Goal: Communication & Community: Answer question/provide support

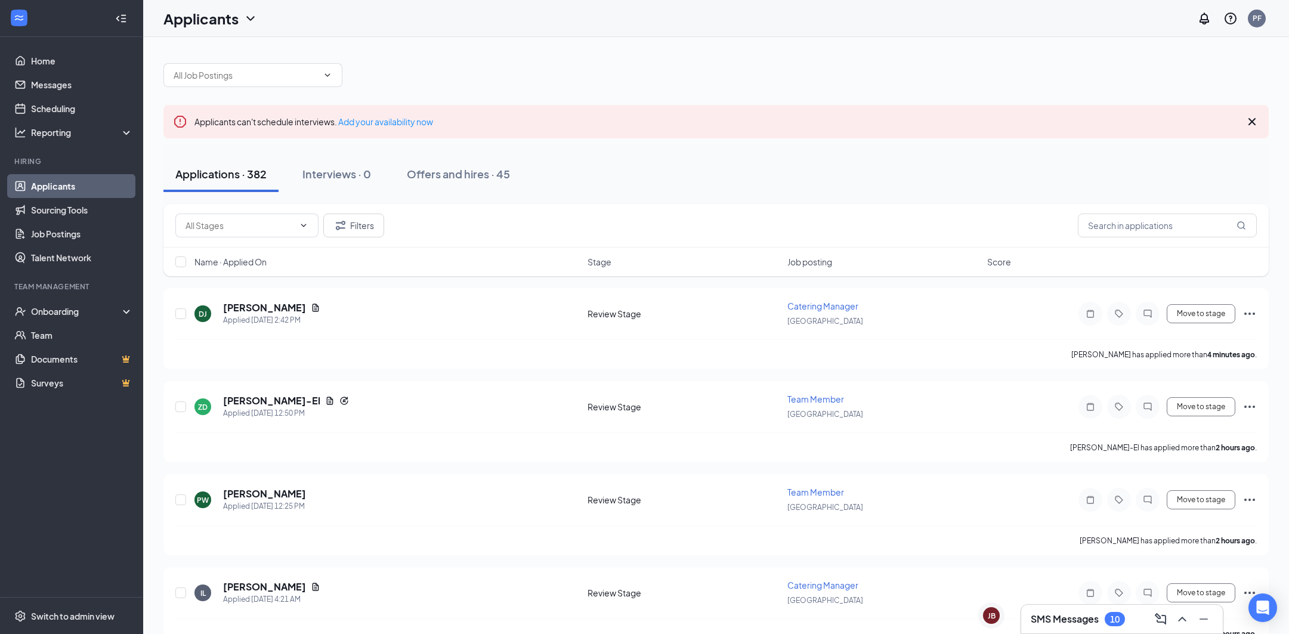
click at [1067, 614] on h3 "SMS Messages" at bounding box center [1064, 618] width 68 height 13
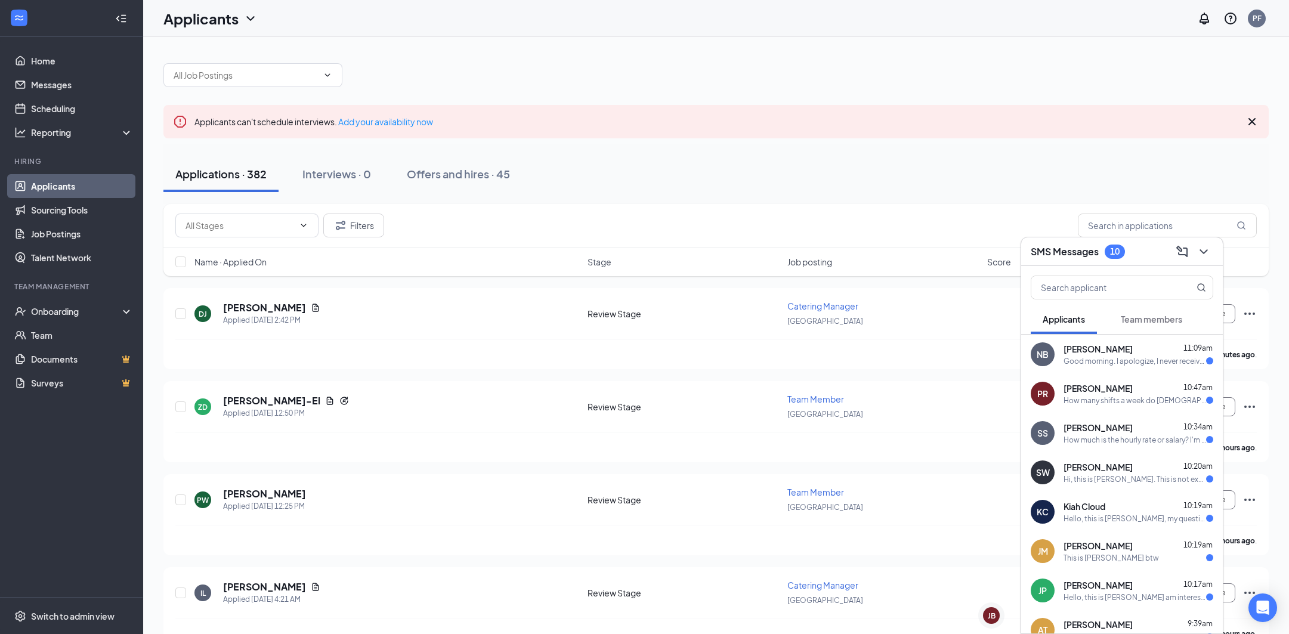
click at [1142, 362] on div "Good morning. I apologize, I never received a response so I wasn't sure to come…" at bounding box center [1134, 361] width 143 height 10
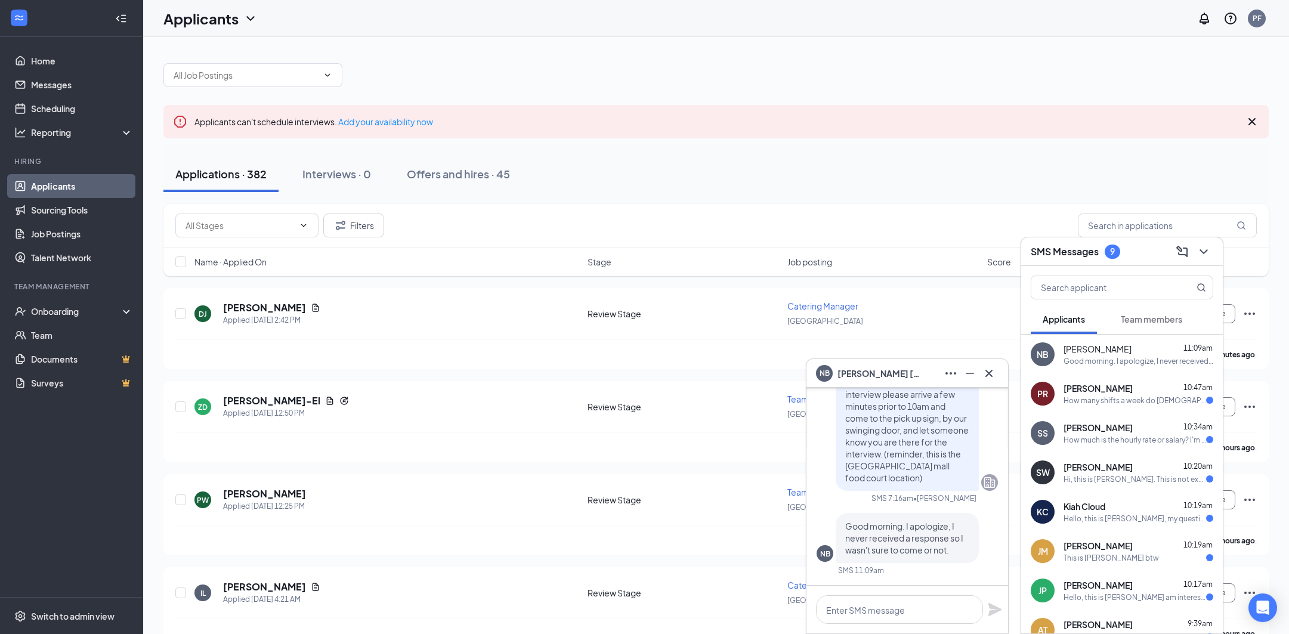
click at [1117, 391] on span "[PERSON_NAME]" at bounding box center [1097, 388] width 69 height 12
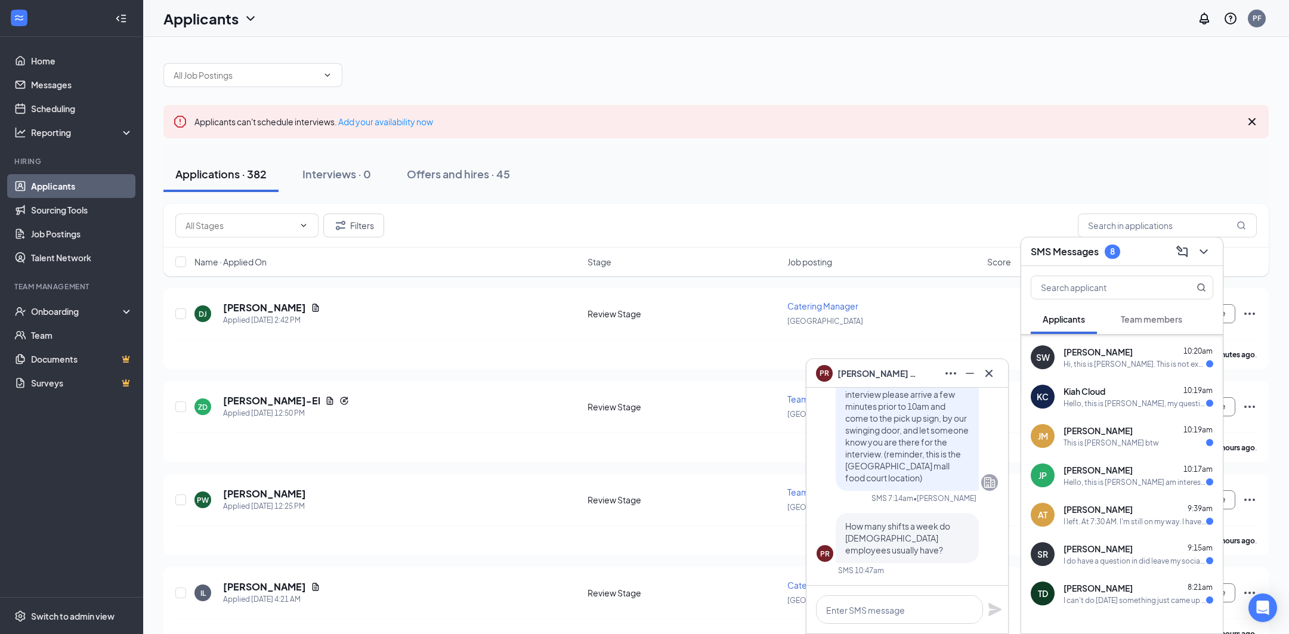
scroll to position [119, 0]
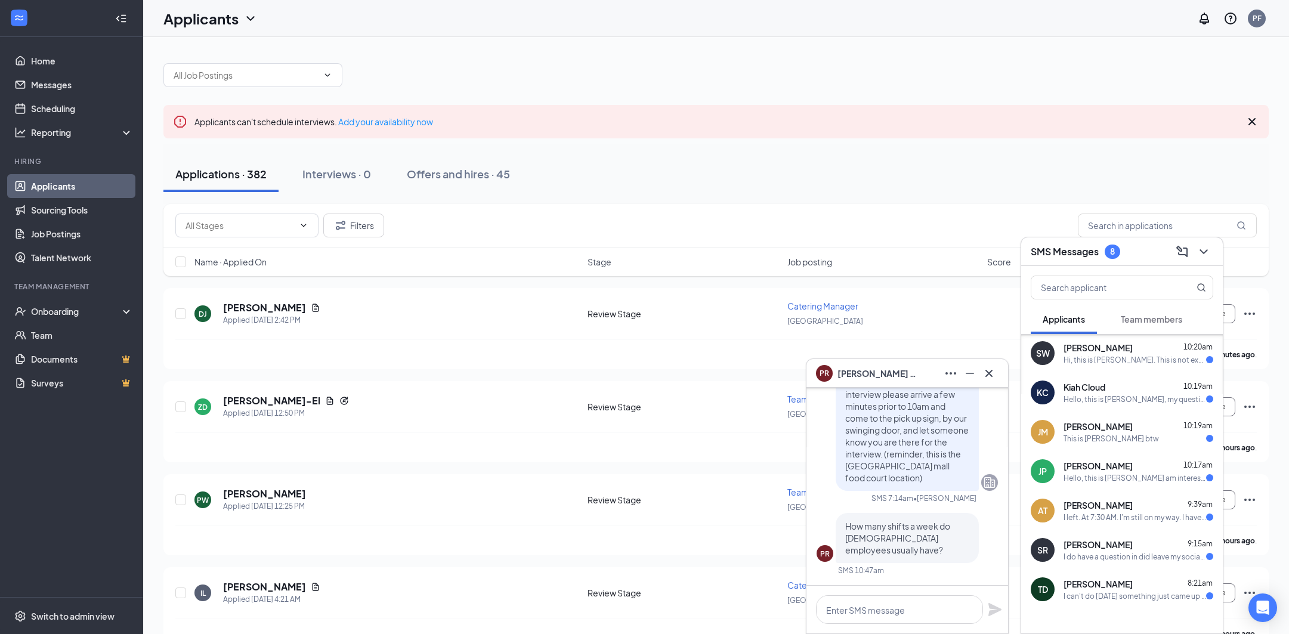
click at [1124, 514] on div "I left. At 7:30 AM. I'm still on my way. I have the transfer off to 30 bus the …" at bounding box center [1134, 517] width 143 height 10
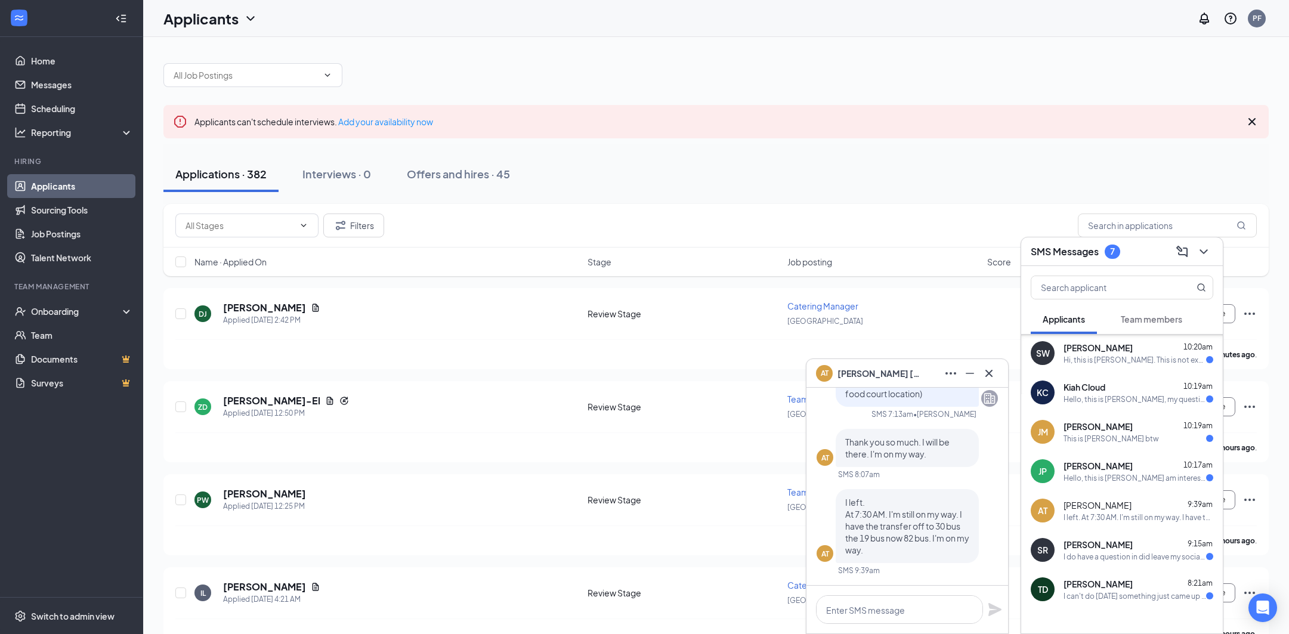
click at [1107, 470] on span "[PERSON_NAME]" at bounding box center [1097, 466] width 69 height 12
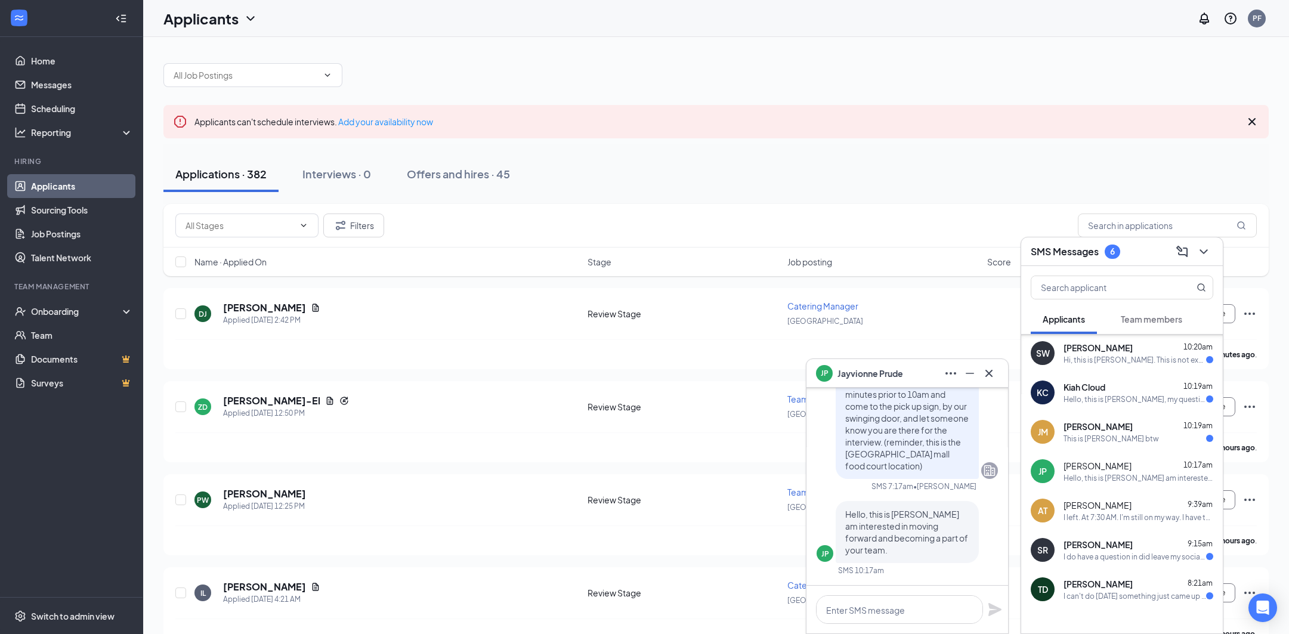
click at [1123, 348] on div "[PERSON_NAME] 10:20am" at bounding box center [1138, 348] width 150 height 12
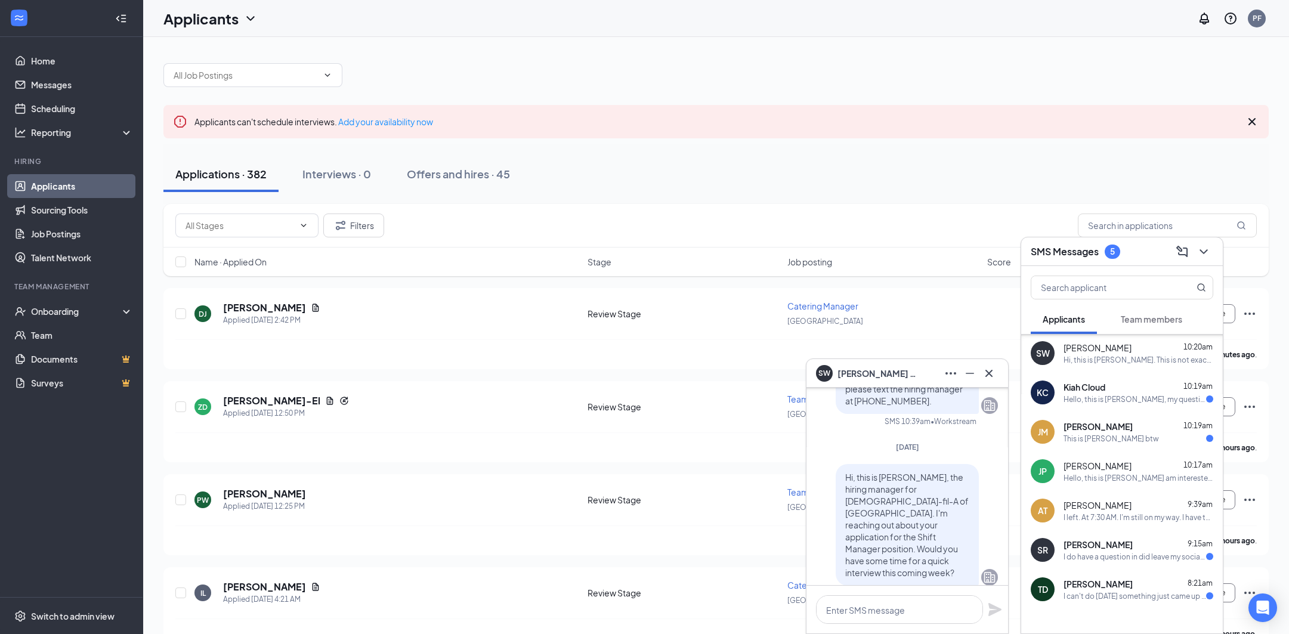
scroll to position [-716, 0]
click at [1153, 399] on div "Hello, this is [PERSON_NAME], my question for you is what is one good trait you…" at bounding box center [1134, 399] width 143 height 10
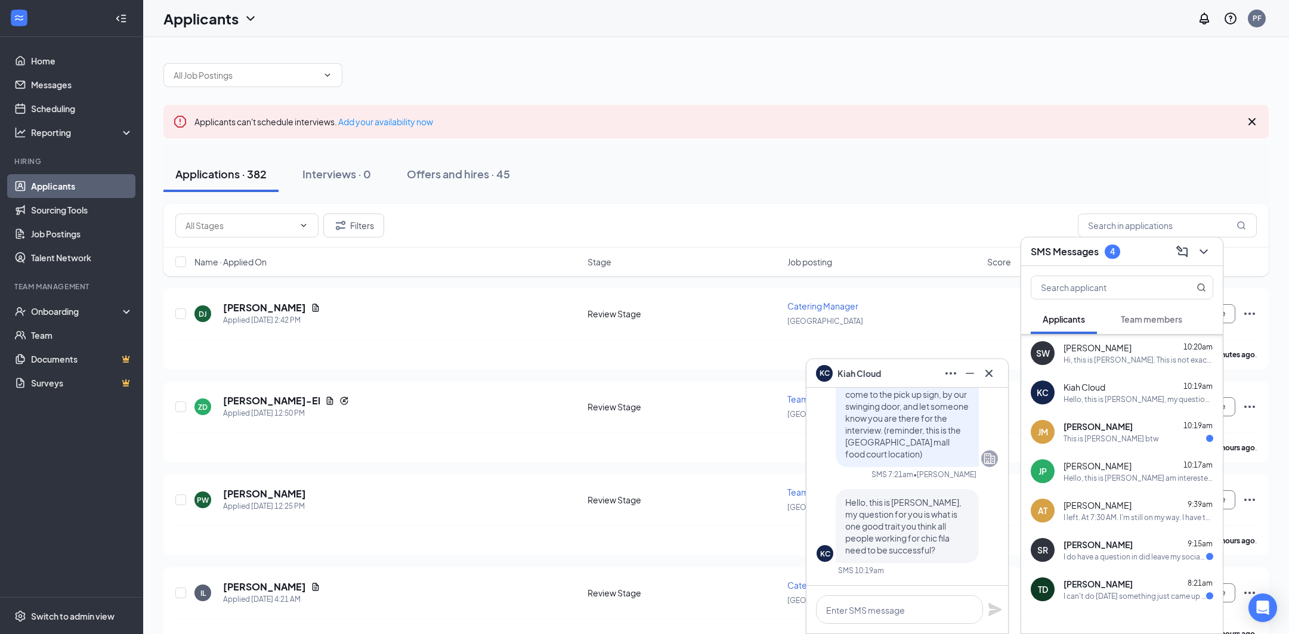
click at [1116, 440] on div "This is [PERSON_NAME] btw" at bounding box center [1110, 439] width 95 height 10
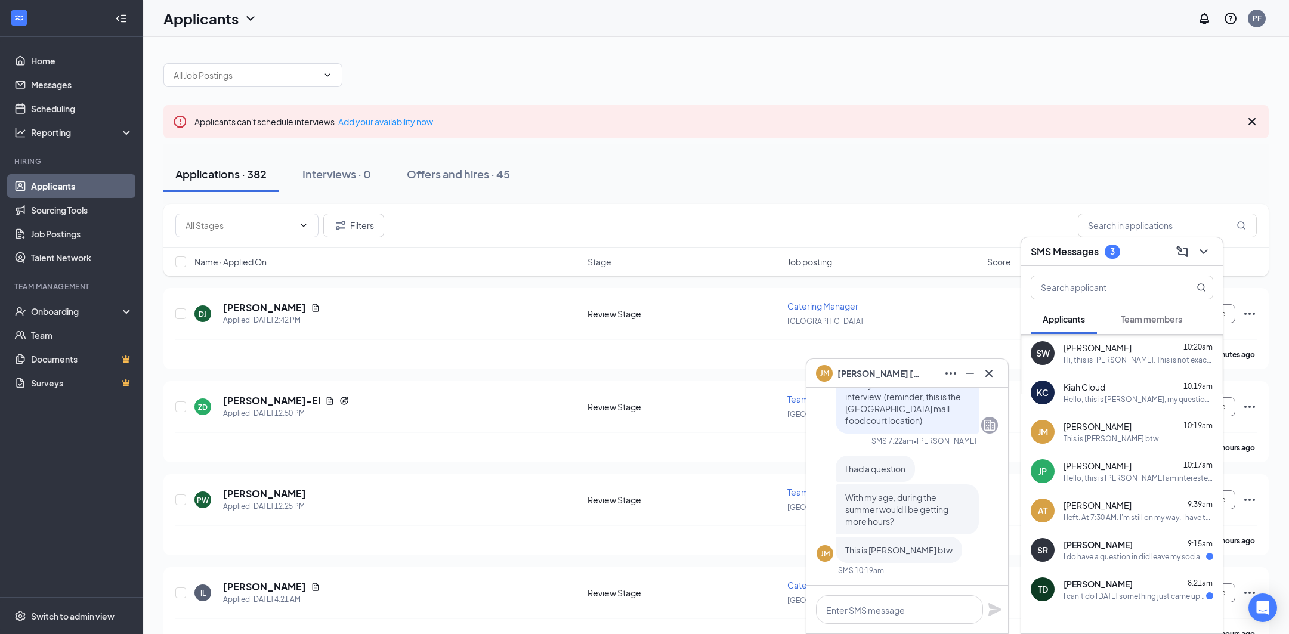
click at [1132, 541] on span "[PERSON_NAME]" at bounding box center [1097, 544] width 69 height 12
click at [963, 614] on textarea at bounding box center [899, 609] width 167 height 29
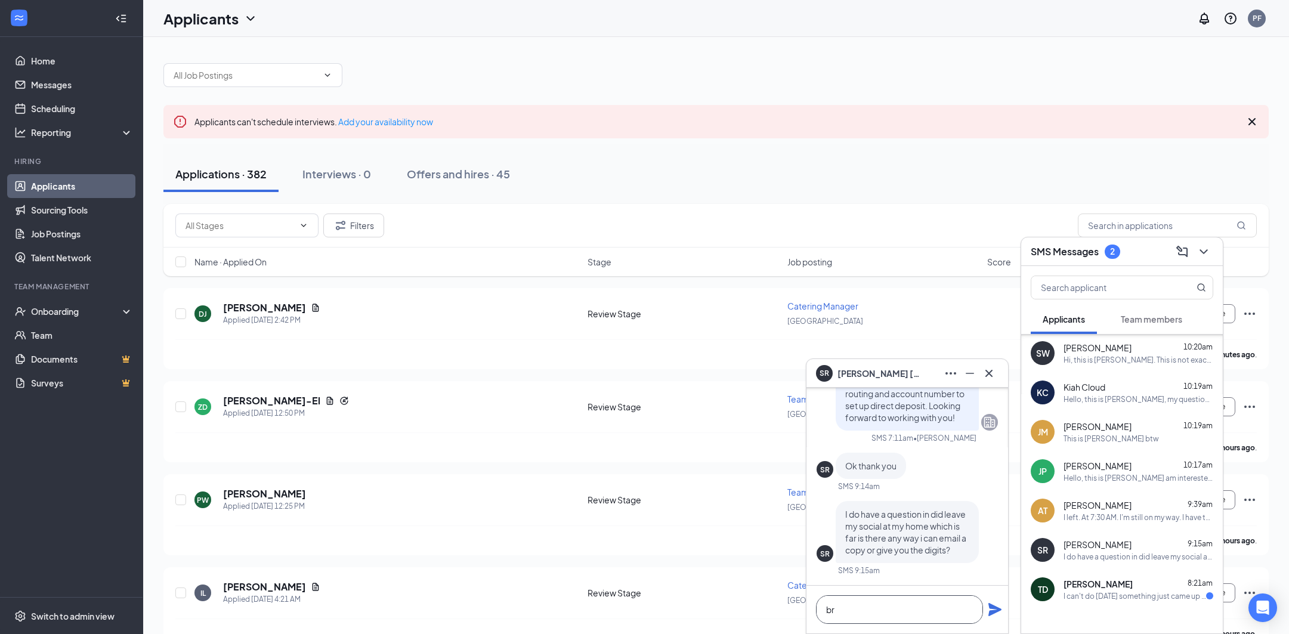
type textarea "b"
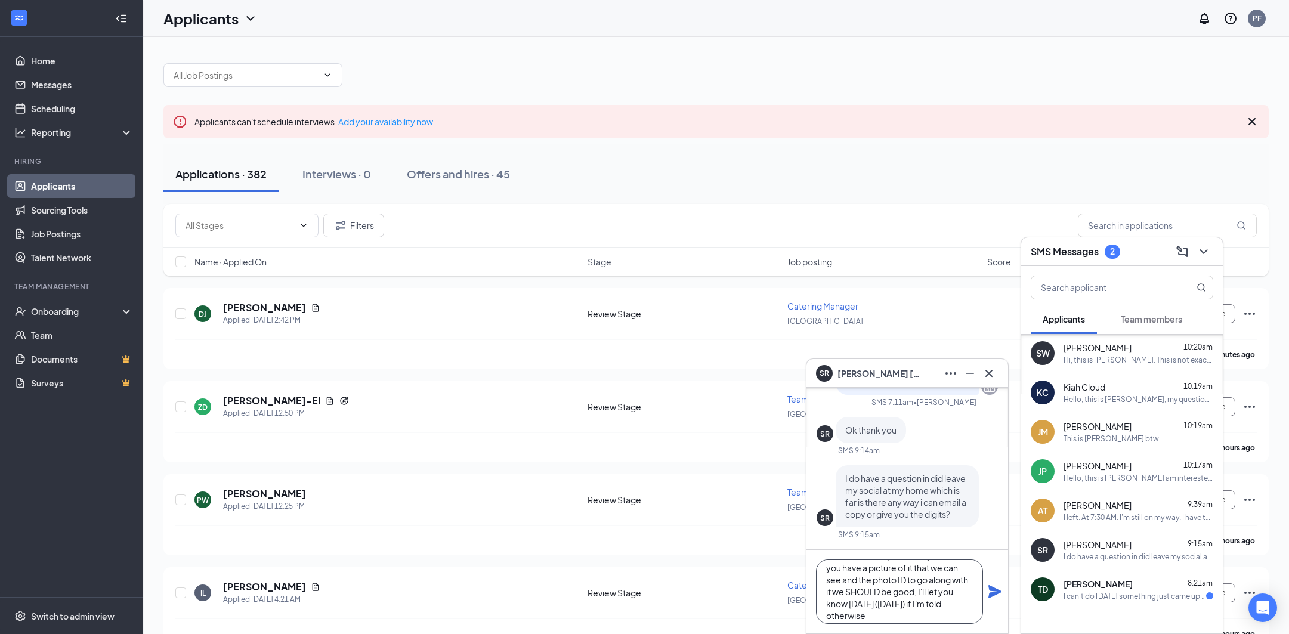
scroll to position [25, 0]
type textarea "I'll check on that, at the very least if you have a picture of it that we can s…"
click at [999, 592] on icon "Plane" at bounding box center [994, 591] width 13 height 13
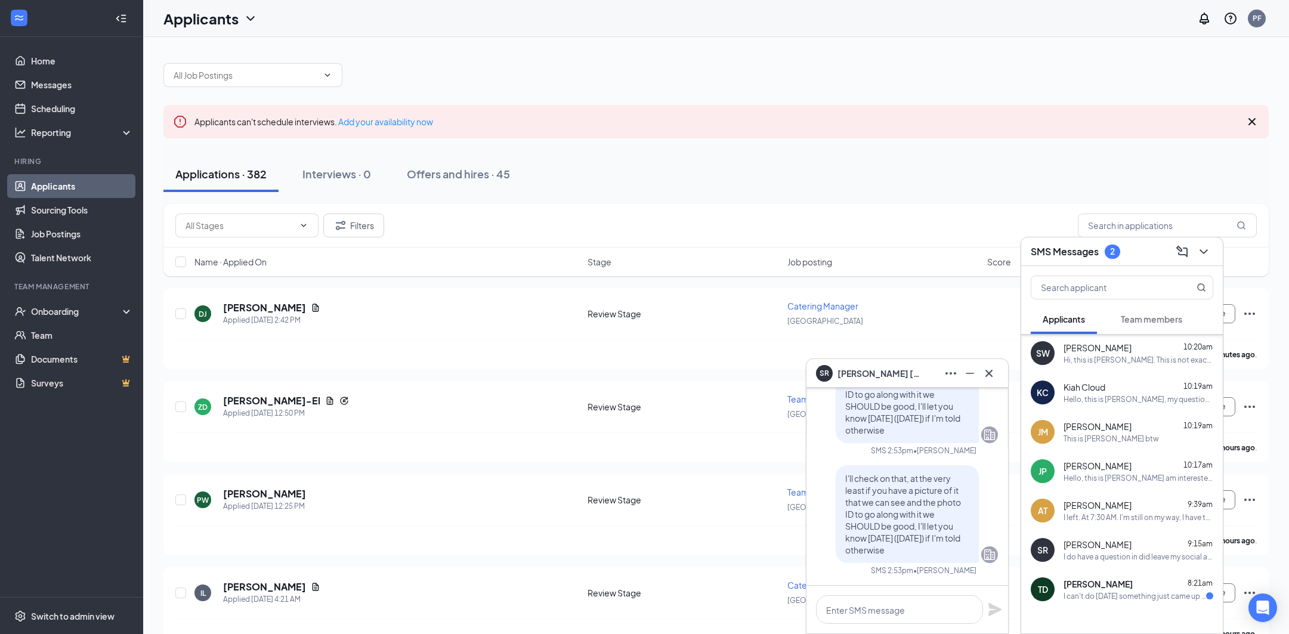
click at [1161, 592] on div "I can't do [DATE] something just came up that's involving my child. Could I com…" at bounding box center [1134, 596] width 143 height 10
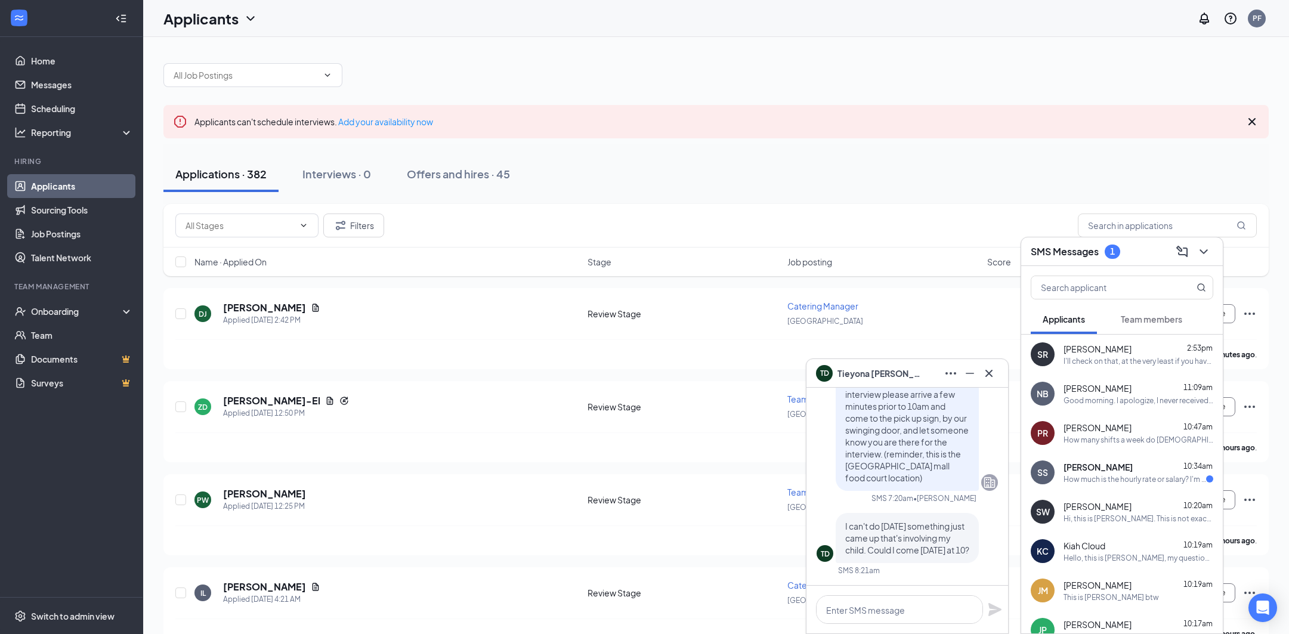
click at [1112, 478] on div "How much is the hourly rate or salary? I'm great with customer service and I ha…" at bounding box center [1134, 479] width 143 height 10
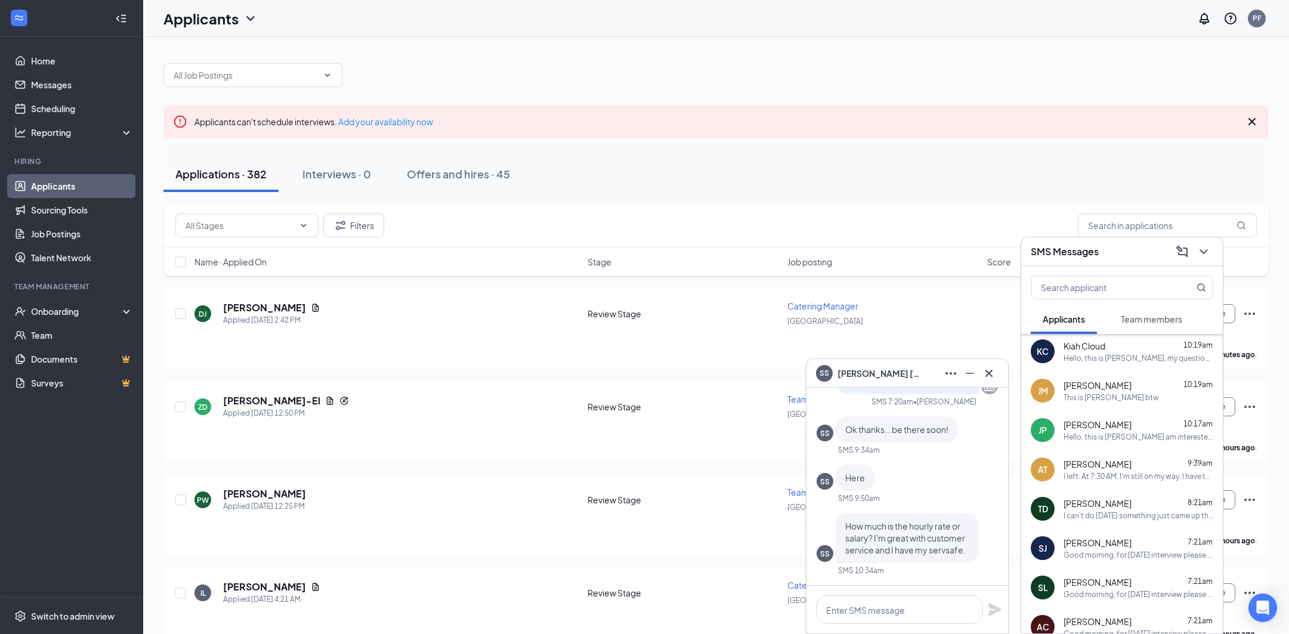
scroll to position [274, 0]
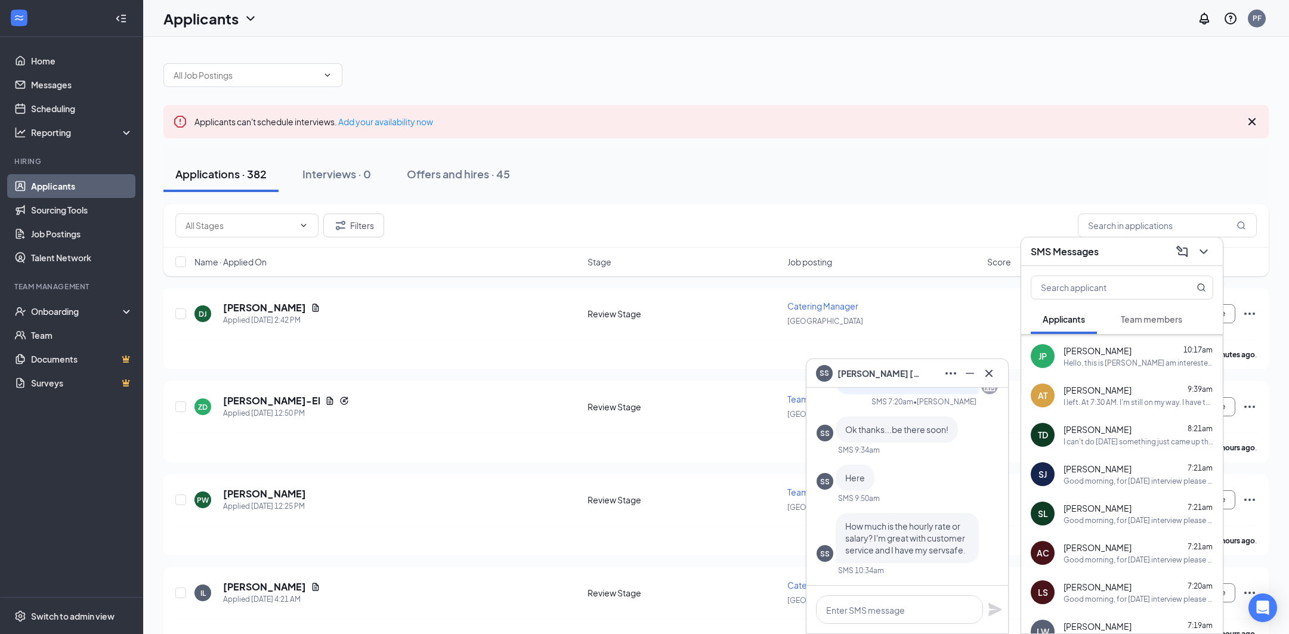
click at [1133, 488] on div "SJ [PERSON_NAME] 7:21am Good morning, for [DATE] interview please arrive a few …" at bounding box center [1122, 473] width 202 height 39
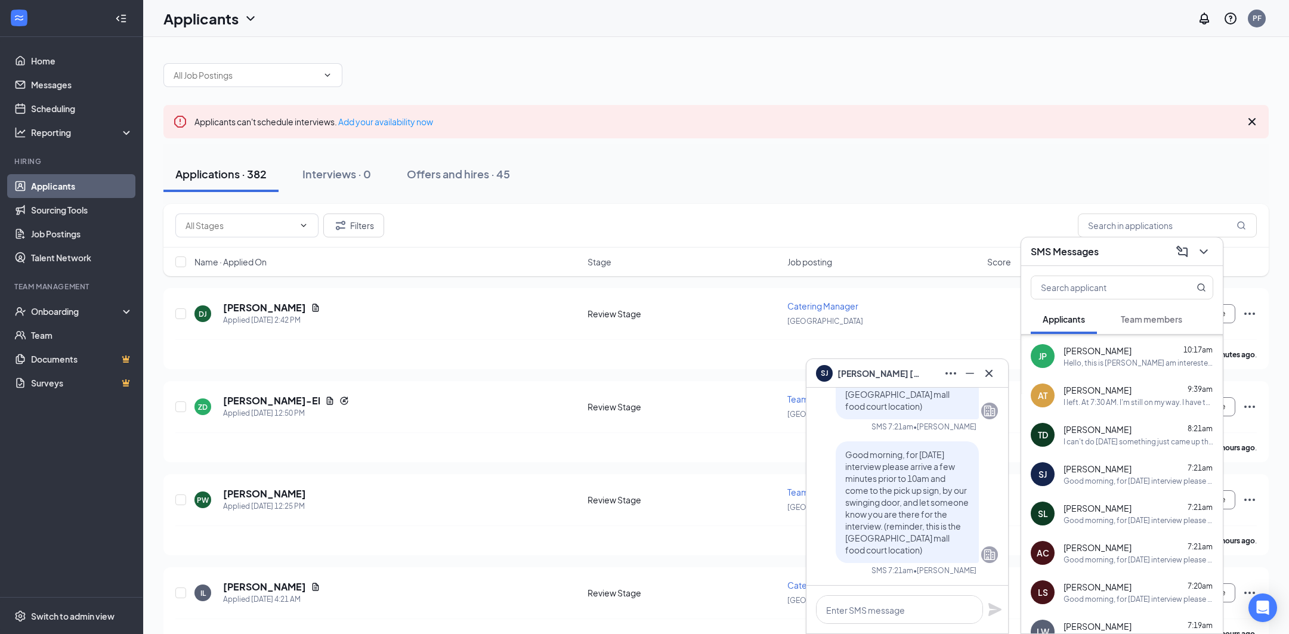
click at [747, 162] on div "Applications · 382 Interviews · 0 Offers and hires · 45" at bounding box center [715, 174] width 1105 height 36
click at [336, 230] on icon "Filter" at bounding box center [340, 225] width 14 height 14
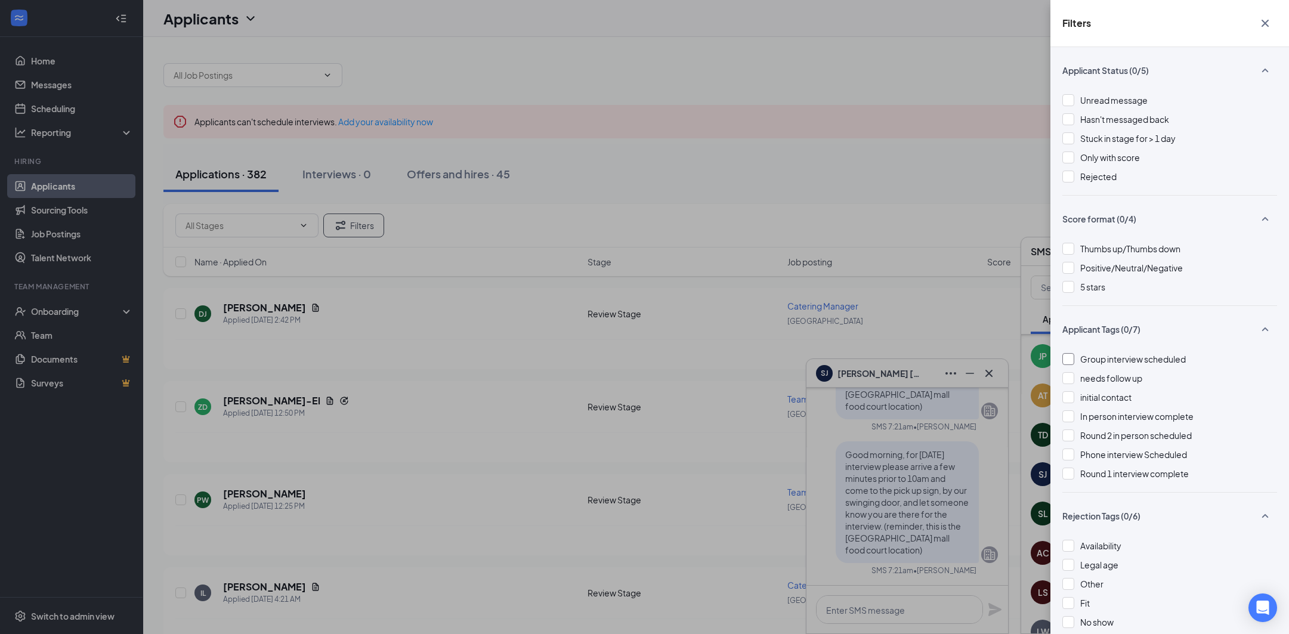
click at [1078, 363] on div "Group interview scheduled" at bounding box center [1169, 358] width 215 height 13
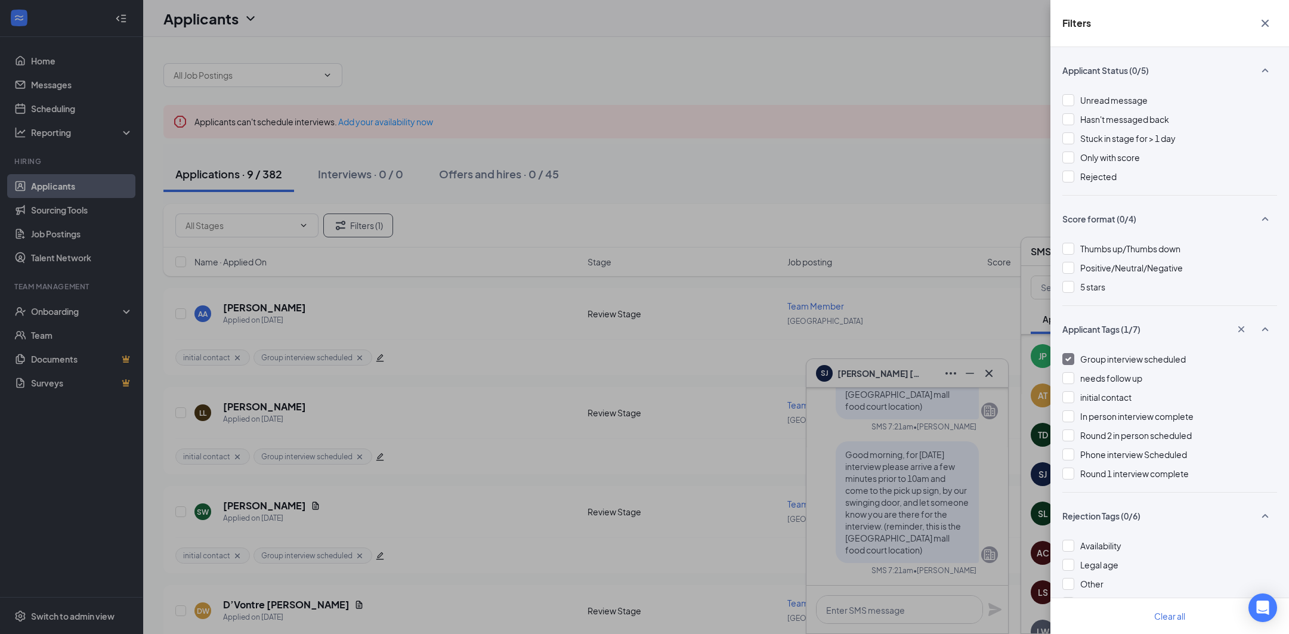
click at [757, 212] on div "Filters Applicant Status (0/5) Unread message Hasn't messaged back Stuck in sta…" at bounding box center [644, 317] width 1289 height 634
click at [1264, 22] on icon "Cross" at bounding box center [1264, 23] width 7 height 7
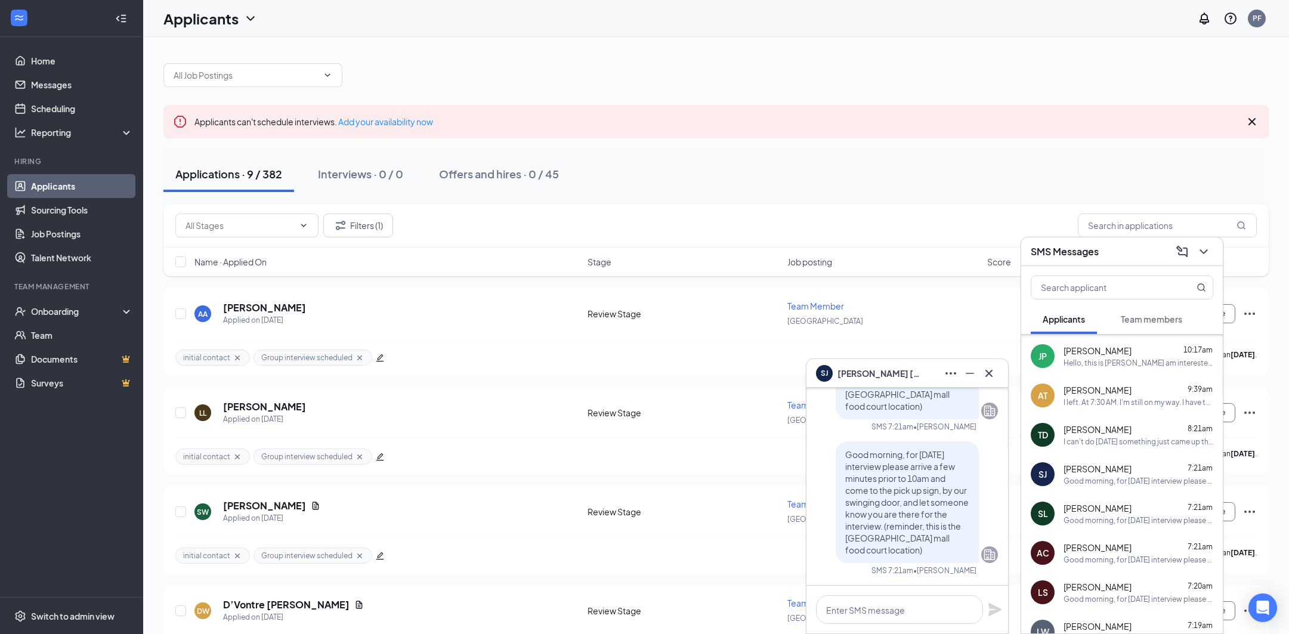
click at [894, 157] on div "Applications · 9 / 382 Interviews · 0 / 0 Offers and hires · 0 / 45" at bounding box center [715, 174] width 1105 height 36
click at [995, 380] on icon "Cross" at bounding box center [989, 373] width 14 height 14
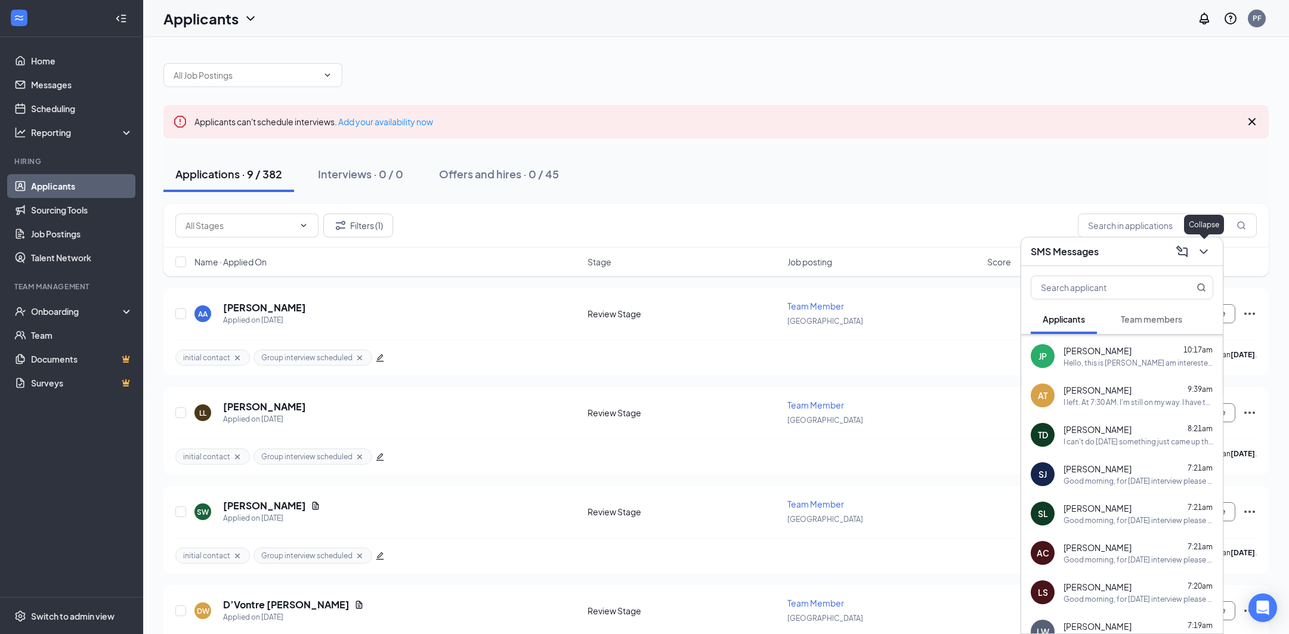
drag, startPoint x: 1202, startPoint y: 246, endPoint x: 1196, endPoint y: 250, distance: 7.3
click at [1202, 247] on icon "ChevronDown" at bounding box center [1203, 251] width 14 height 14
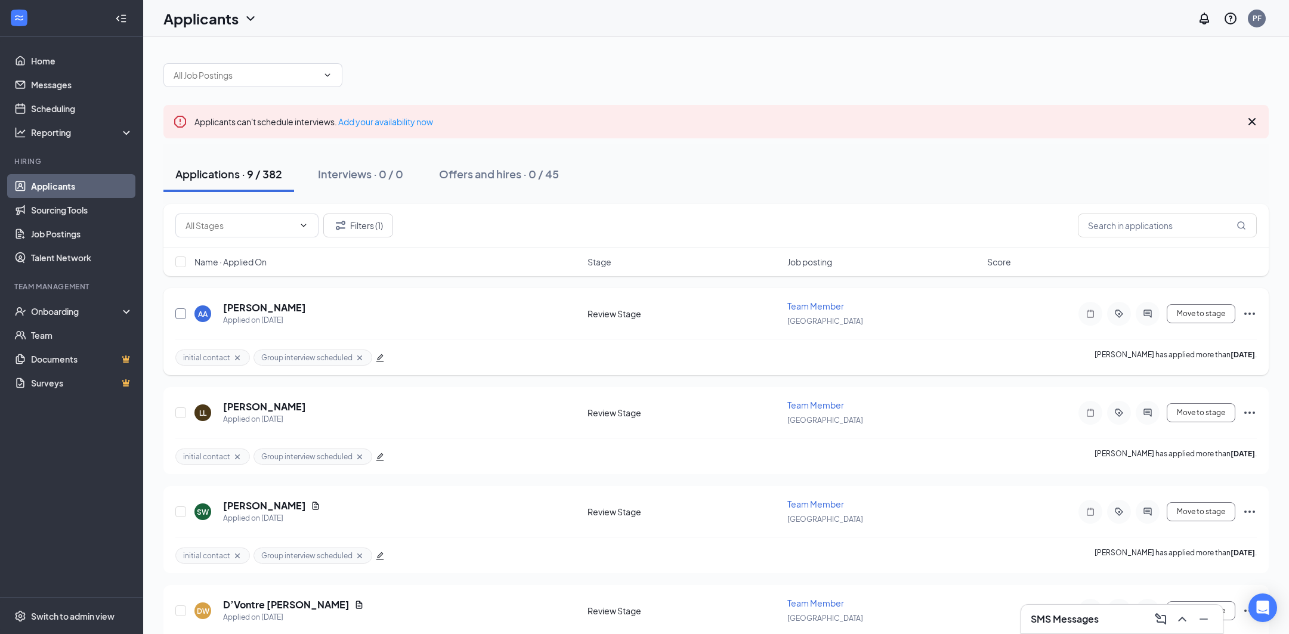
click at [176, 314] on input "checkbox" at bounding box center [180, 313] width 11 height 11
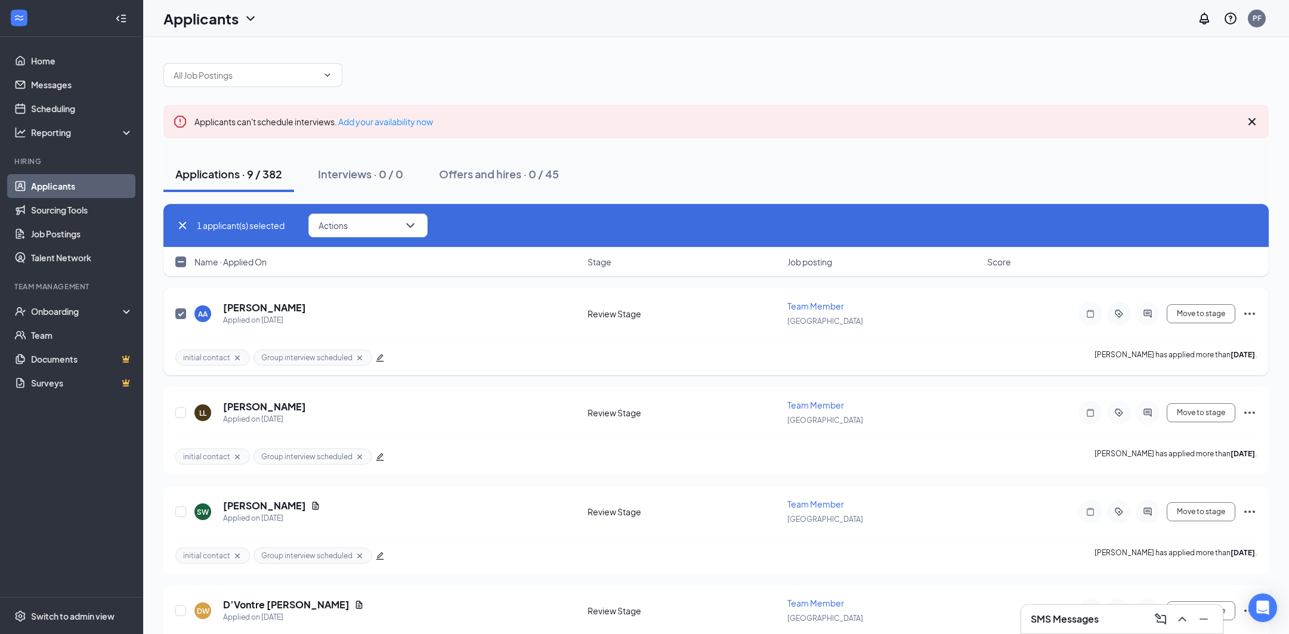
click at [176, 314] on input "checkbox" at bounding box center [180, 313] width 11 height 11
checkbox input "false"
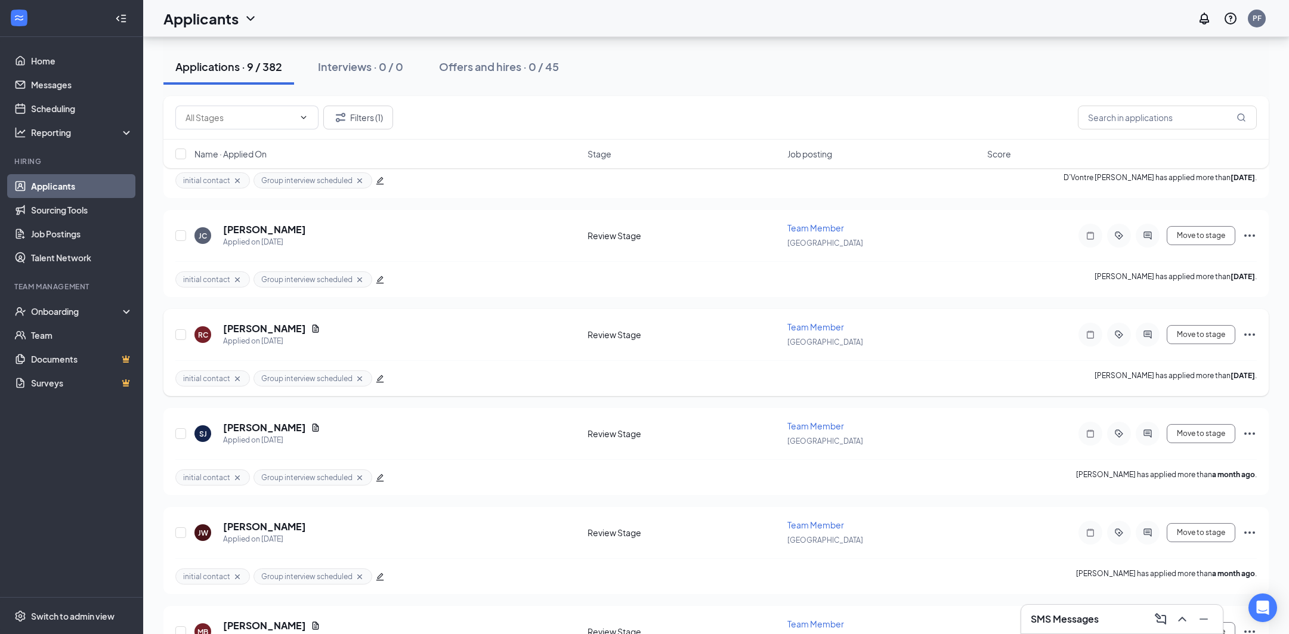
scroll to position [477, 0]
click at [179, 430] on input "checkbox" at bounding box center [180, 430] width 11 height 11
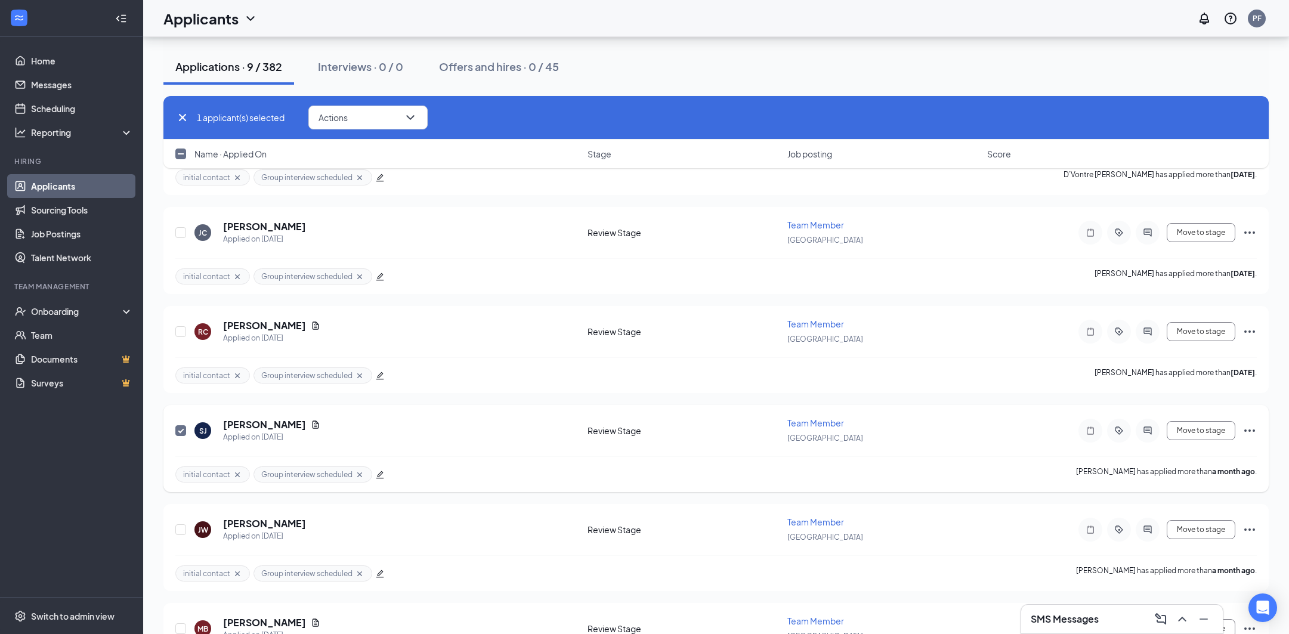
click at [177, 432] on input "checkbox" at bounding box center [180, 430] width 11 height 11
checkbox input "false"
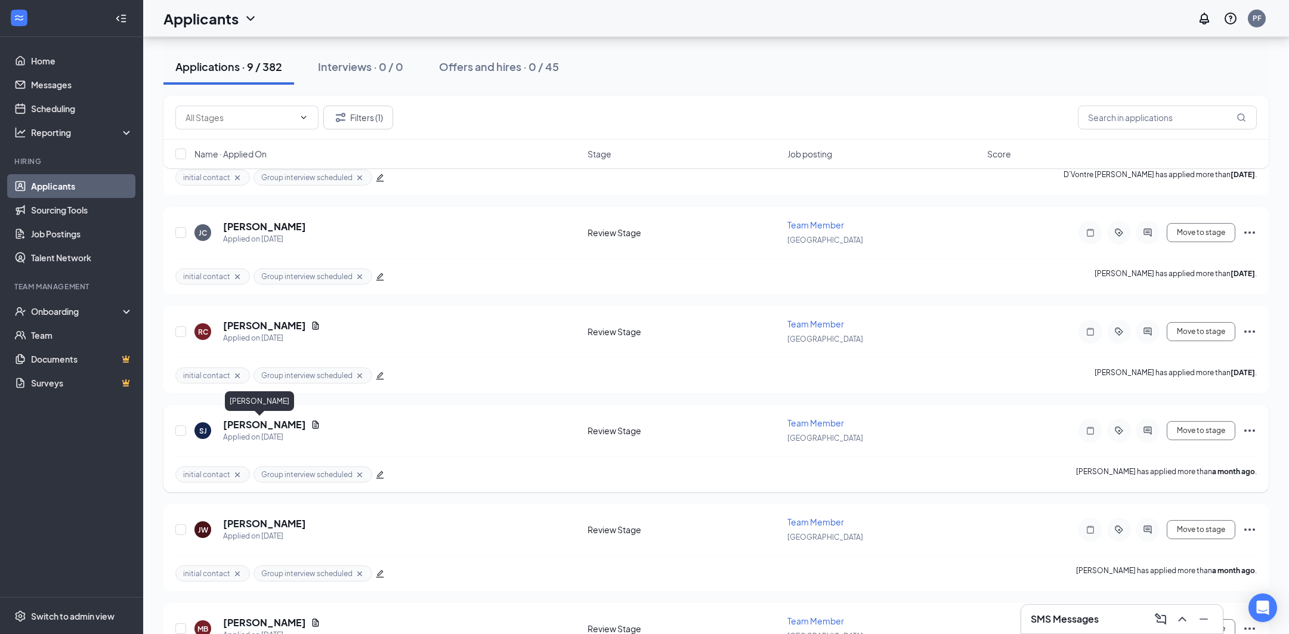
click at [256, 425] on h5 "[PERSON_NAME]" at bounding box center [264, 424] width 83 height 13
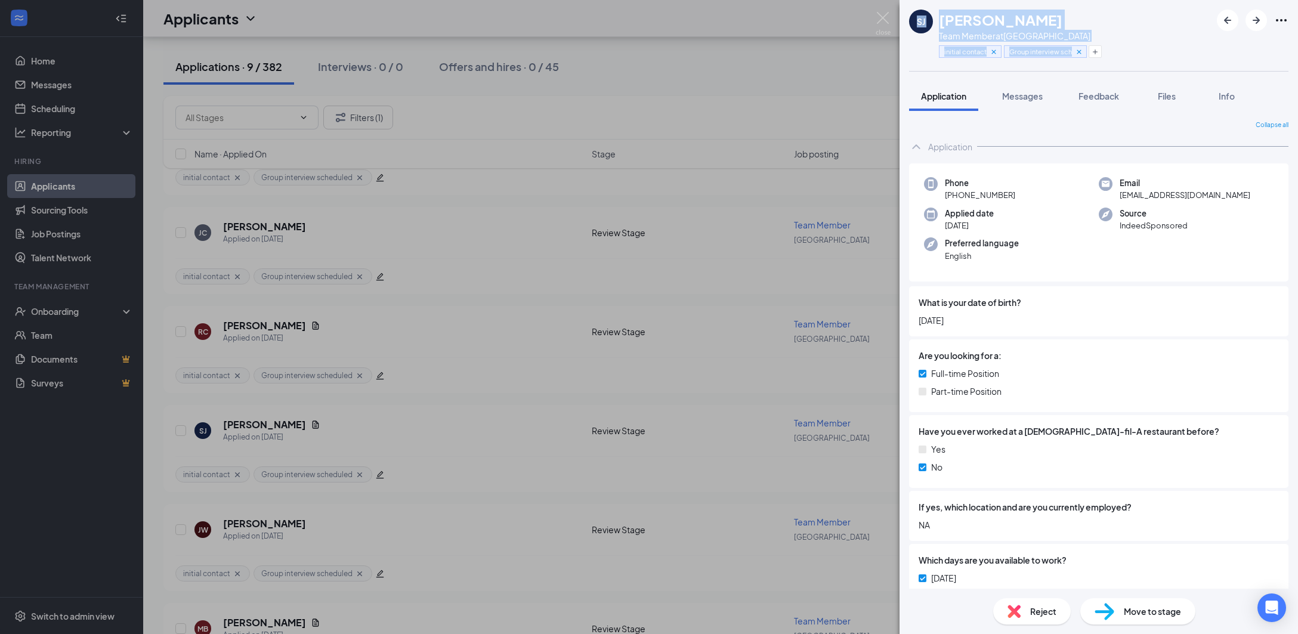
drag, startPoint x: 750, startPoint y: 76, endPoint x: 739, endPoint y: 76, distance: 10.2
click at [750, 75] on div "SJ [PERSON_NAME] Team Member at [GEOGRAPHIC_DATA] initial contact Group intervi…" at bounding box center [649, 317] width 1298 height 634
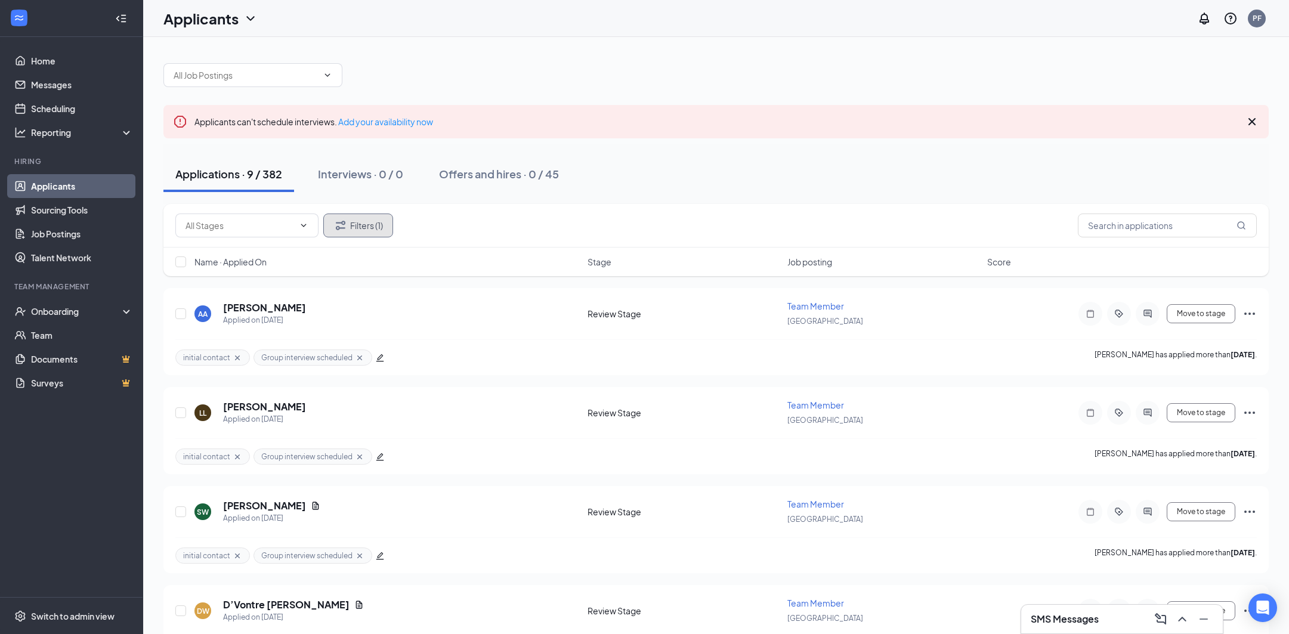
click at [389, 226] on button "Filters (1)" at bounding box center [358, 225] width 70 height 24
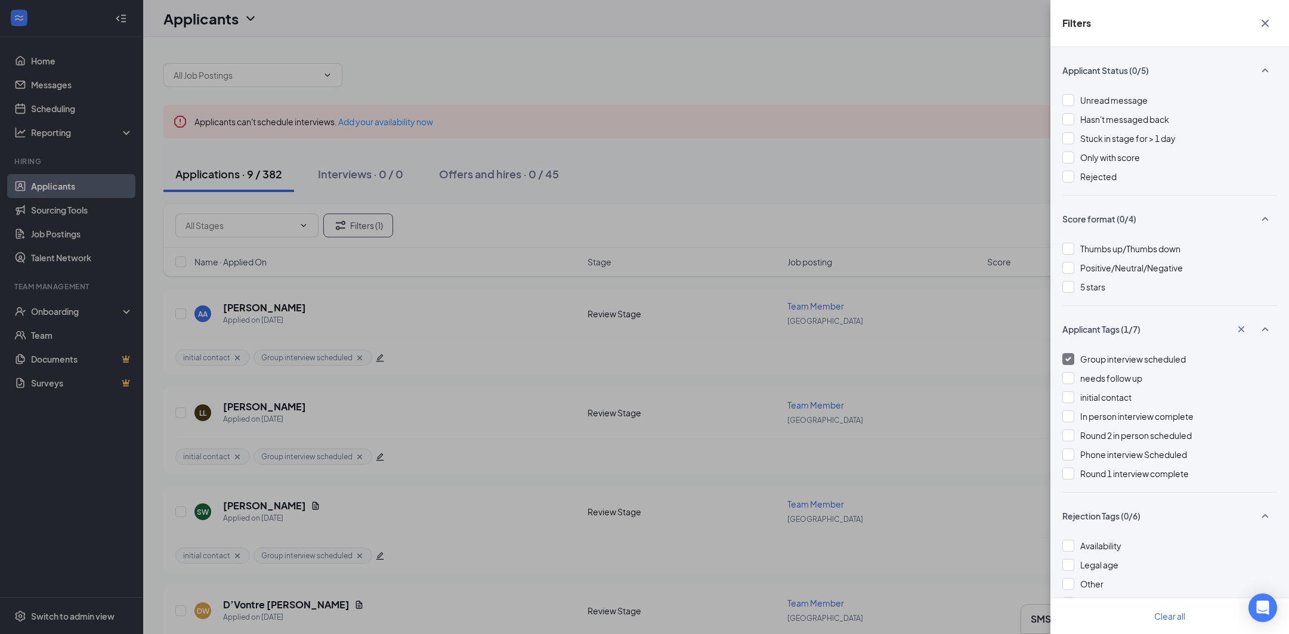
click at [1067, 363] on div at bounding box center [1068, 359] width 12 height 12
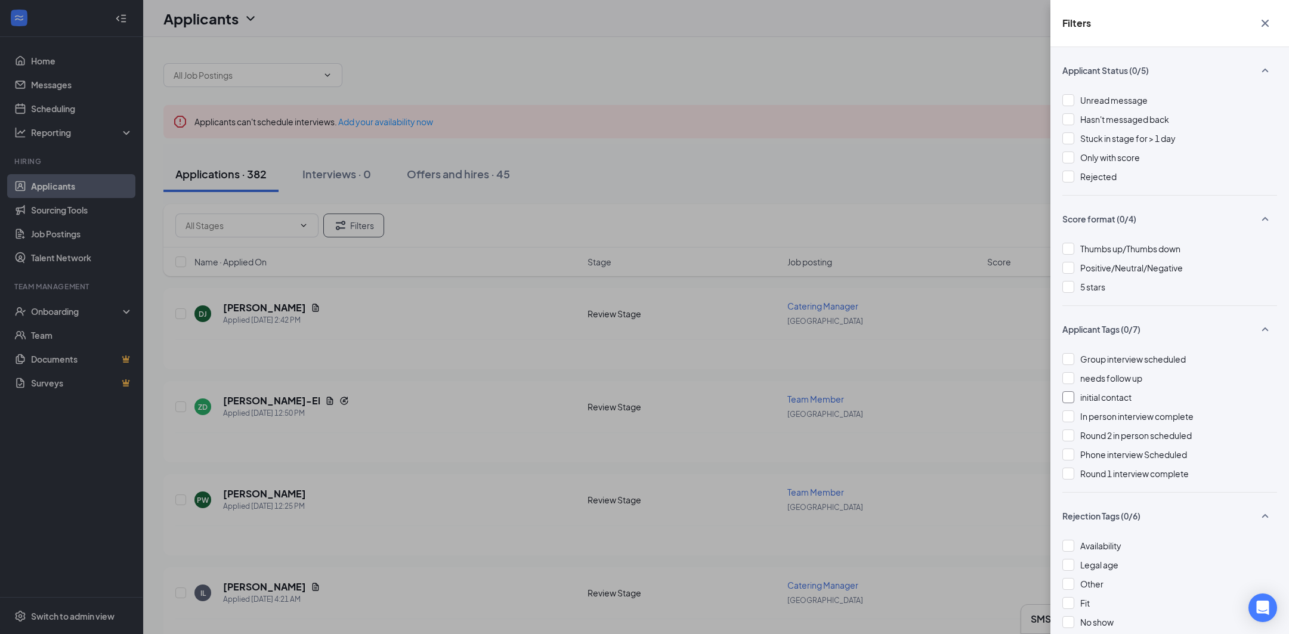
click at [1072, 395] on div at bounding box center [1068, 397] width 12 height 12
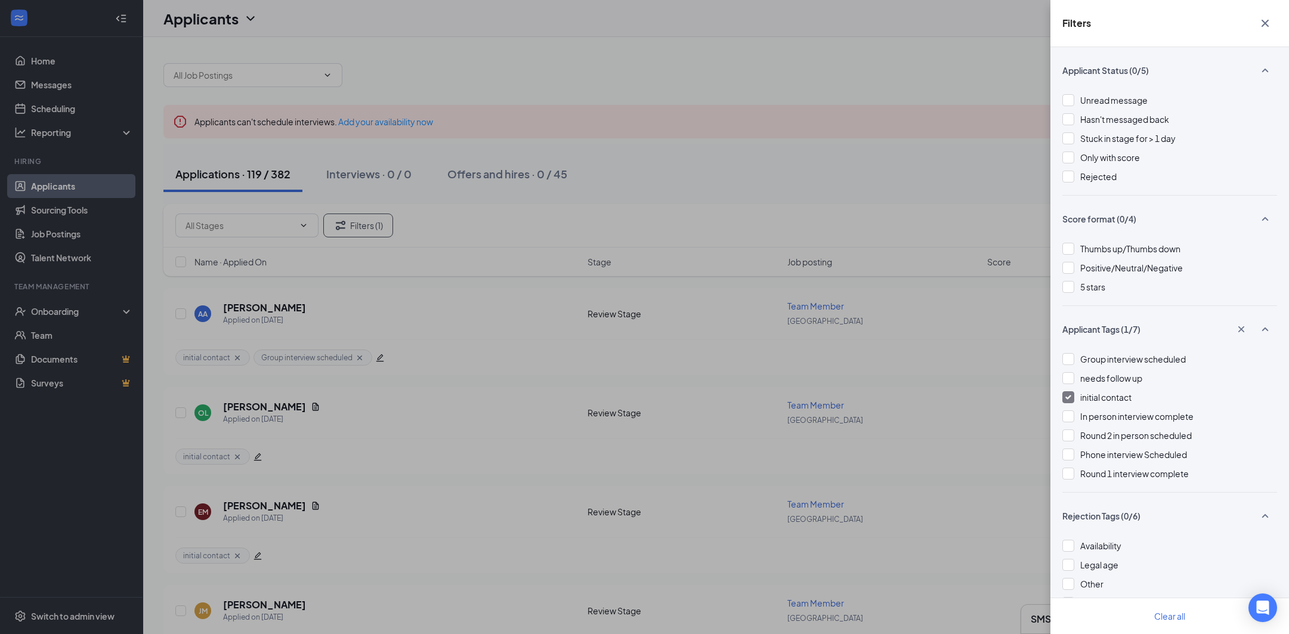
click at [803, 193] on div "Filters Applicant Status (0/5) Unread message Hasn't messaged back Stuck in sta…" at bounding box center [644, 317] width 1289 height 634
click at [1268, 26] on icon "Cross" at bounding box center [1264, 23] width 7 height 7
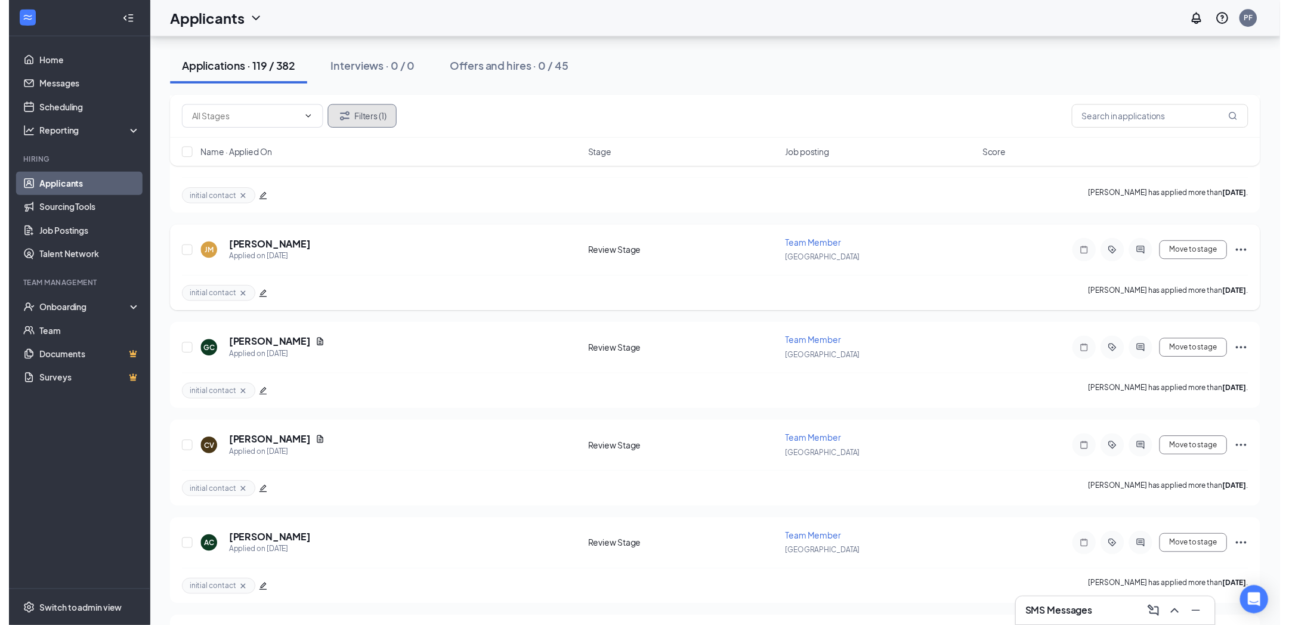
scroll to position [358, 0]
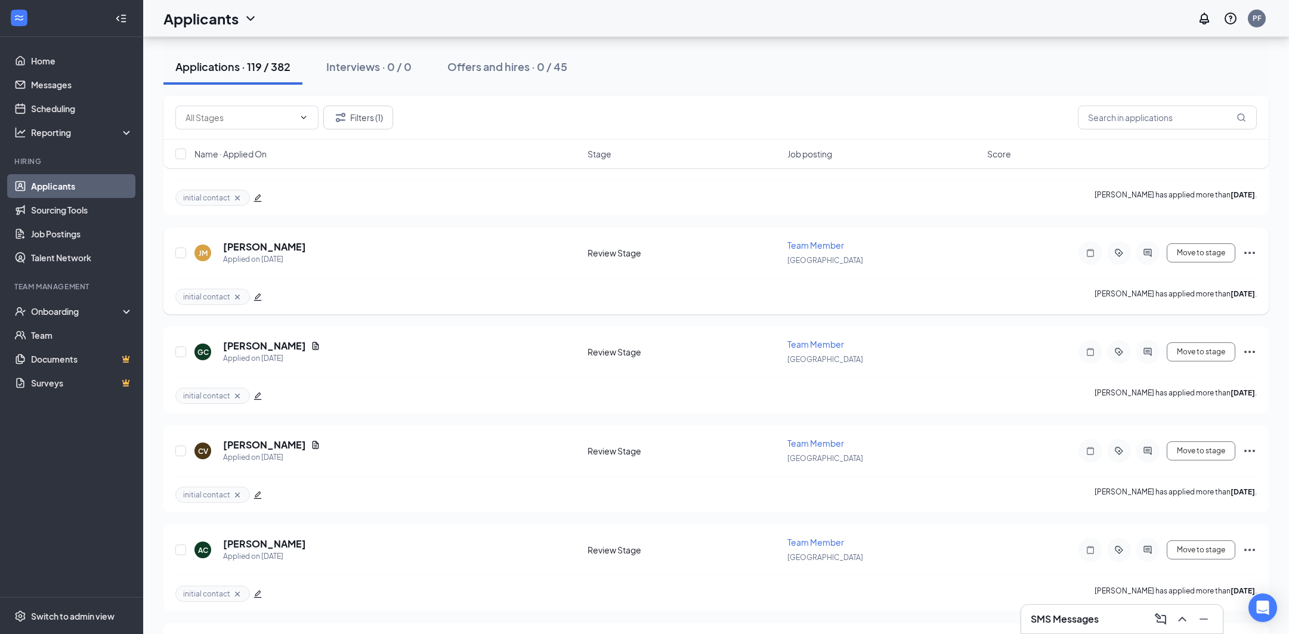
click at [256, 298] on icon "edit" at bounding box center [257, 297] width 8 height 8
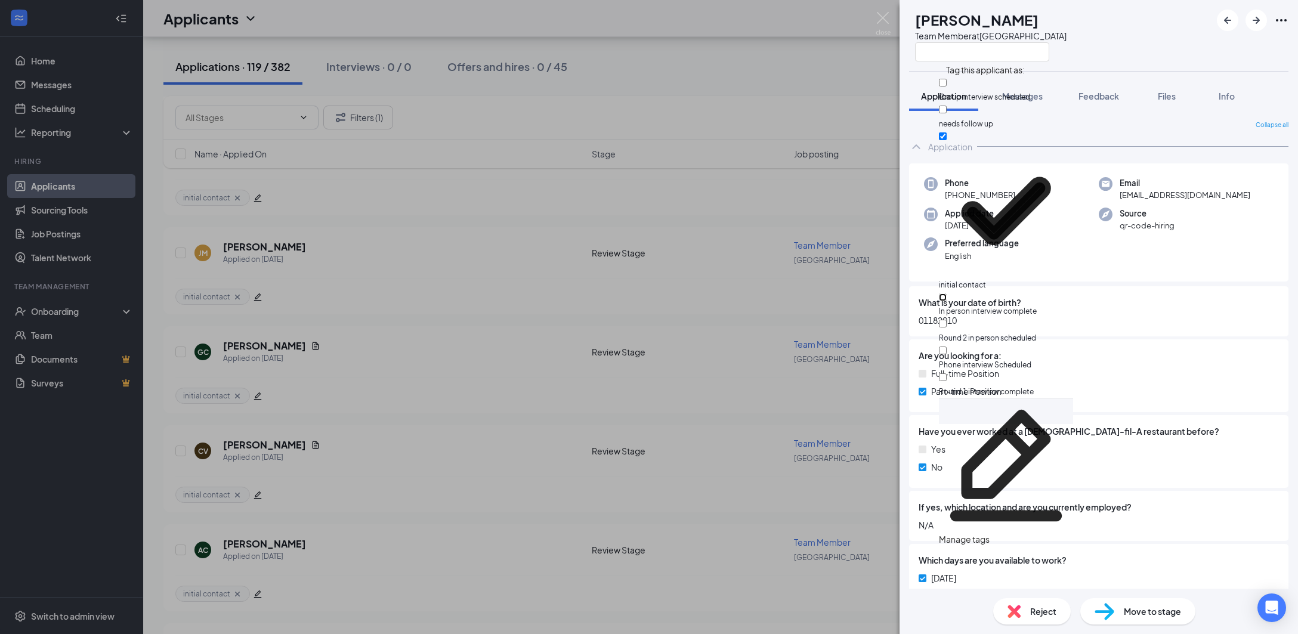
click at [946, 293] on input "In person interview complete" at bounding box center [943, 297] width 8 height 8
checkbox input "true"
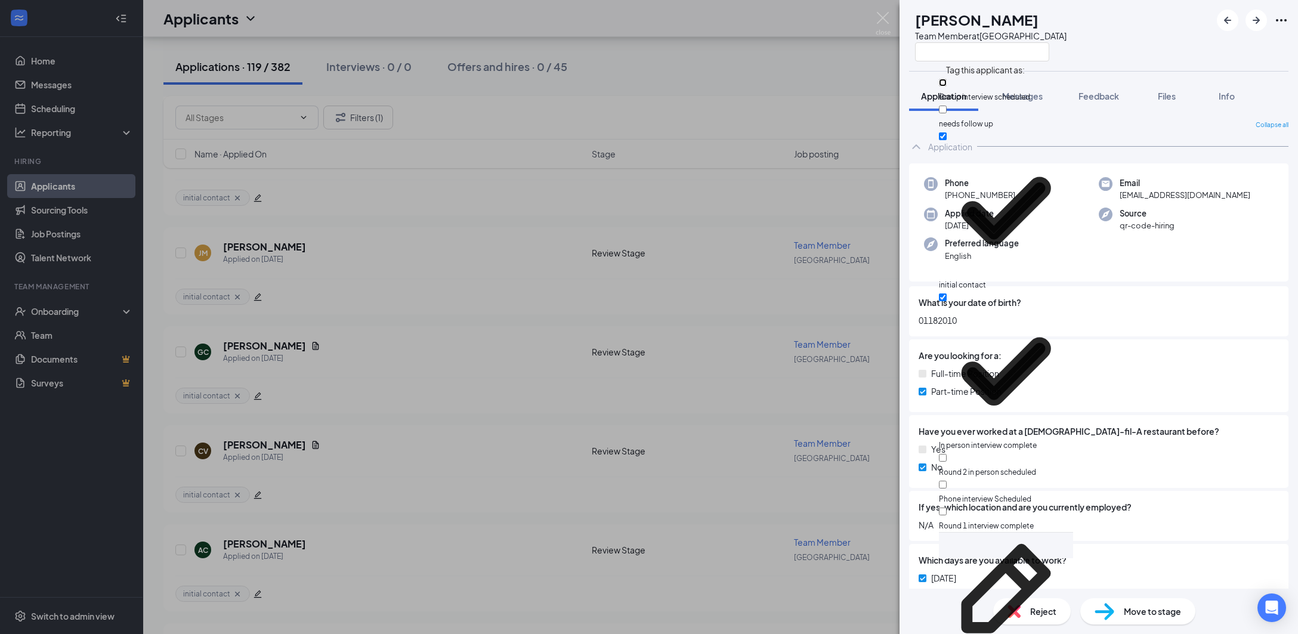
click at [946, 86] on input "Group interview scheduled" at bounding box center [943, 83] width 8 height 8
checkbox input "true"
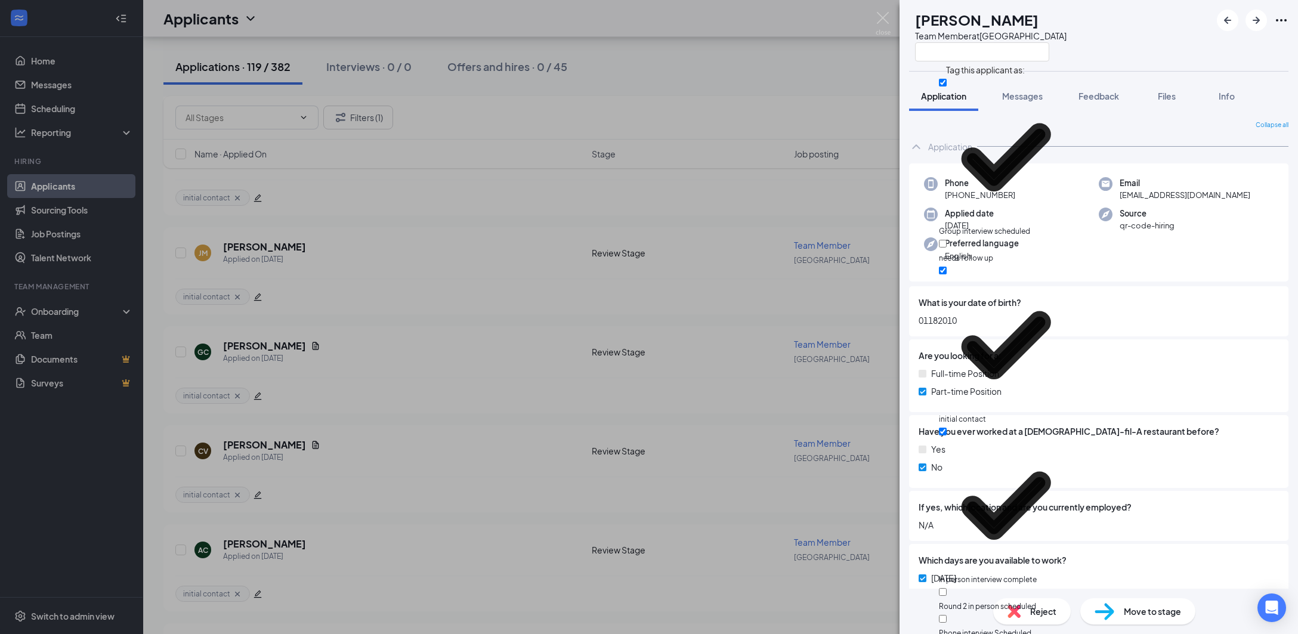
click at [1124, 39] on div "[PERSON_NAME] Team Member at [GEOGRAPHIC_DATA]" at bounding box center [1098, 35] width 398 height 71
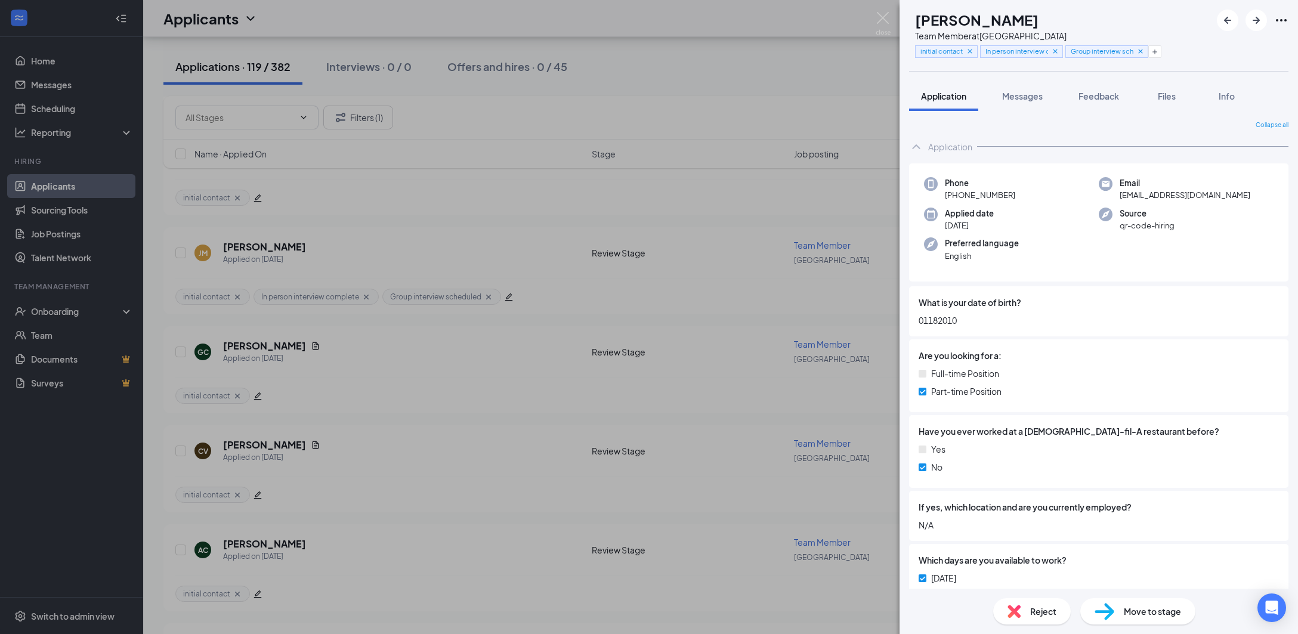
click at [765, 98] on div "[PERSON_NAME] Team Member at [GEOGRAPHIC_DATA] initial contact In person interv…" at bounding box center [649, 317] width 1298 height 634
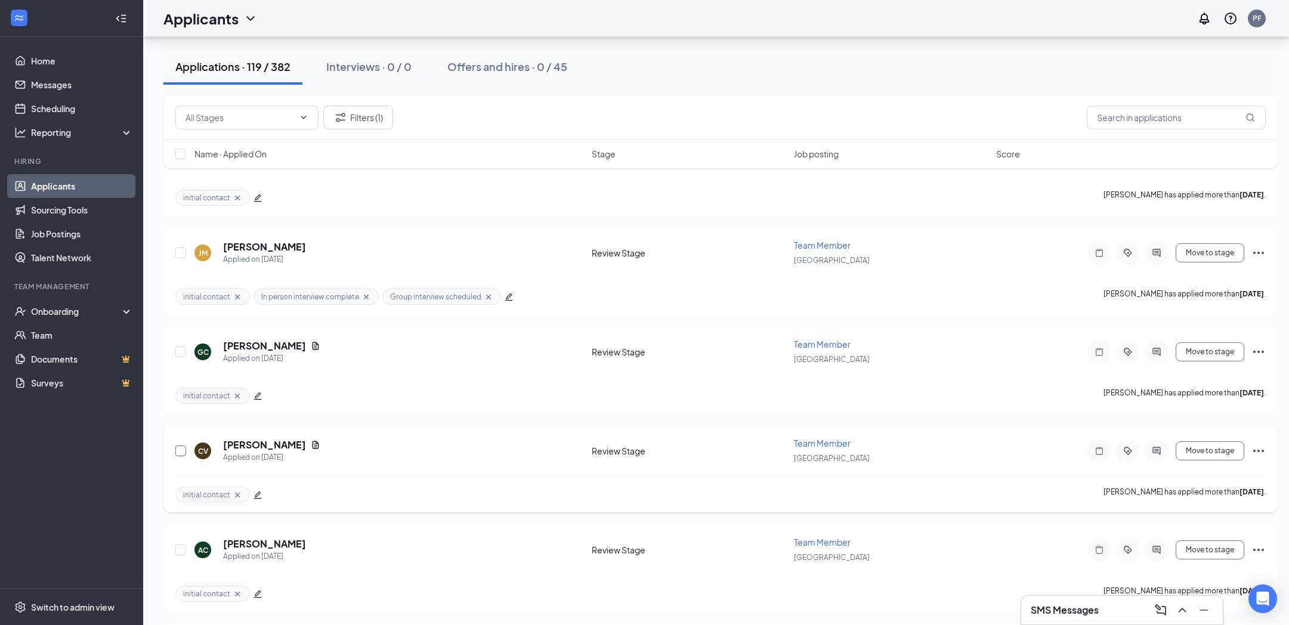
click at [185, 455] on input "checkbox" at bounding box center [180, 450] width 11 height 11
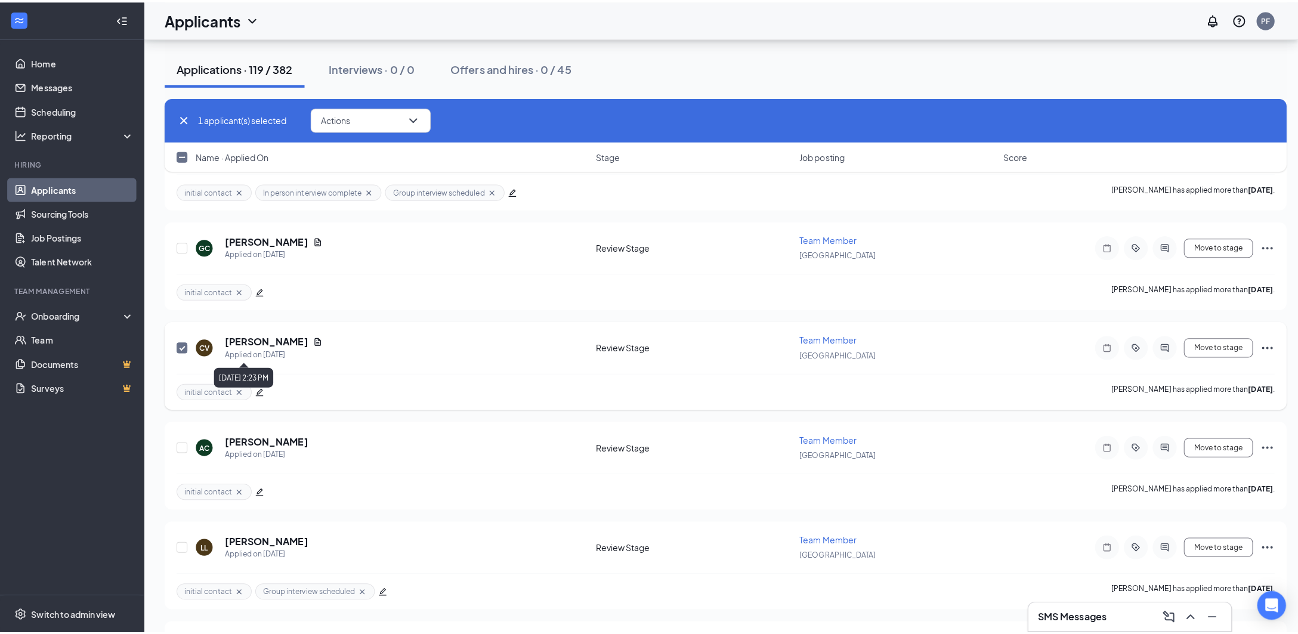
scroll to position [477, 0]
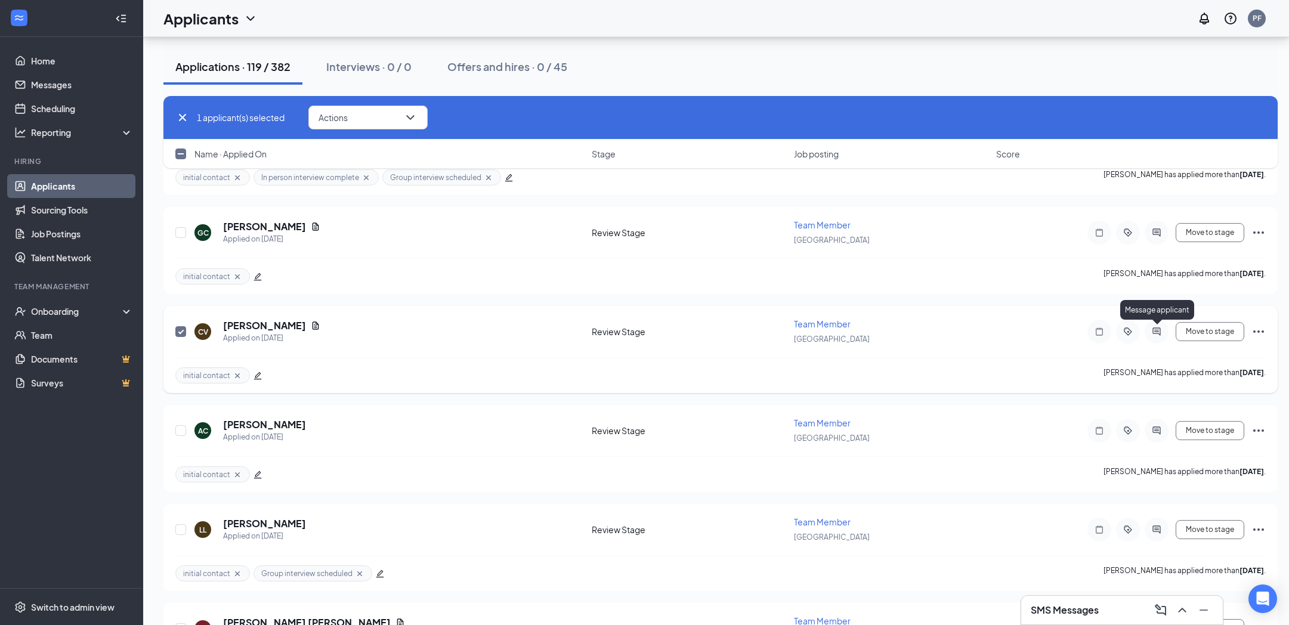
click at [1156, 330] on icon "ActiveChat" at bounding box center [1156, 331] width 8 height 8
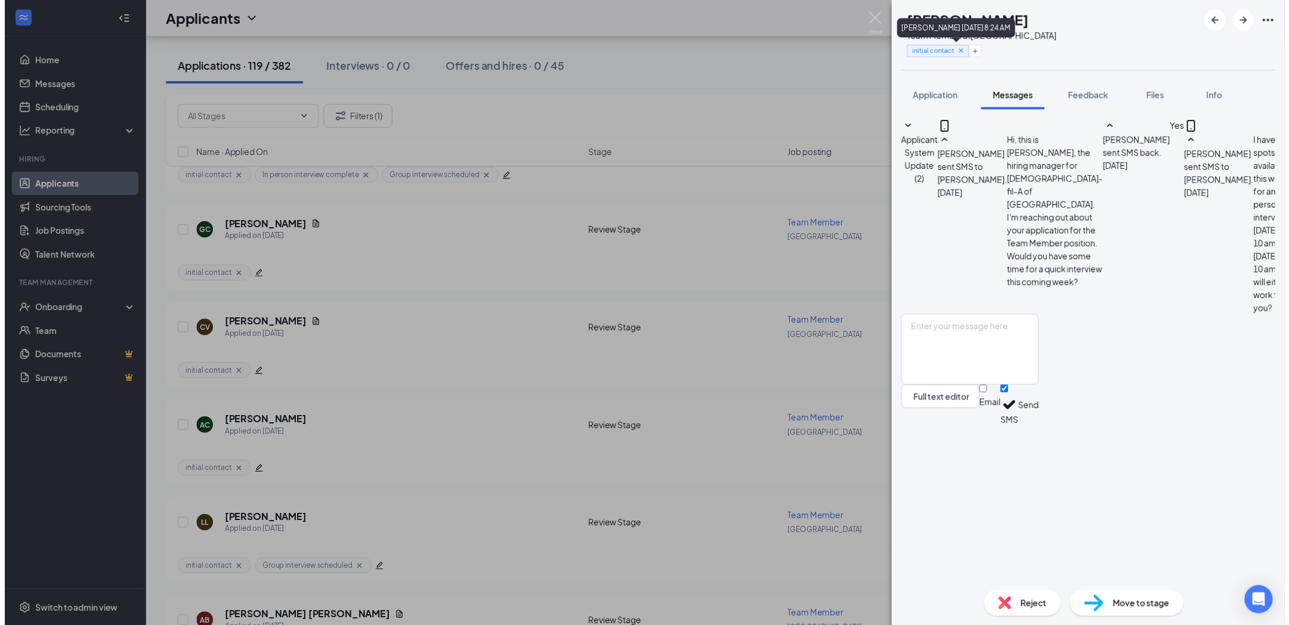
scroll to position [305, 0]
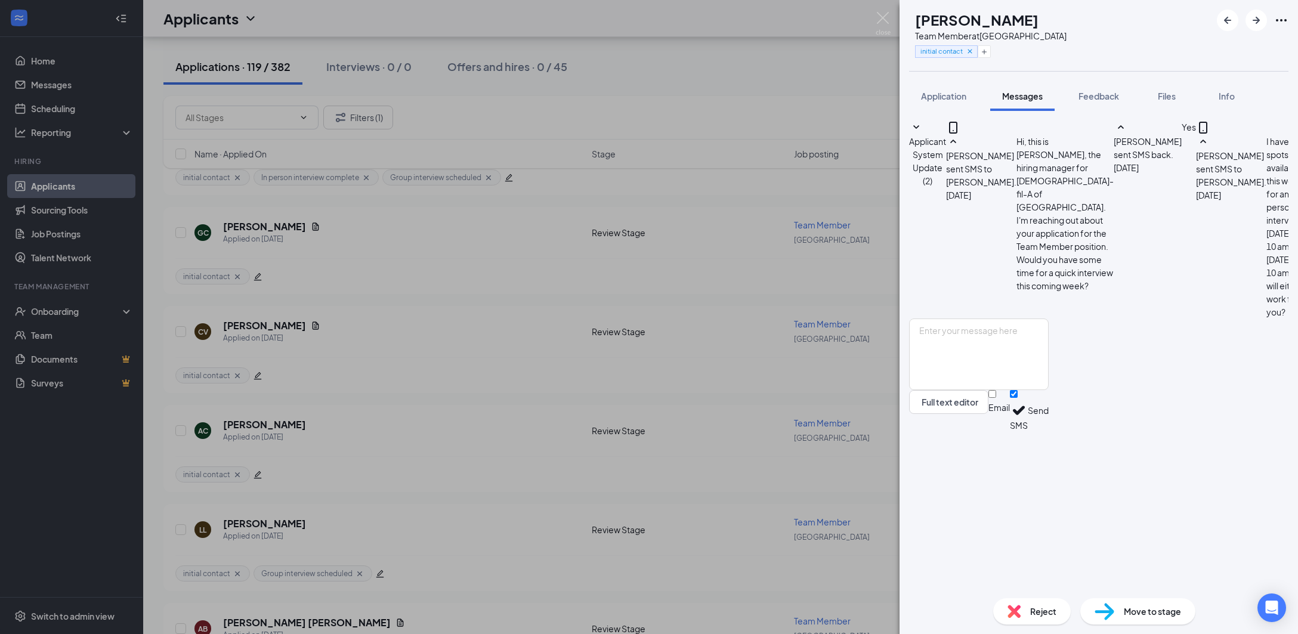
click at [759, 270] on div "CV [PERSON_NAME] Team Member at [GEOGRAPHIC_DATA] initial contact Application M…" at bounding box center [649, 317] width 1298 height 634
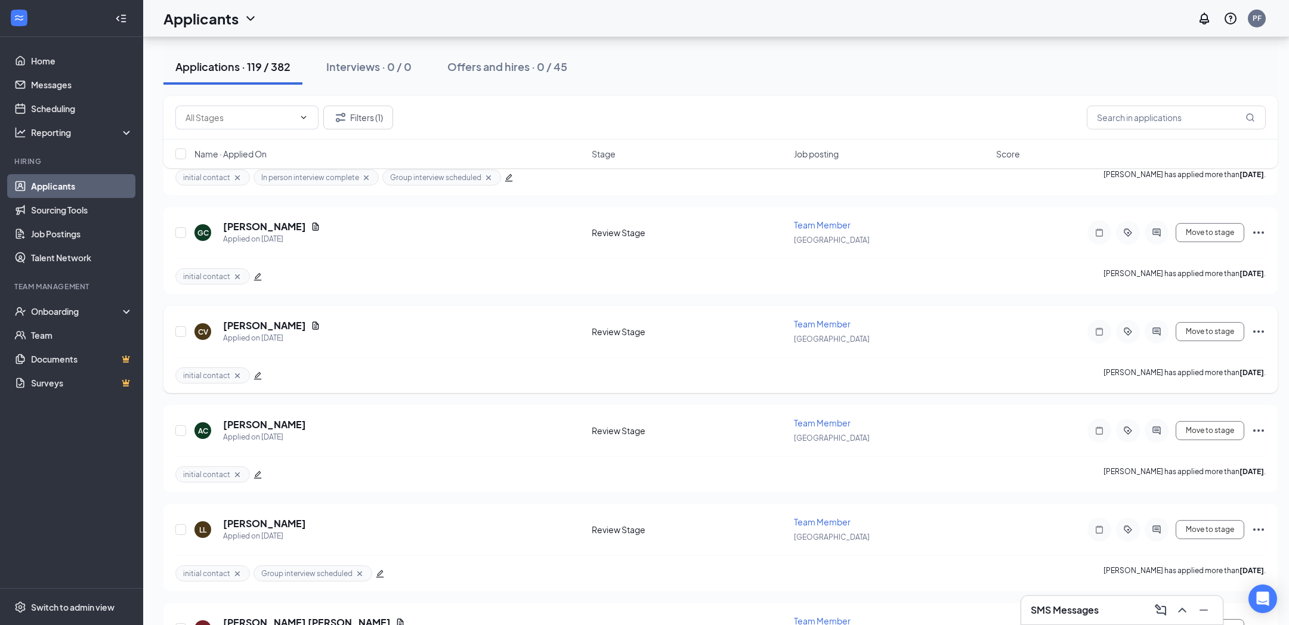
click at [187, 328] on div at bounding box center [181, 331] width 12 height 27
click at [179, 339] on div at bounding box center [181, 331] width 12 height 27
click at [181, 332] on input "checkbox" at bounding box center [180, 331] width 11 height 11
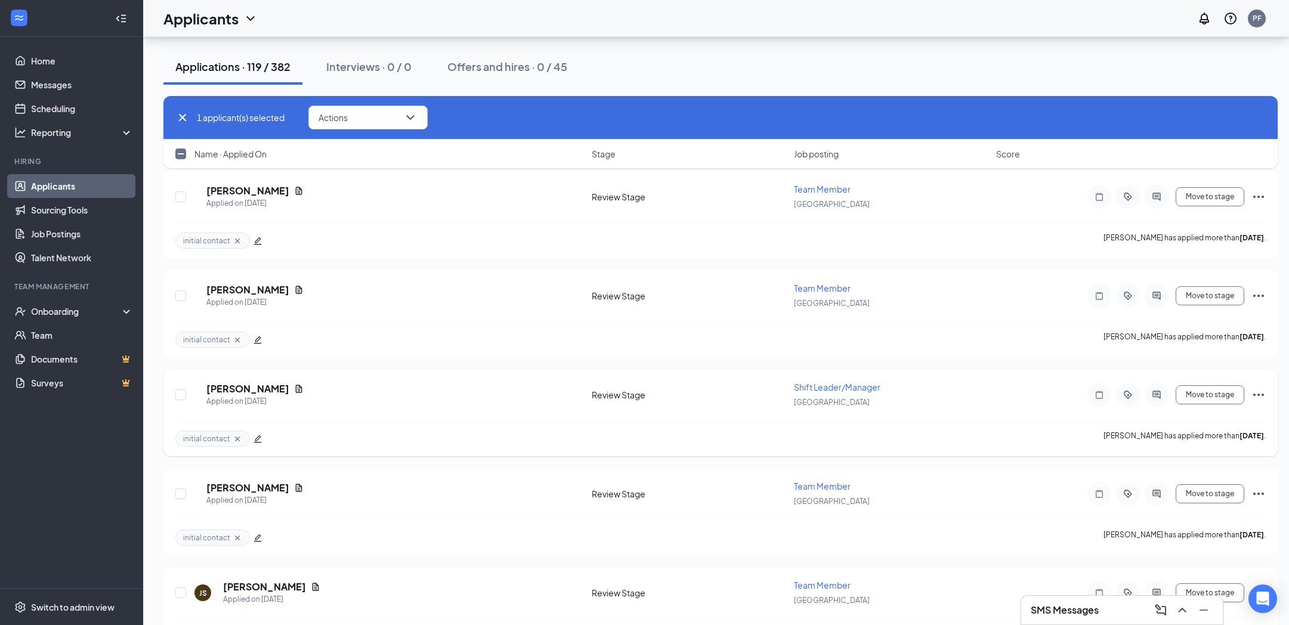
scroll to position [4771, 0]
click at [260, 434] on icon "edit" at bounding box center [257, 438] width 8 height 8
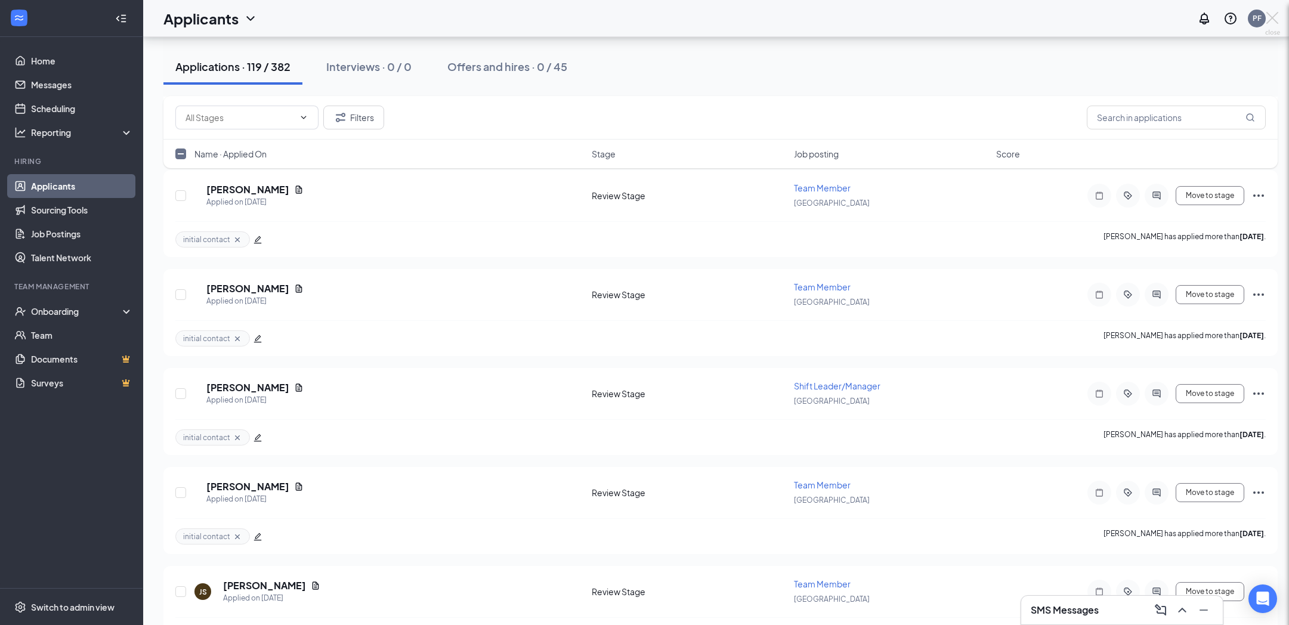
checkbox input "false"
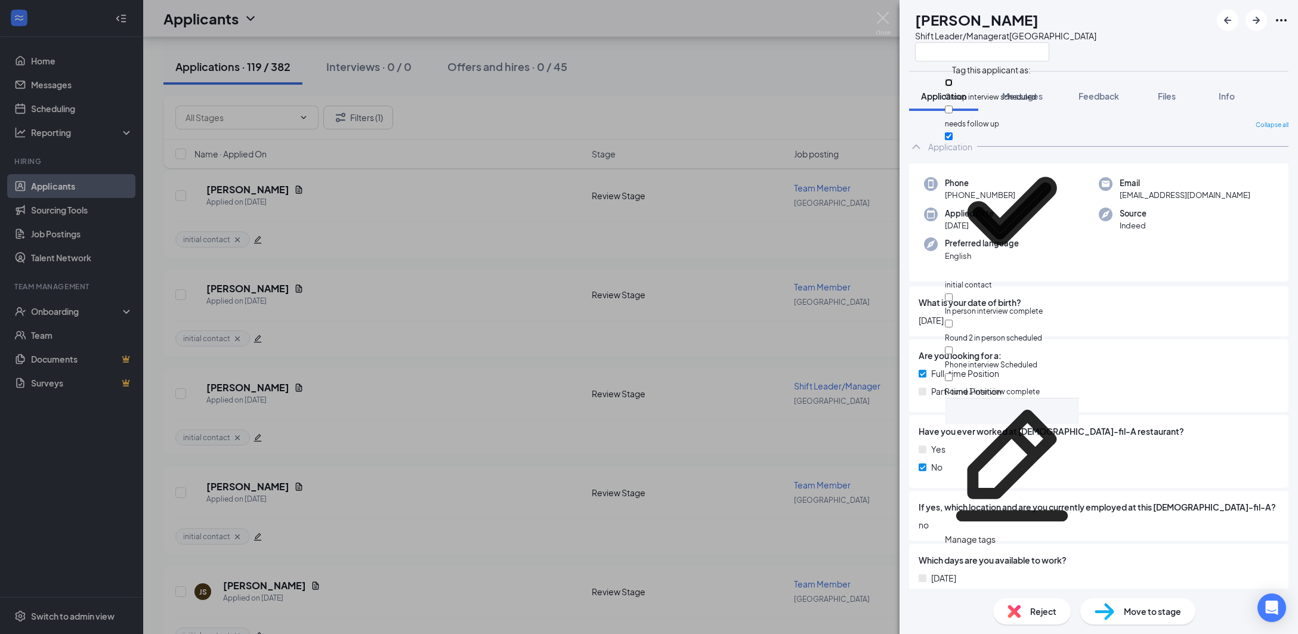
click at [952, 86] on input "Group interview scheduled" at bounding box center [949, 83] width 8 height 8
checkbox input "true"
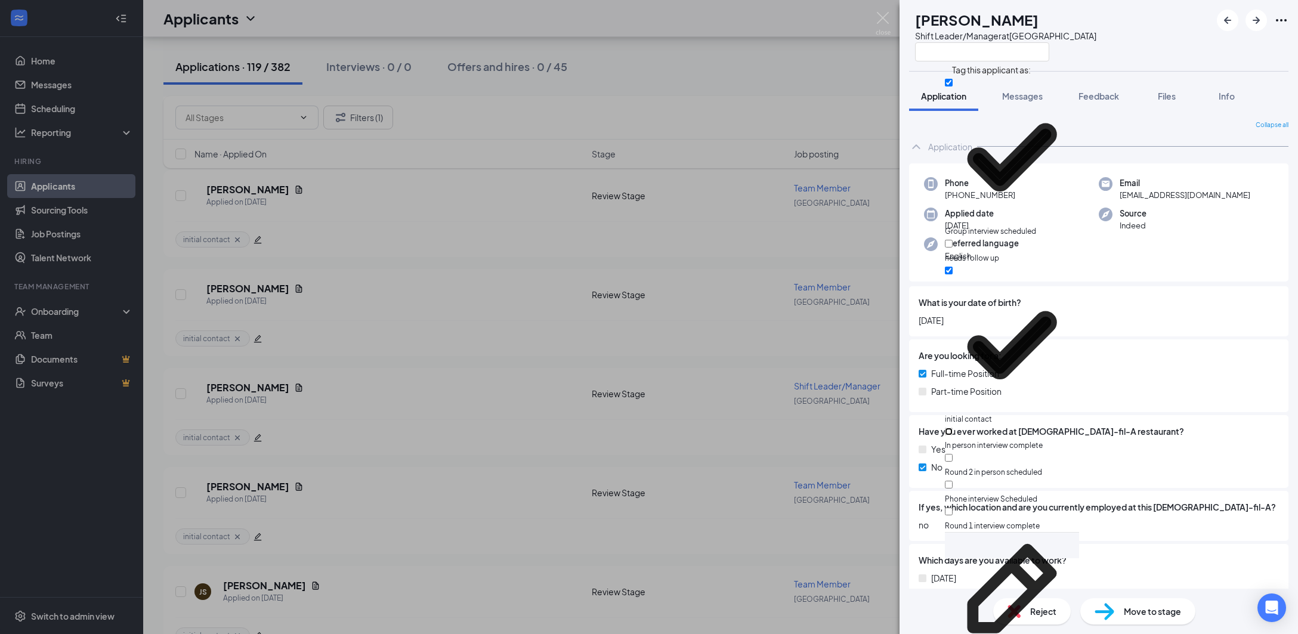
click at [952, 428] on input "In person interview complete" at bounding box center [949, 432] width 8 height 8
checkbox input "true"
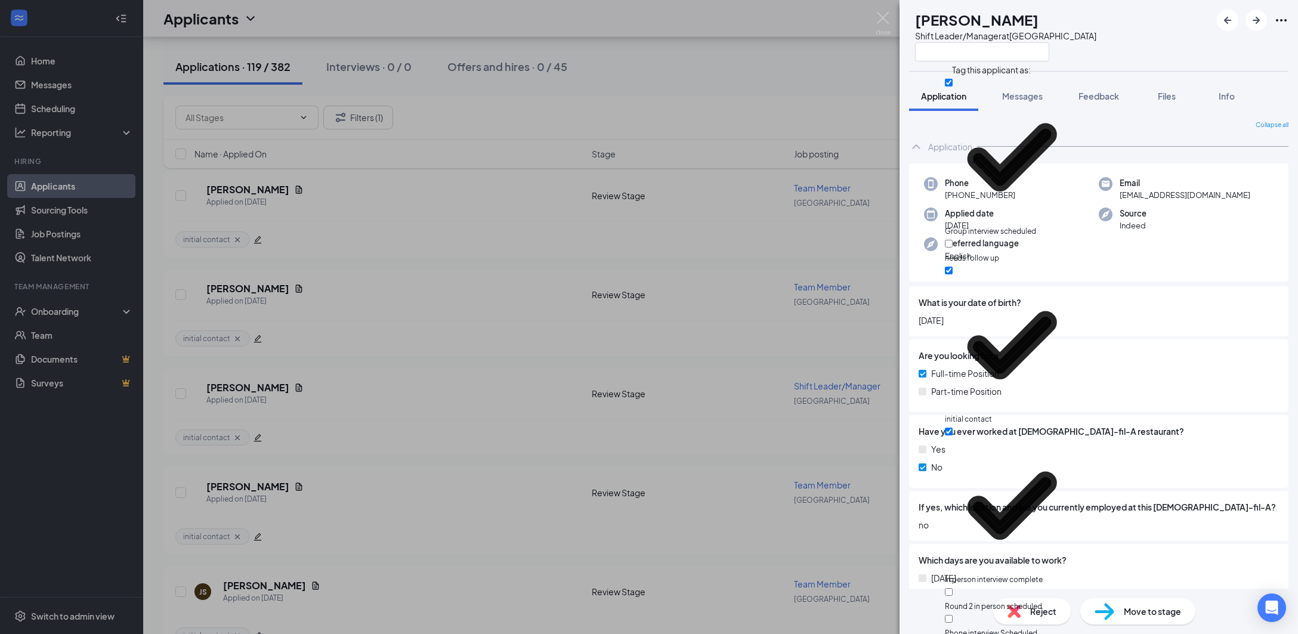
click at [747, 97] on div "SW [PERSON_NAME] Shift Leader/Manager at [GEOGRAPHIC_DATA] Application Messages…" at bounding box center [649, 317] width 1298 height 634
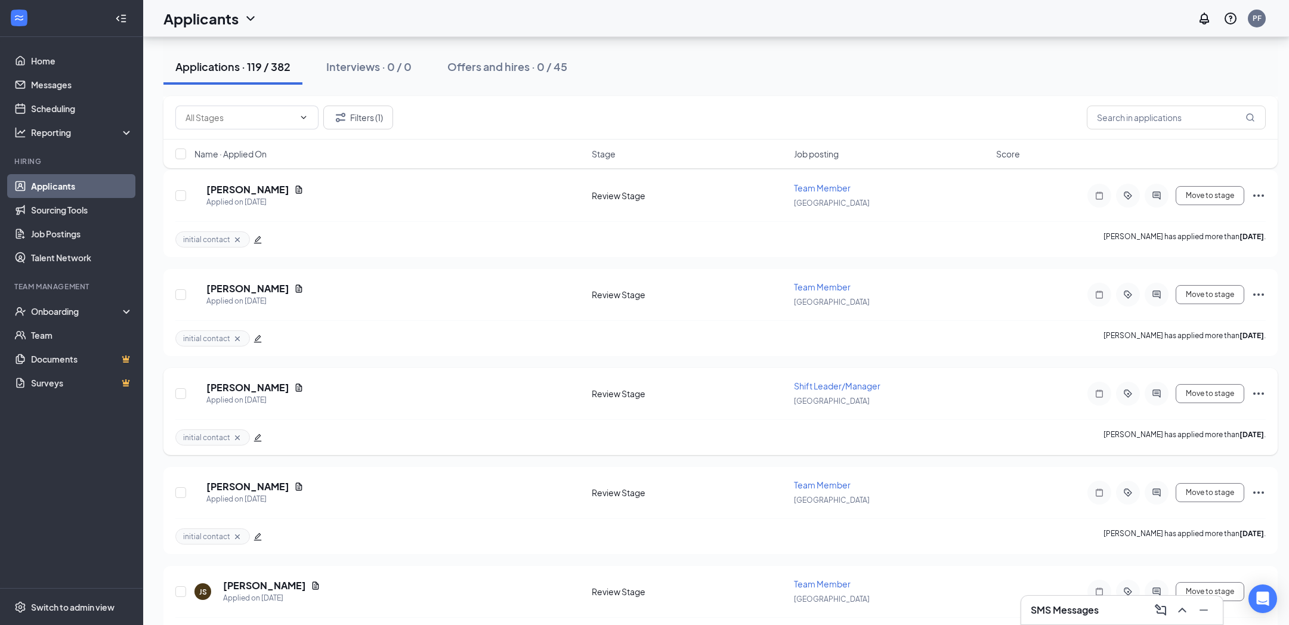
click at [259, 439] on icon "edit" at bounding box center [257, 438] width 8 height 8
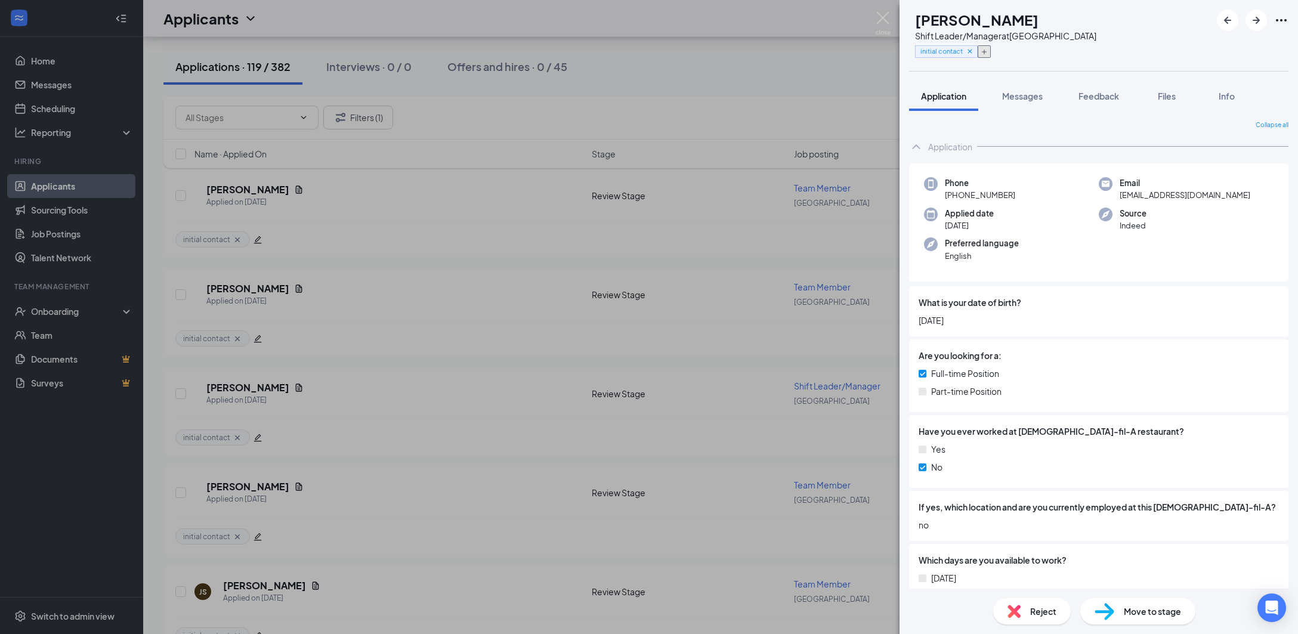
click at [990, 54] on button "button" at bounding box center [983, 51] width 13 height 13
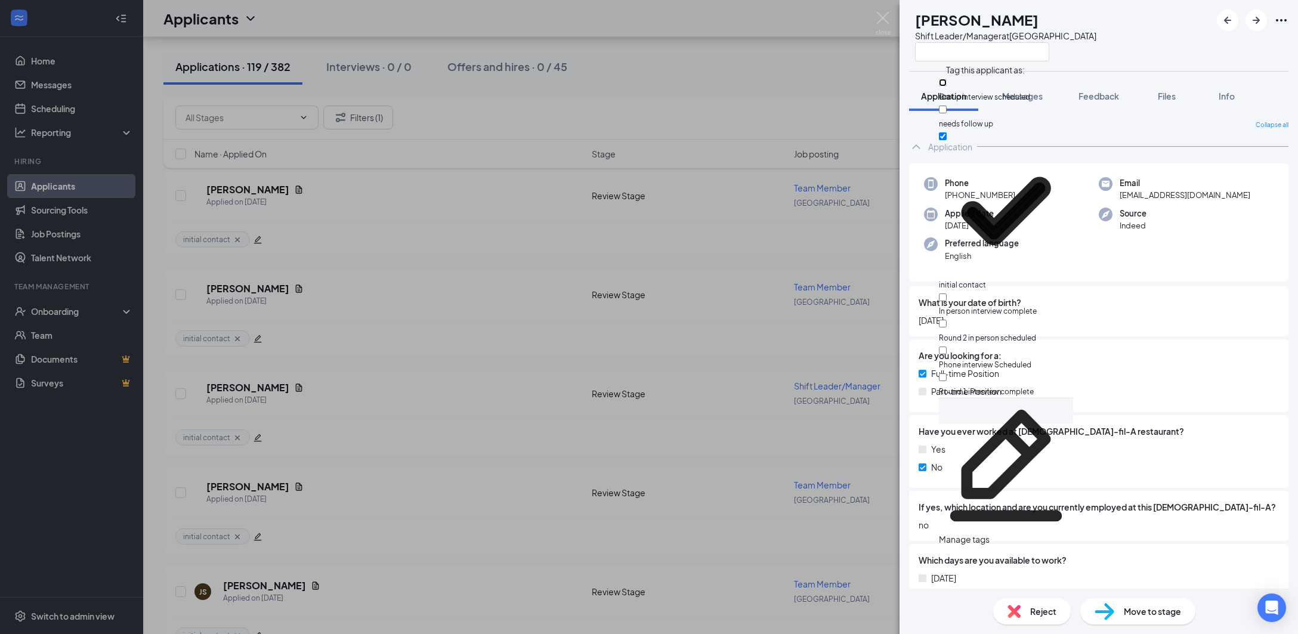
click at [946, 85] on input "Group interview scheduled" at bounding box center [943, 83] width 8 height 8
checkbox input "true"
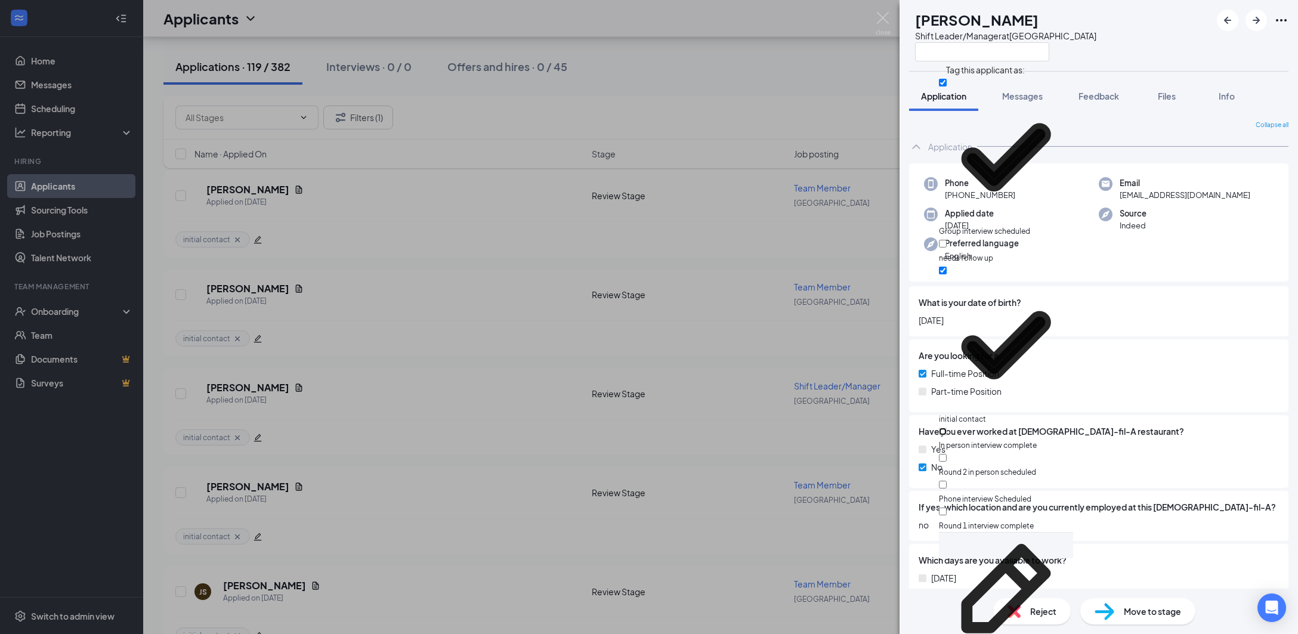
click at [946, 428] on input "In person interview complete" at bounding box center [943, 432] width 8 height 8
checkbox input "true"
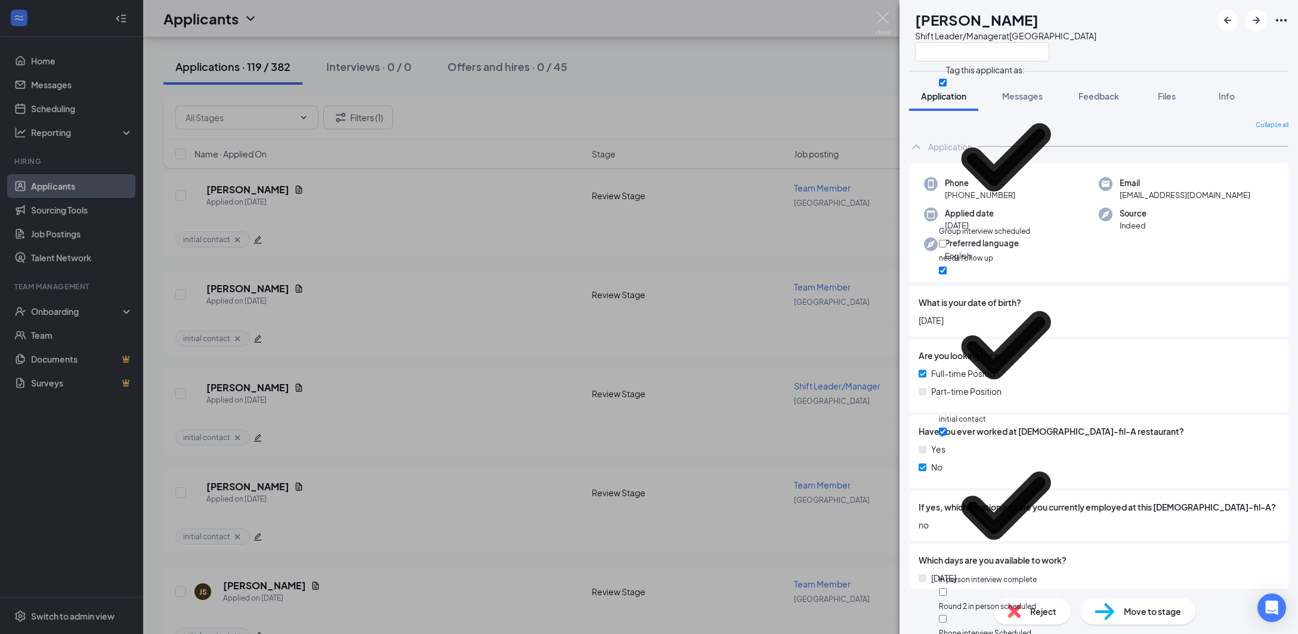
click at [1156, 56] on div "SW [PERSON_NAME] Shift Leader/Manager at [GEOGRAPHIC_DATA]" at bounding box center [1098, 35] width 398 height 71
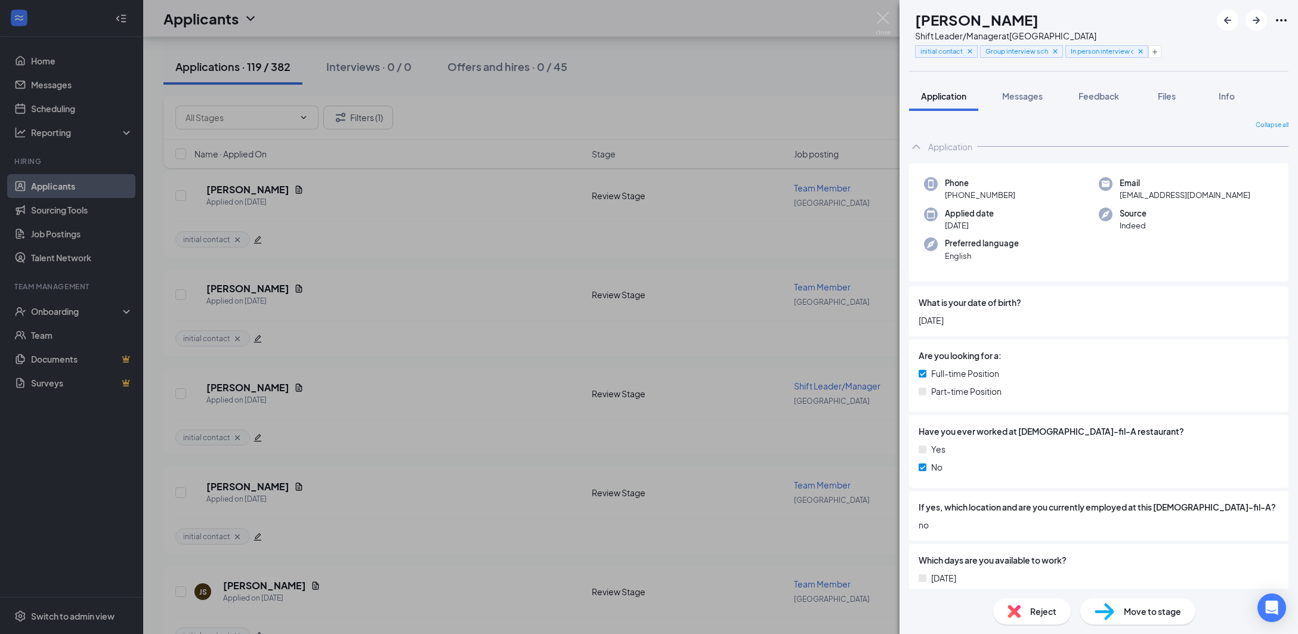
click at [743, 104] on div "SW [PERSON_NAME] Shift Leader/Manager at [GEOGRAPHIC_DATA] initial contact Grou…" at bounding box center [649, 317] width 1298 height 634
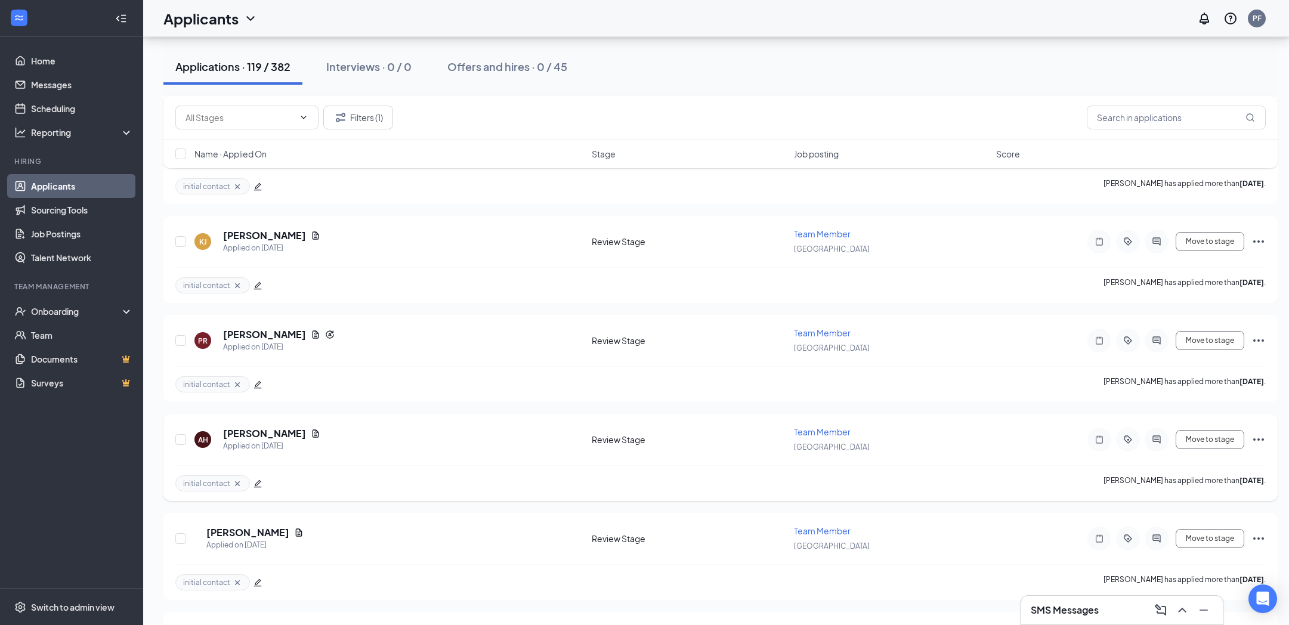
scroll to position [3578, 0]
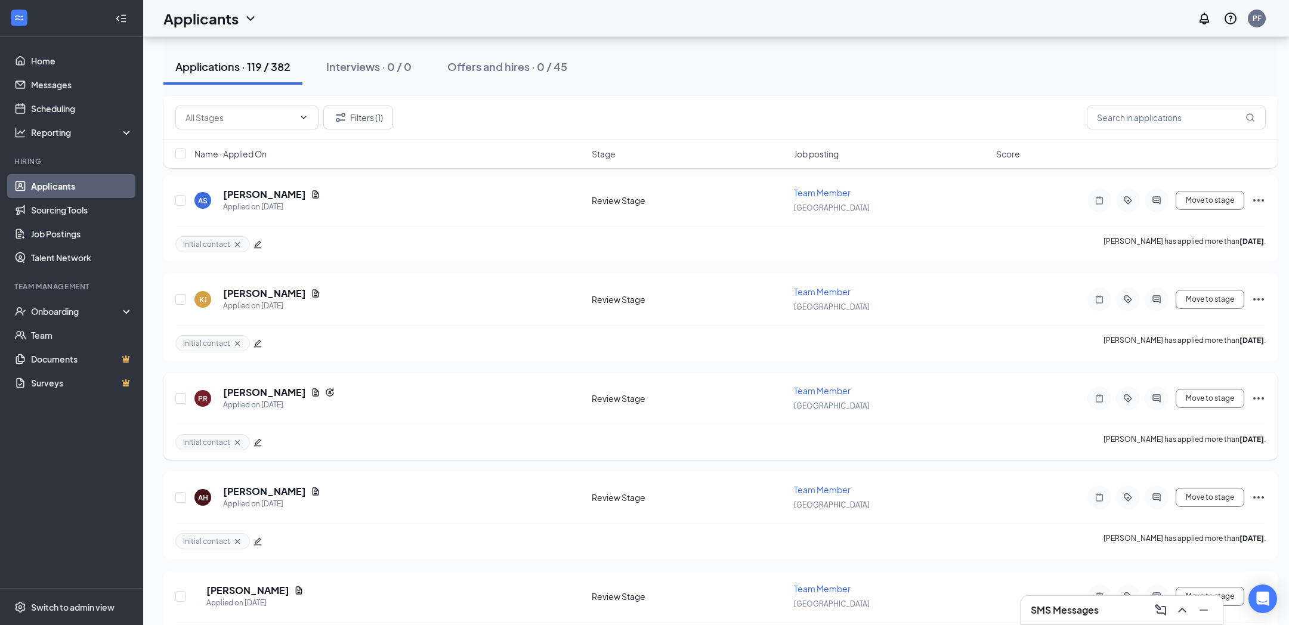
click at [256, 441] on icon "edit" at bounding box center [257, 442] width 8 height 8
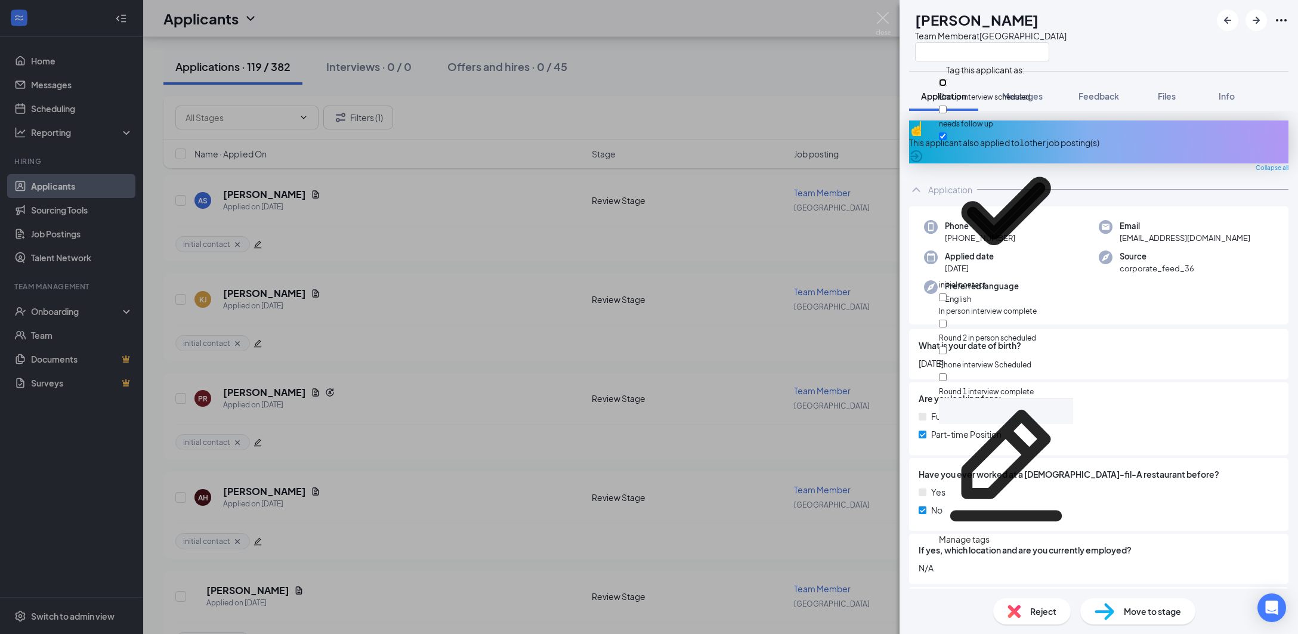
click at [946, 86] on input "Group interview scheduled" at bounding box center [943, 83] width 8 height 8
checkbox input "true"
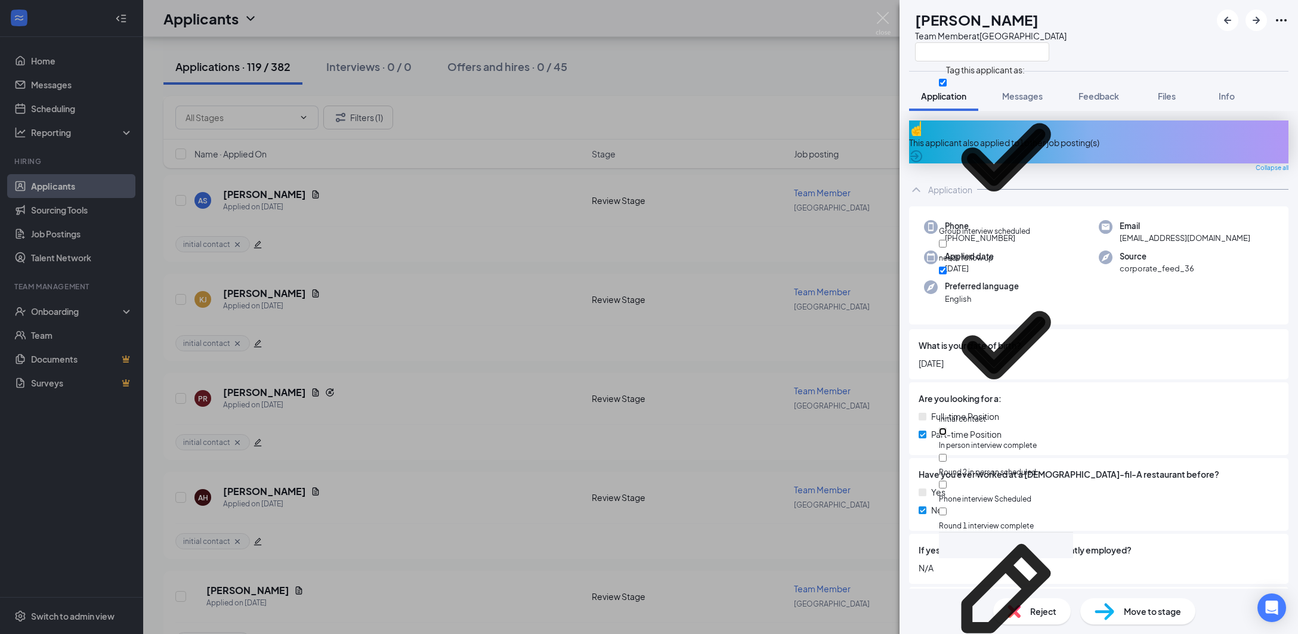
click at [946, 428] on input "In person interview complete" at bounding box center [943, 432] width 8 height 8
checkbox input "true"
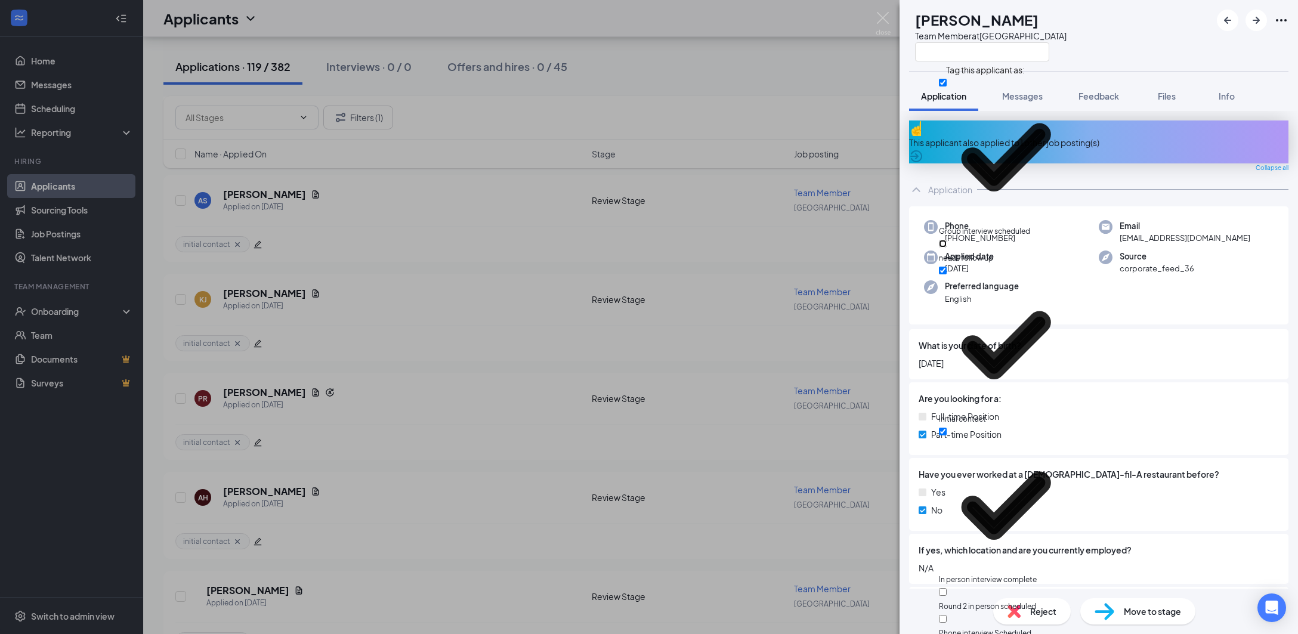
click at [946, 240] on input "needs follow up" at bounding box center [943, 244] width 8 height 8
checkbox input "true"
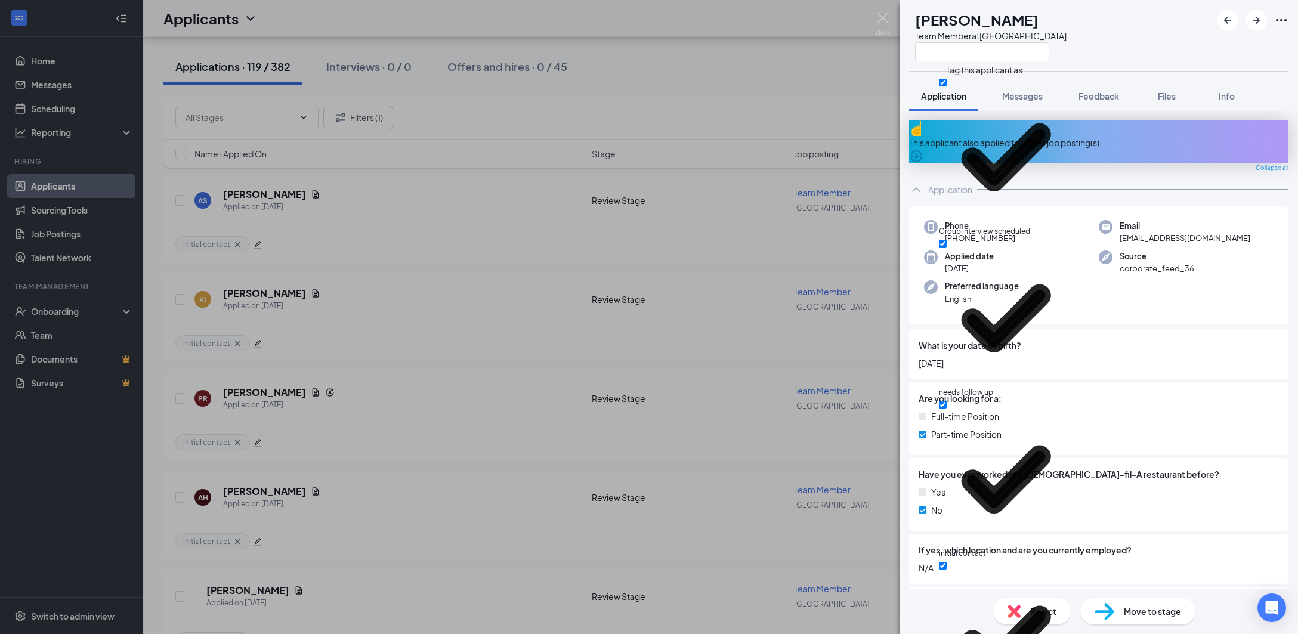
click at [1153, 54] on div "[PERSON_NAME] Roadley Team Member at [GEOGRAPHIC_DATA]" at bounding box center [1098, 35] width 398 height 71
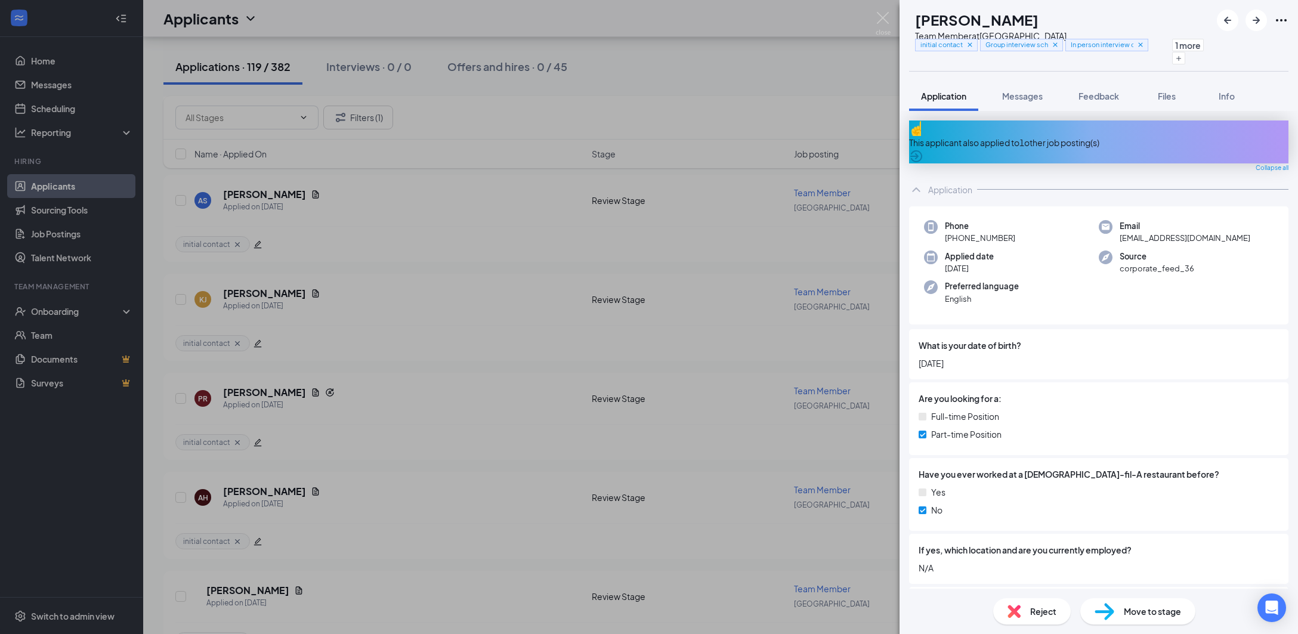
click at [838, 107] on div "[PERSON_NAME] Roadley Team Member at [GEOGRAPHIC_DATA] initial contact Group in…" at bounding box center [649, 317] width 1298 height 634
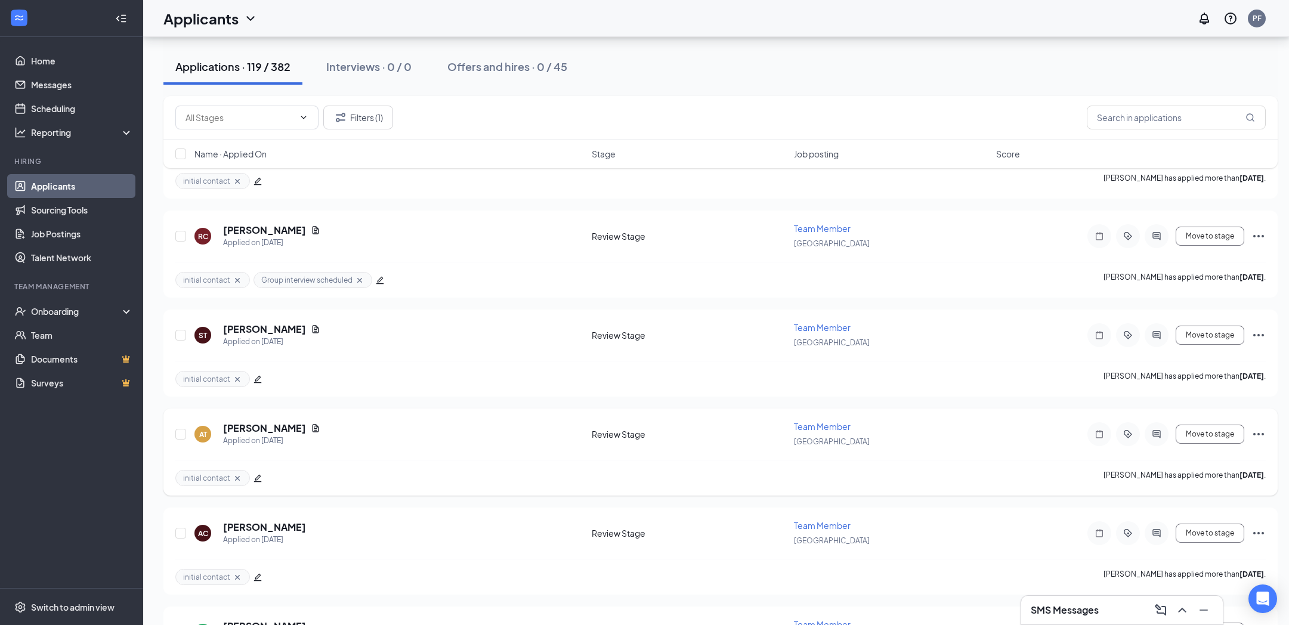
scroll to position [6083, 0]
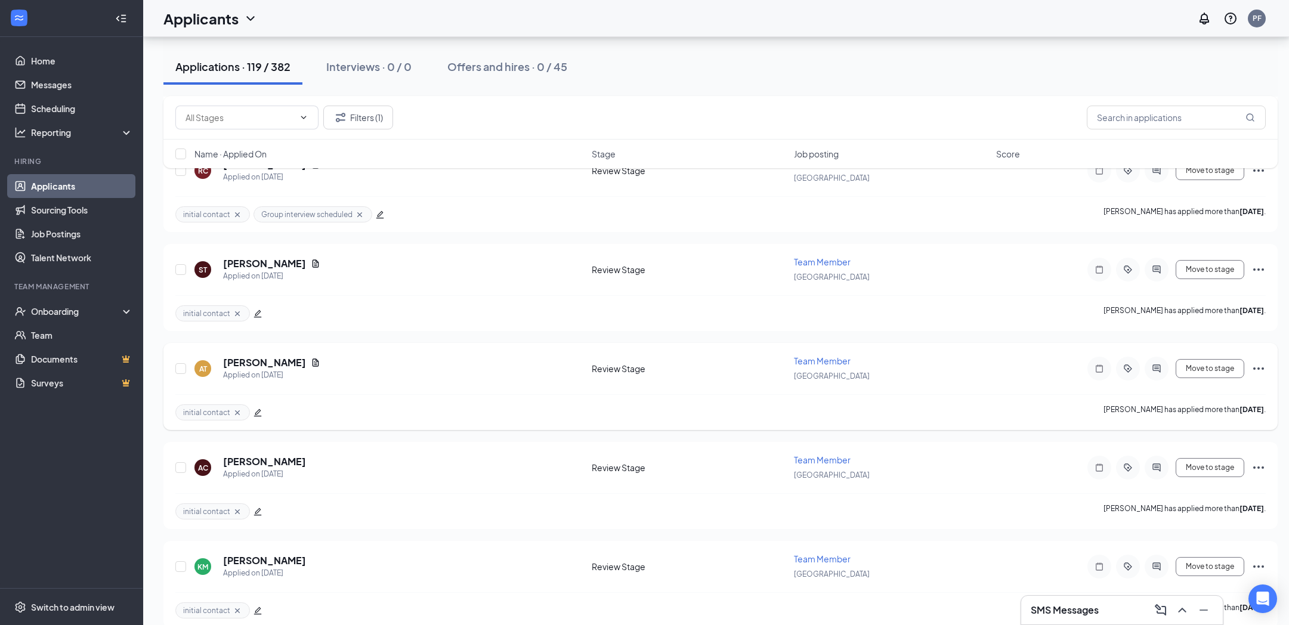
click at [255, 413] on icon "edit" at bounding box center [257, 412] width 8 height 8
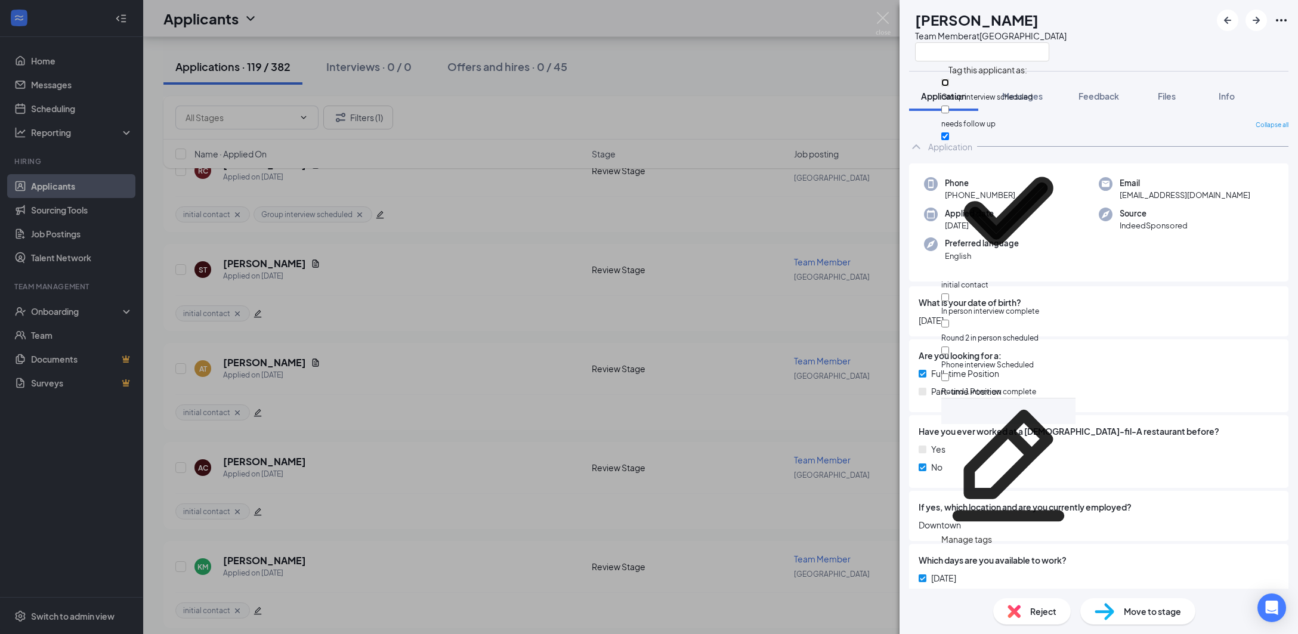
click at [949, 86] on input "Group interview scheduled" at bounding box center [945, 83] width 8 height 8
checkbox input "true"
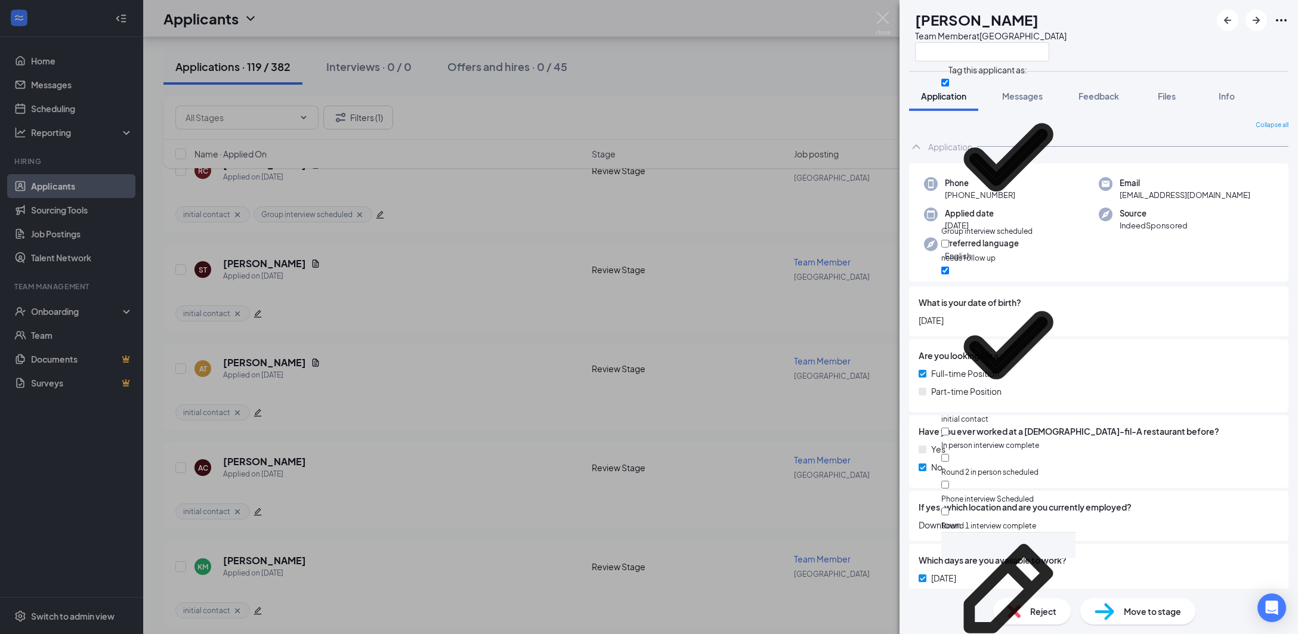
click at [1025, 237] on div "needs follow up" at bounding box center [1008, 250] width 134 height 27
checkbox input "true"
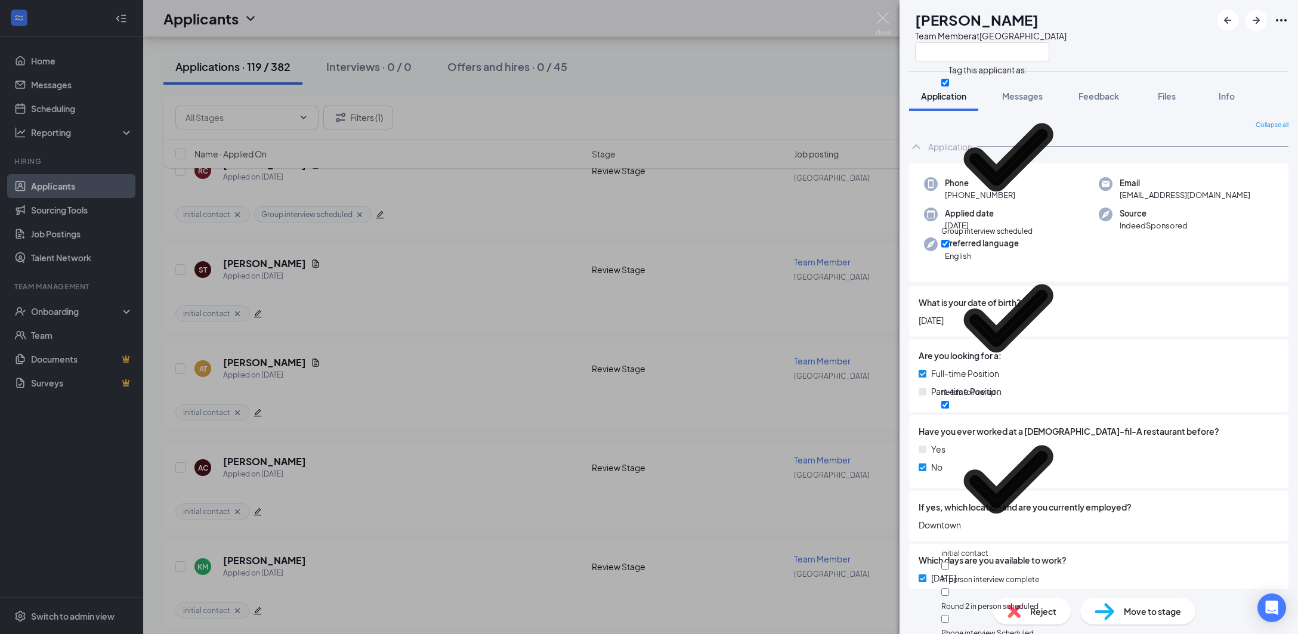
click at [1185, 55] on div "AT [PERSON_NAME] Team Member at [GEOGRAPHIC_DATA]" at bounding box center [1098, 35] width 398 height 71
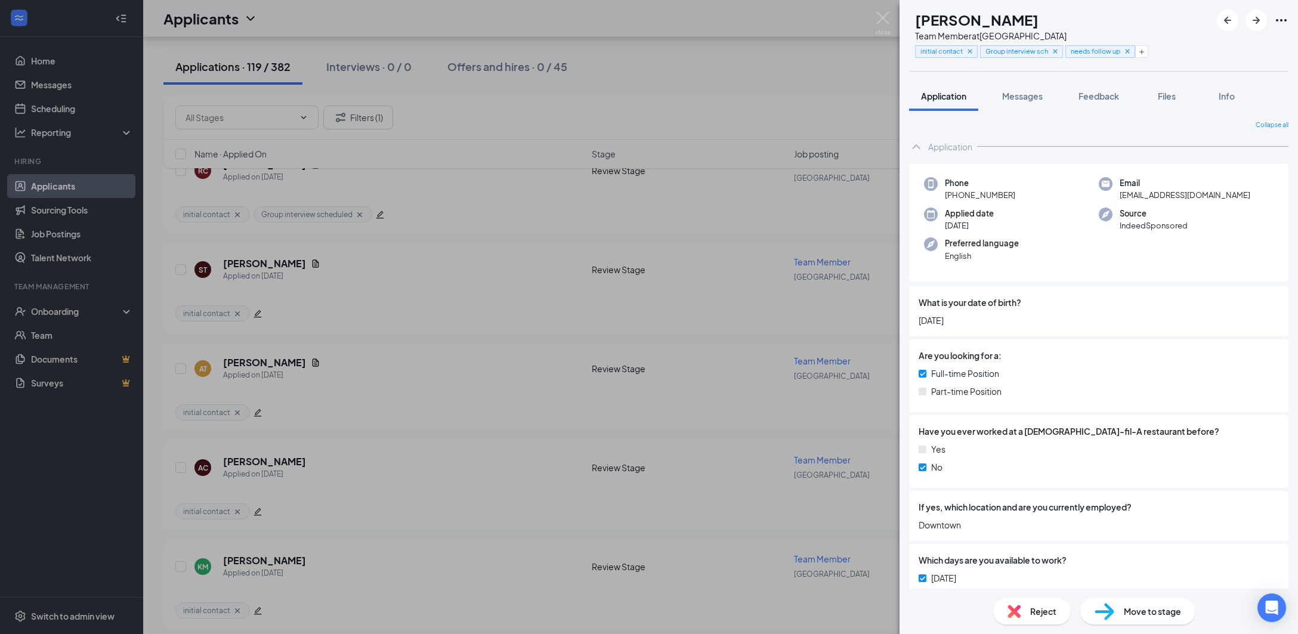
click at [766, 101] on div "AT [PERSON_NAME] Team Member at [GEOGRAPHIC_DATA] initial contact Group intervi…" at bounding box center [649, 317] width 1298 height 634
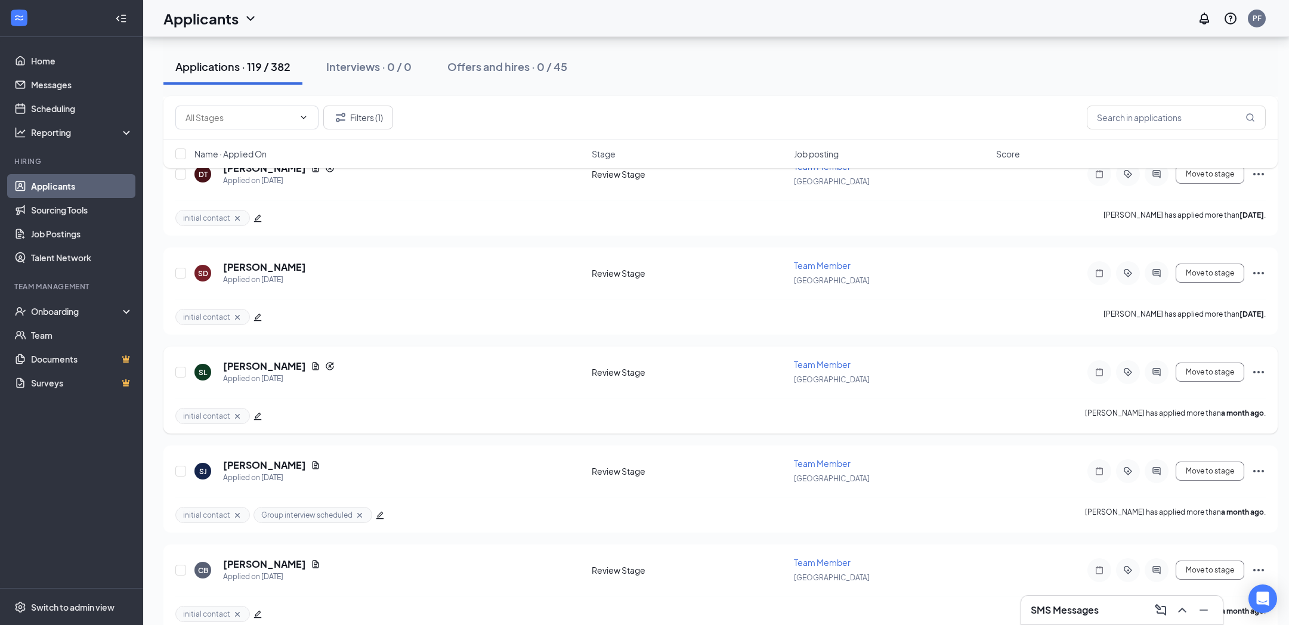
scroll to position [6679, 0]
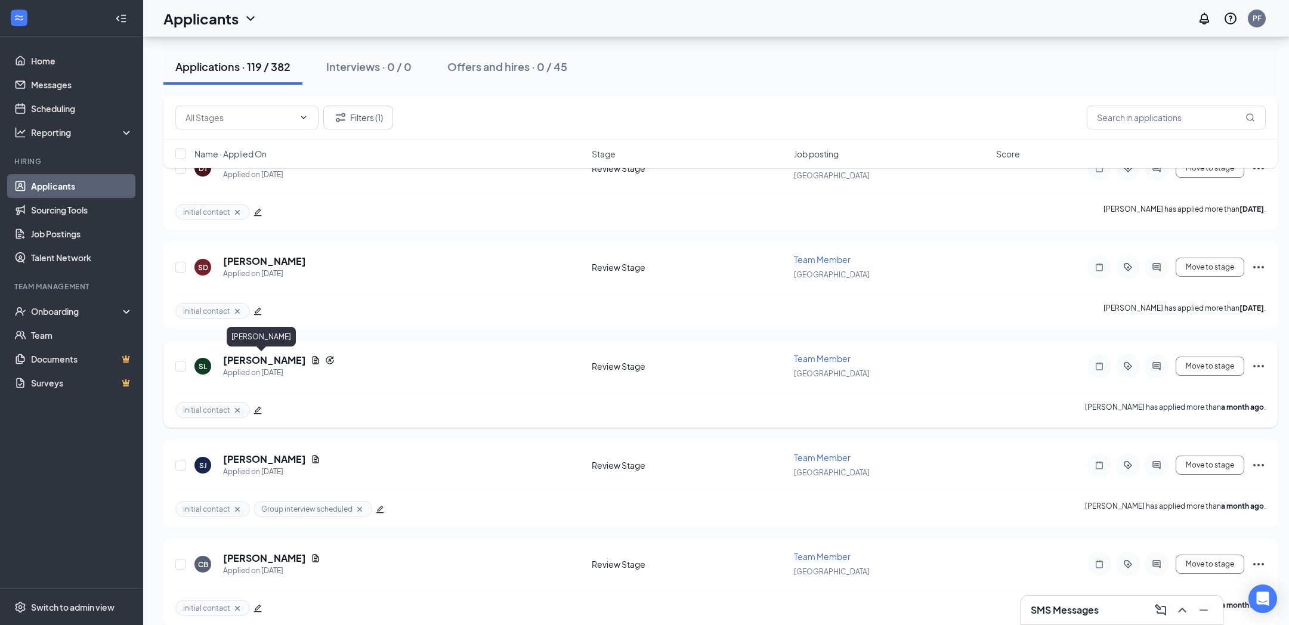
click at [240, 363] on h5 "[PERSON_NAME]" at bounding box center [264, 360] width 83 height 13
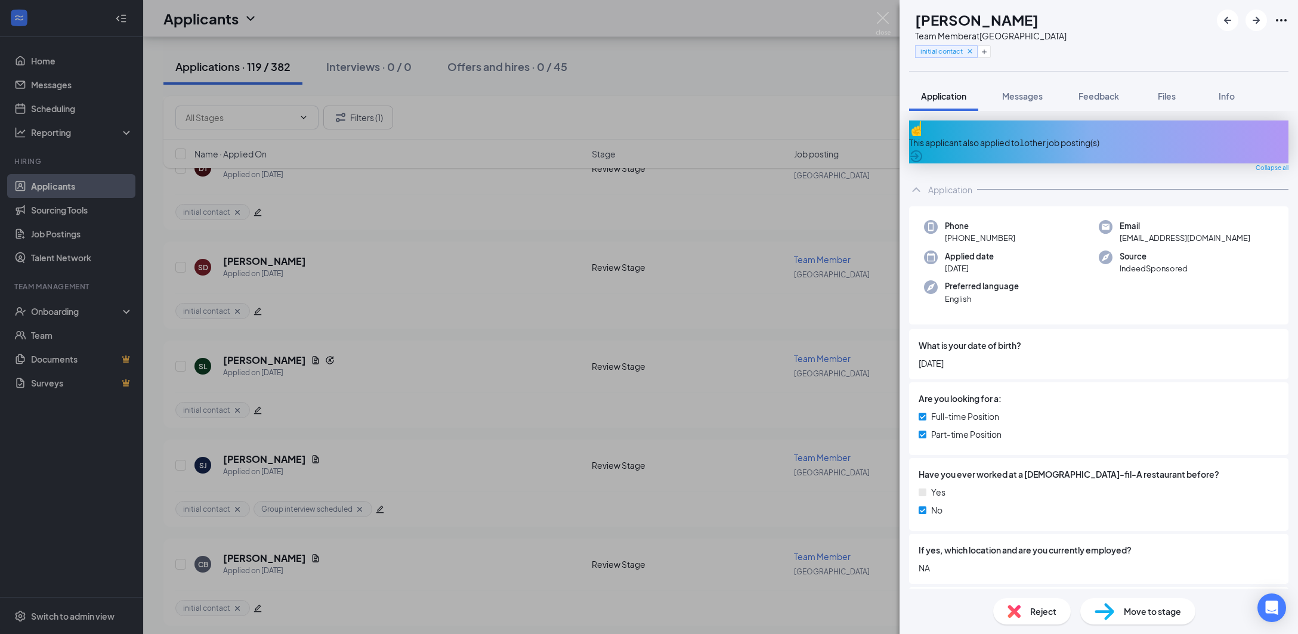
click at [1034, 611] on span "Reject" at bounding box center [1043, 611] width 26 height 13
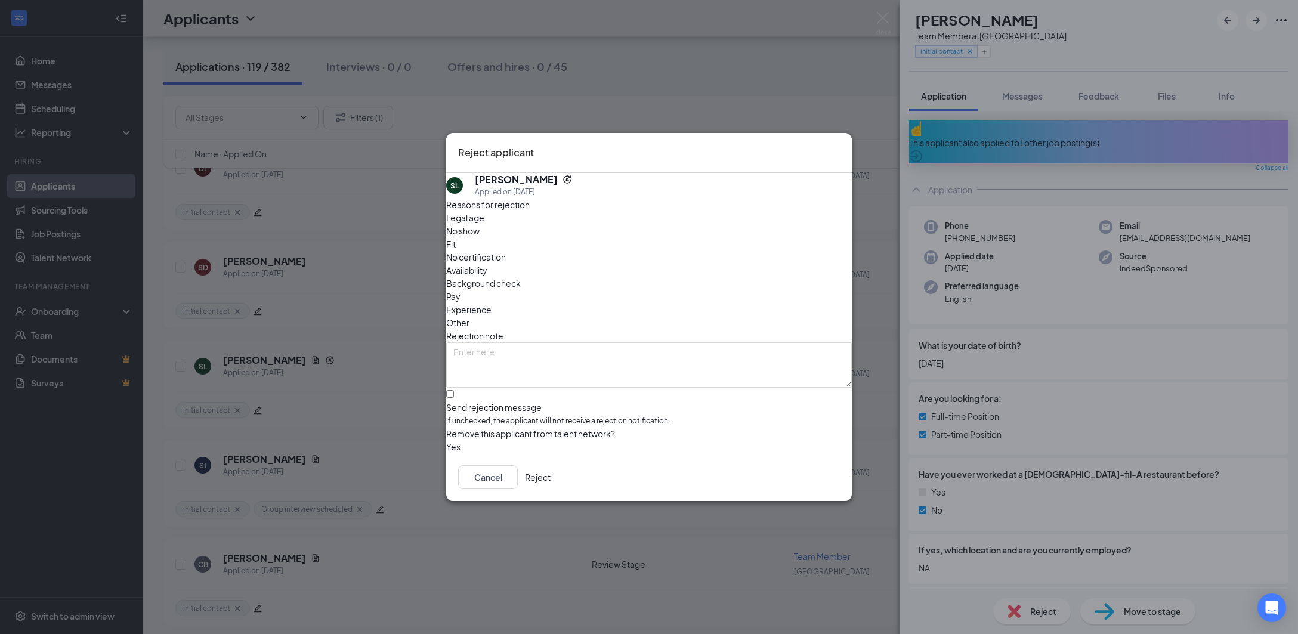
click at [487, 264] on span "Availability" at bounding box center [466, 270] width 41 height 13
click at [663, 342] on textarea at bounding box center [649, 364] width 406 height 45
type textarea "N"
type textarea "Interview no show"
click at [479, 237] on span "No show" at bounding box center [462, 230] width 33 height 13
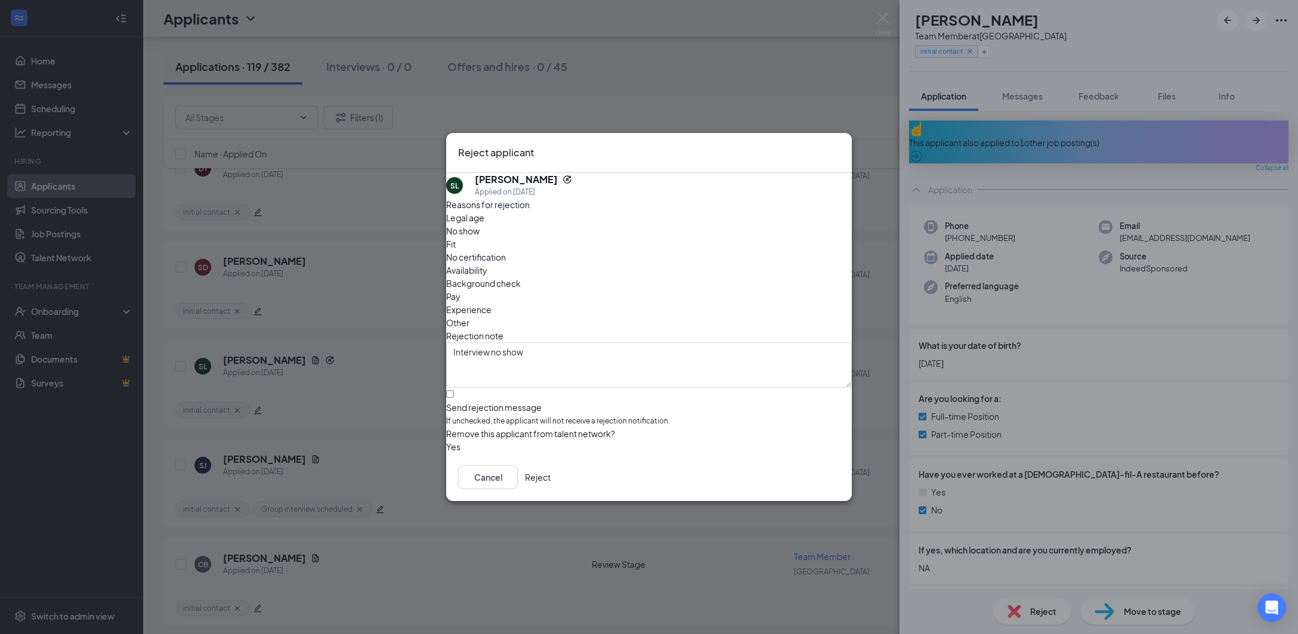
click at [446, 442] on button "button" at bounding box center [446, 446] width 0 height 13
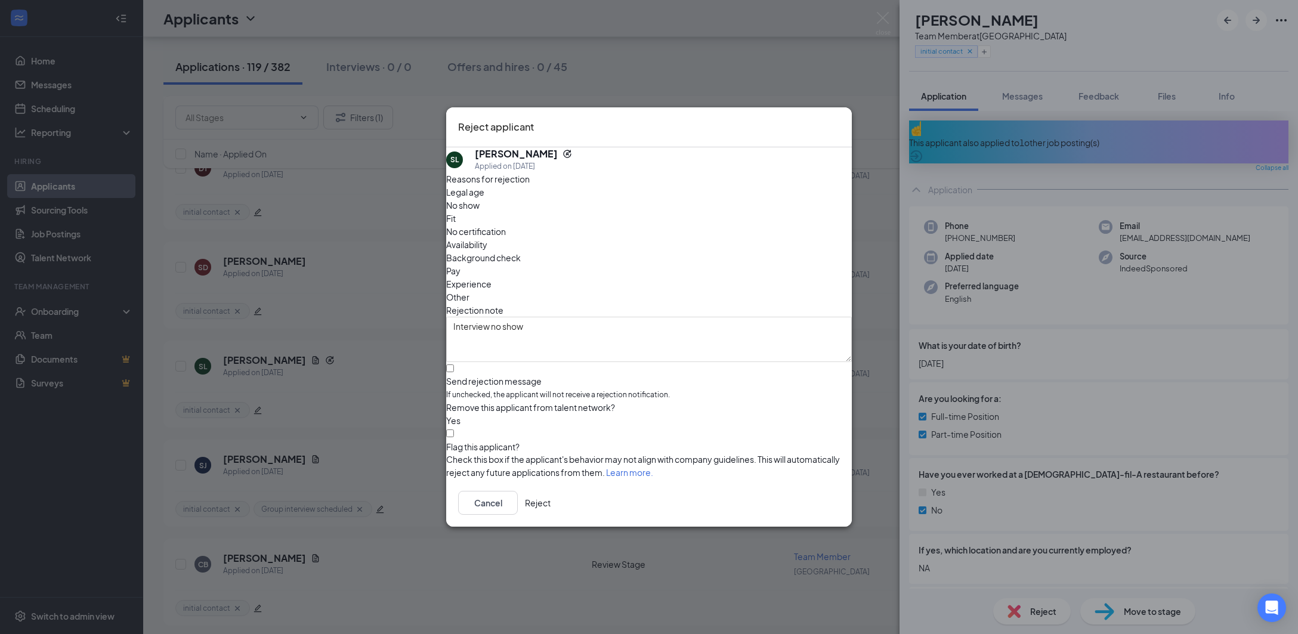
click at [550, 511] on button "Reject" at bounding box center [538, 503] width 26 height 24
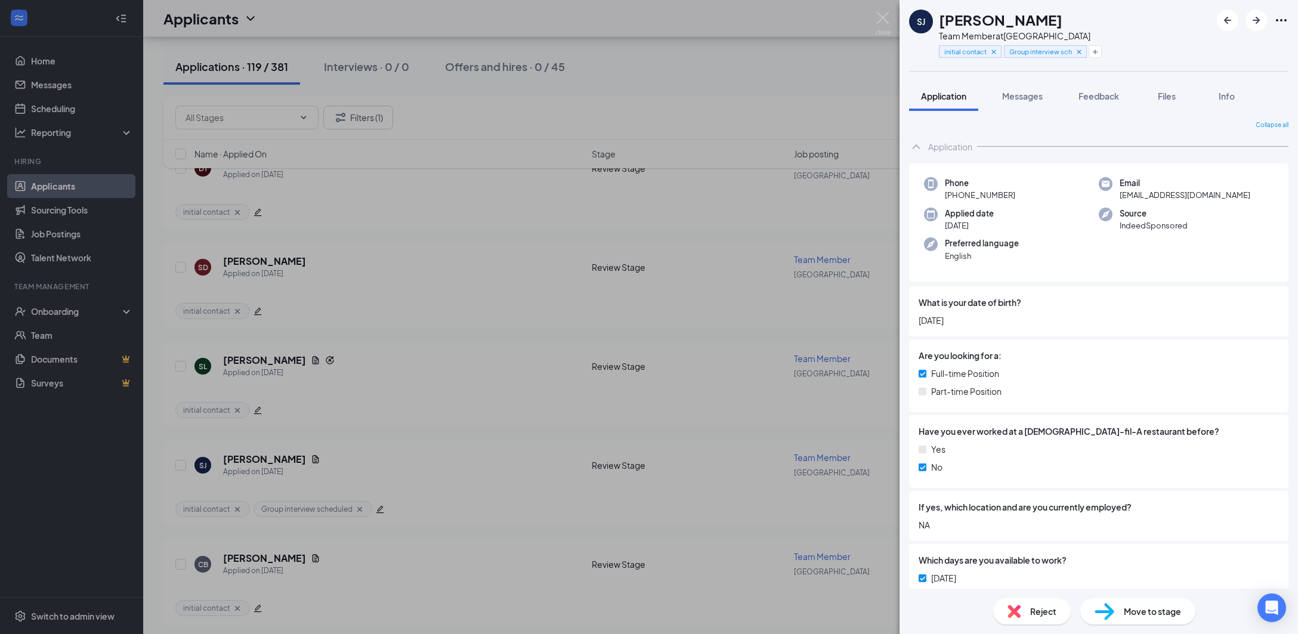
click at [689, 383] on div "SJ [PERSON_NAME] Team Member at [GEOGRAPHIC_DATA] initial contact Group intervi…" at bounding box center [649, 317] width 1298 height 634
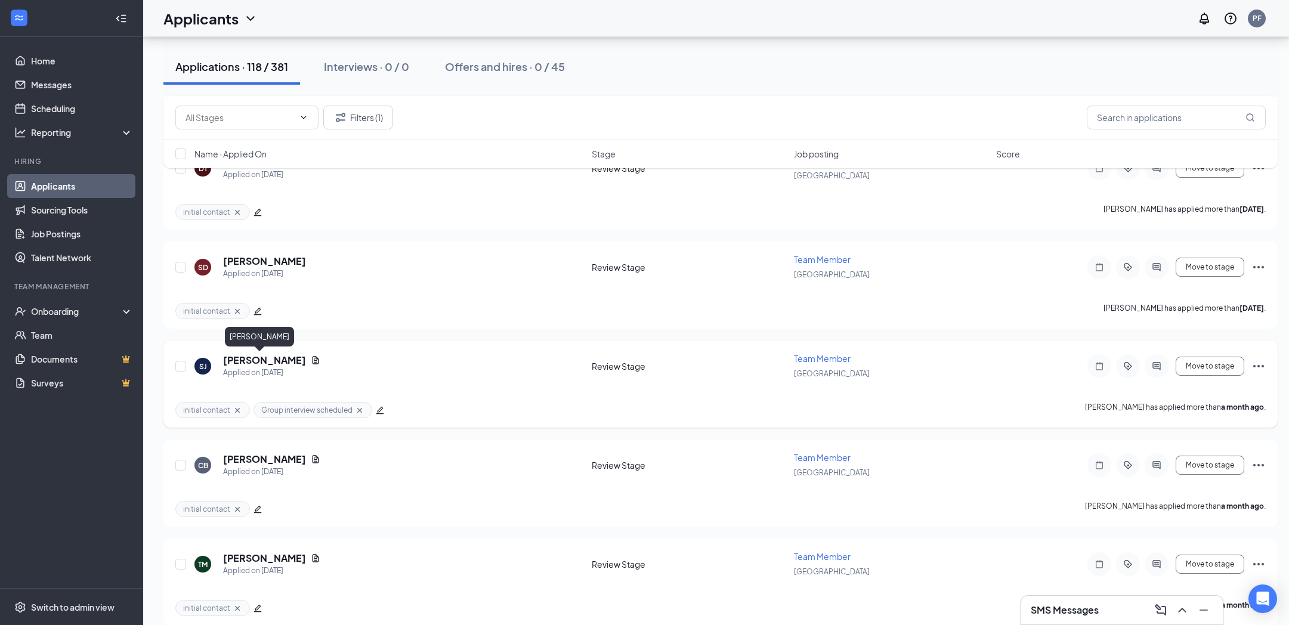
click at [257, 359] on h5 "[PERSON_NAME]" at bounding box center [264, 360] width 83 height 13
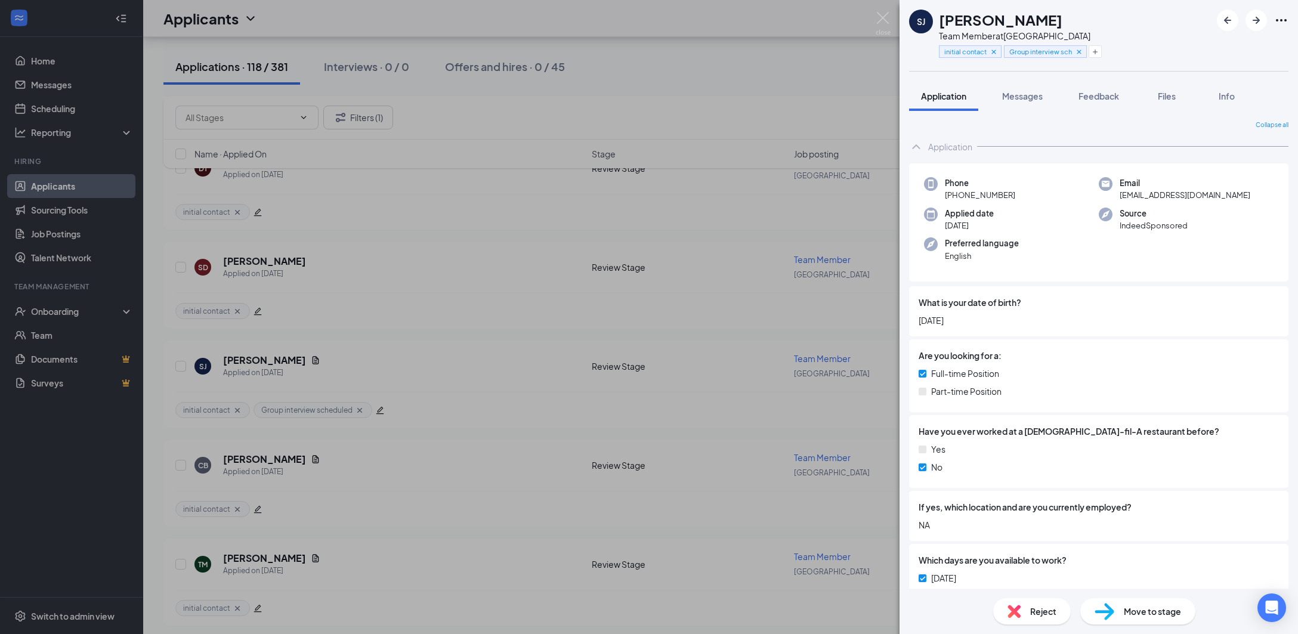
click at [1032, 613] on span "Reject" at bounding box center [1043, 611] width 26 height 13
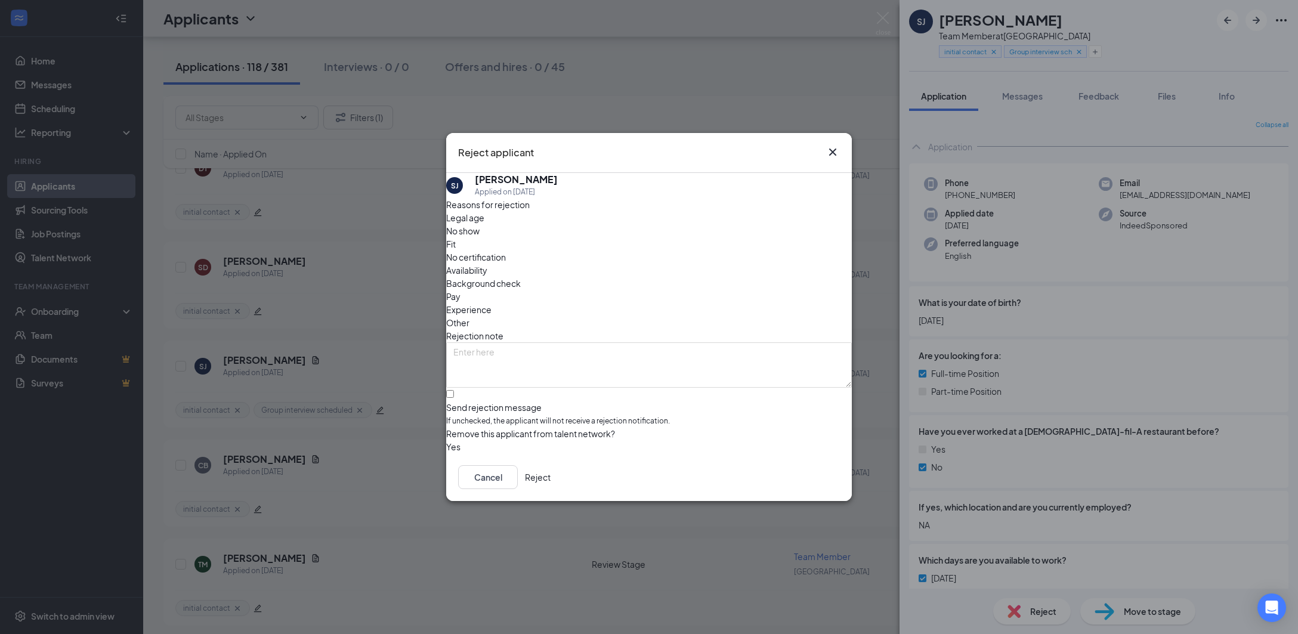
click at [479, 237] on span "No show" at bounding box center [462, 230] width 33 height 13
click at [487, 264] on span "Availability" at bounding box center [466, 270] width 41 height 13
click at [649, 342] on textarea at bounding box center [649, 364] width 406 height 45
type textarea "Did not show up for interview"
click at [446, 442] on button "button" at bounding box center [446, 446] width 0 height 13
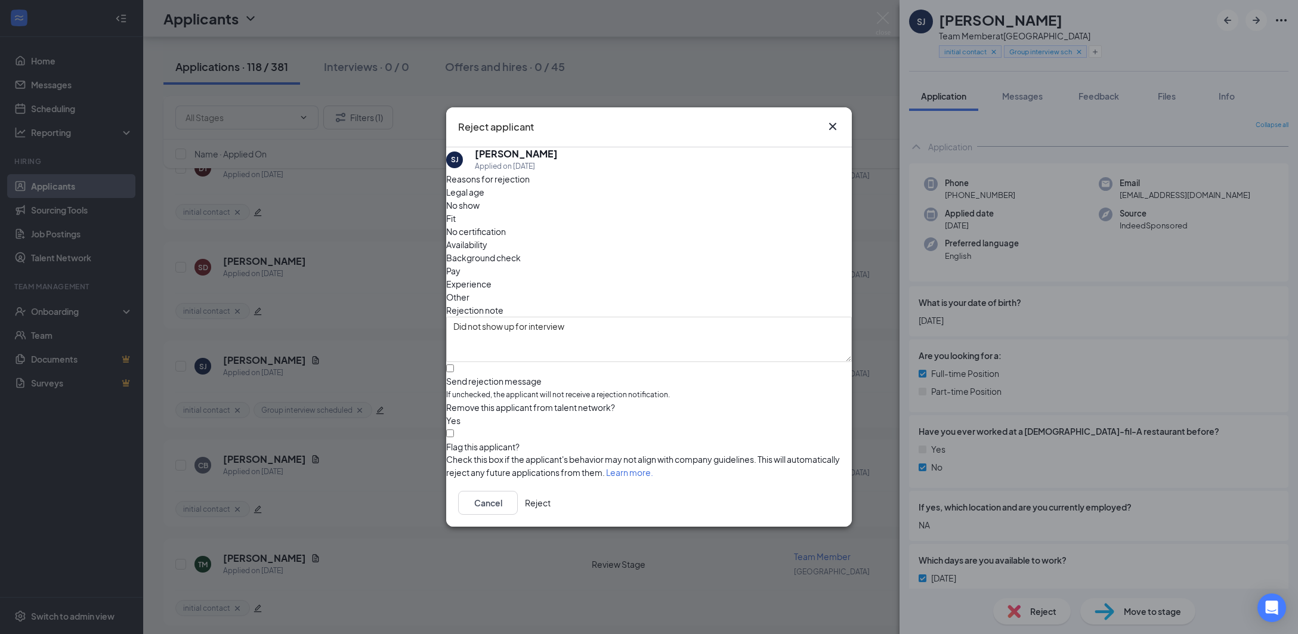
click at [550, 500] on button "Reject" at bounding box center [538, 503] width 26 height 24
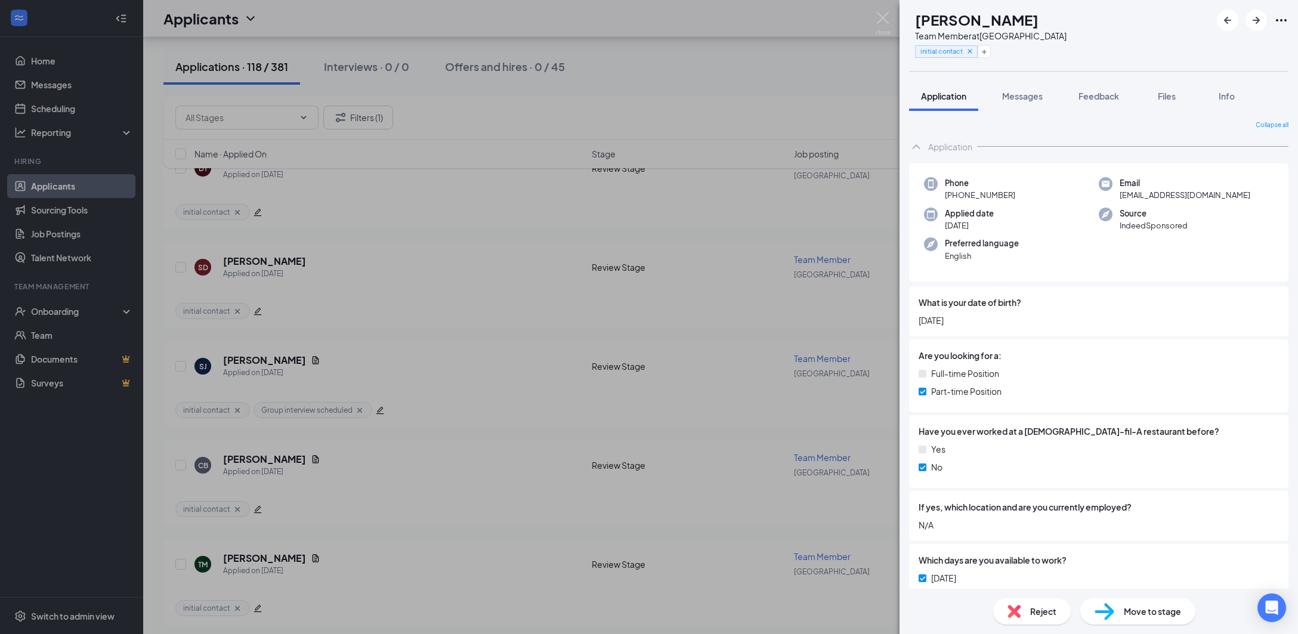
click at [766, 411] on div "CB [PERSON_NAME] Team Member at [GEOGRAPHIC_DATA] initial contact Application M…" at bounding box center [649, 317] width 1298 height 634
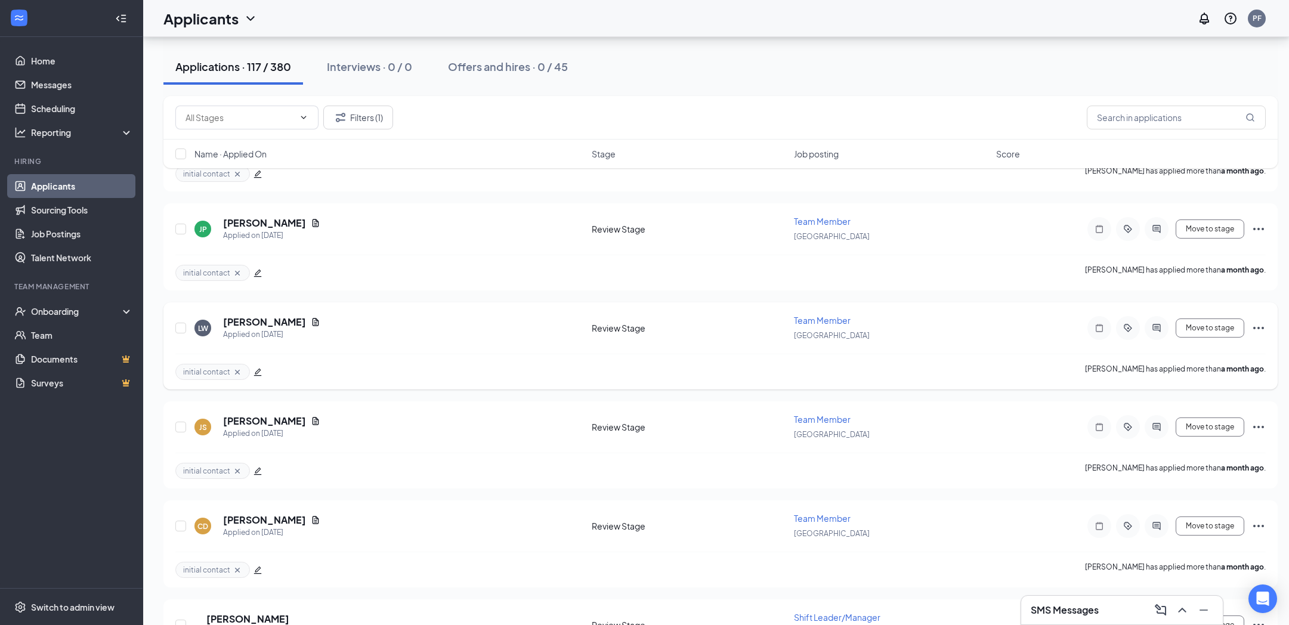
scroll to position [7514, 0]
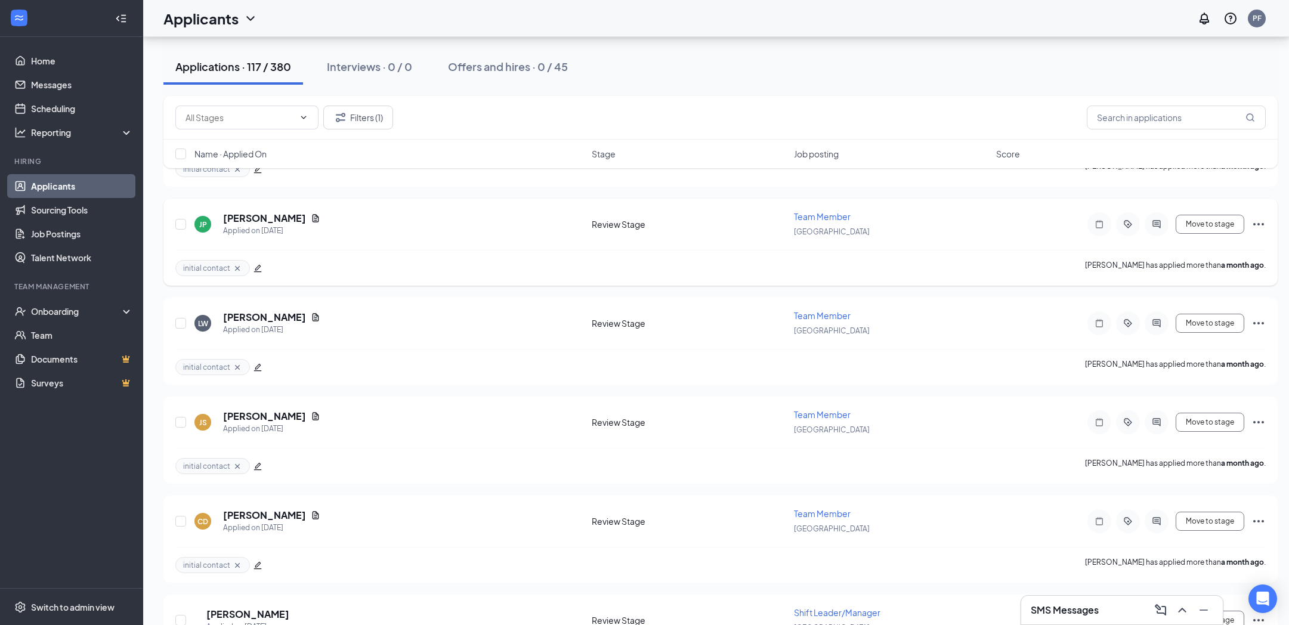
click at [258, 270] on icon "edit" at bounding box center [257, 268] width 8 height 8
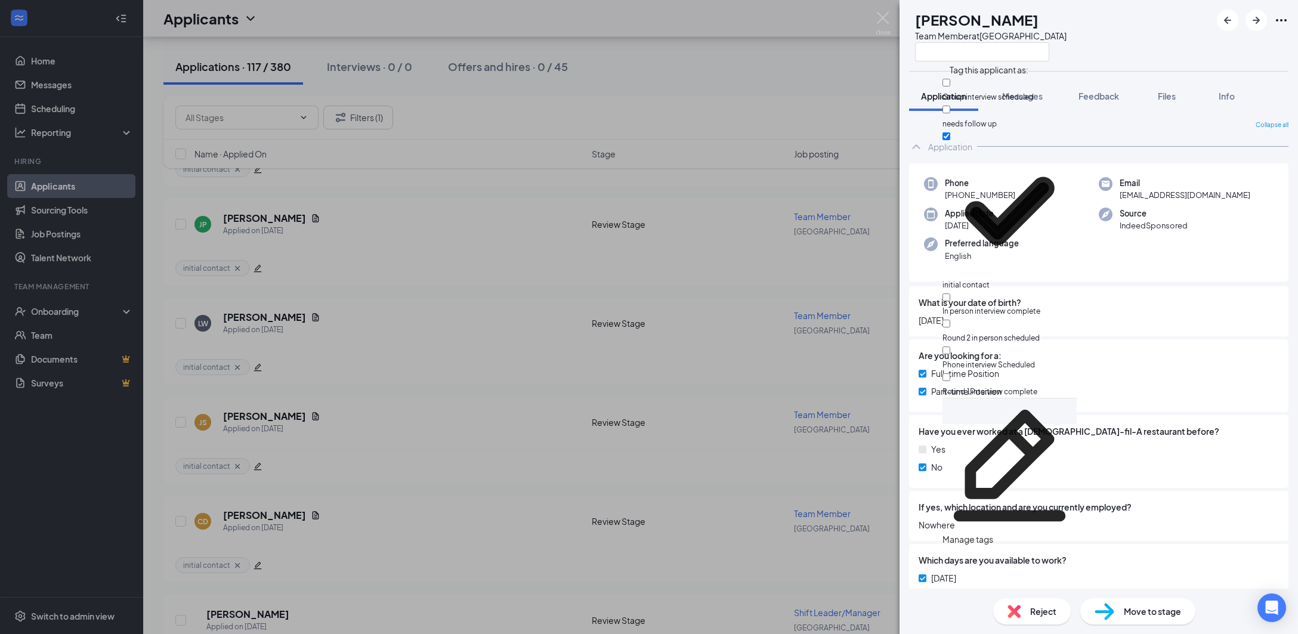
click at [1163, 358] on div at bounding box center [1139, 355] width 277 height 13
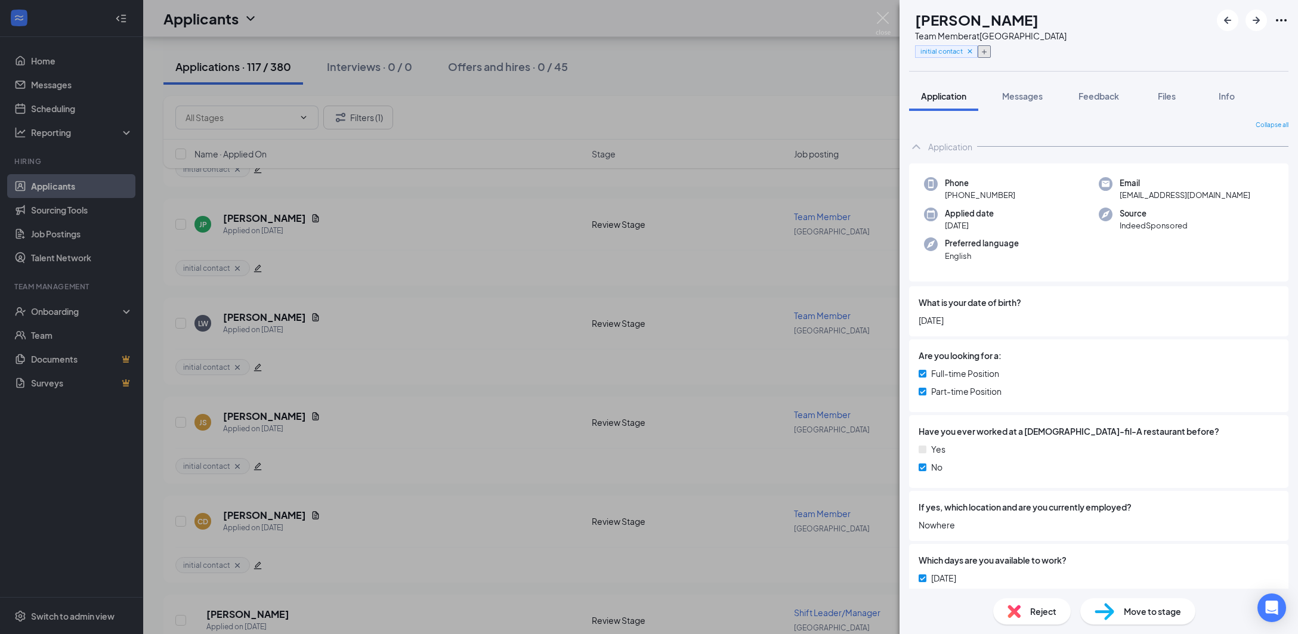
click at [988, 48] on icon "Plus" at bounding box center [983, 51] width 7 height 7
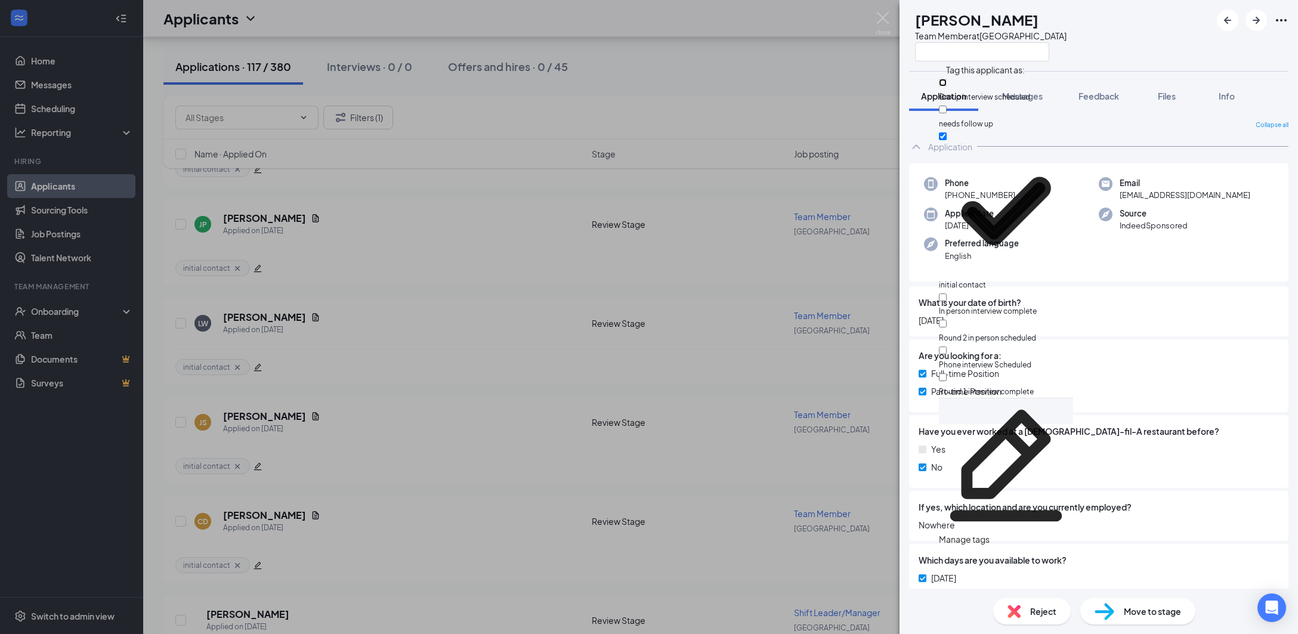
click at [946, 84] on input "Group interview scheduled" at bounding box center [943, 83] width 8 height 8
checkbox input "true"
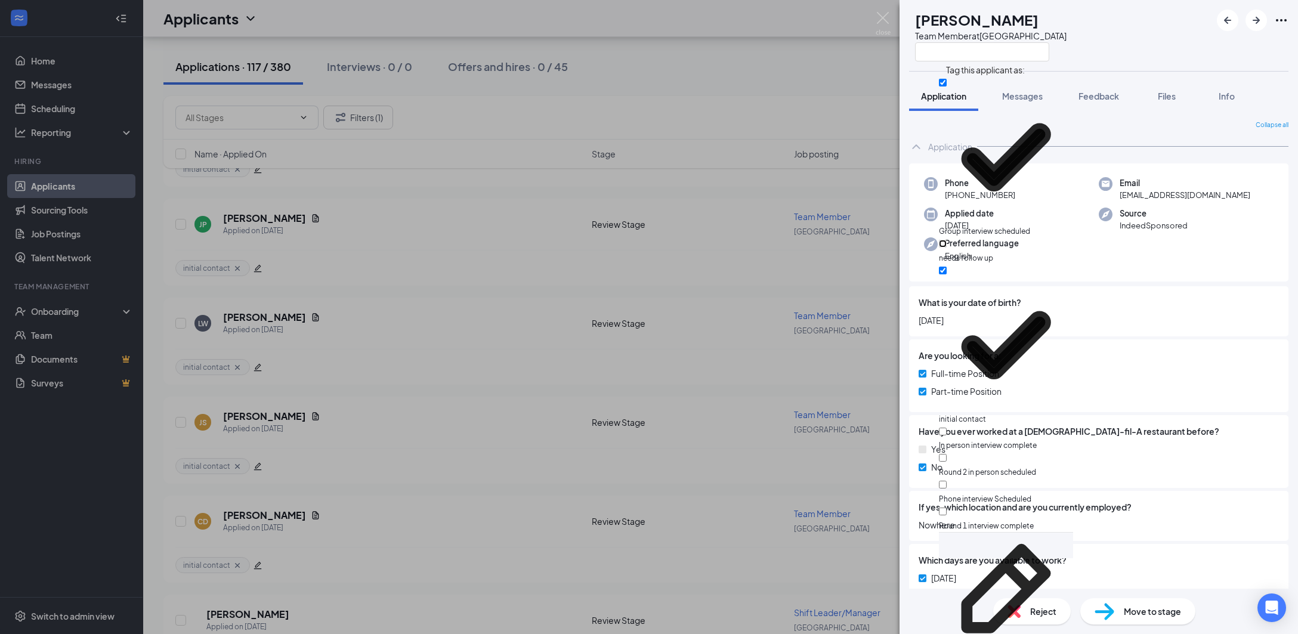
click at [946, 240] on input "needs follow up" at bounding box center [943, 244] width 8 height 8
checkbox input "true"
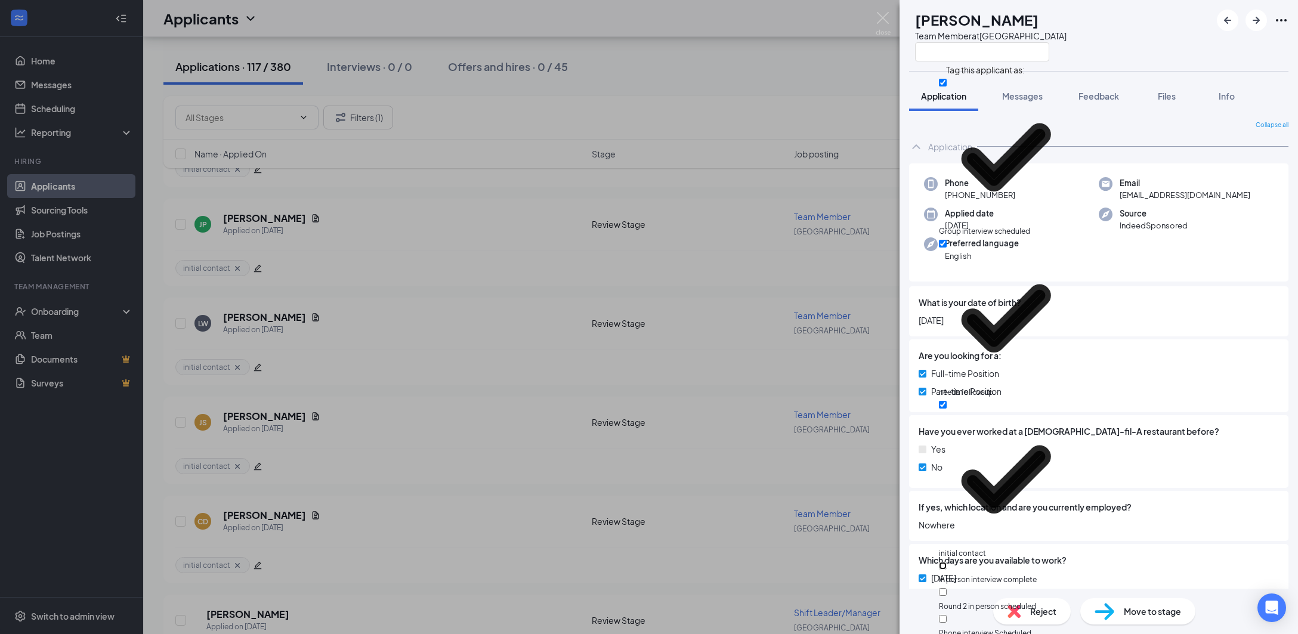
click at [946, 562] on input "In person interview complete" at bounding box center [943, 566] width 8 height 8
checkbox input "true"
click at [1174, 51] on div "[PERSON_NAME] Team Member at [GEOGRAPHIC_DATA]" at bounding box center [1098, 35] width 398 height 71
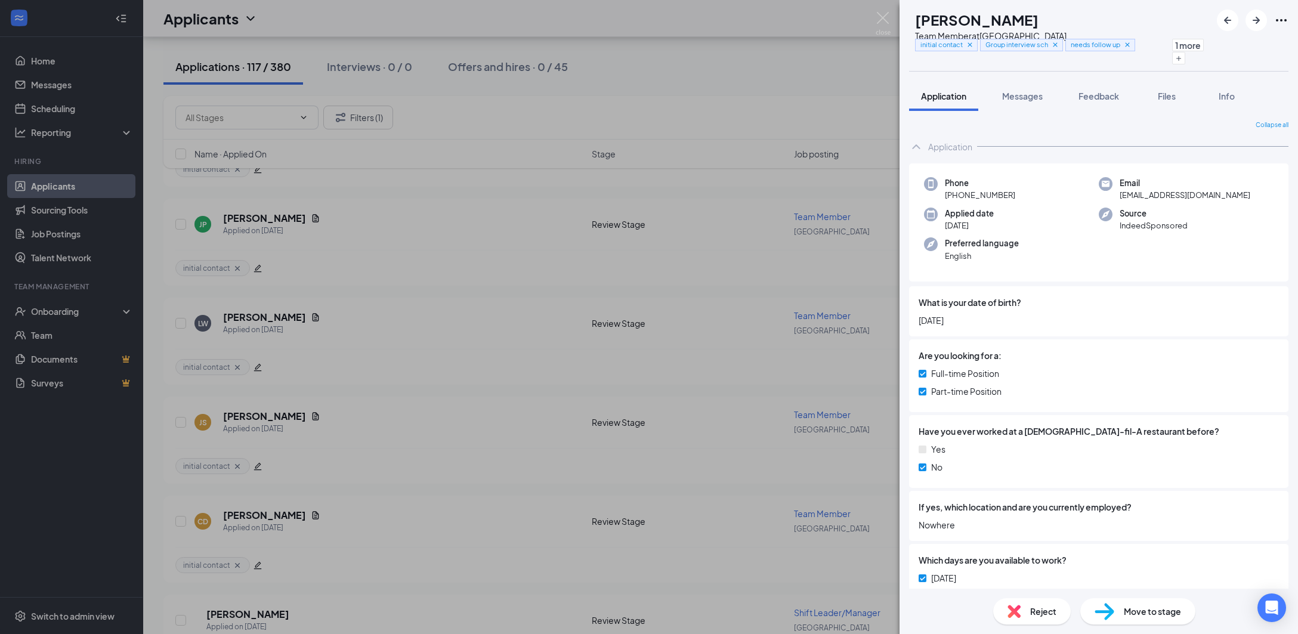
click at [792, 98] on div "[PERSON_NAME] Team Member at [GEOGRAPHIC_DATA] initial contact Group interview …" at bounding box center [649, 317] width 1298 height 634
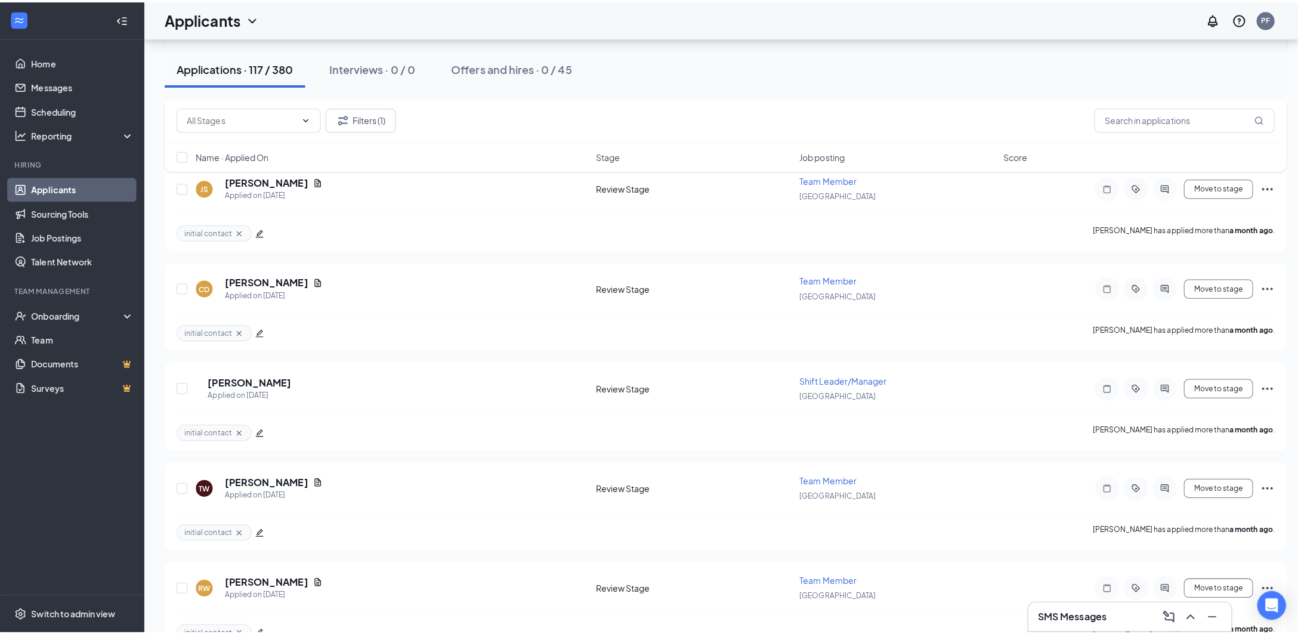
scroll to position [7752, 0]
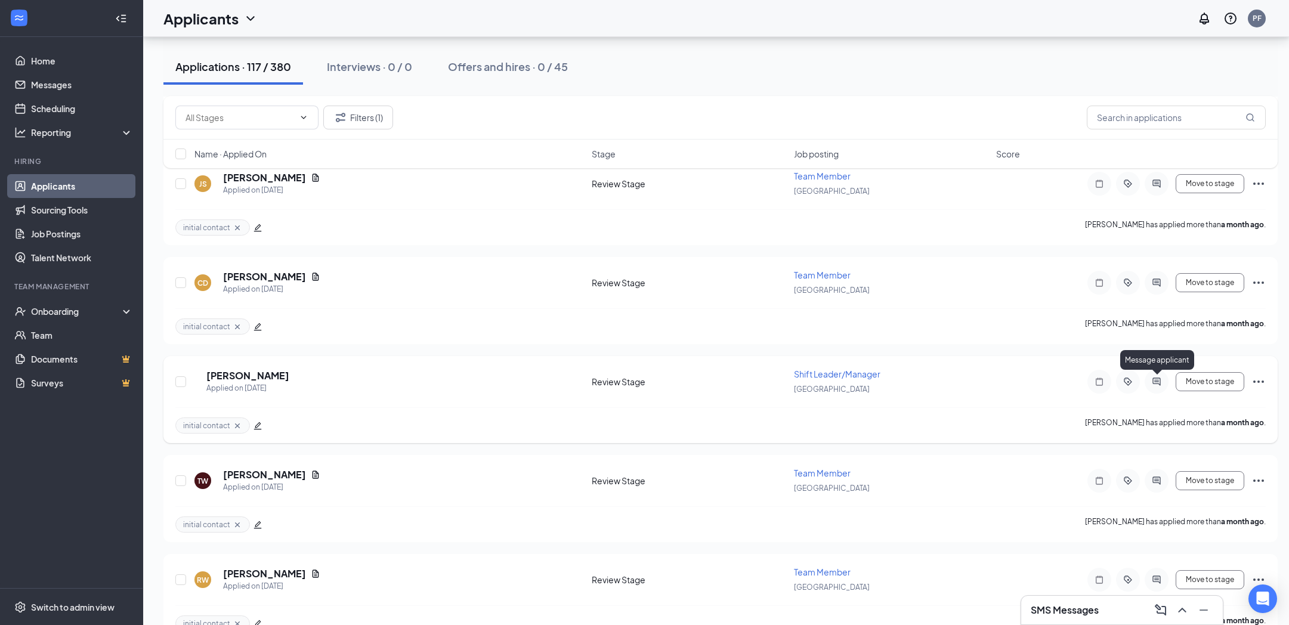
click at [1152, 382] on icon "ActiveChat" at bounding box center [1156, 382] width 14 height 10
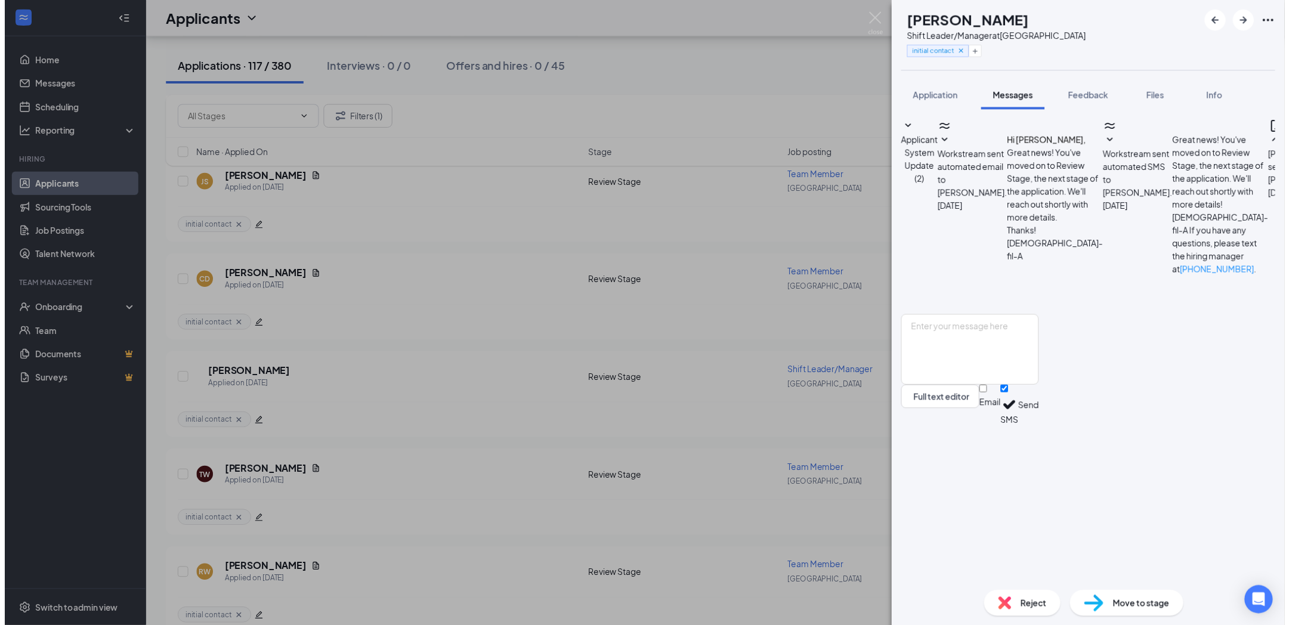
scroll to position [341, 0]
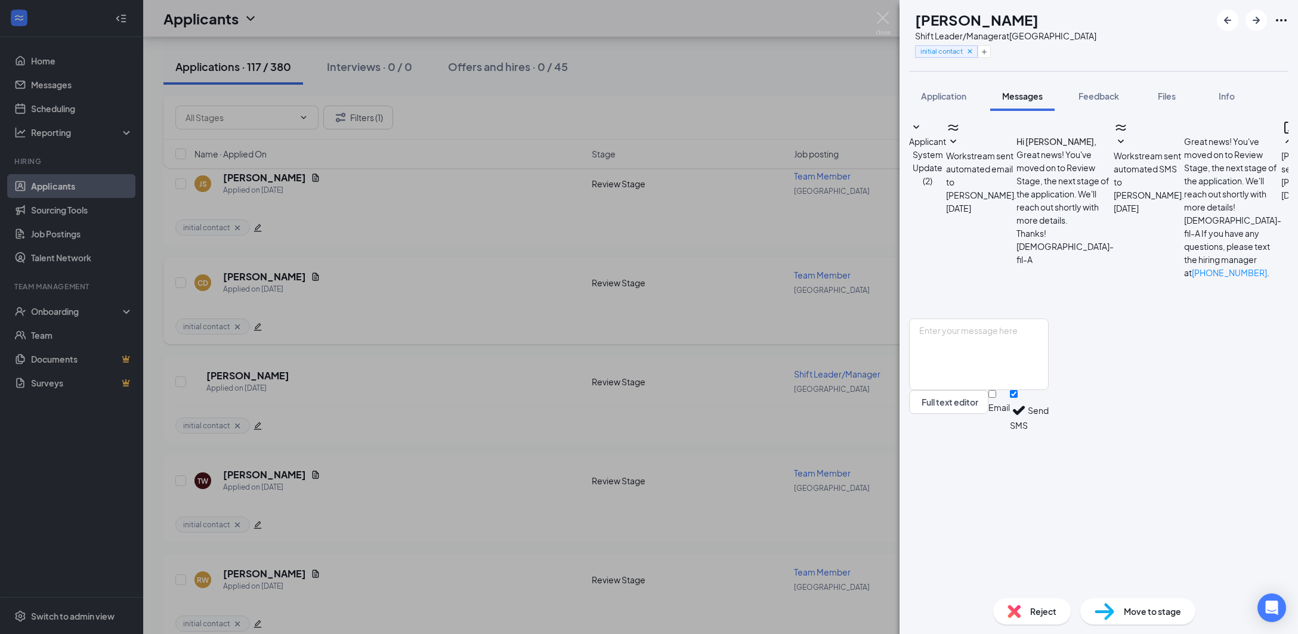
drag, startPoint x: 781, startPoint y: 341, endPoint x: 773, endPoint y: 341, distance: 7.8
click at [773, 341] on div "[PERSON_NAME] [PERSON_NAME] Shift Leader/Manager at [GEOGRAPHIC_DATA] initial c…" at bounding box center [649, 317] width 1298 height 634
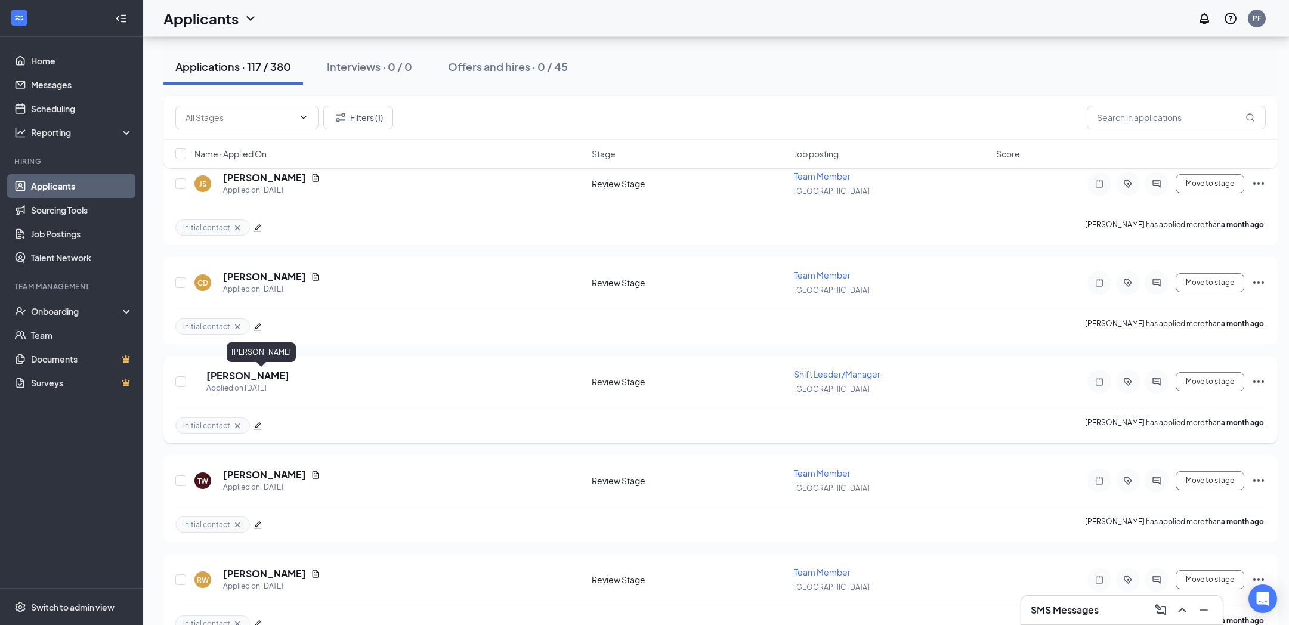
click at [249, 377] on h5 "[PERSON_NAME]" at bounding box center [247, 375] width 83 height 13
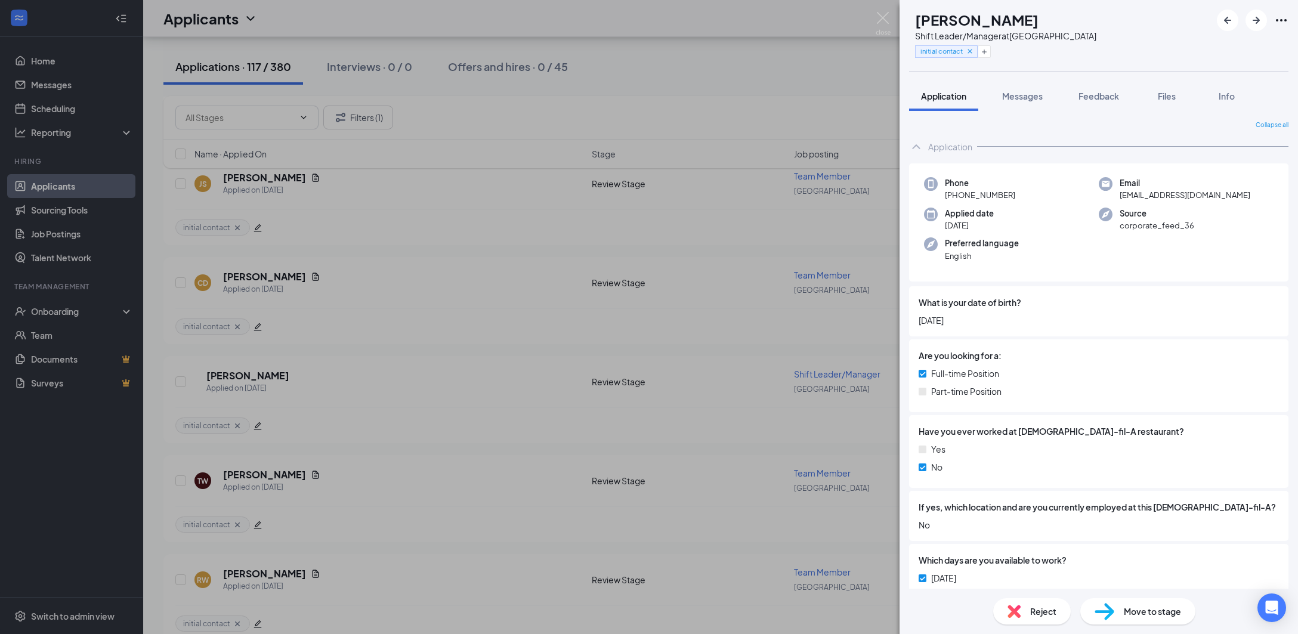
click at [1016, 609] on img at bounding box center [1013, 611] width 13 height 13
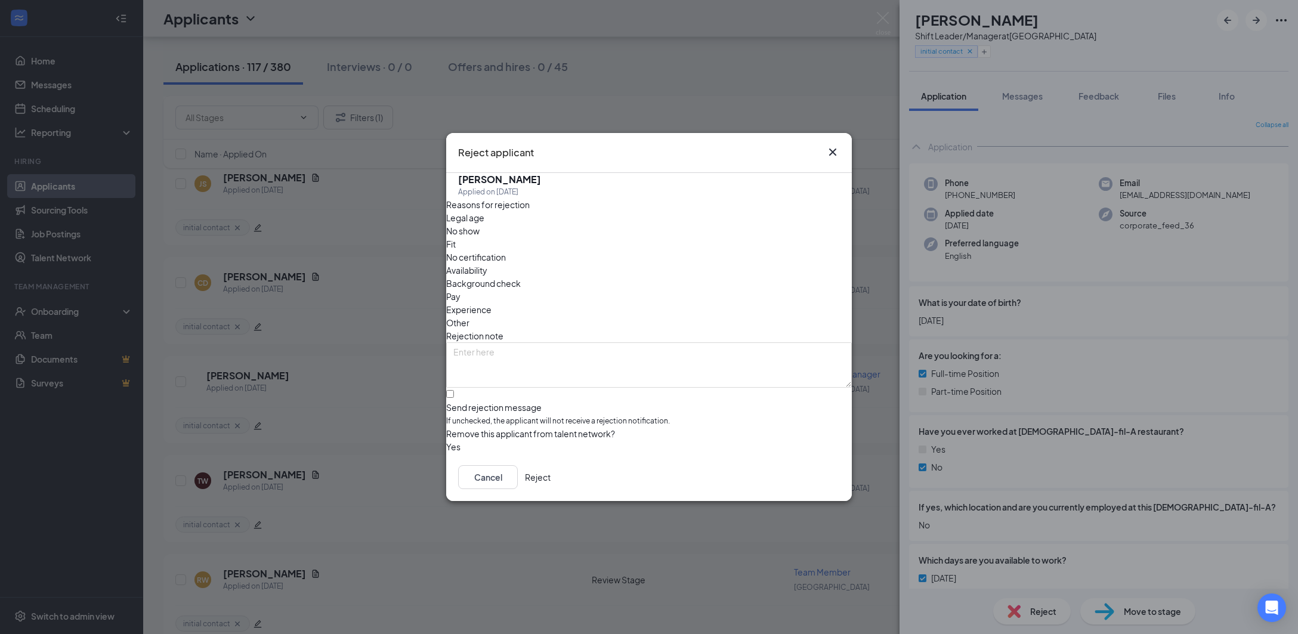
click at [479, 237] on span "No show" at bounding box center [462, 230] width 33 height 13
click at [487, 264] on span "Availability" at bounding box center [466, 270] width 41 height 13
click at [648, 342] on textarea at bounding box center [649, 364] width 406 height 45
type textarea "Did not show up for interview"
click at [550, 483] on button "Reject" at bounding box center [538, 477] width 26 height 24
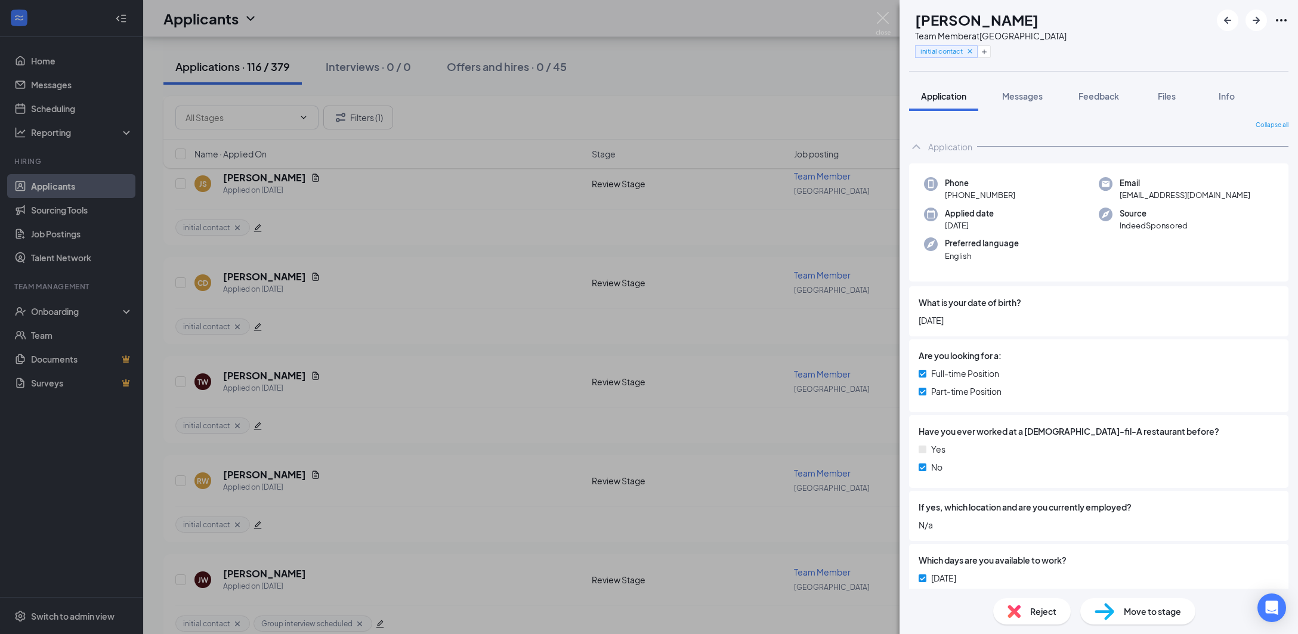
click at [716, 214] on div "TW [PERSON_NAME] Team Member at [GEOGRAPHIC_DATA] initial contact Application M…" at bounding box center [649, 317] width 1298 height 634
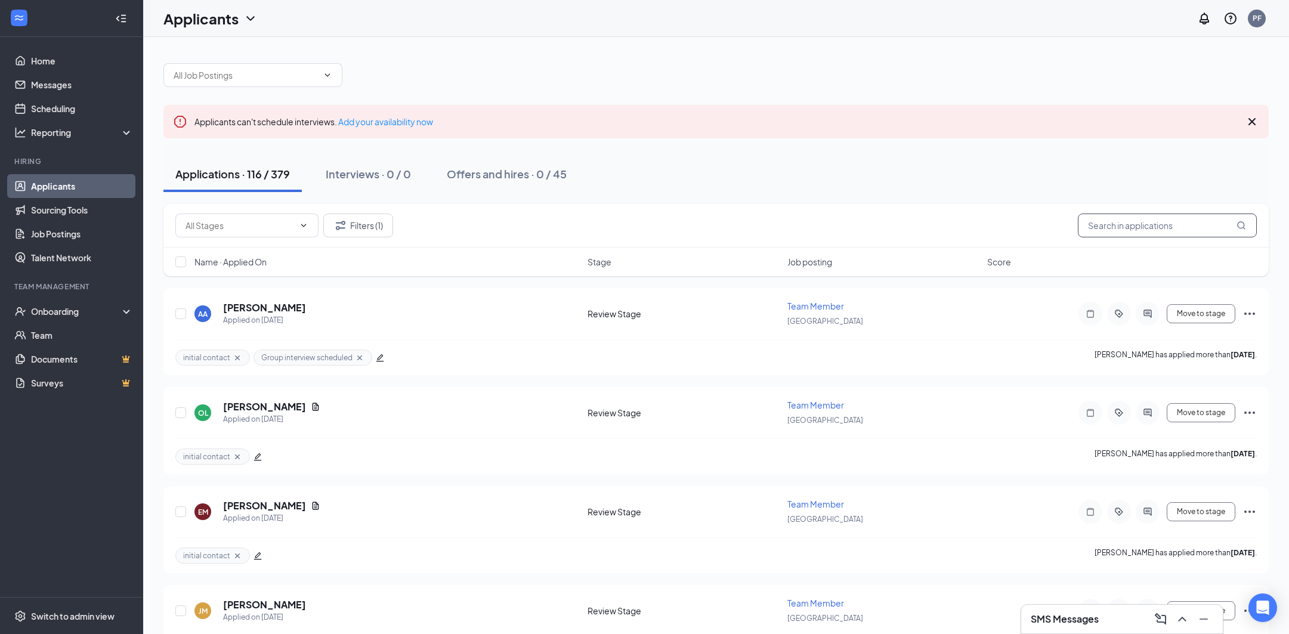
click at [1168, 230] on input "text" at bounding box center [1167, 225] width 179 height 24
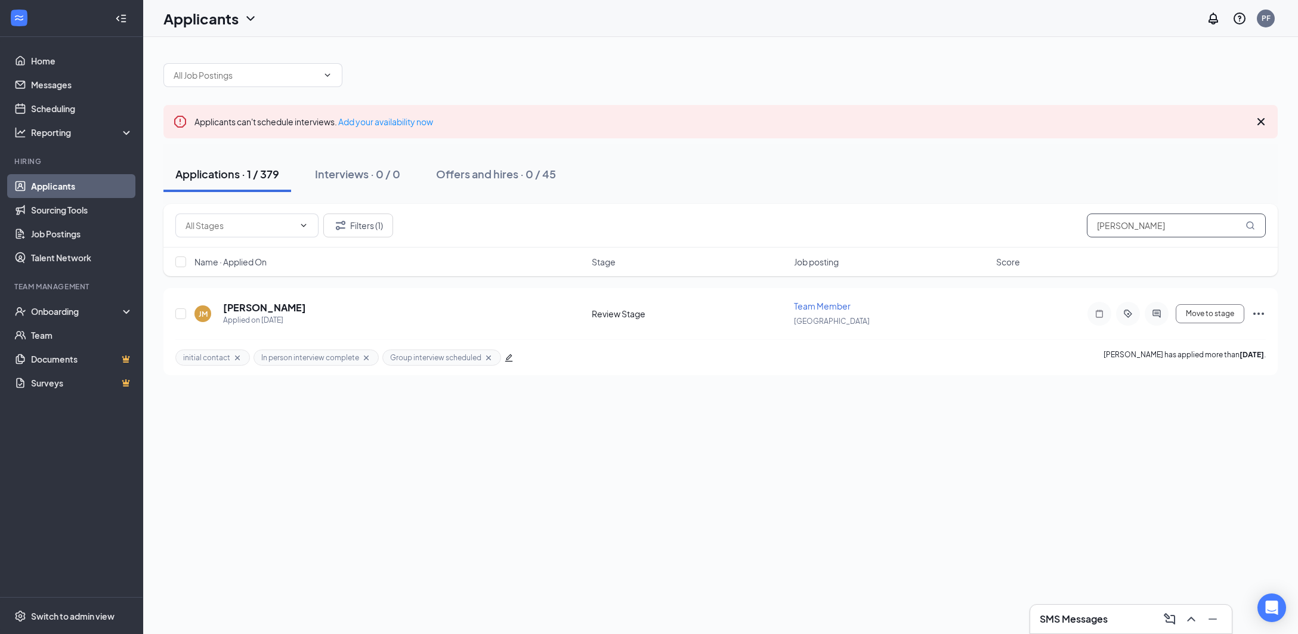
click at [1167, 231] on input "[PERSON_NAME]" at bounding box center [1176, 225] width 179 height 24
type input "[PERSON_NAME]"
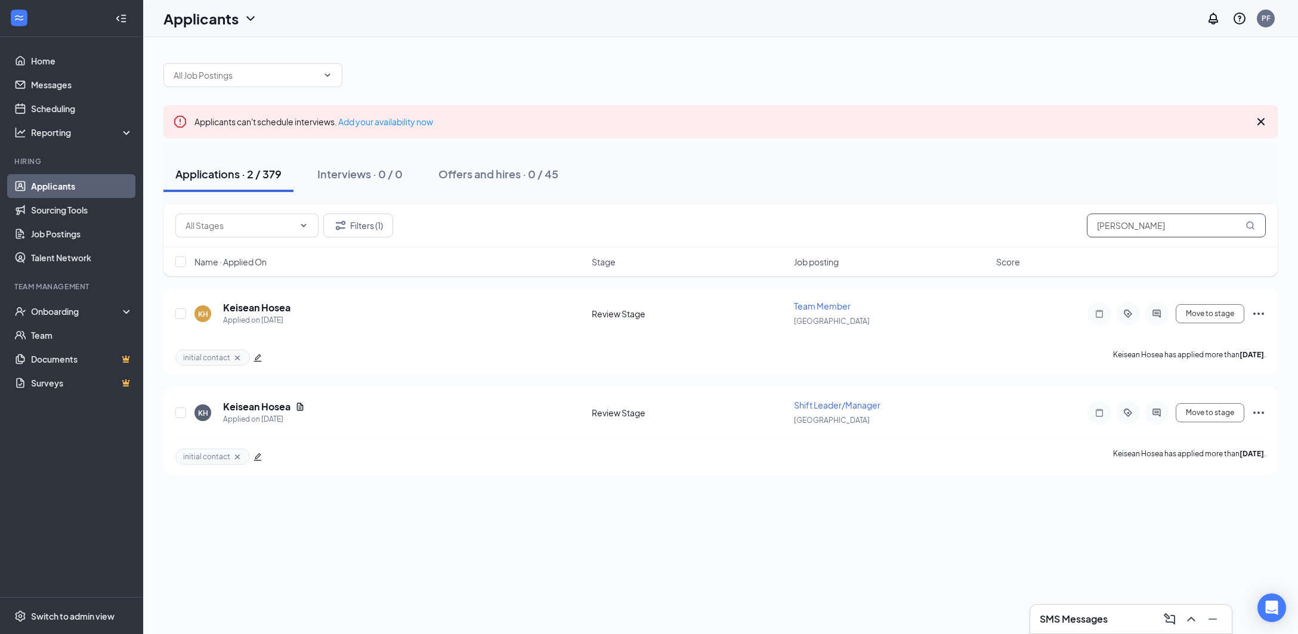
click at [1167, 231] on input "[PERSON_NAME]" at bounding box center [1176, 225] width 179 height 24
type input "[PERSON_NAME]"
click at [1147, 413] on div at bounding box center [1156, 413] width 24 height 24
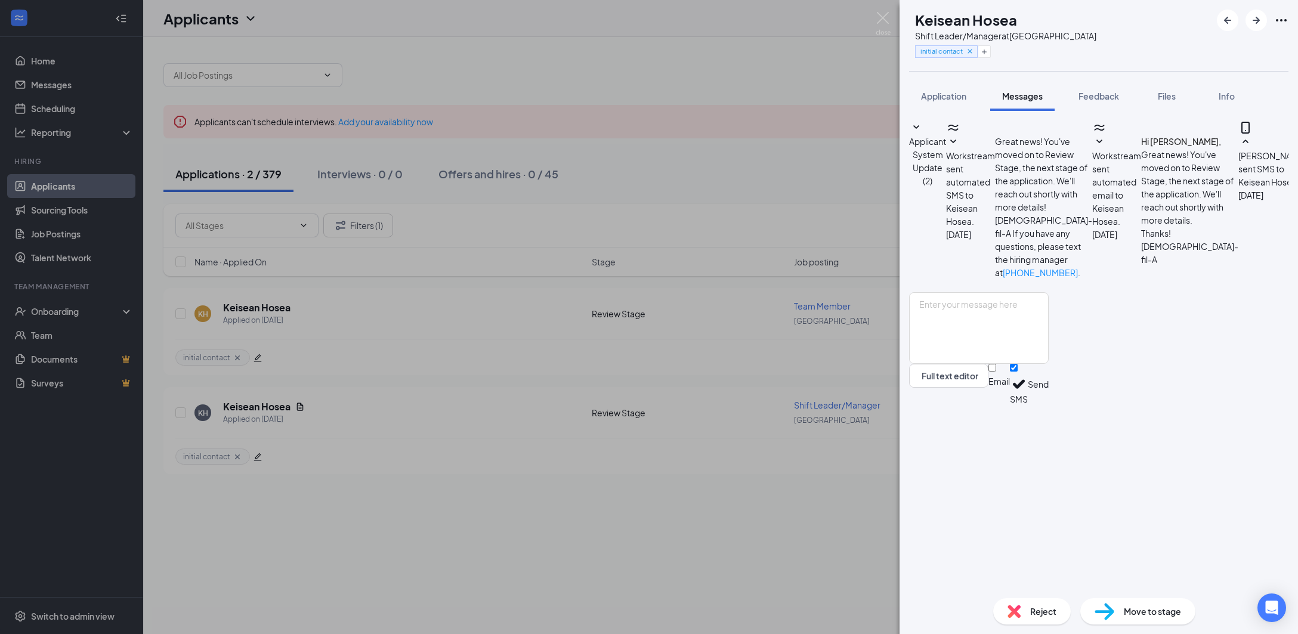
click at [796, 491] on div "KH Keisean Hosea Shift Leader/Manager at [GEOGRAPHIC_DATA] initial contact Appl…" at bounding box center [649, 317] width 1298 height 634
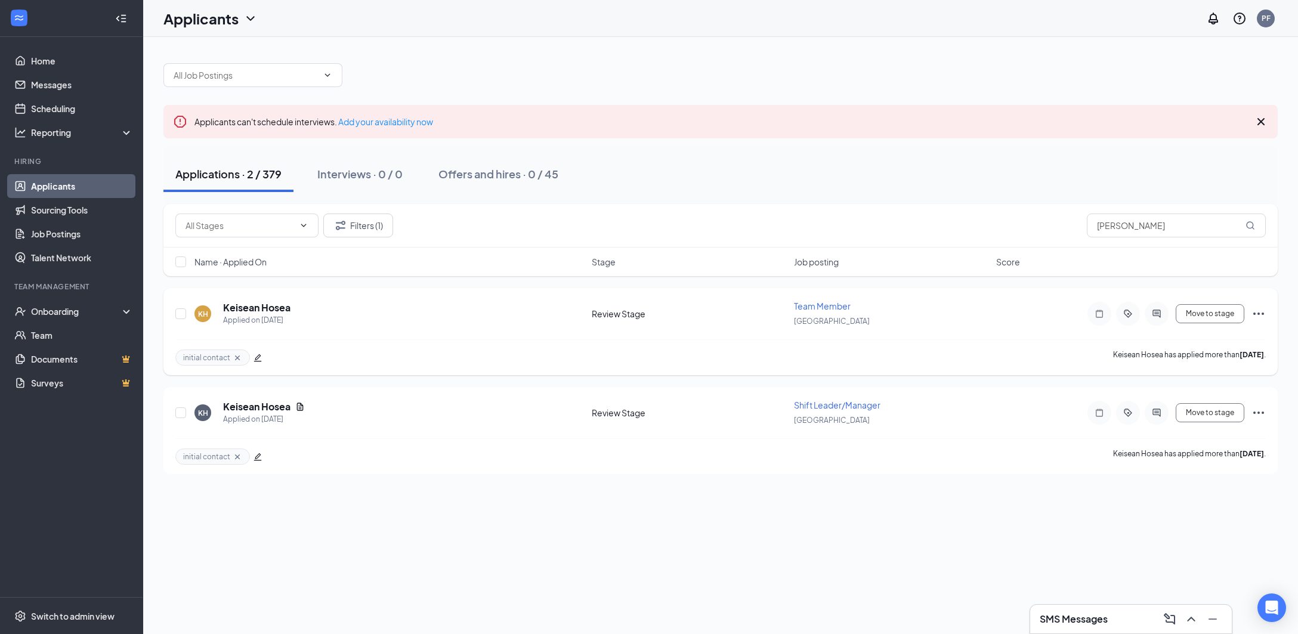
click at [1156, 320] on div at bounding box center [1156, 314] width 24 height 24
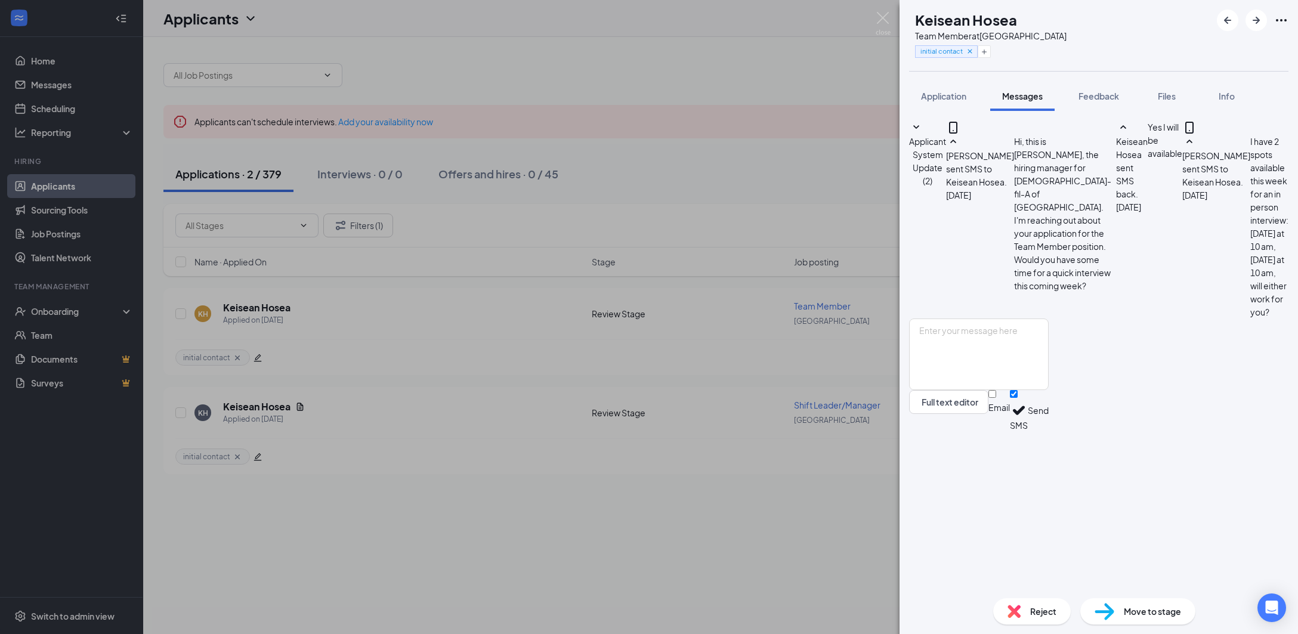
click at [865, 460] on div "KH Keisean Hosea Team Member at [GEOGRAPHIC_DATA] initial contact Application M…" at bounding box center [649, 317] width 1298 height 634
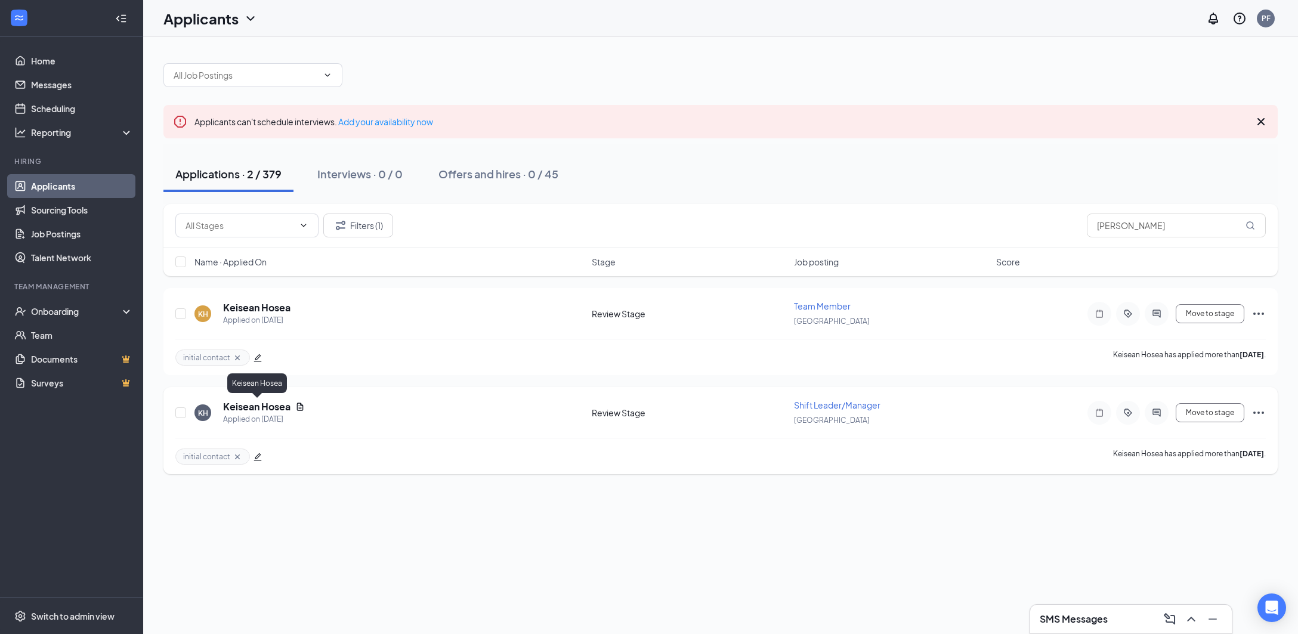
click at [267, 403] on h5 "Keisean Hosea" at bounding box center [256, 406] width 67 height 13
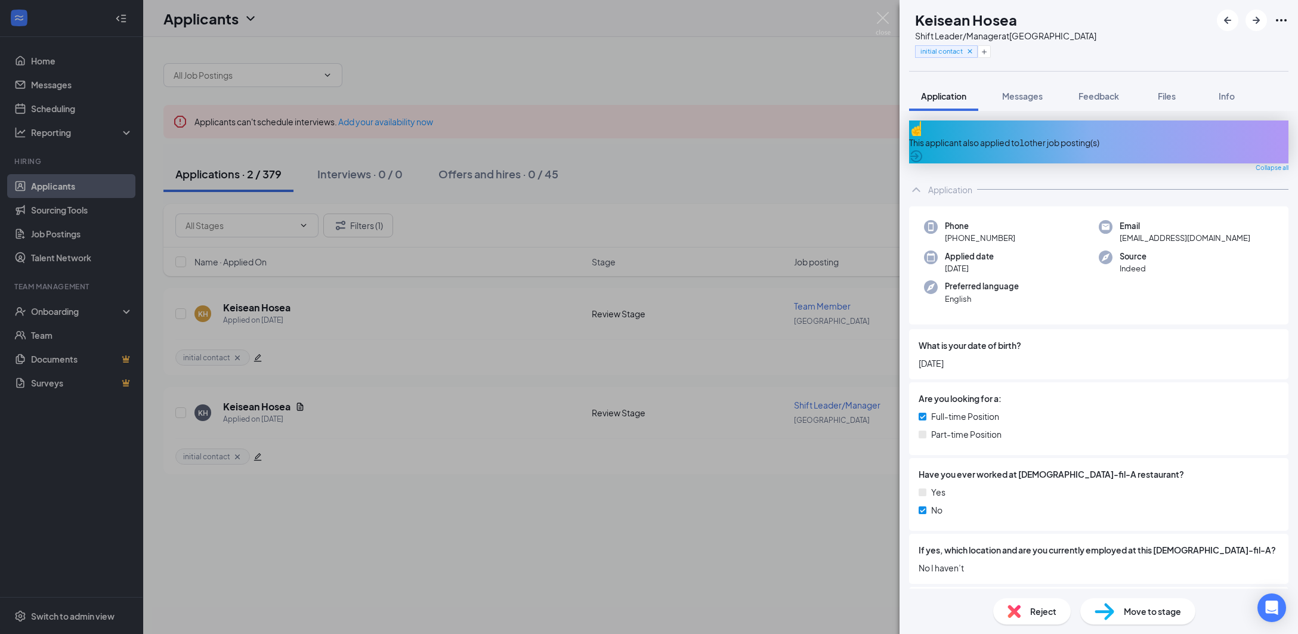
click at [1014, 606] on img at bounding box center [1013, 611] width 13 height 13
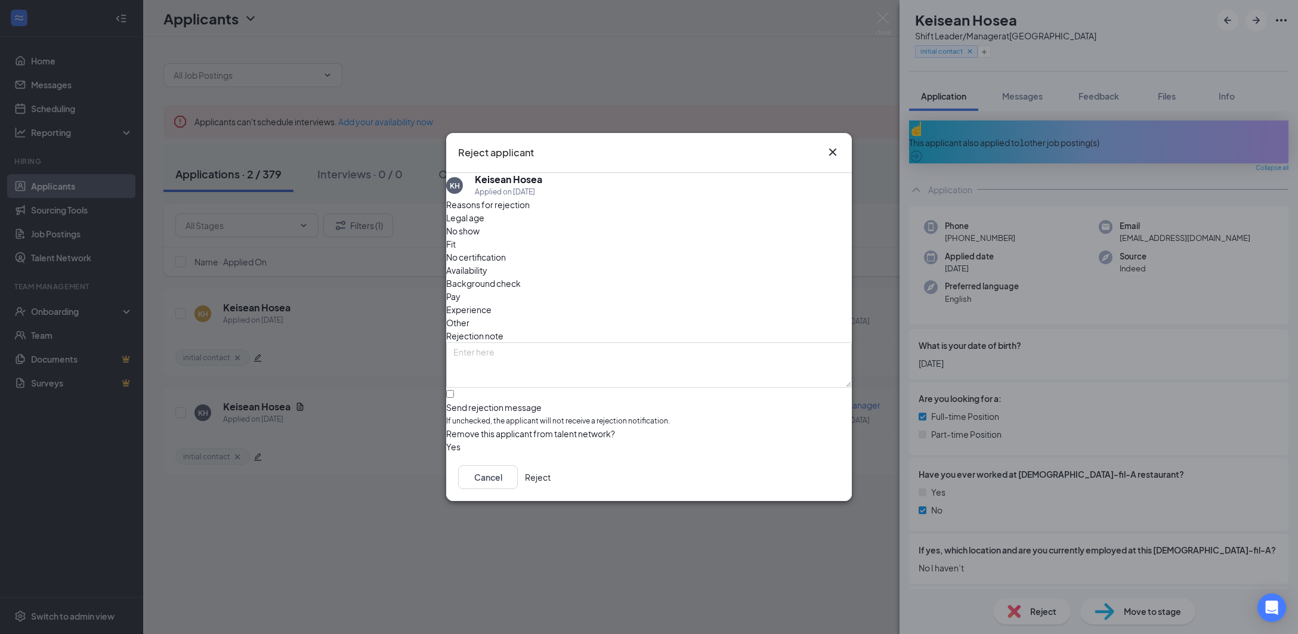
click at [487, 264] on span "Availability" at bounding box center [466, 270] width 41 height 13
click at [623, 309] on div "Reasons for rejection Legal age No show Fit No certification Availability Backg…" at bounding box center [649, 325] width 406 height 255
click at [612, 342] on textarea at bounding box center [649, 364] width 406 height 45
type textarea "never responded to interview setup"
click at [446, 440] on button "button" at bounding box center [446, 446] width 0 height 13
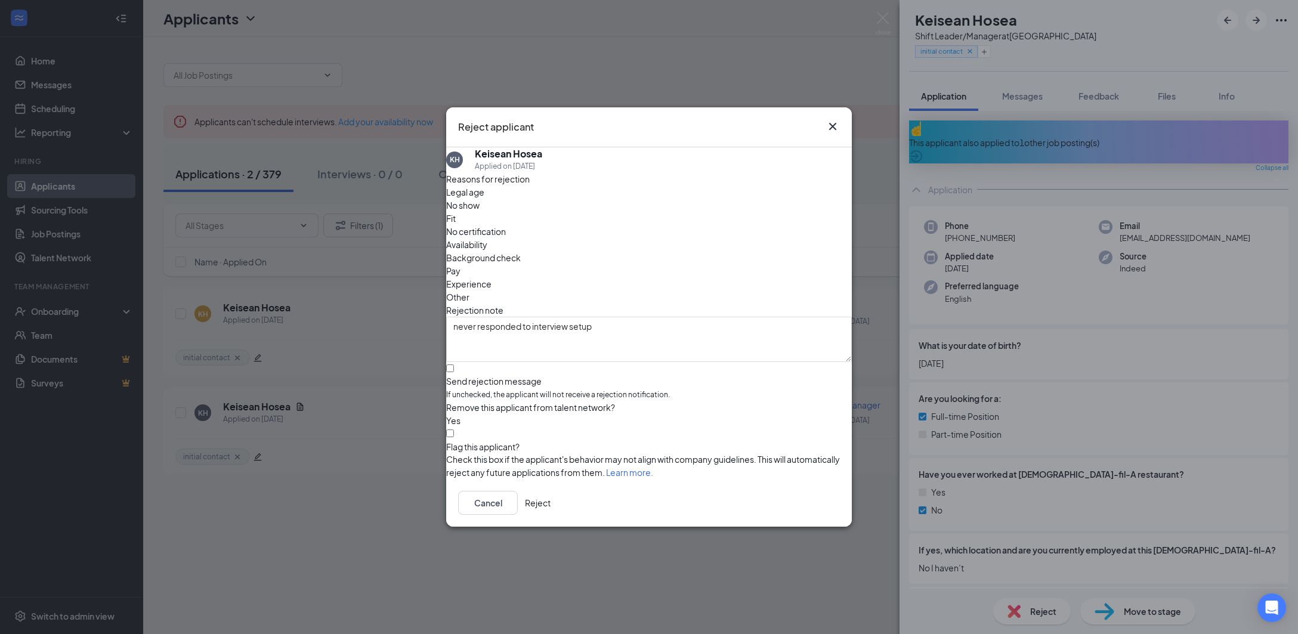
click at [550, 504] on button "Reject" at bounding box center [538, 503] width 26 height 24
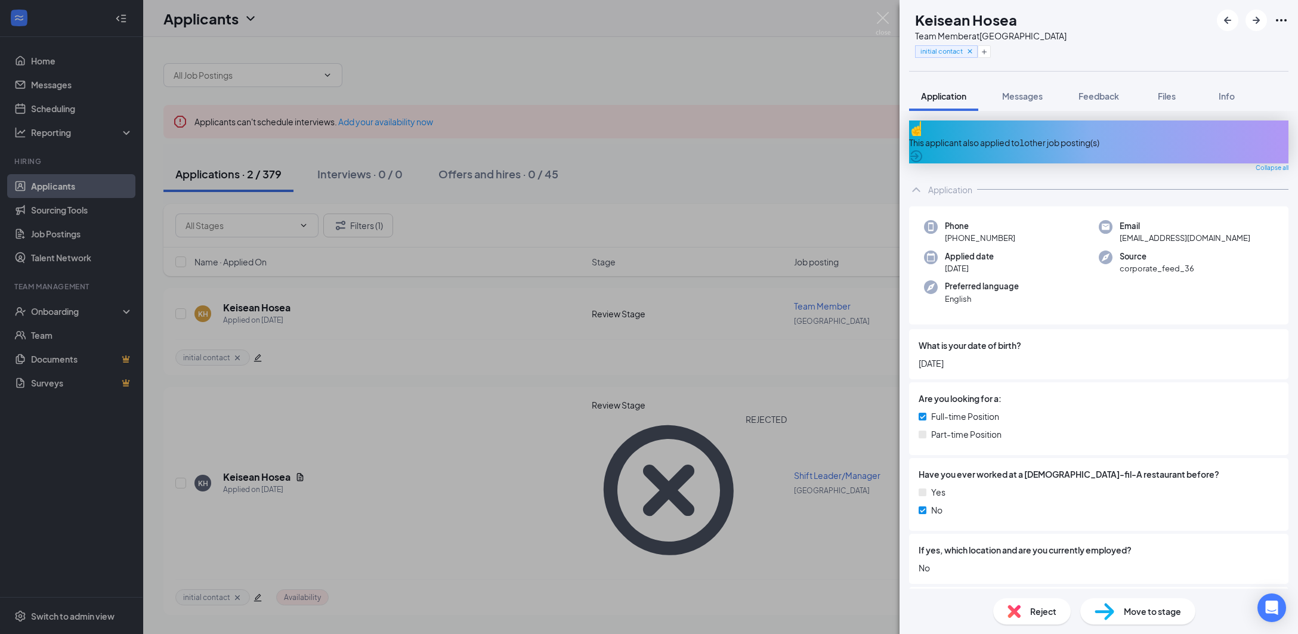
click at [1019, 611] on img at bounding box center [1013, 611] width 13 height 13
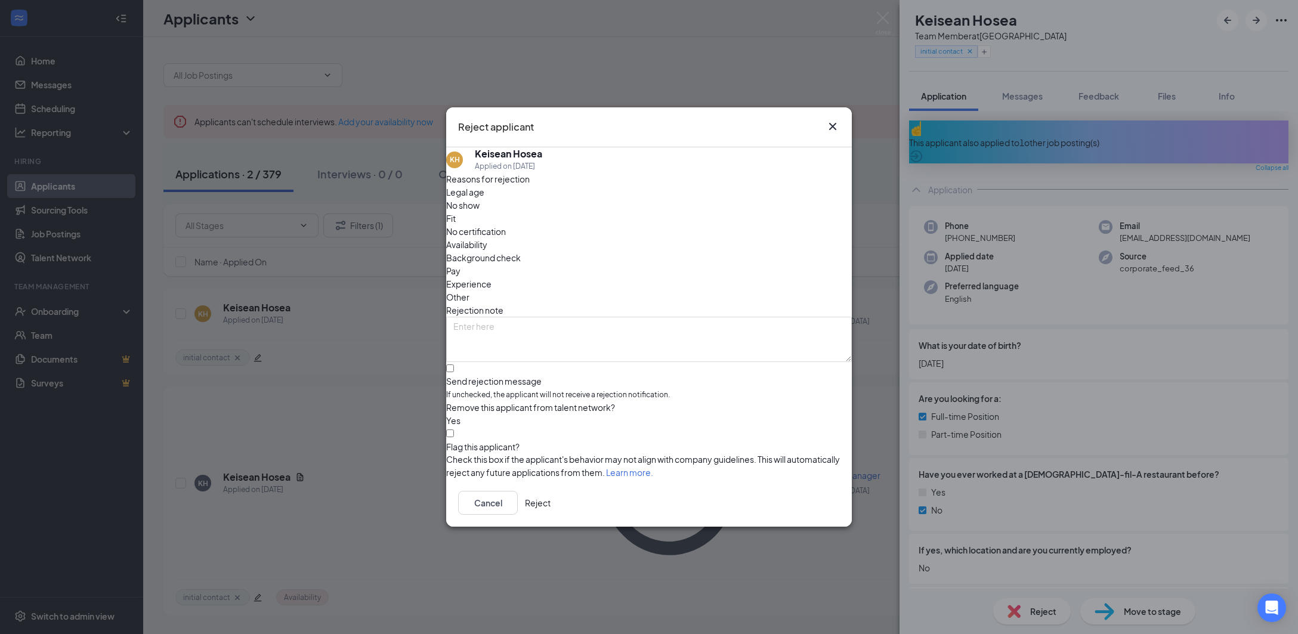
click at [487, 238] on span "Availability" at bounding box center [466, 244] width 41 height 13
click at [569, 317] on textarea at bounding box center [649, 339] width 406 height 45
type textarea "duplicate, did not respond to interview request"
click at [550, 508] on button "Reject" at bounding box center [538, 503] width 26 height 24
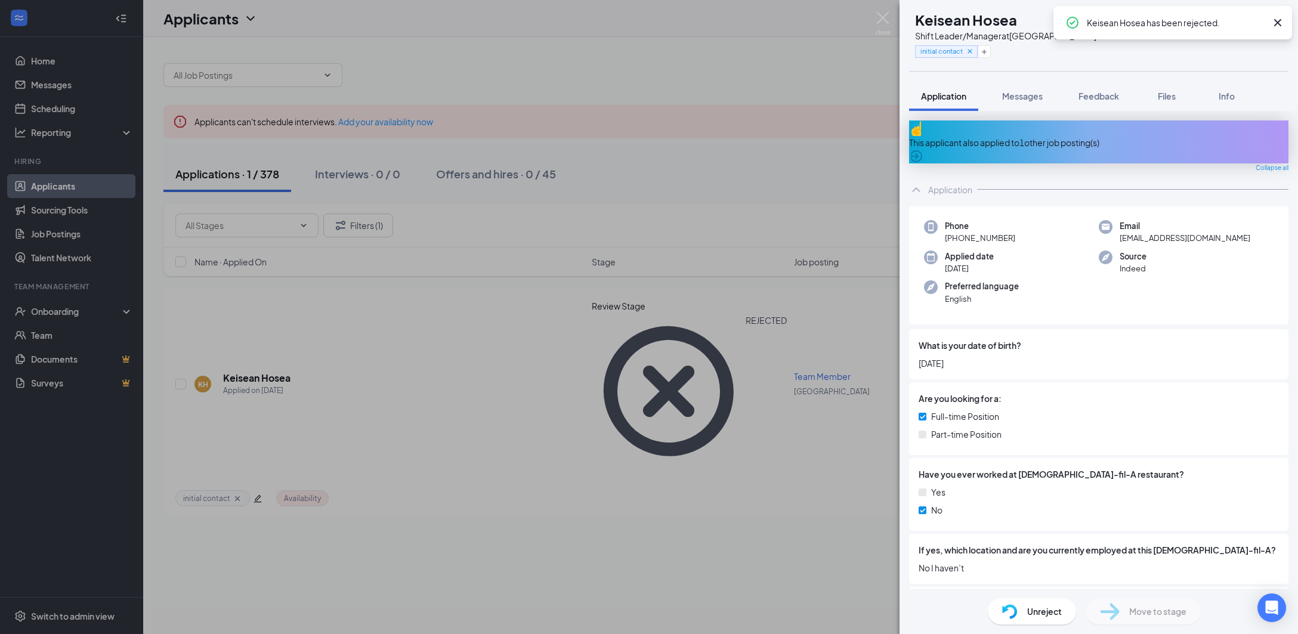
click at [816, 508] on div "KH Keisean Hosea Shift Leader/Manager at [GEOGRAPHIC_DATA] initial contact Appl…" at bounding box center [649, 317] width 1298 height 634
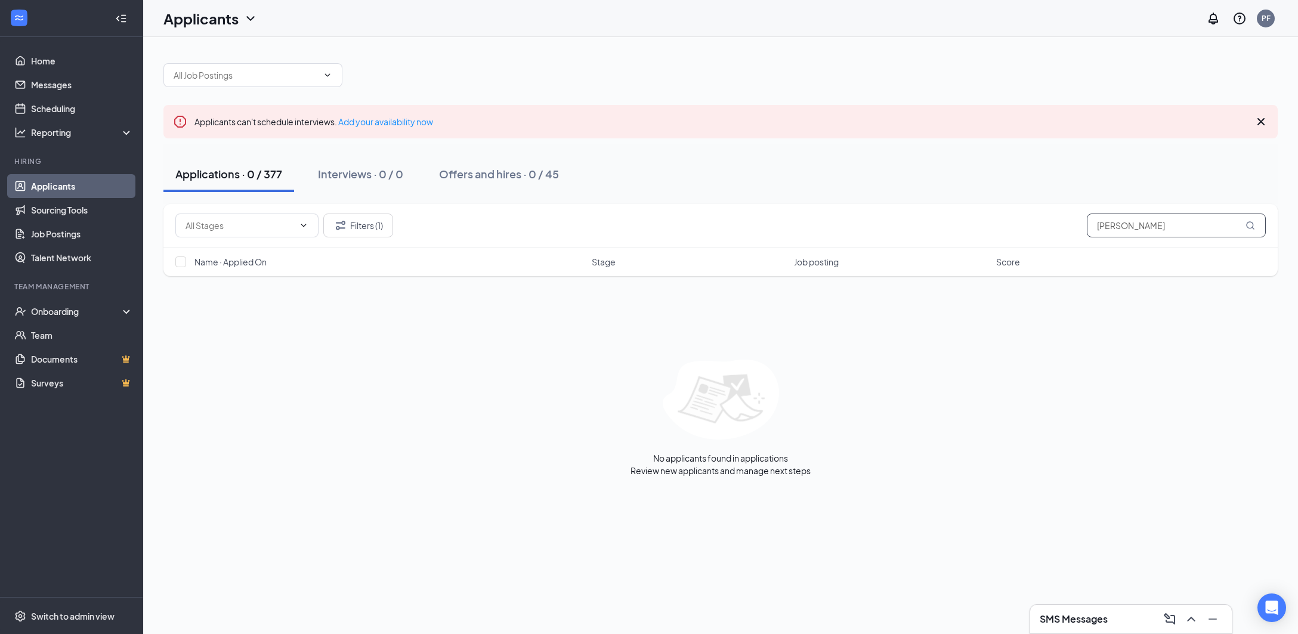
click at [1160, 227] on input "[PERSON_NAME]" at bounding box center [1176, 225] width 179 height 24
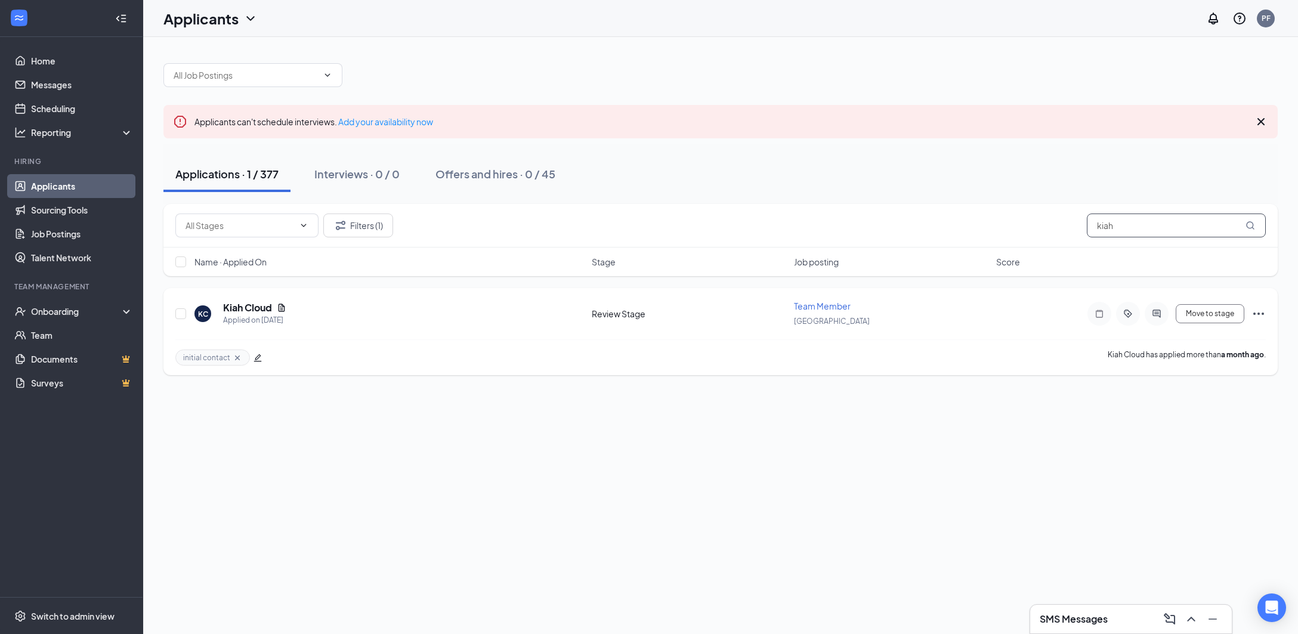
type input "kiah"
click at [261, 357] on div "initial contact [PERSON_NAME] has applied more than a month ago ." at bounding box center [720, 357] width 1090 height 36
click at [253, 360] on icon "edit" at bounding box center [257, 358] width 8 height 8
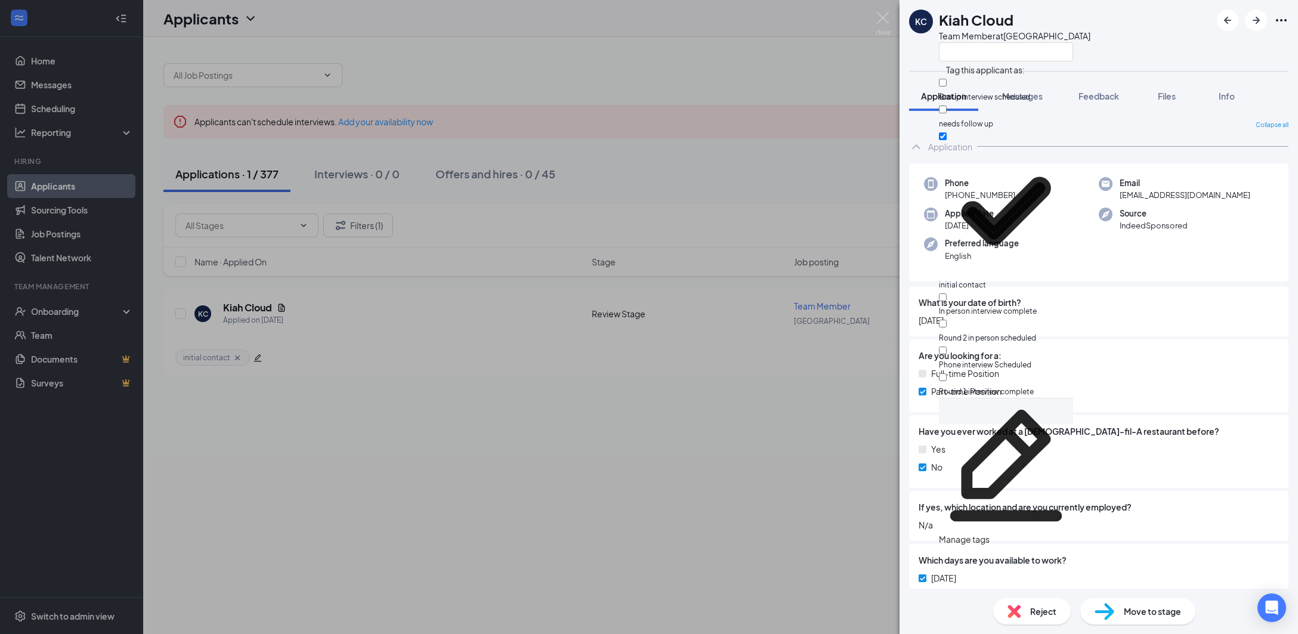
click at [1062, 89] on div "Group interview scheduled" at bounding box center [1006, 89] width 134 height 27
checkbox input "true"
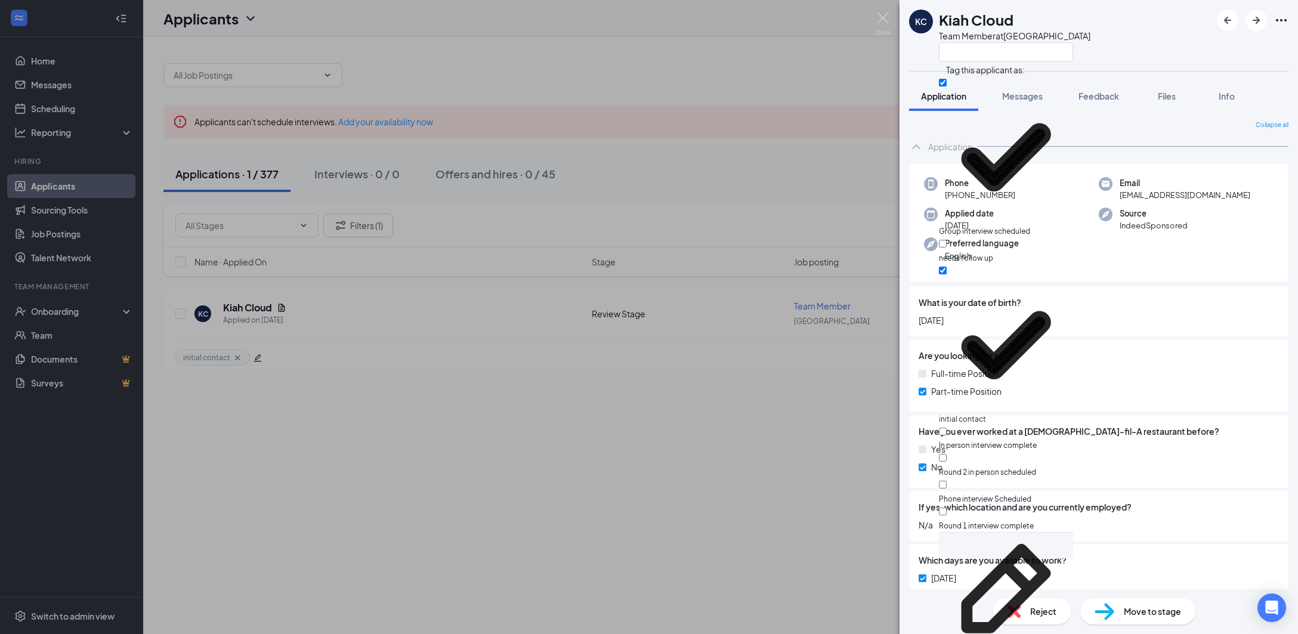
click at [1047, 237] on div "needs follow up" at bounding box center [1006, 250] width 134 height 27
checkbox input "true"
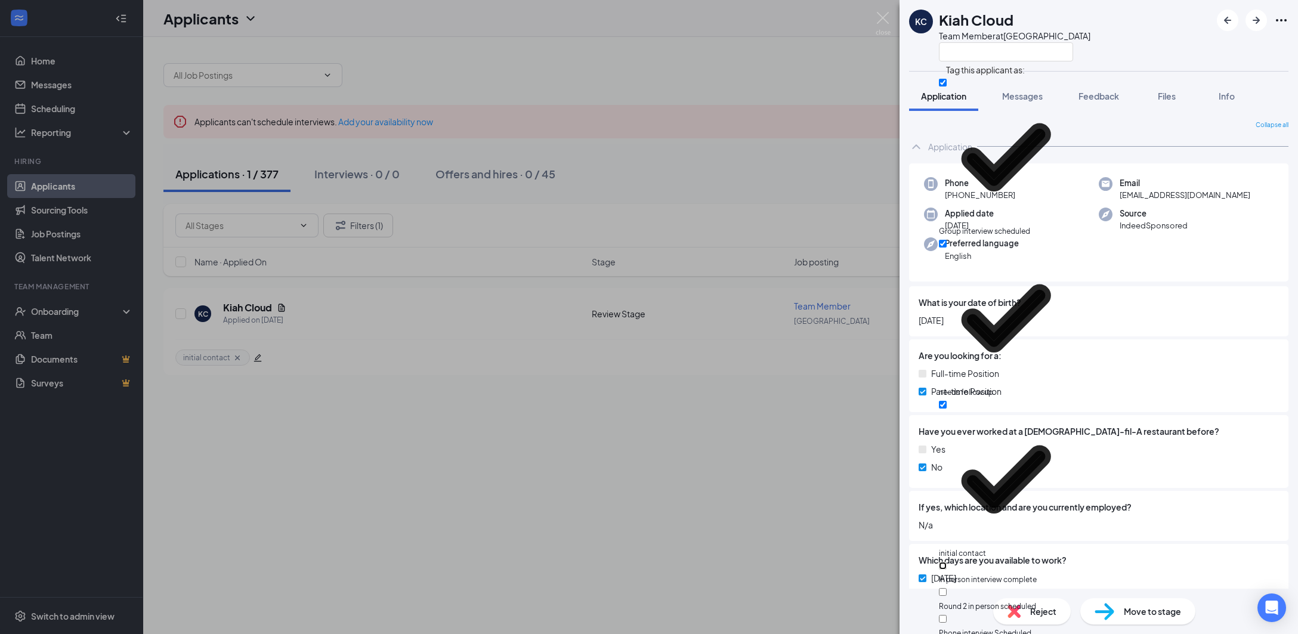
click at [946, 562] on input "In person interview complete" at bounding box center [943, 566] width 8 height 8
checkbox input "true"
click at [1163, 52] on div "[PERSON_NAME] Cloud Team Member at [GEOGRAPHIC_DATA]" at bounding box center [1098, 35] width 398 height 71
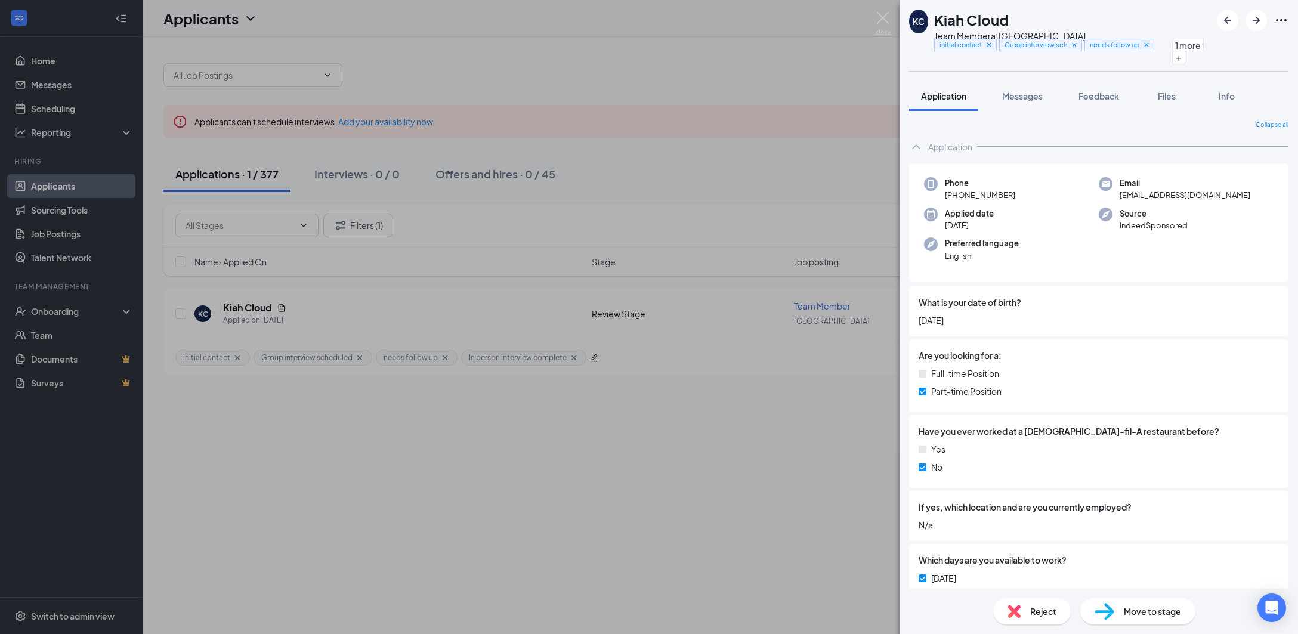
click at [835, 154] on div "[PERSON_NAME] Cloud Team Member at [GEOGRAPHIC_DATA] initial contact Group inte…" at bounding box center [649, 317] width 1298 height 634
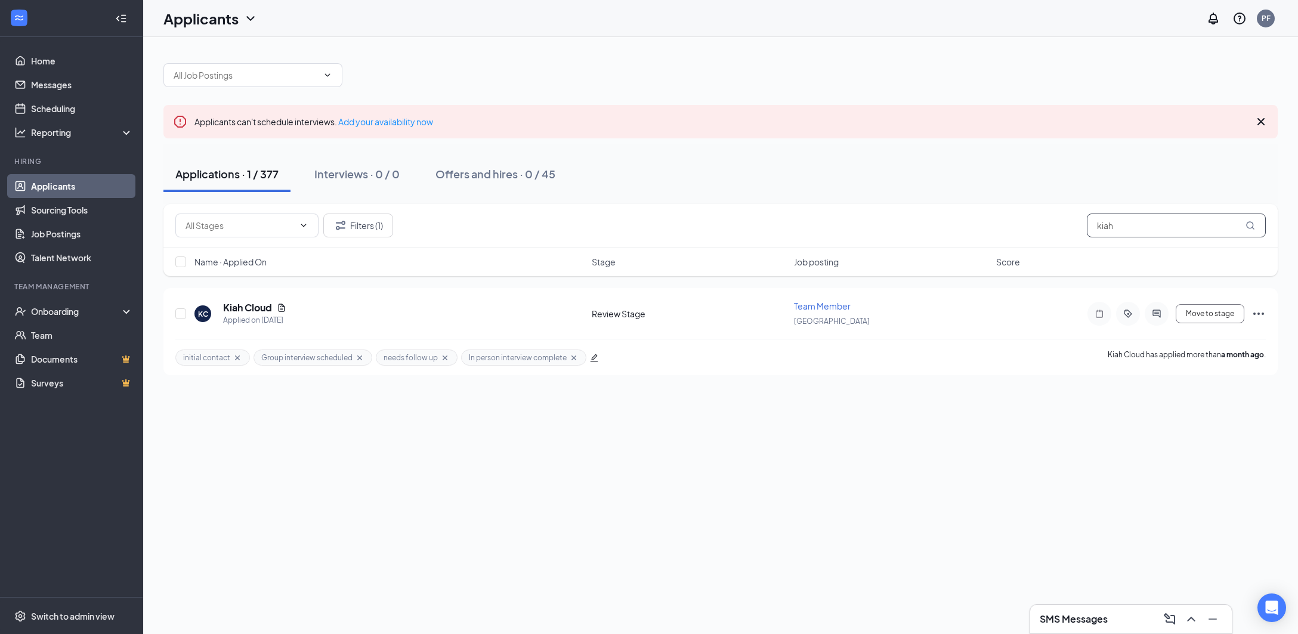
click at [1212, 232] on input "kiah" at bounding box center [1176, 225] width 179 height 24
type input "[PERSON_NAME]"
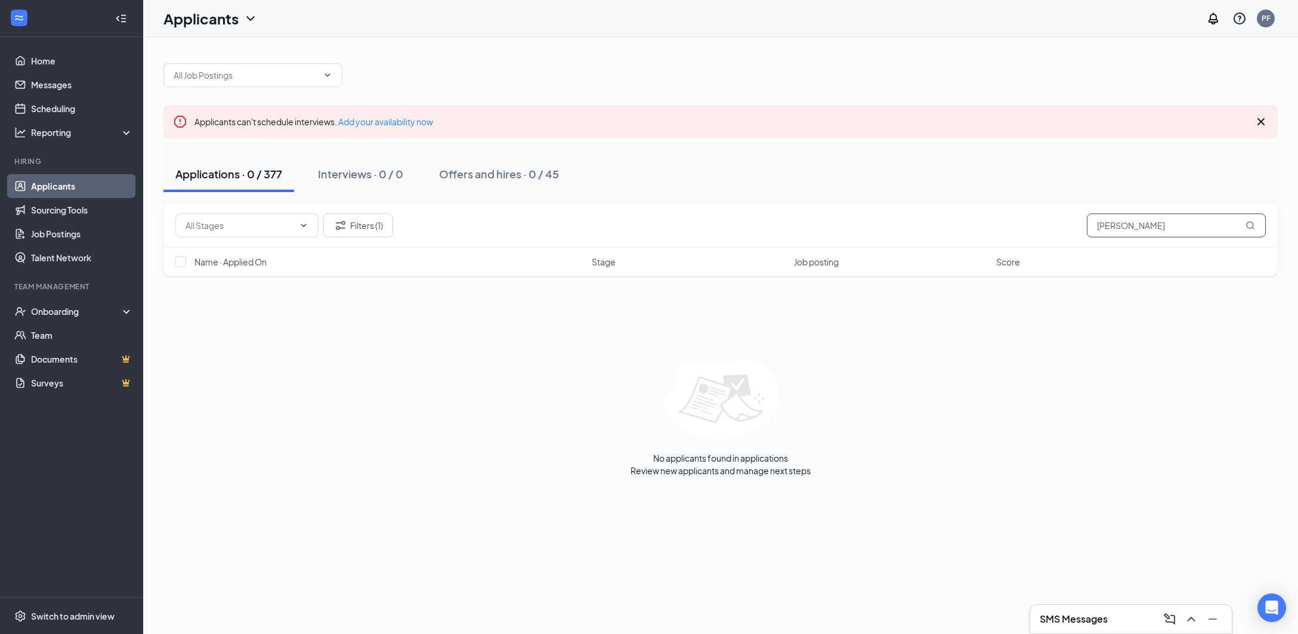
click at [1212, 232] on input "[PERSON_NAME]" at bounding box center [1176, 225] width 179 height 24
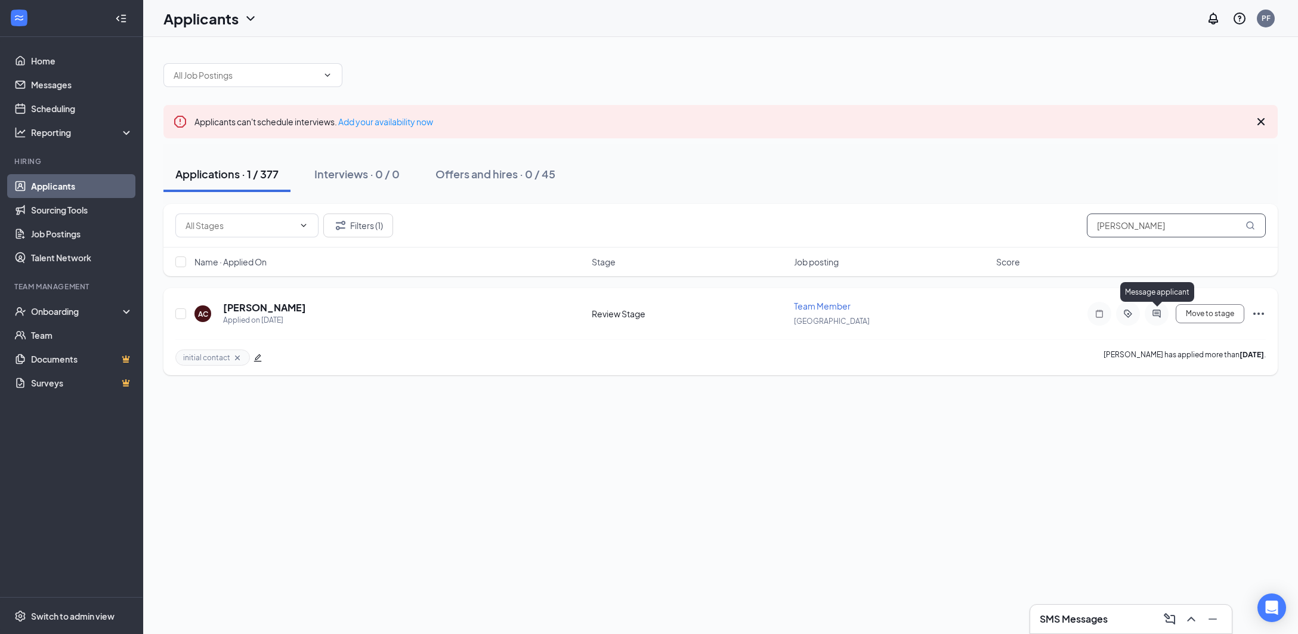
type input "[PERSON_NAME]"
click at [1153, 310] on icon "ActiveChat" at bounding box center [1156, 313] width 8 height 8
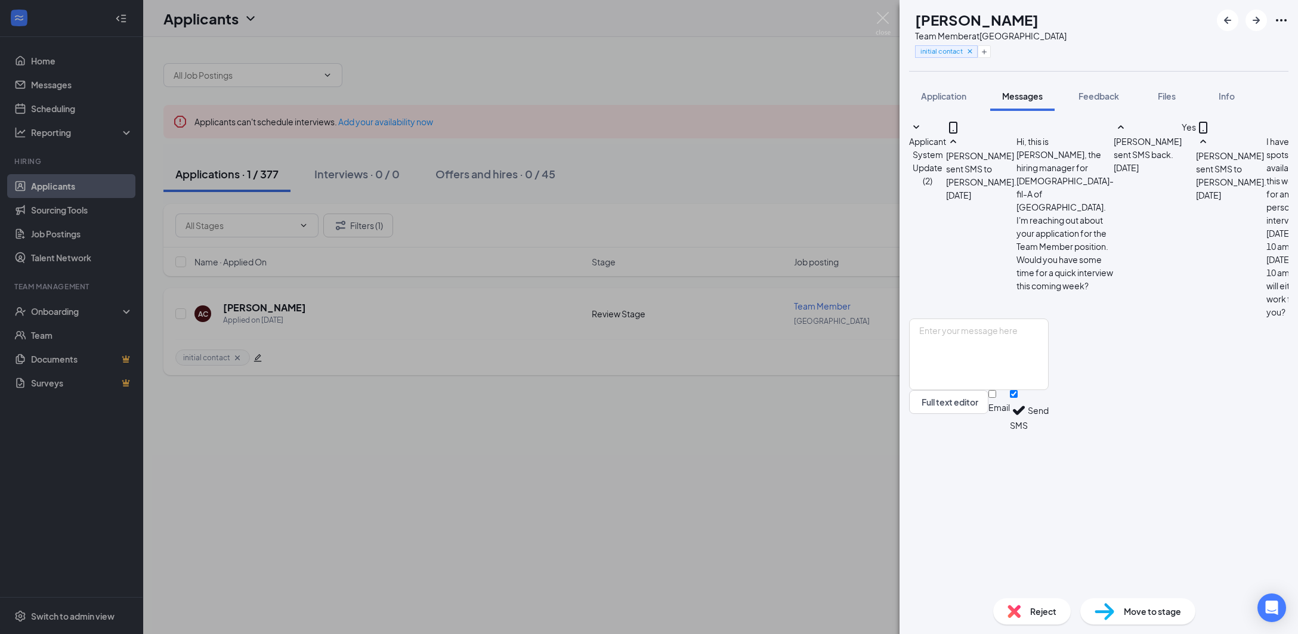
scroll to position [165, 0]
click at [814, 381] on div "AC [PERSON_NAME] Team Member at [GEOGRAPHIC_DATA] initial contact Application M…" at bounding box center [649, 317] width 1298 height 634
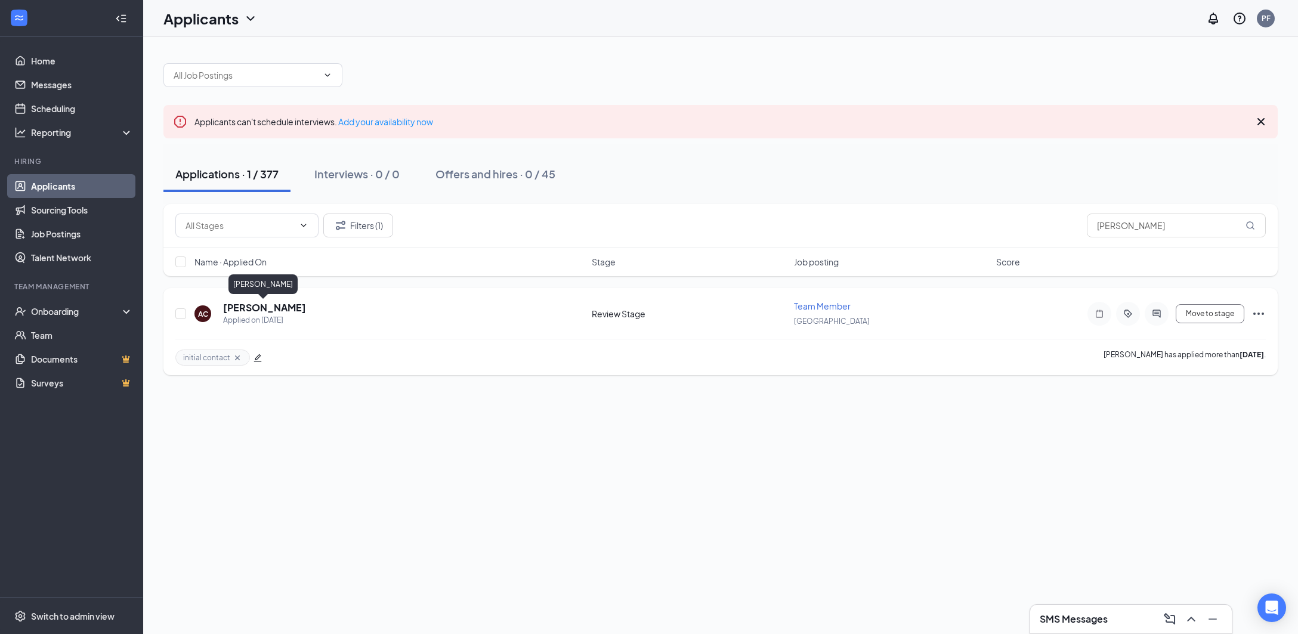
click at [233, 305] on h5 "[PERSON_NAME]" at bounding box center [264, 307] width 83 height 13
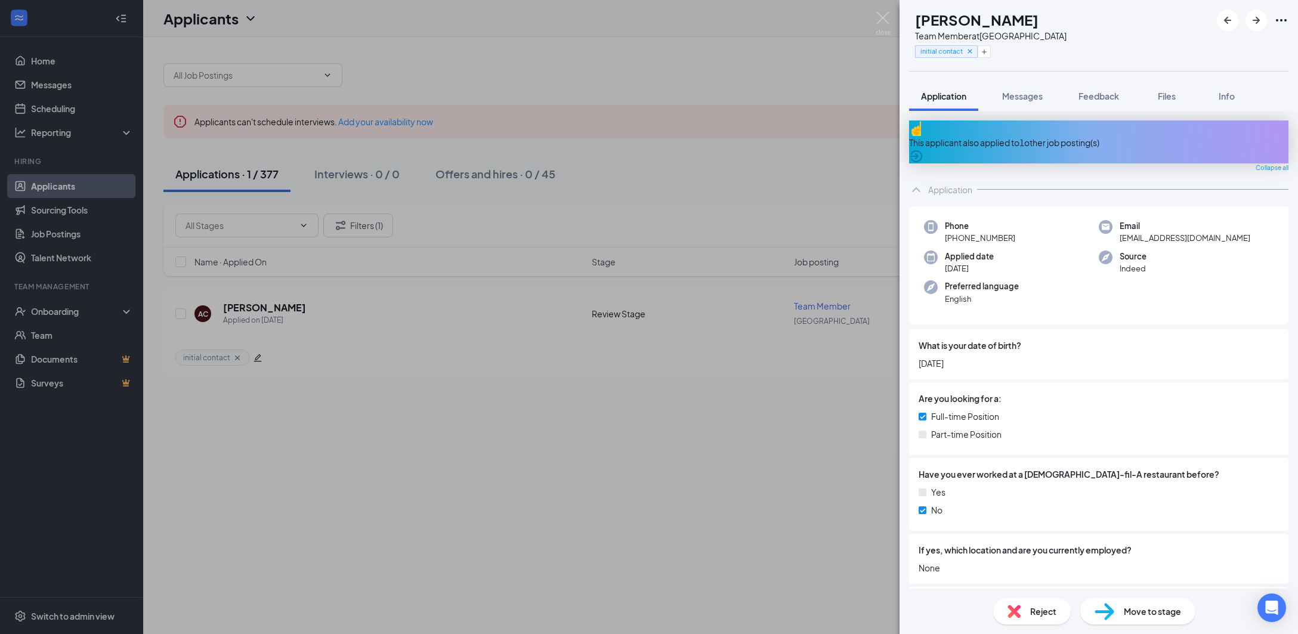
click at [1045, 621] on div "Reject" at bounding box center [1032, 611] width 78 height 26
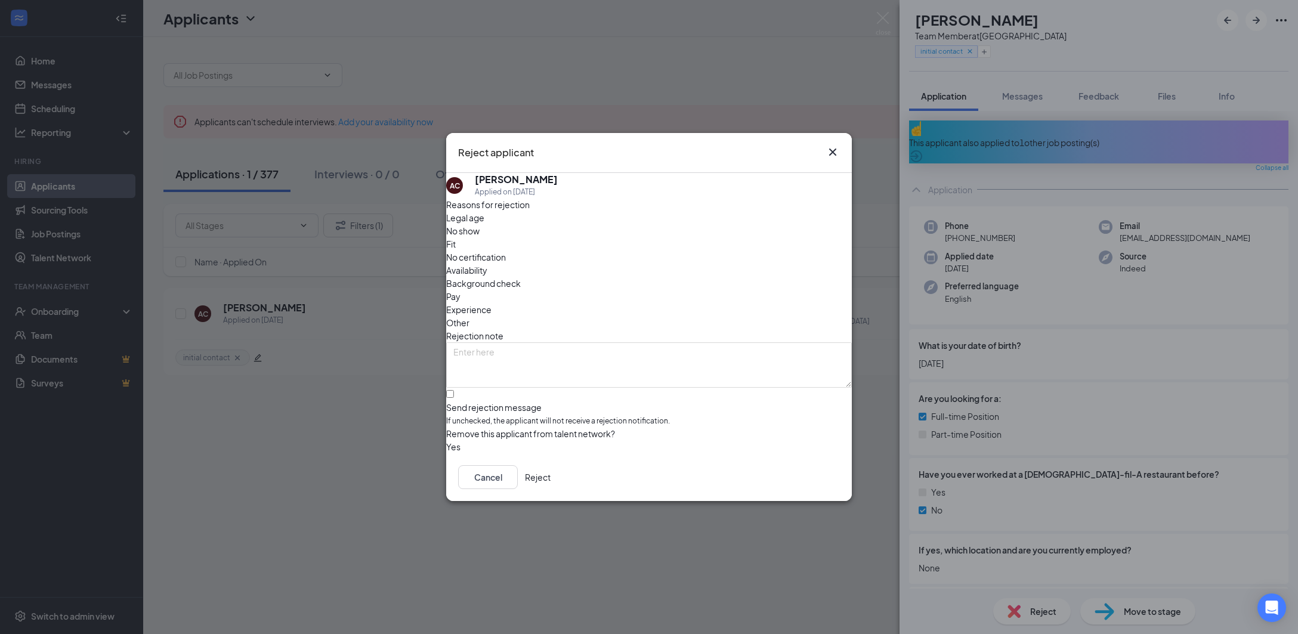
click at [556, 237] on div "No show" at bounding box center [649, 230] width 406 height 13
click at [487, 264] on span "Availability" at bounding box center [466, 270] width 41 height 13
click at [700, 329] on div "Rejection note" at bounding box center [649, 335] width 406 height 13
click at [690, 342] on textarea at bounding box center [649, 364] width 406 height 45
type textarea "Did not show up for scheduled interview"
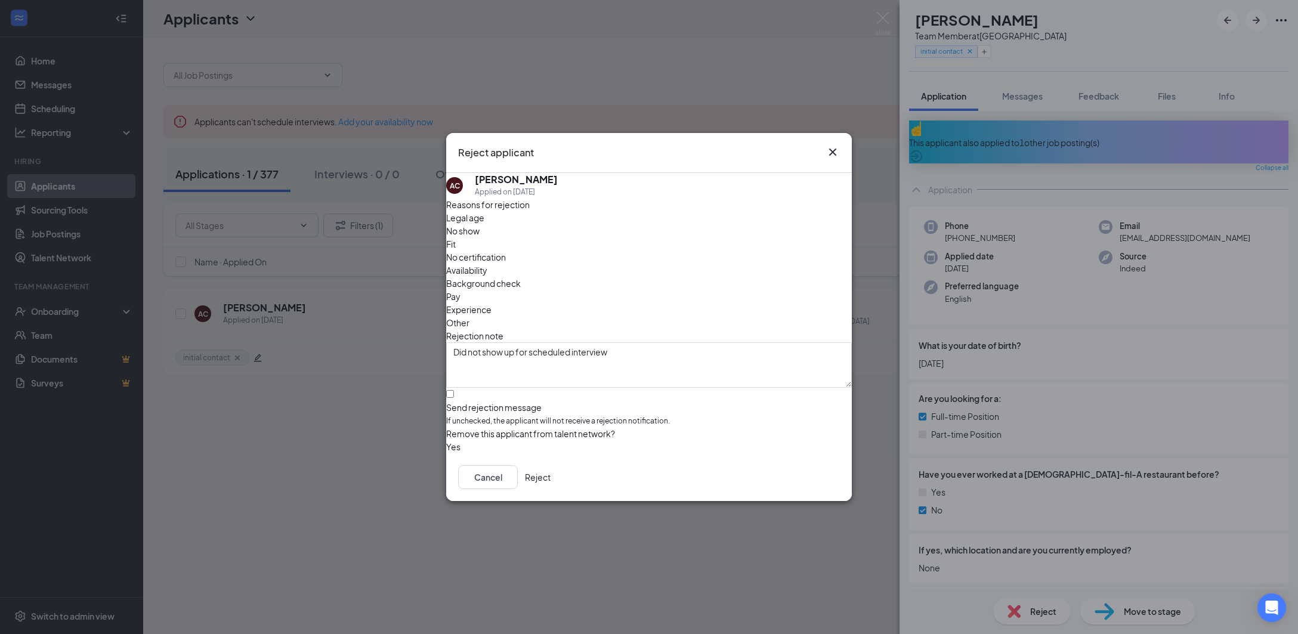
click at [446, 440] on button "button" at bounding box center [446, 446] width 0 height 13
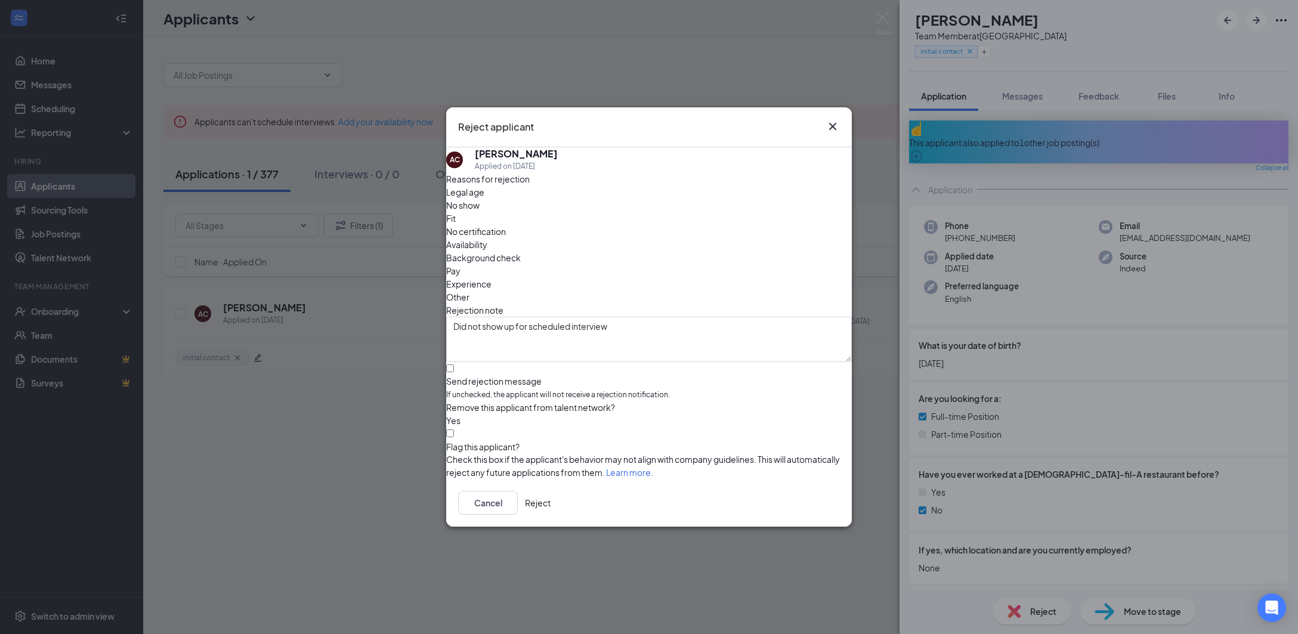
click at [550, 507] on button "Reject" at bounding box center [538, 503] width 26 height 24
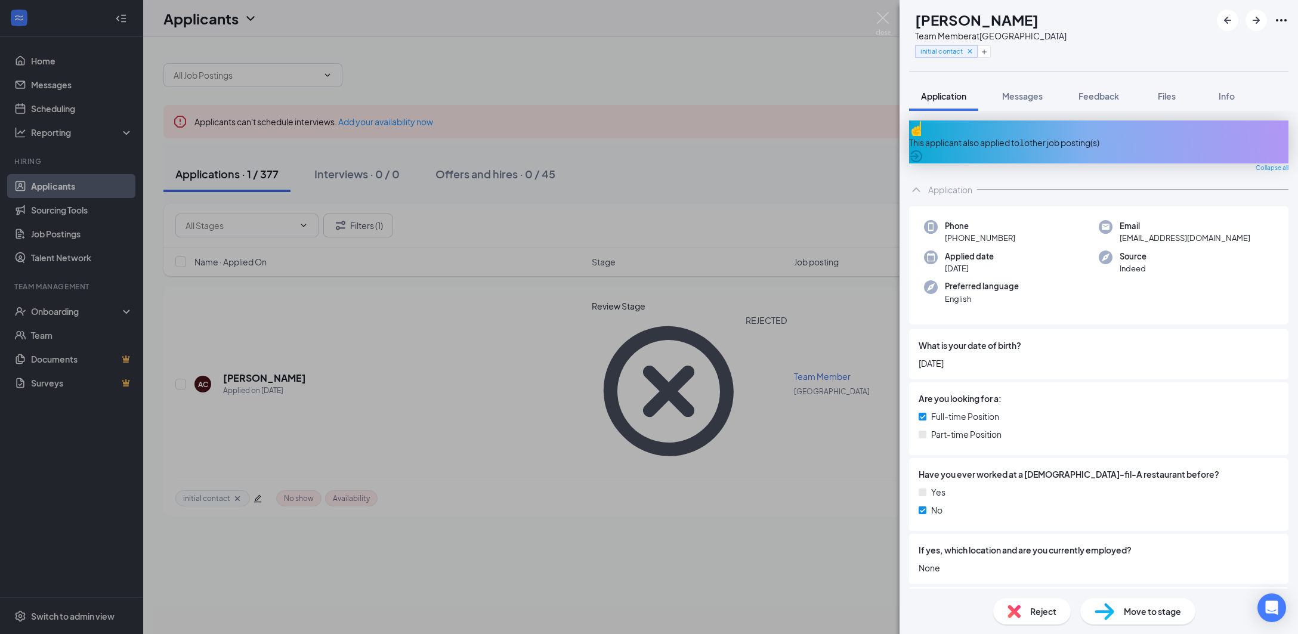
click at [792, 414] on div "AC [PERSON_NAME] Team Member at [GEOGRAPHIC_DATA] initial contact Application M…" at bounding box center [649, 317] width 1298 height 634
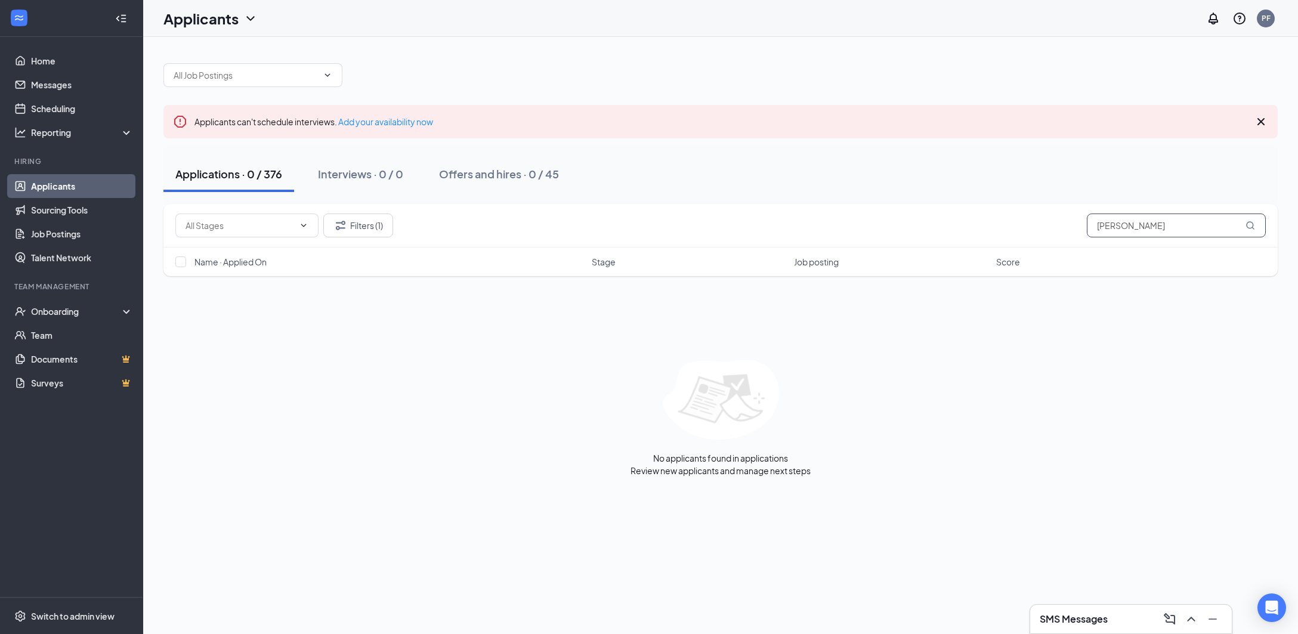
click at [1132, 228] on input "[PERSON_NAME]" at bounding box center [1176, 225] width 179 height 24
click at [1131, 228] on input "[PERSON_NAME]" at bounding box center [1176, 225] width 179 height 24
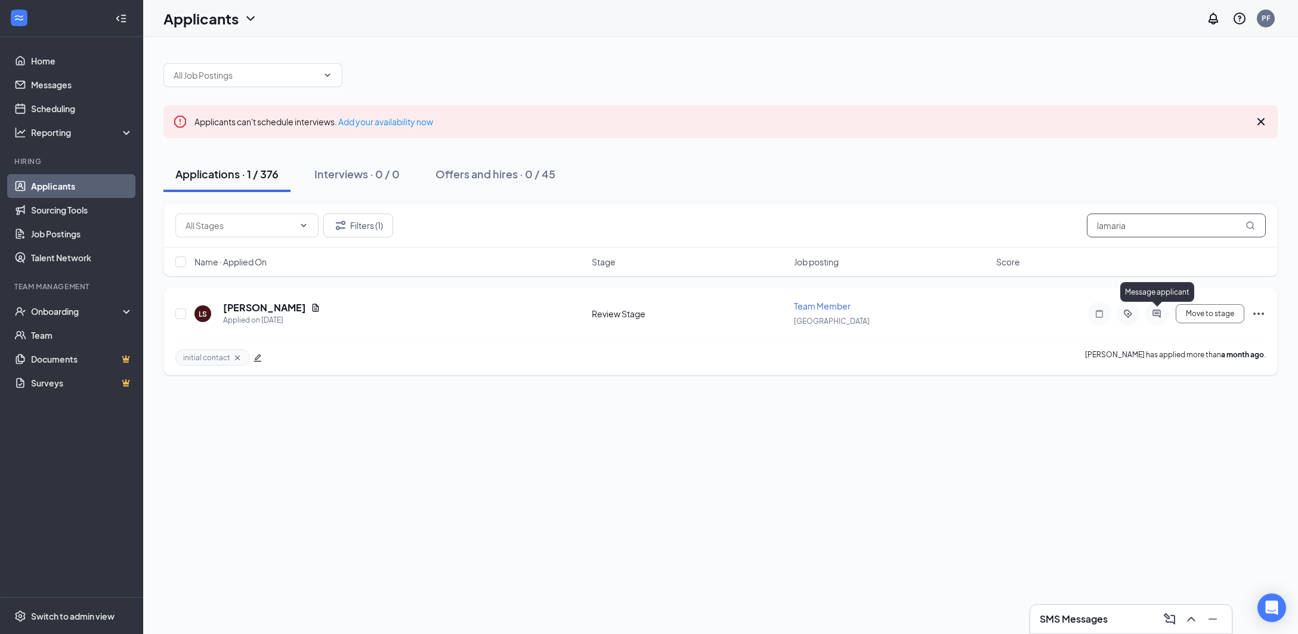
type input "lamaria"
click at [1159, 315] on icon "ActiveChat" at bounding box center [1156, 314] width 14 height 10
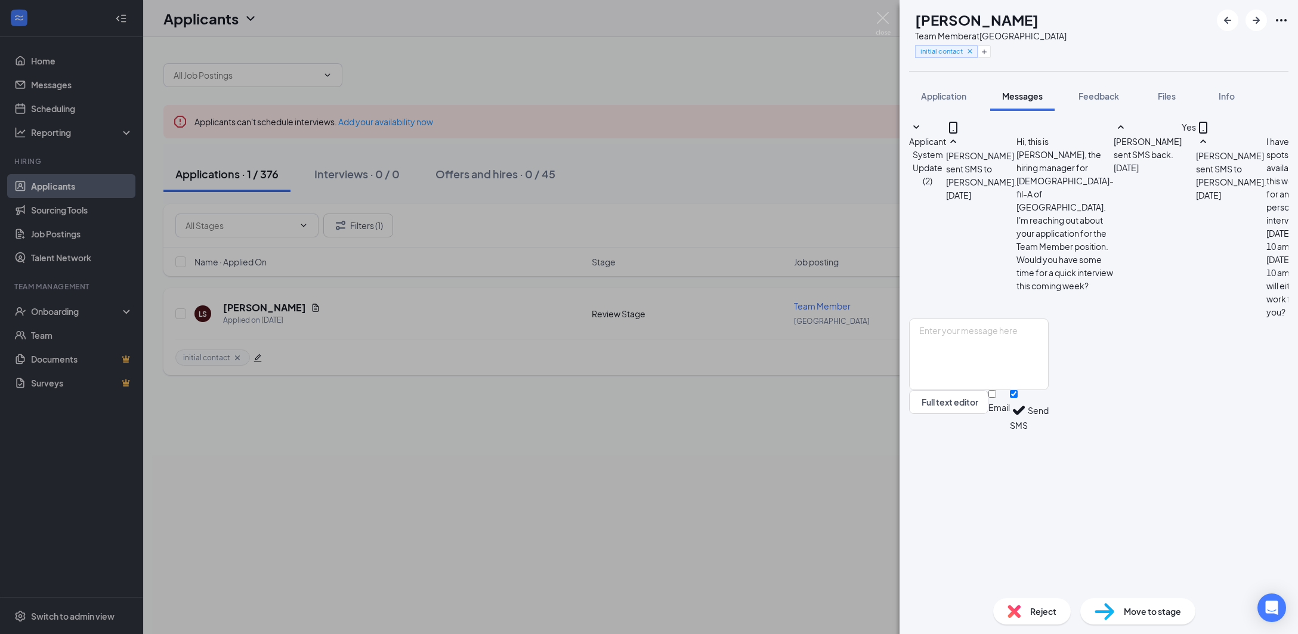
scroll to position [165, 0]
click at [690, 374] on div "[PERSON_NAME] Strong Team Member at [GEOGRAPHIC_DATA] initial contact Applicati…" at bounding box center [649, 317] width 1298 height 634
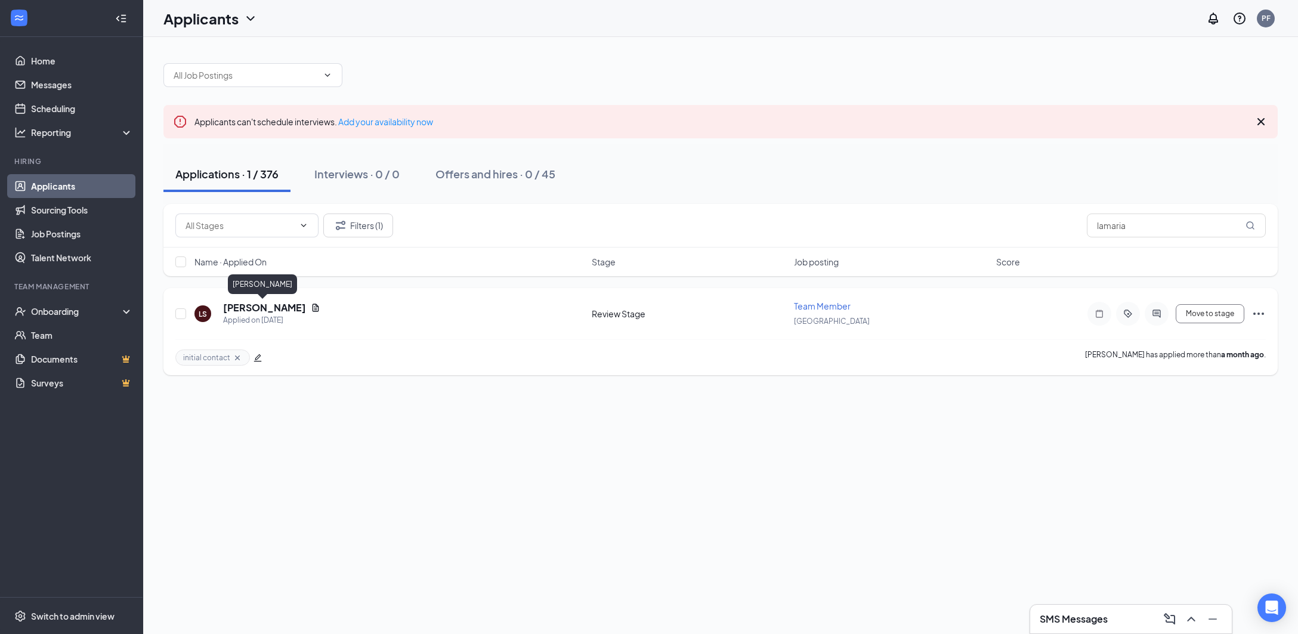
click at [285, 302] on h5 "[PERSON_NAME]" at bounding box center [264, 307] width 83 height 13
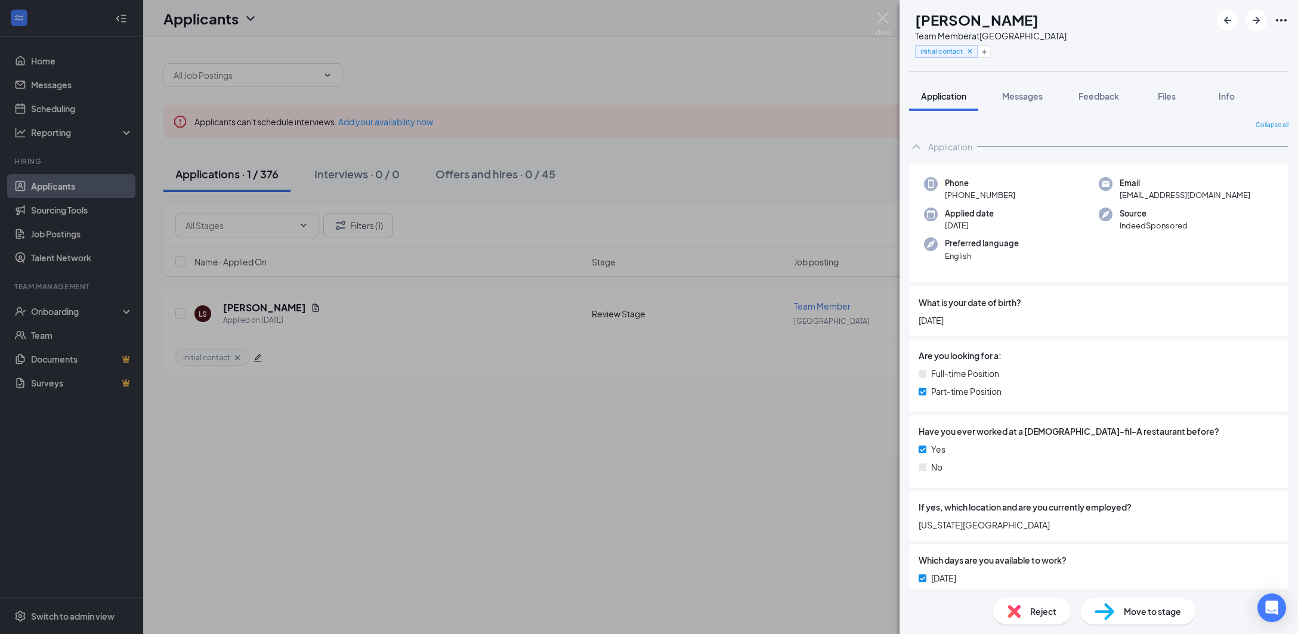
click at [1030, 615] on span "Reject" at bounding box center [1043, 611] width 26 height 13
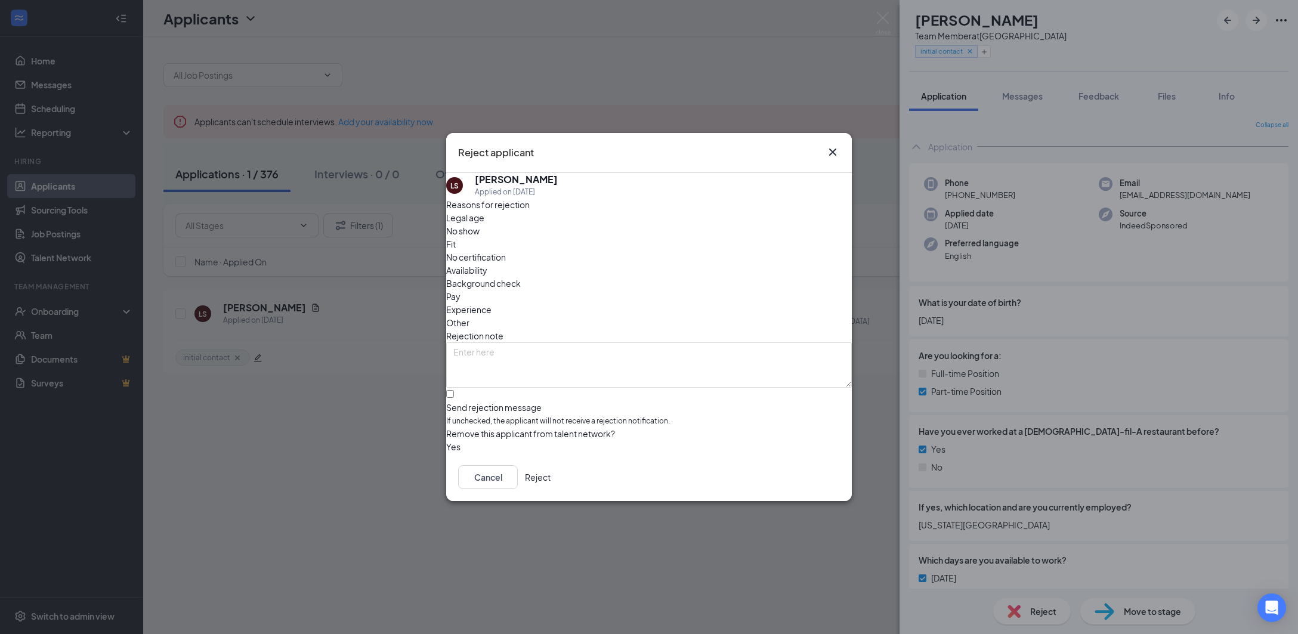
click at [479, 237] on span "No show" at bounding box center [462, 230] width 33 height 13
click at [487, 264] on span "Availability" at bounding box center [466, 270] width 41 height 13
click at [614, 342] on textarea at bounding box center [649, 364] width 406 height 45
type textarea "Did not show up for scheduled interview"
click at [446, 440] on button "button" at bounding box center [446, 446] width 0 height 13
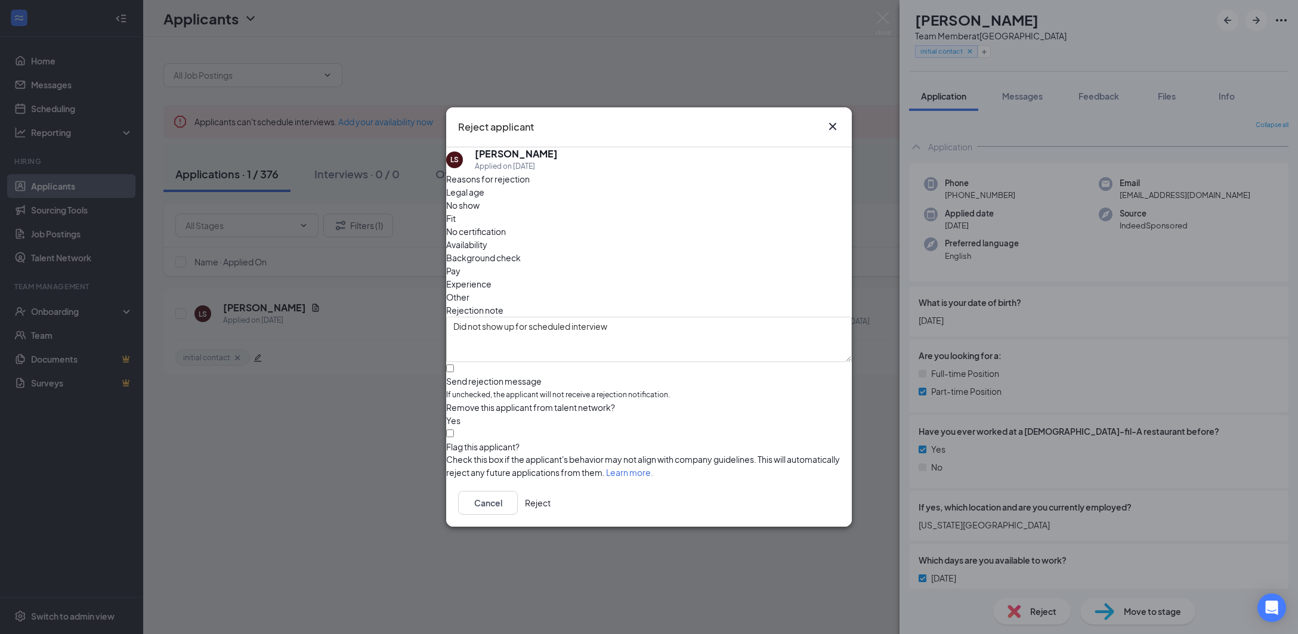
click at [550, 510] on button "Reject" at bounding box center [538, 503] width 26 height 24
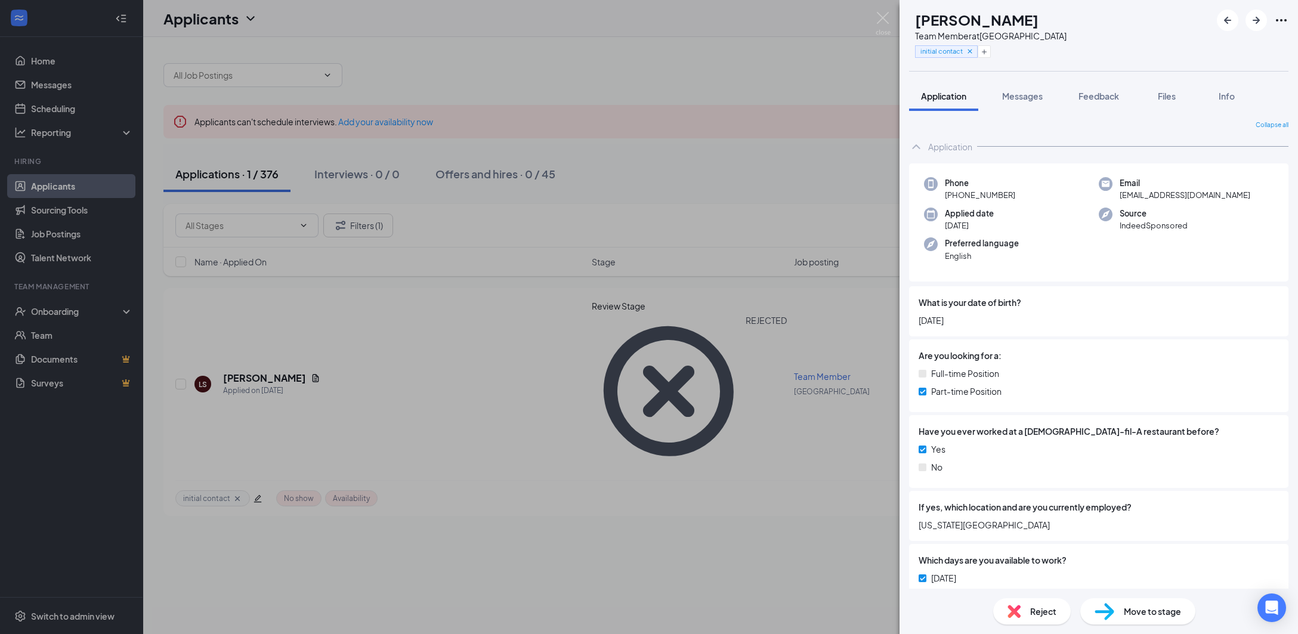
click at [786, 430] on div "[PERSON_NAME] Strong Team Member at [GEOGRAPHIC_DATA] initial contact Applicati…" at bounding box center [649, 317] width 1298 height 634
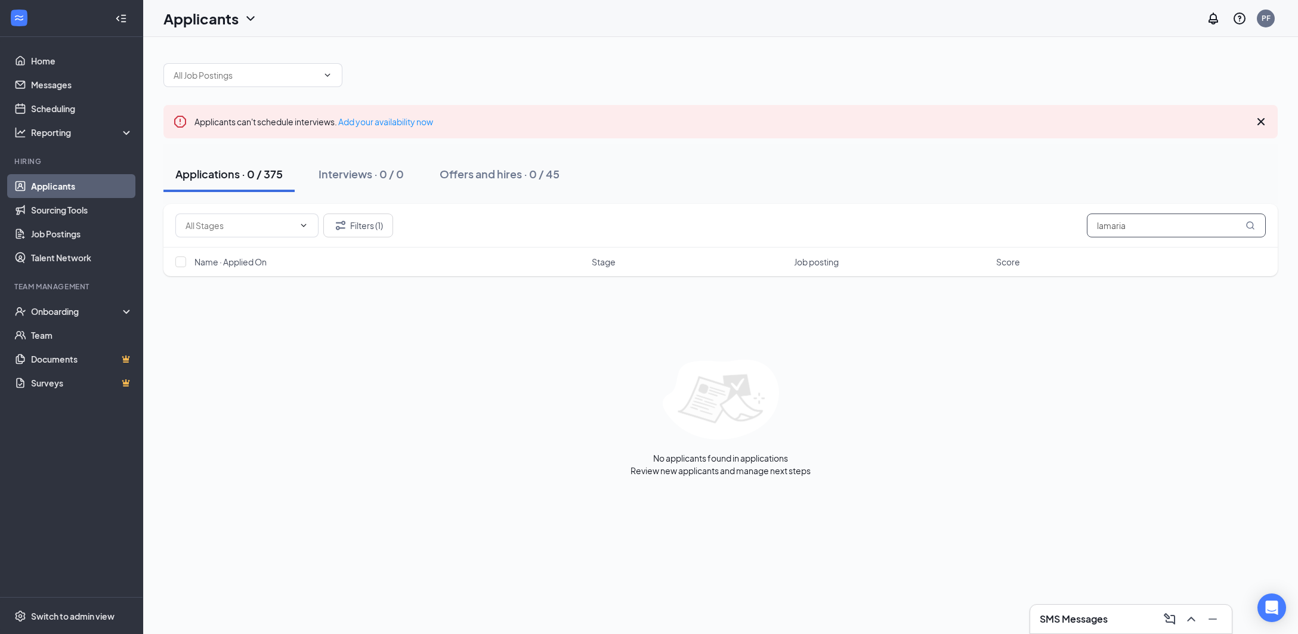
click at [1206, 225] on input "lamaria" at bounding box center [1176, 225] width 179 height 24
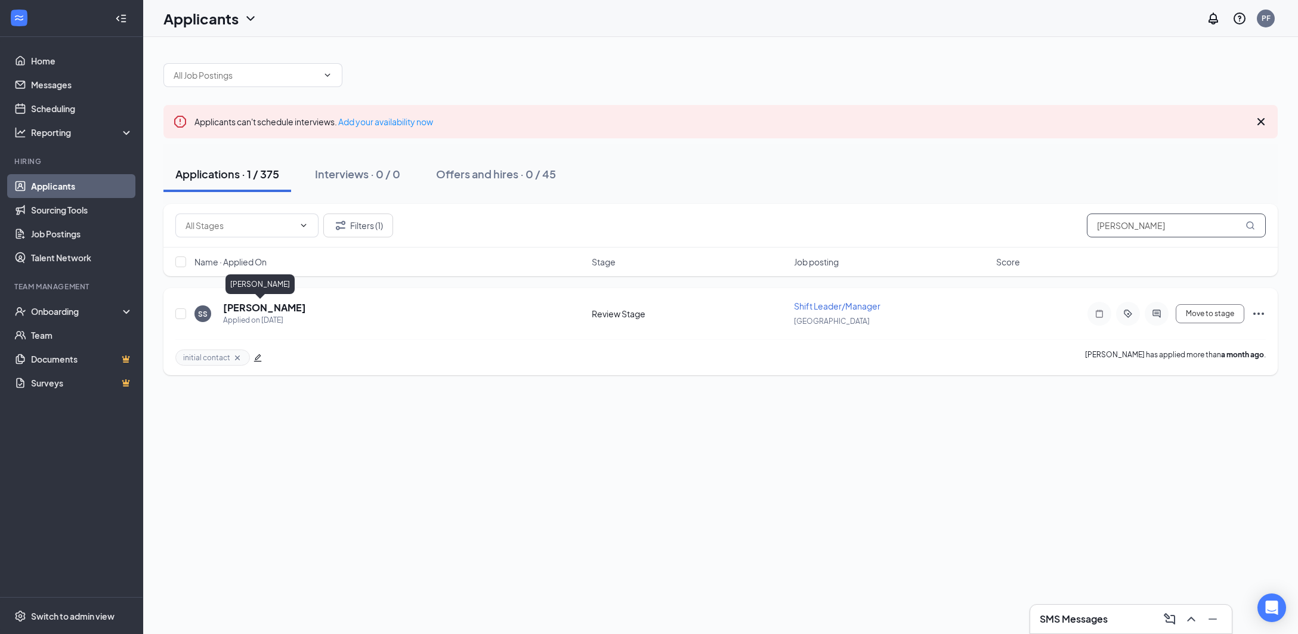
type input "[PERSON_NAME]"
click at [256, 310] on h5 "[PERSON_NAME]" at bounding box center [264, 307] width 83 height 13
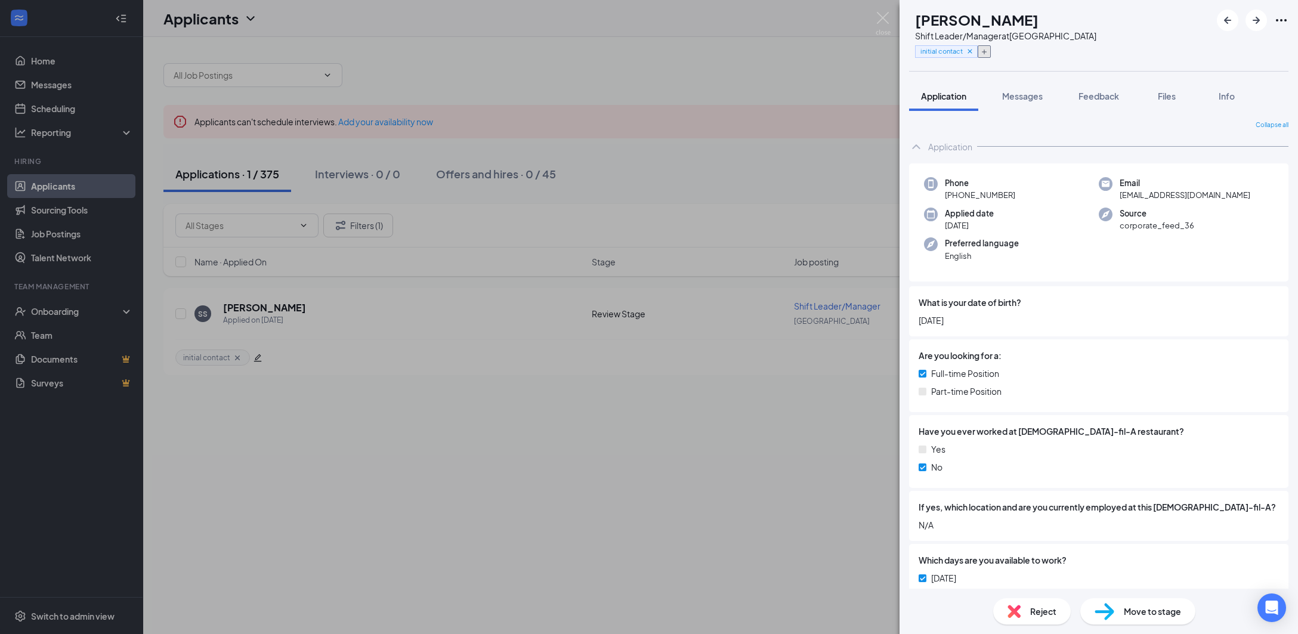
click at [988, 51] on icon "Plus" at bounding box center [983, 51] width 7 height 7
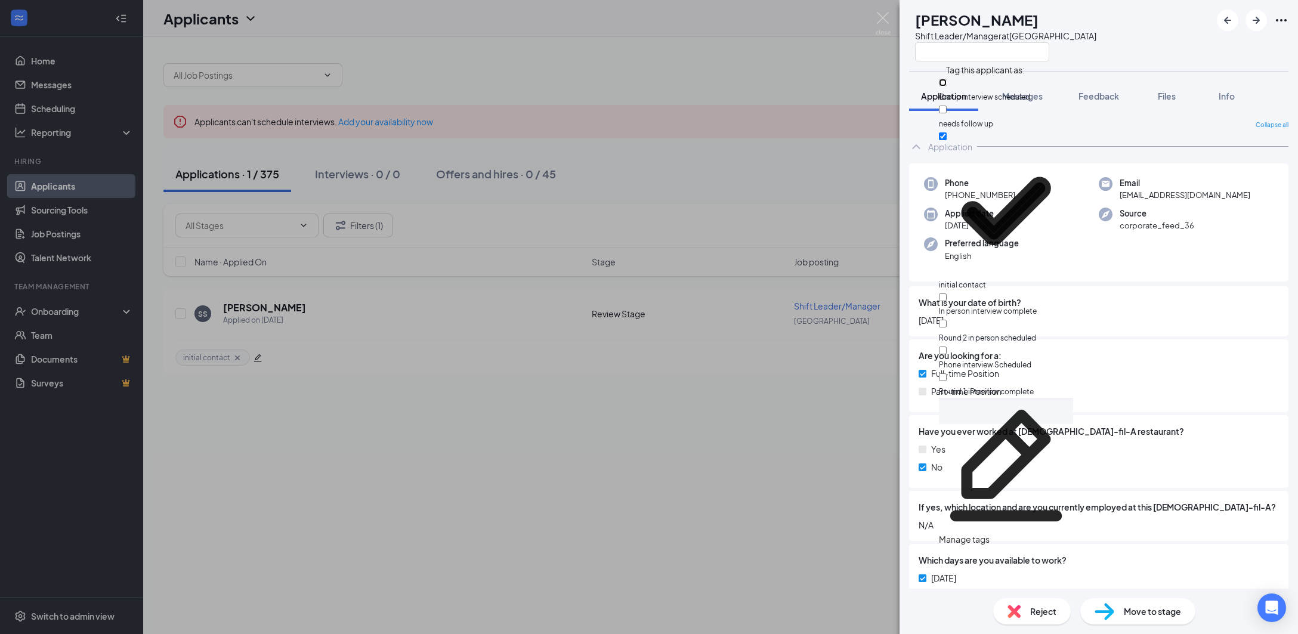
click at [946, 86] on input "Group interview scheduled" at bounding box center [943, 83] width 8 height 8
checkbox input "true"
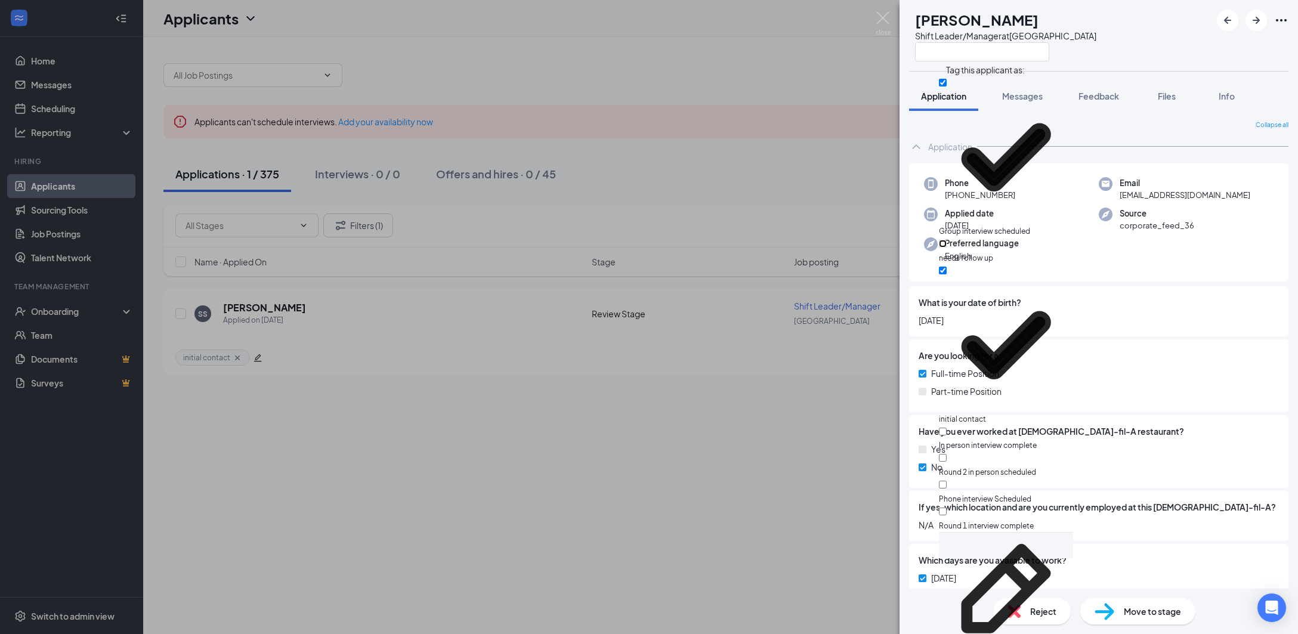
click at [946, 240] on input "needs follow up" at bounding box center [943, 244] width 8 height 8
checkbox input "true"
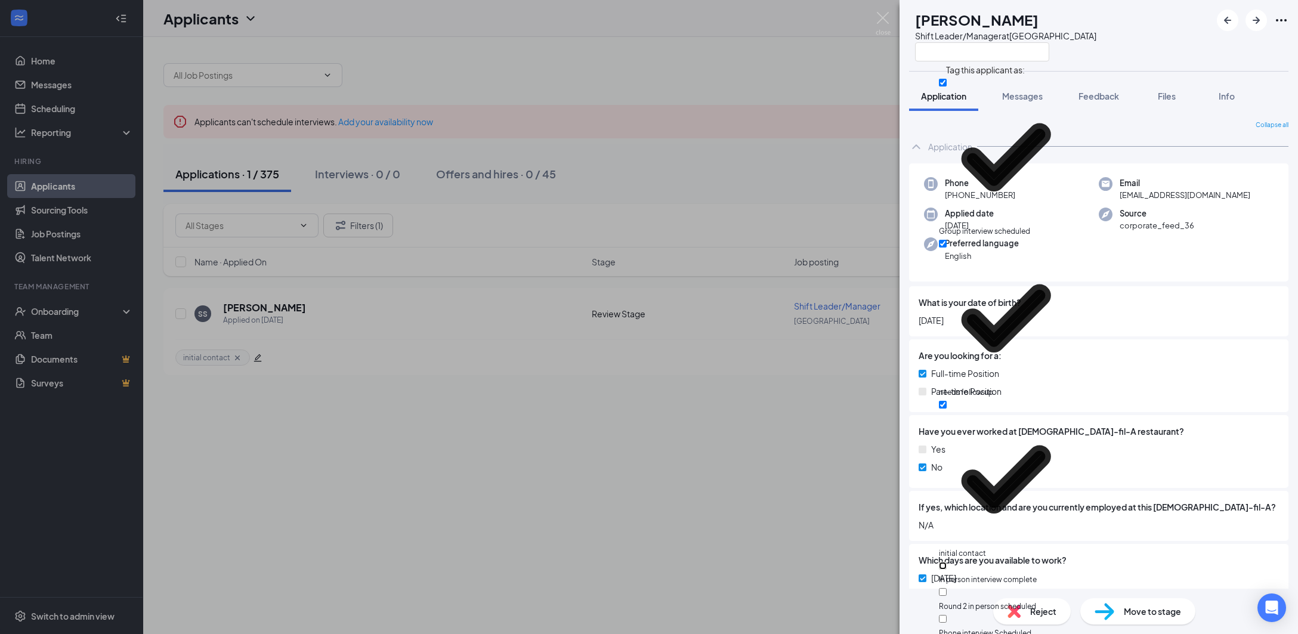
click at [946, 562] on input "In person interview complete" at bounding box center [943, 566] width 8 height 8
checkbox input "true"
click at [1187, 67] on div "SS [PERSON_NAME] Shift Leader/Manager at [GEOGRAPHIC_DATA]" at bounding box center [1098, 35] width 398 height 71
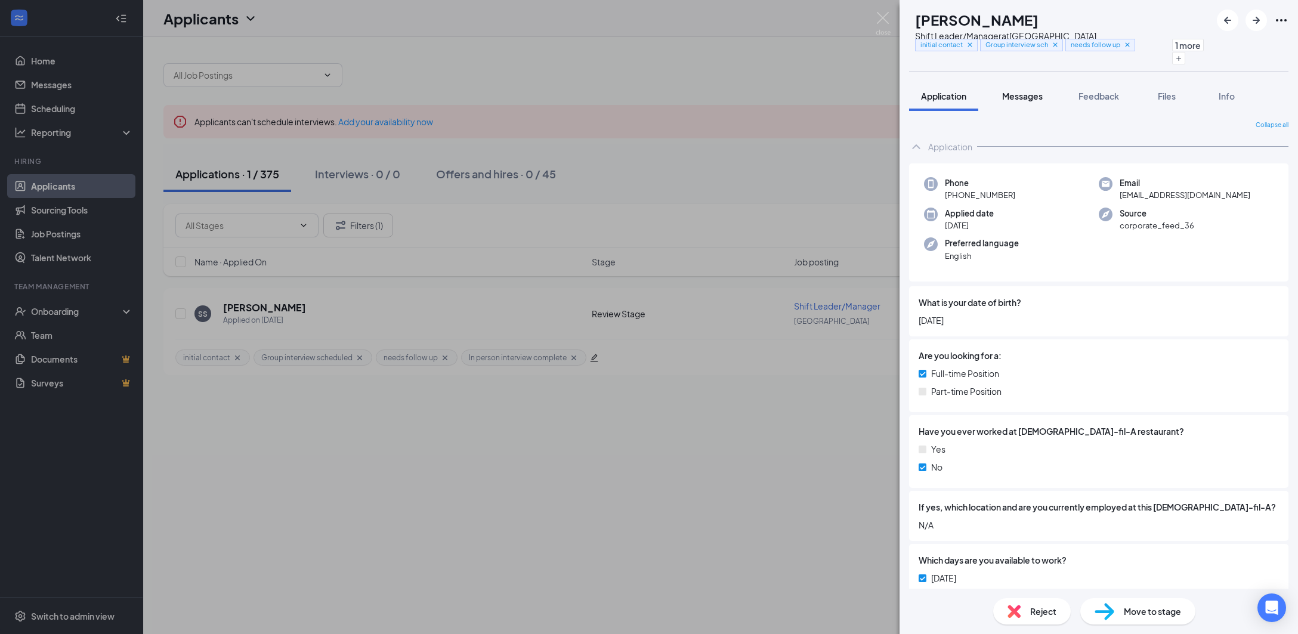
click at [1042, 98] on span "Messages" at bounding box center [1022, 96] width 41 height 11
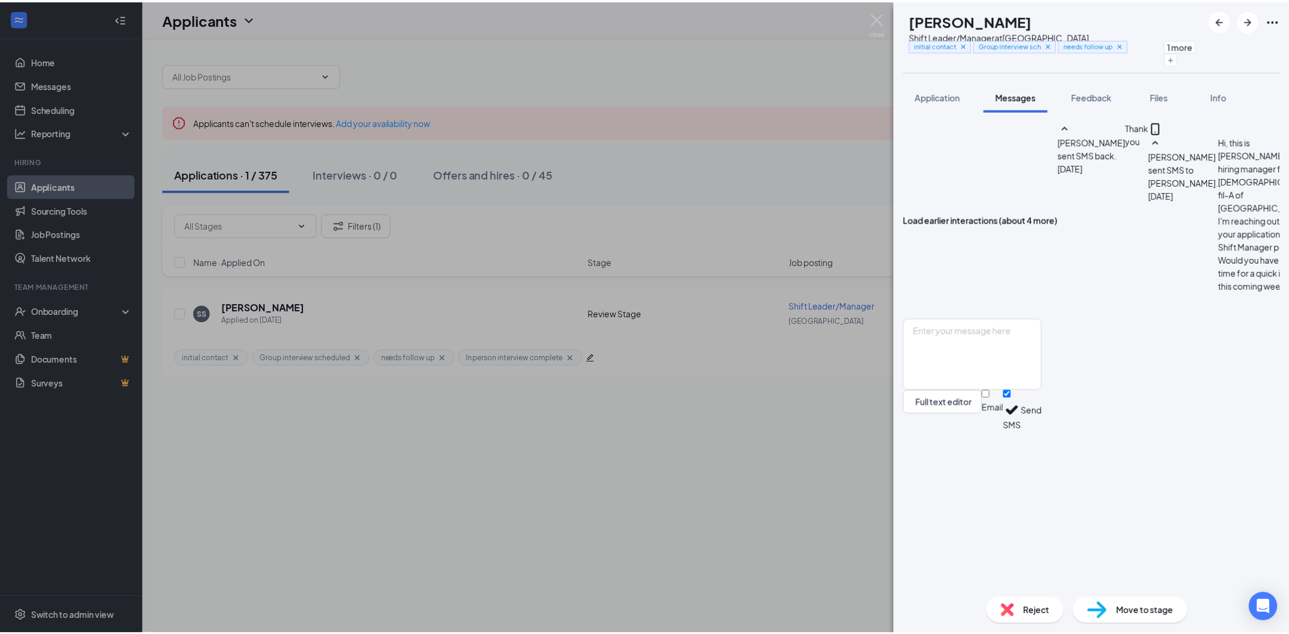
scroll to position [503, 0]
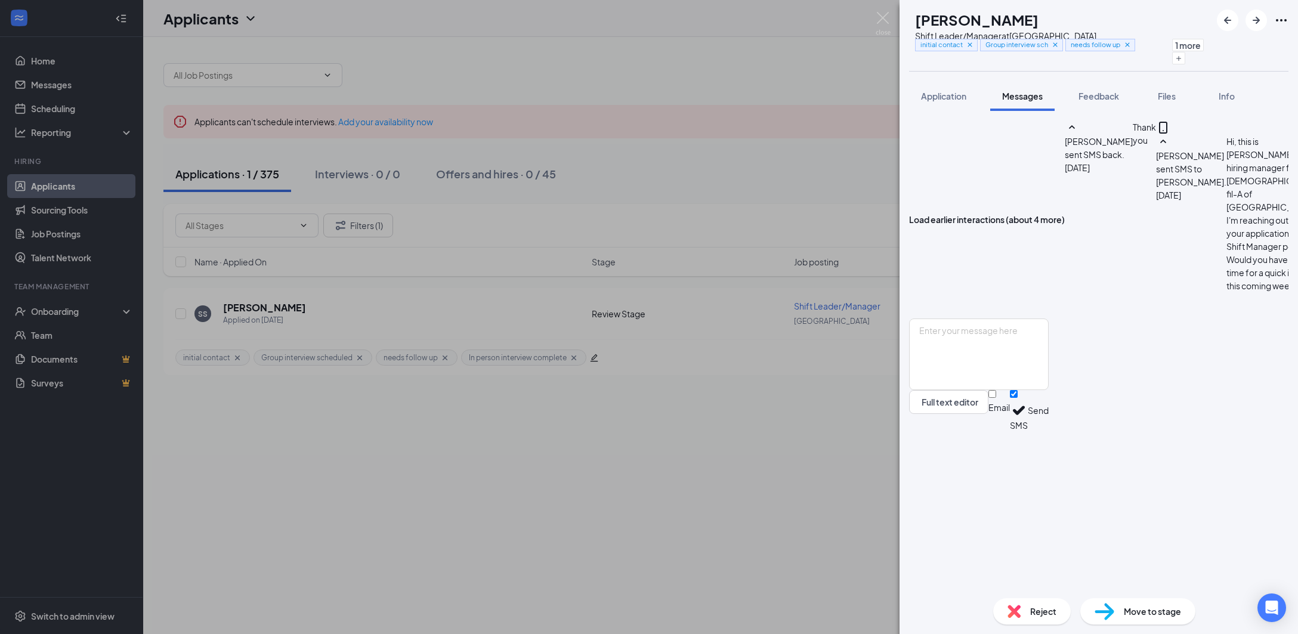
click at [835, 146] on div "SS [PERSON_NAME] Shift Leader/Manager at [GEOGRAPHIC_DATA] initial contact Grou…" at bounding box center [649, 317] width 1298 height 634
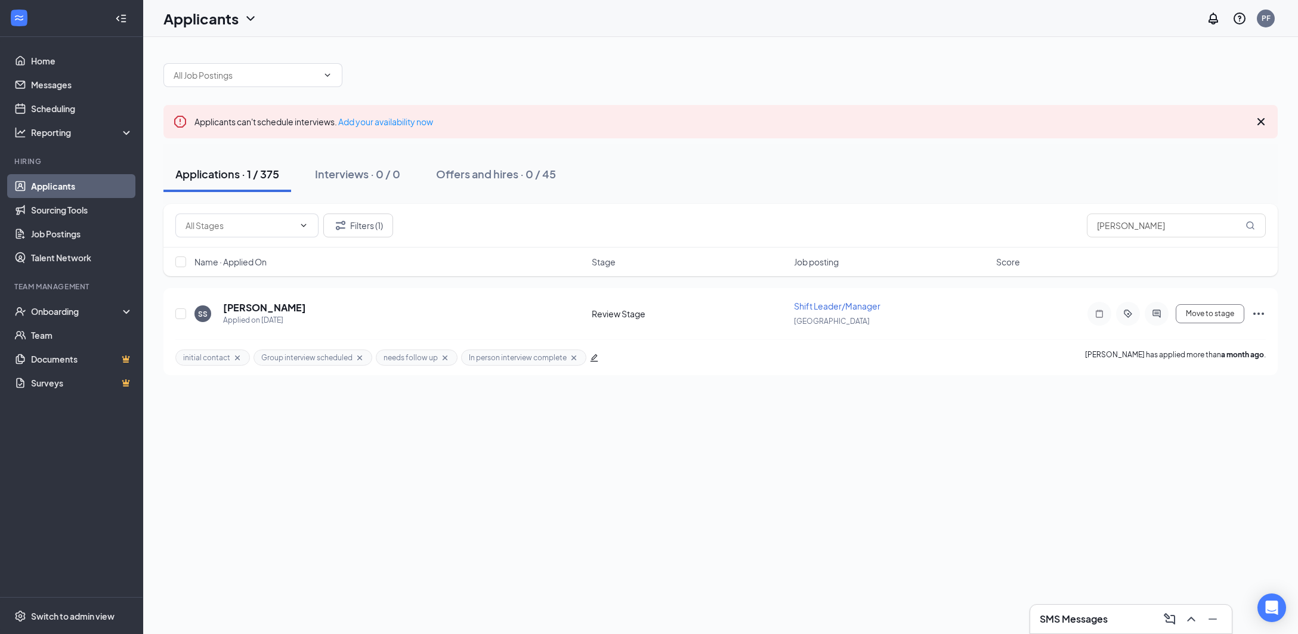
click at [471, 442] on div "Applicants can't schedule interviews. Add your availability now Applications · …" at bounding box center [720, 335] width 1154 height 597
click at [1168, 219] on input "[PERSON_NAME]" at bounding box center [1176, 225] width 179 height 24
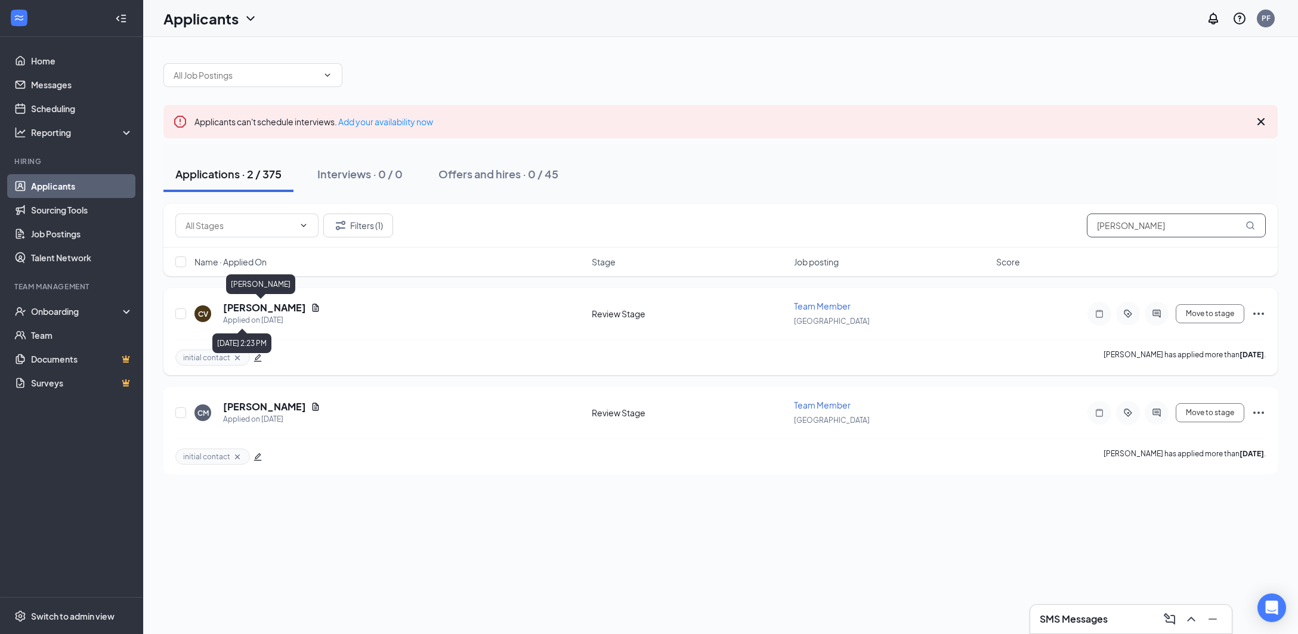
type input "[PERSON_NAME]"
click at [247, 309] on h5 "[PERSON_NAME]" at bounding box center [264, 307] width 83 height 13
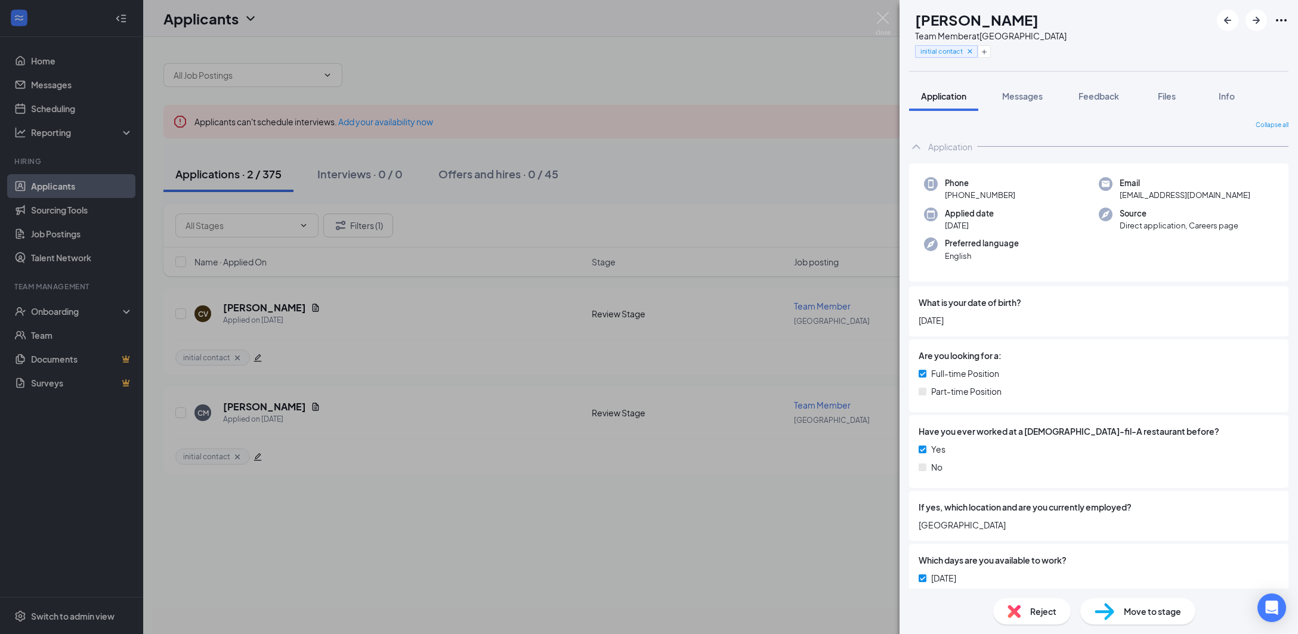
click at [1044, 606] on span "Reject" at bounding box center [1043, 611] width 26 height 13
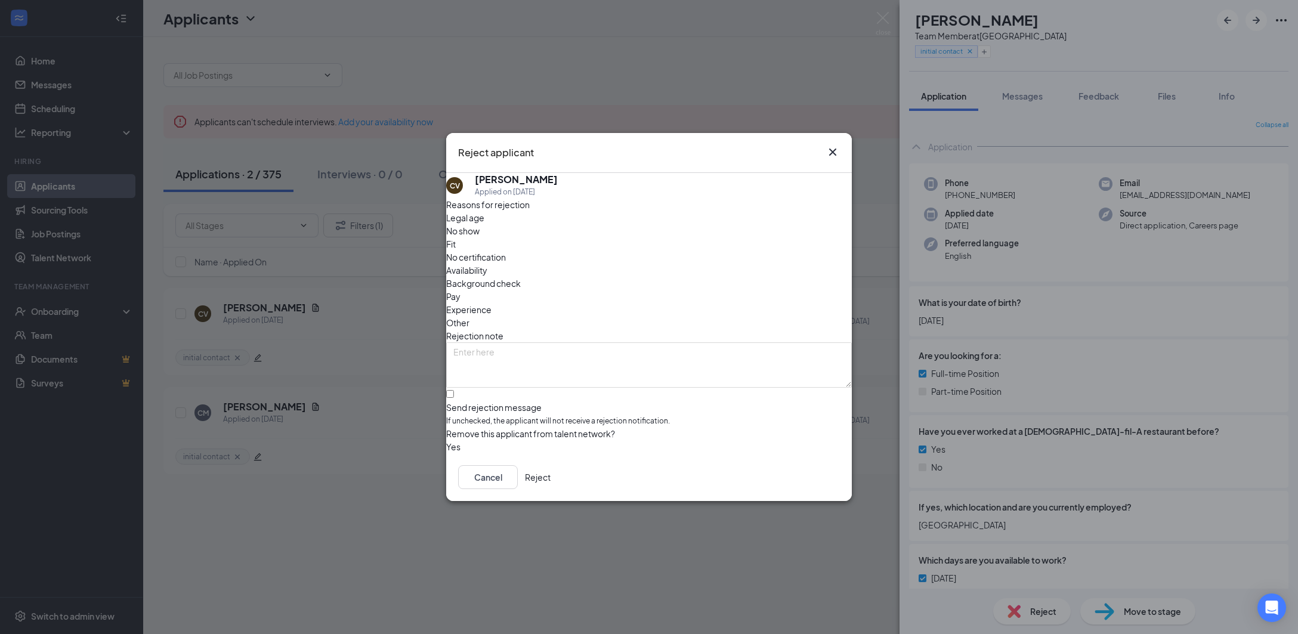
click at [531, 237] on div "No show" at bounding box center [649, 230] width 406 height 13
click at [487, 264] on span "Availability" at bounding box center [466, 270] width 41 height 13
click at [646, 342] on textarea at bounding box center [649, 364] width 406 height 45
type textarea "Did not show up for scheduled interview"
click at [446, 440] on button "button" at bounding box center [446, 446] width 0 height 13
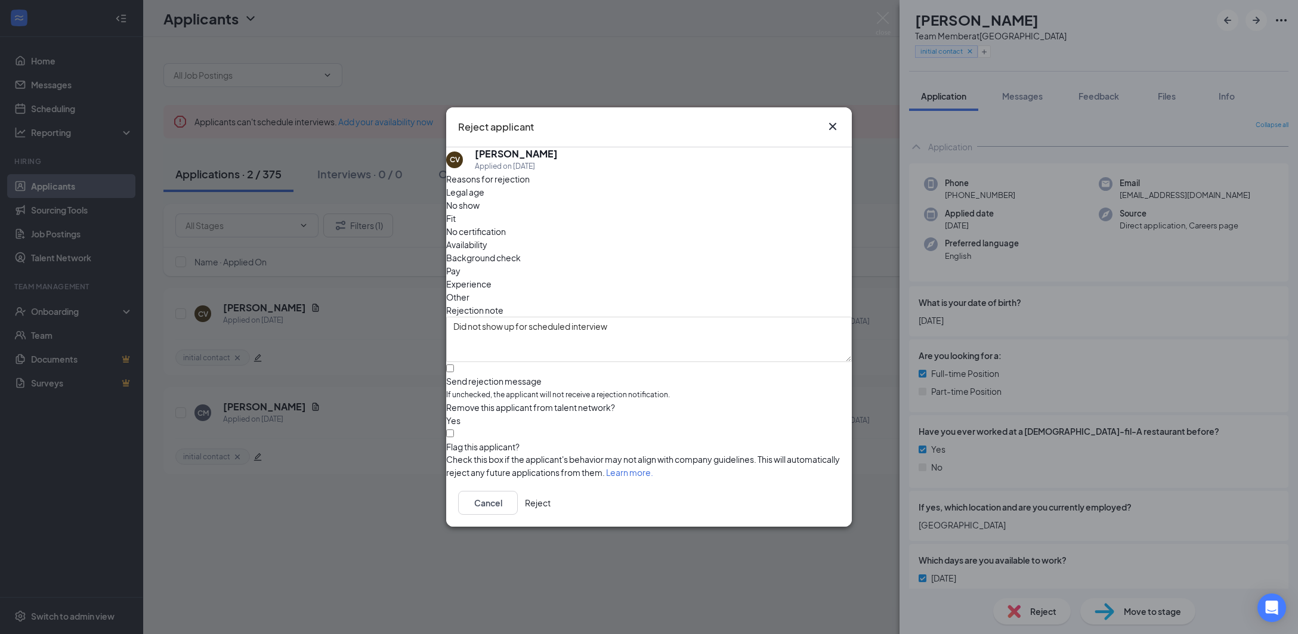
click at [550, 499] on button "Reject" at bounding box center [538, 503] width 26 height 24
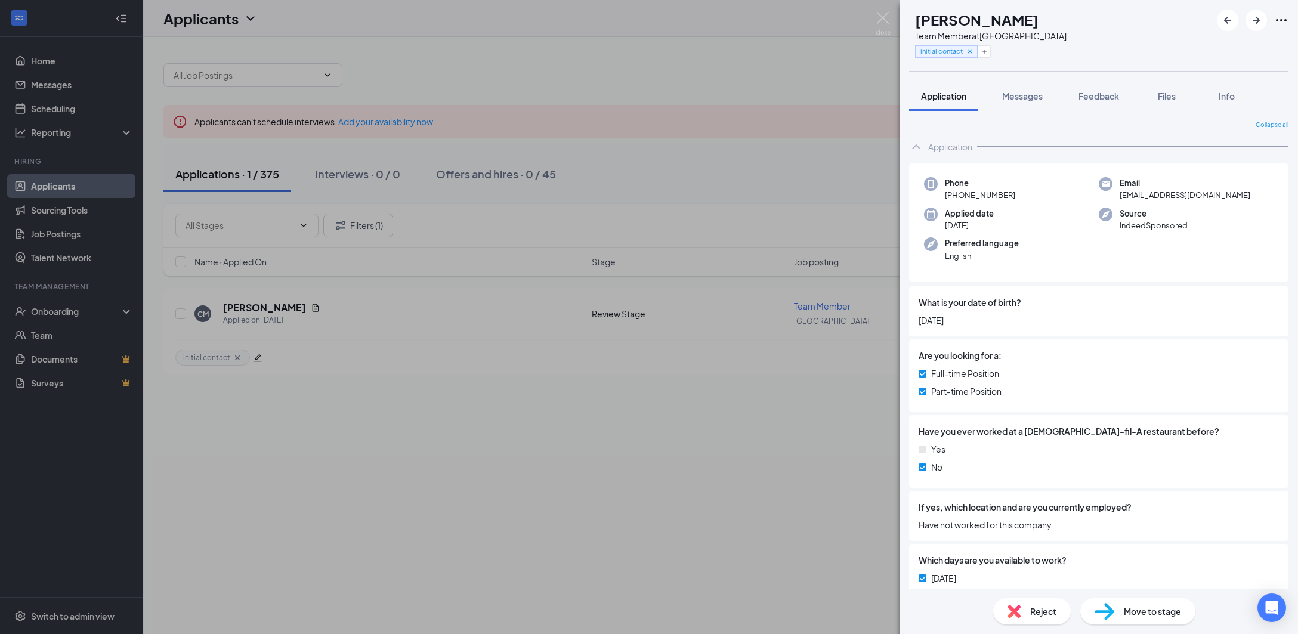
click at [730, 477] on div "CM [PERSON_NAME] Team Member at [GEOGRAPHIC_DATA] initial contact Application M…" at bounding box center [649, 317] width 1298 height 634
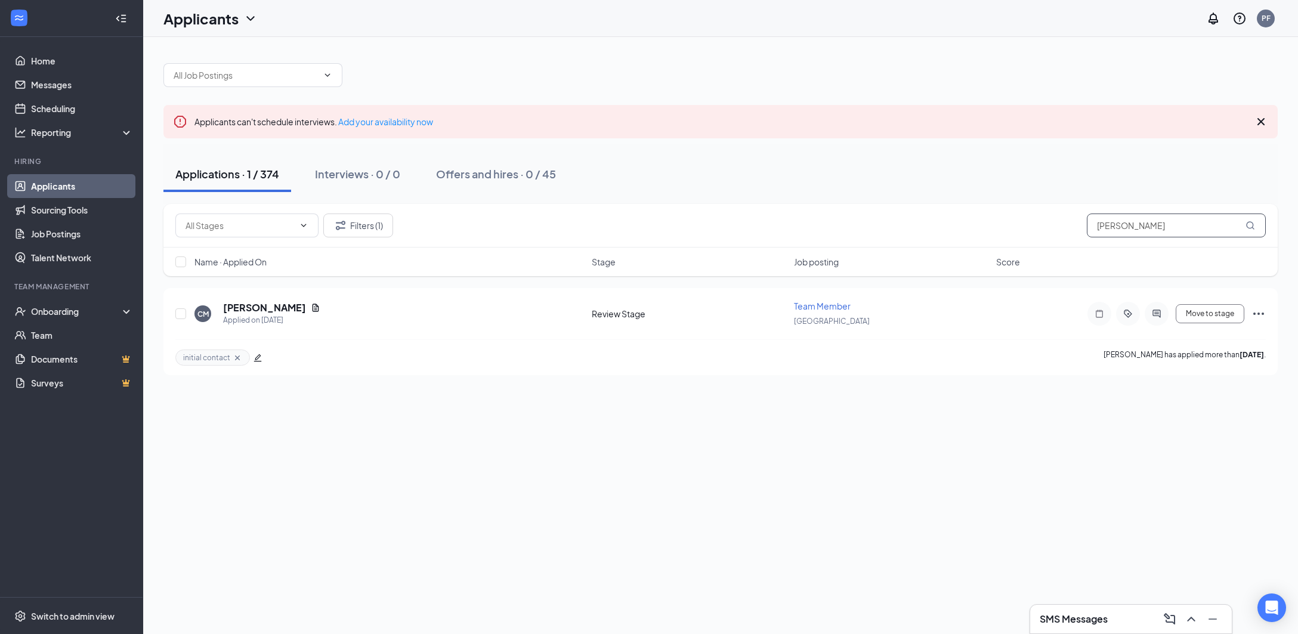
click at [1160, 231] on input "[PERSON_NAME]" at bounding box center [1176, 225] width 179 height 24
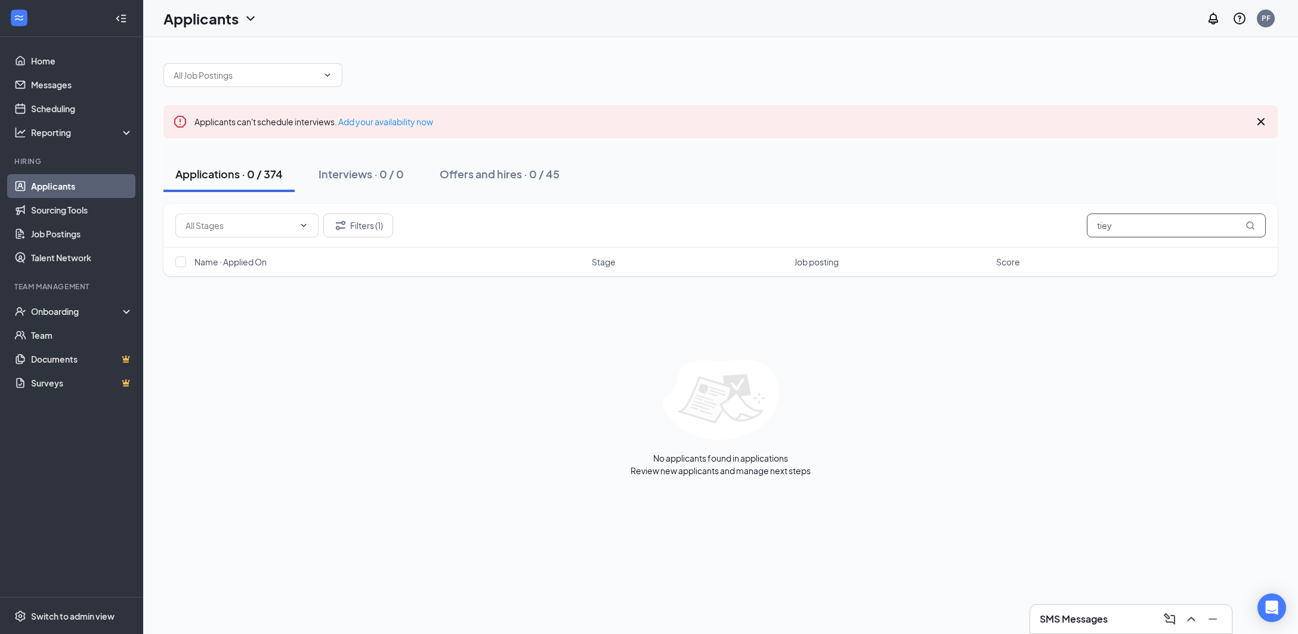
type input "tie"
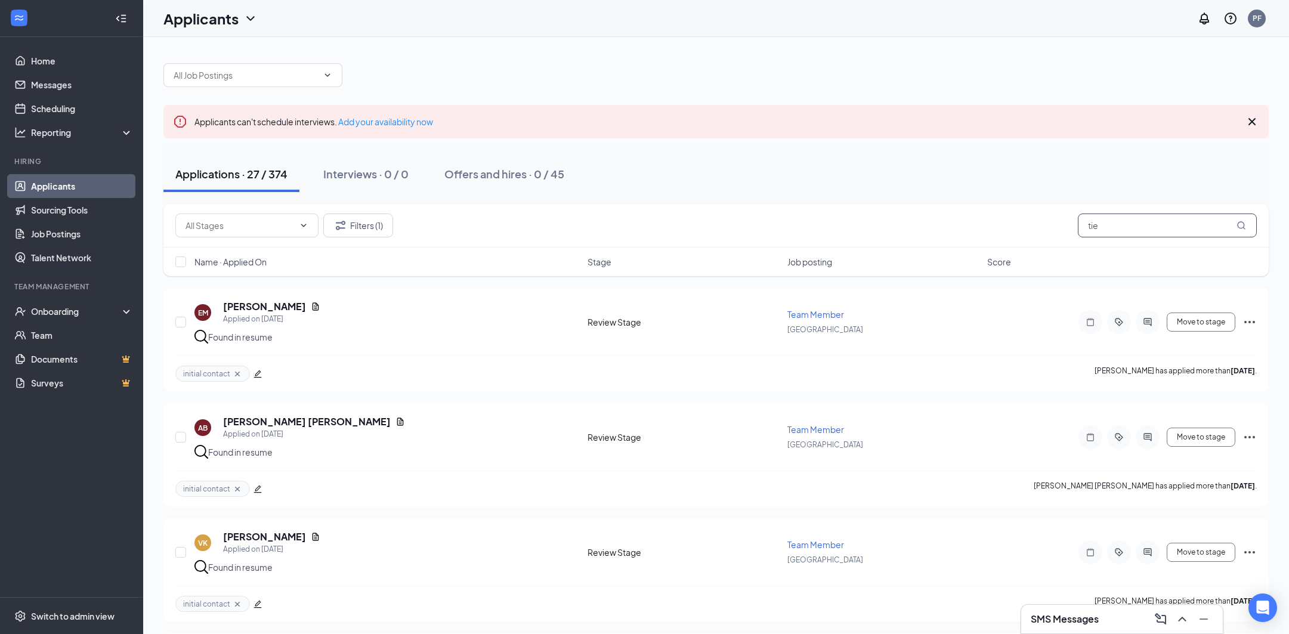
drag, startPoint x: 1129, startPoint y: 230, endPoint x: 1007, endPoint y: 229, distance: 122.8
click at [1007, 229] on div "Filters (1) tie" at bounding box center [715, 225] width 1081 height 24
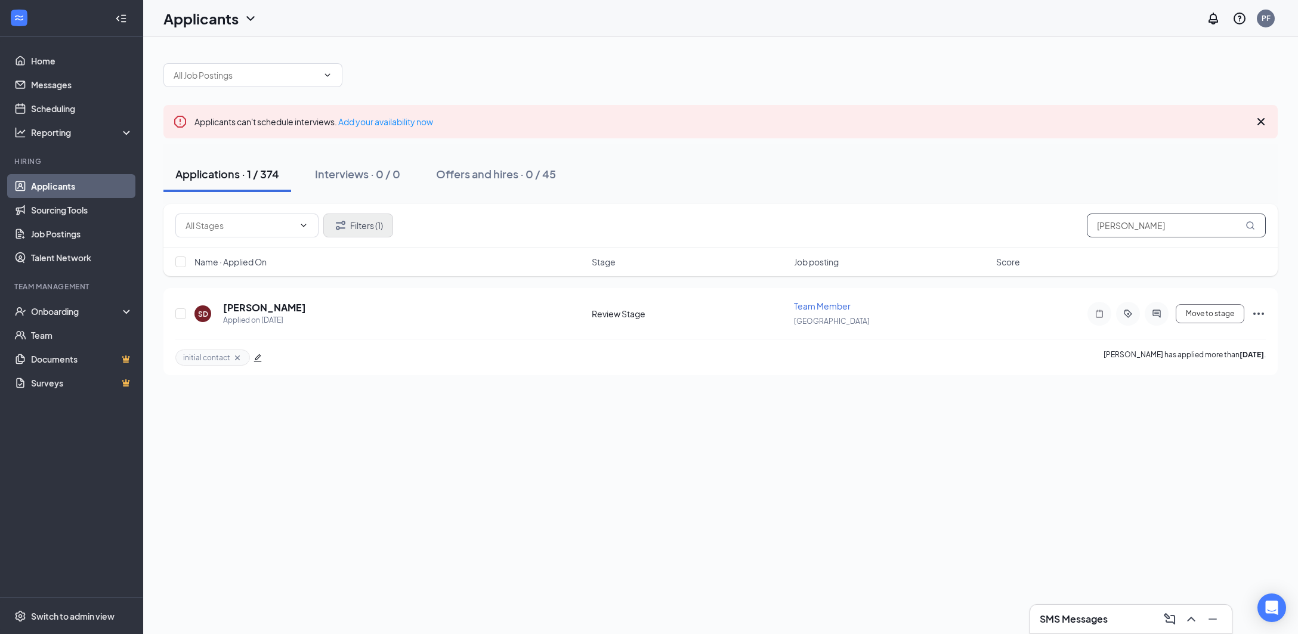
type input "[PERSON_NAME]"
click at [354, 228] on button "Filters (1)" at bounding box center [358, 225] width 70 height 24
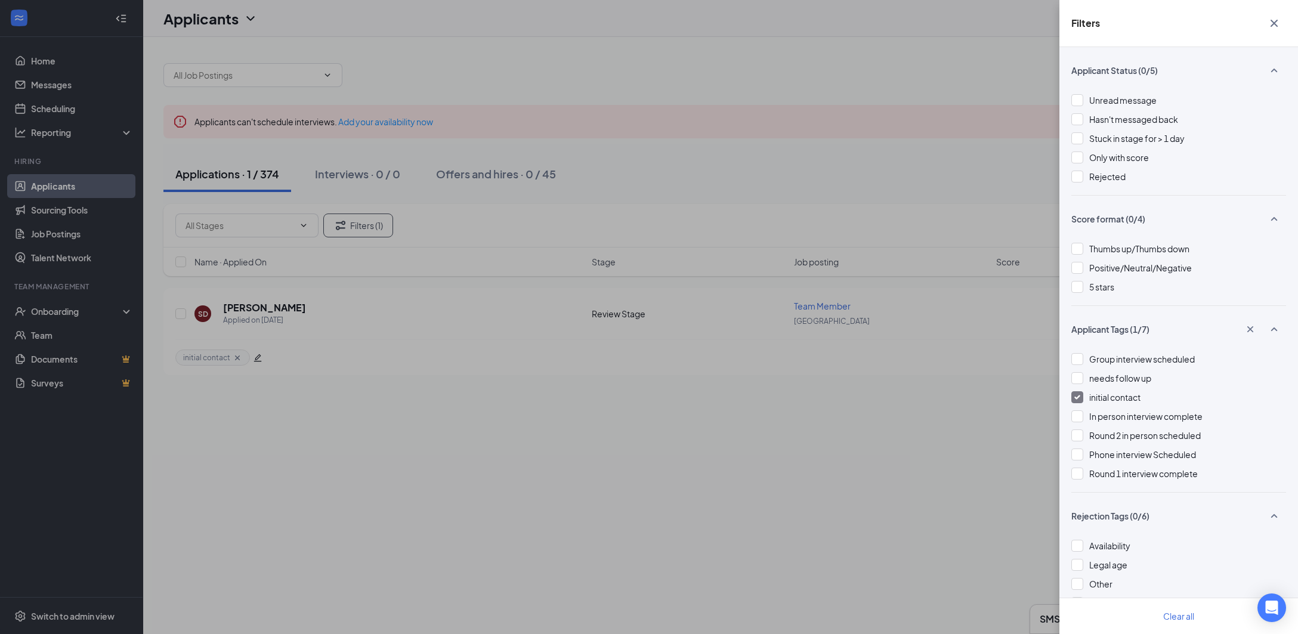
click at [1104, 399] on span "initial contact" at bounding box center [1114, 397] width 51 height 11
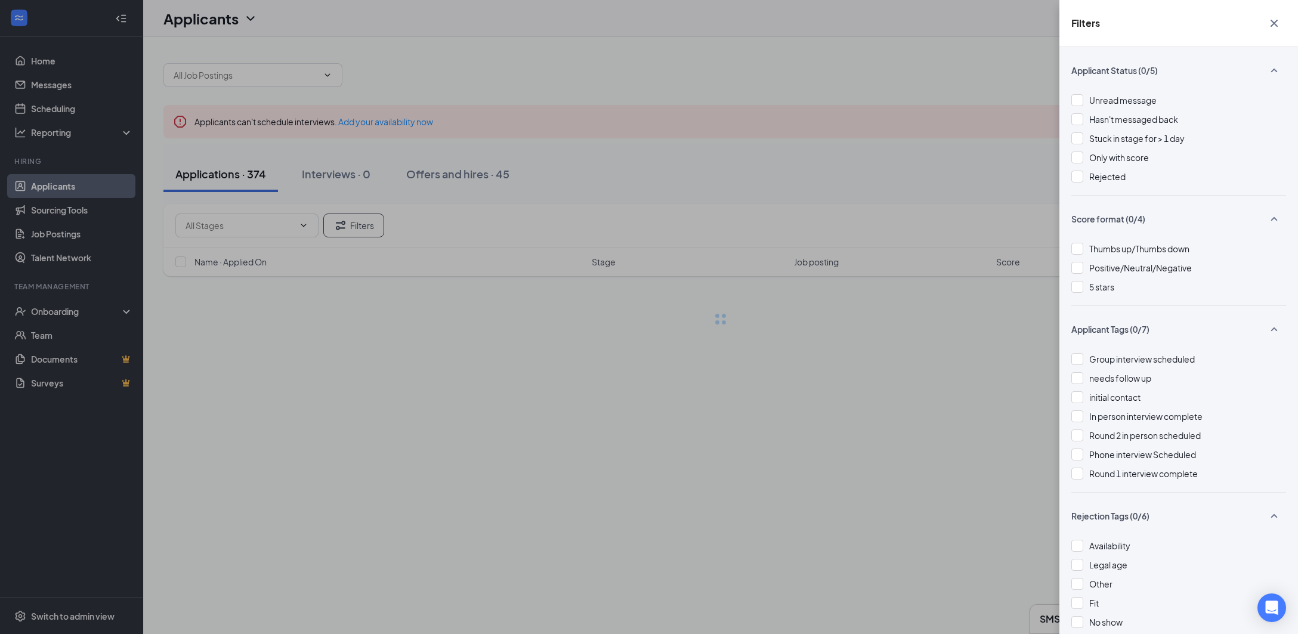
click at [720, 171] on div "Filters Applicant Status (0/5) Unread message Hasn't messaged back Stuck in sta…" at bounding box center [649, 317] width 1298 height 634
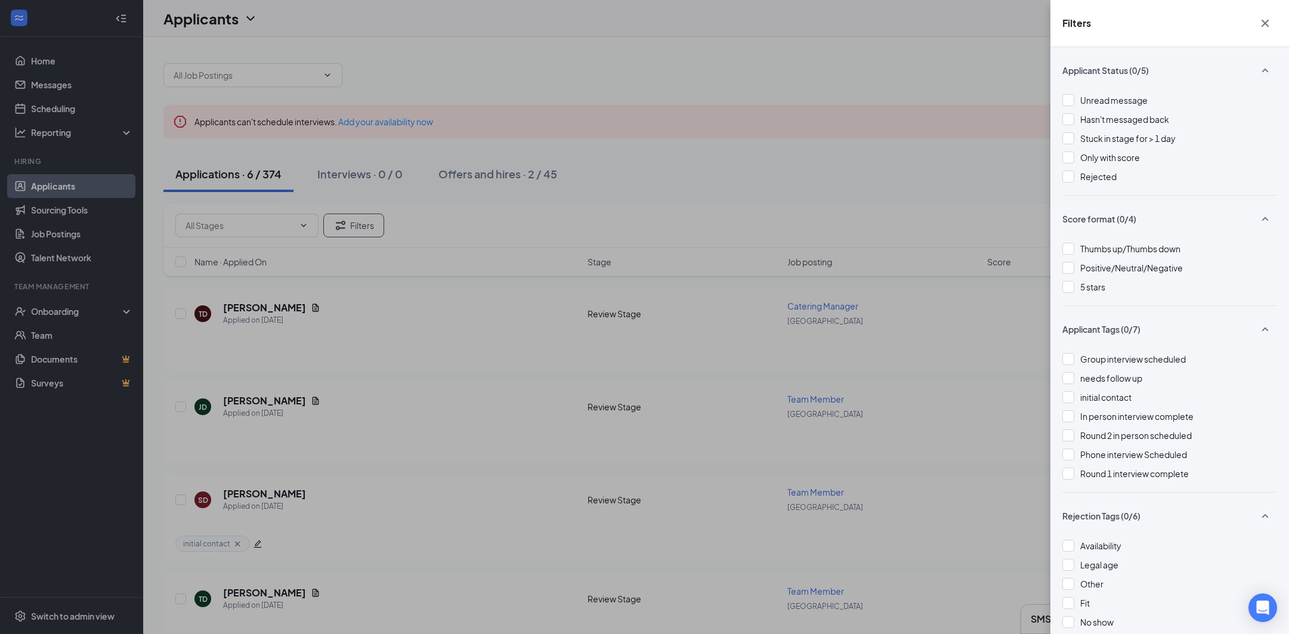
click at [1273, 23] on button "button" at bounding box center [1265, 23] width 24 height 23
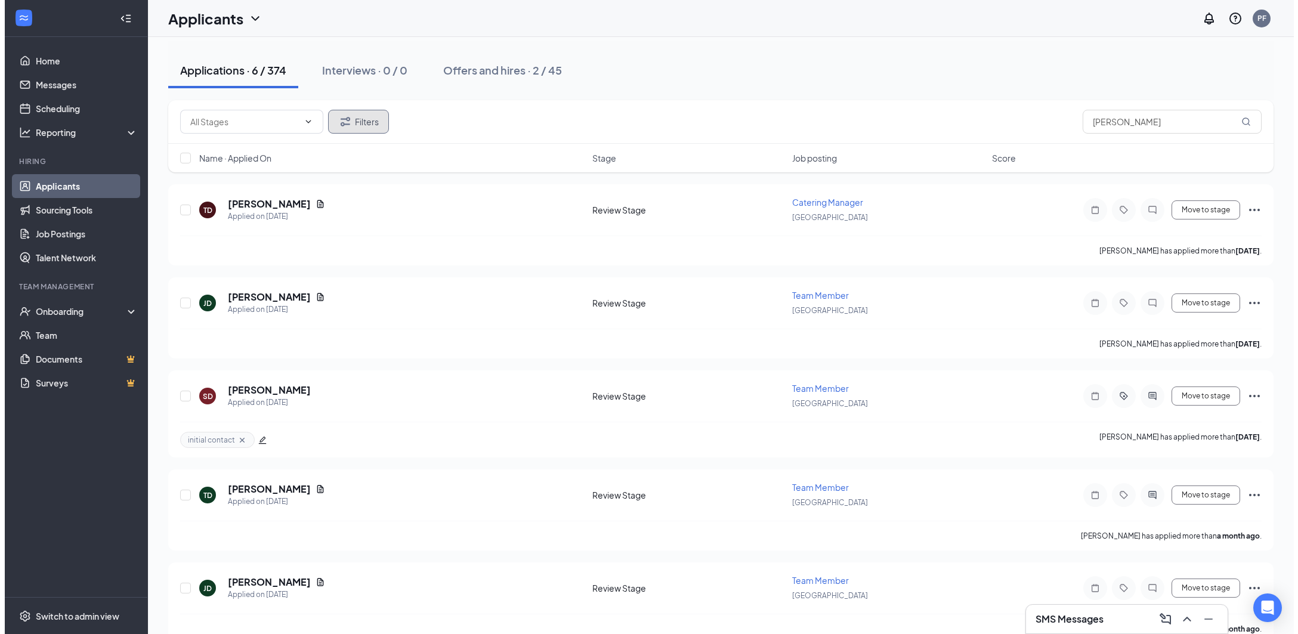
scroll to position [119, 0]
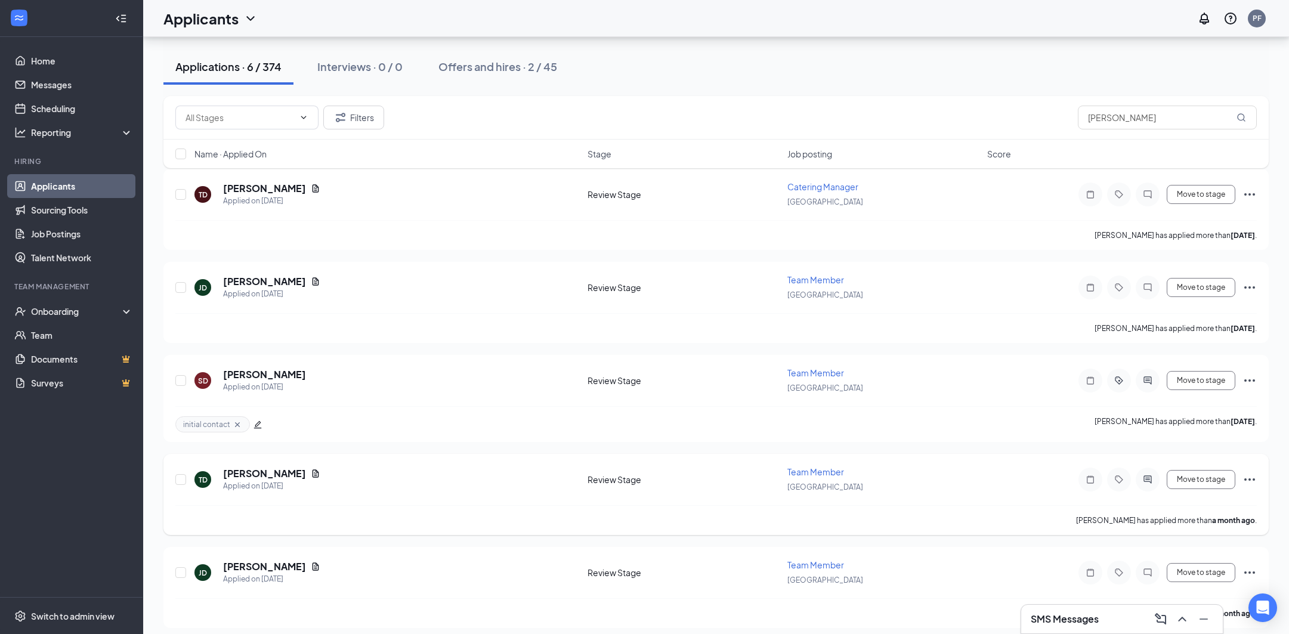
click at [197, 517] on div "[PERSON_NAME] has applied more than a month ago ." at bounding box center [715, 520] width 1081 height 30
click at [256, 479] on h5 "[PERSON_NAME]" at bounding box center [264, 473] width 83 height 13
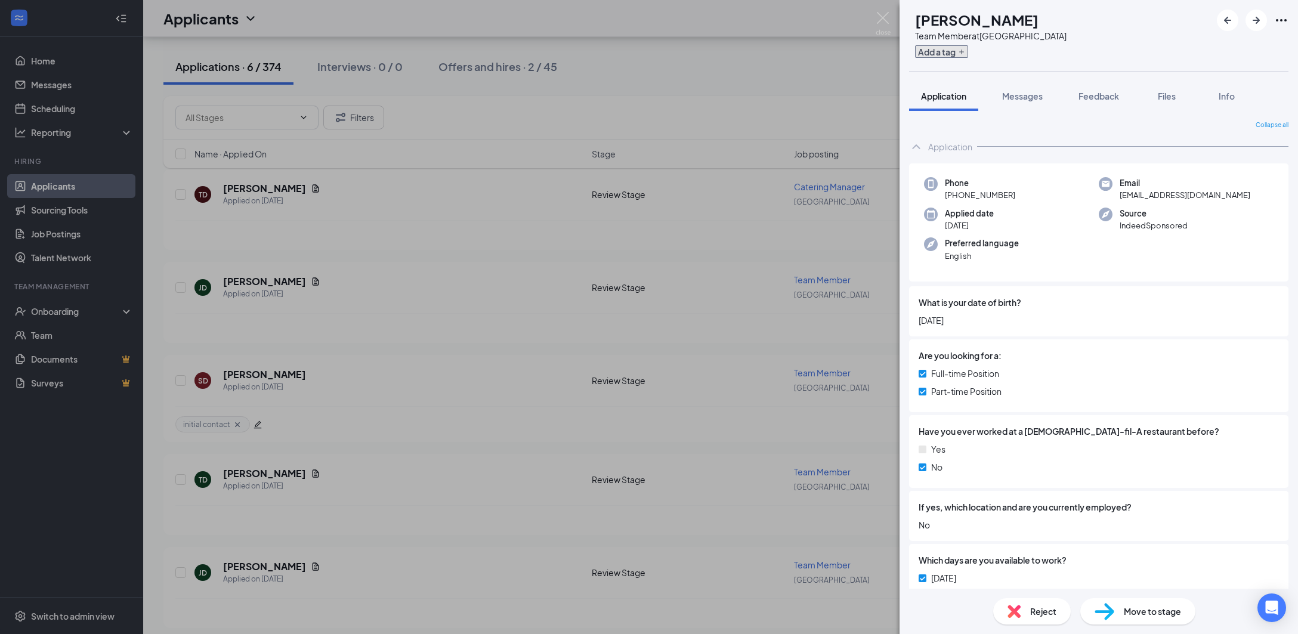
click at [968, 57] on button "Add a tag" at bounding box center [941, 51] width 53 height 13
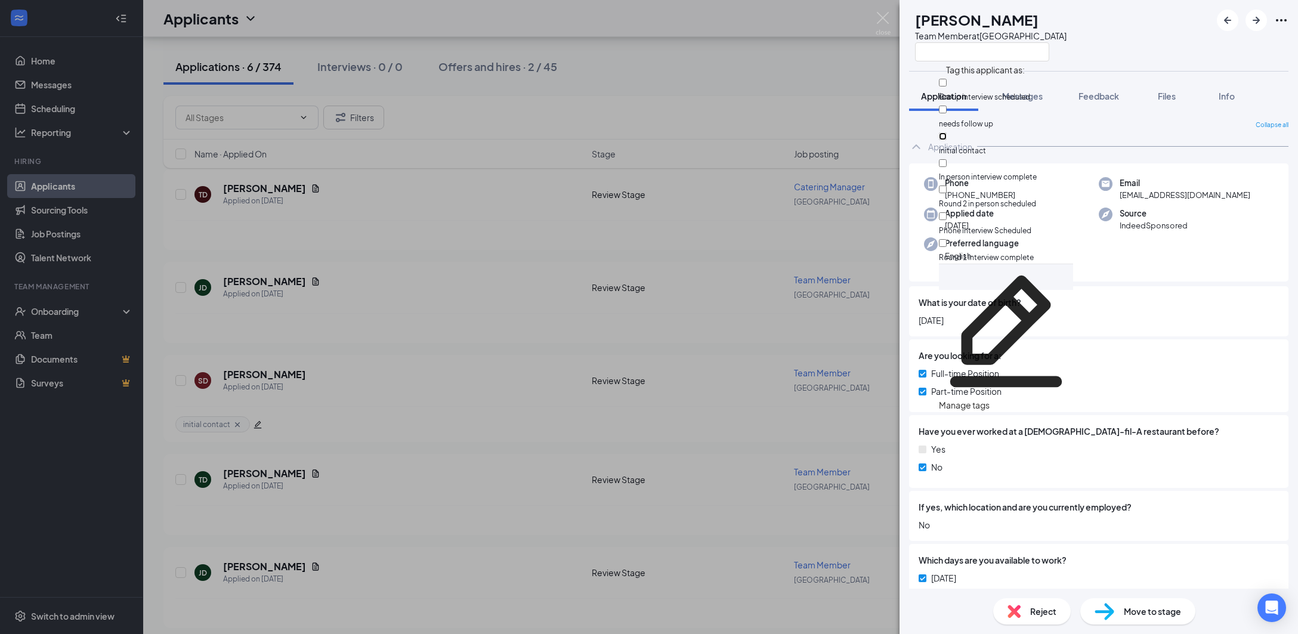
click at [946, 132] on input "initial contact" at bounding box center [943, 136] width 8 height 8
checkbox input "true"
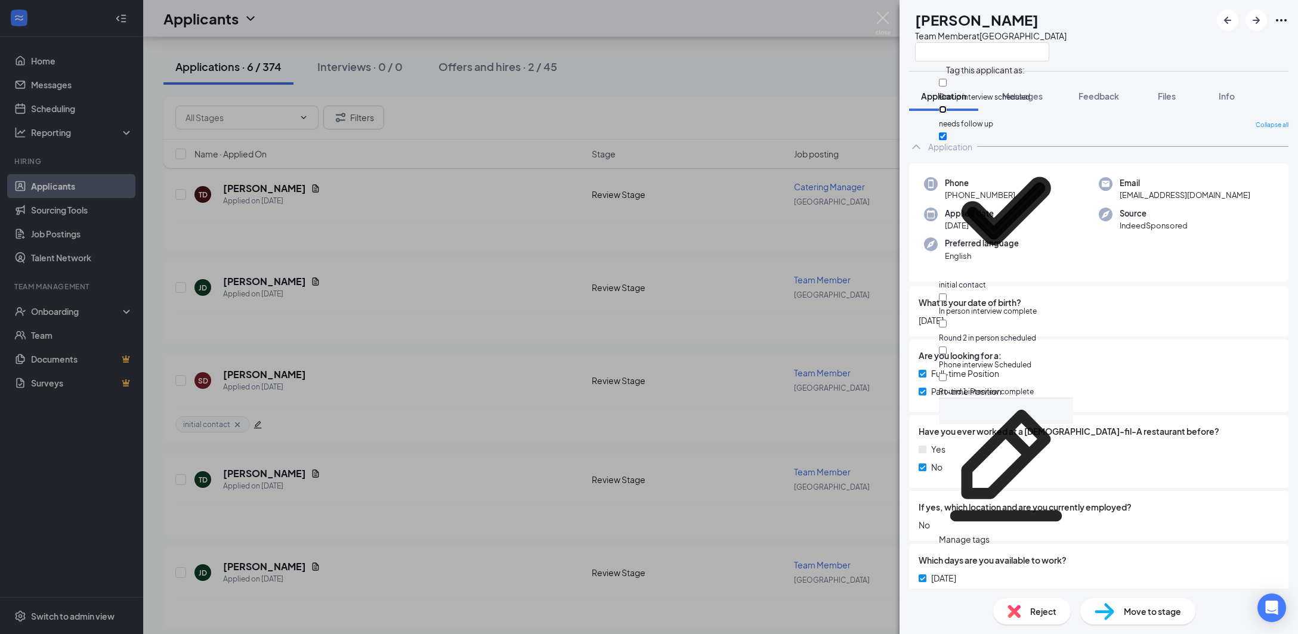
click at [946, 109] on input "needs follow up" at bounding box center [943, 110] width 8 height 8
checkbox input "true"
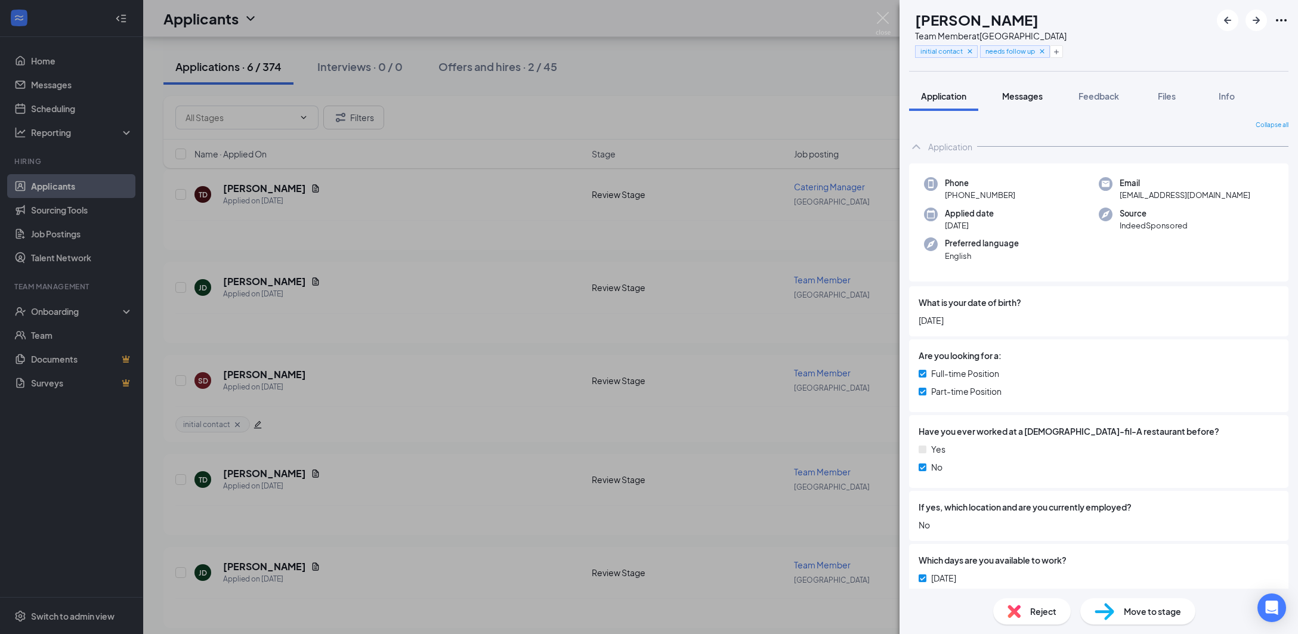
click at [1014, 92] on span "Messages" at bounding box center [1022, 96] width 41 height 11
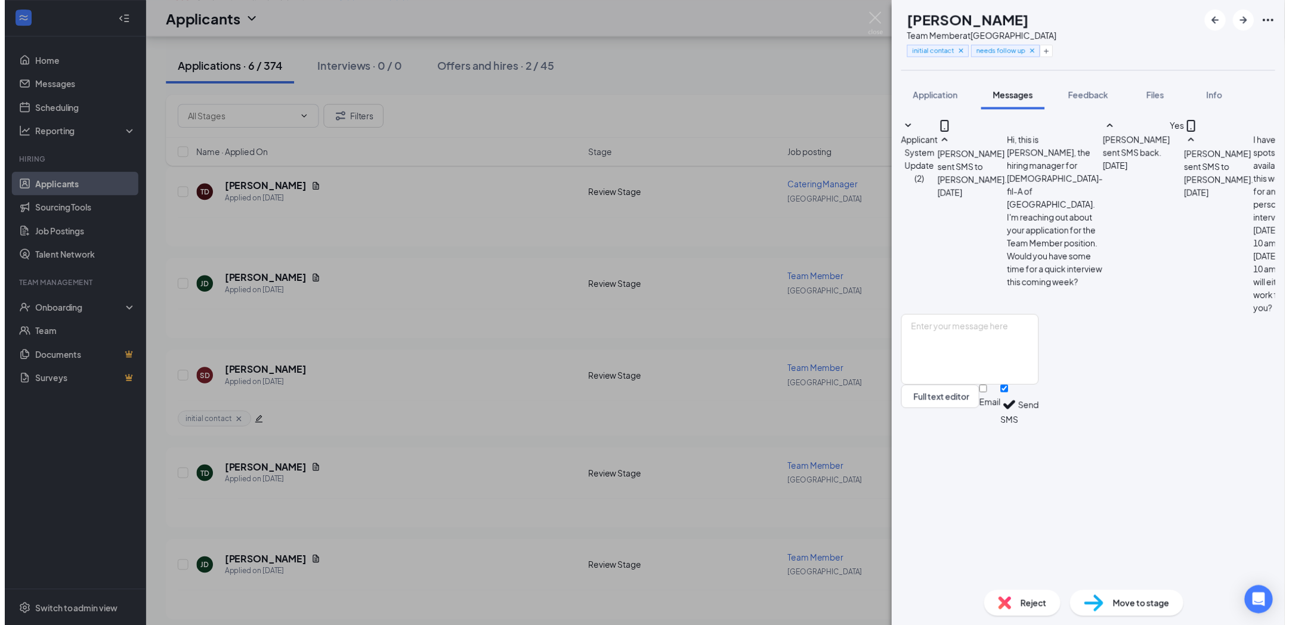
scroll to position [242, 0]
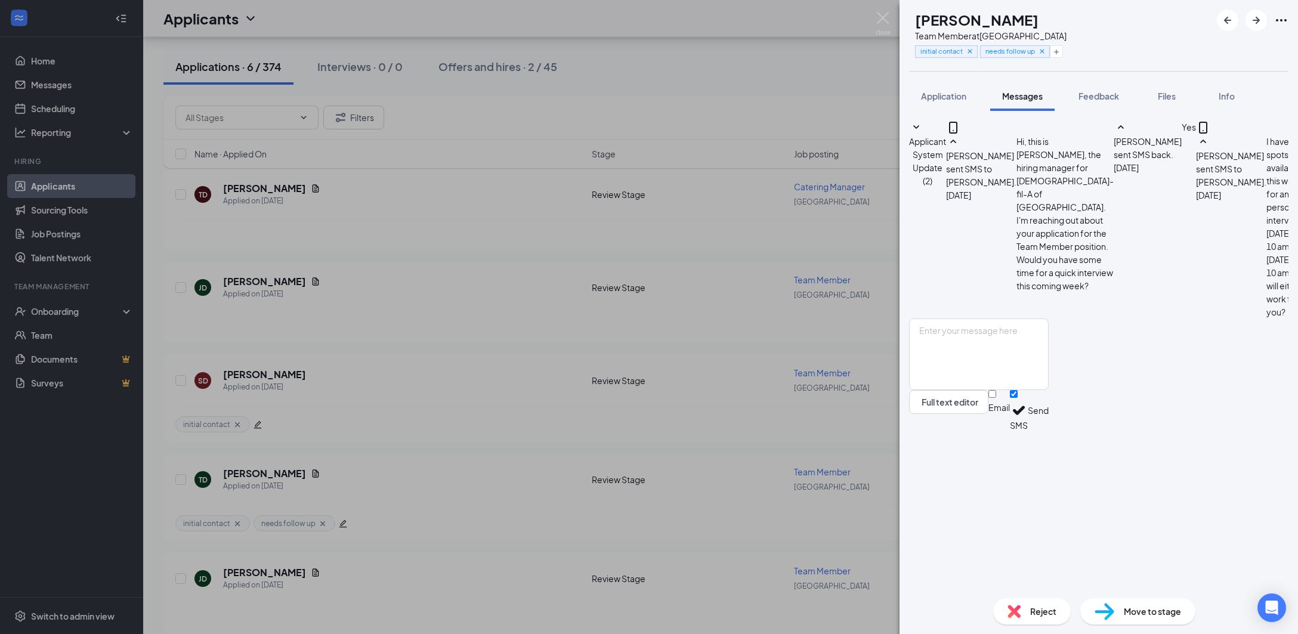
click at [828, 92] on div "TD [PERSON_NAME] Team Member at [GEOGRAPHIC_DATA] initial contact needs follow …" at bounding box center [649, 317] width 1298 height 634
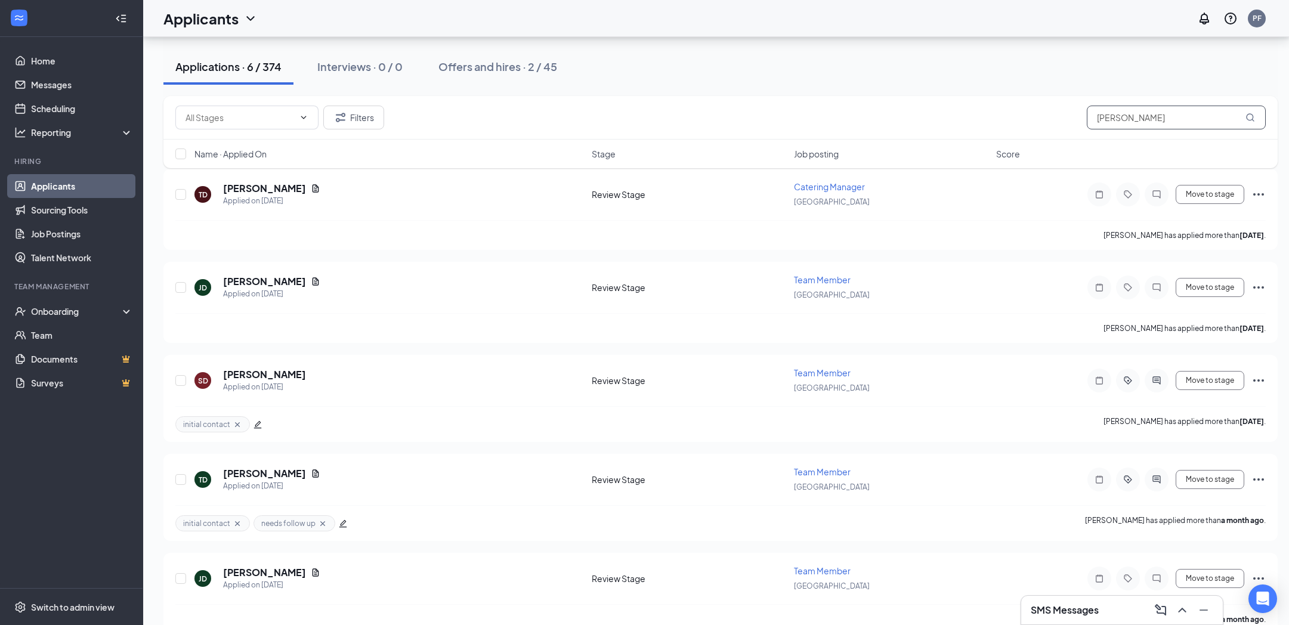
click at [1122, 117] on input "[PERSON_NAME]" at bounding box center [1176, 118] width 179 height 24
click at [1122, 116] on input "[PERSON_NAME]" at bounding box center [1176, 118] width 179 height 24
click at [346, 110] on icon "Filter" at bounding box center [340, 117] width 14 height 14
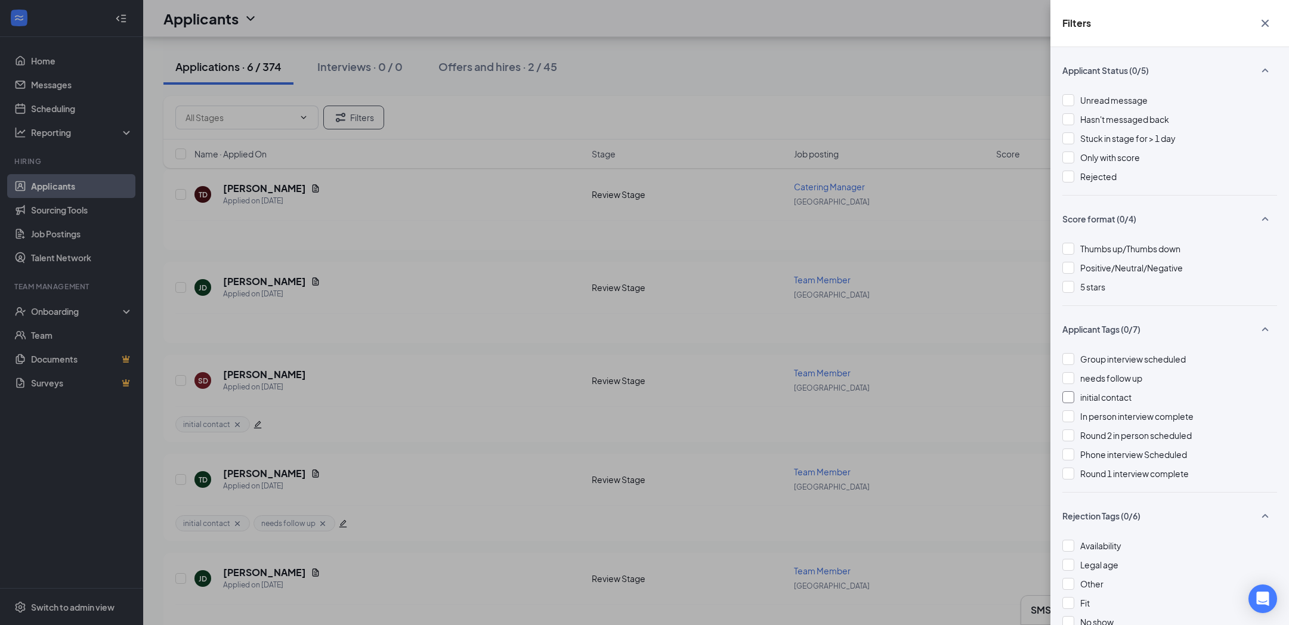
click at [1071, 395] on div at bounding box center [1068, 397] width 12 height 12
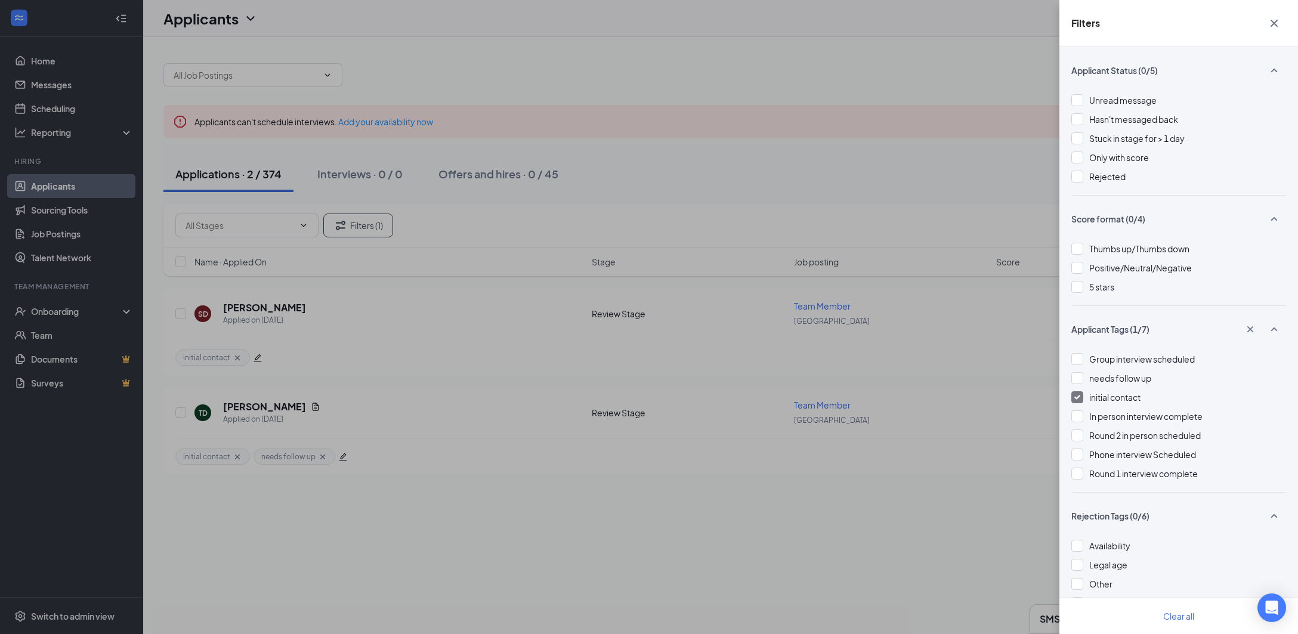
click at [865, 188] on div "Filters Applicant Status (0/5) Unread message Hasn't messaged back Stuck in sta…" at bounding box center [649, 317] width 1298 height 634
click at [1270, 21] on icon "Cross" at bounding box center [1274, 23] width 14 height 14
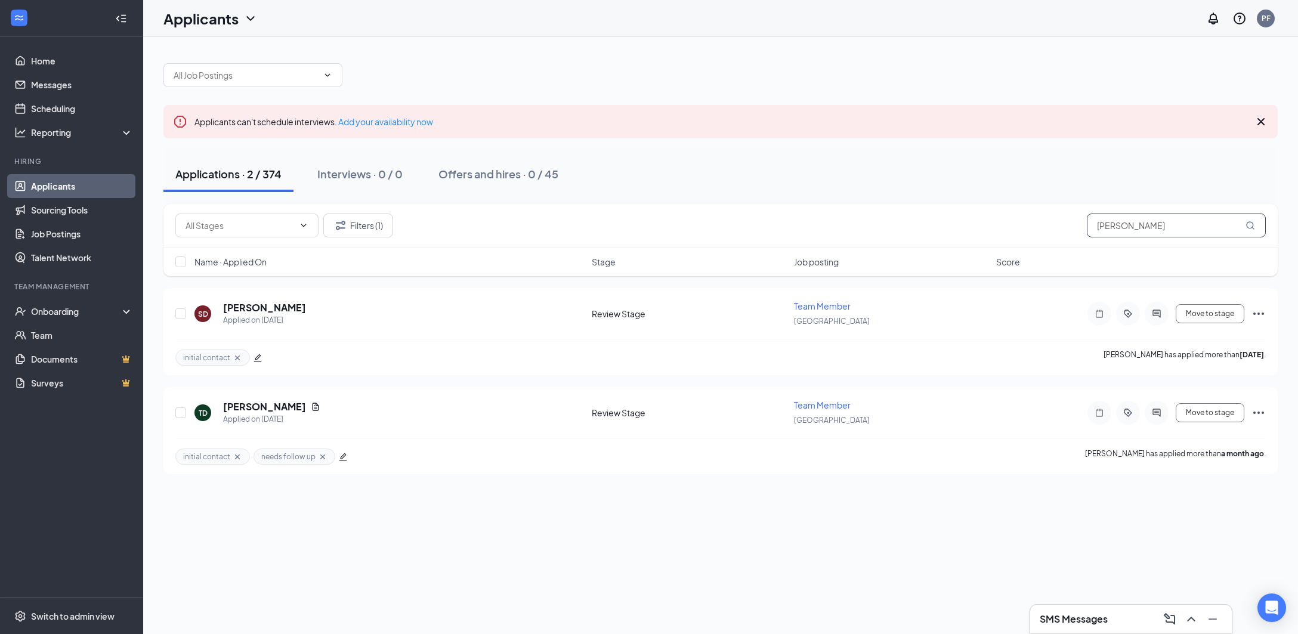
click at [1164, 229] on input "[PERSON_NAME]" at bounding box center [1176, 225] width 179 height 24
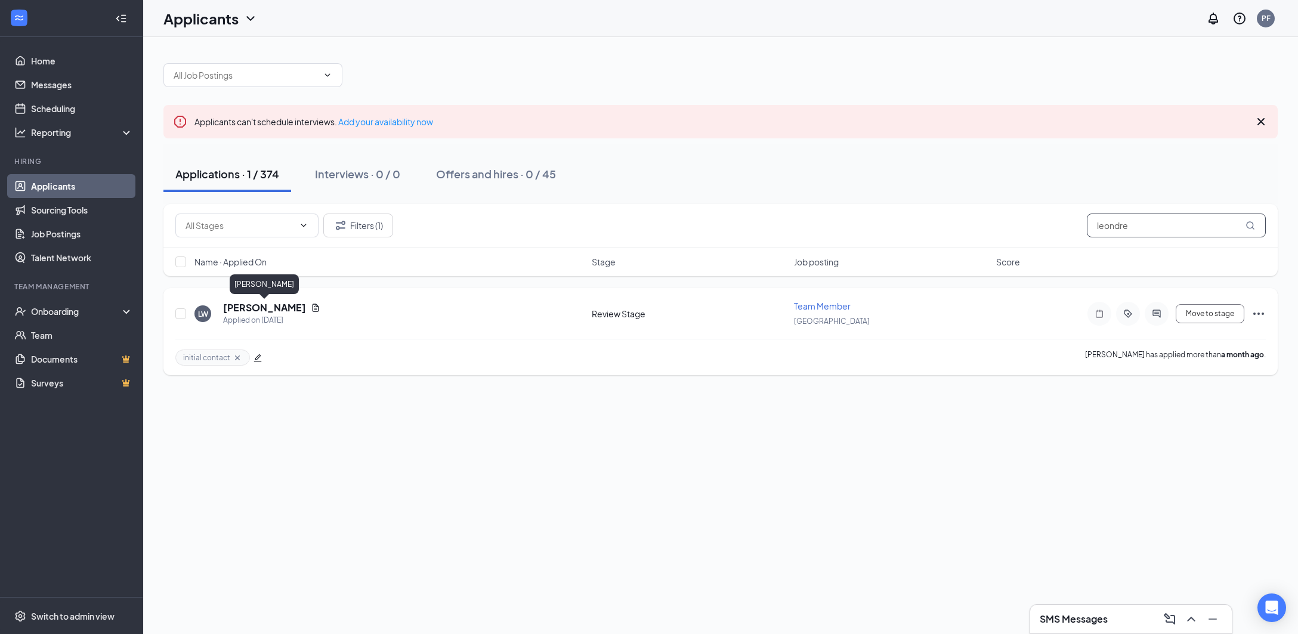
type input "leondre"
click at [290, 309] on h5 "[PERSON_NAME]" at bounding box center [264, 307] width 83 height 13
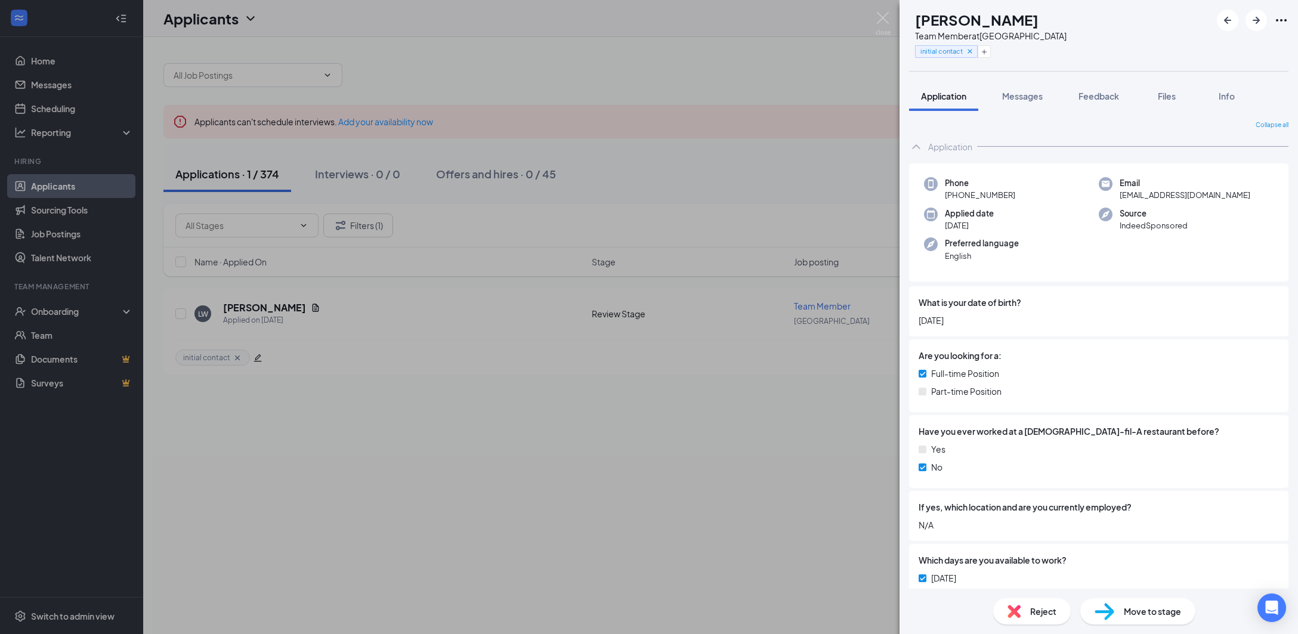
click at [1011, 605] on img at bounding box center [1013, 611] width 13 height 13
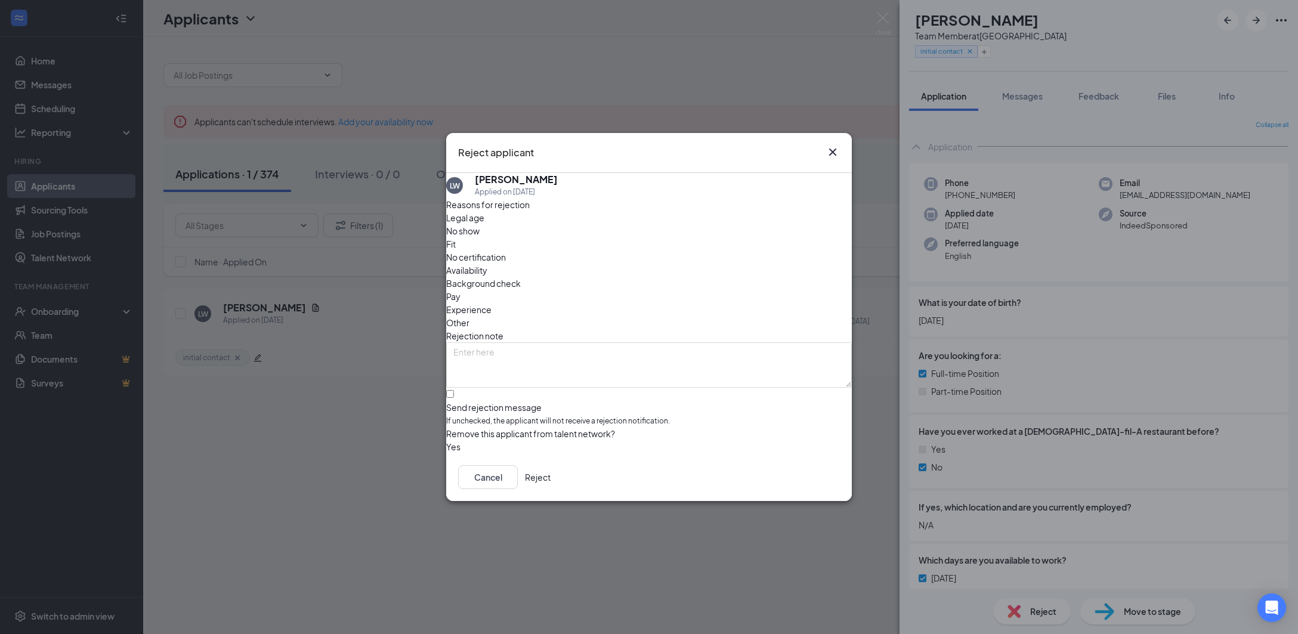
click at [479, 237] on span "No show" at bounding box center [462, 230] width 33 height 13
click at [487, 264] on span "Availability" at bounding box center [466, 270] width 41 height 13
click at [632, 342] on textarea at bounding box center [649, 364] width 406 height 45
type textarea "No show for scheduled interview"
click at [446, 440] on button "button" at bounding box center [446, 446] width 0 height 13
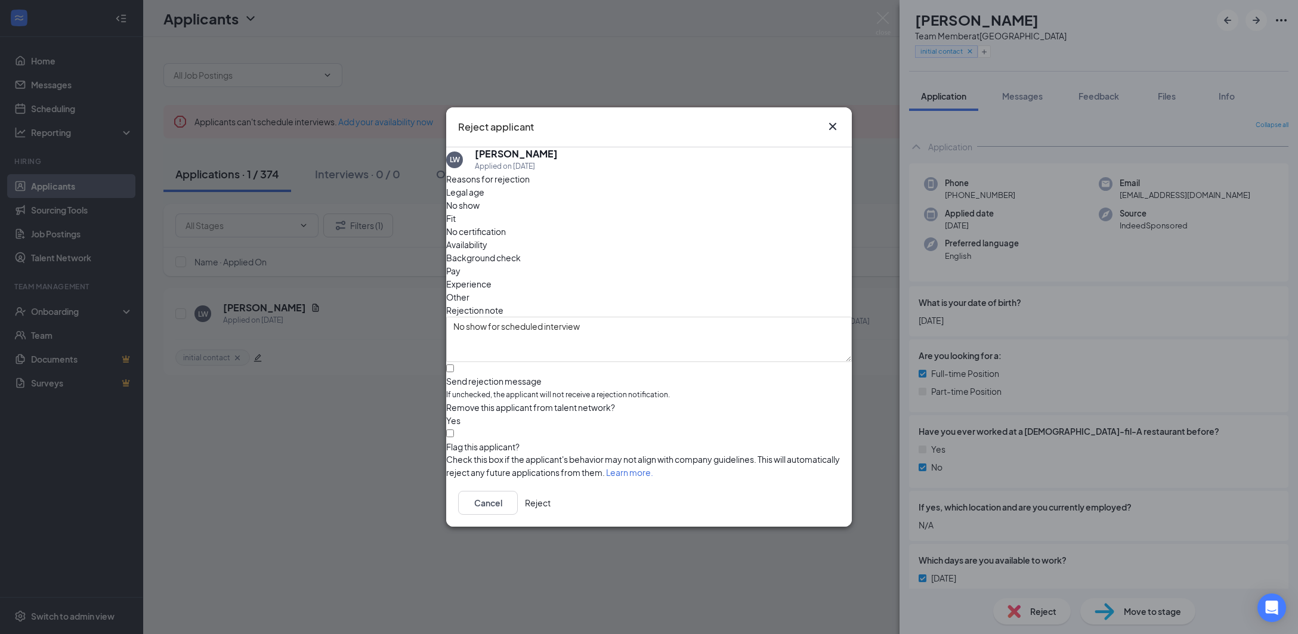
click at [550, 500] on button "Reject" at bounding box center [538, 503] width 26 height 24
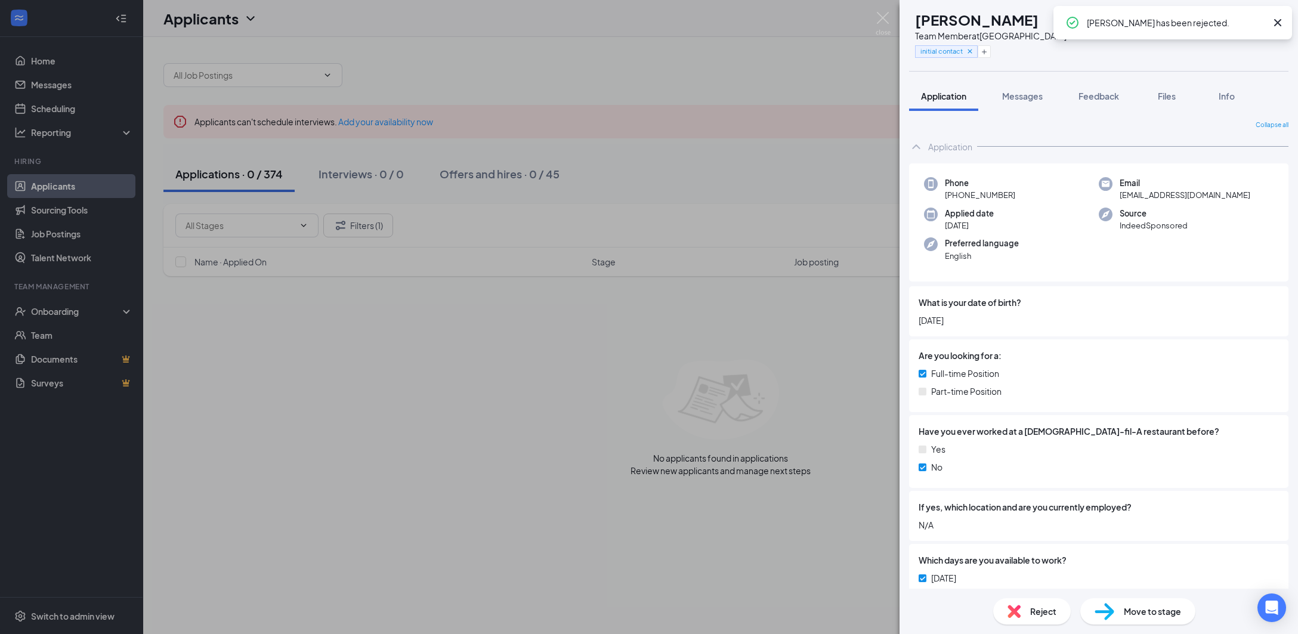
click at [832, 315] on div "[PERSON_NAME] Team Member at [GEOGRAPHIC_DATA] initial contact Application Mess…" at bounding box center [649, 317] width 1298 height 634
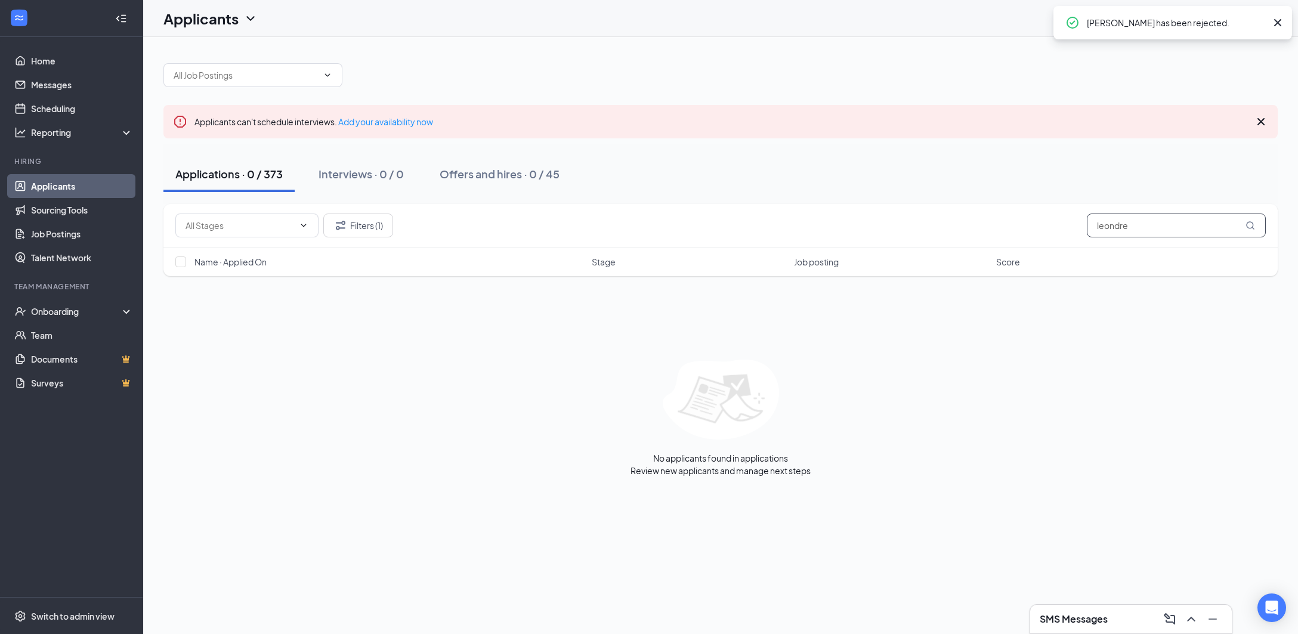
click at [1220, 231] on input "leondre" at bounding box center [1176, 225] width 179 height 24
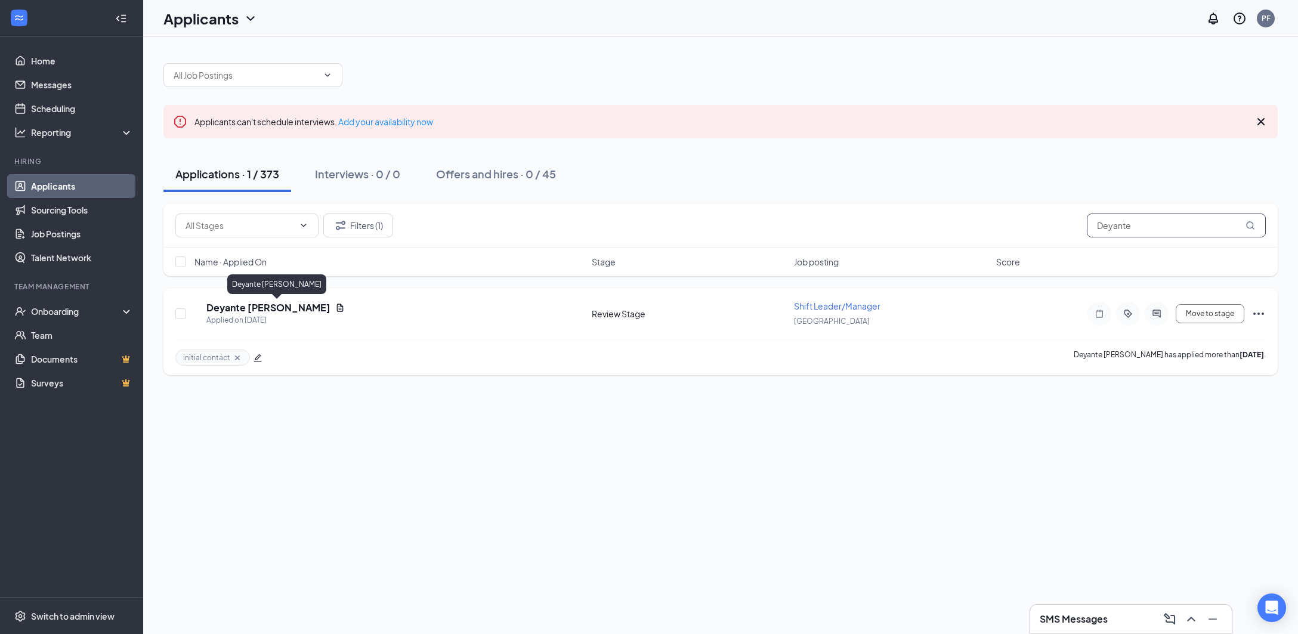
type input "Deyante"
click at [274, 310] on h5 "Deyante [PERSON_NAME]" at bounding box center [268, 307] width 124 height 13
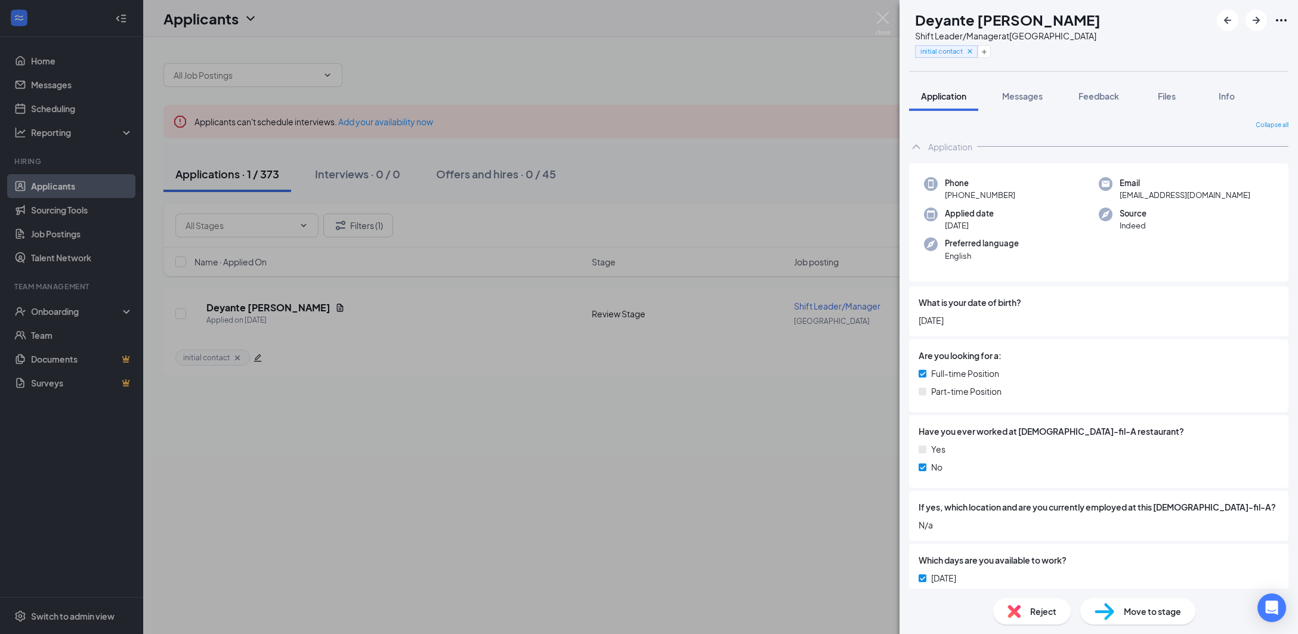
click at [1044, 611] on span "Reject" at bounding box center [1043, 611] width 26 height 13
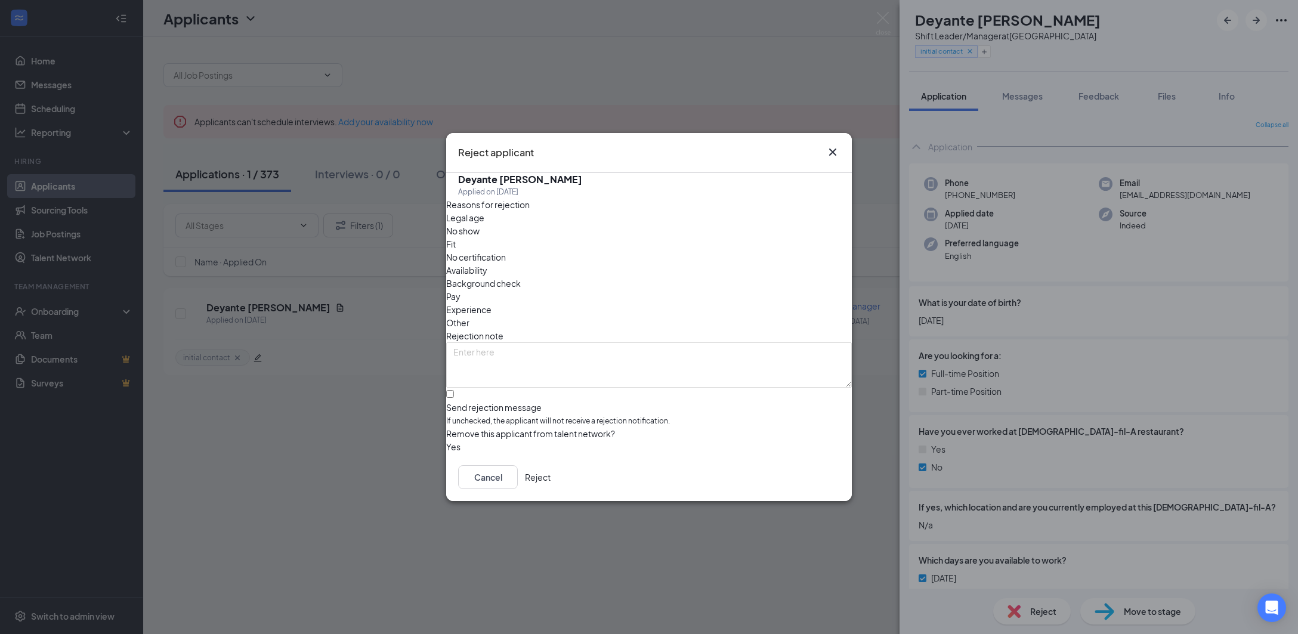
click at [479, 237] on span "No show" at bounding box center [462, 230] width 33 height 13
click at [487, 264] on span "Availability" at bounding box center [466, 270] width 41 height 13
click at [665, 342] on textarea at bounding box center [649, 364] width 406 height 45
type textarea "No show for scheduled interview"
click at [446, 440] on button "button" at bounding box center [446, 446] width 0 height 13
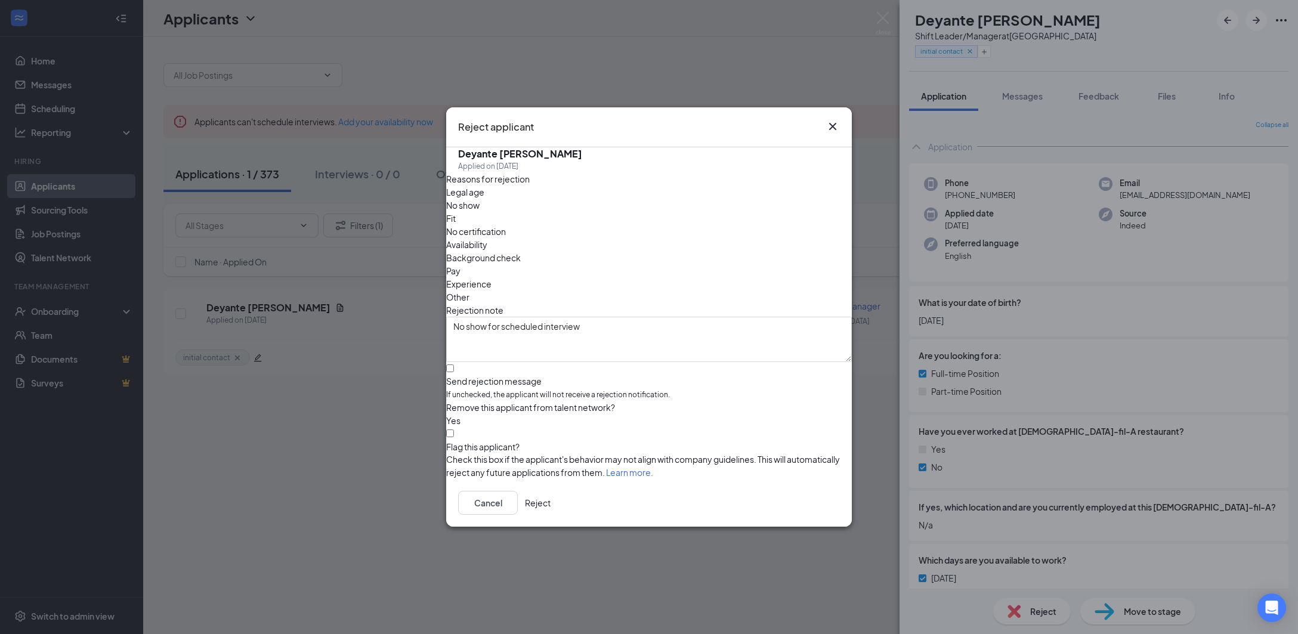
click at [550, 510] on button "Reject" at bounding box center [538, 503] width 26 height 24
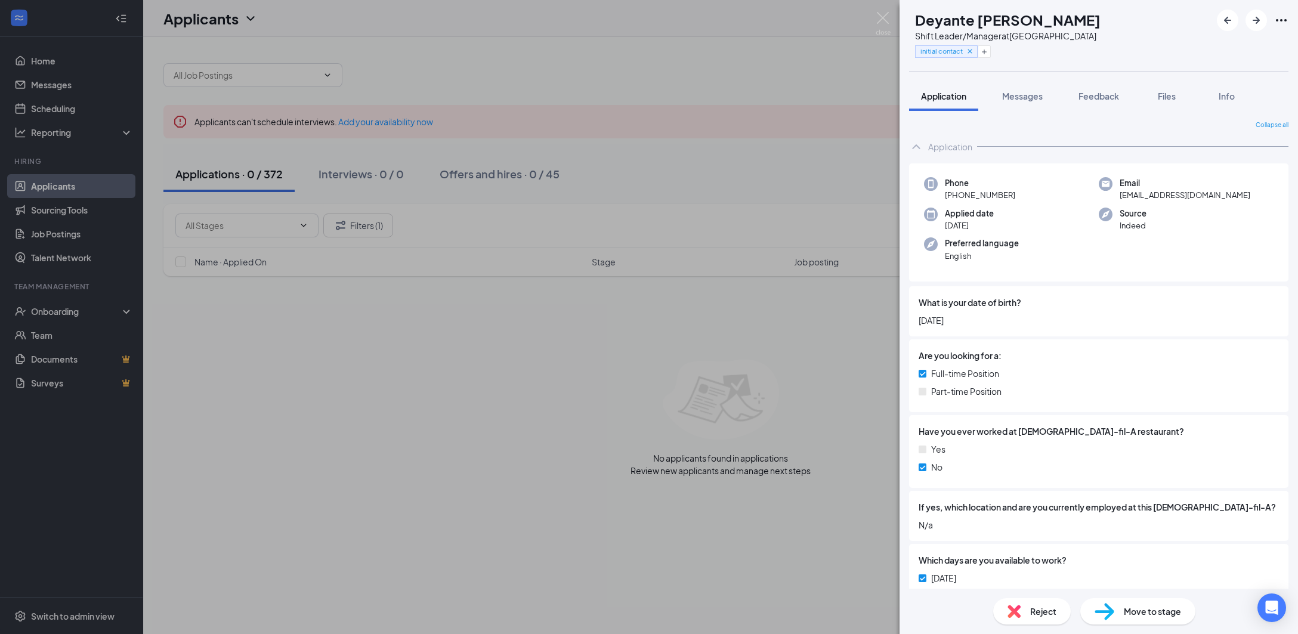
click at [825, 445] on div "DP Deyante [PERSON_NAME] Shift Leader/Manager at [GEOGRAPHIC_DATA] initial cont…" at bounding box center [649, 317] width 1298 height 634
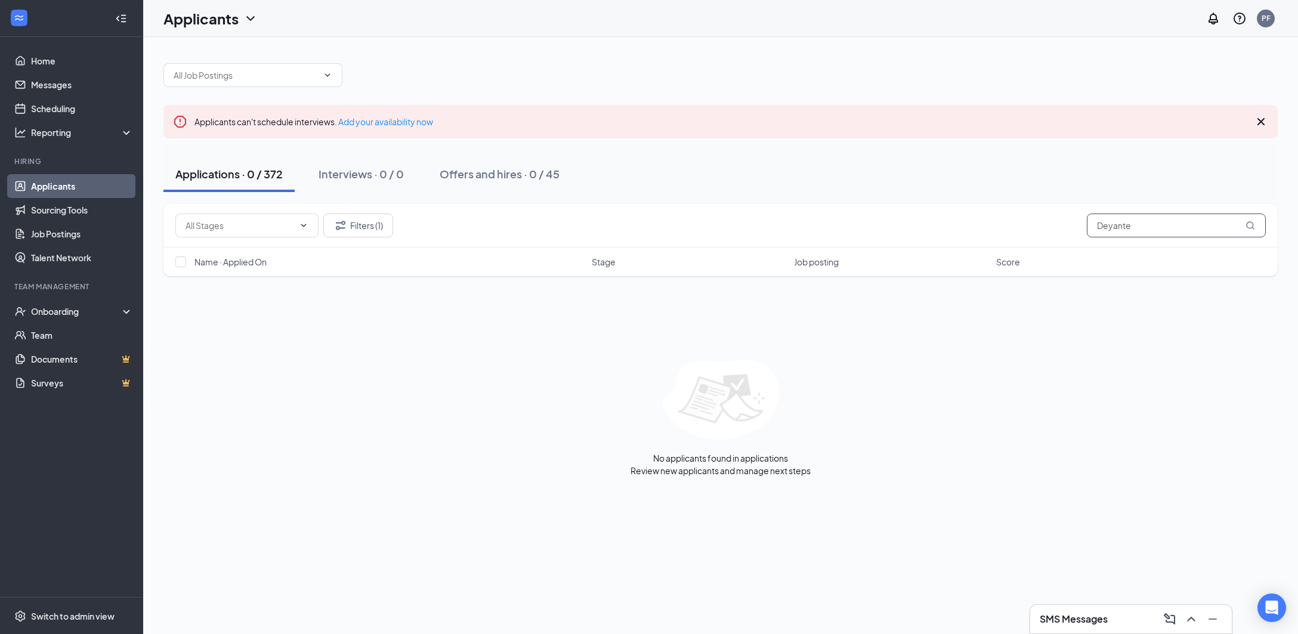
click at [1153, 228] on input "Deyante" at bounding box center [1176, 225] width 179 height 24
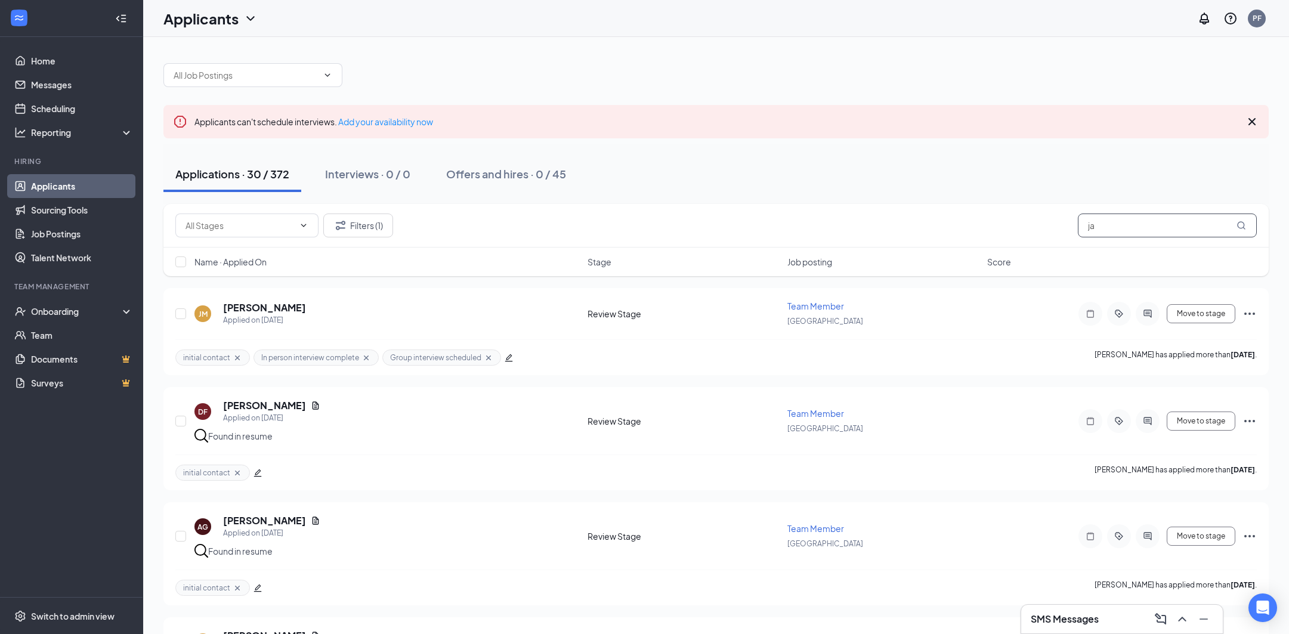
type input "[PERSON_NAME]"
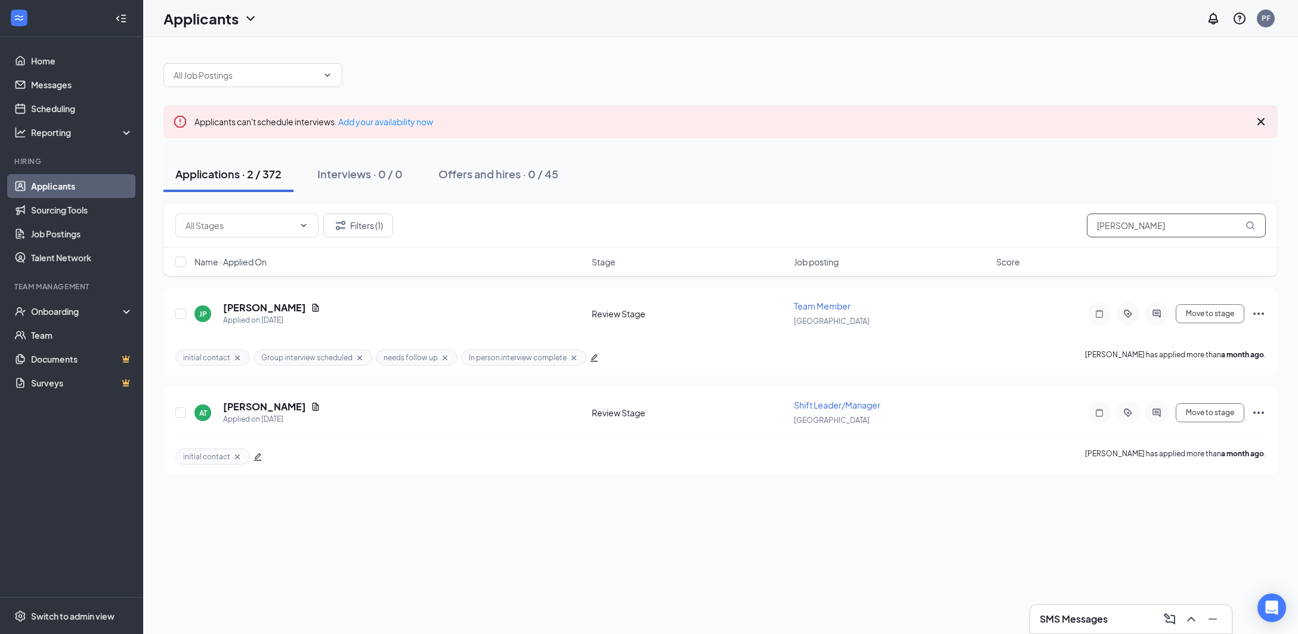
click at [1153, 228] on input "[PERSON_NAME]" at bounding box center [1176, 225] width 179 height 24
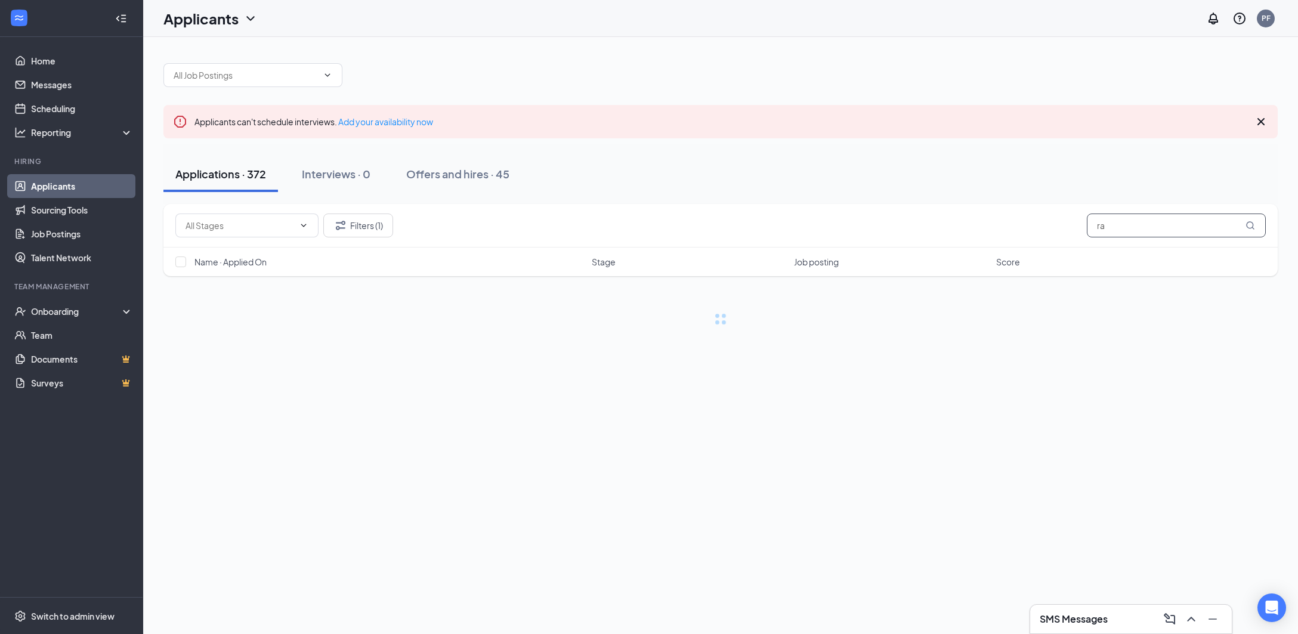
type input "r"
type input "m"
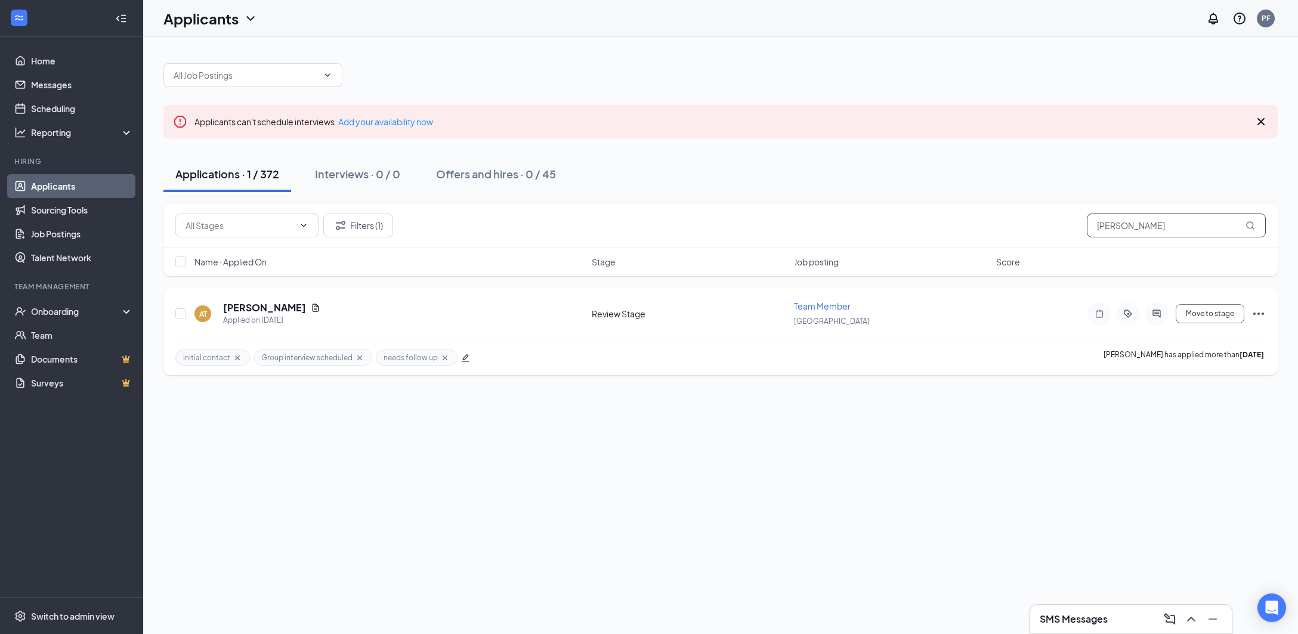
type input "[PERSON_NAME]"
click at [1160, 322] on div at bounding box center [1156, 314] width 24 height 24
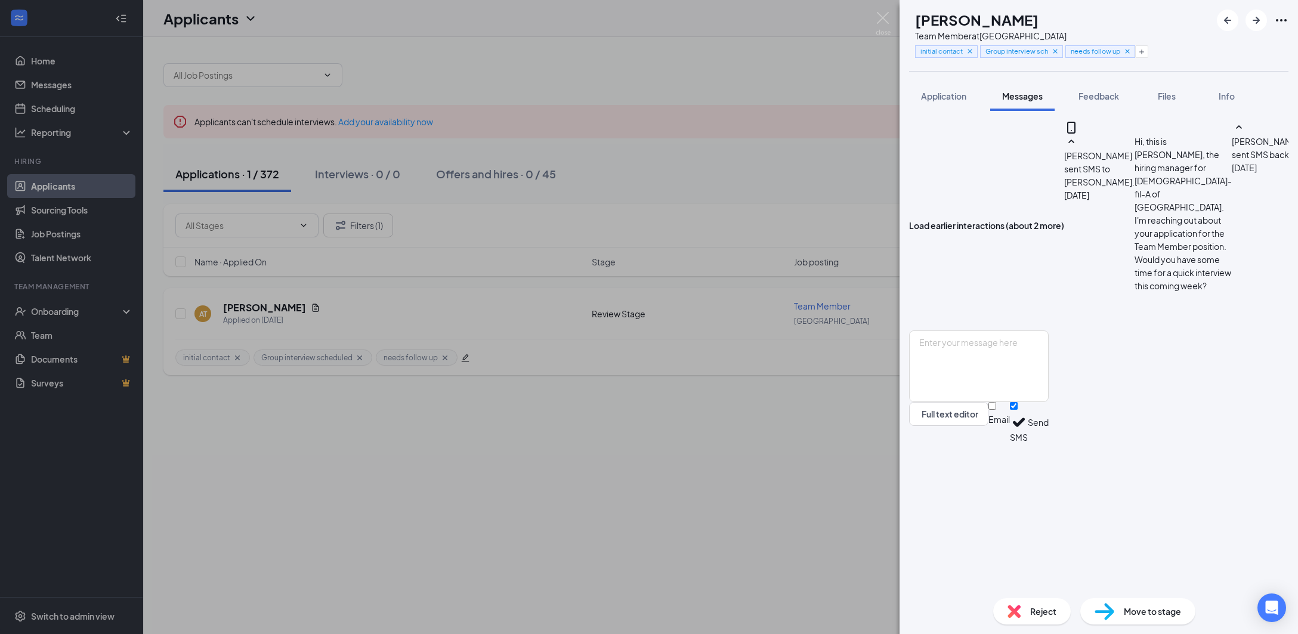
scroll to position [555, 0]
click at [837, 172] on div "AT [PERSON_NAME] Team Member at [GEOGRAPHIC_DATA] initial contact Group intervi…" at bounding box center [649, 317] width 1298 height 634
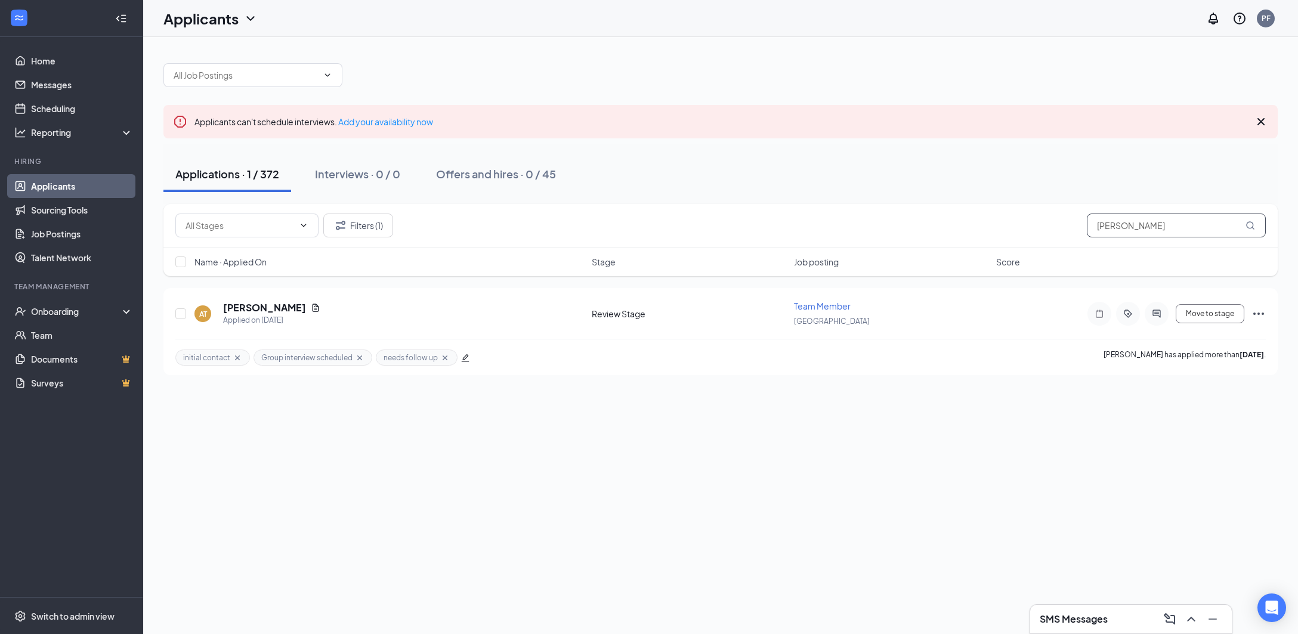
click at [1152, 218] on input "[PERSON_NAME]" at bounding box center [1176, 225] width 179 height 24
type input "[PERSON_NAME]"
click at [270, 307] on h5 "[PERSON_NAME]" at bounding box center [247, 307] width 83 height 13
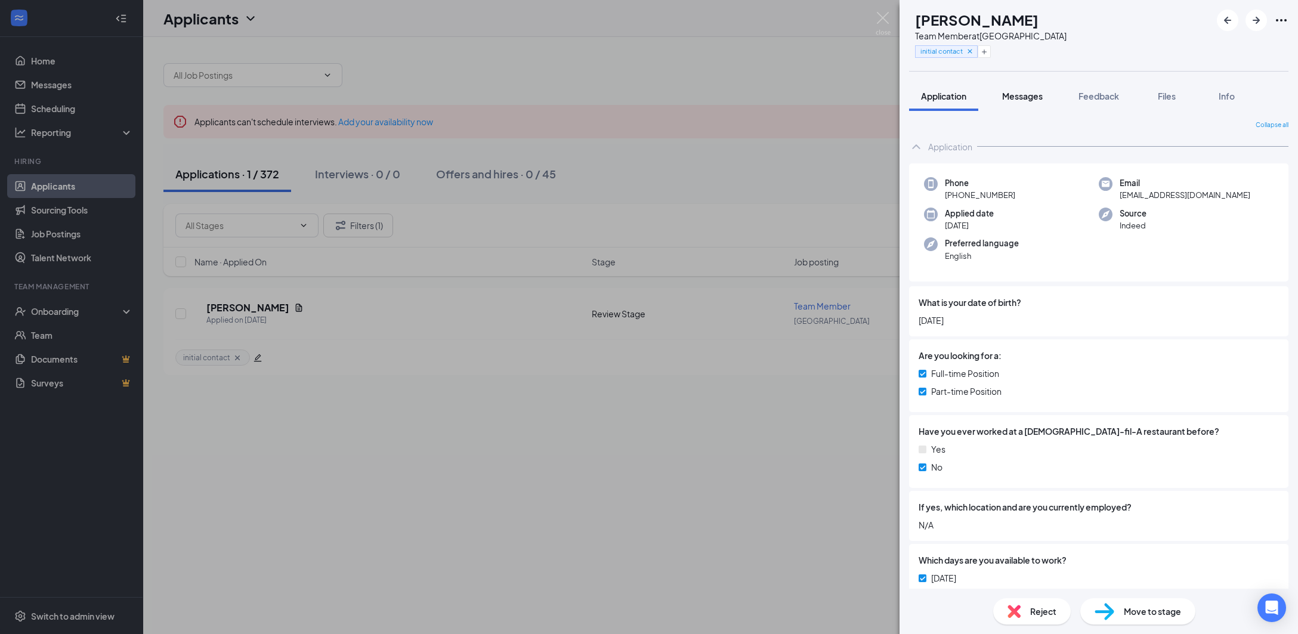
click at [1026, 104] on button "Messages" at bounding box center [1022, 96] width 64 height 30
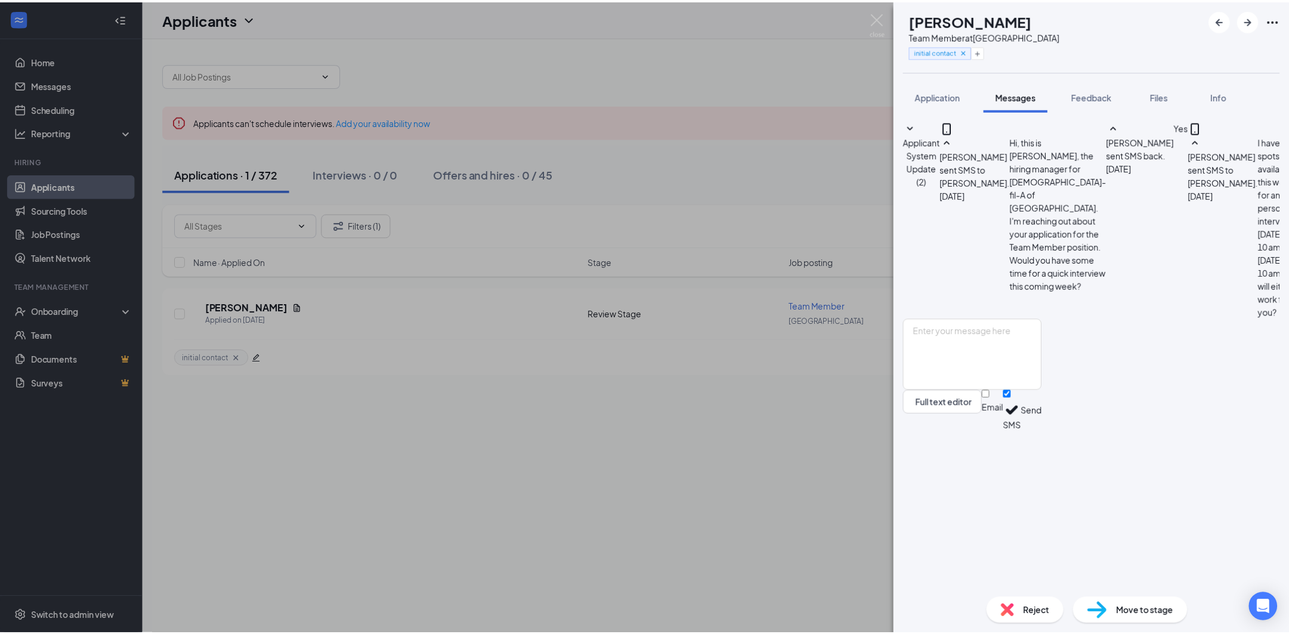
scroll to position [100, 0]
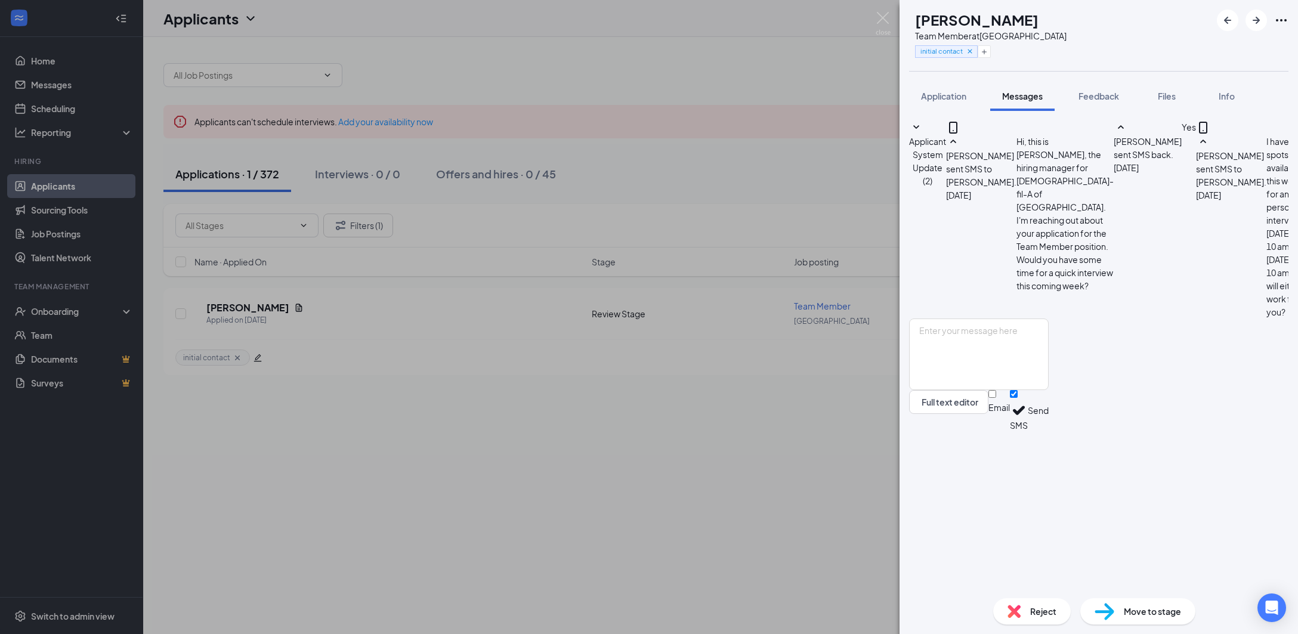
click at [1006, 614] on div "Reject" at bounding box center [1032, 611] width 78 height 26
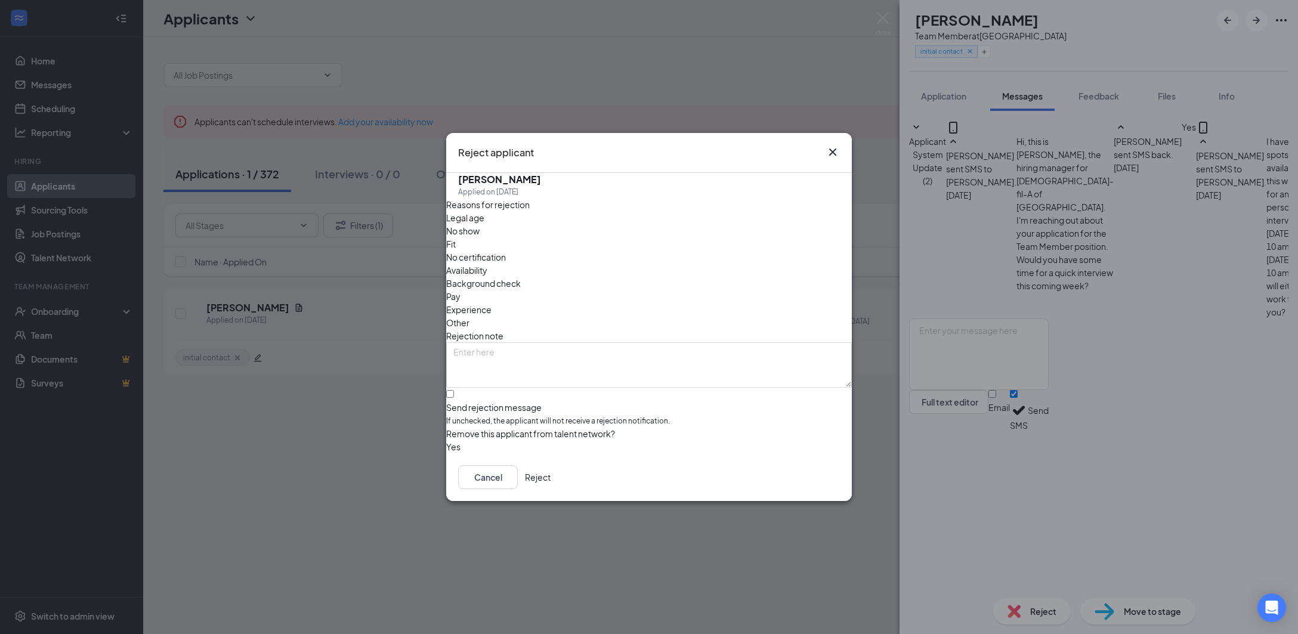
click at [737, 264] on div "Availability" at bounding box center [649, 270] width 406 height 13
click at [657, 342] on textarea at bounding box center [649, 364] width 406 height 45
type textarea "Canceled interview"
click at [446, 440] on button "button" at bounding box center [446, 446] width 0 height 13
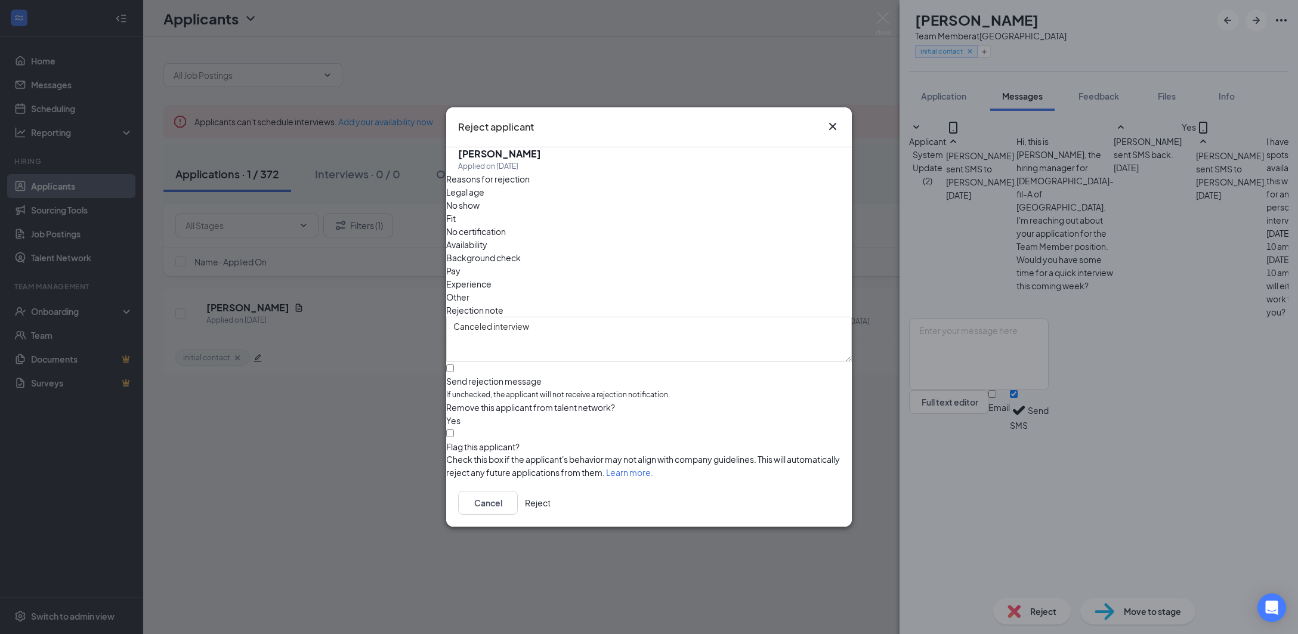
click at [550, 502] on button "Reject" at bounding box center [538, 503] width 26 height 24
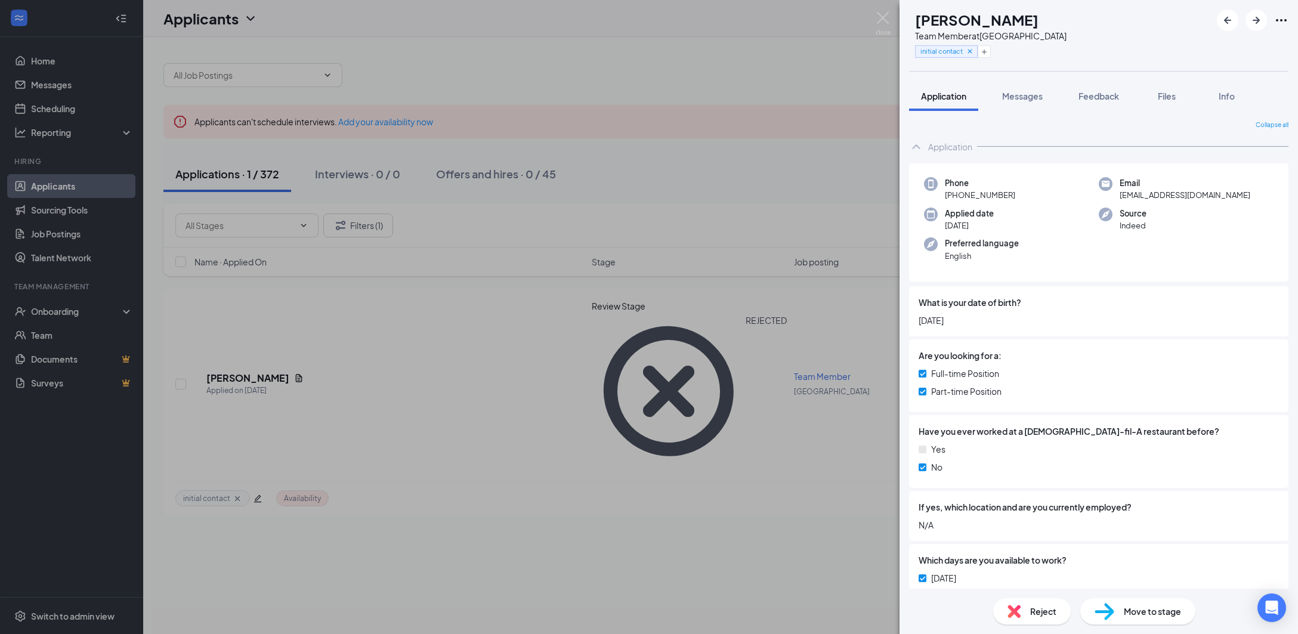
click at [825, 349] on div "IJ [PERSON_NAME] Team Member at [GEOGRAPHIC_DATA] initial contact Application M…" at bounding box center [649, 317] width 1298 height 634
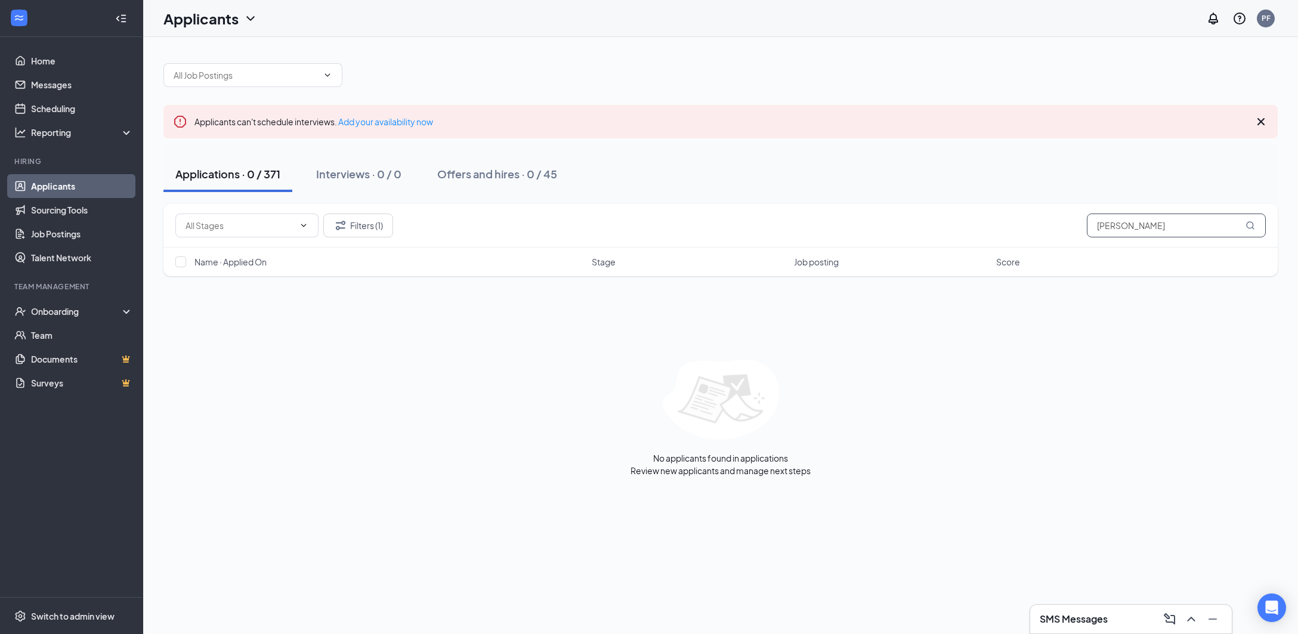
click at [1165, 218] on input "[PERSON_NAME]" at bounding box center [1176, 225] width 179 height 24
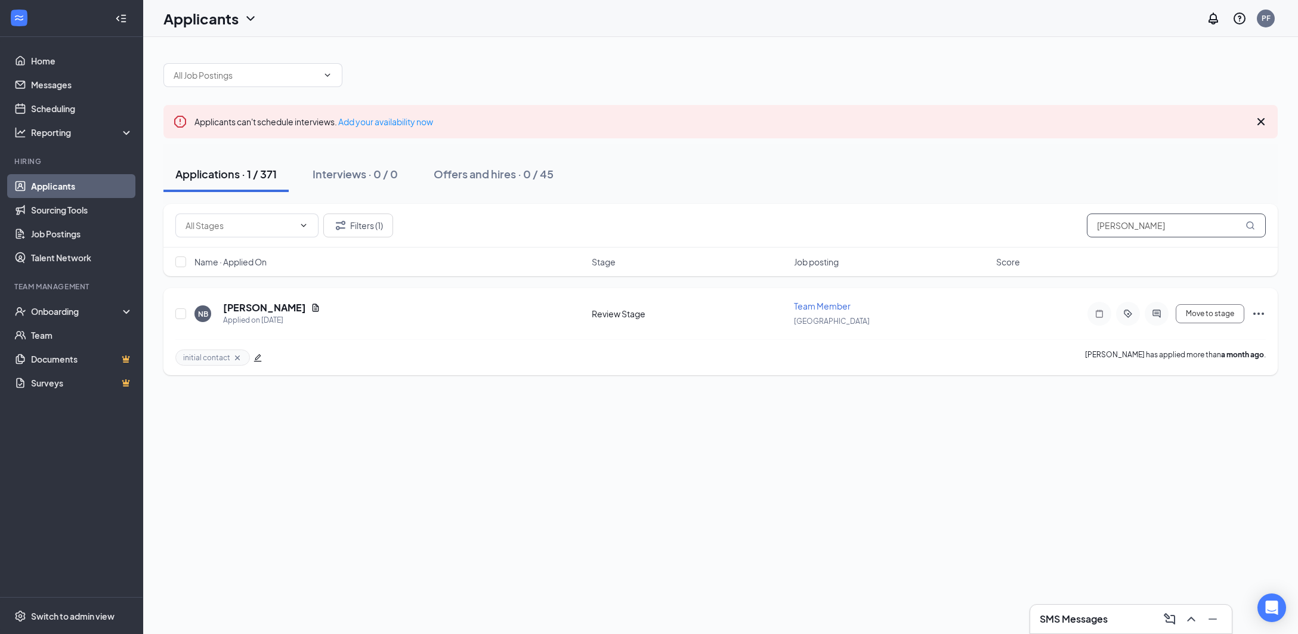
type input "[PERSON_NAME]"
click at [872, 308] on div "Team Member" at bounding box center [891, 306] width 195 height 12
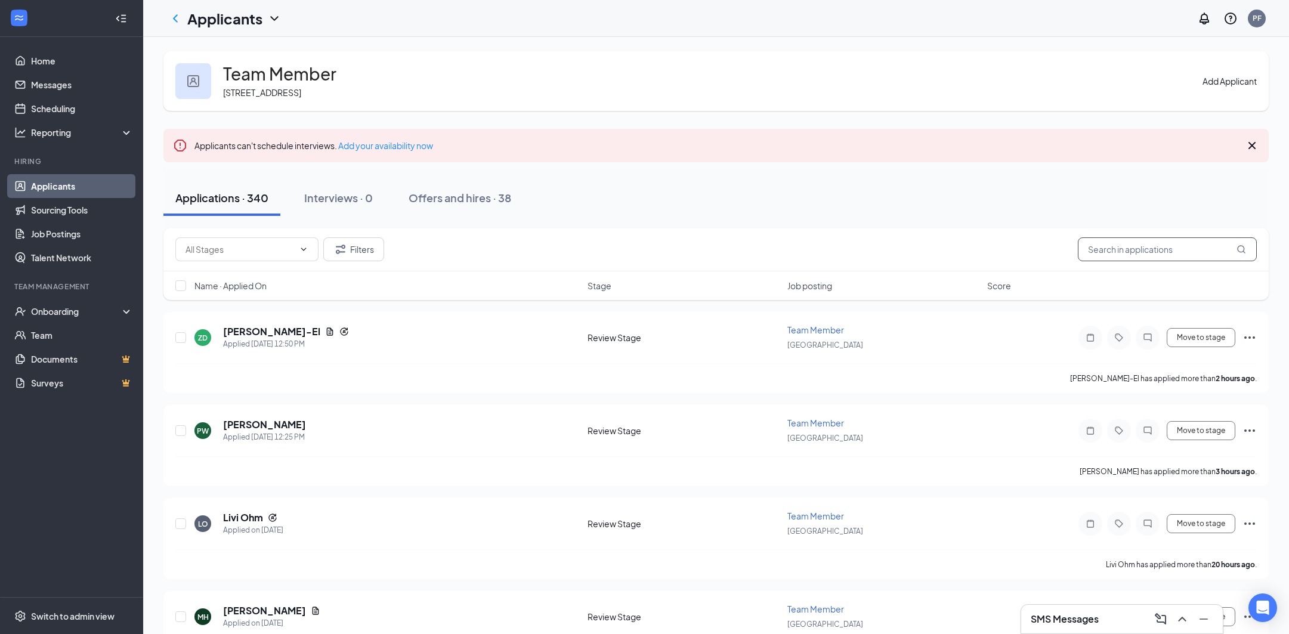
click at [1112, 255] on input "text" at bounding box center [1167, 249] width 179 height 24
click at [362, 259] on button "Filters" at bounding box center [353, 249] width 61 height 24
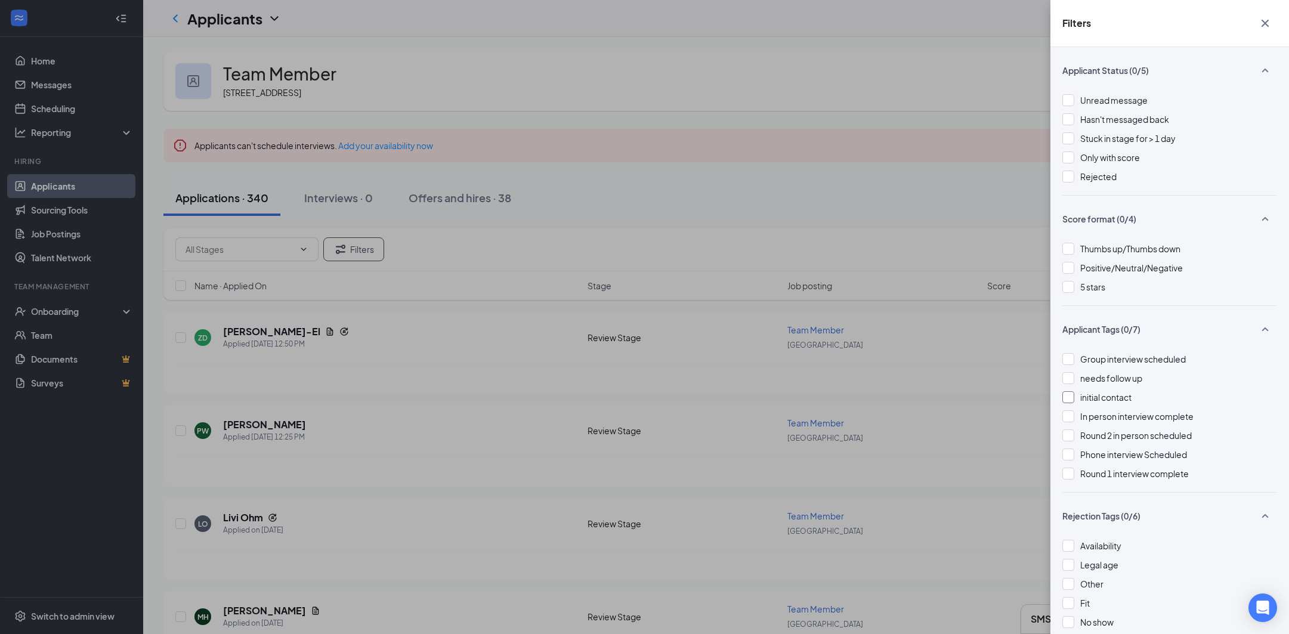
click at [1078, 401] on div "initial contact" at bounding box center [1169, 397] width 215 height 13
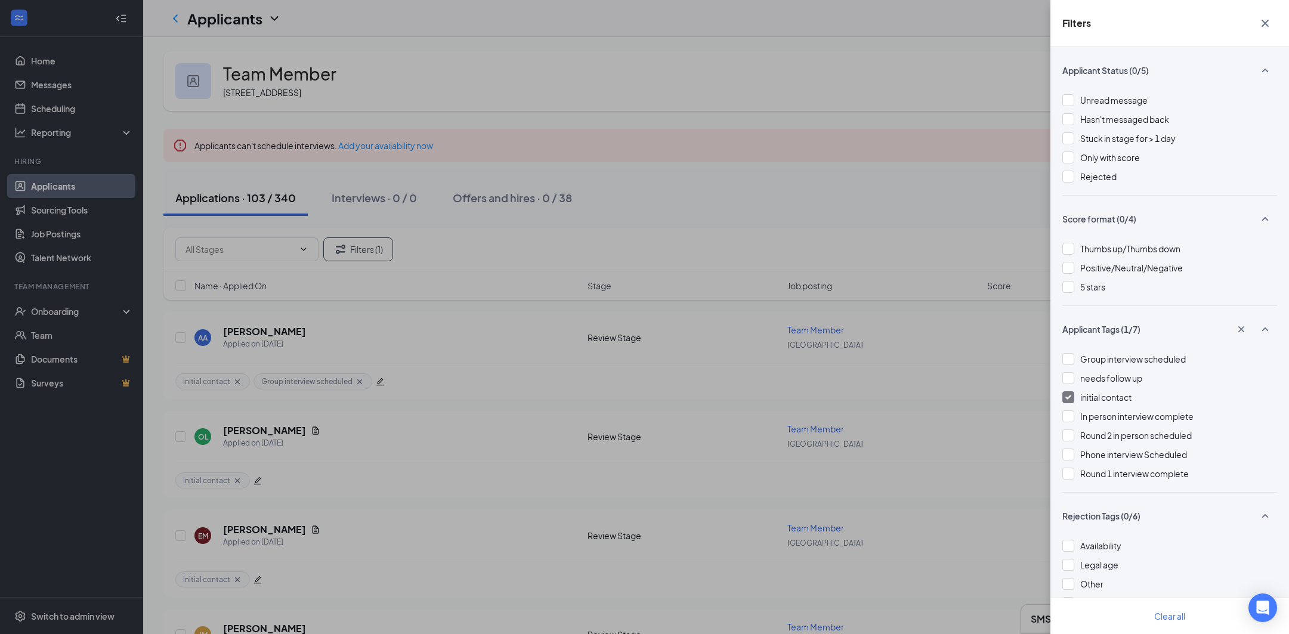
click at [990, 204] on div "Filters Applicant Status (0/5) Unread message Hasn't messaged back Stuck in sta…" at bounding box center [644, 317] width 1289 height 634
click at [1265, 27] on icon "Cross" at bounding box center [1265, 23] width 14 height 14
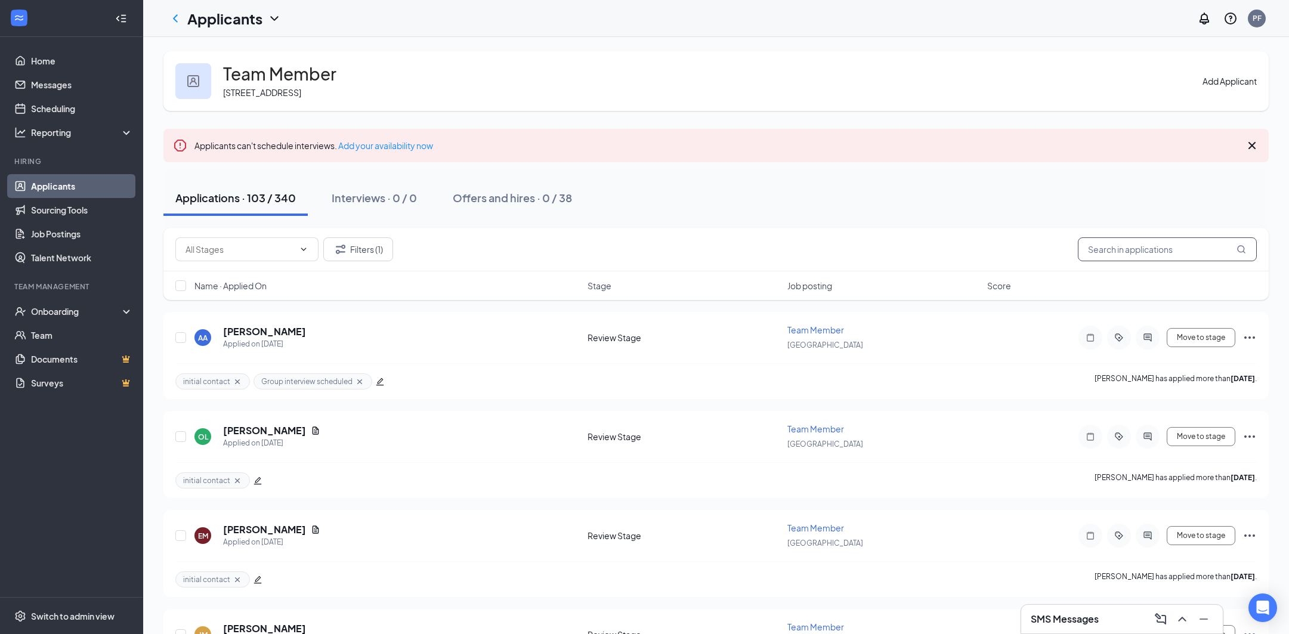
click at [1171, 242] on input "text" at bounding box center [1167, 249] width 179 height 24
type input "[PERSON_NAME]"
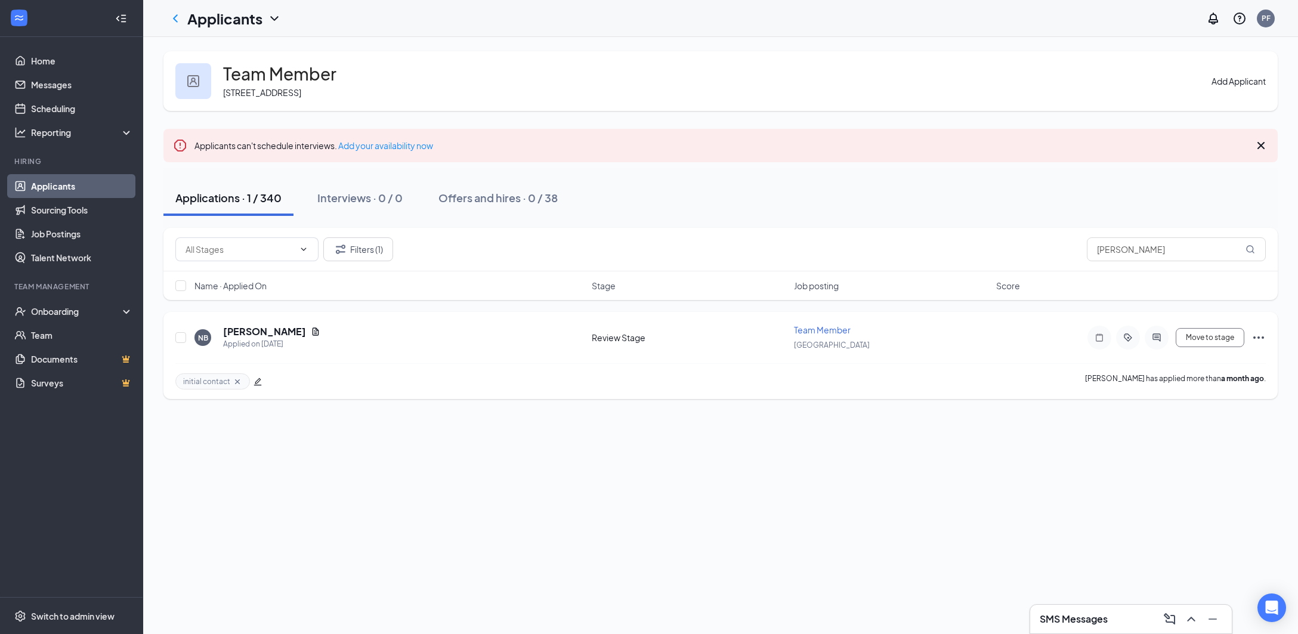
click at [256, 383] on icon "edit" at bounding box center [257, 381] width 8 height 8
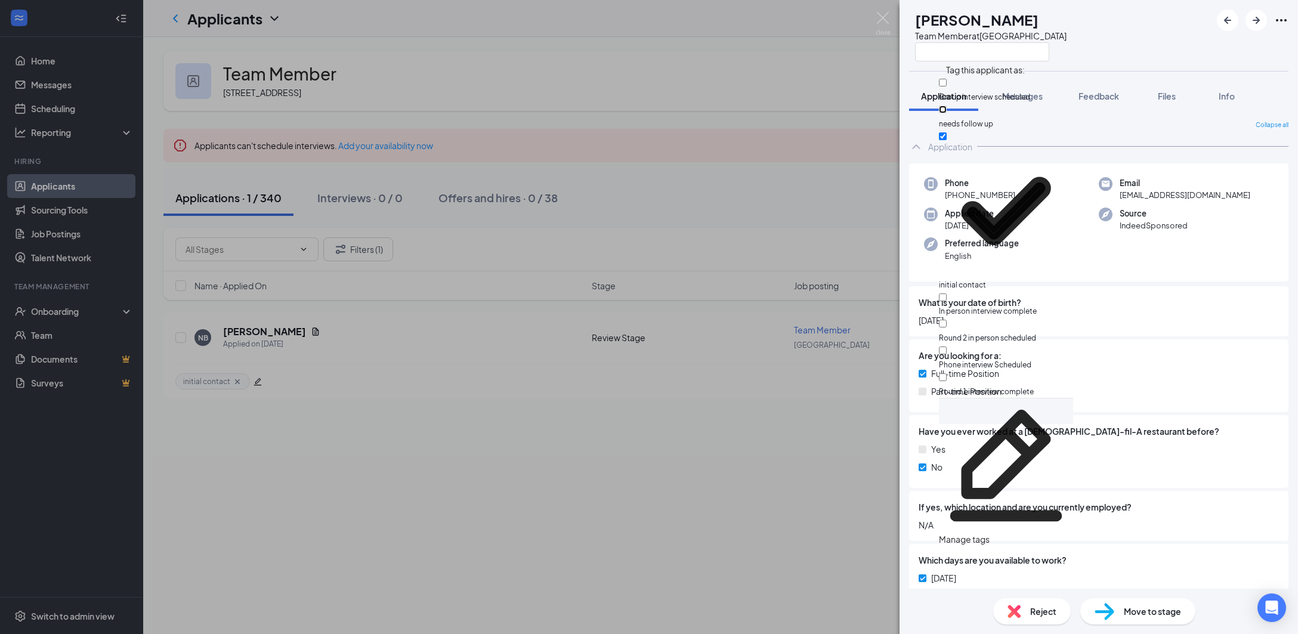
click at [946, 106] on input "needs follow up" at bounding box center [943, 110] width 8 height 8
checkbox input "true"
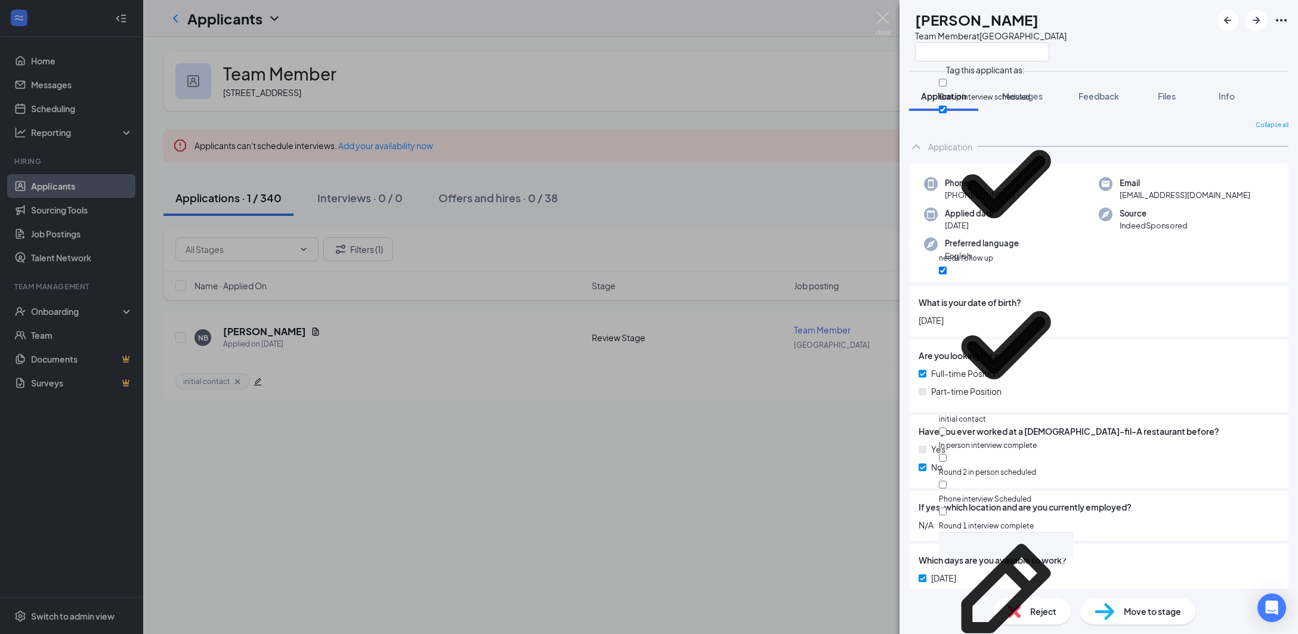
click at [793, 233] on div "NB [PERSON_NAME] Team Member at [GEOGRAPHIC_DATA] Application Messages Feedback…" at bounding box center [649, 317] width 1298 height 634
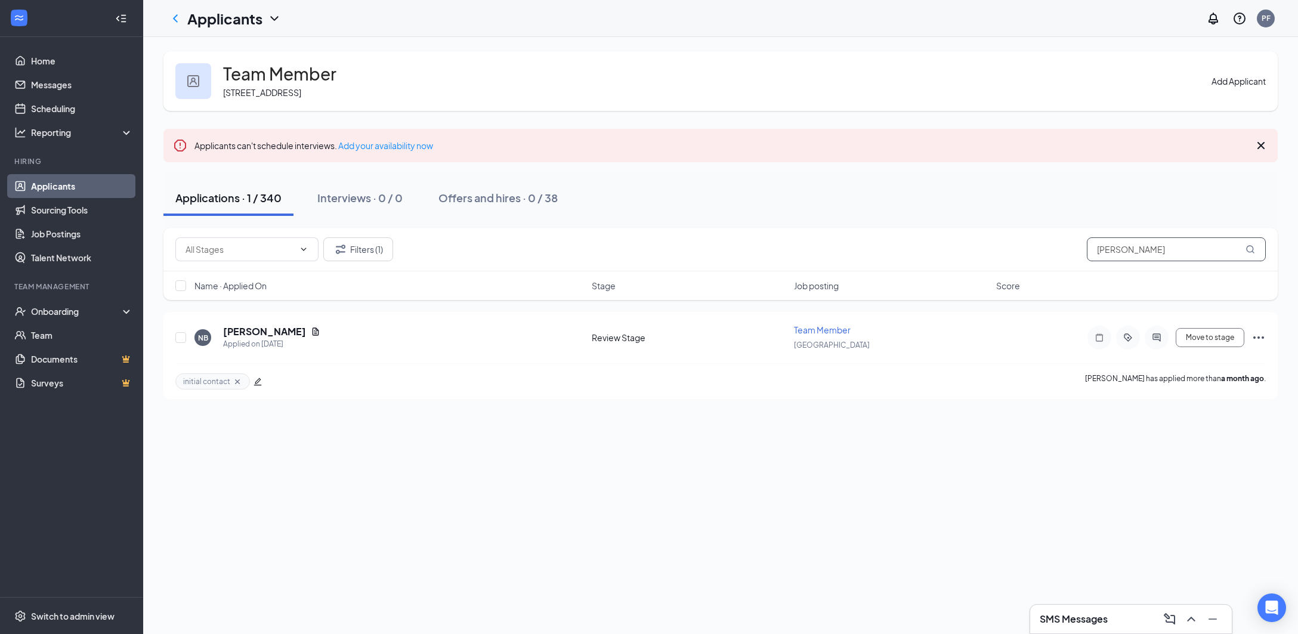
click at [1121, 244] on input "[PERSON_NAME]" at bounding box center [1176, 249] width 179 height 24
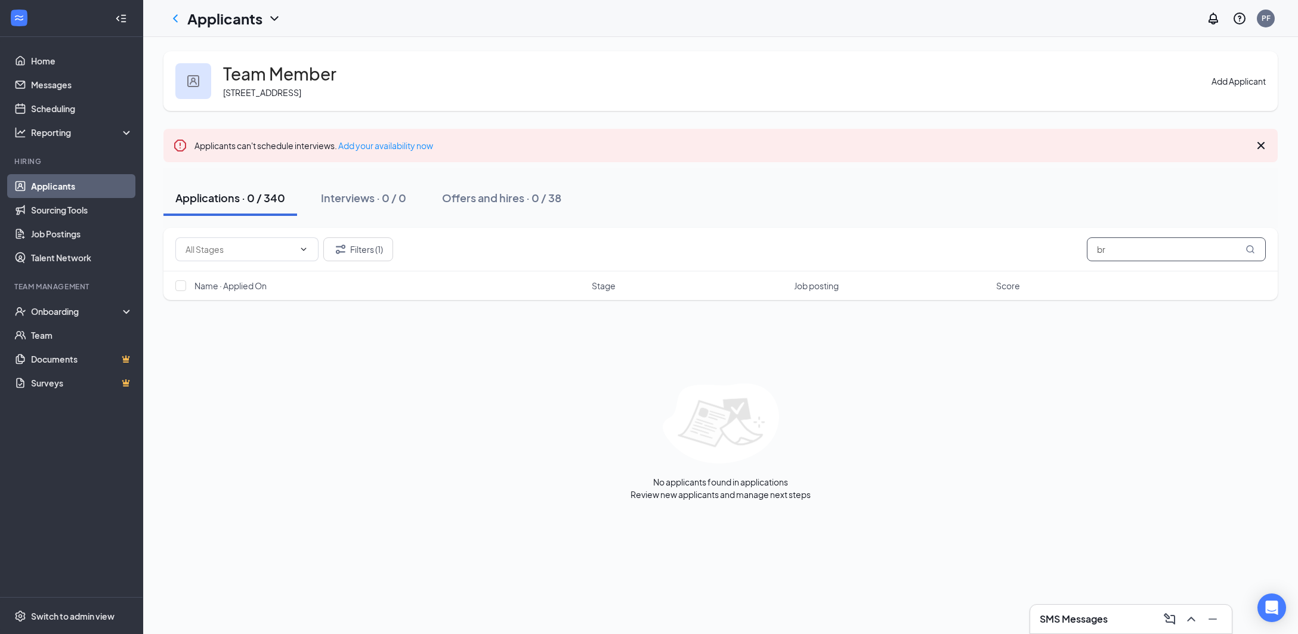
type input "b"
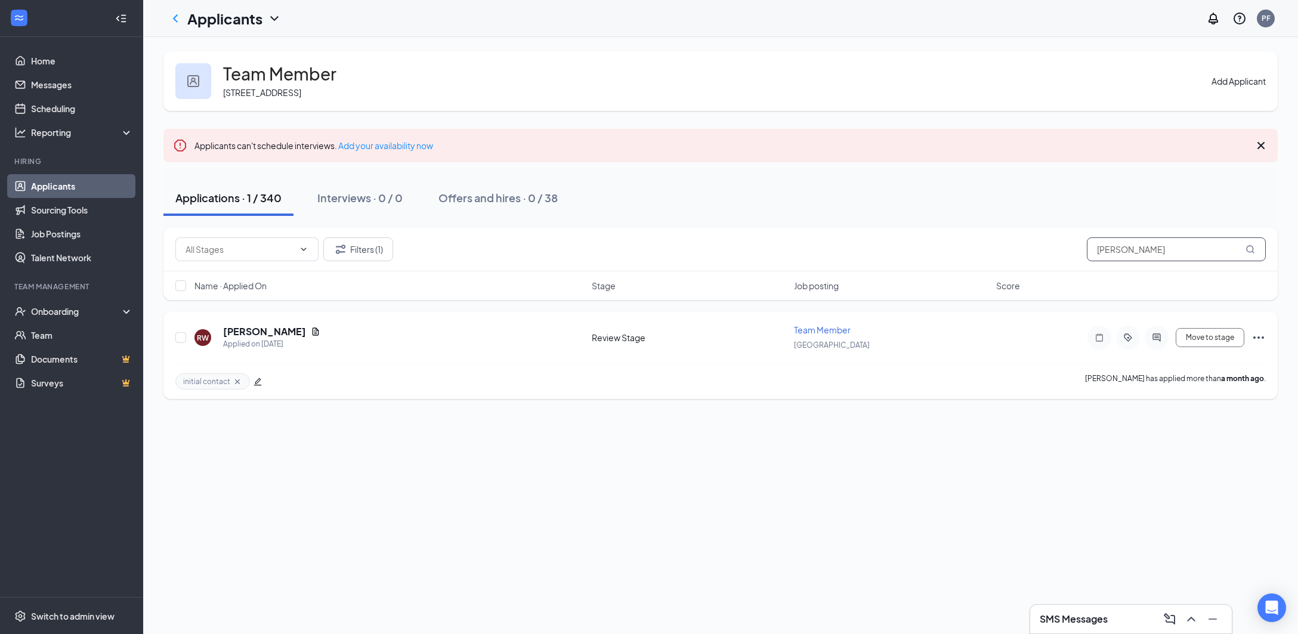
type input "[PERSON_NAME]"
click at [257, 379] on icon "edit" at bounding box center [257, 381] width 8 height 8
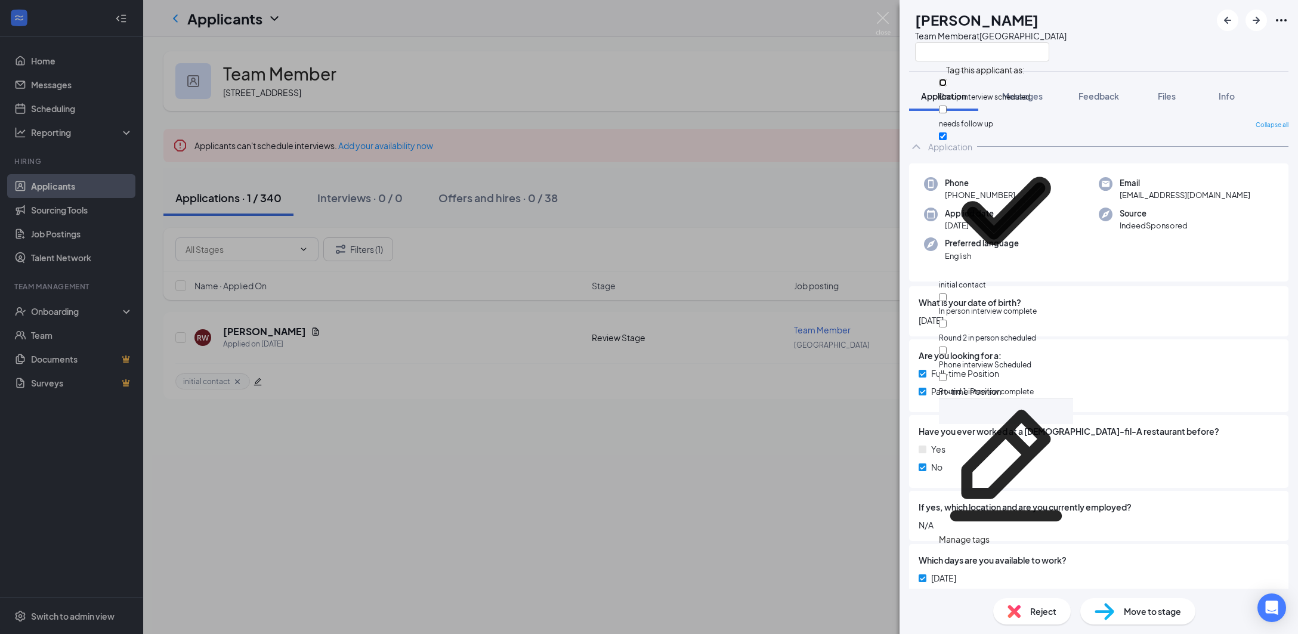
click at [946, 83] on input "Group interview scheduled" at bounding box center [943, 83] width 8 height 8
checkbox input "true"
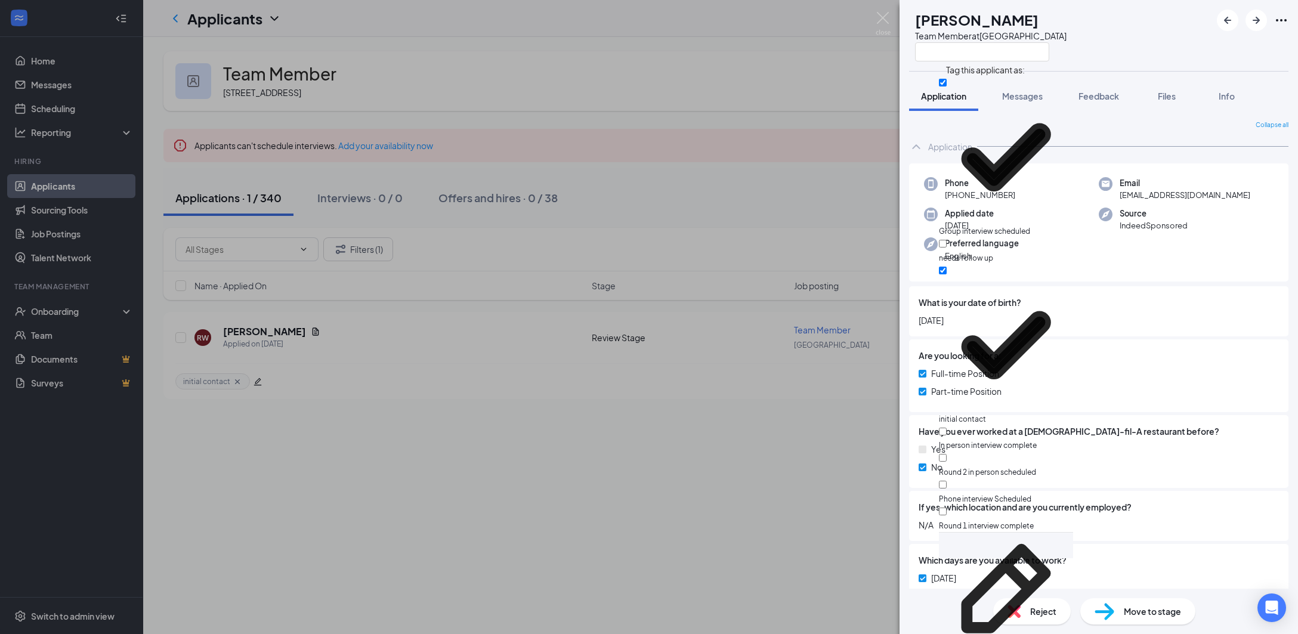
click at [1137, 55] on div "RW [PERSON_NAME] Team Member at [GEOGRAPHIC_DATA]" at bounding box center [1098, 35] width 398 height 71
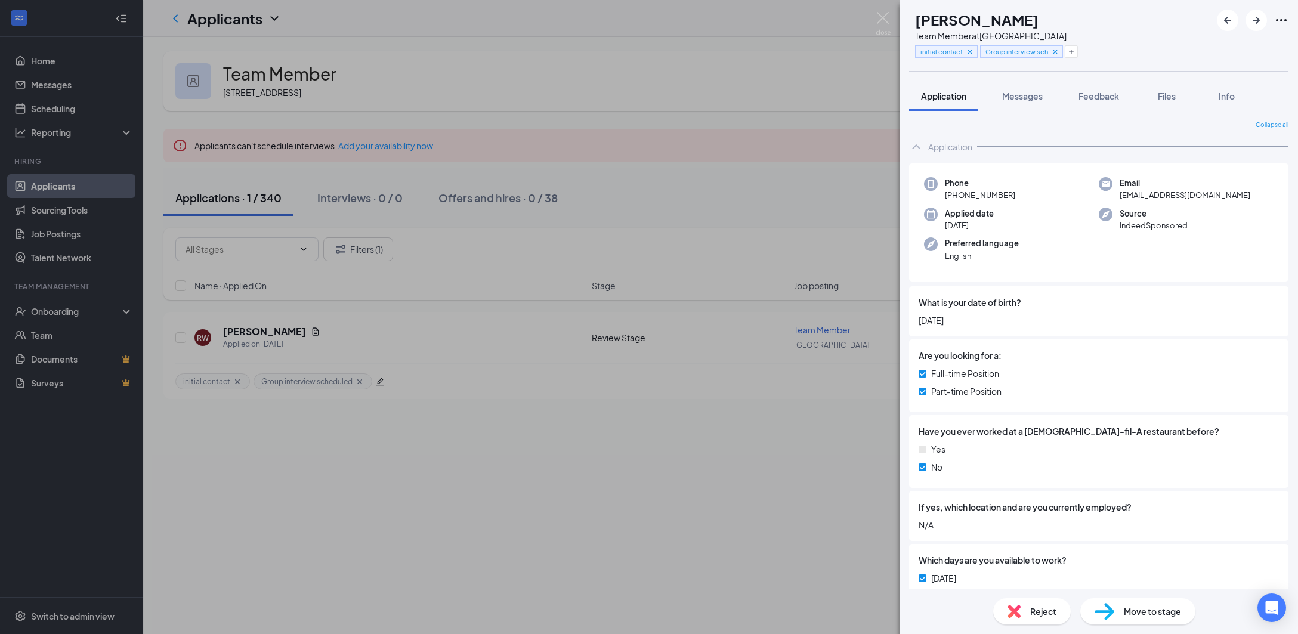
click at [805, 205] on div "RW [PERSON_NAME] Team Member at [GEOGRAPHIC_DATA] initial contact Group intervi…" at bounding box center [649, 317] width 1298 height 634
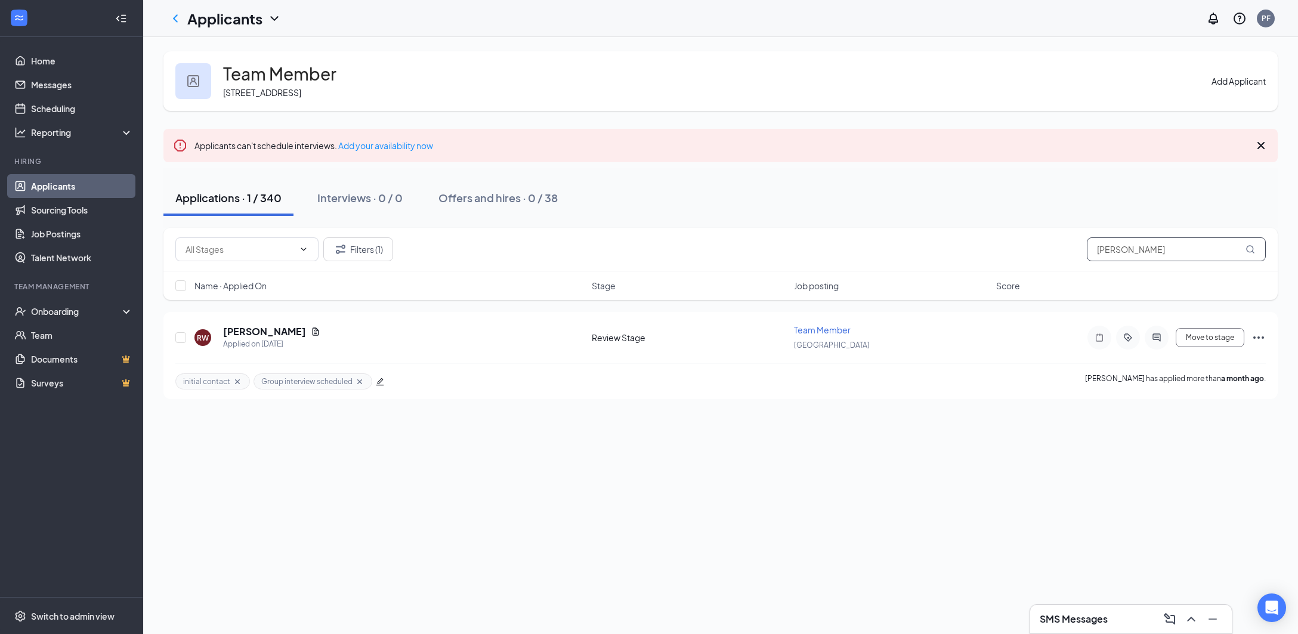
click at [1122, 246] on input "[PERSON_NAME]" at bounding box center [1176, 249] width 179 height 24
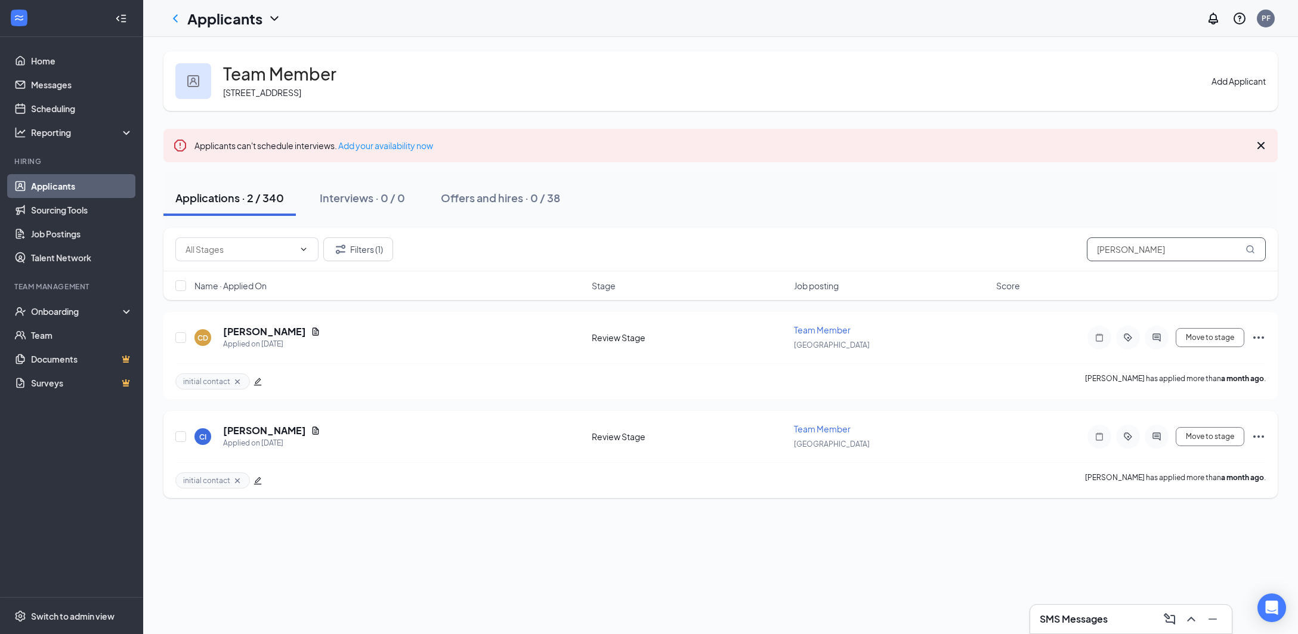
type input "[PERSON_NAME]"
click at [258, 481] on icon "edit" at bounding box center [257, 480] width 8 height 8
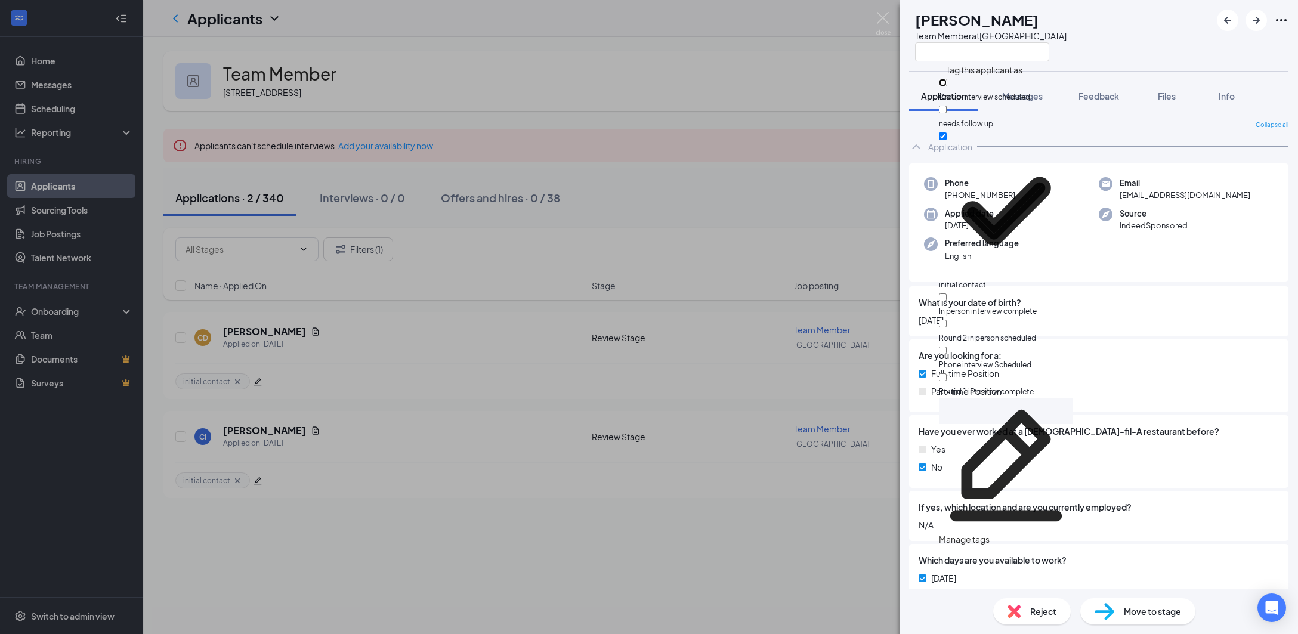
click at [946, 86] on input "Group interview scheduled" at bounding box center [943, 83] width 8 height 8
checkbox input "true"
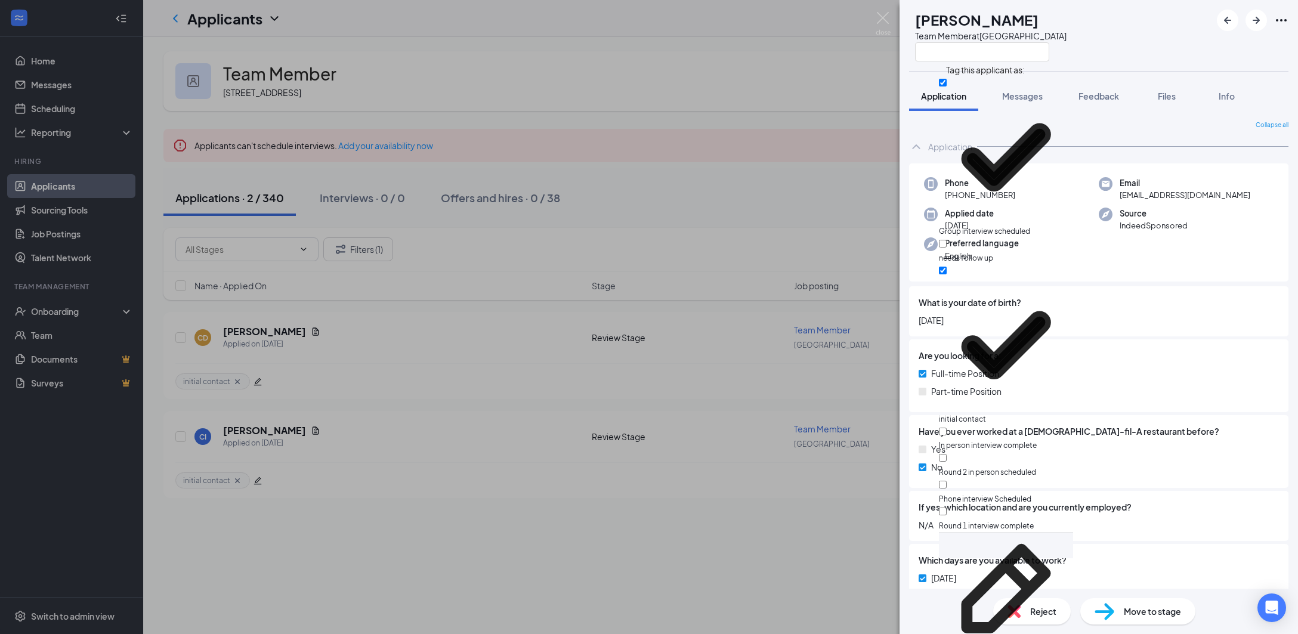
click at [843, 190] on div "CI [PERSON_NAME] Team Member at [GEOGRAPHIC_DATA] Application Messages Feedback…" at bounding box center [649, 317] width 1298 height 634
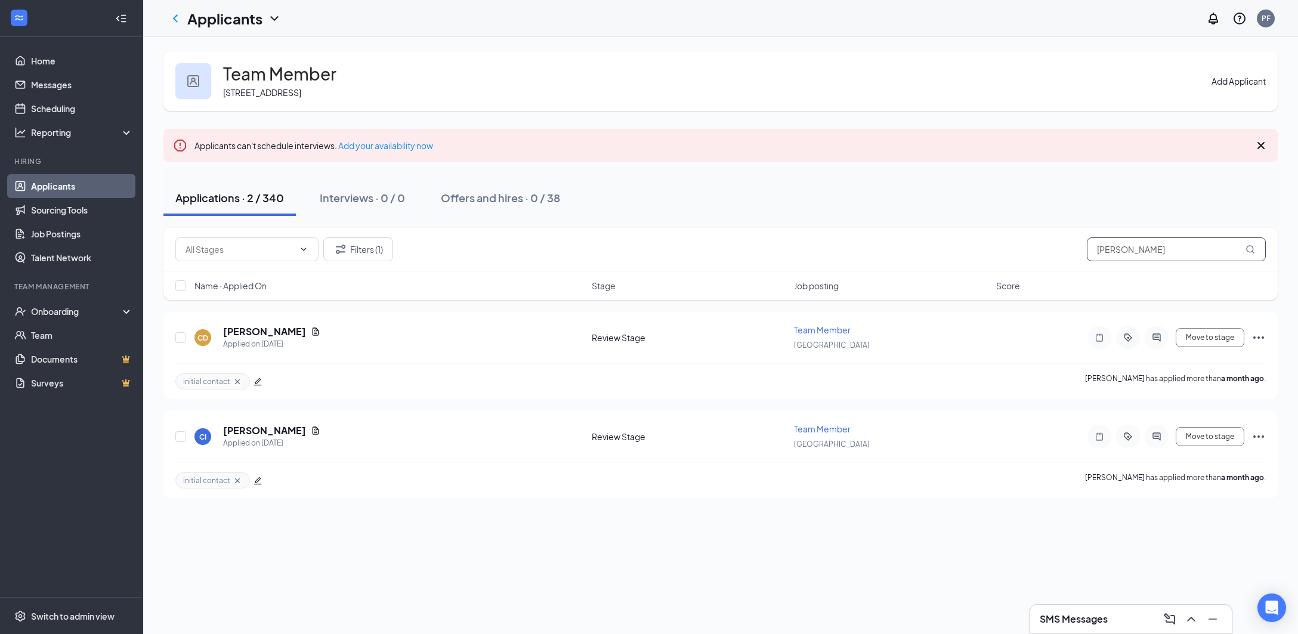
click at [1118, 239] on input "[PERSON_NAME]" at bounding box center [1176, 249] width 179 height 24
click at [1118, 238] on input "[PERSON_NAME]" at bounding box center [1176, 249] width 179 height 24
click at [1115, 247] on input "[PERSON_NAME]" at bounding box center [1176, 249] width 179 height 24
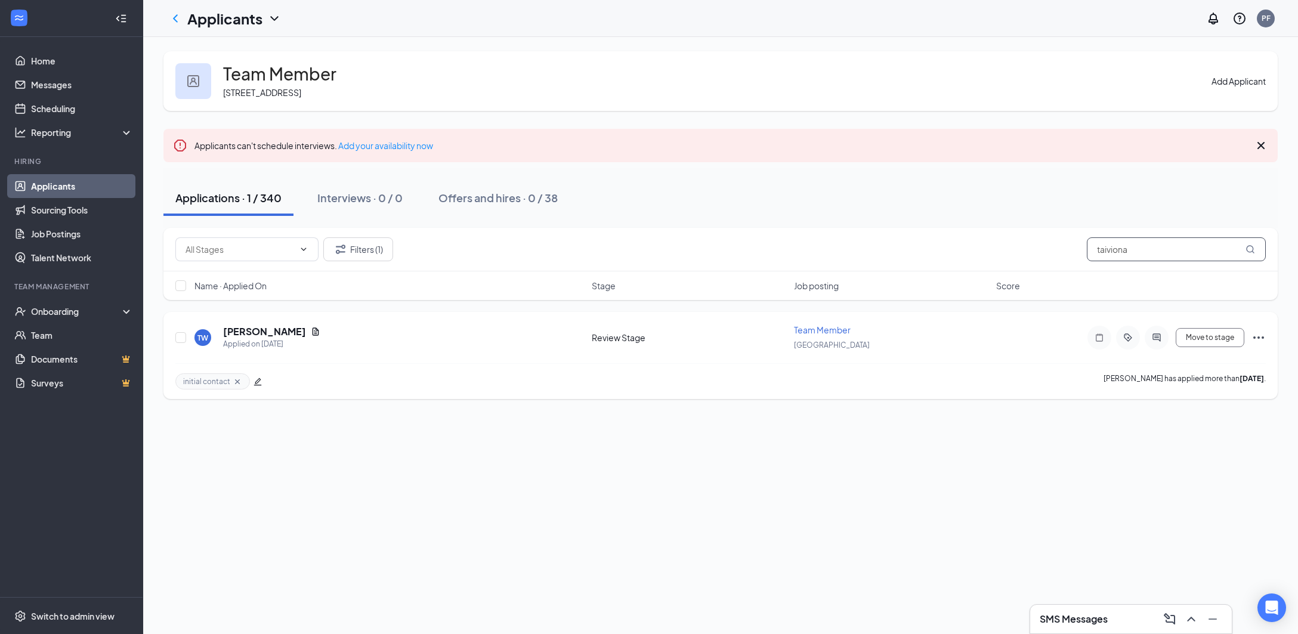
type input "taiviona"
click at [253, 382] on icon "edit" at bounding box center [257, 381] width 8 height 8
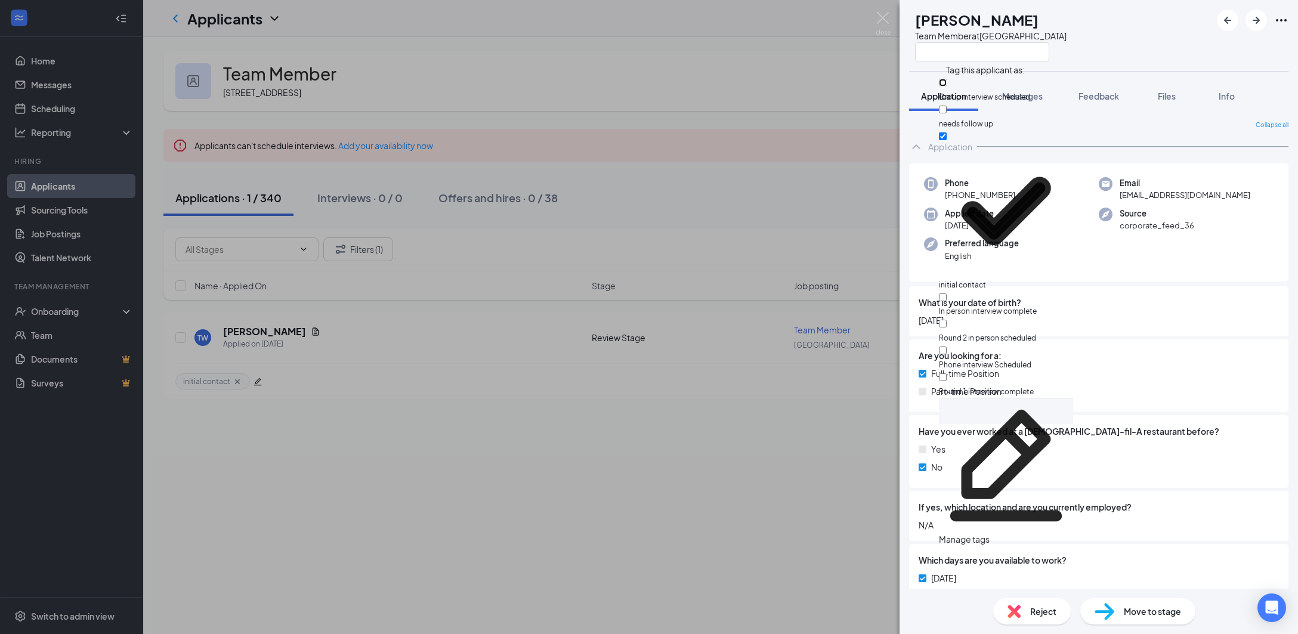
click at [946, 86] on input "Group interview scheduled" at bounding box center [943, 83] width 8 height 8
checkbox input "true"
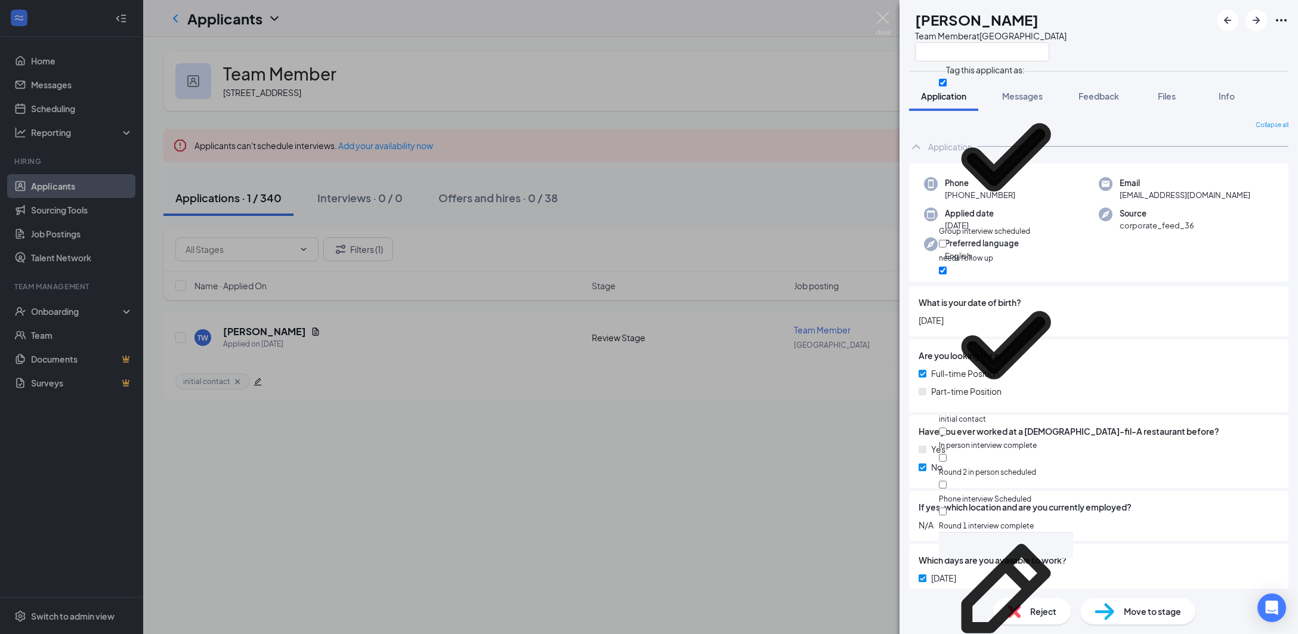
click at [804, 192] on div "TW [PERSON_NAME] Team Member at [GEOGRAPHIC_DATA] Application Messages Feedback…" at bounding box center [649, 317] width 1298 height 634
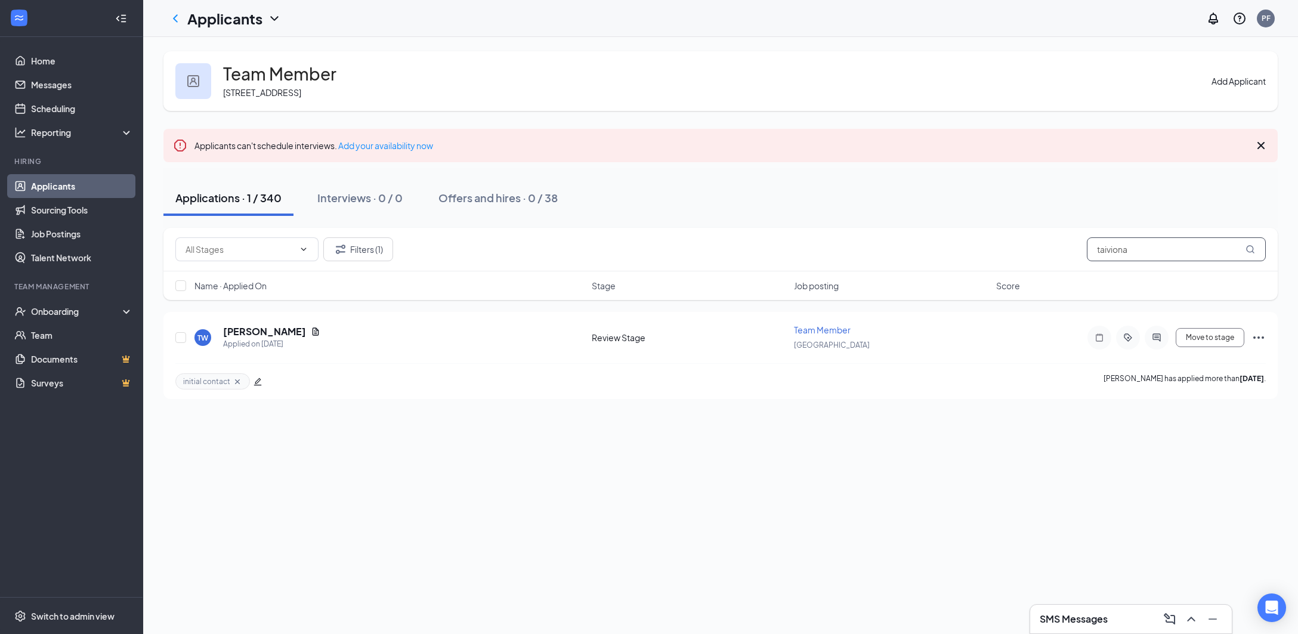
click at [1146, 245] on input "taiviona" at bounding box center [1176, 249] width 179 height 24
type input "[PERSON_NAME]"
click at [257, 382] on icon "edit" at bounding box center [257, 381] width 8 height 8
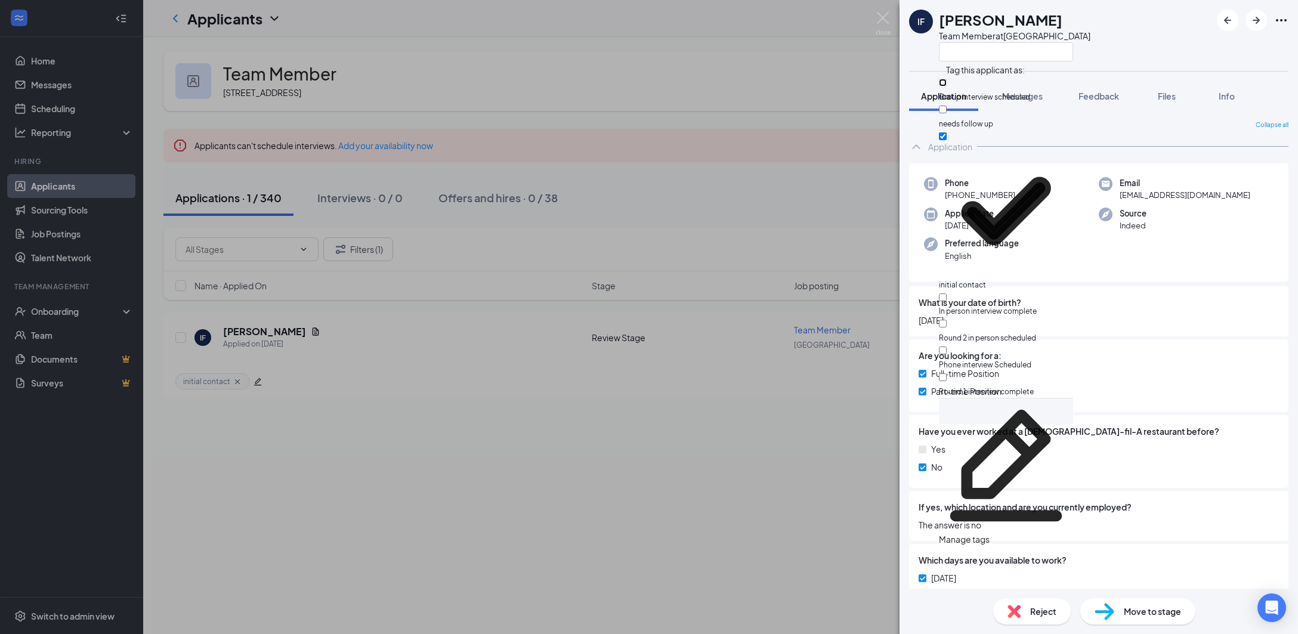
click at [946, 81] on input "Group interview scheduled" at bounding box center [943, 83] width 8 height 8
checkbox input "true"
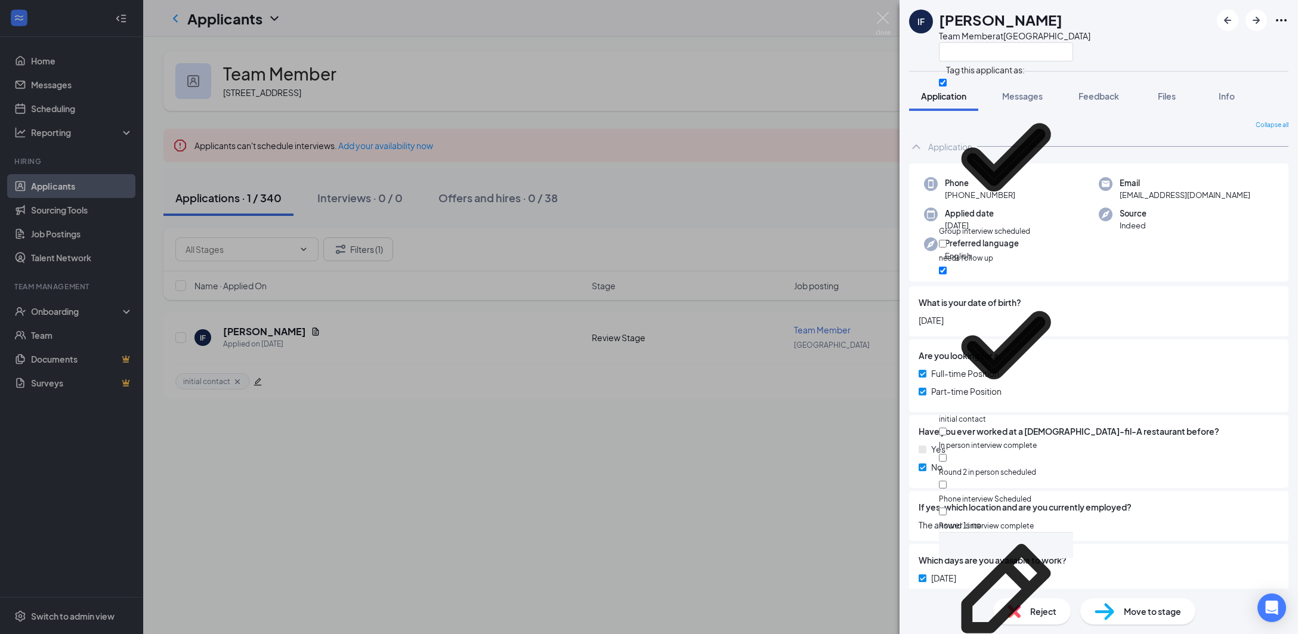
click at [855, 209] on div "IF [PERSON_NAME] Team Member at [GEOGRAPHIC_DATA] Application Messages Feedback…" at bounding box center [649, 317] width 1298 height 634
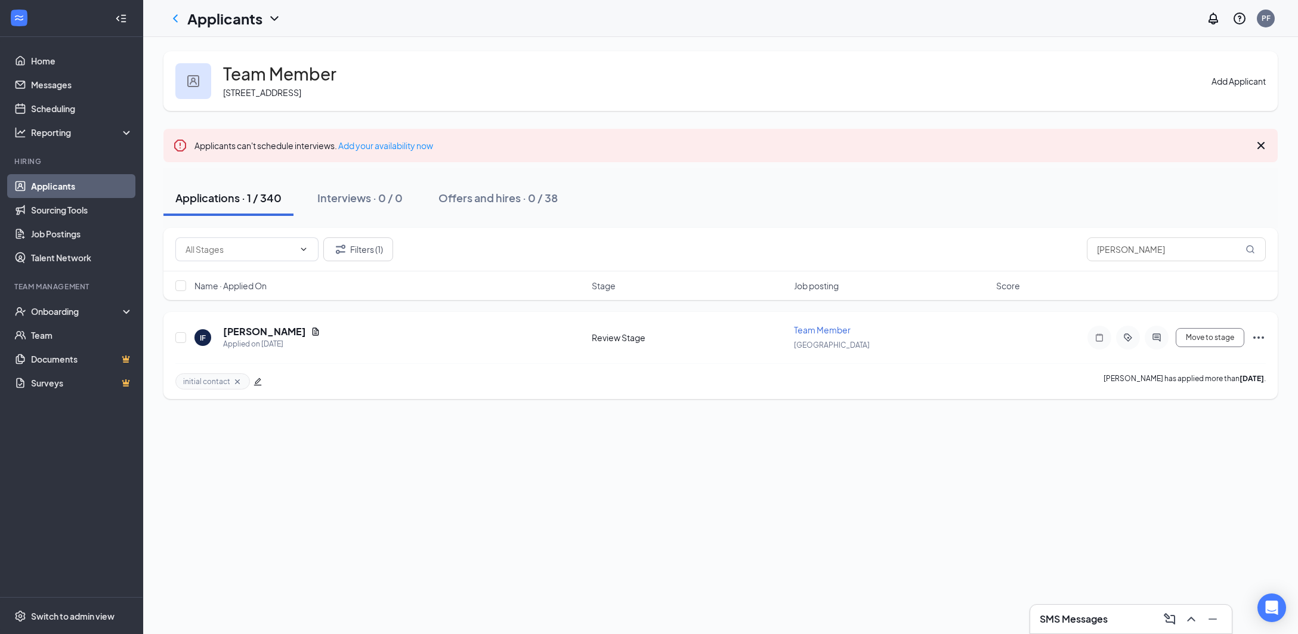
click at [258, 376] on div at bounding box center [257, 381] width 8 height 13
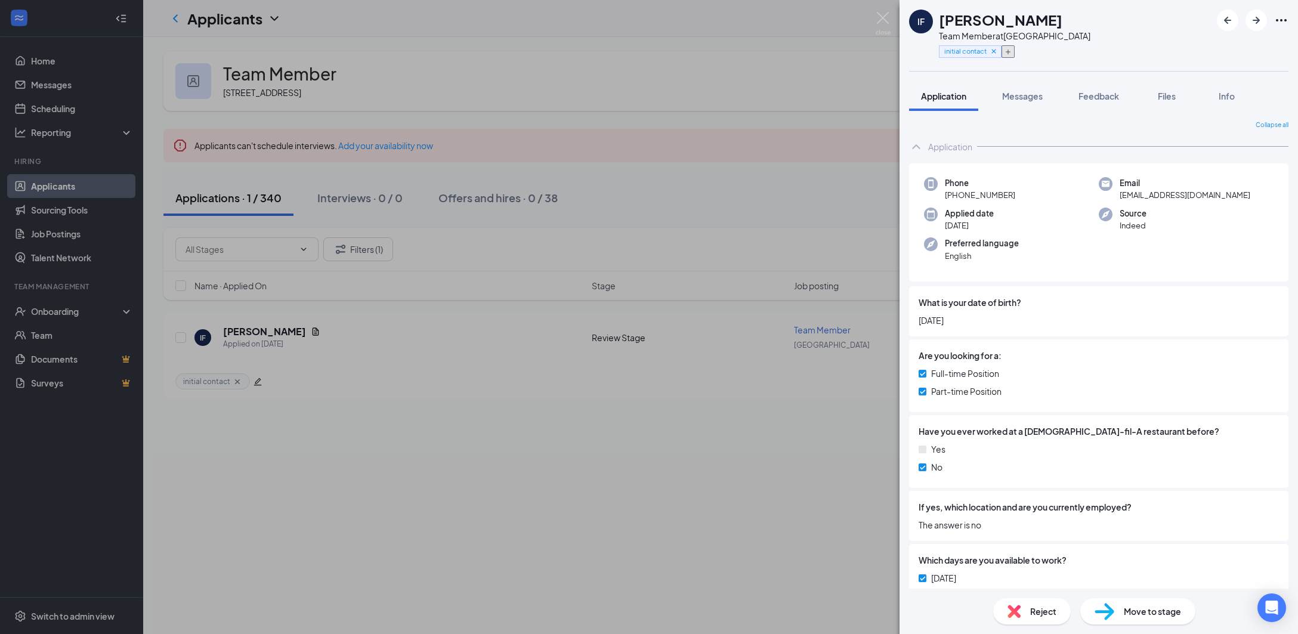
click at [1011, 53] on icon "Plus" at bounding box center [1007, 51] width 7 height 7
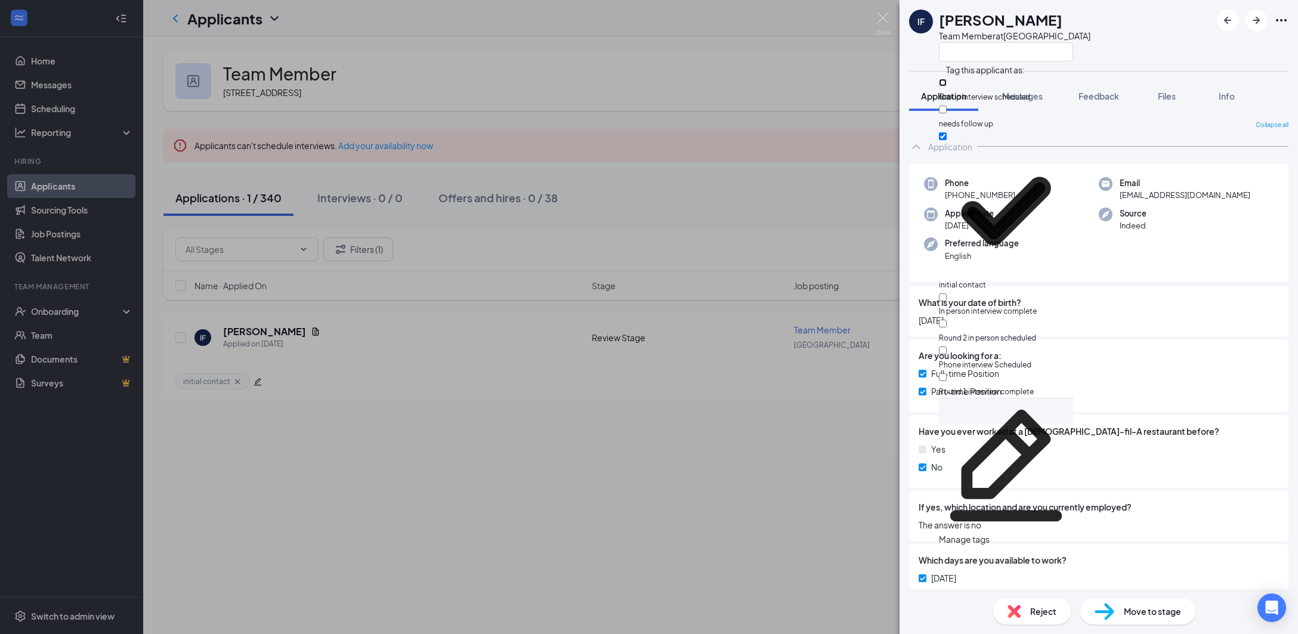
click at [946, 86] on input "Group interview scheduled" at bounding box center [943, 83] width 8 height 8
checkbox input "true"
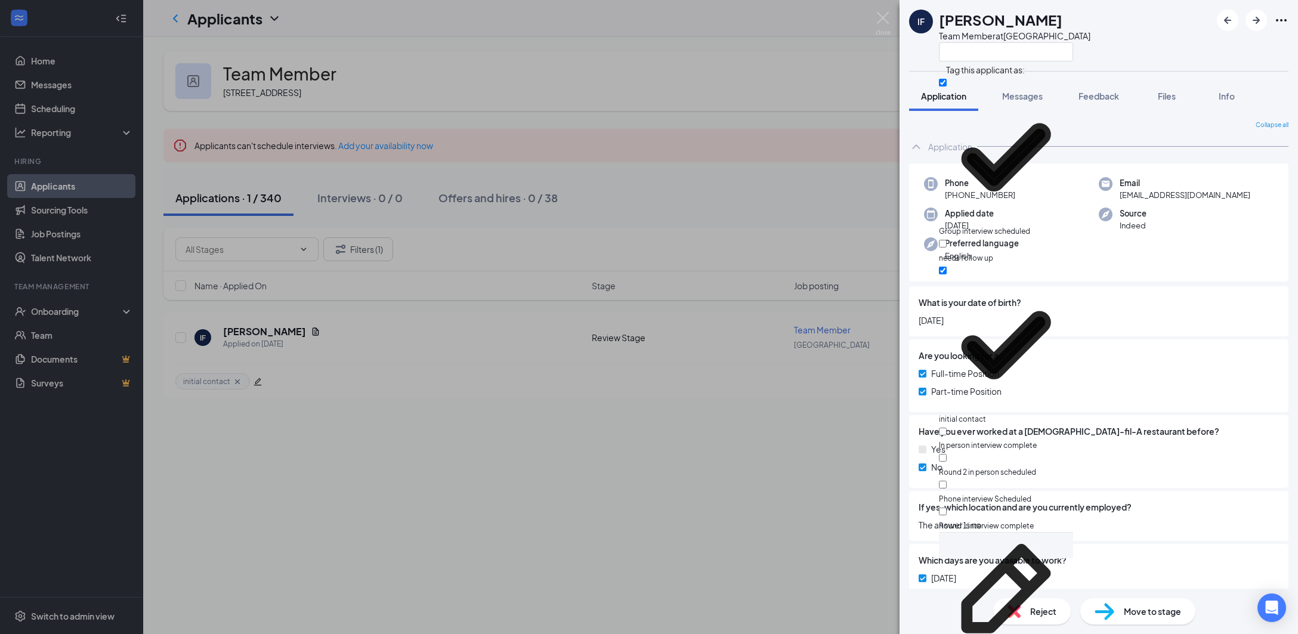
click at [1168, 44] on div "IF [PERSON_NAME] Team Member at [GEOGRAPHIC_DATA]" at bounding box center [1098, 35] width 398 height 71
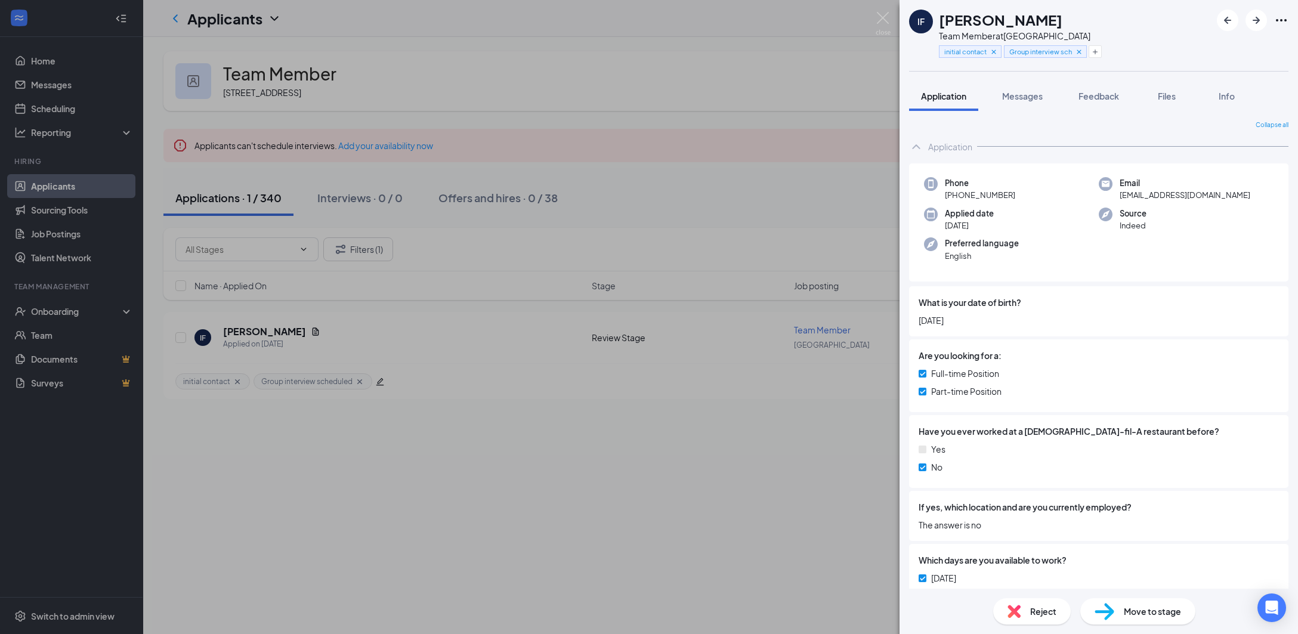
click at [816, 139] on div "IF [PERSON_NAME] Team Member at [GEOGRAPHIC_DATA] initial contact Group intervi…" at bounding box center [649, 317] width 1298 height 634
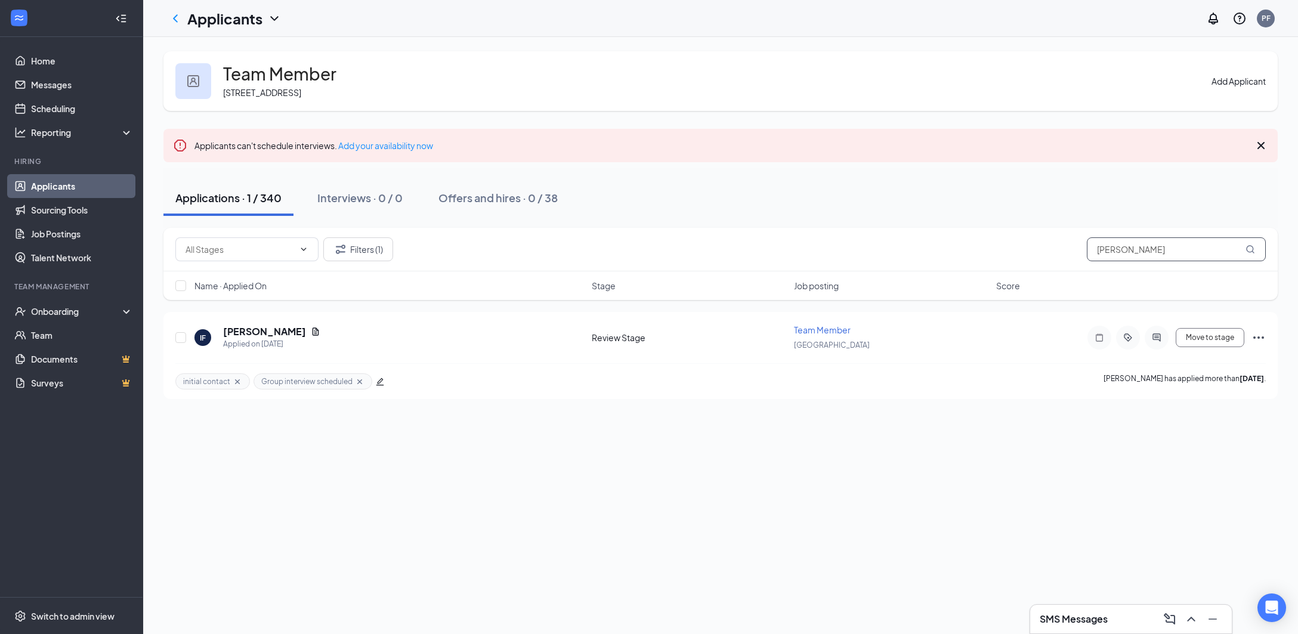
click at [1141, 259] on input "[PERSON_NAME]" at bounding box center [1176, 249] width 179 height 24
click at [1172, 239] on input "[PERSON_NAME]" at bounding box center [1176, 249] width 179 height 24
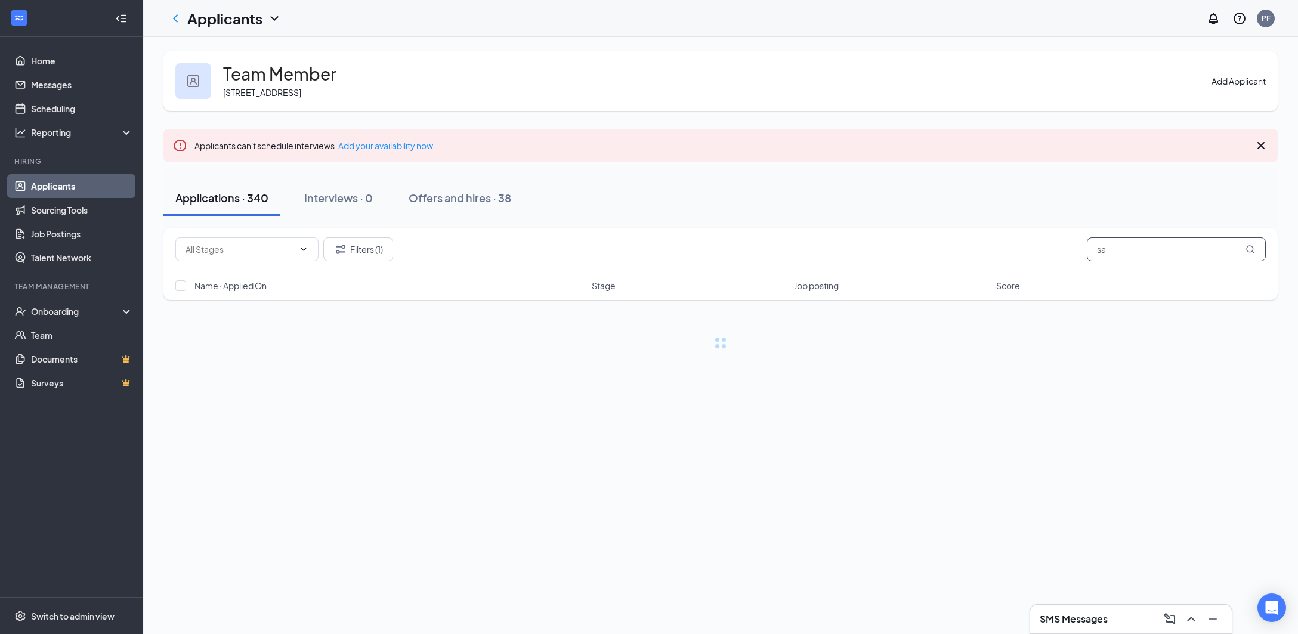
type input "s"
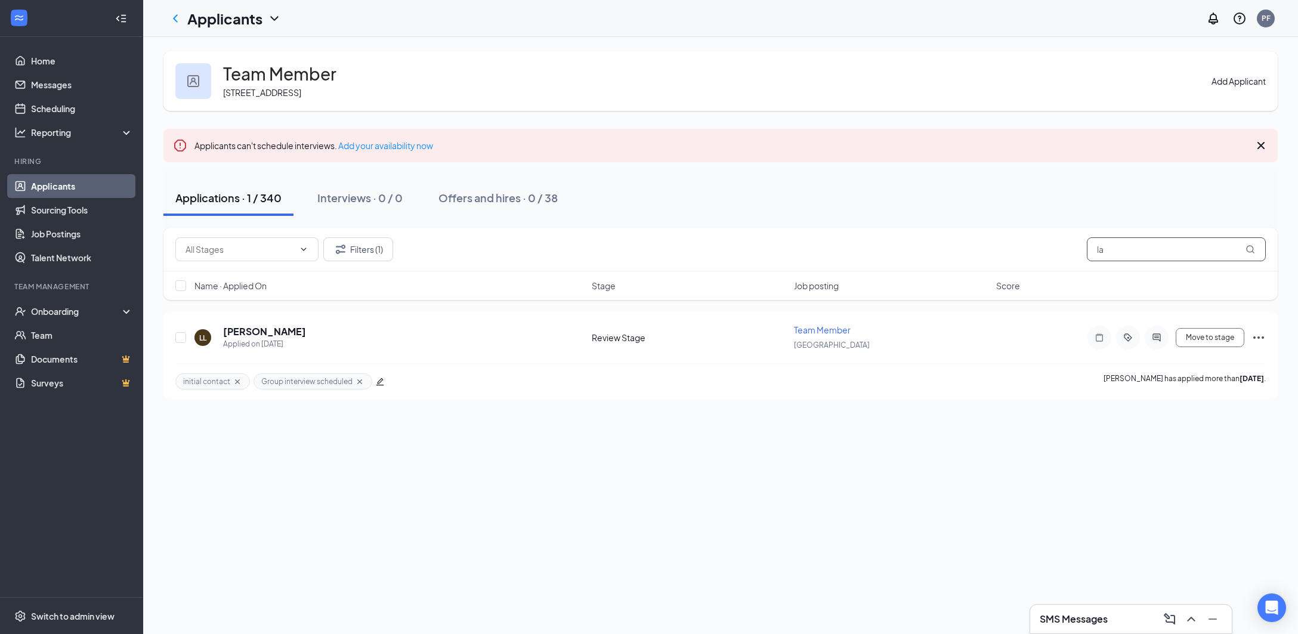
type input "l"
type input "[PERSON_NAME]"
click at [255, 385] on icon "edit" at bounding box center [257, 381] width 8 height 8
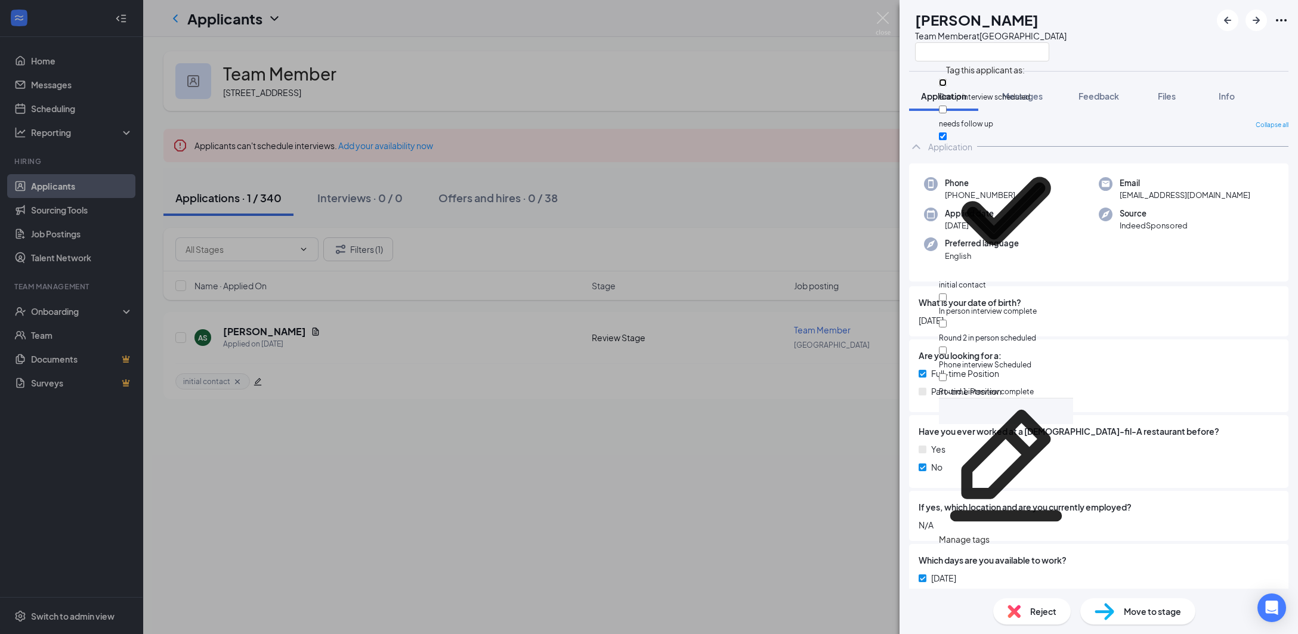
click at [946, 86] on input "Group interview scheduled" at bounding box center [943, 83] width 8 height 8
checkbox input "true"
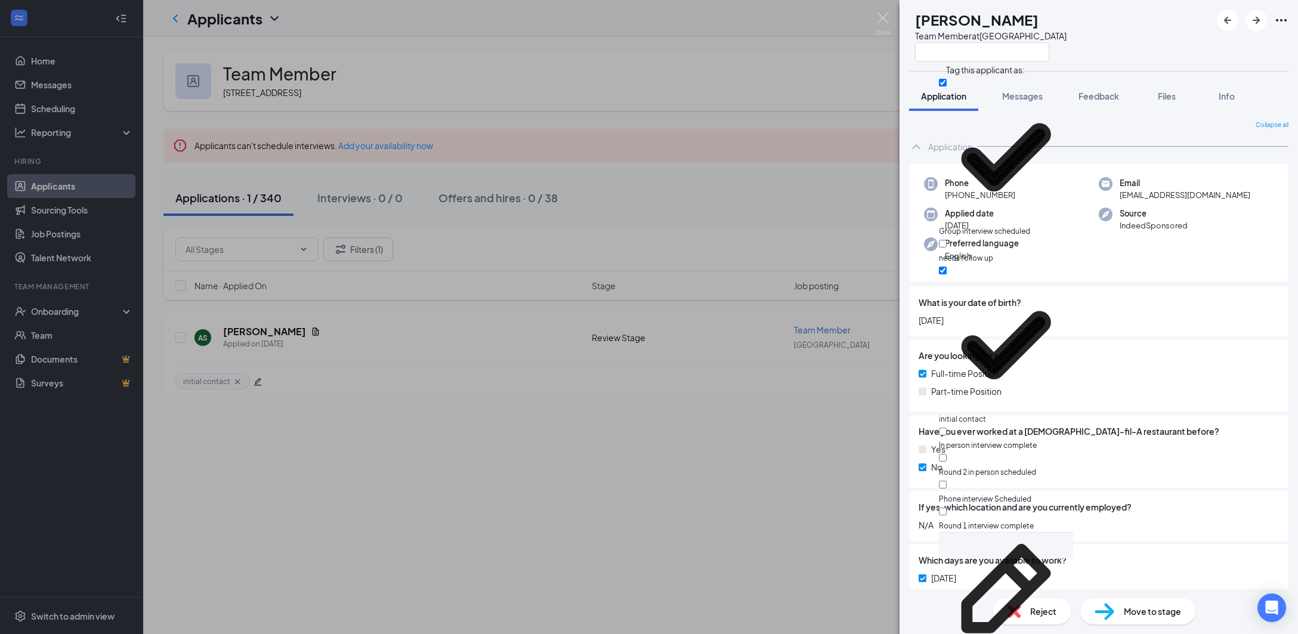
click at [1165, 61] on div "AS [PERSON_NAME] Team Member at [GEOGRAPHIC_DATA]" at bounding box center [1098, 35] width 398 height 71
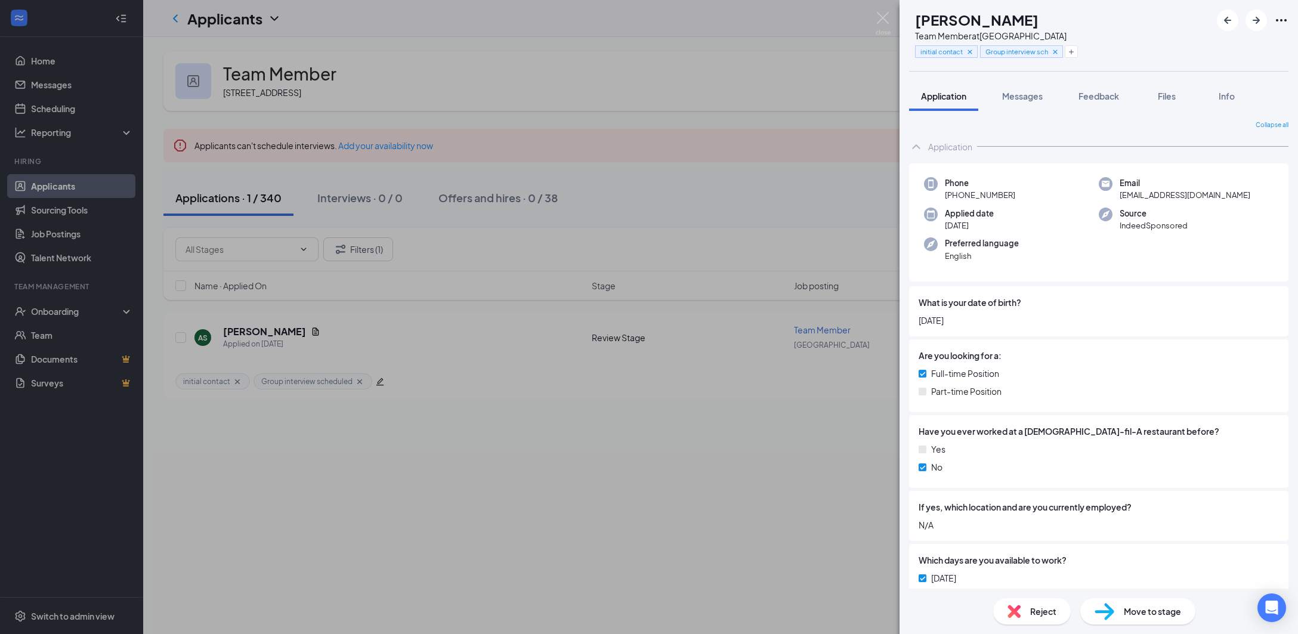
click at [790, 140] on div "AS [PERSON_NAME] Team Member at [GEOGRAPHIC_DATA] initial contact Group intervi…" at bounding box center [649, 317] width 1298 height 634
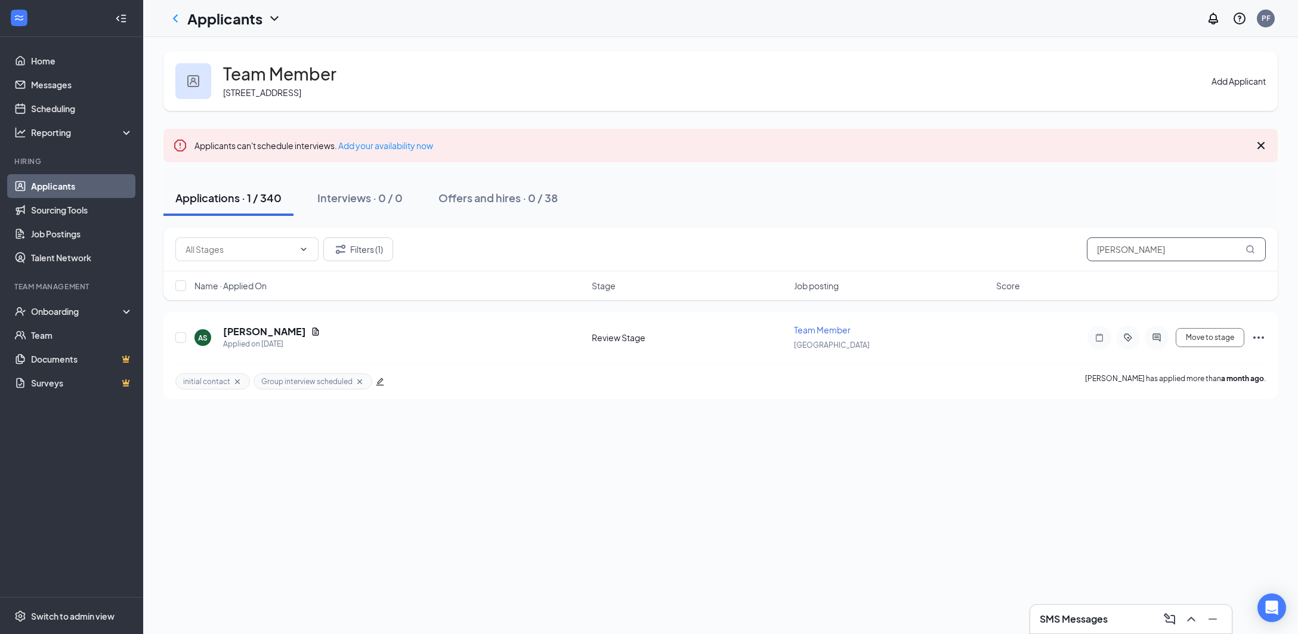
click at [1115, 255] on input "[PERSON_NAME]" at bounding box center [1176, 249] width 179 height 24
click at [376, 255] on button "Filters (1)" at bounding box center [358, 249] width 70 height 24
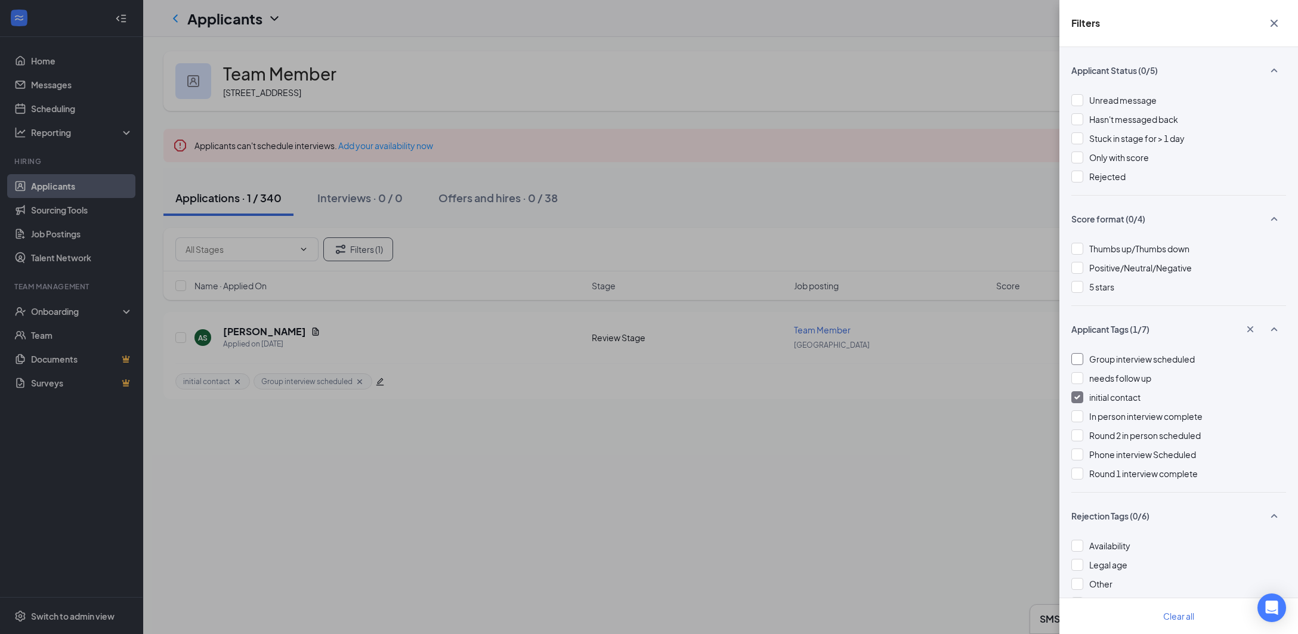
click at [1077, 358] on div at bounding box center [1077, 359] width 12 height 12
click at [795, 200] on div "Filters Applicant Status (0/5) Unread message Hasn't messaged back Stuck in sta…" at bounding box center [649, 317] width 1298 height 634
click at [1263, 20] on button "button" at bounding box center [1274, 23] width 24 height 23
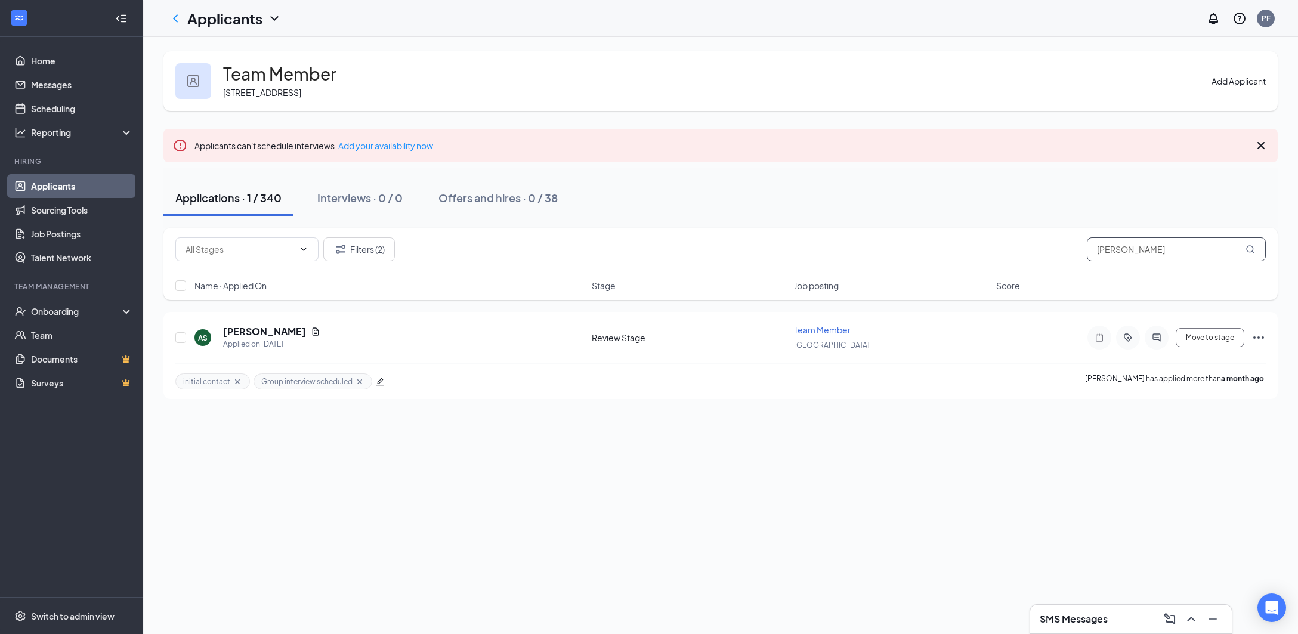
click at [1152, 246] on input "[PERSON_NAME]" at bounding box center [1176, 249] width 179 height 24
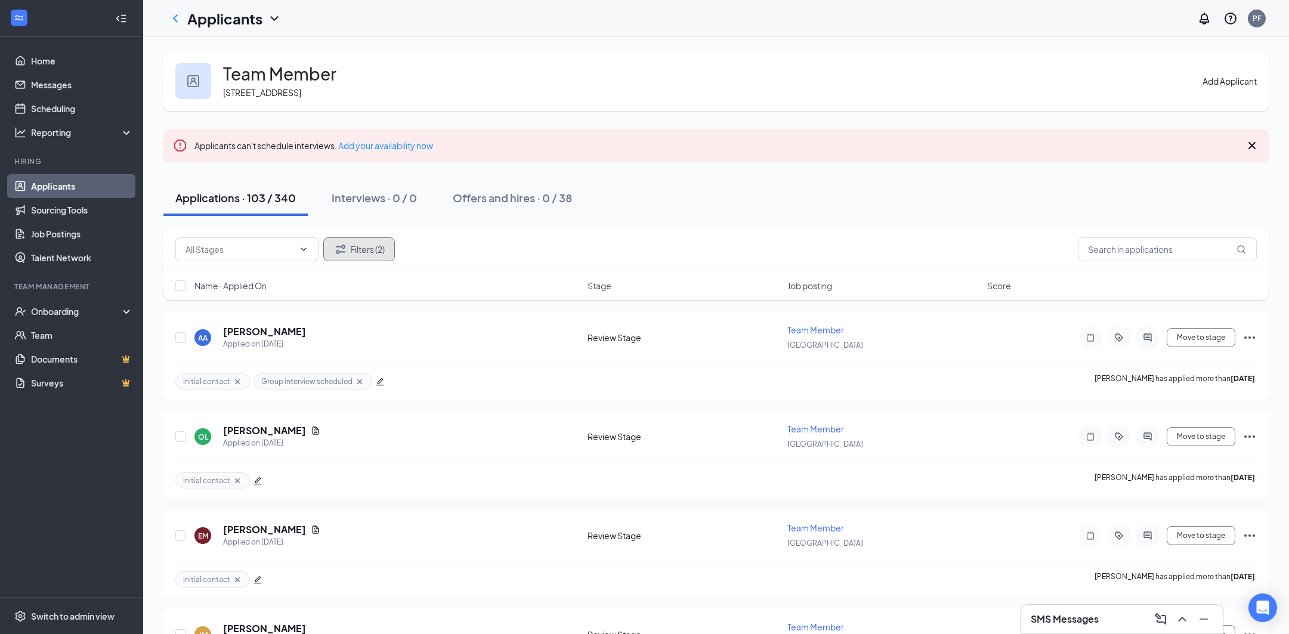
click at [373, 244] on button "Filters (2)" at bounding box center [359, 249] width 72 height 24
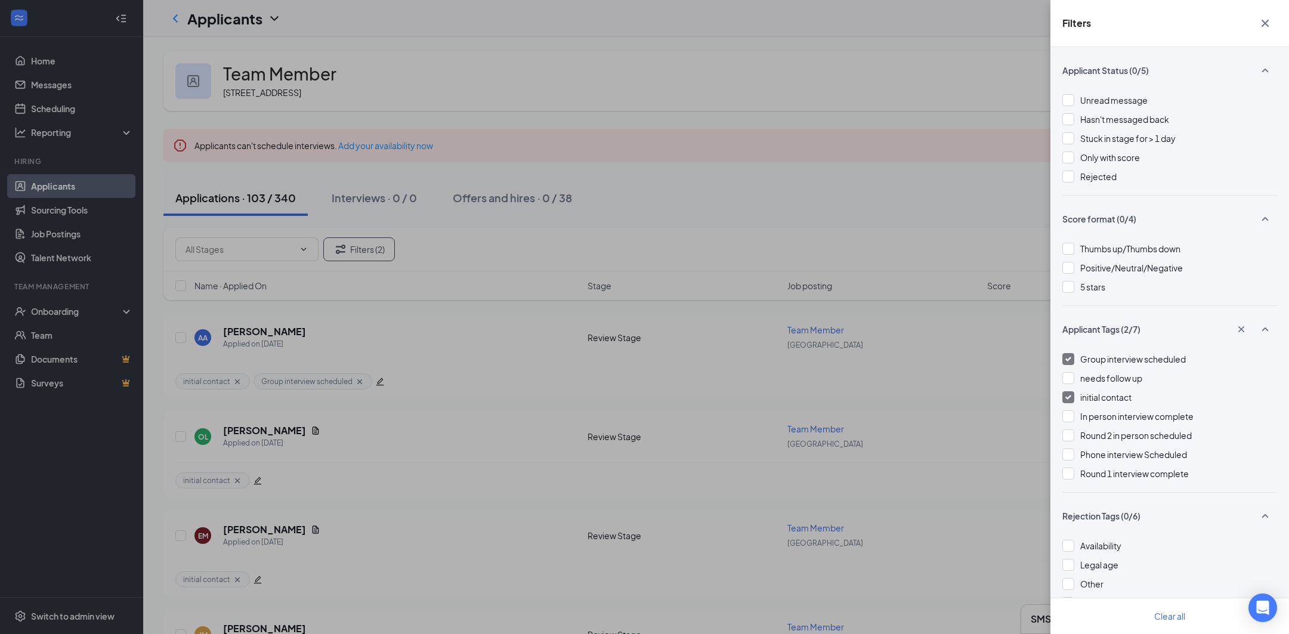
click at [596, 266] on div "Filters Applicant Status (0/5) Unread message Hasn't messaged back Stuck in sta…" at bounding box center [644, 317] width 1289 height 634
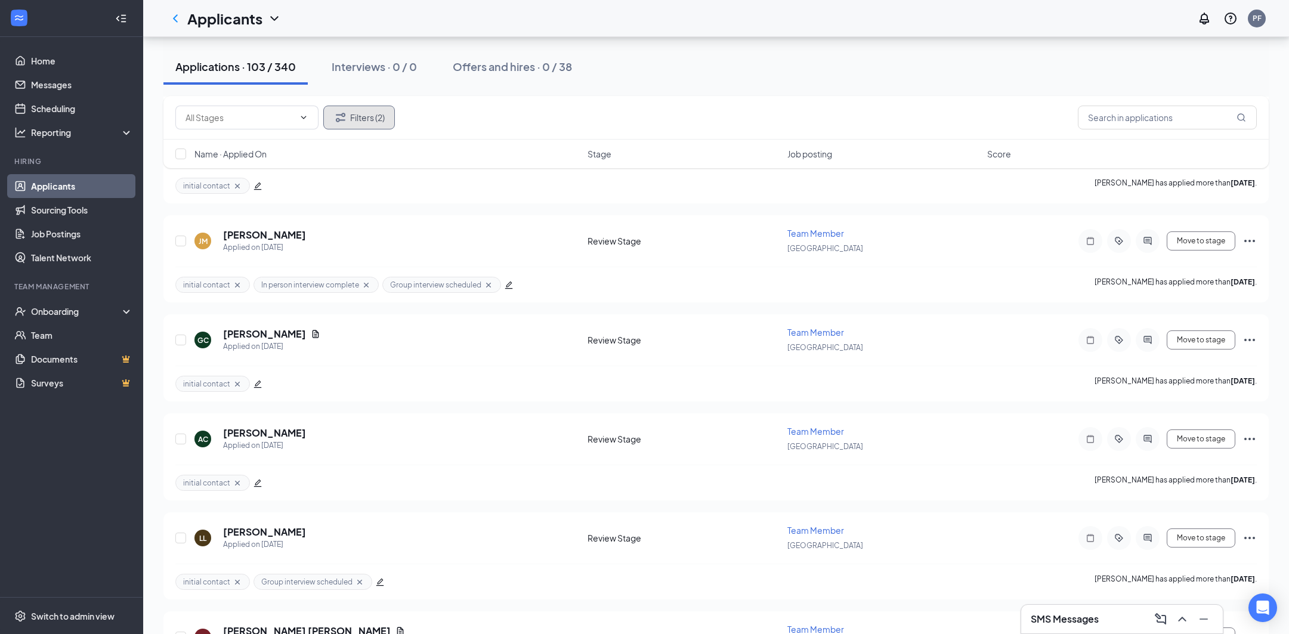
scroll to position [358, 0]
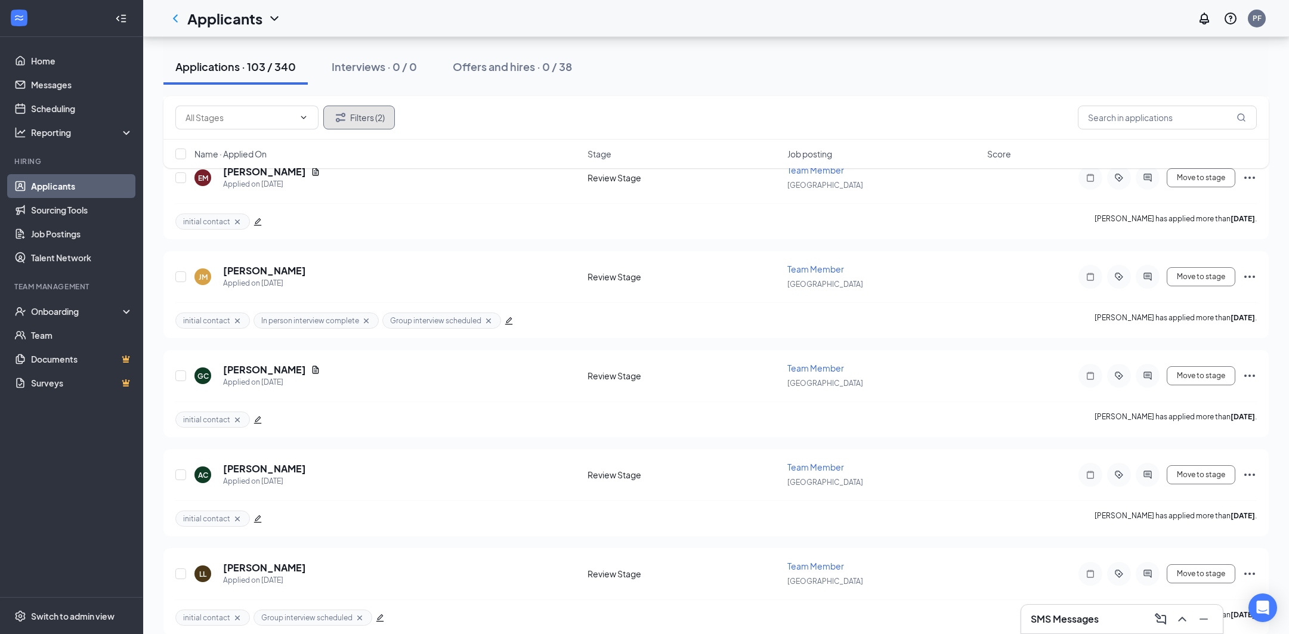
click at [352, 112] on button "Filters (2)" at bounding box center [359, 118] width 72 height 24
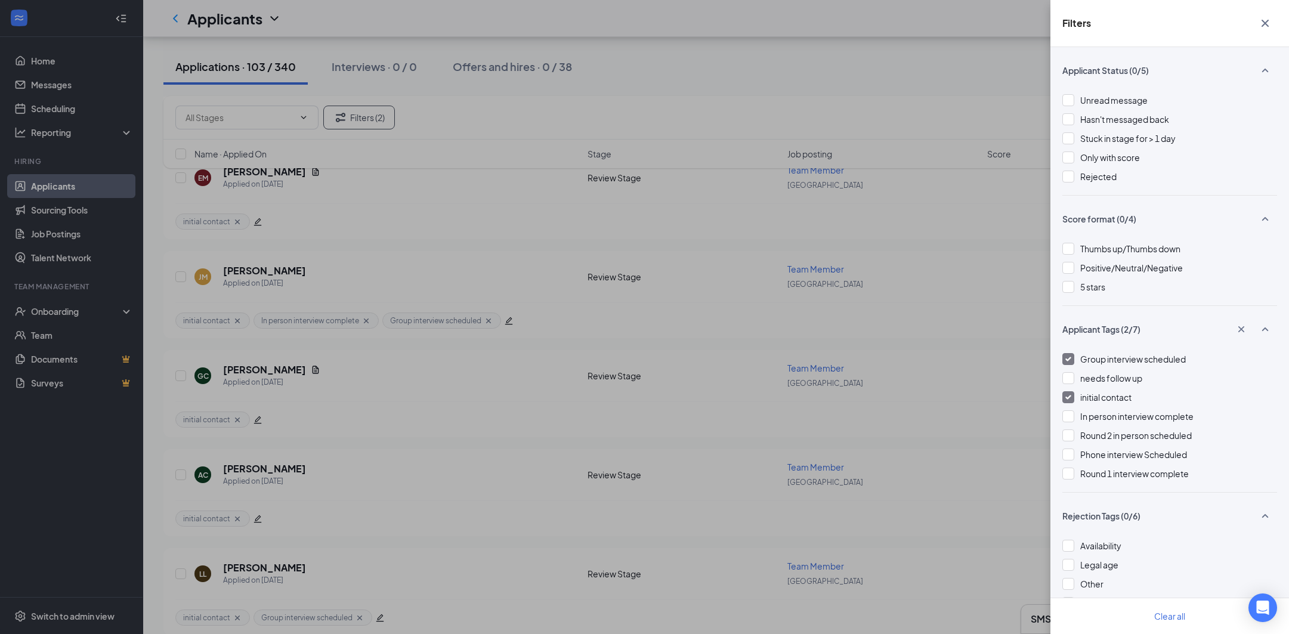
click at [1069, 400] on div at bounding box center [1068, 397] width 12 height 12
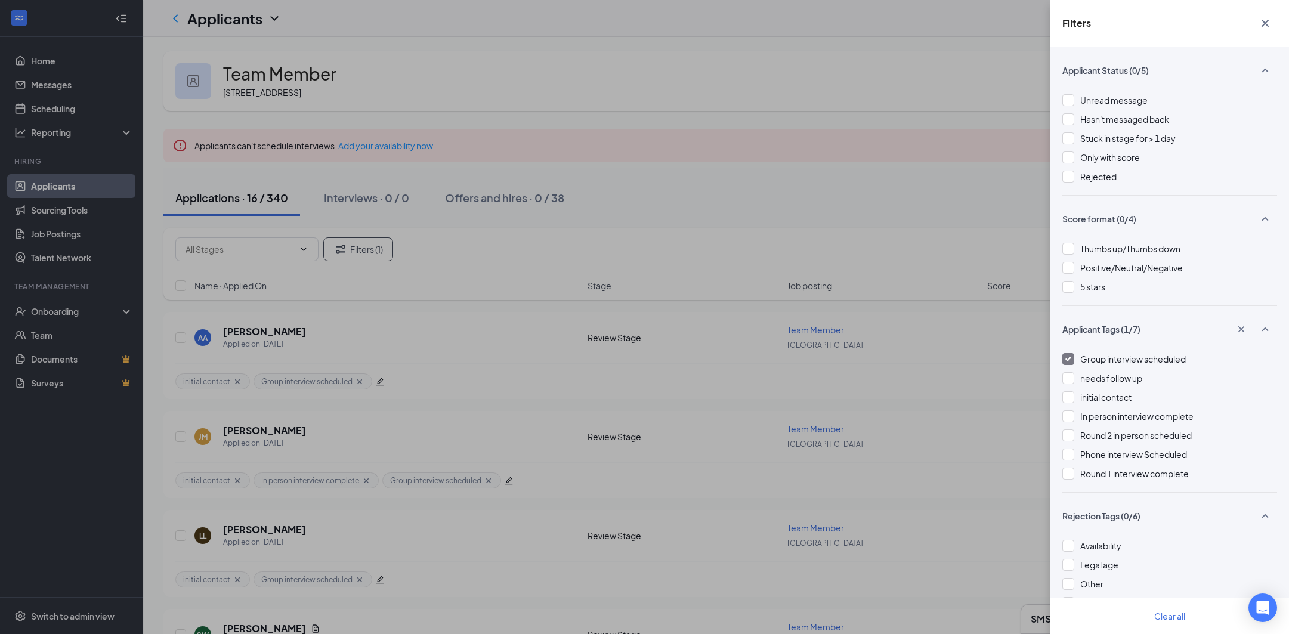
click at [785, 236] on div "Filters Applicant Status (0/5) Unread message Hasn't messaged back Stuck in sta…" at bounding box center [644, 317] width 1289 height 634
click at [1273, 27] on button "button" at bounding box center [1265, 23] width 24 height 23
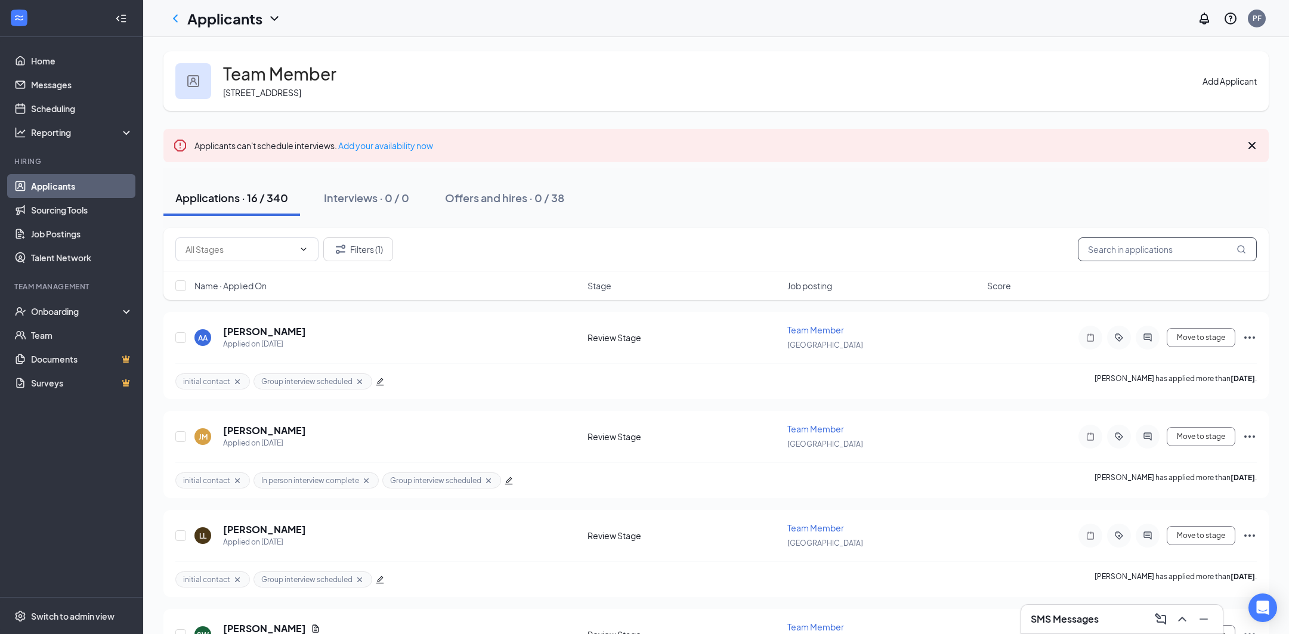
click at [1194, 251] on input "text" at bounding box center [1167, 249] width 179 height 24
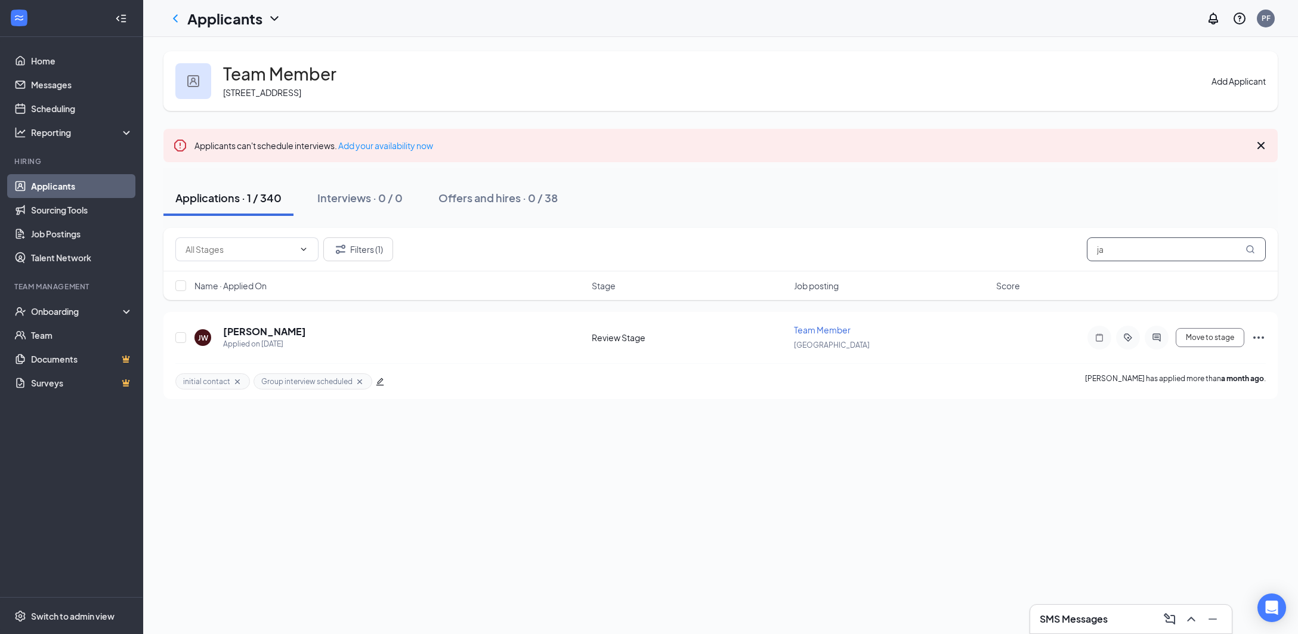
type input "j"
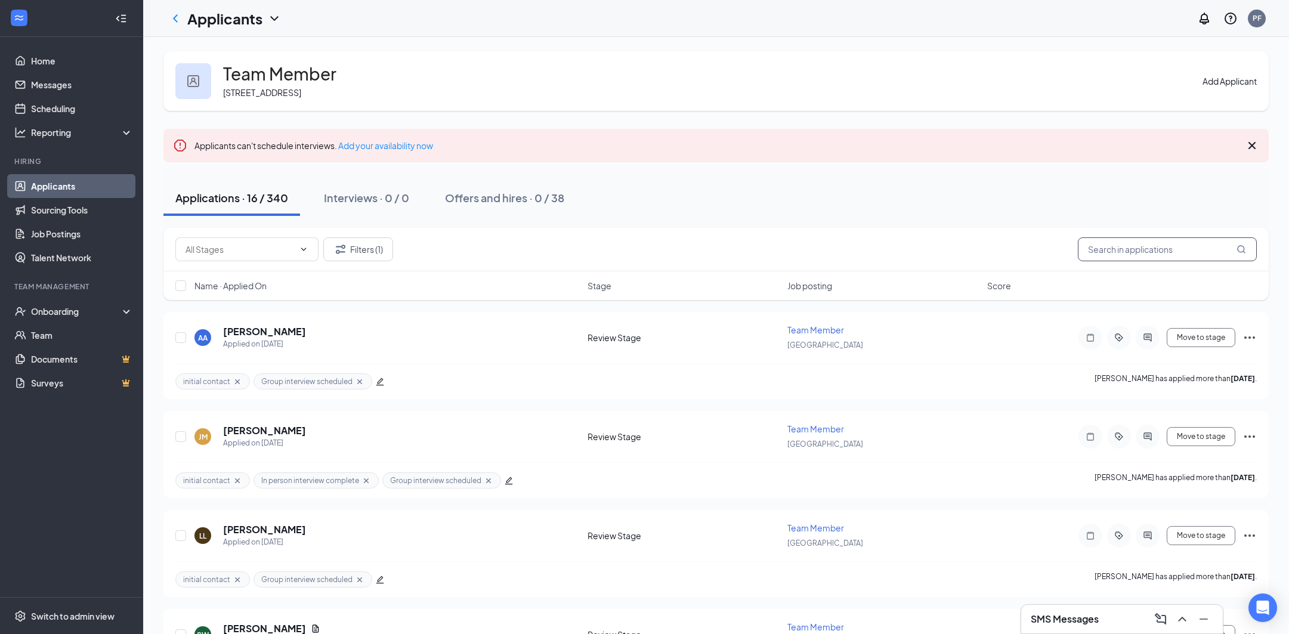
click at [1152, 252] on input "text" at bounding box center [1167, 249] width 179 height 24
click at [379, 380] on icon "edit" at bounding box center [380, 382] width 8 height 8
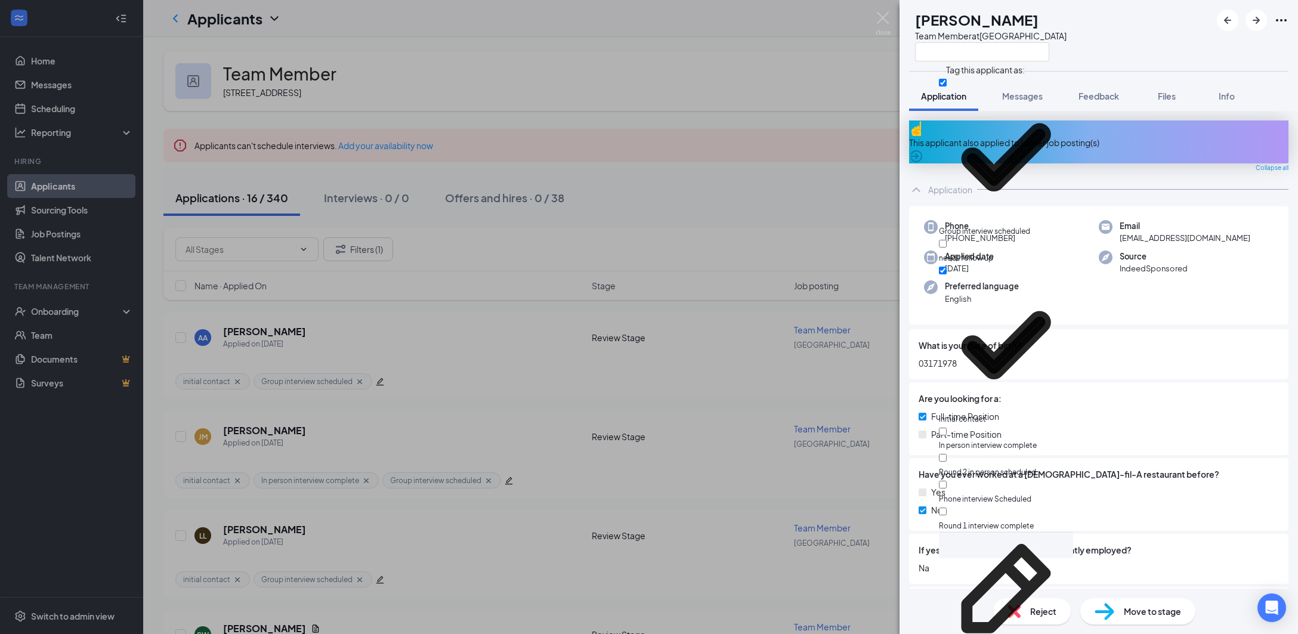
click at [481, 357] on div "AA [PERSON_NAME] Team Member at [GEOGRAPHIC_DATA] Application Messages Feedback…" at bounding box center [649, 317] width 1298 height 634
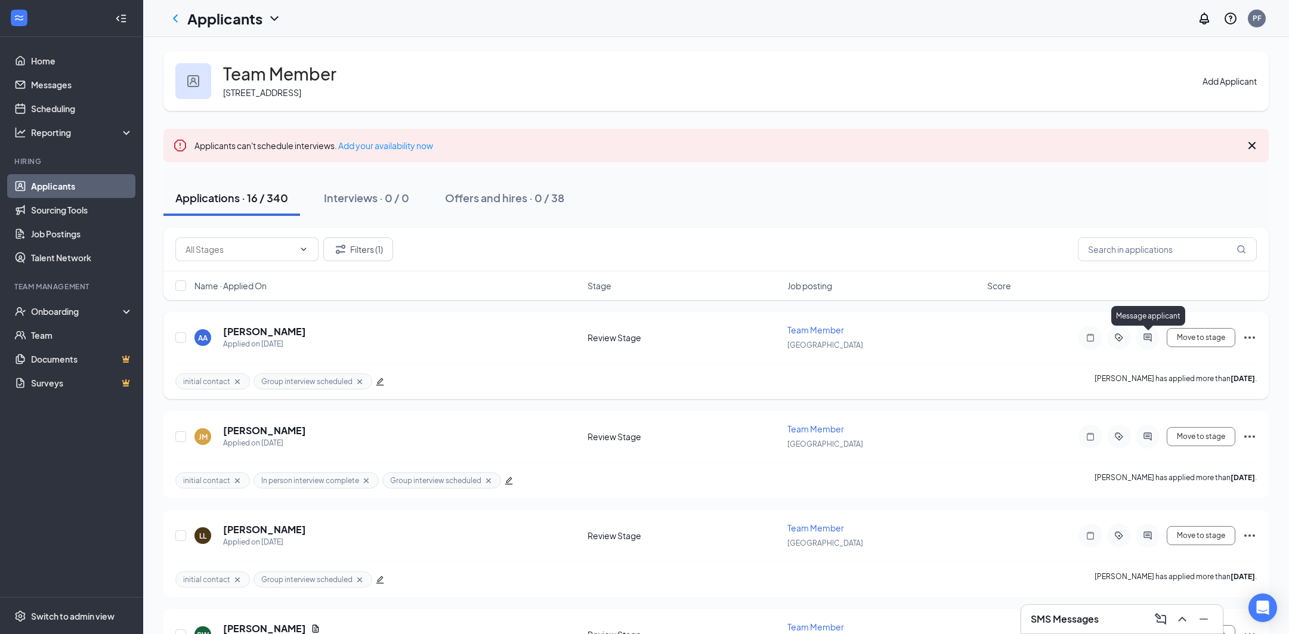
click at [1152, 339] on icon "ActiveChat" at bounding box center [1147, 338] width 14 height 10
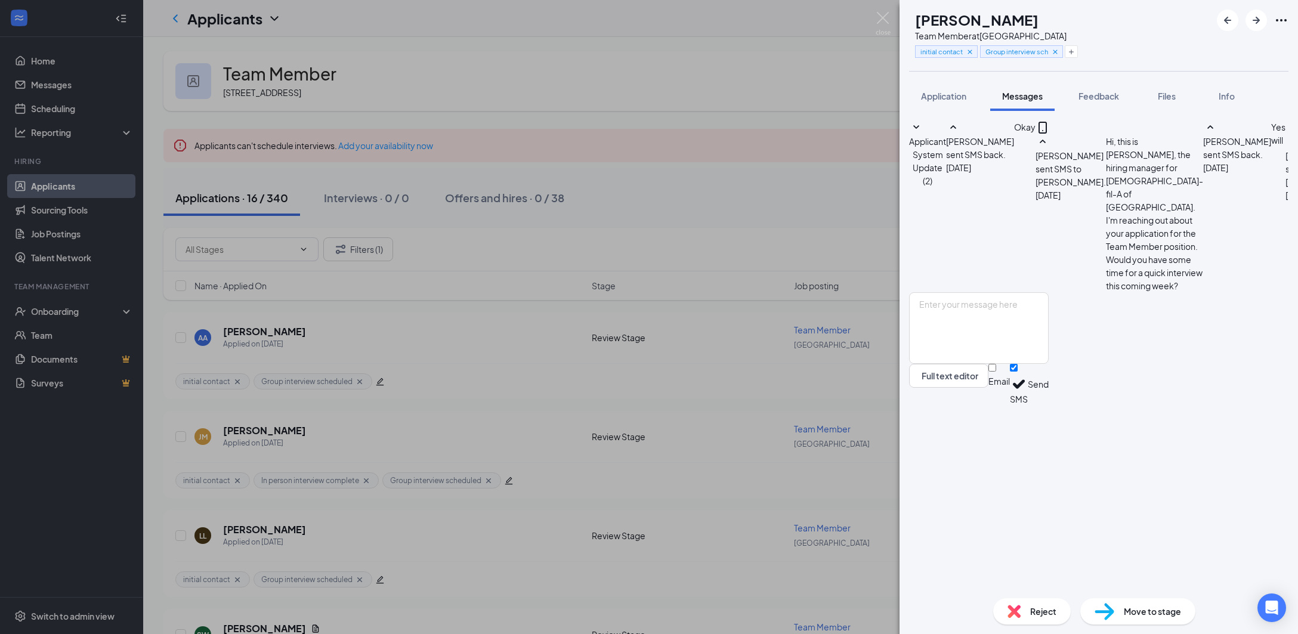
scroll to position [87, 0]
click at [1048, 364] on textarea at bounding box center [979, 328] width 140 height 72
click at [1038, 364] on textarea at bounding box center [979, 328] width 140 height 72
paste textarea "Good afternoon, I am confirming your scheduled interview for 10 am [DATE] 10-17…"
type textarea "Good afternoon, I am confirming your scheduled interview for 10 am [DATE] 10-17…"
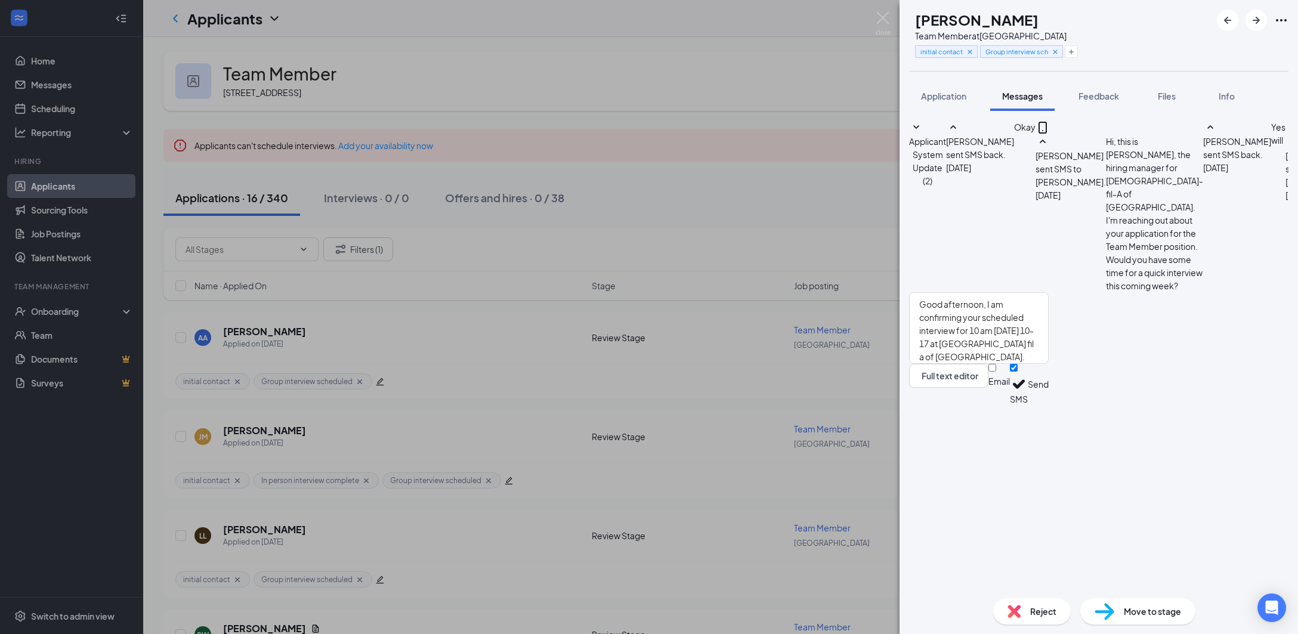
click at [1048, 405] on button "Send" at bounding box center [1037, 384] width 21 height 41
click at [872, 408] on div "AA [PERSON_NAME] Team Member at [GEOGRAPHIC_DATA] initial contact Group intervi…" at bounding box center [649, 317] width 1298 height 634
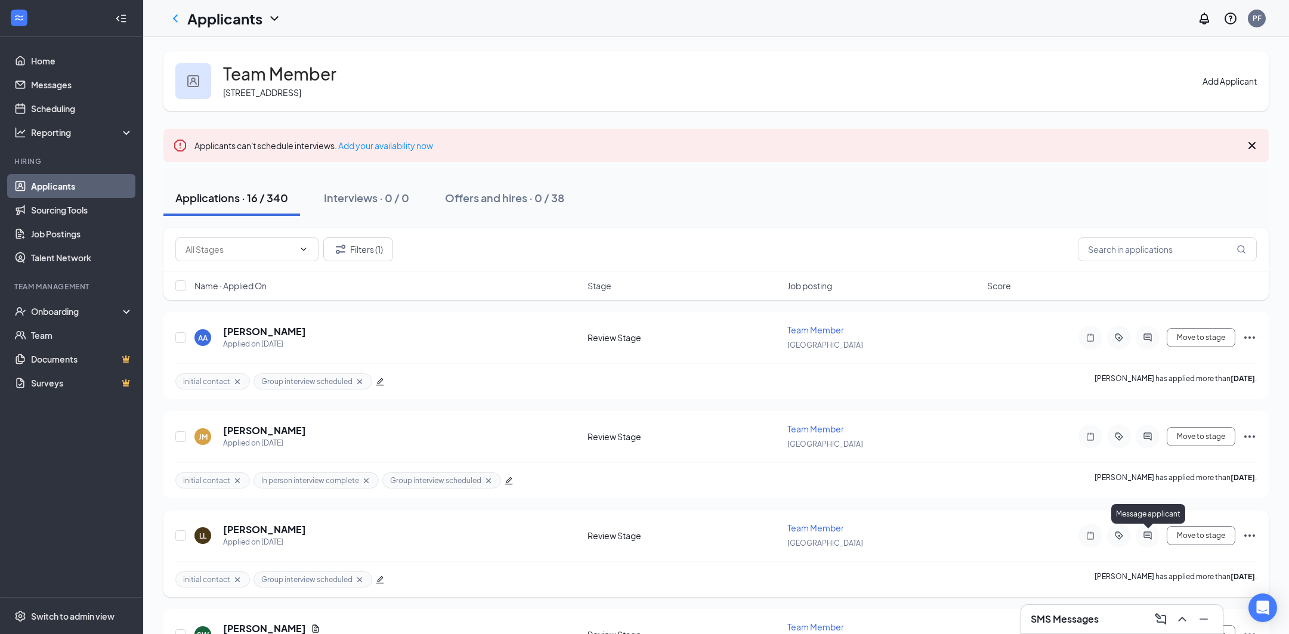
click at [1150, 534] on icon "ActiveChat" at bounding box center [1147, 535] width 8 height 8
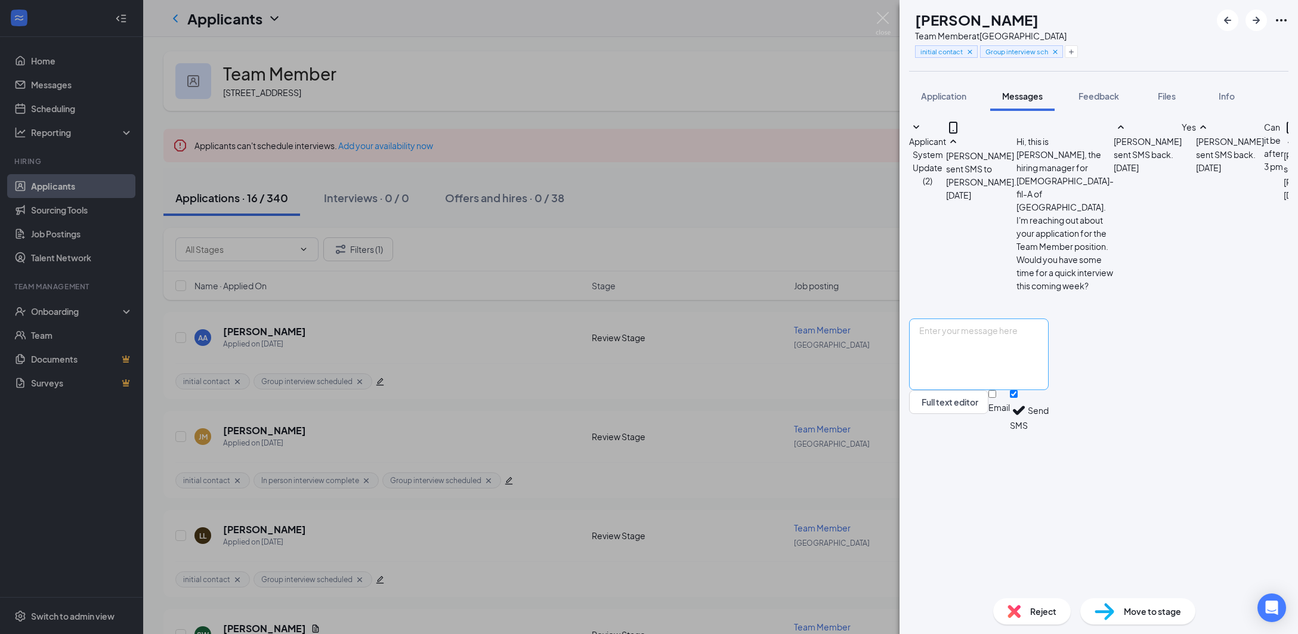
scroll to position [100, 0]
click at [1020, 390] on textarea at bounding box center [979, 354] width 140 height 72
paste textarea "Good afternoon, I am confirming your scheduled interview for 10 am [DATE] 10-17…"
type textarea "Good afternoon, I am confirming your scheduled interview for 10 am [DATE] 10-17…"
click at [1048, 431] on button "Send" at bounding box center [1037, 410] width 21 height 41
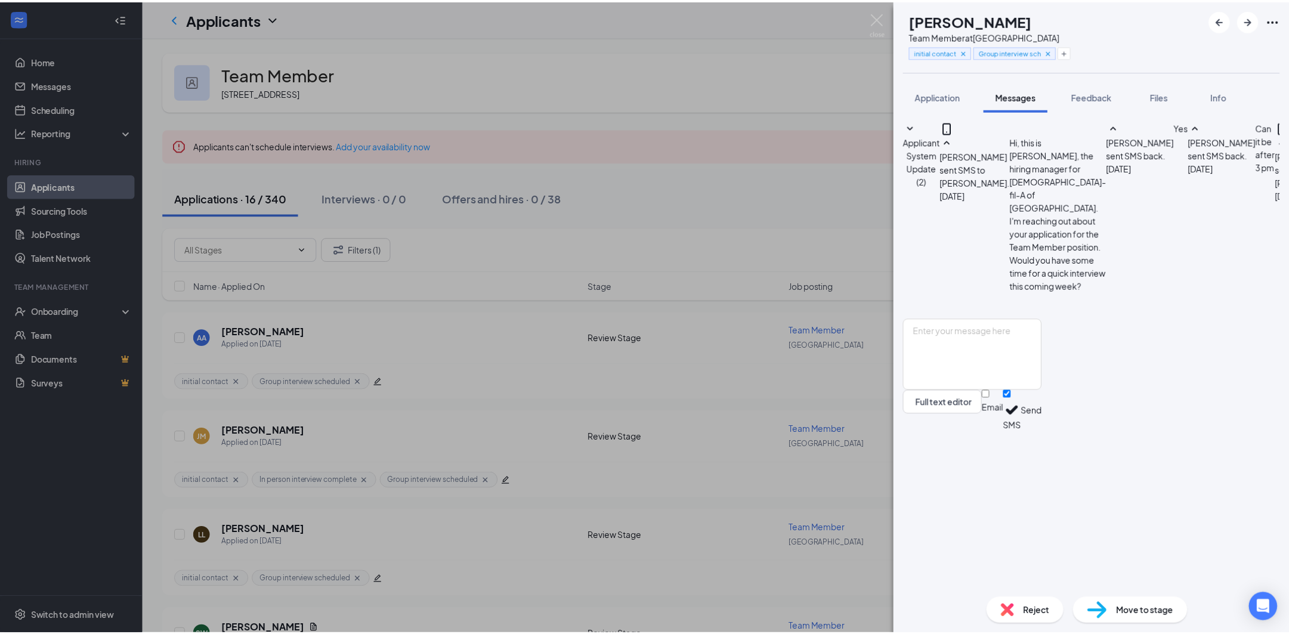
scroll to position [203, 0]
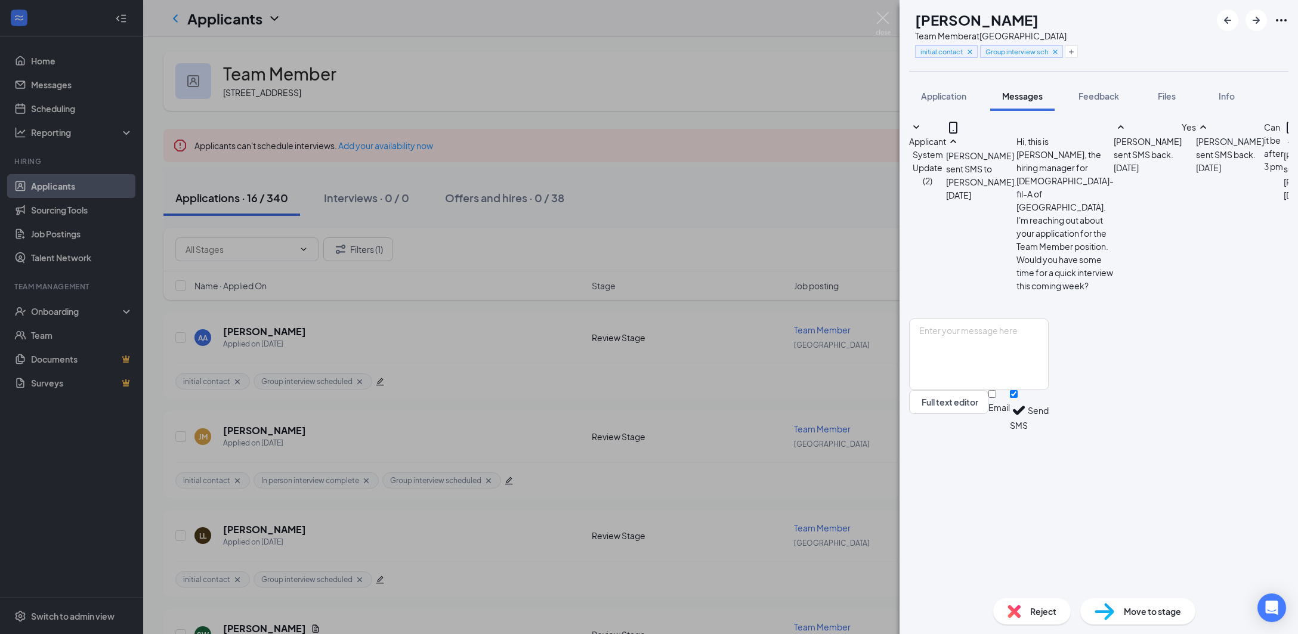
click at [880, 401] on div "LL [PERSON_NAME] Team Member at [GEOGRAPHIC_DATA] initial contact Group intervi…" at bounding box center [649, 317] width 1298 height 634
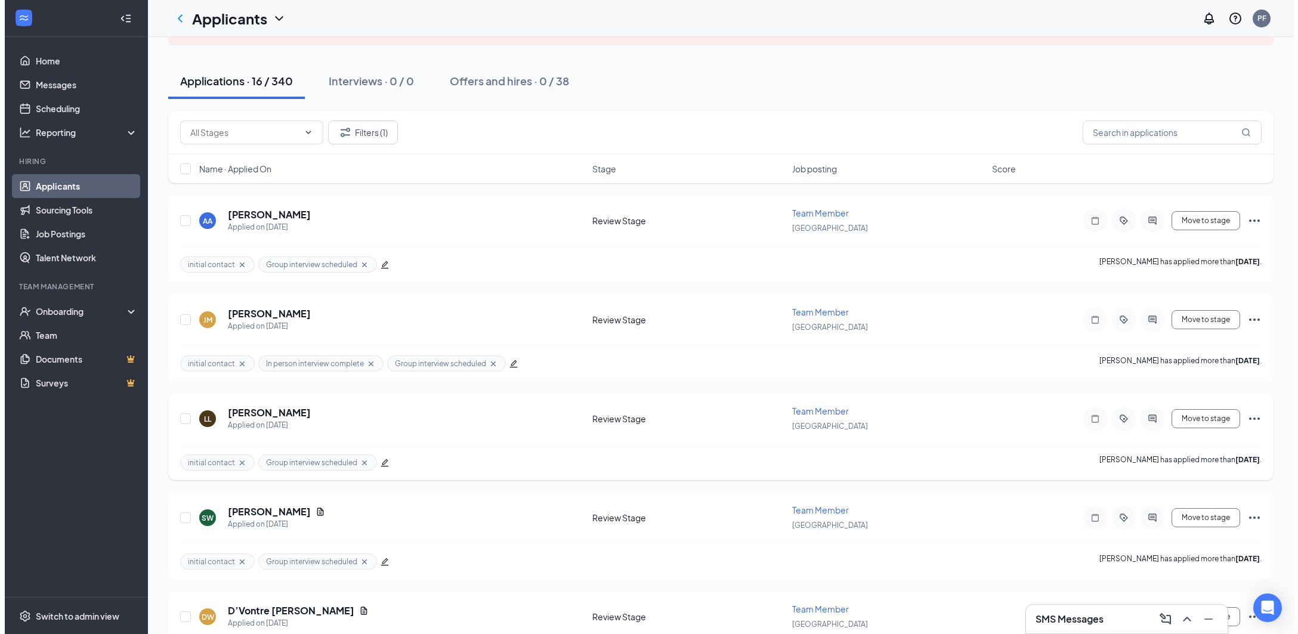
scroll to position [119, 0]
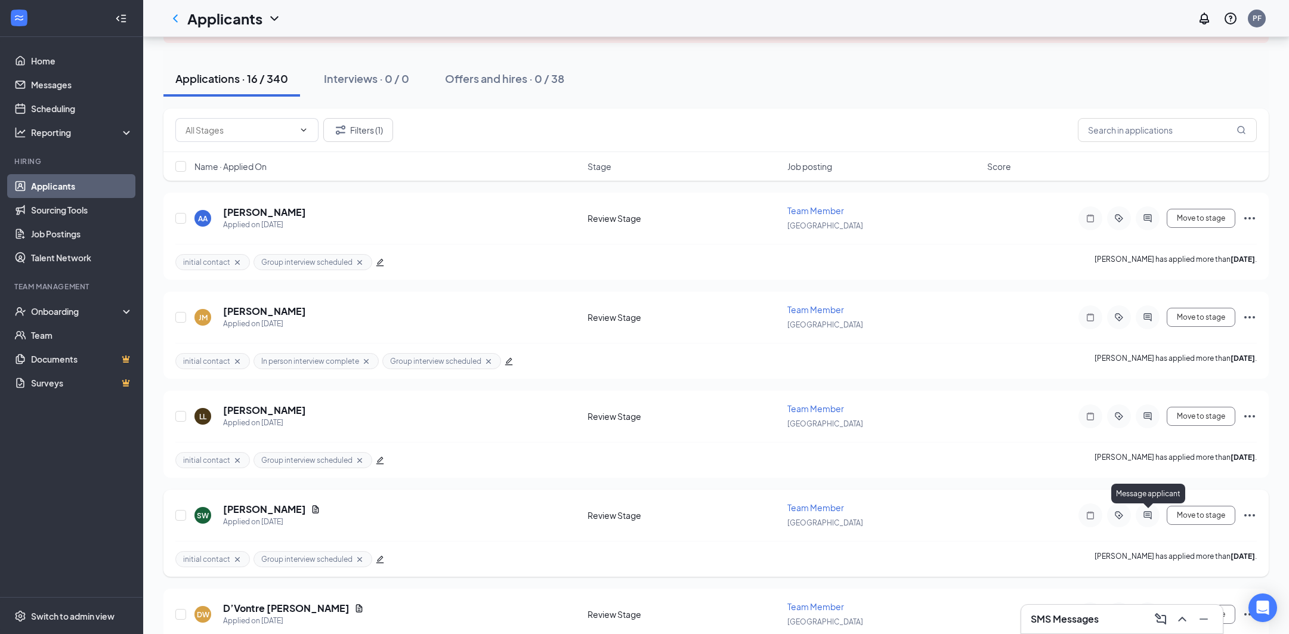
click at [1147, 516] on icon "ActiveChat" at bounding box center [1147, 515] width 14 height 10
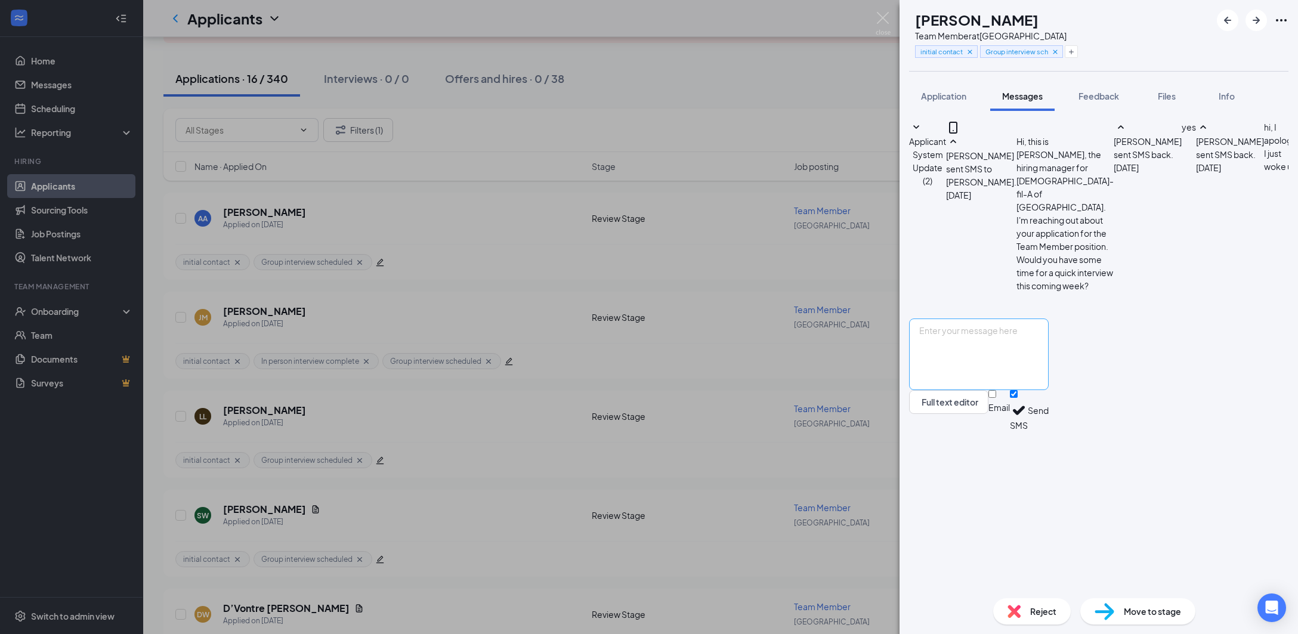
scroll to position [100, 0]
click at [1048, 390] on textarea at bounding box center [979, 354] width 140 height 72
paste textarea "Good afternoon, I am confirming your scheduled interview for 10 am [DATE] 10-17…"
type textarea "Good afternoon, I am confirming your scheduled interview for 10 am [DATE] 10-17…"
click at [1048, 431] on button "Send" at bounding box center [1037, 410] width 21 height 41
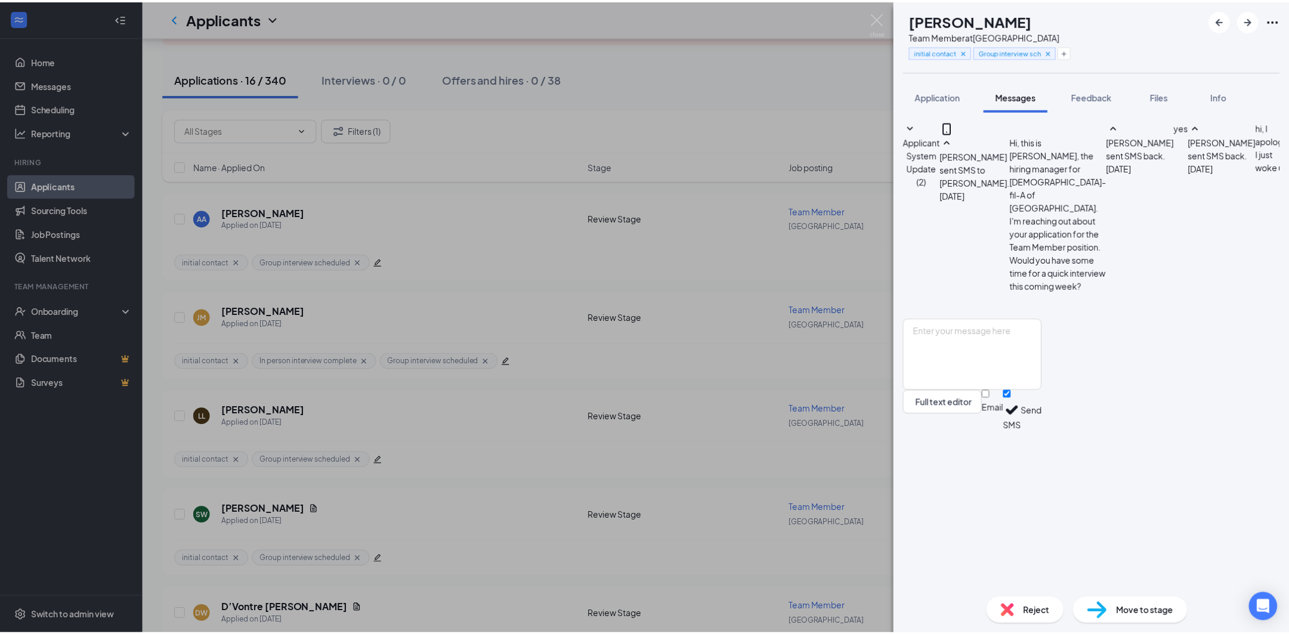
scroll to position [203, 0]
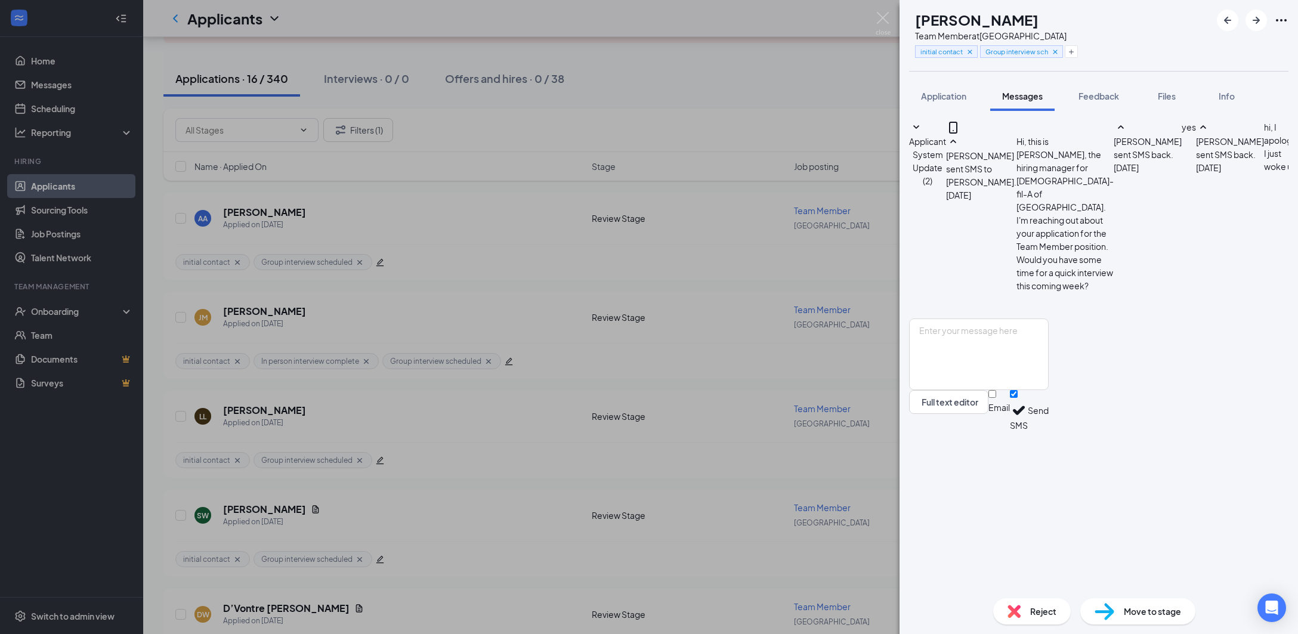
click at [747, 480] on div "SW [PERSON_NAME] Team Member at [GEOGRAPHIC_DATA] initial contact Group intervi…" at bounding box center [649, 317] width 1298 height 634
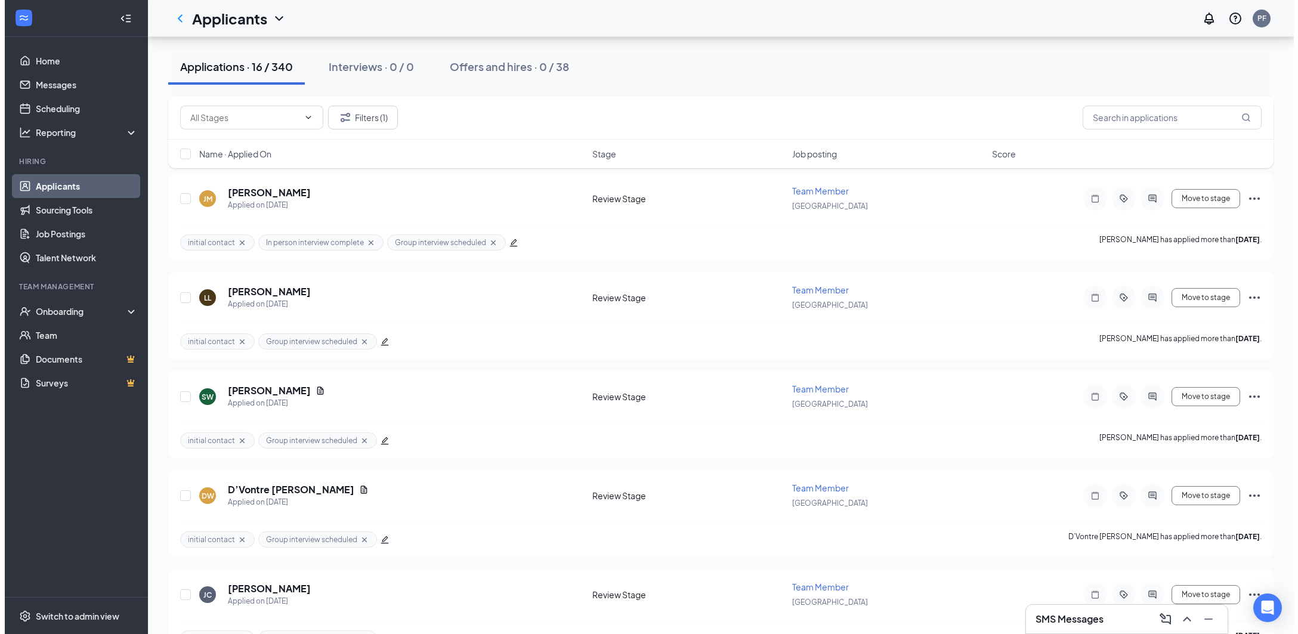
scroll to position [239, 0]
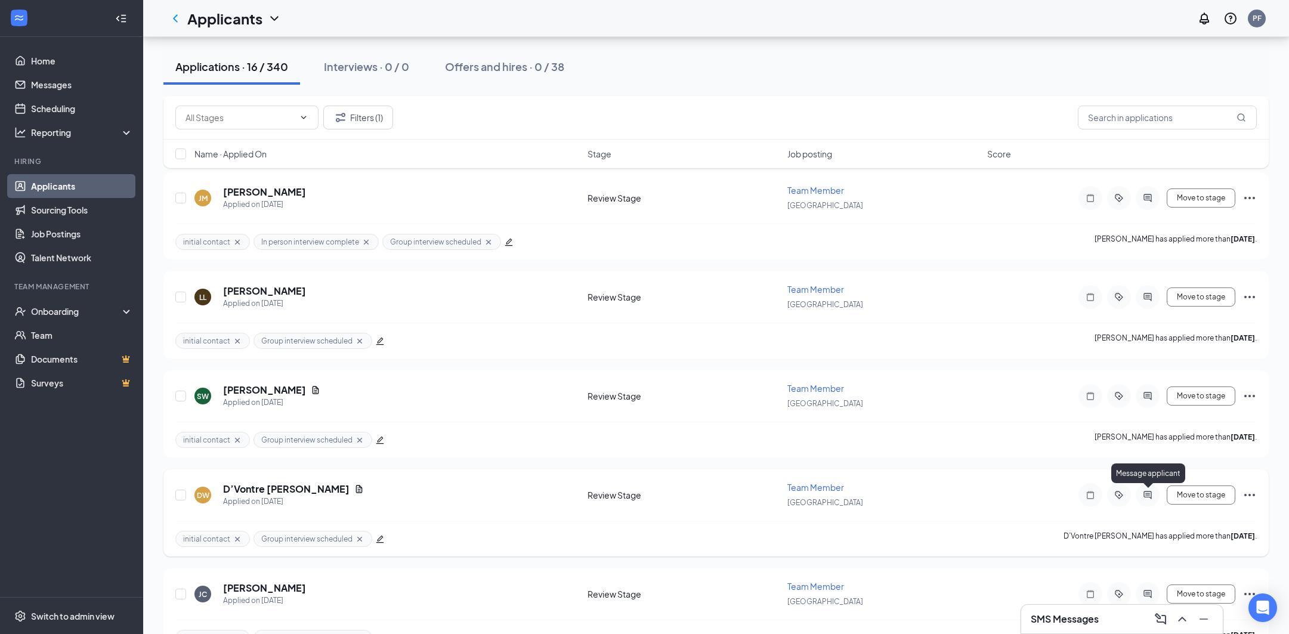
click at [1153, 497] on icon "ActiveChat" at bounding box center [1147, 495] width 14 height 10
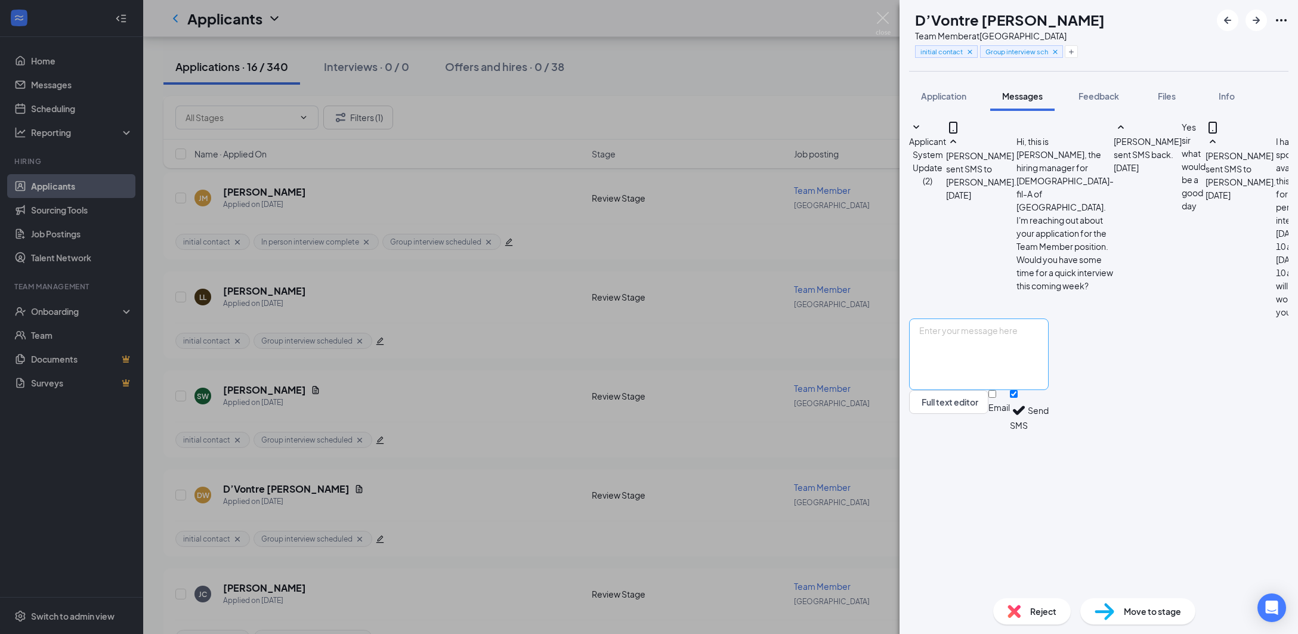
scroll to position [36, 0]
click at [1008, 390] on textarea at bounding box center [979, 354] width 140 height 72
paste textarea "Good afternoon, I am confirming your scheduled interview for 10 am [DATE] 10-17…"
type textarea "Good afternoon, I am confirming your scheduled interview for 10 am [DATE] 10-17…"
click at [1048, 431] on button "Send" at bounding box center [1037, 410] width 21 height 41
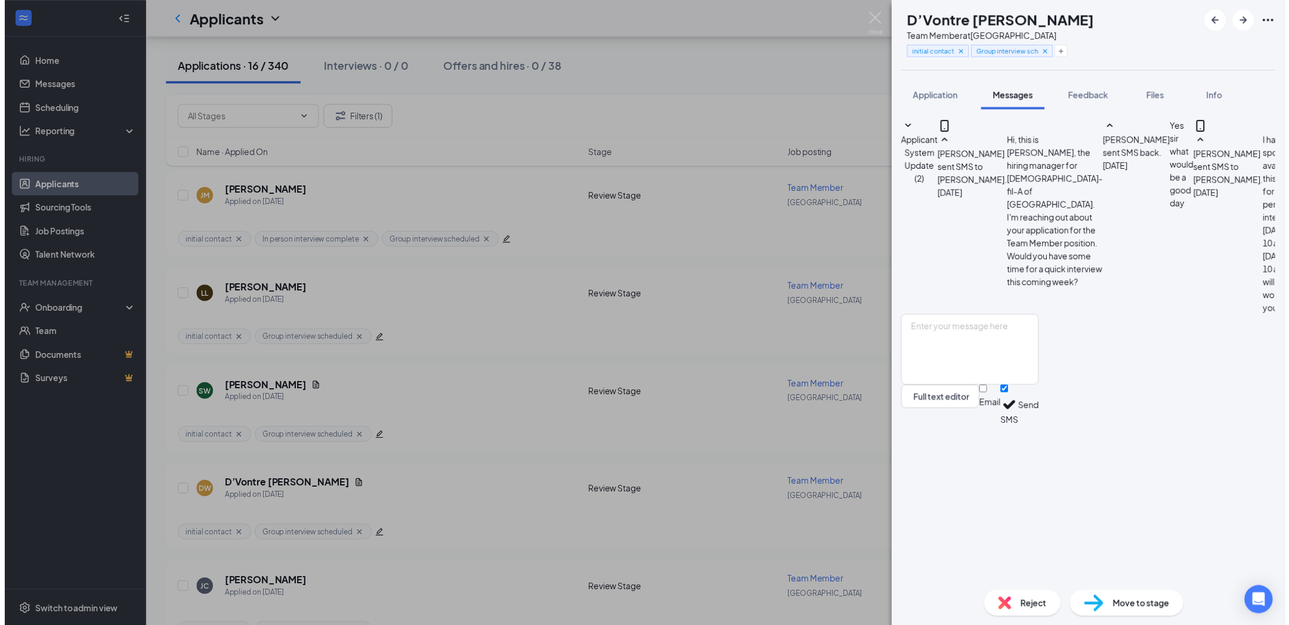
scroll to position [138, 0]
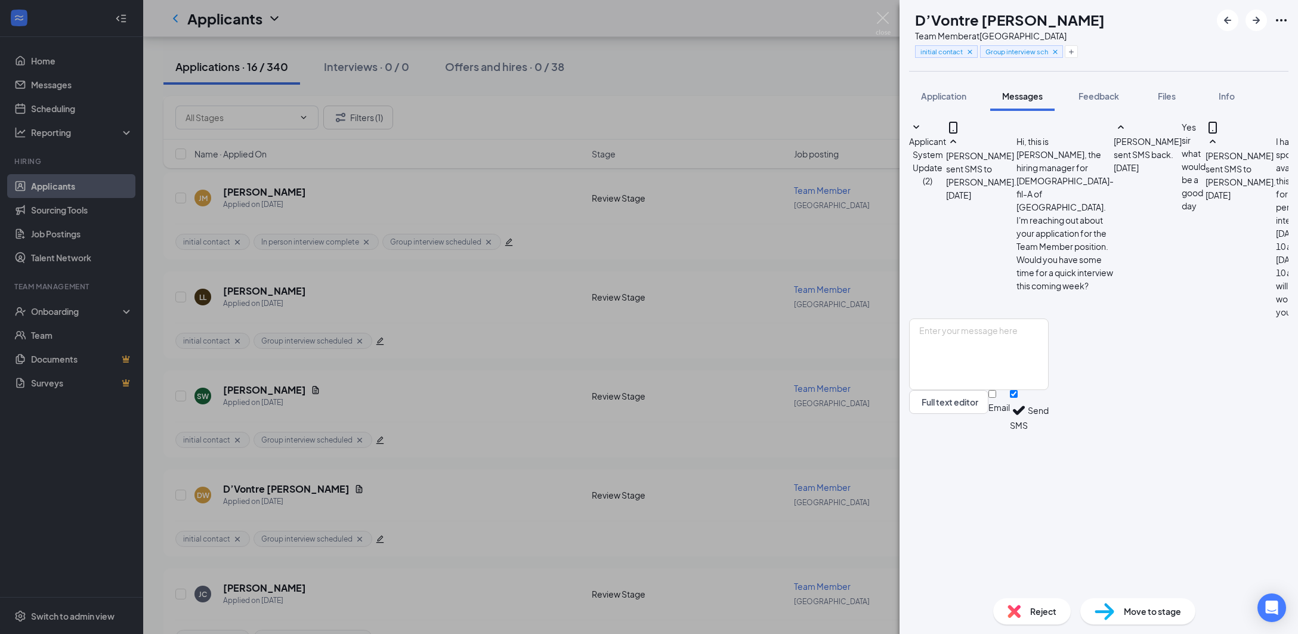
click at [863, 456] on div "DW [PERSON_NAME] Team Member at [GEOGRAPHIC_DATA] initial contact Group intervi…" at bounding box center [649, 317] width 1298 height 634
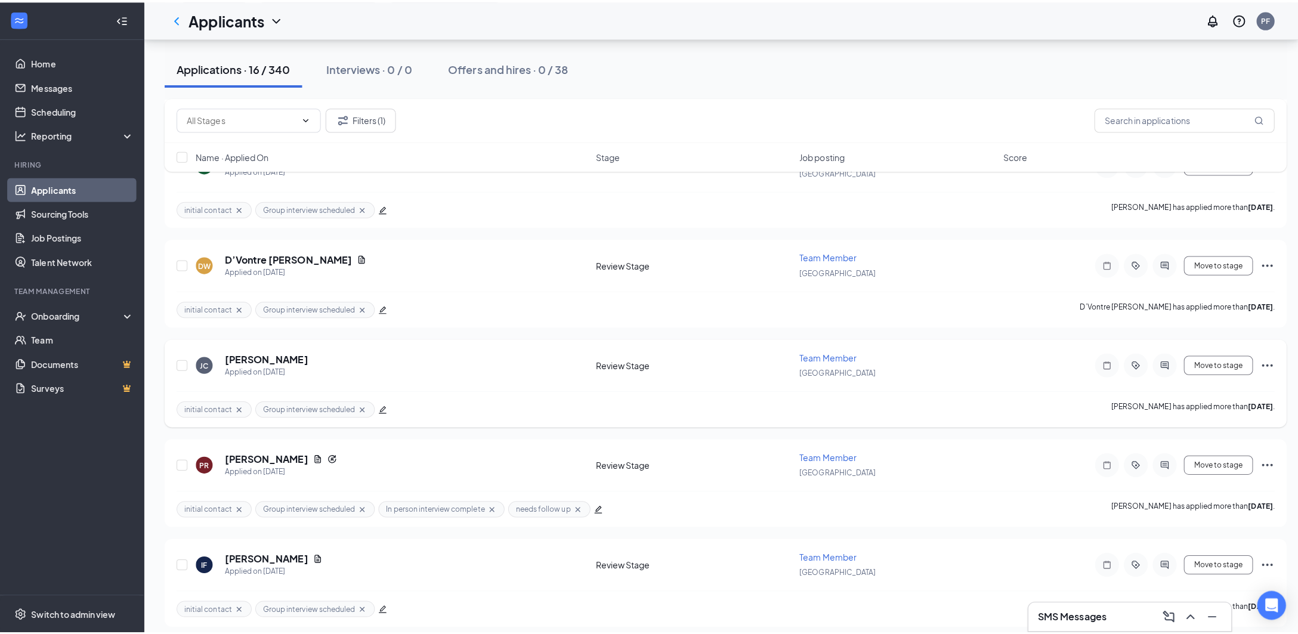
scroll to position [477, 0]
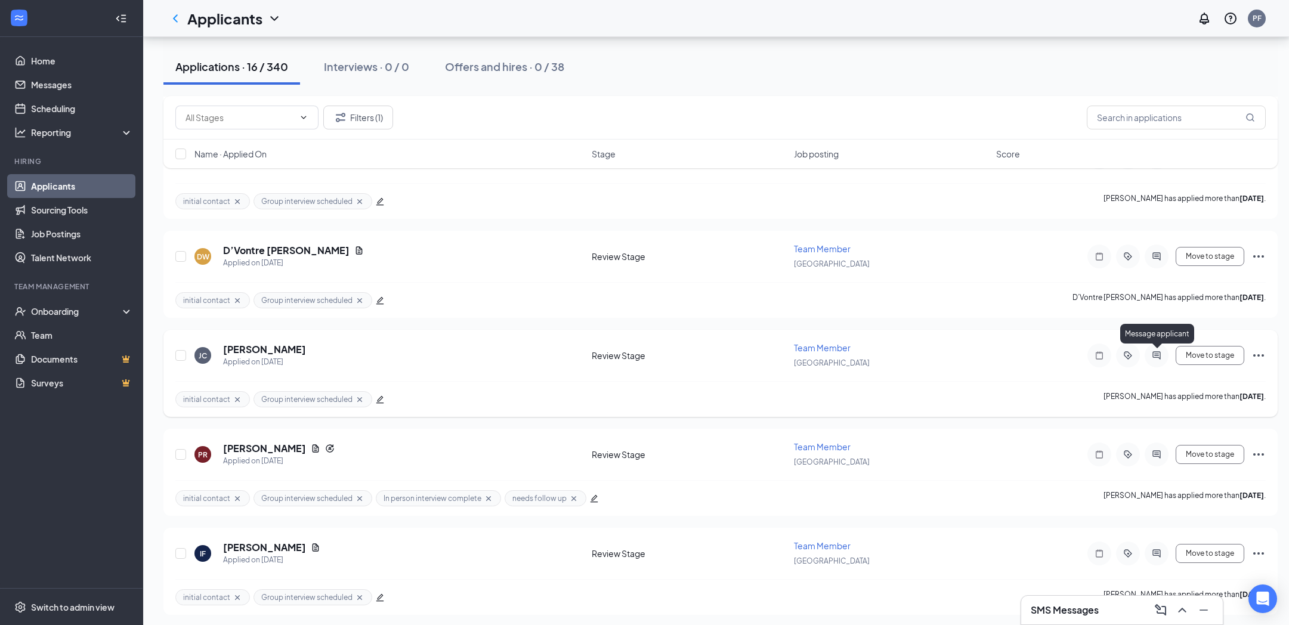
click at [1160, 356] on icon "ActiveChat" at bounding box center [1156, 355] width 8 height 8
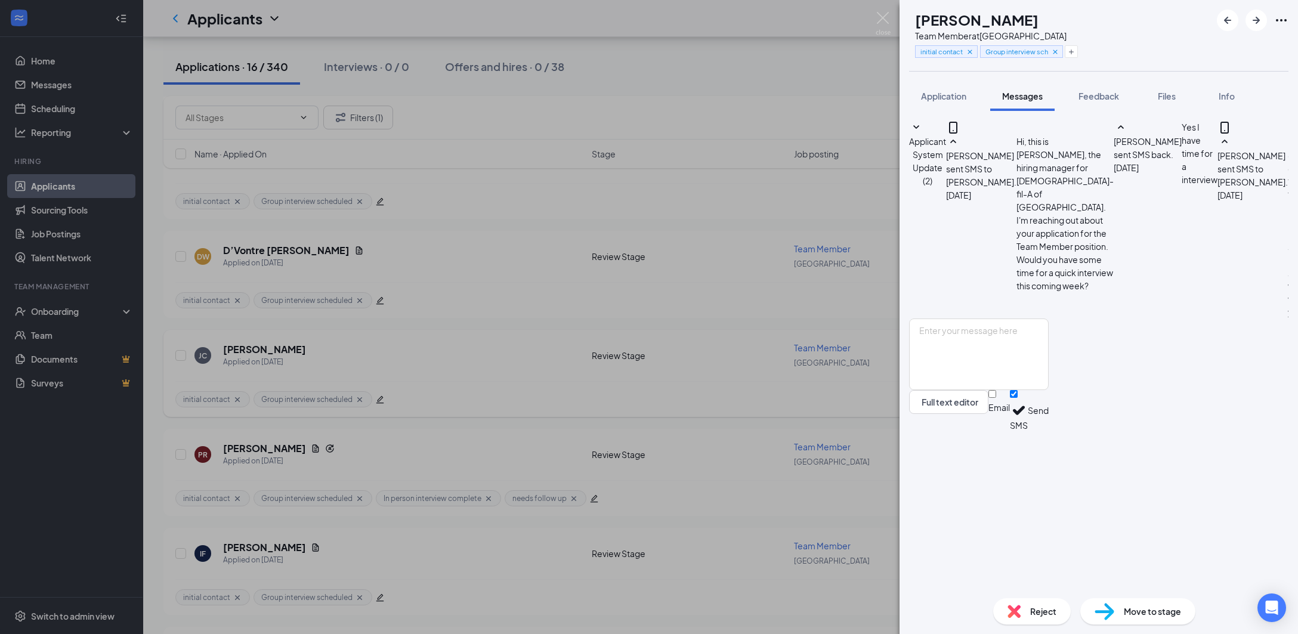
scroll to position [177, 0]
click at [1007, 390] on textarea at bounding box center [979, 354] width 140 height 72
paste textarea "Good afternoon, I am confirming your scheduled interview for 10 am [DATE] 10-17…"
type textarea "Good afternoon, I am confirming your scheduled interview for 10 am [DATE] 10-17…"
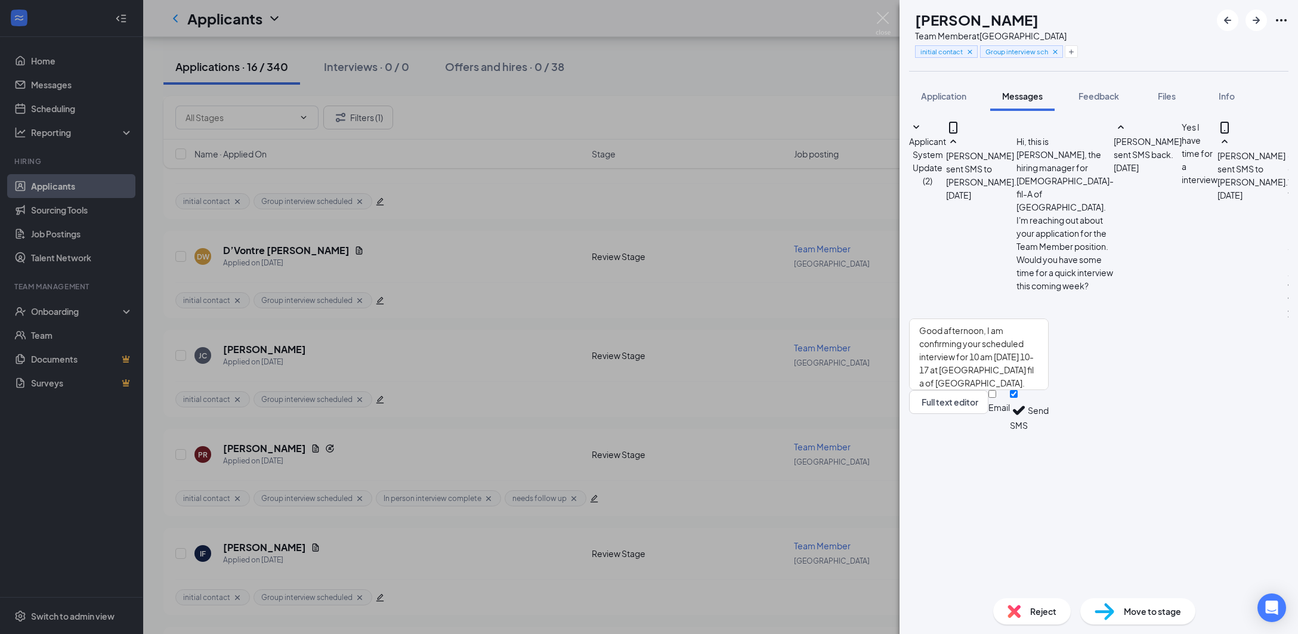
click at [1048, 431] on button "Send" at bounding box center [1037, 410] width 21 height 41
click at [856, 411] on div "[PERSON_NAME] Team Member at [GEOGRAPHIC_DATA] initial contact Group interview …" at bounding box center [649, 317] width 1298 height 634
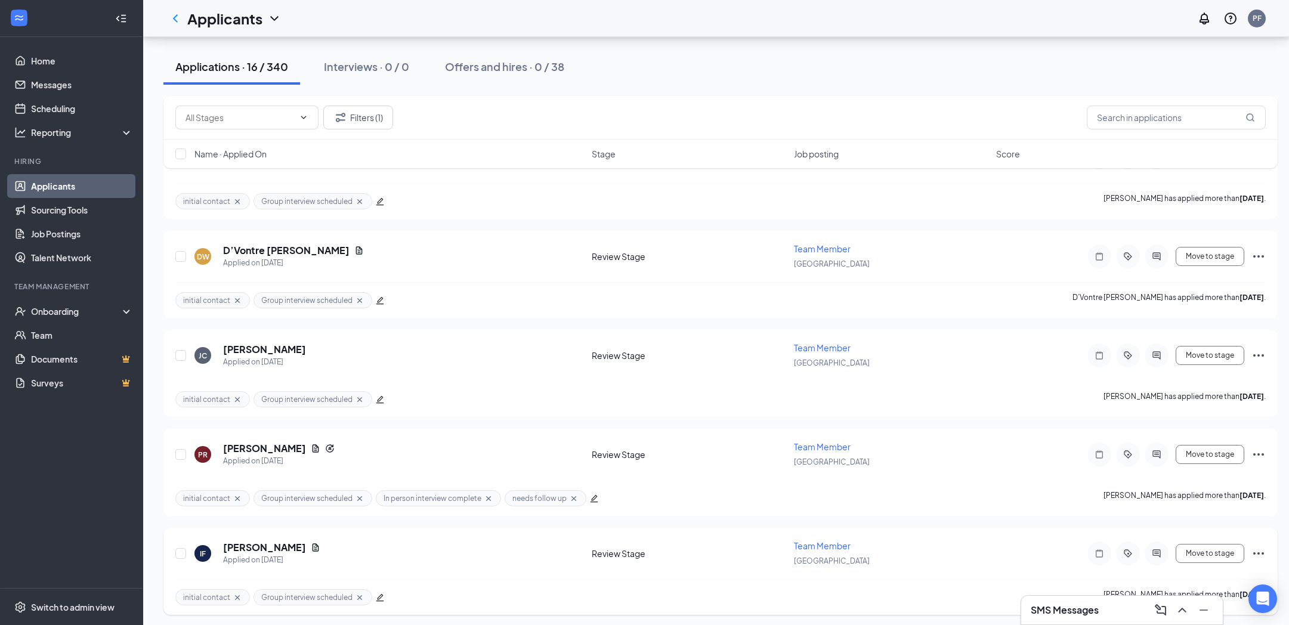
click at [1158, 561] on div at bounding box center [1156, 553] width 24 height 24
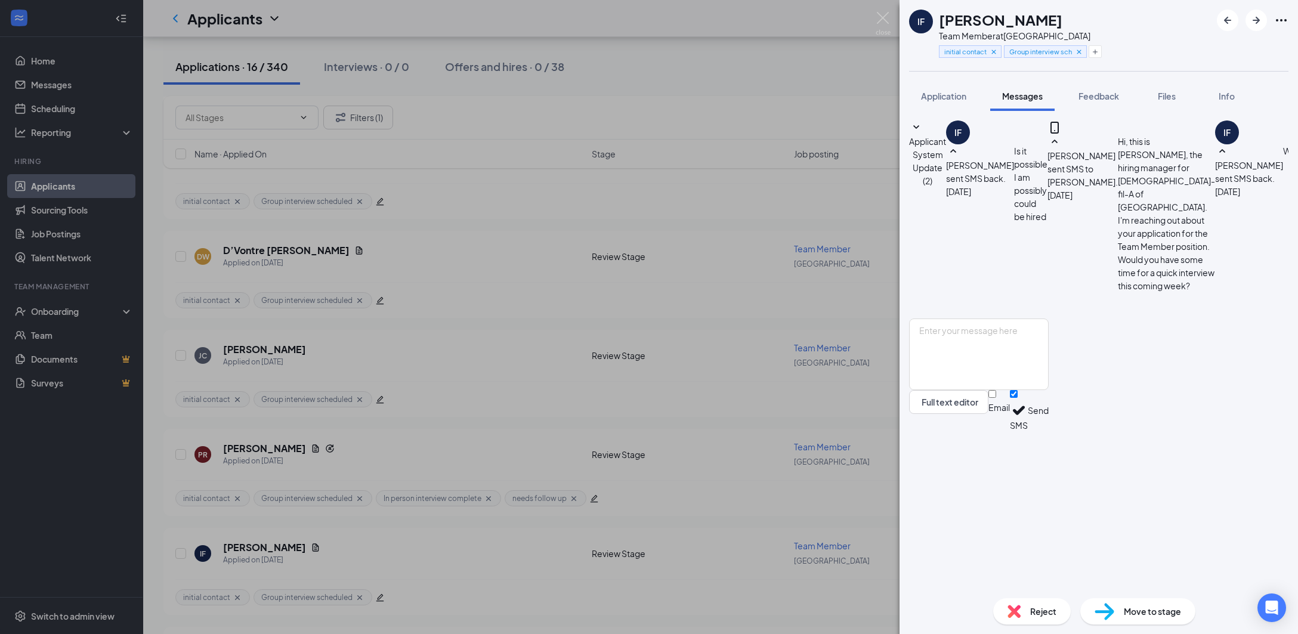
scroll to position [165, 0]
click at [1014, 390] on textarea at bounding box center [979, 354] width 140 height 72
type textarea "Good afternoon, I am confirming your scheduled interview for 10 am [DATE] 10-17…"
click at [1048, 431] on button "Send" at bounding box center [1037, 410] width 21 height 41
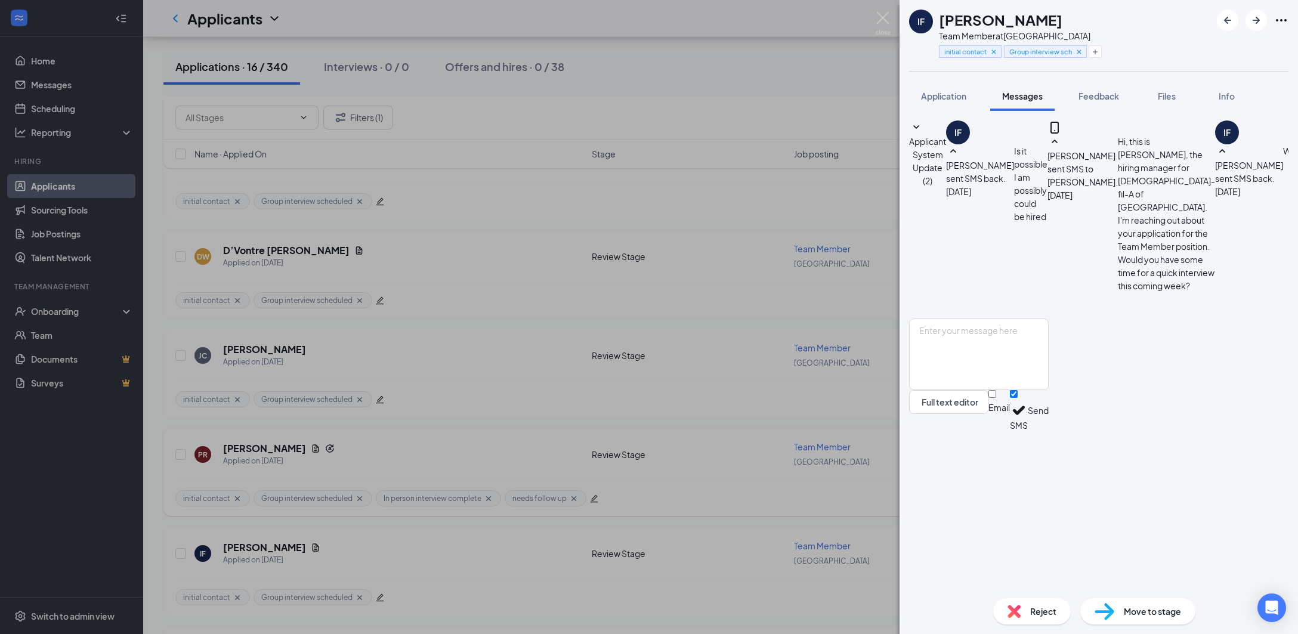
click at [806, 502] on div "IF [PERSON_NAME] Team Member at [GEOGRAPHIC_DATA] initial contact Group intervi…" at bounding box center [649, 317] width 1298 height 634
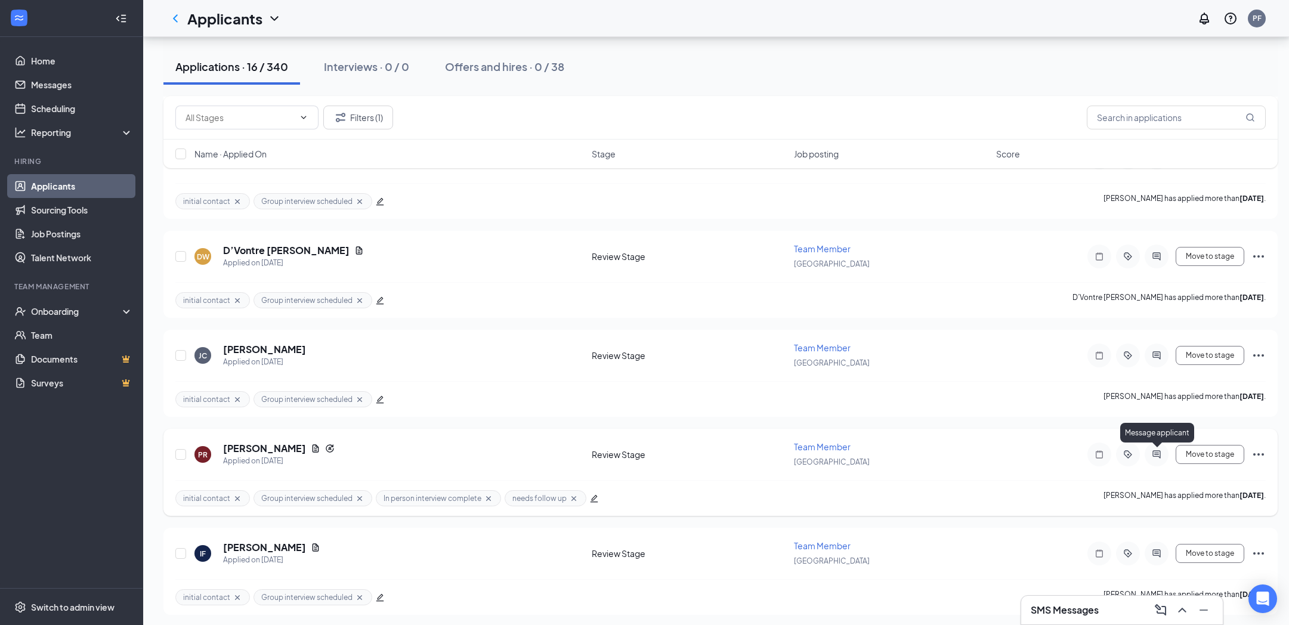
click at [1155, 453] on icon "ActiveChat" at bounding box center [1156, 455] width 14 height 10
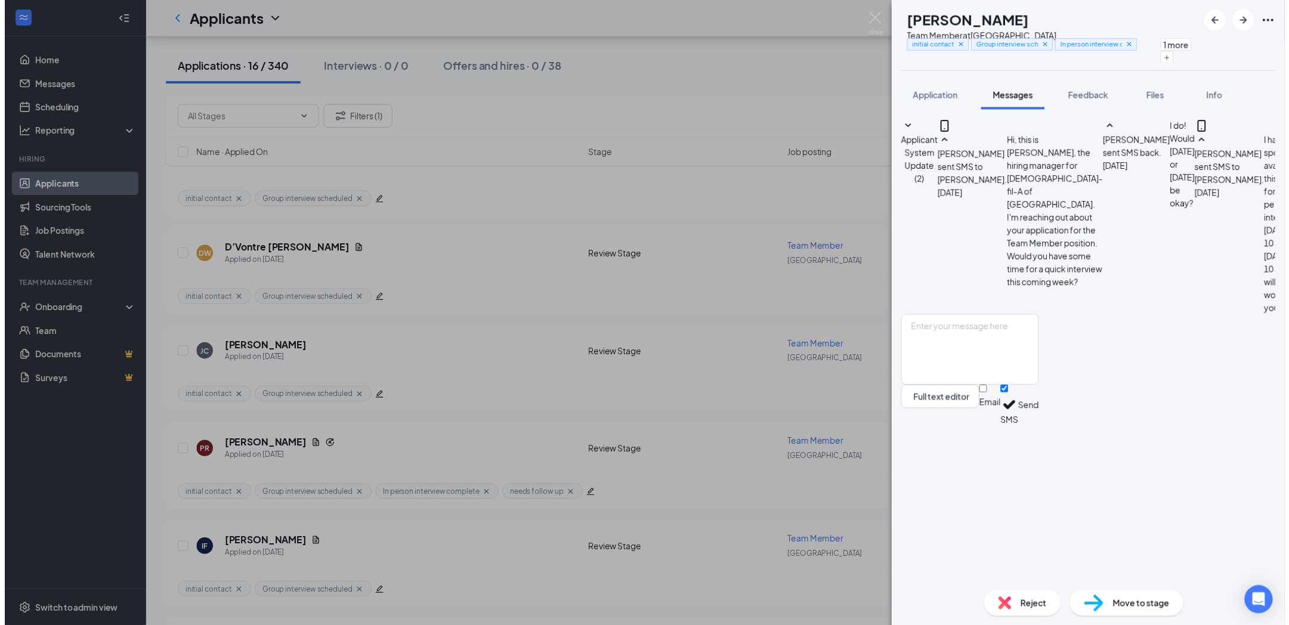
scroll to position [332, 0]
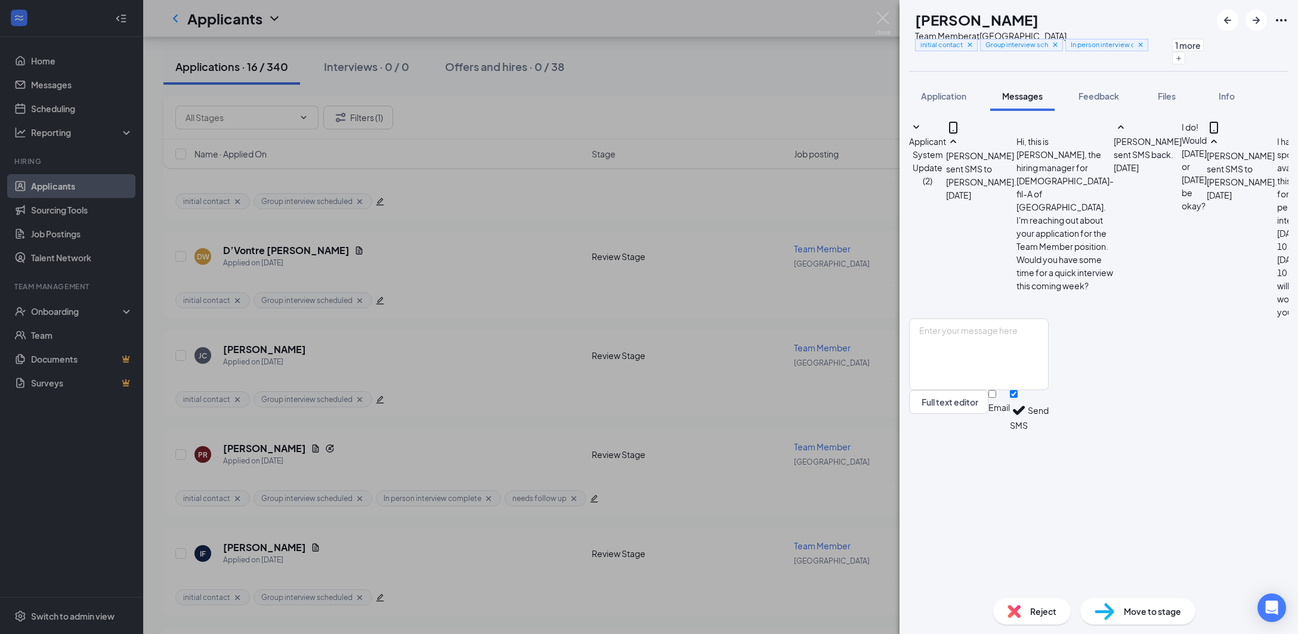
click at [812, 503] on div "[PERSON_NAME] Roadley Team Member at [GEOGRAPHIC_DATA] initial contact Group in…" at bounding box center [649, 317] width 1298 height 634
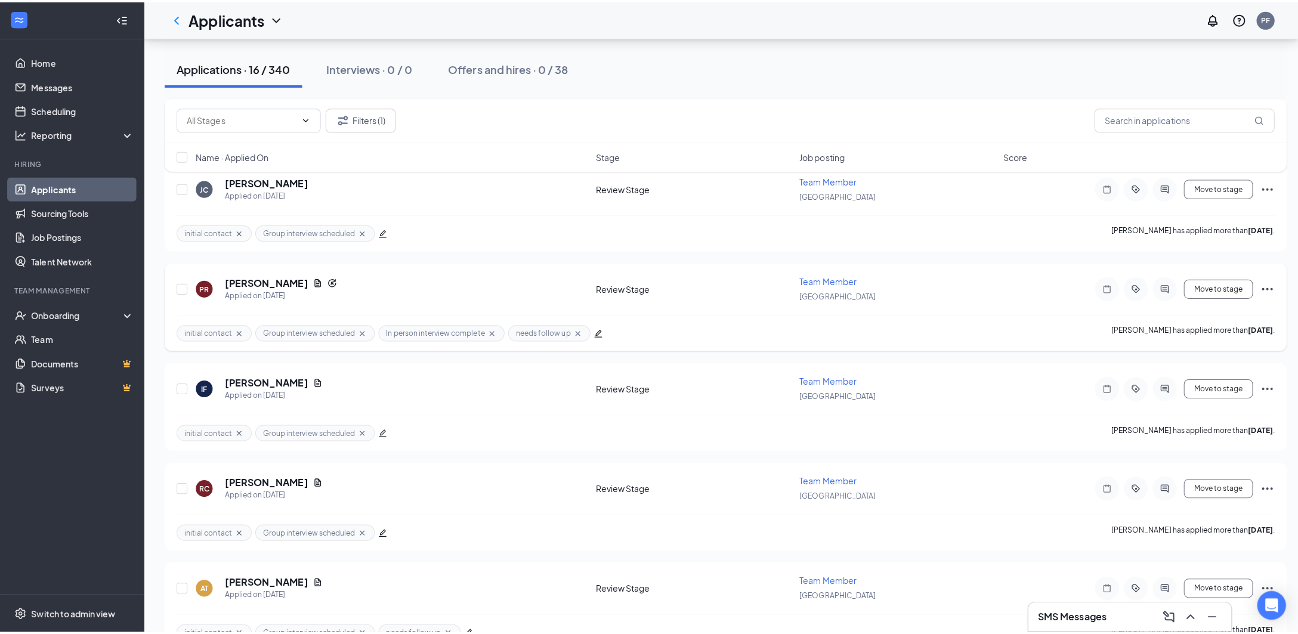
scroll to position [716, 0]
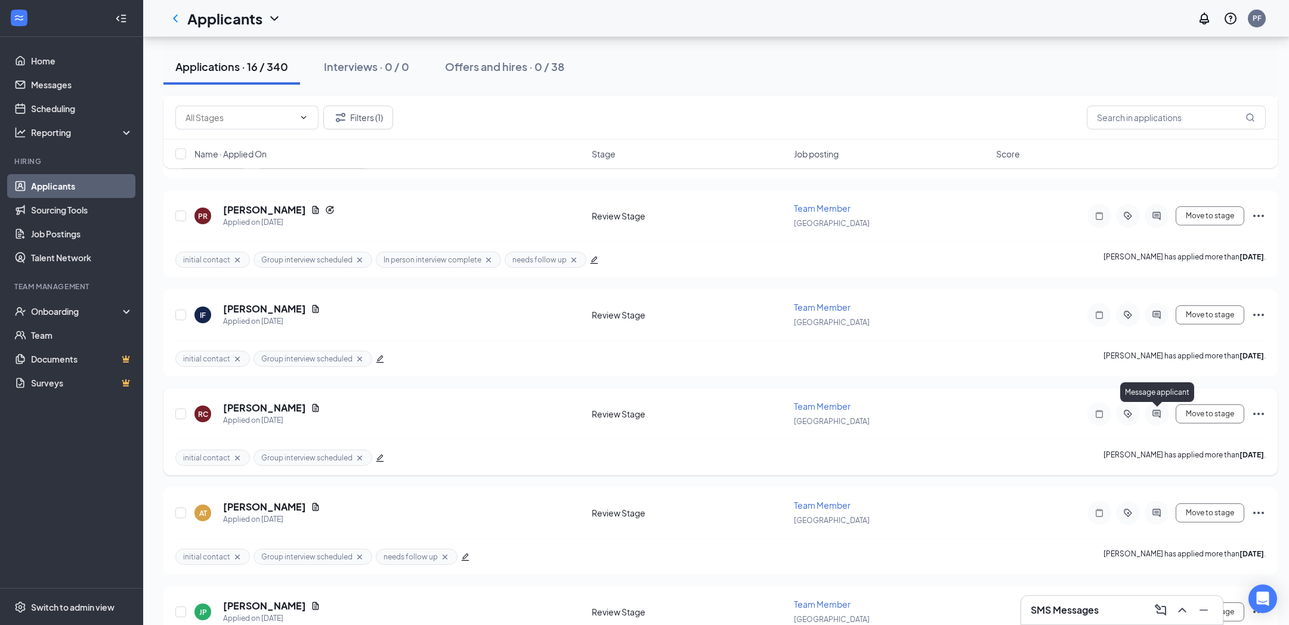
click at [1160, 411] on icon "ActiveChat" at bounding box center [1156, 414] width 8 height 8
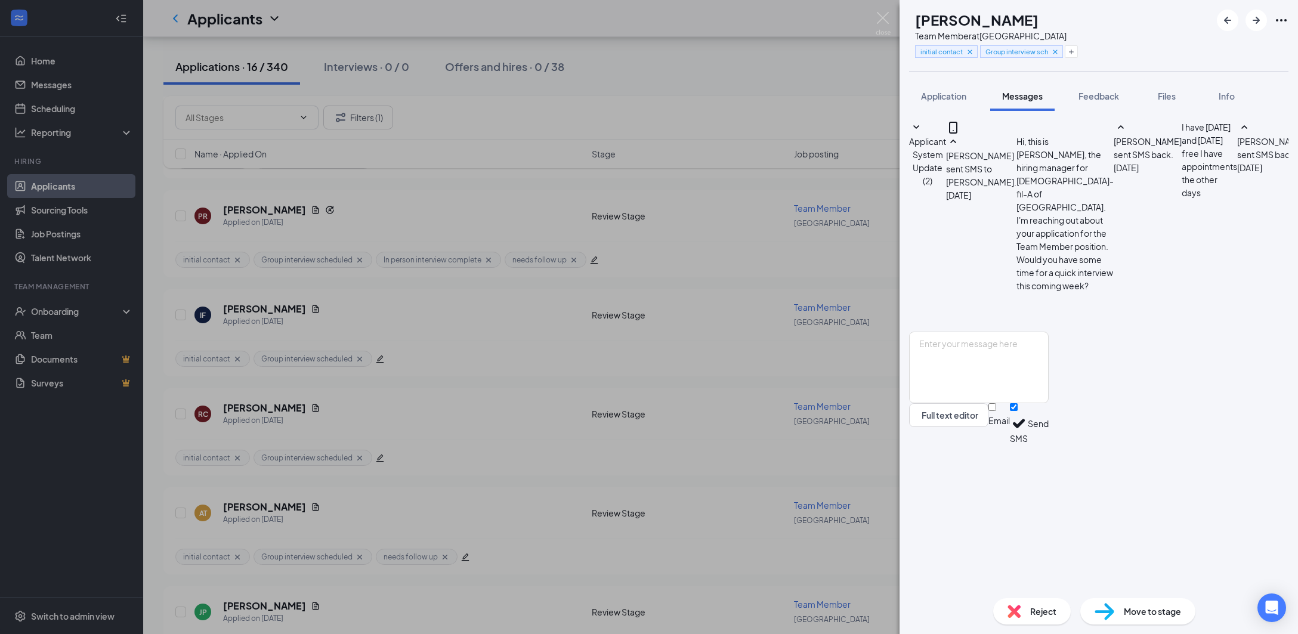
scroll to position [113, 0]
click at [1048, 403] on textarea at bounding box center [979, 368] width 140 height 72
type textarea "Good afternoon, I am confirming your scheduled interview for 10 am [DATE] 10-17…"
click at [1048, 444] on button "Send" at bounding box center [1037, 423] width 21 height 41
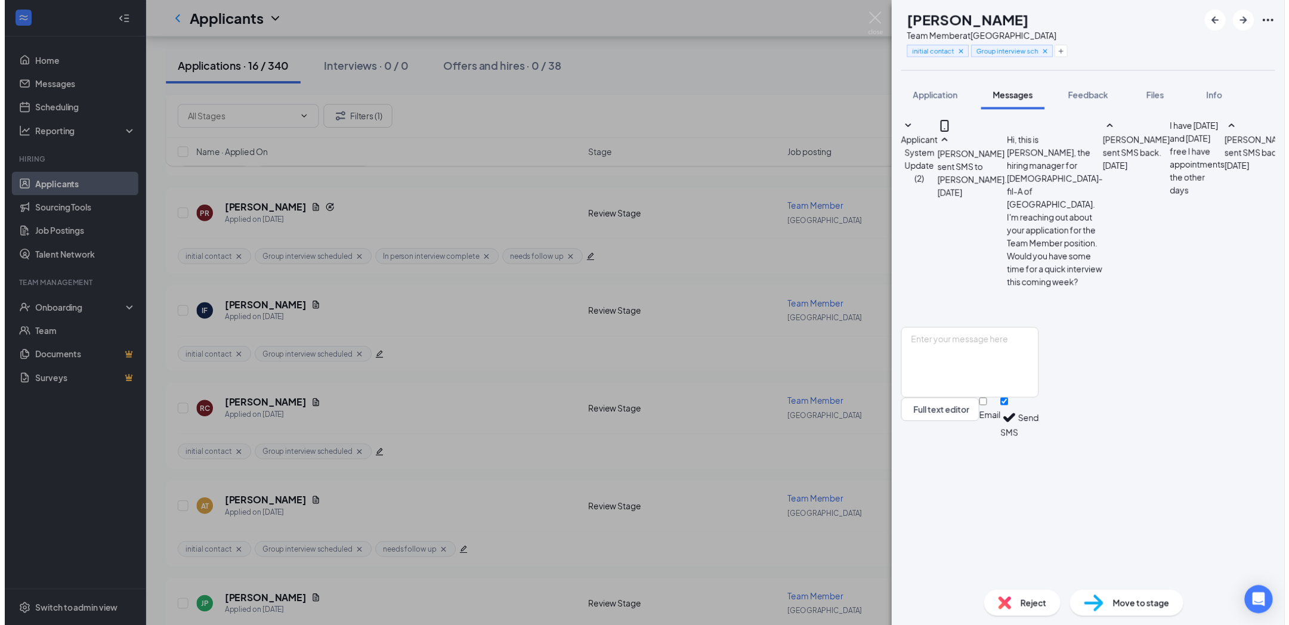
scroll to position [216, 0]
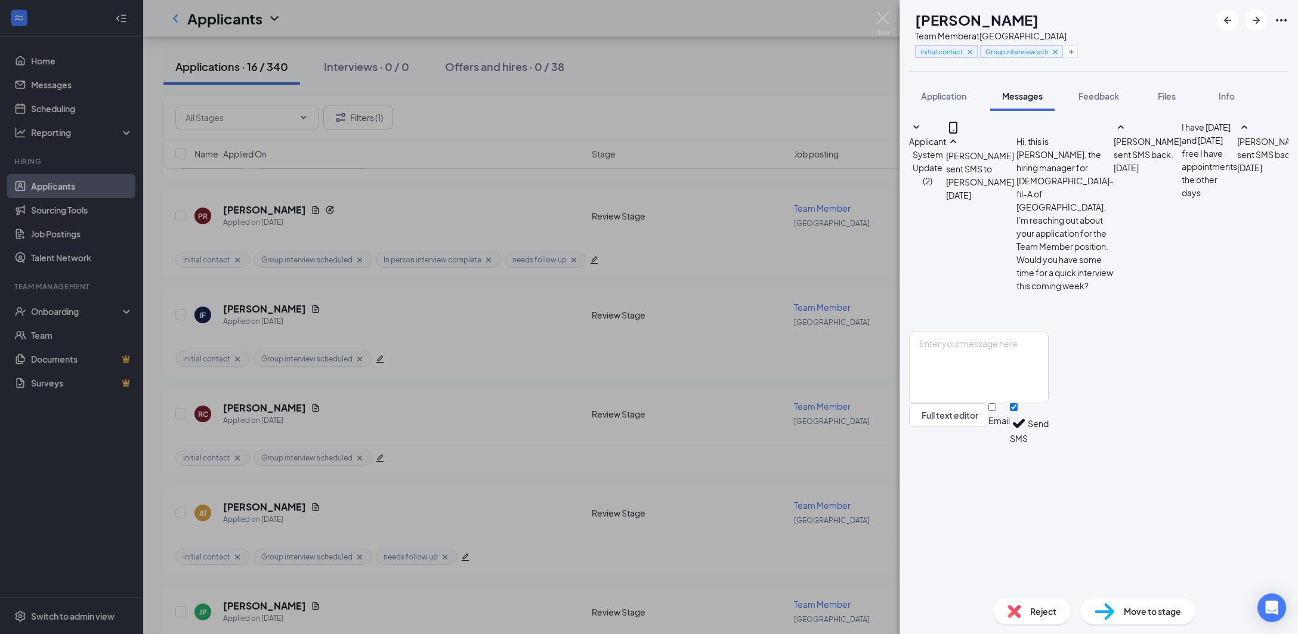
click at [869, 469] on div "RC [PERSON_NAME] Team Member at [GEOGRAPHIC_DATA] initial contact Group intervi…" at bounding box center [649, 317] width 1298 height 634
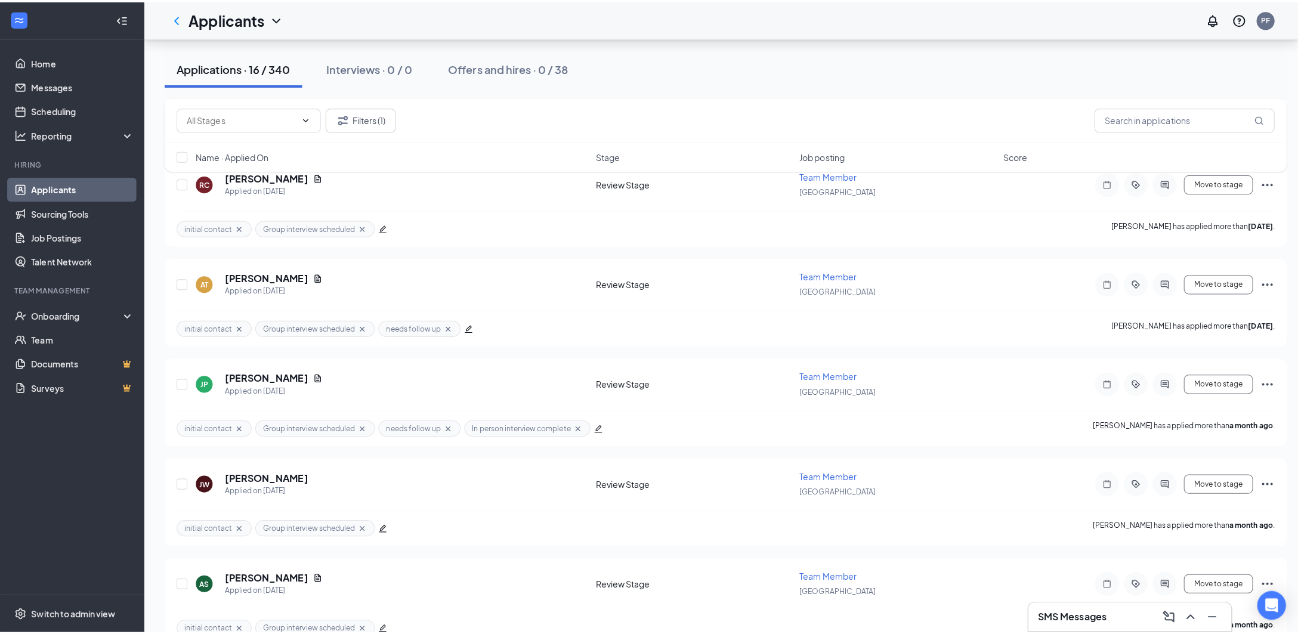
scroll to position [954, 0]
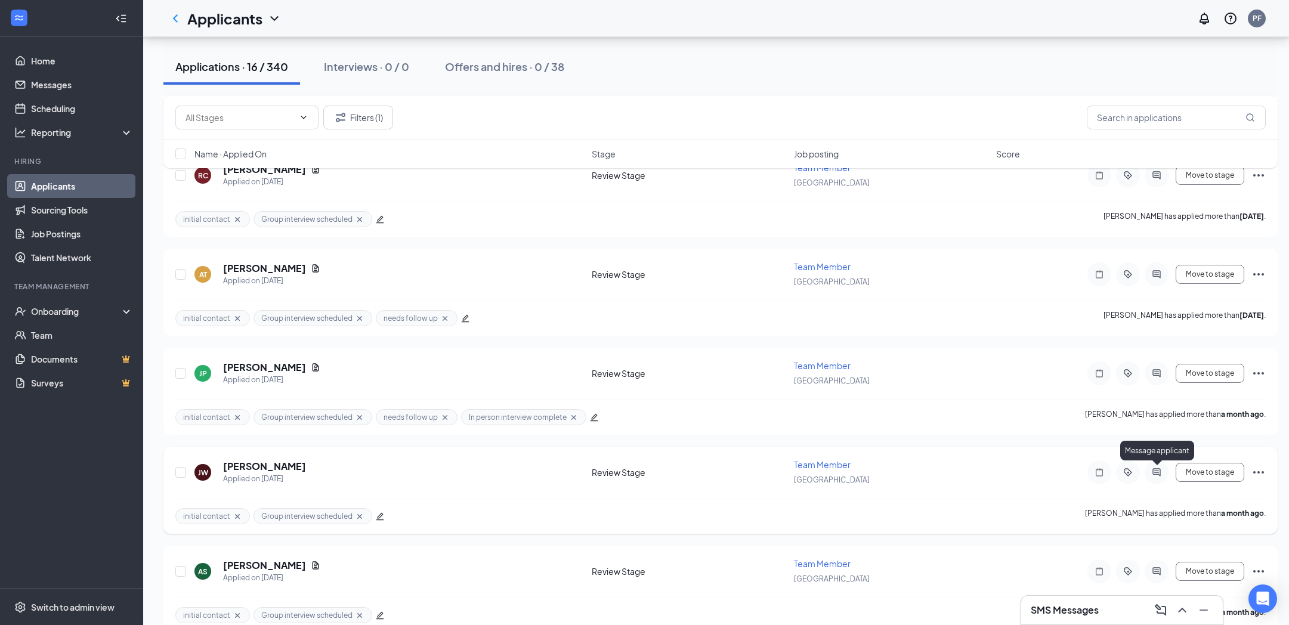
click at [1160, 471] on icon "ActiveChat" at bounding box center [1156, 472] width 8 height 8
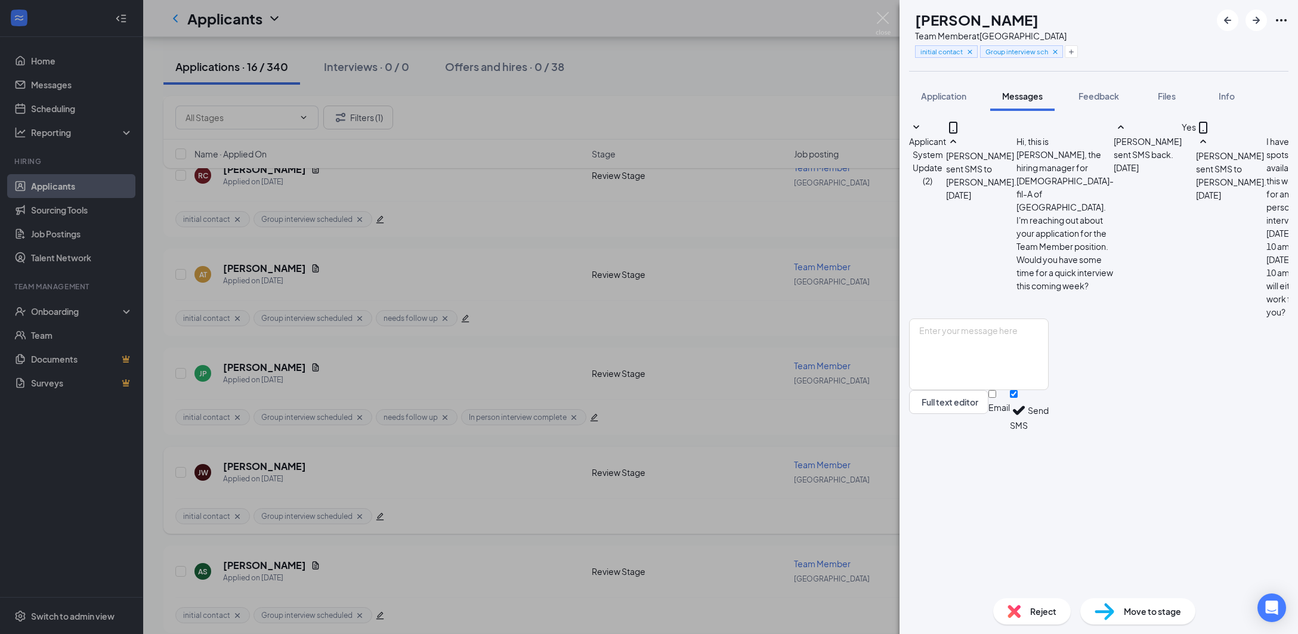
scroll to position [36, 0]
click at [1048, 390] on textarea at bounding box center [979, 354] width 140 height 72
paste textarea "Good afternoon, I am confirming your scheduled interview for 10 am [DATE] 10-17…"
type textarea "Good afternoon, I am confirming your scheduled interview for 10 am [DATE] 10-17…"
click at [1048, 431] on button "Send" at bounding box center [1037, 410] width 21 height 41
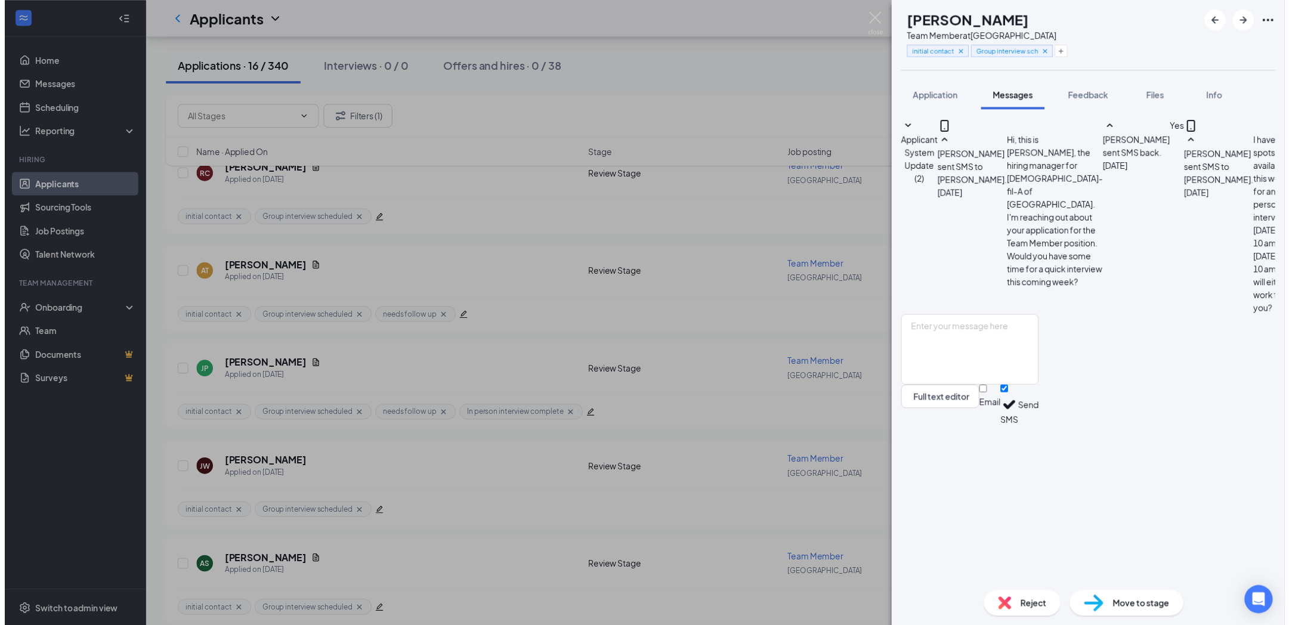
scroll to position [138, 0]
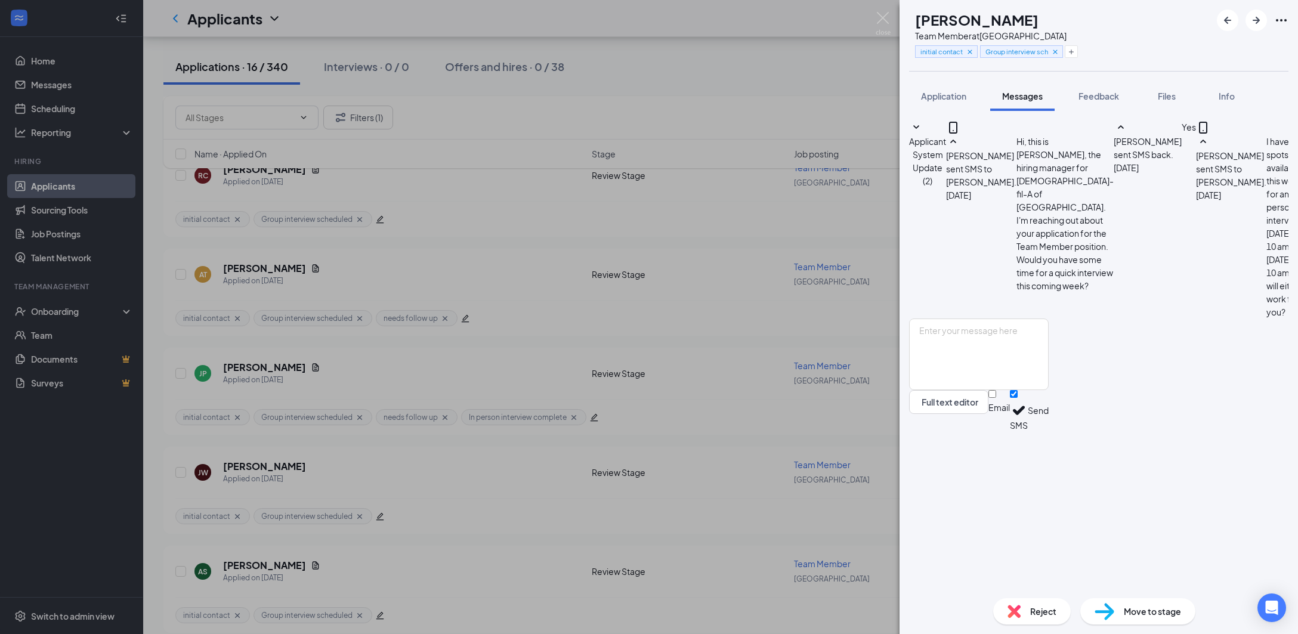
click at [872, 518] on div "[PERSON_NAME] Team Member at [GEOGRAPHIC_DATA] initial contact Group interview …" at bounding box center [649, 317] width 1298 height 634
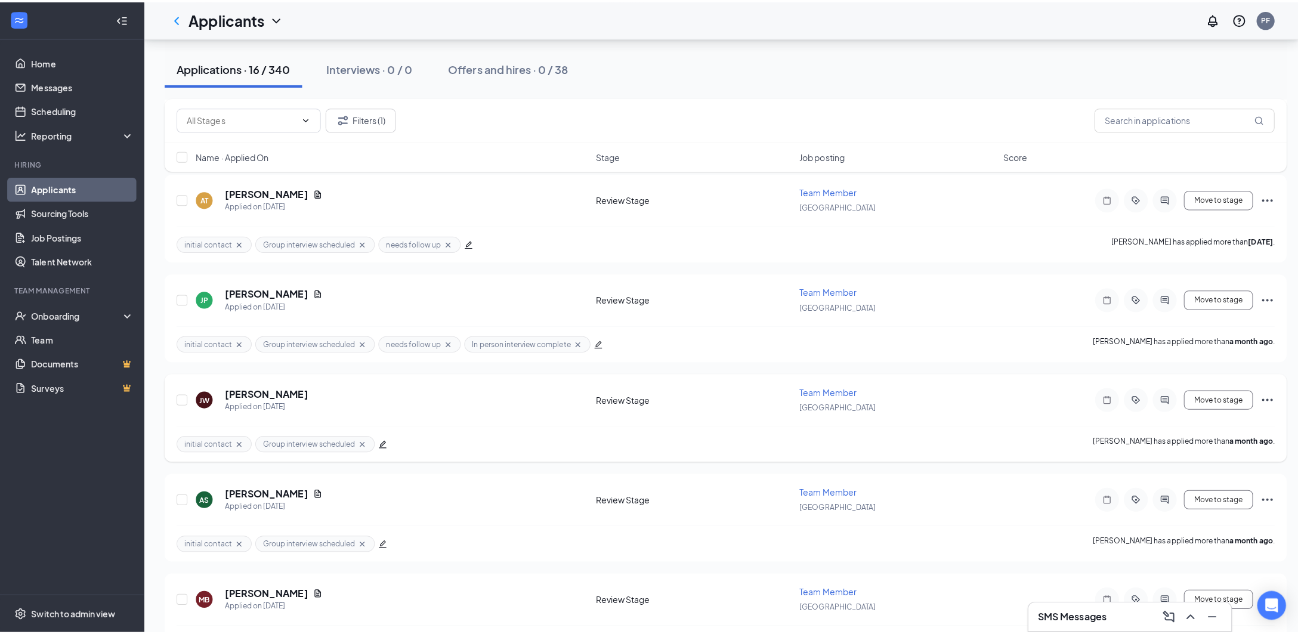
scroll to position [1073, 0]
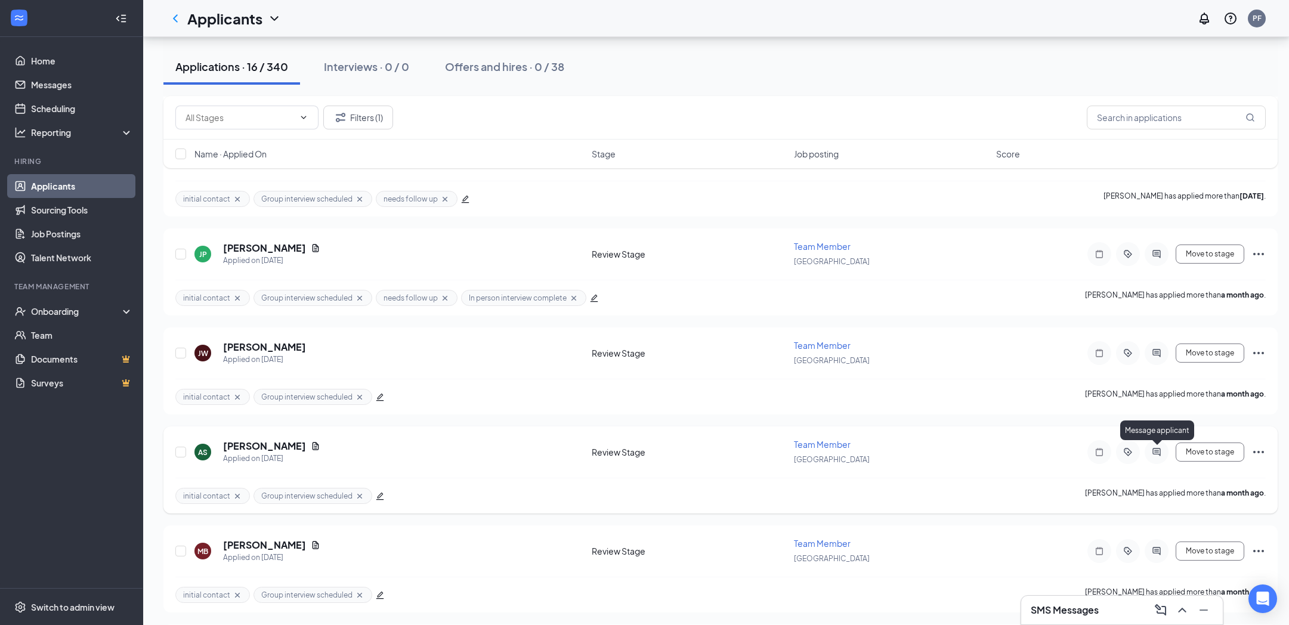
click at [1153, 453] on icon "ActiveChat" at bounding box center [1156, 452] width 8 height 8
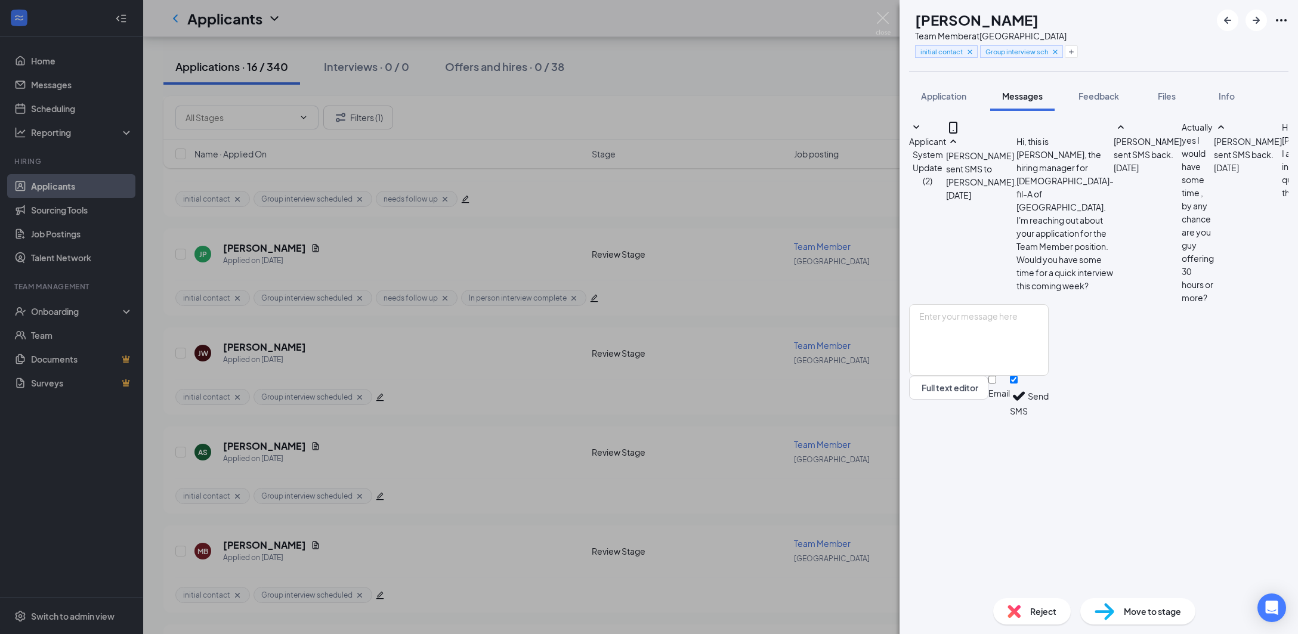
scroll to position [191, 0]
click at [1048, 376] on textarea at bounding box center [979, 340] width 140 height 72
paste textarea "Good afternoon, I am confirming your scheduled interview for 10 am [DATE] 10-17…"
type textarea "Good afternoon, I am confirming your scheduled interview for 10 am [DATE] 10-17…"
click at [1048, 417] on button "Send" at bounding box center [1037, 396] width 21 height 41
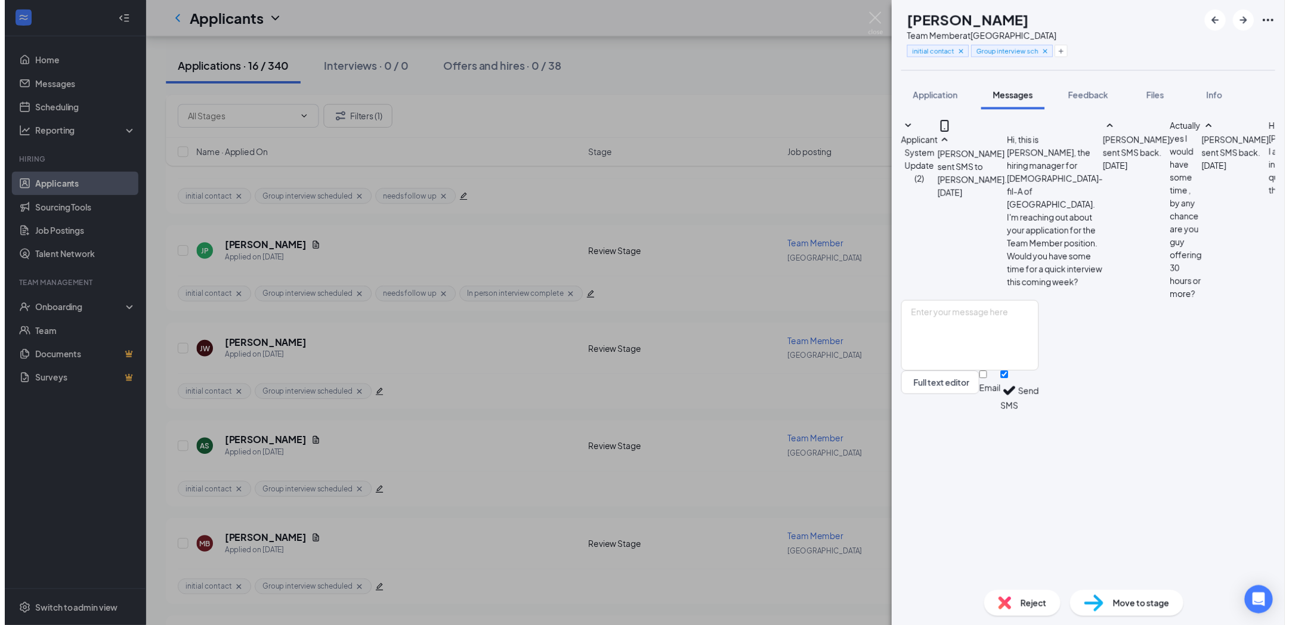
scroll to position [293, 0]
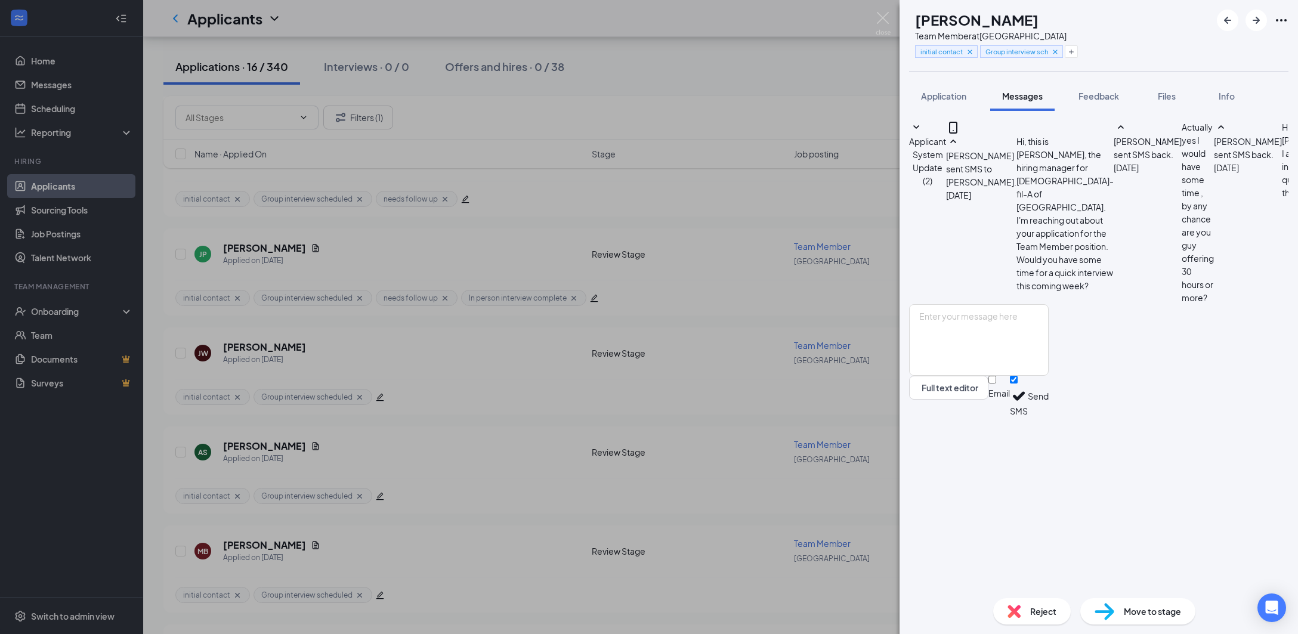
click at [870, 507] on div "AS [PERSON_NAME] Team Member at [GEOGRAPHIC_DATA] initial contact Group intervi…" at bounding box center [649, 317] width 1298 height 634
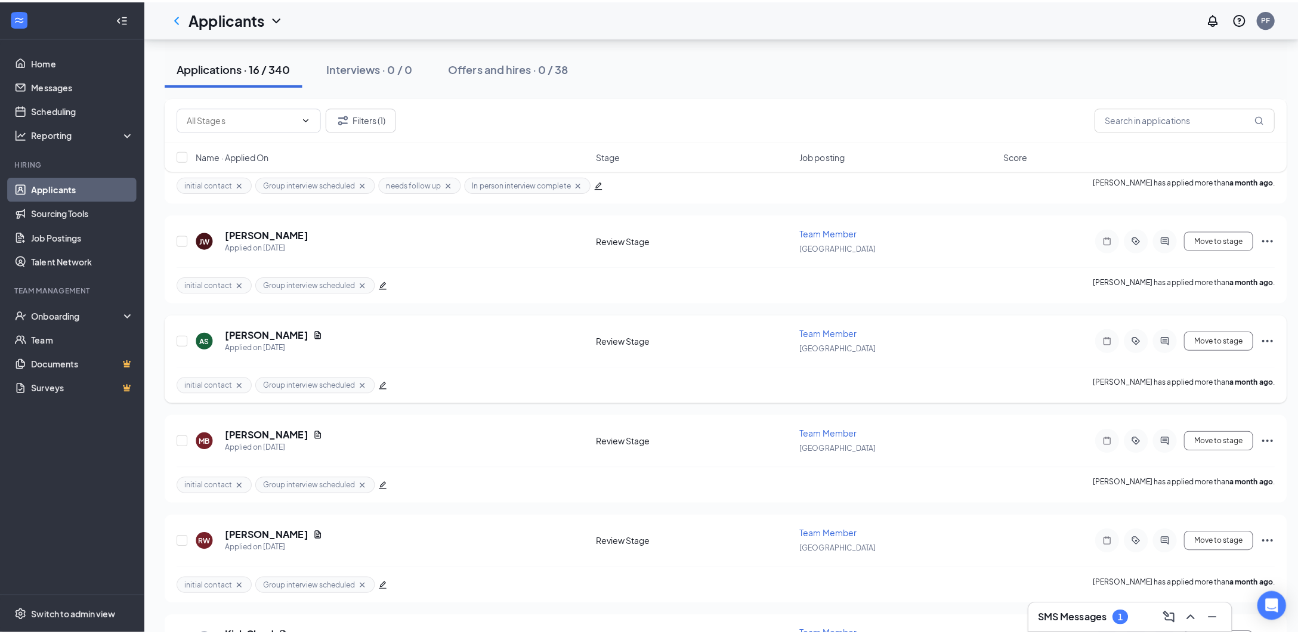
scroll to position [1193, 0]
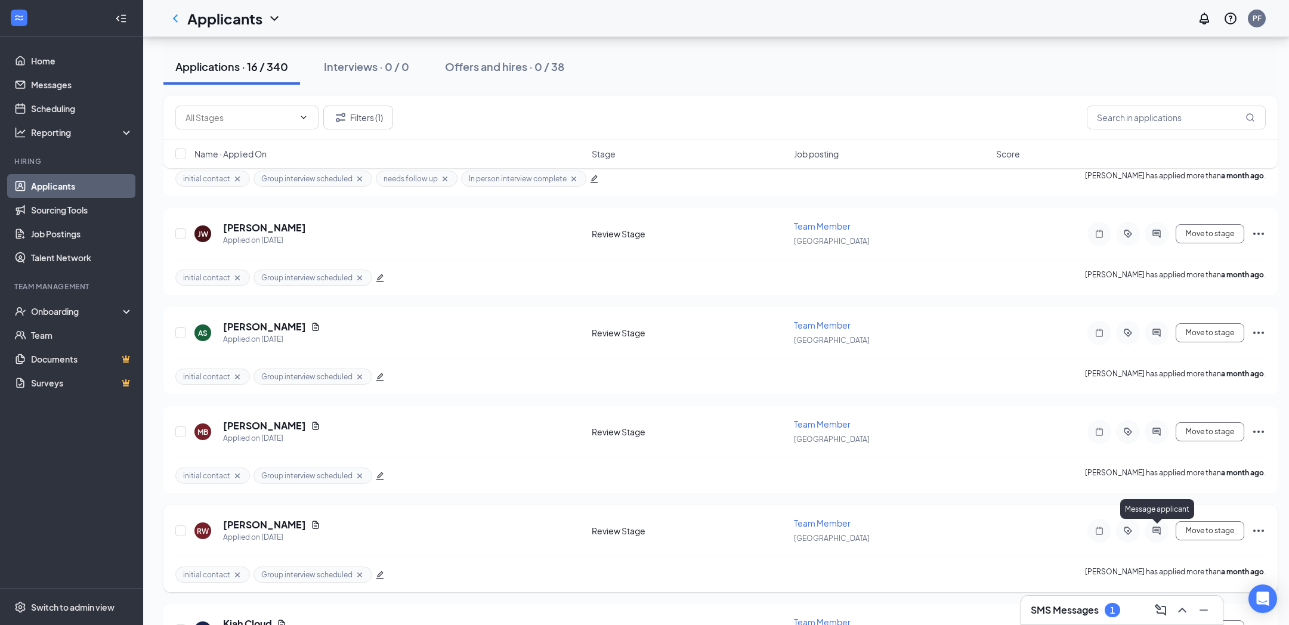
click at [1152, 530] on icon "ActiveChat" at bounding box center [1156, 531] width 14 height 10
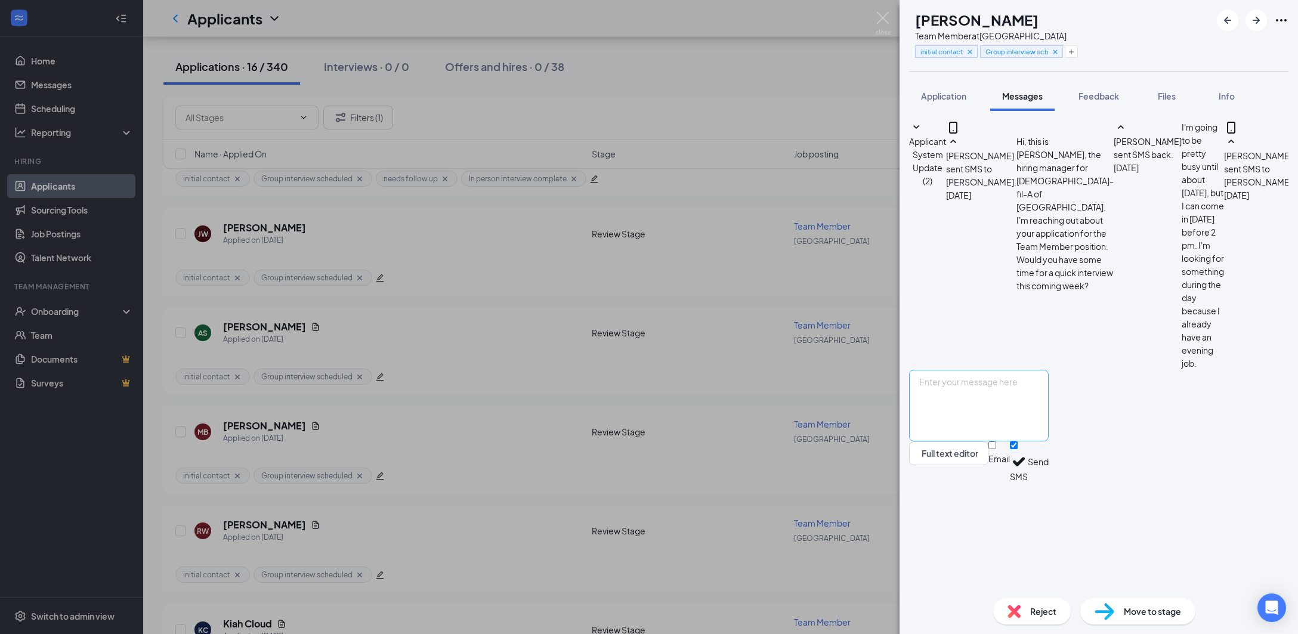
scroll to position [180, 0]
click at [1048, 441] on textarea at bounding box center [979, 406] width 140 height 72
type textarea "Good afternoon, I am confirming your scheduled interview for 10 am [DATE] 10-17…"
click at [1048, 482] on button "Send" at bounding box center [1037, 461] width 21 height 41
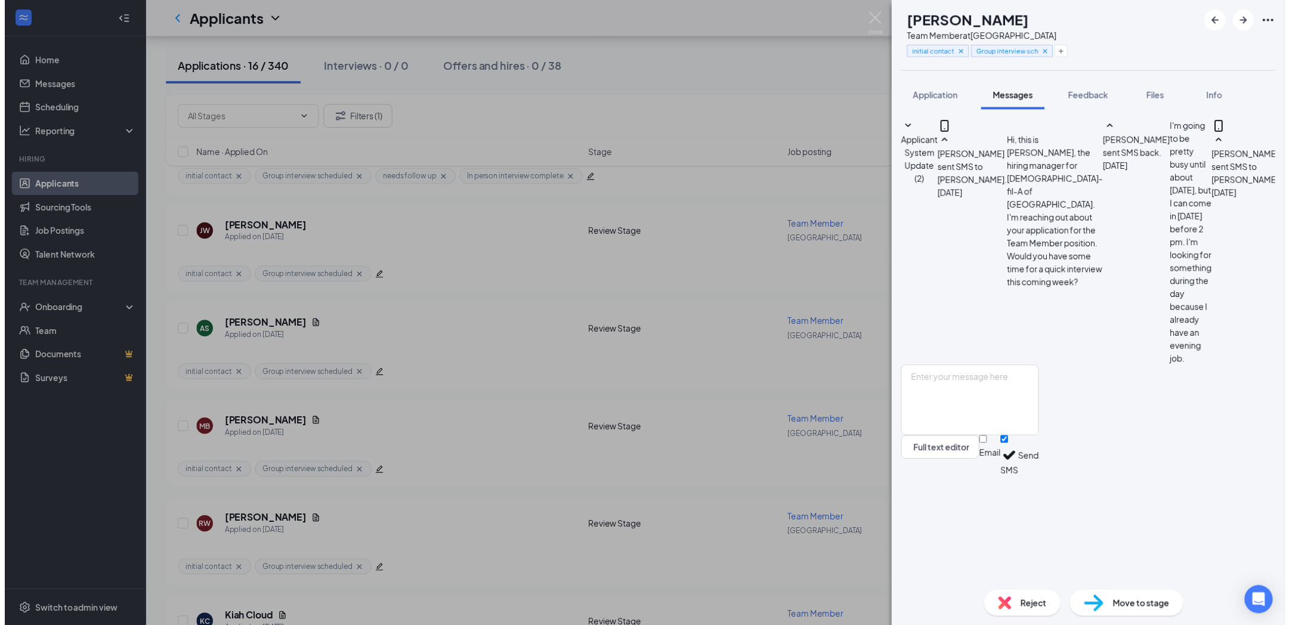
scroll to position [271, 0]
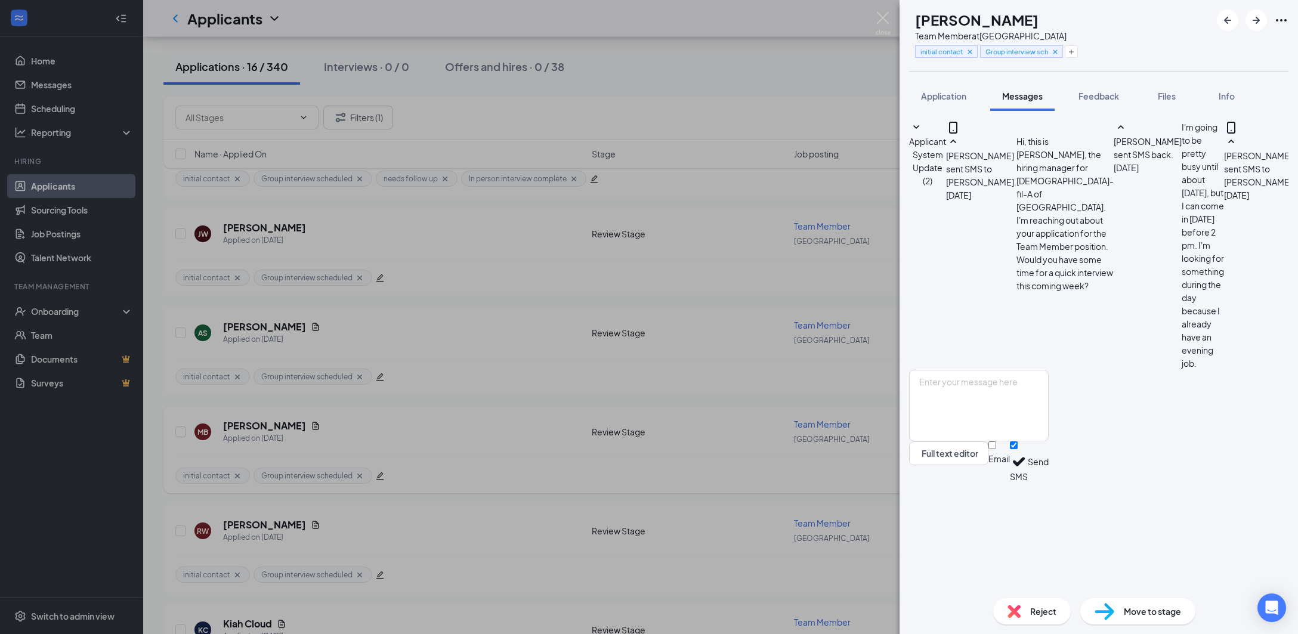
drag, startPoint x: 761, startPoint y: 484, endPoint x: 764, endPoint y: 491, distance: 7.8
click at [764, 491] on div "RW [PERSON_NAME] Team Member at [GEOGRAPHIC_DATA] initial contact Group intervi…" at bounding box center [649, 317] width 1298 height 634
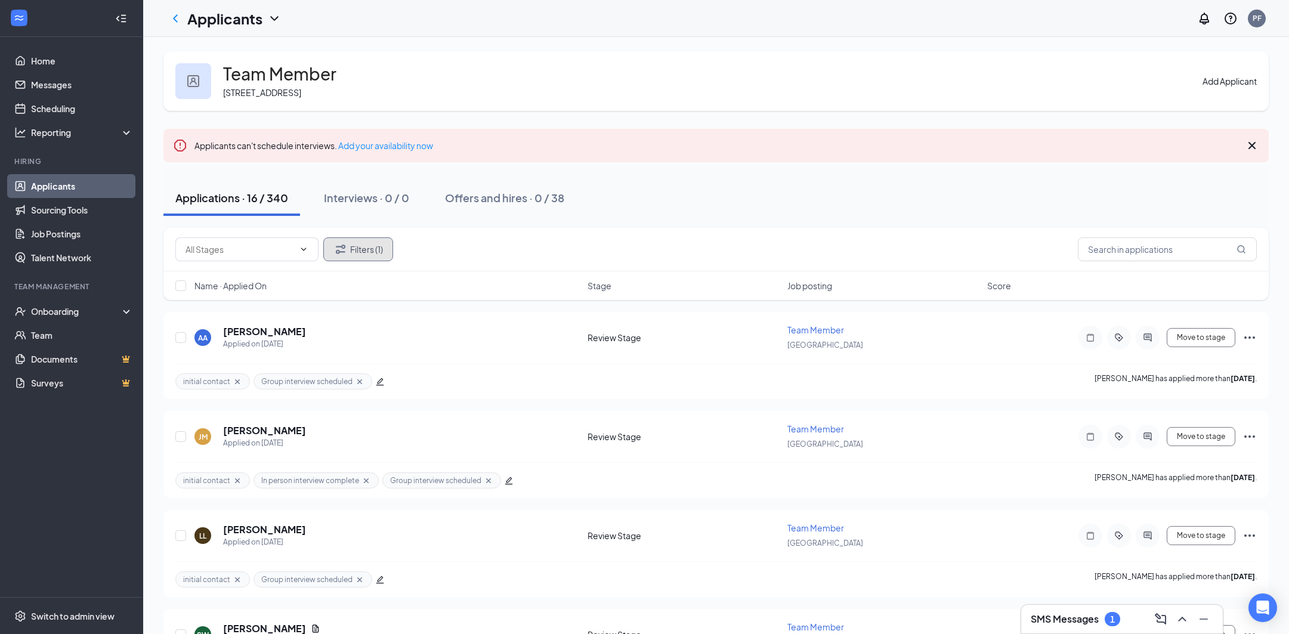
click at [351, 240] on button "Filters (1)" at bounding box center [358, 249] width 70 height 24
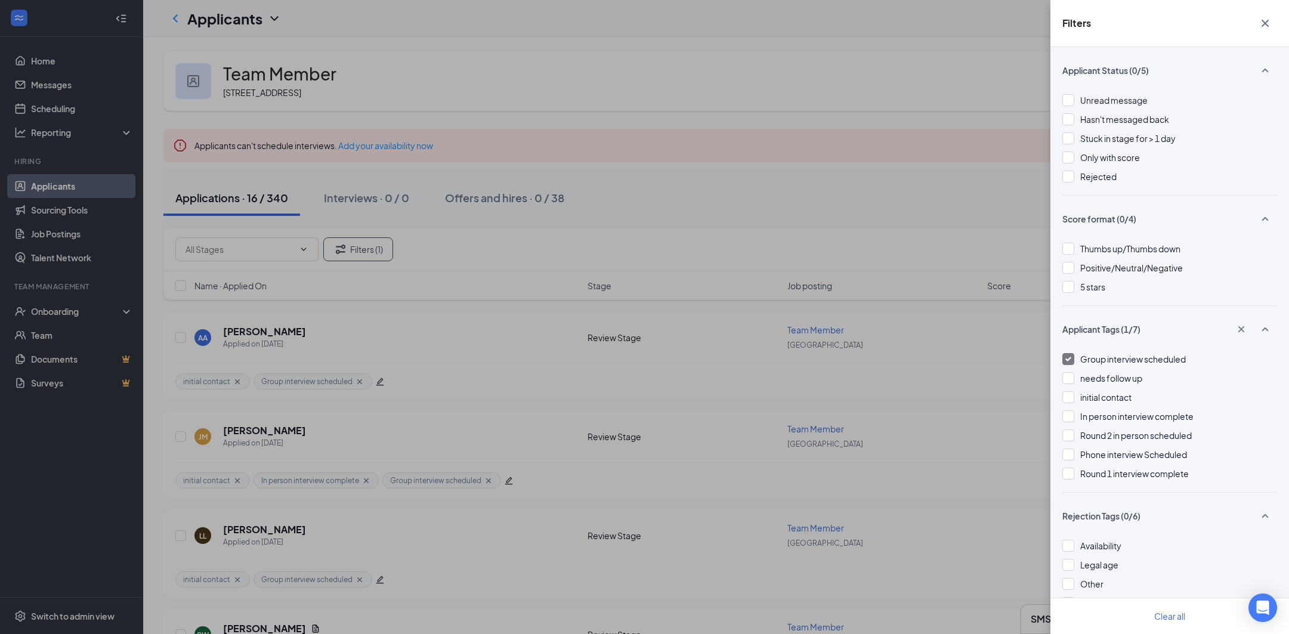
click at [1070, 359] on img at bounding box center [1068, 359] width 6 height 5
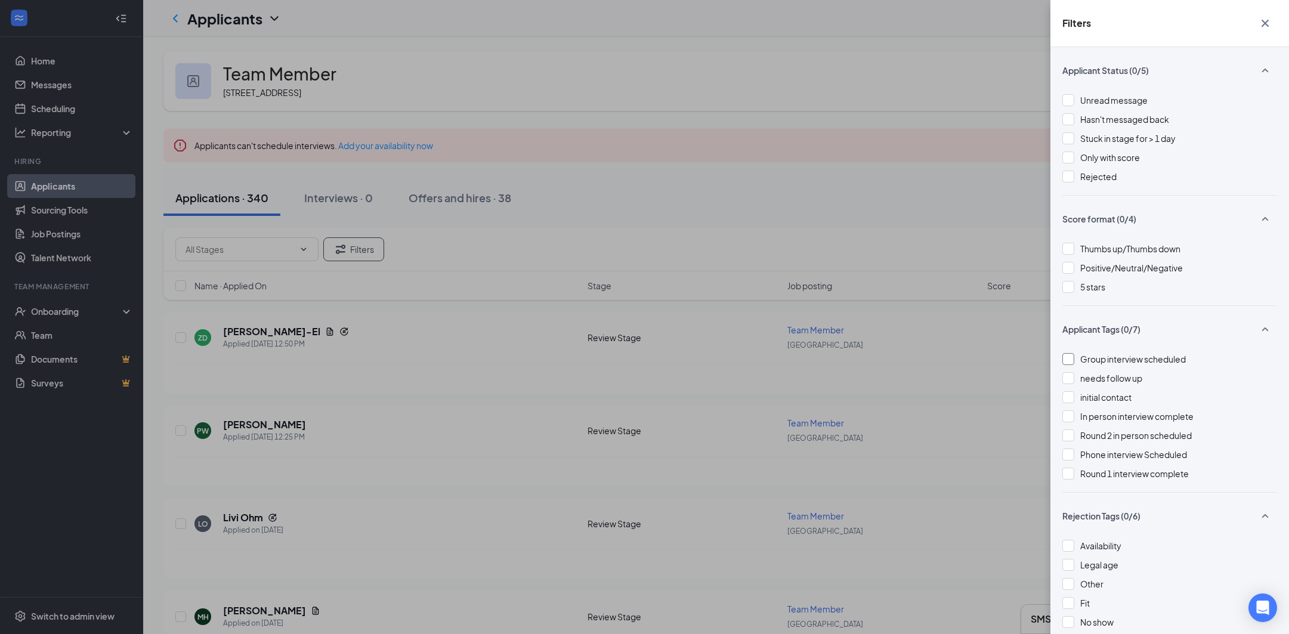
click at [1017, 254] on div "Filters Applicant Status (0/5) Unread message Hasn't messaged back Stuck in sta…" at bounding box center [644, 317] width 1289 height 634
click at [1271, 24] on icon "Cross" at bounding box center [1265, 23] width 14 height 14
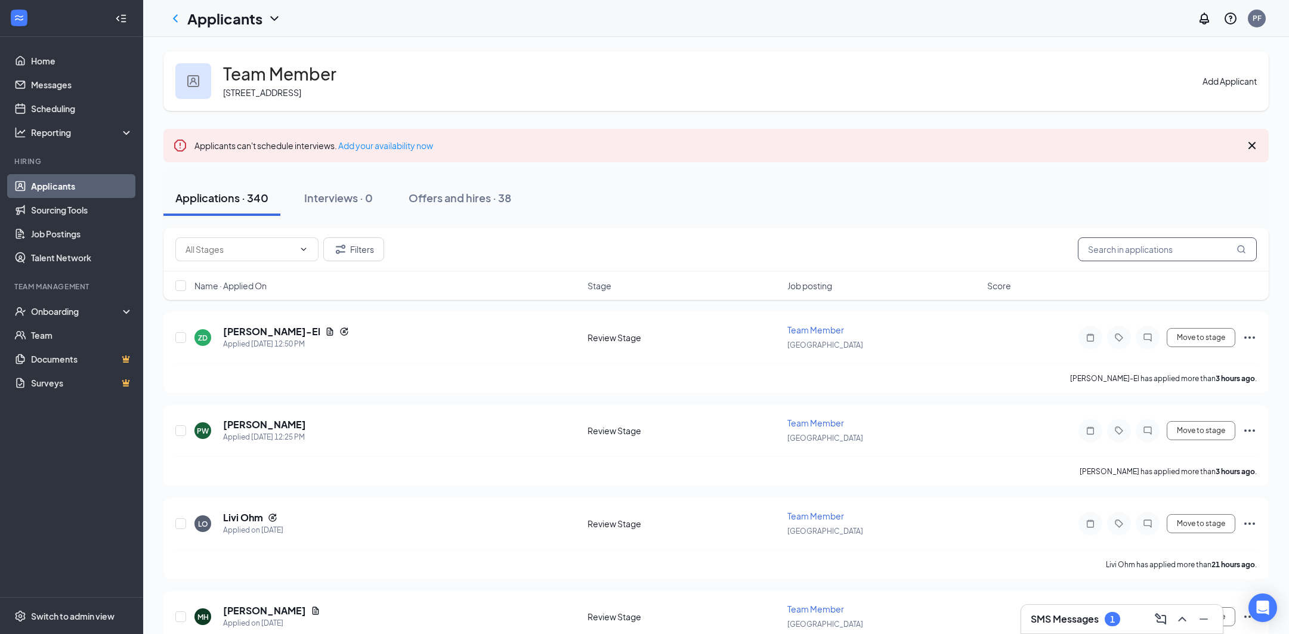
click at [1176, 249] on input "text" at bounding box center [1167, 249] width 179 height 24
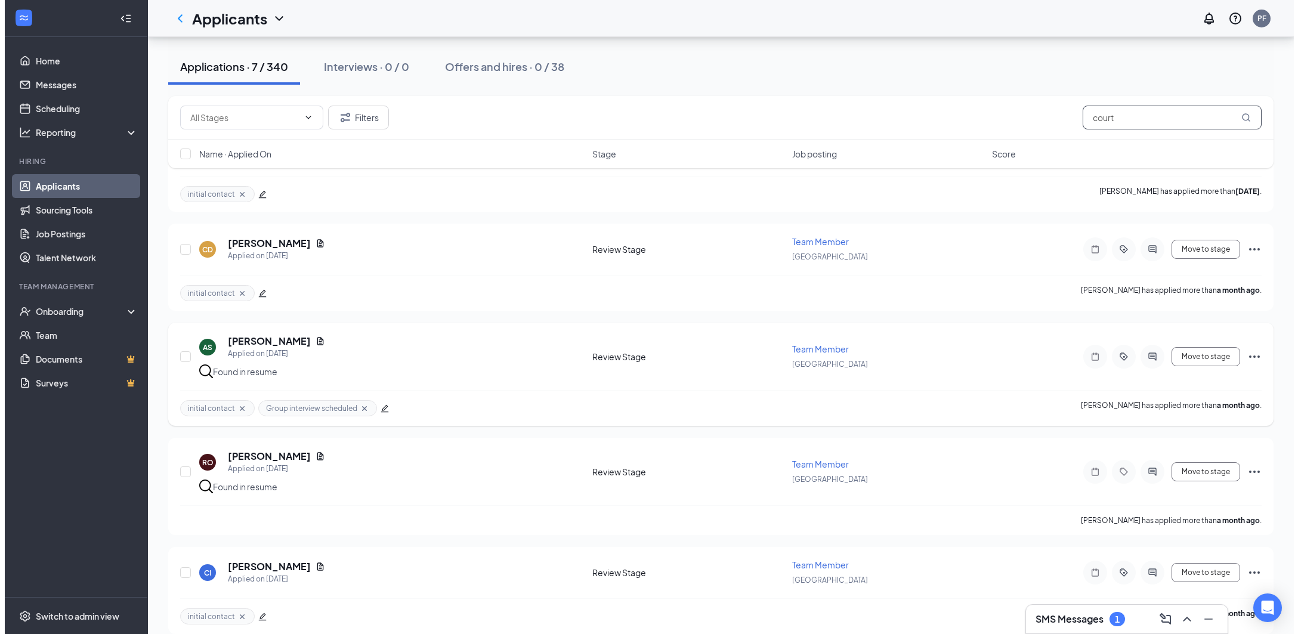
scroll to position [439, 0]
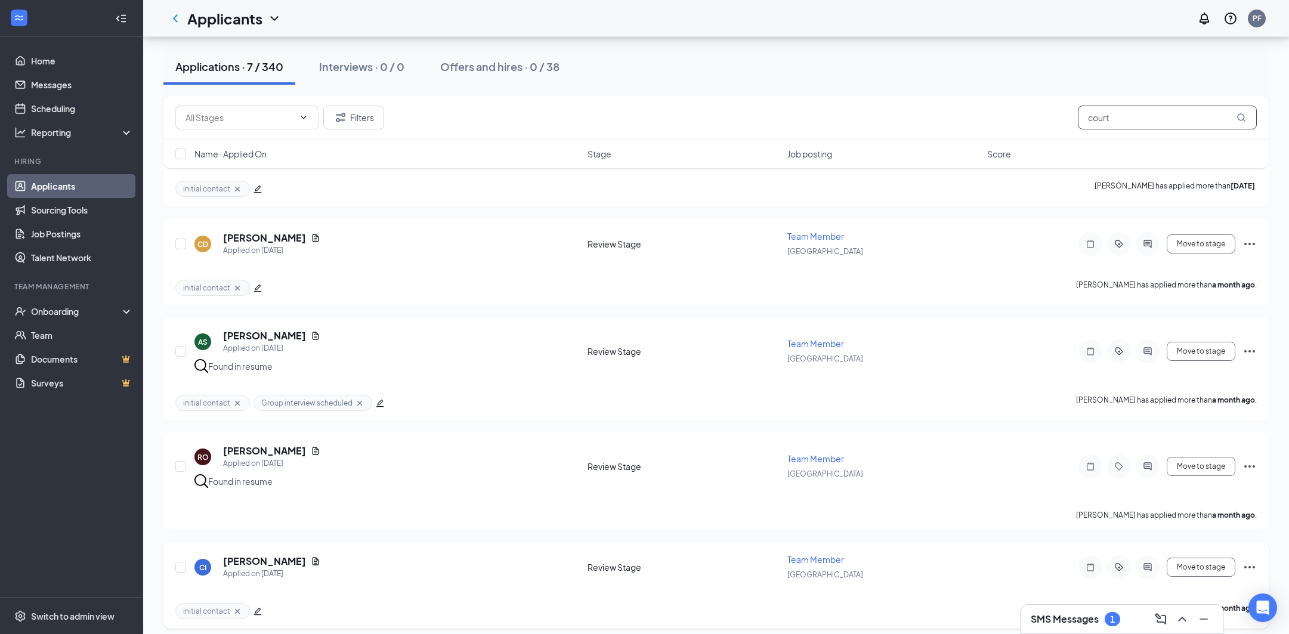
type input "court"
click at [259, 607] on icon "edit" at bounding box center [257, 611] width 8 height 8
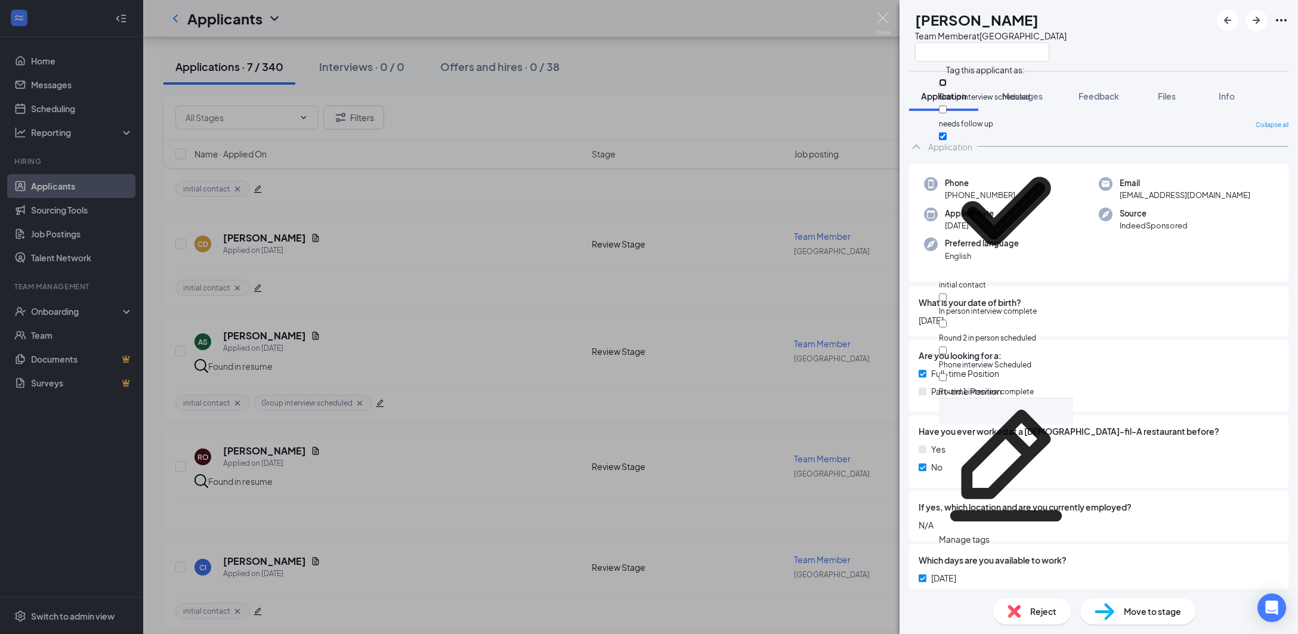
click at [946, 84] on input "Group interview scheduled" at bounding box center [943, 83] width 8 height 8
checkbox input "true"
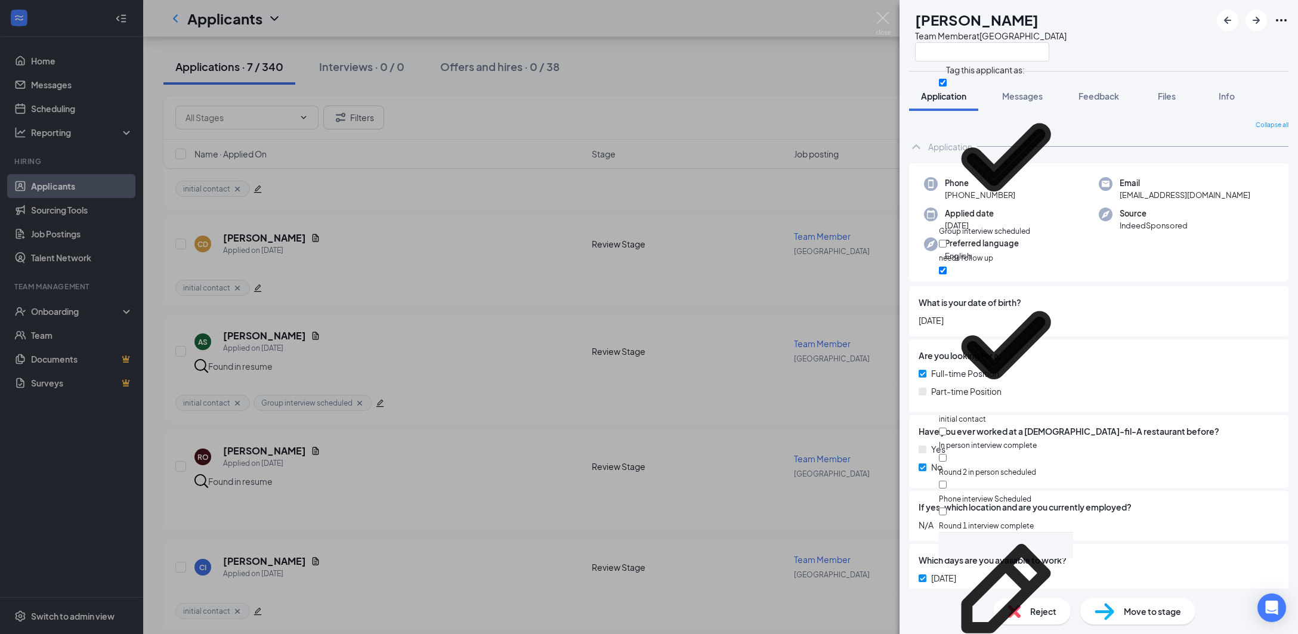
click at [1130, 54] on div "CI [PERSON_NAME] Team Member at [GEOGRAPHIC_DATA]" at bounding box center [1098, 35] width 398 height 71
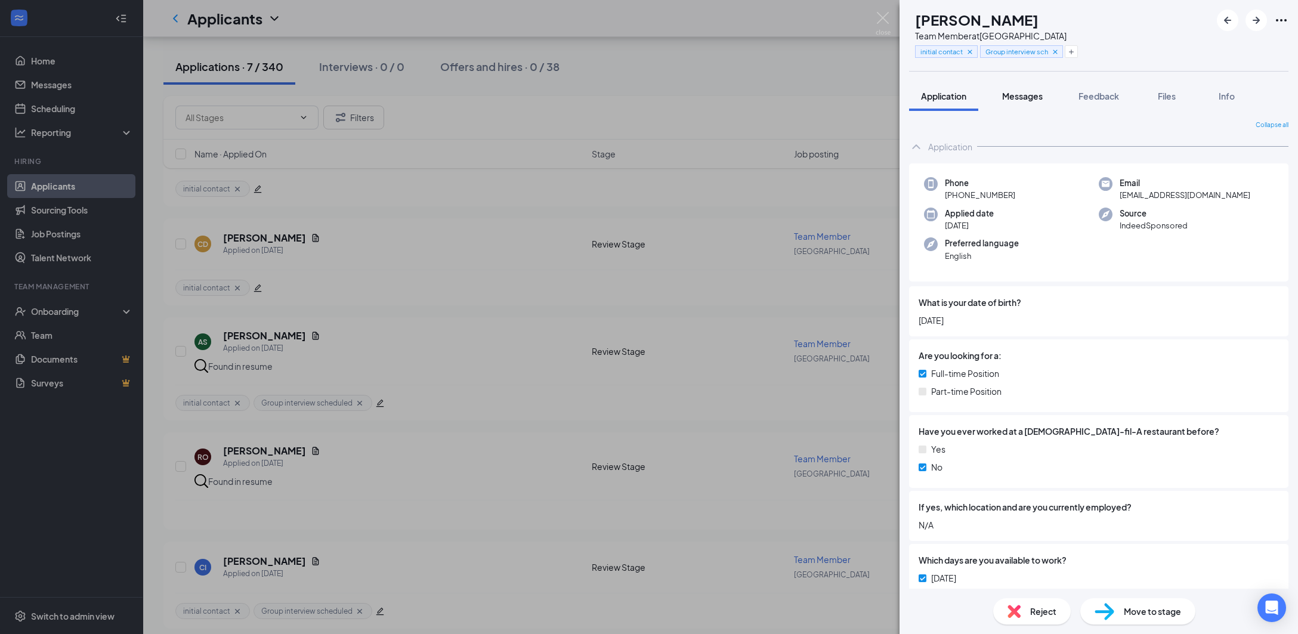
click at [1042, 94] on span "Messages" at bounding box center [1022, 96] width 41 height 11
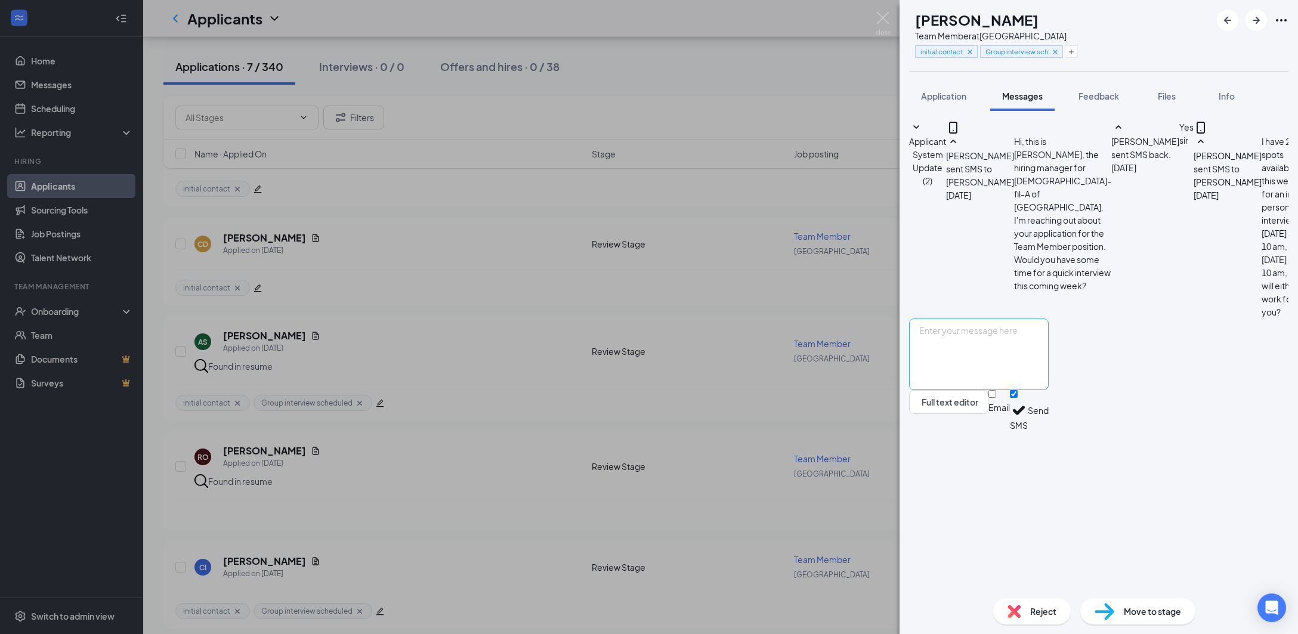
scroll to position [12, 0]
click at [1048, 390] on textarea at bounding box center [979, 354] width 140 height 72
paste textarea "Good afternoon, I am confirming your scheduled interview for 10 am [DATE] 10-17…"
type textarea "Good afternoon, I am confirming your scheduled interview for 10 am [DATE] 10-17…"
click at [1048, 431] on button "Send" at bounding box center [1037, 410] width 21 height 41
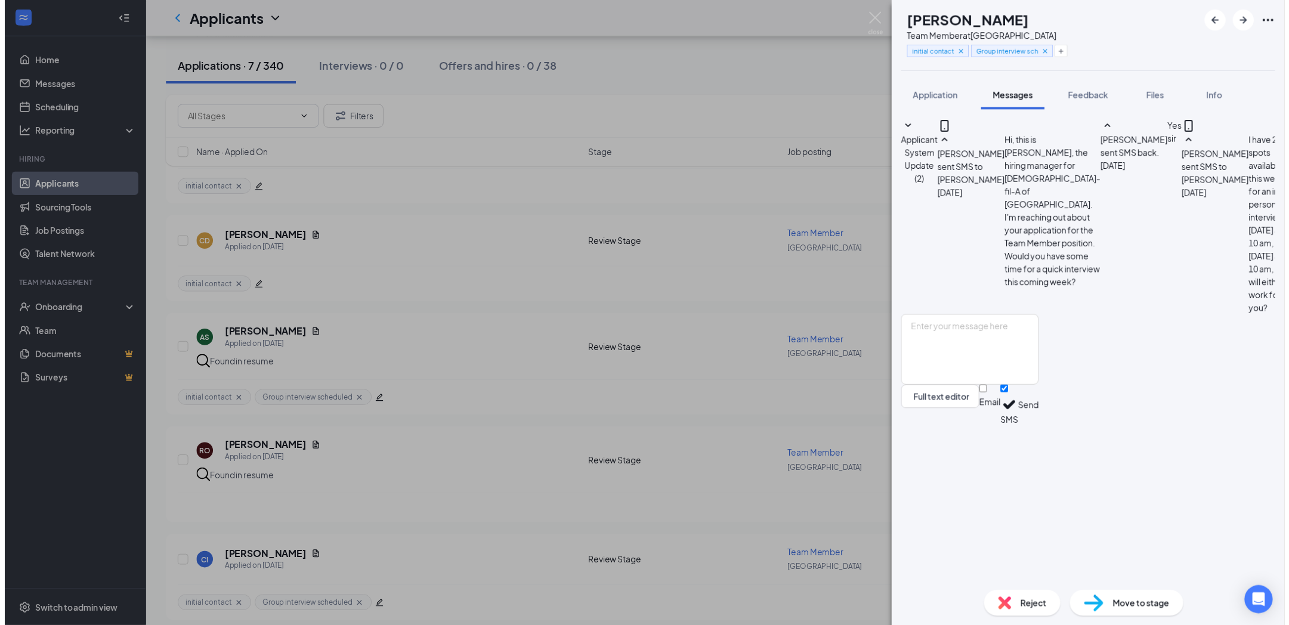
scroll to position [103, 0]
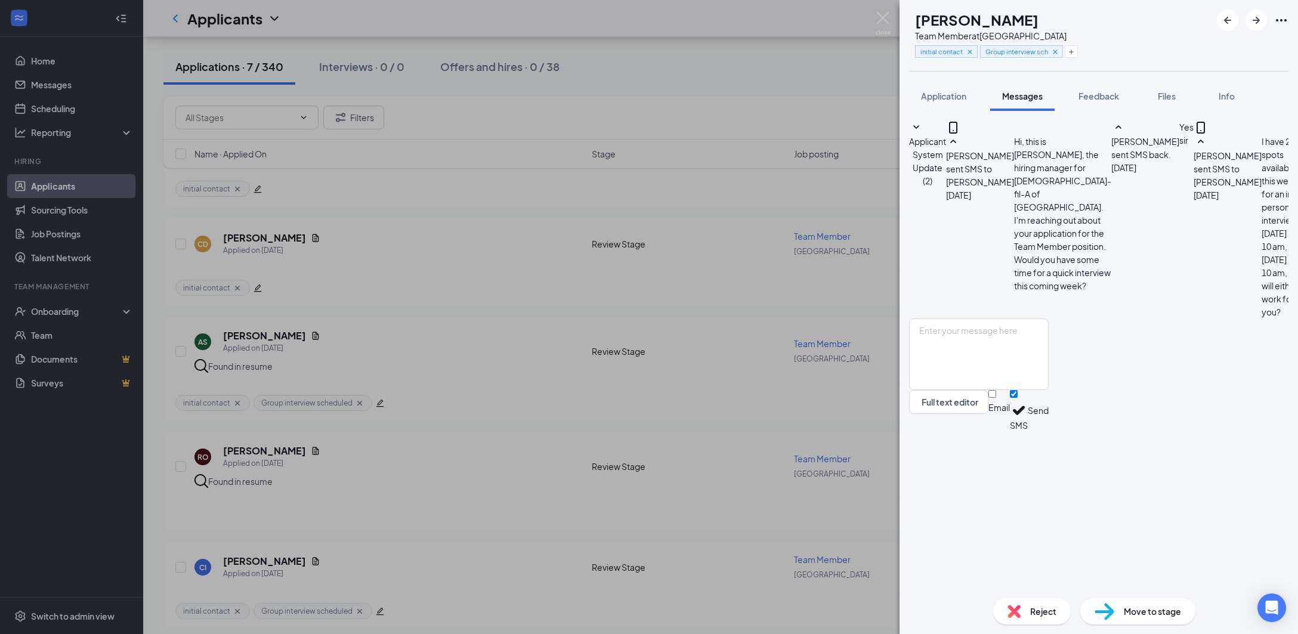
click at [797, 392] on div "CI [PERSON_NAME] Team Member at [GEOGRAPHIC_DATA] initial contact Group intervi…" at bounding box center [649, 317] width 1298 height 634
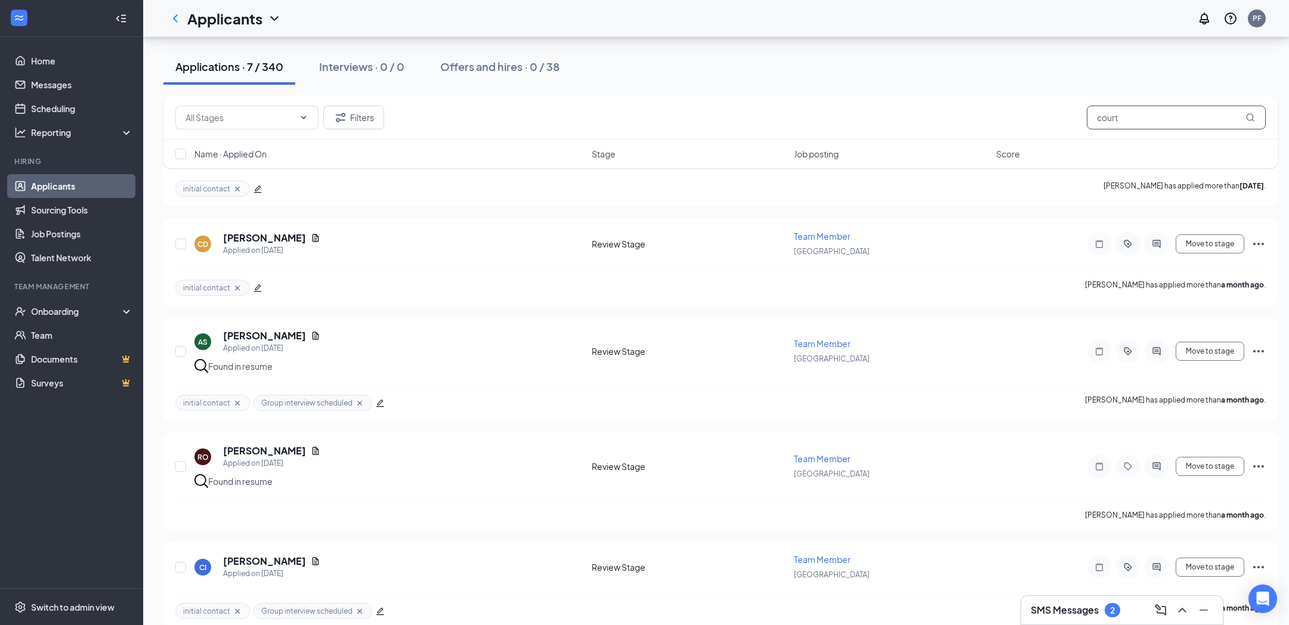
click at [1143, 122] on input "court" at bounding box center [1176, 118] width 179 height 24
click at [1152, 116] on input "court" at bounding box center [1176, 118] width 179 height 24
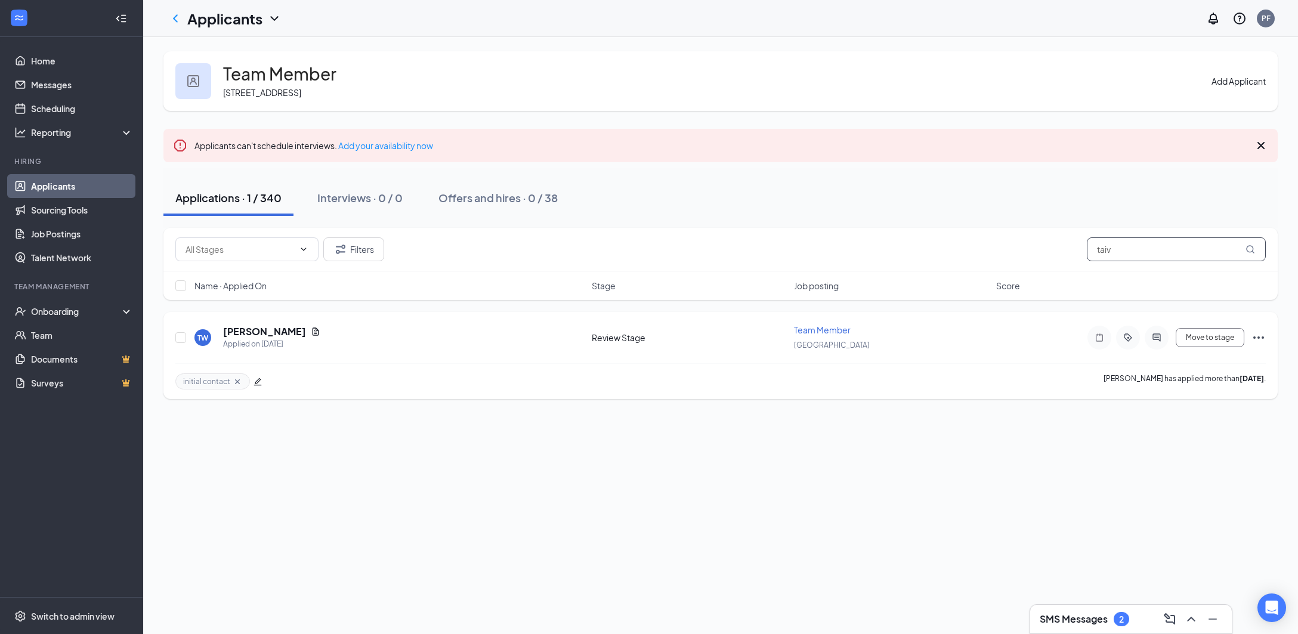
type input "taiv"
click at [257, 386] on icon "edit" at bounding box center [257, 381] width 8 height 8
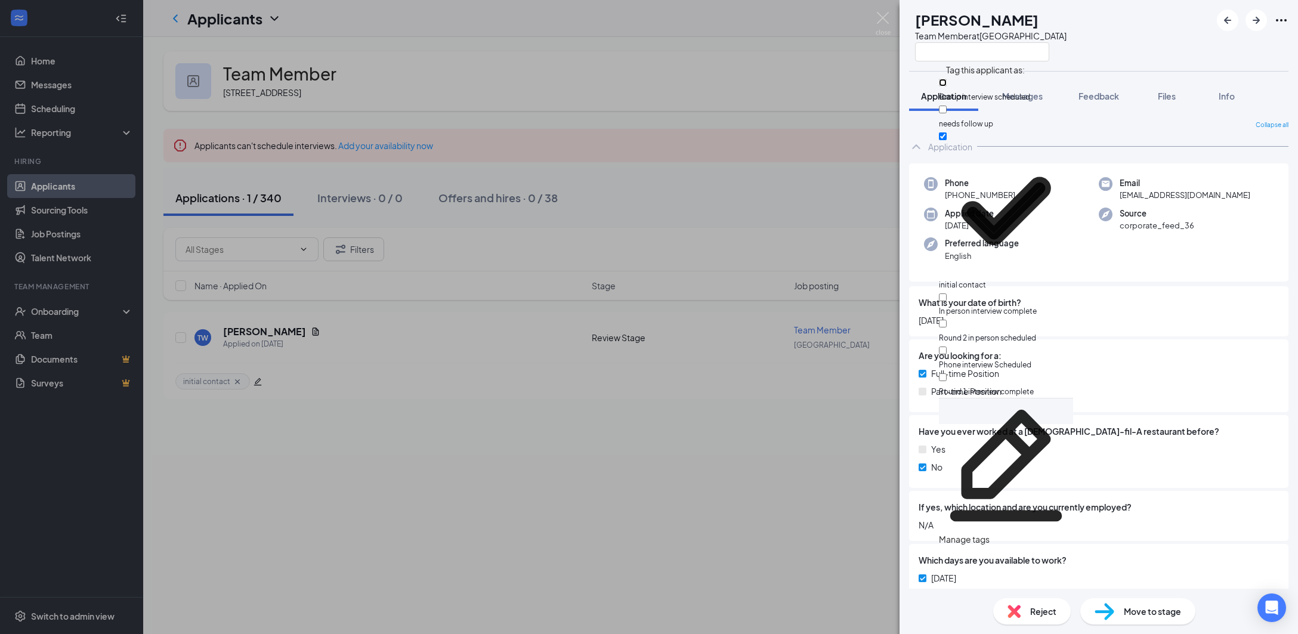
click at [946, 86] on input "Group interview scheduled" at bounding box center [943, 83] width 8 height 8
checkbox input "true"
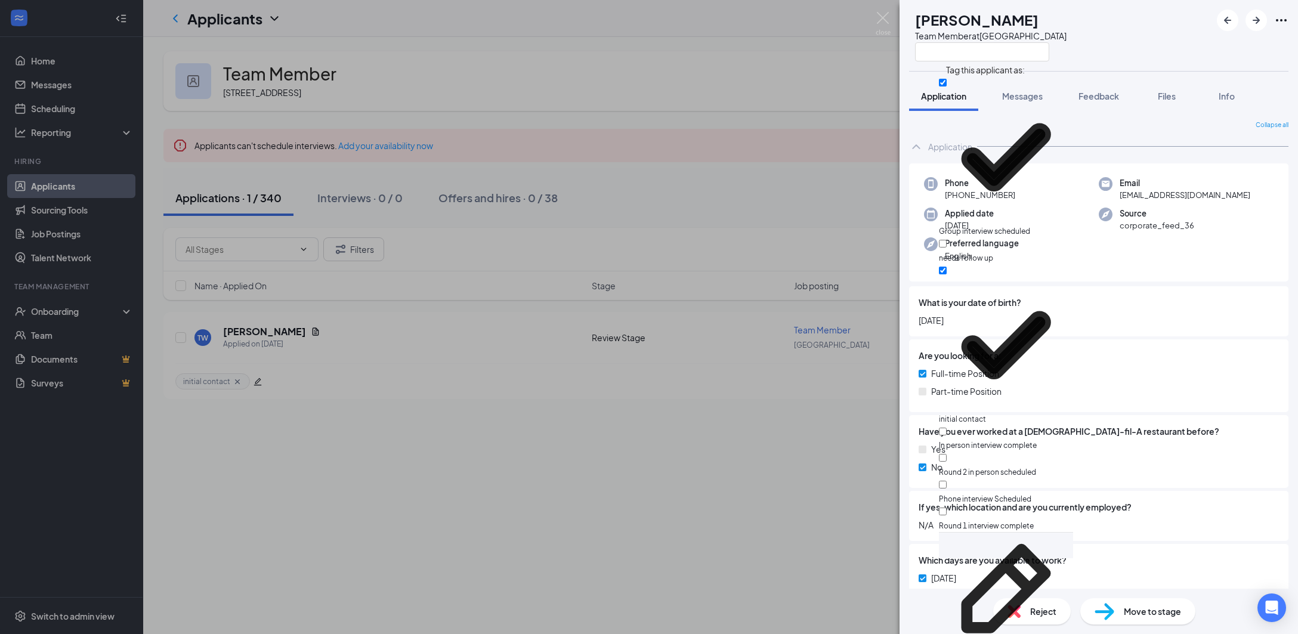
click at [1152, 55] on div "TW [PERSON_NAME] Team Member at [GEOGRAPHIC_DATA]" at bounding box center [1098, 35] width 398 height 71
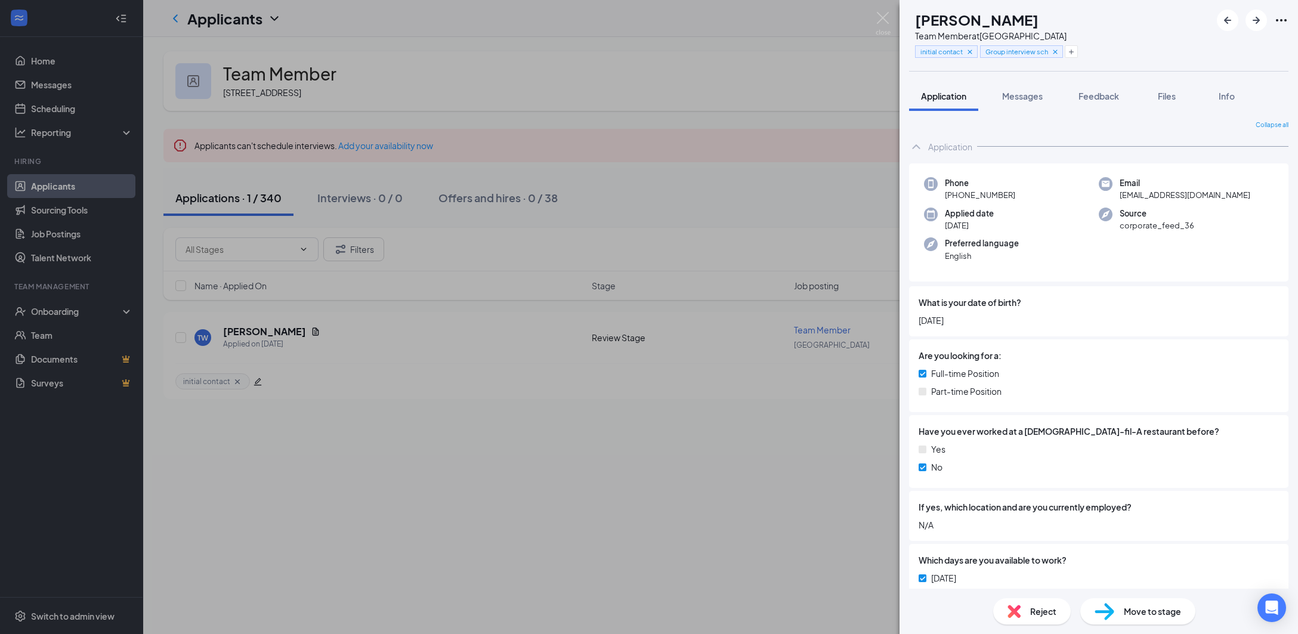
click at [782, 179] on div "TW [PERSON_NAME] Team Member at [GEOGRAPHIC_DATA] initial contact Group intervi…" at bounding box center [649, 317] width 1298 height 634
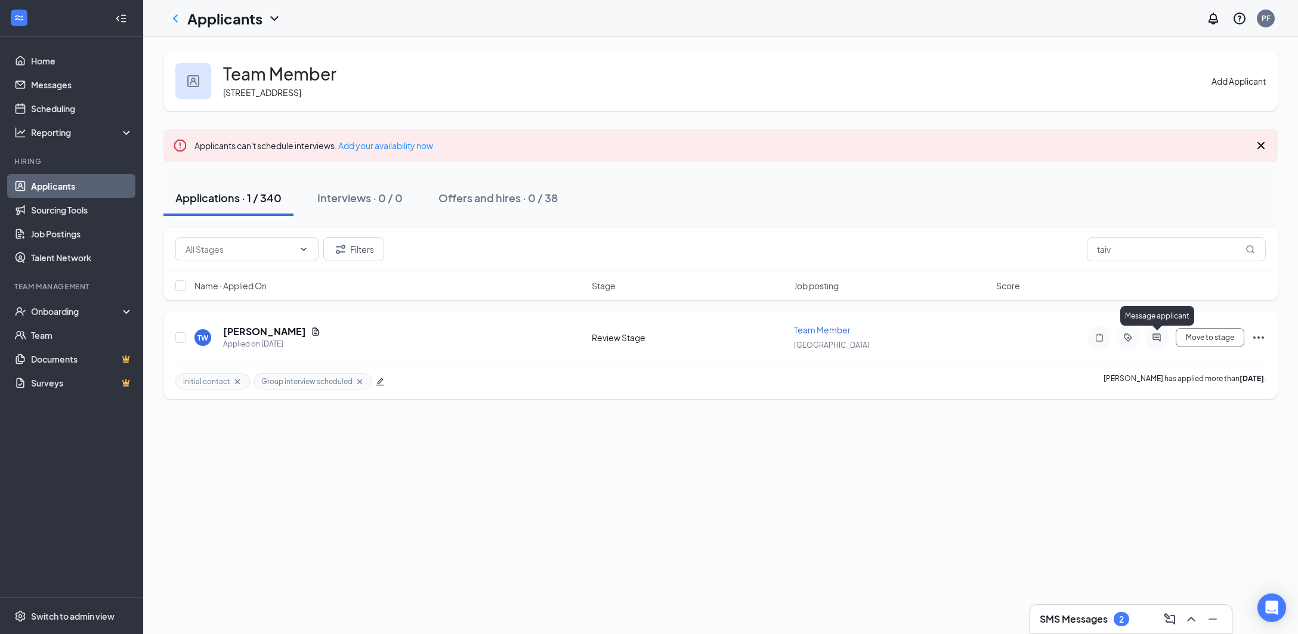
click at [1155, 341] on icon "ActiveChat" at bounding box center [1156, 338] width 14 height 10
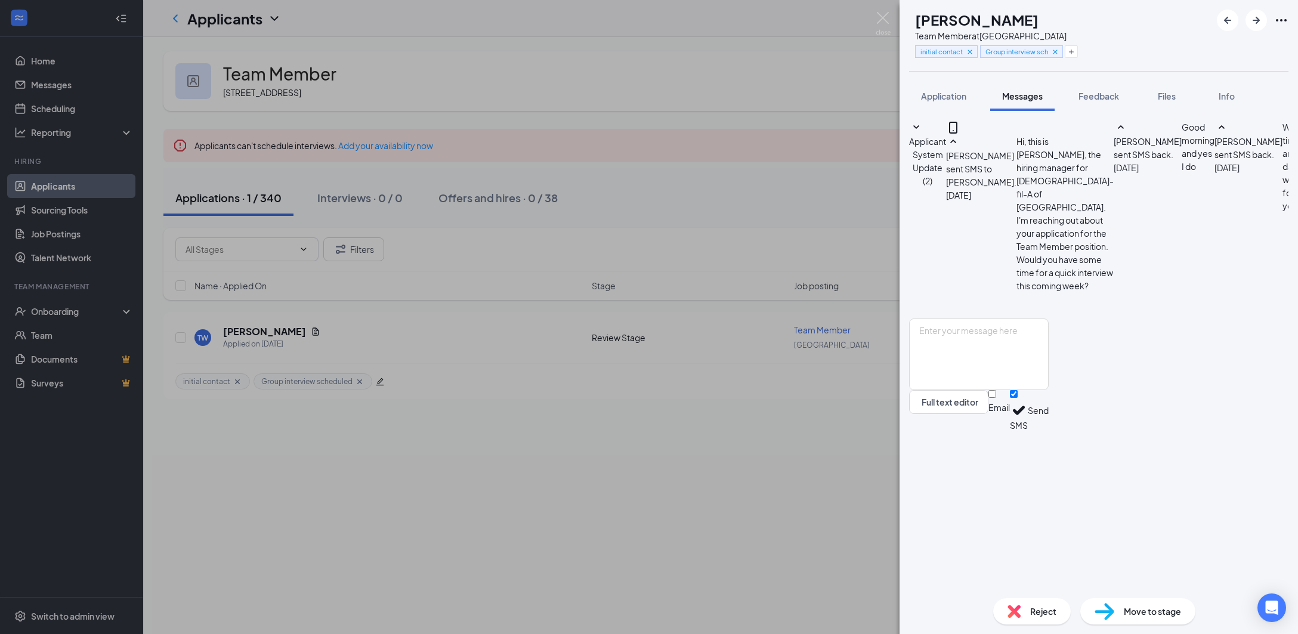
scroll to position [100, 0]
click at [1048, 390] on textarea at bounding box center [979, 354] width 140 height 72
paste textarea "Good afternoon, I am confirming your scheduled interview for 10 am [DATE] 10-17…"
type textarea "Good afternoon, I am confirming your scheduled interview for 10 am [DATE] 10-17…"
click at [1048, 431] on button "Send" at bounding box center [1037, 410] width 21 height 41
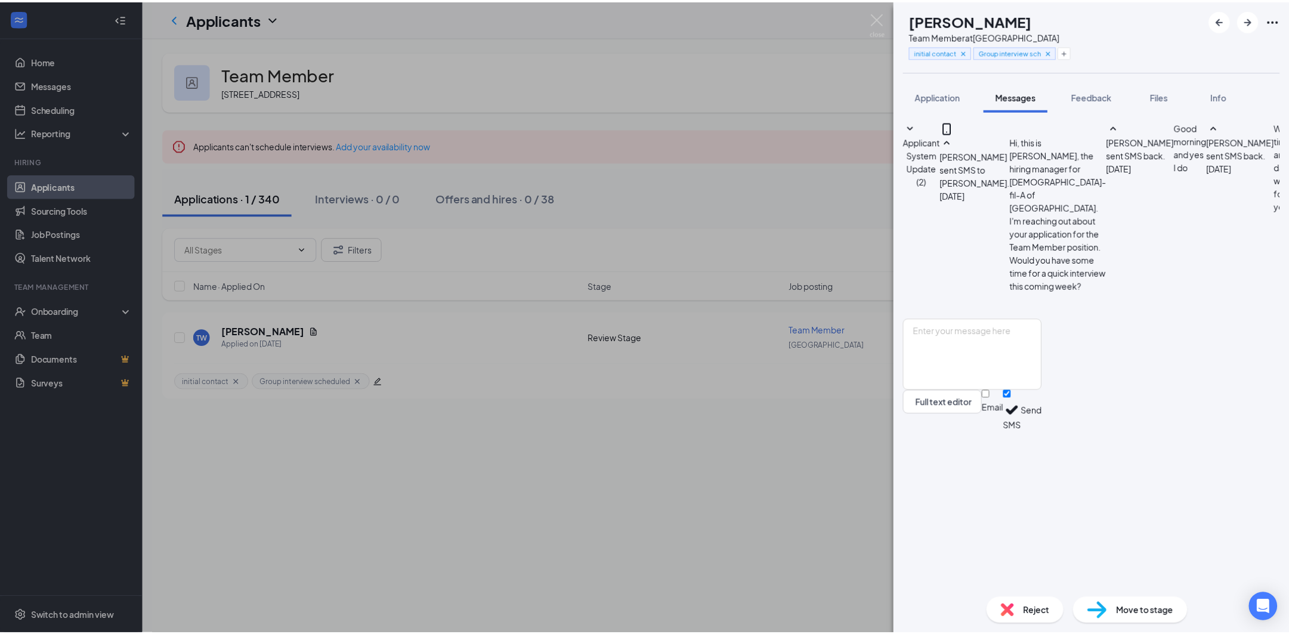
scroll to position [203, 0]
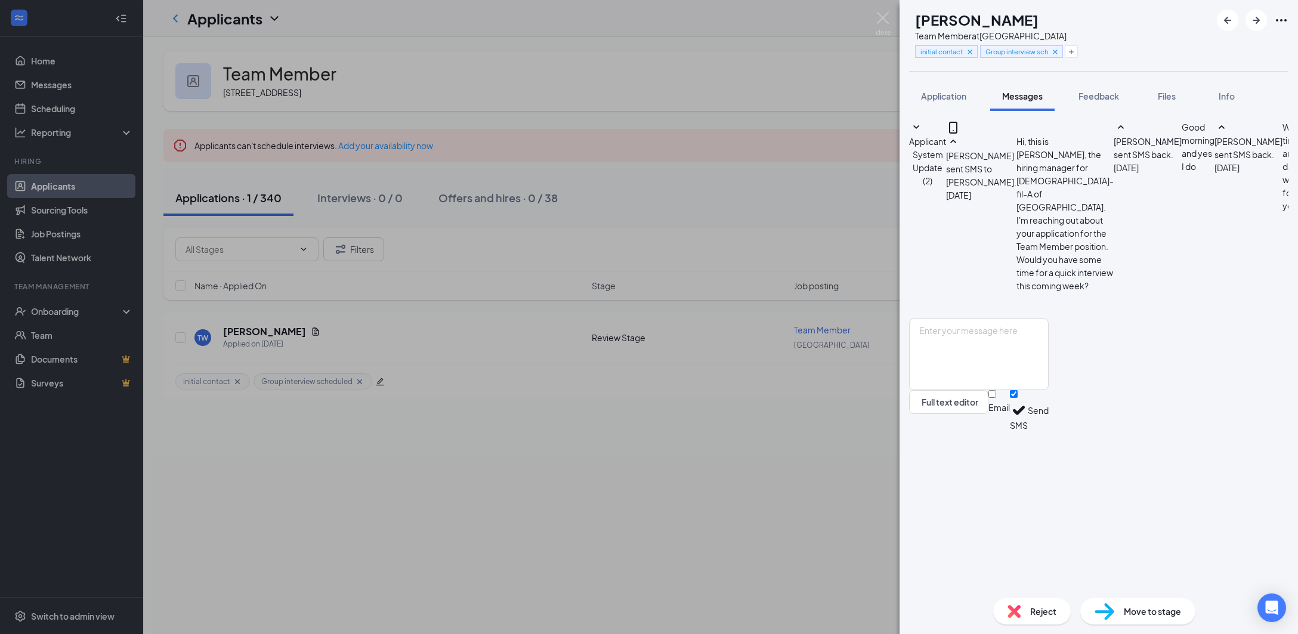
click at [613, 500] on div "TW [PERSON_NAME] Team Member at [GEOGRAPHIC_DATA] initial contact Group intervi…" at bounding box center [649, 317] width 1298 height 634
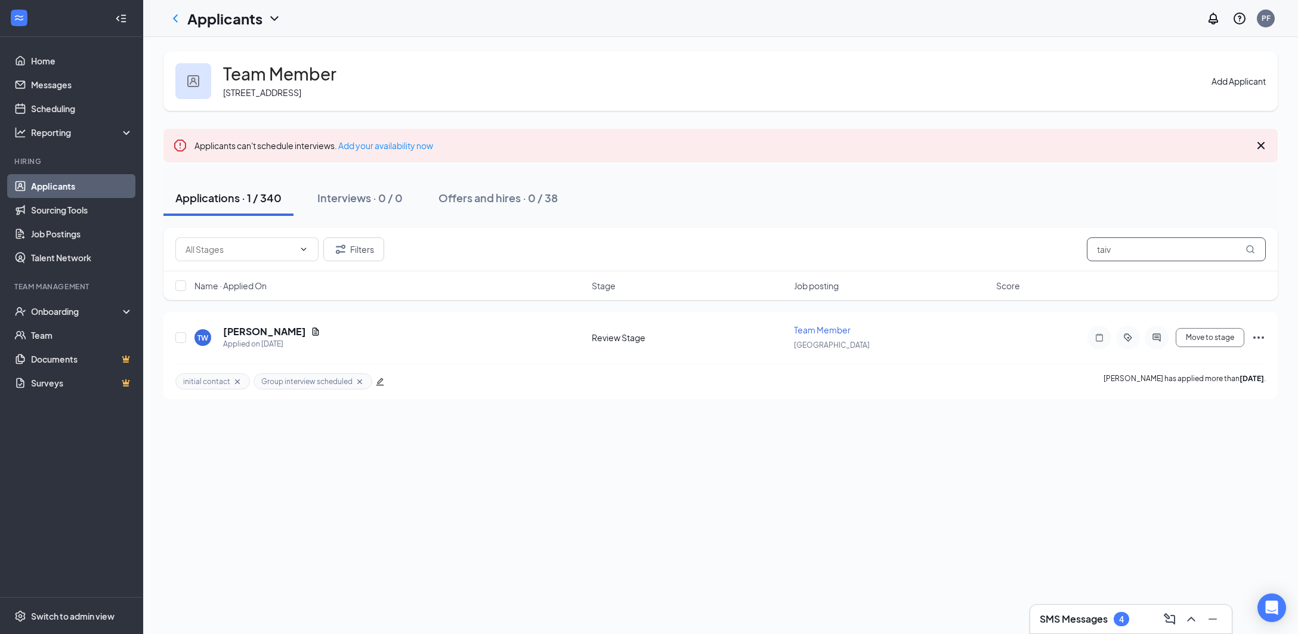
click at [1221, 251] on input "taiv" at bounding box center [1176, 249] width 179 height 24
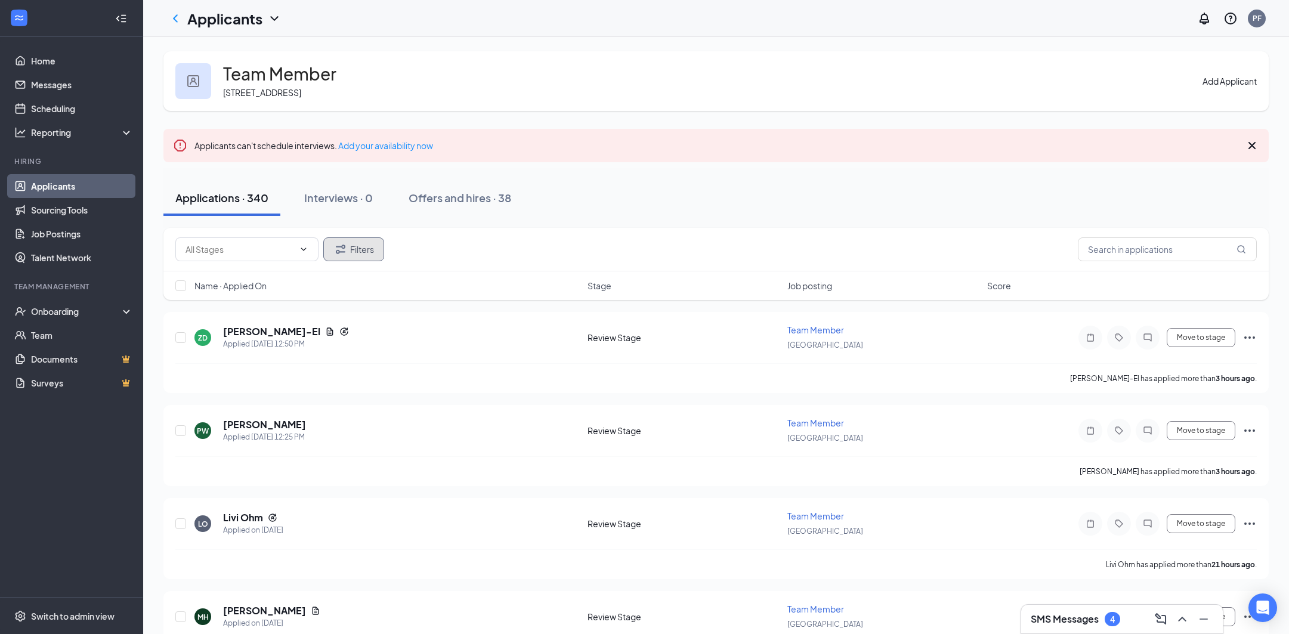
click at [354, 253] on button "Filters" at bounding box center [353, 249] width 61 height 24
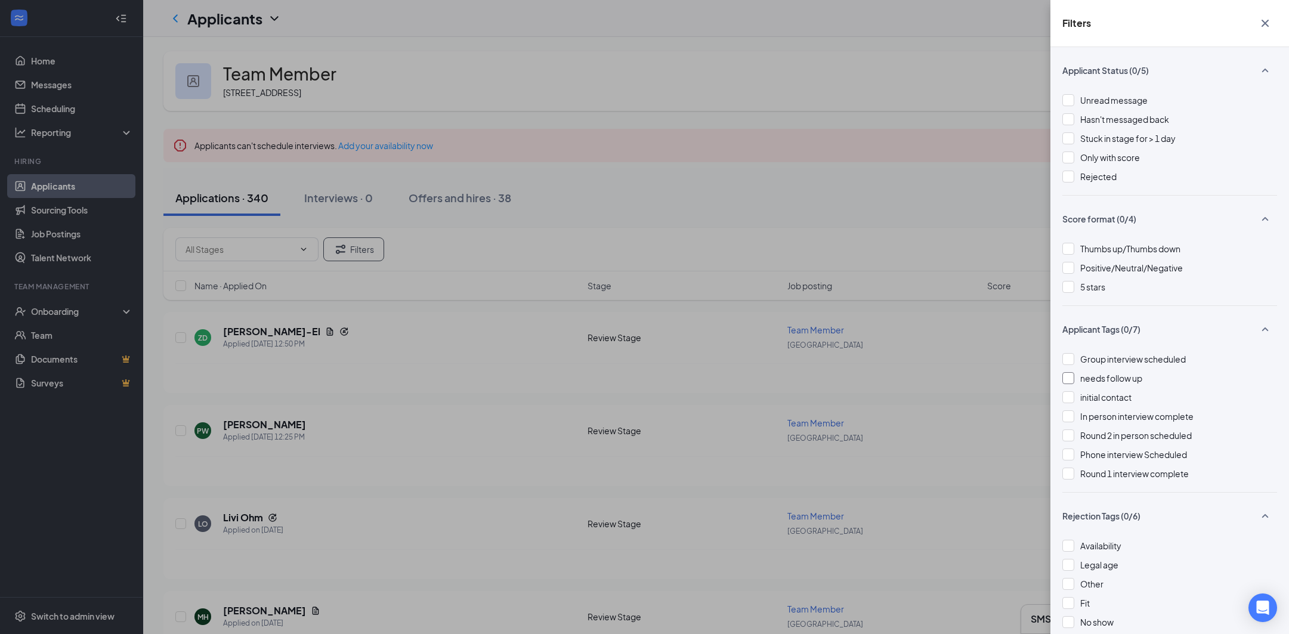
click at [1091, 379] on span "needs follow up" at bounding box center [1111, 378] width 62 height 11
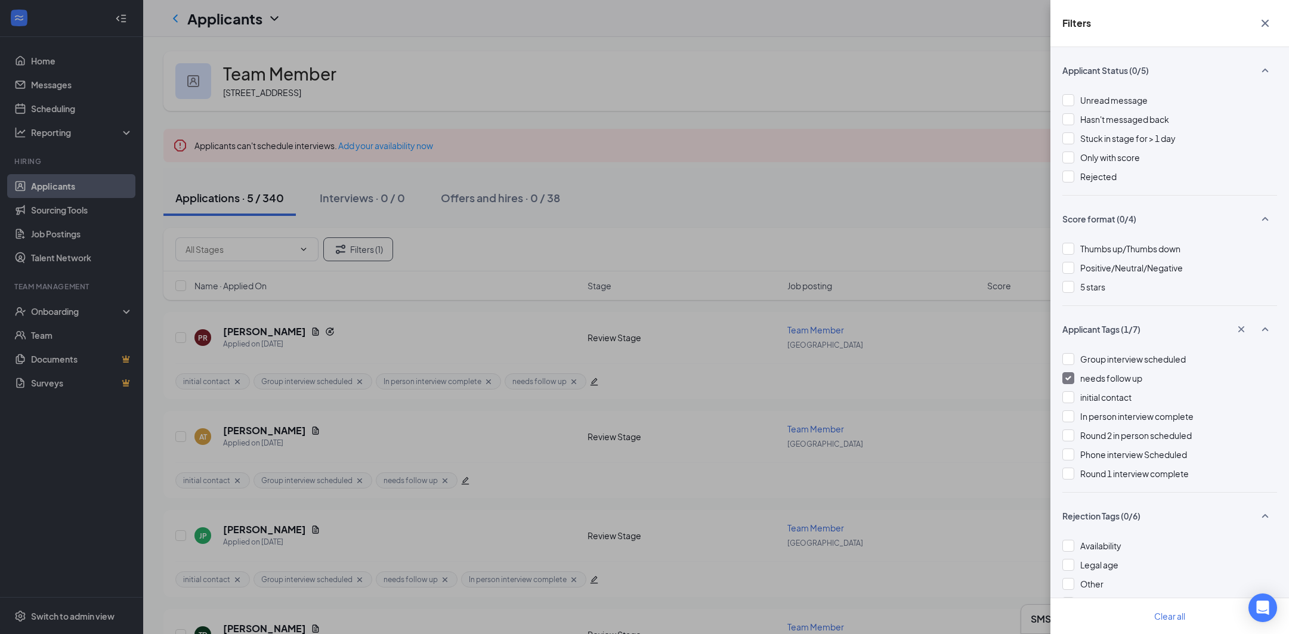
click at [714, 373] on div "Filters Applicant Status (0/5) Unread message Hasn't messaged back Stuck in sta…" at bounding box center [644, 317] width 1289 height 634
click at [1263, 20] on icon "Cross" at bounding box center [1265, 23] width 14 height 14
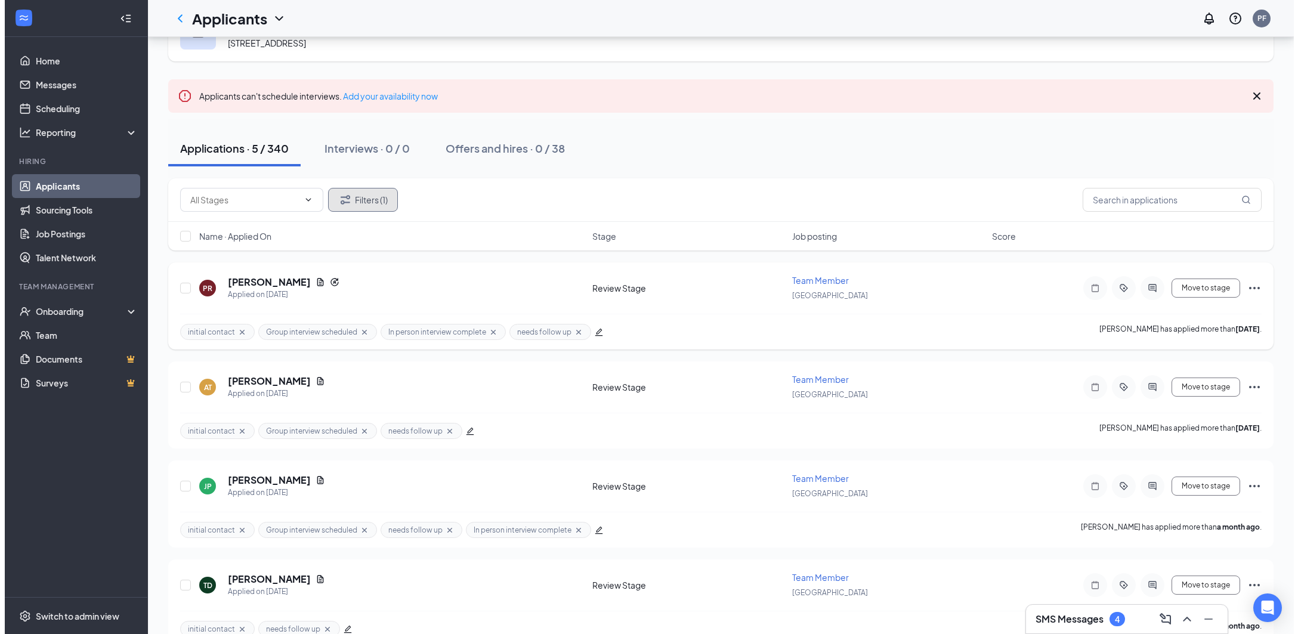
scroll to position [119, 0]
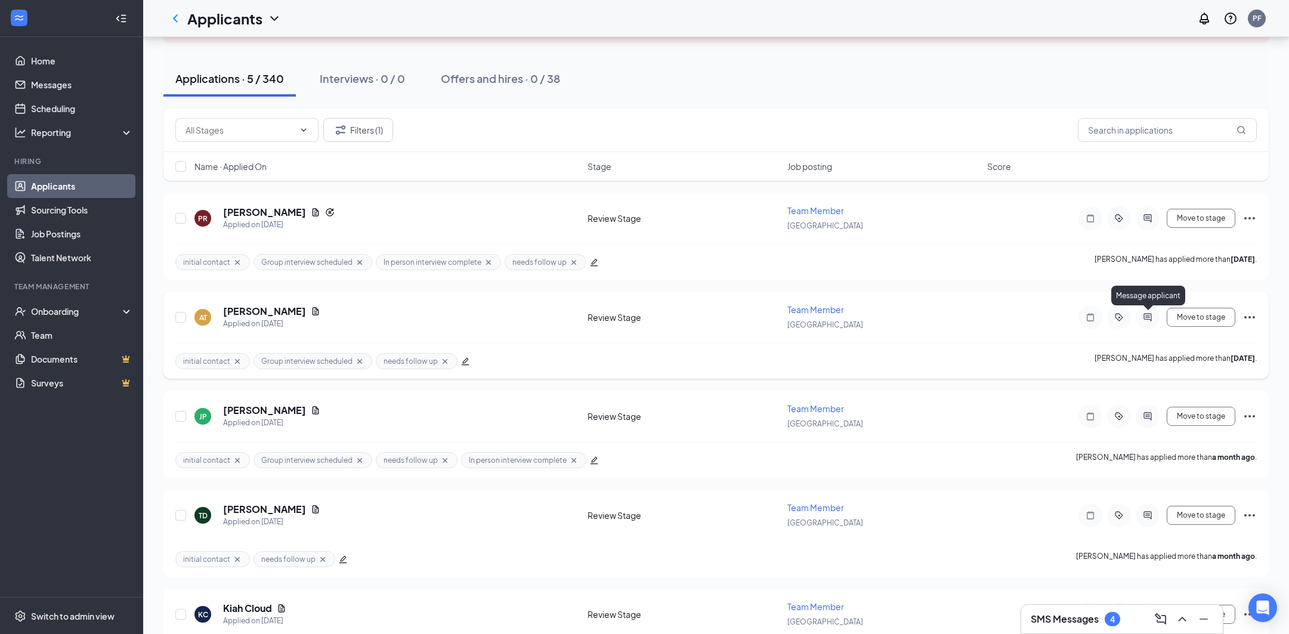
click at [1150, 313] on icon "ActiveChat" at bounding box center [1147, 317] width 14 height 10
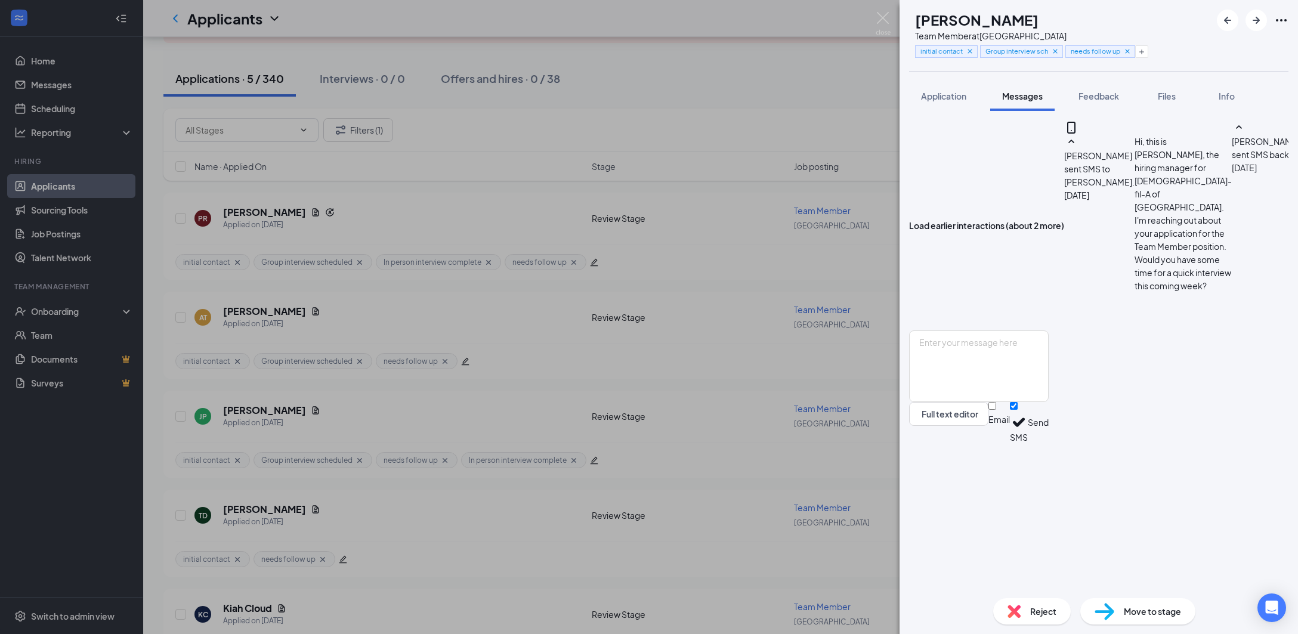
scroll to position [555, 0]
click at [1048, 402] on textarea at bounding box center [979, 366] width 140 height 72
click at [1048, 402] on textarea "I have a second spot this week for [DATE] at 10 am. Will that work for you" at bounding box center [979, 366] width 140 height 72
type textarea "I have a second spot this week for [DATE] at 10 am. Will that work for you?"
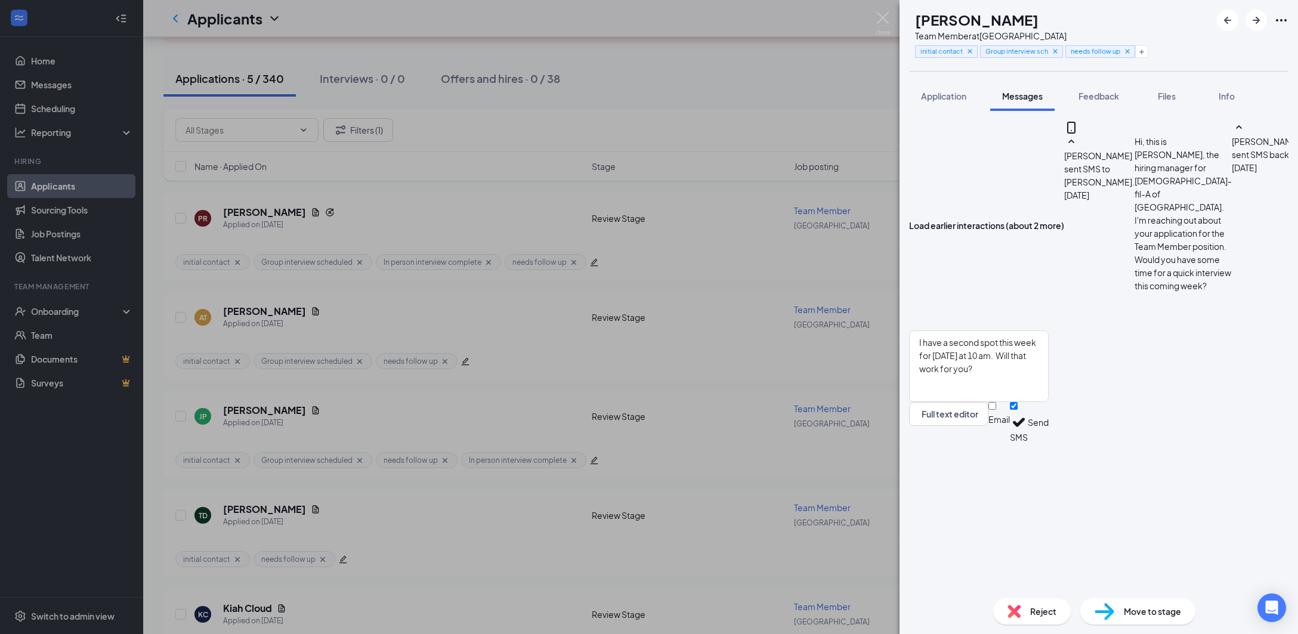
click at [1048, 443] on button "Send" at bounding box center [1037, 422] width 21 height 41
click at [719, 490] on div "AT [PERSON_NAME] Team Member at [GEOGRAPHIC_DATA] initial contact Group intervi…" at bounding box center [649, 317] width 1298 height 634
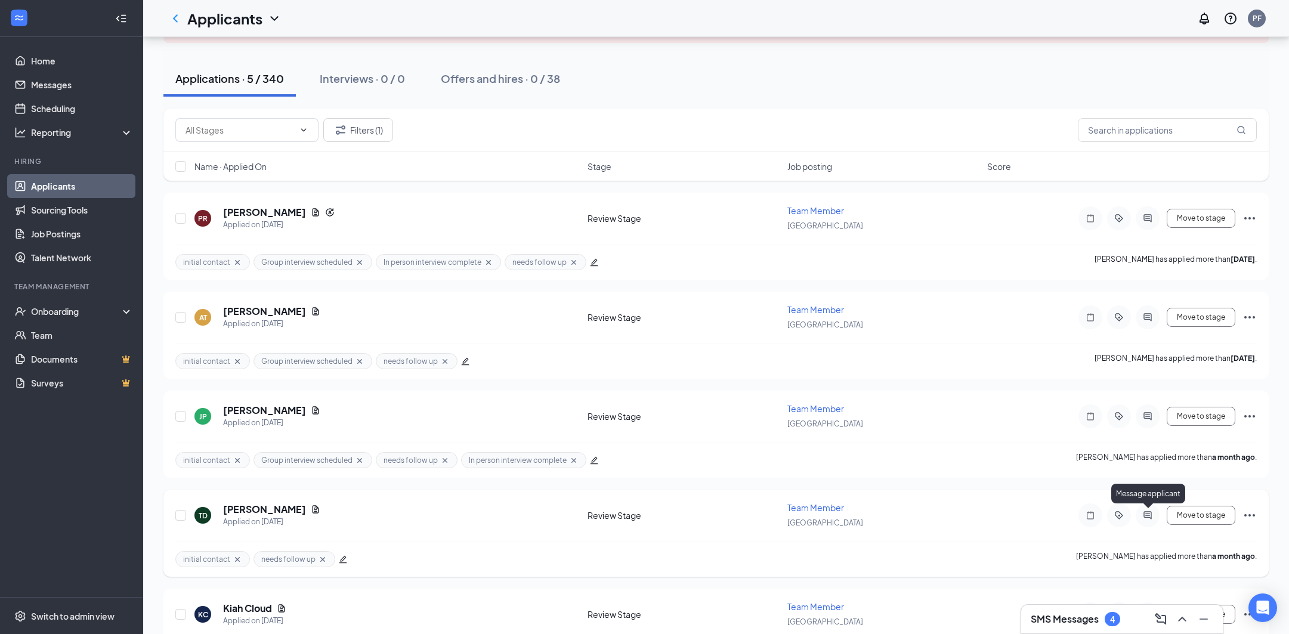
click at [1147, 513] on icon "ActiveChat" at bounding box center [1147, 515] width 8 height 8
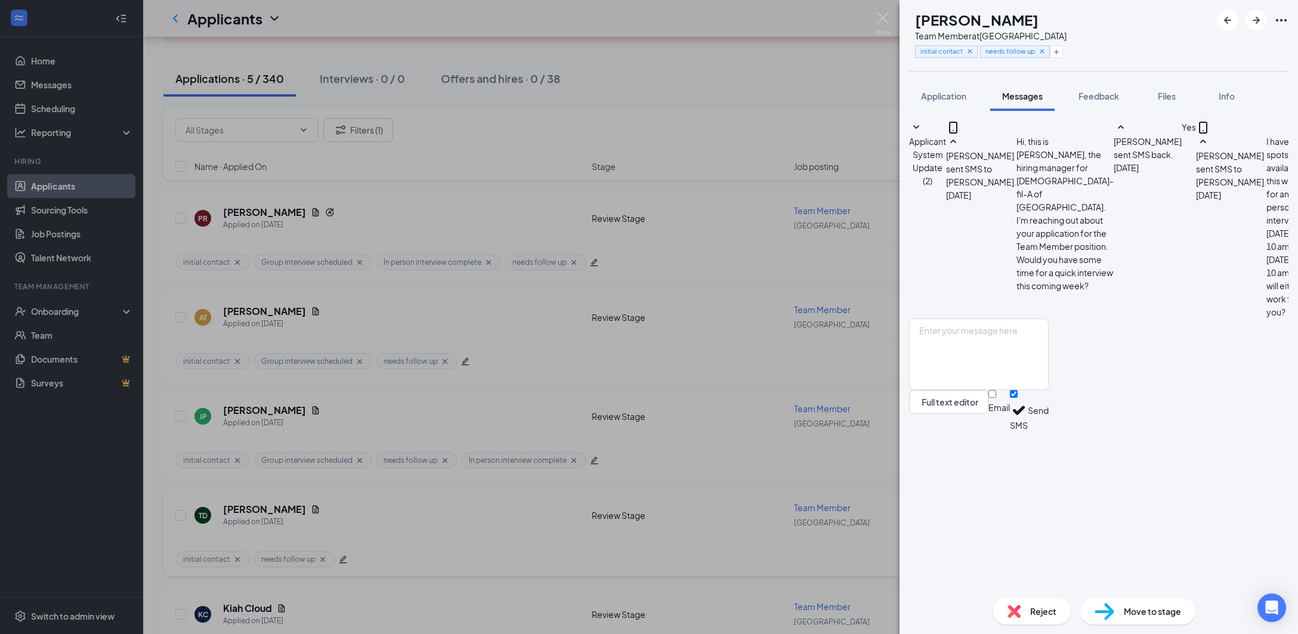
scroll to position [242, 0]
click at [1048, 390] on textarea at bounding box center [979, 354] width 140 height 72
type textarea "I can put you down for [DATE] at 10 am."
click at [1048, 431] on button "Send" at bounding box center [1037, 410] width 21 height 41
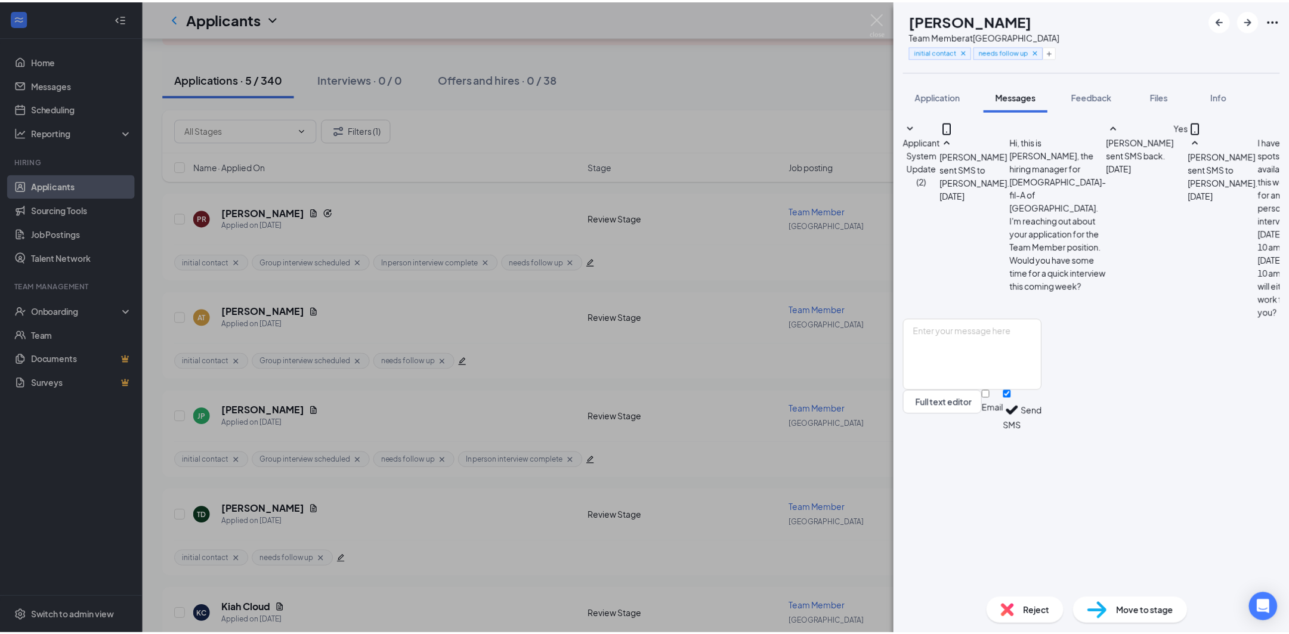
scroll to position [318, 0]
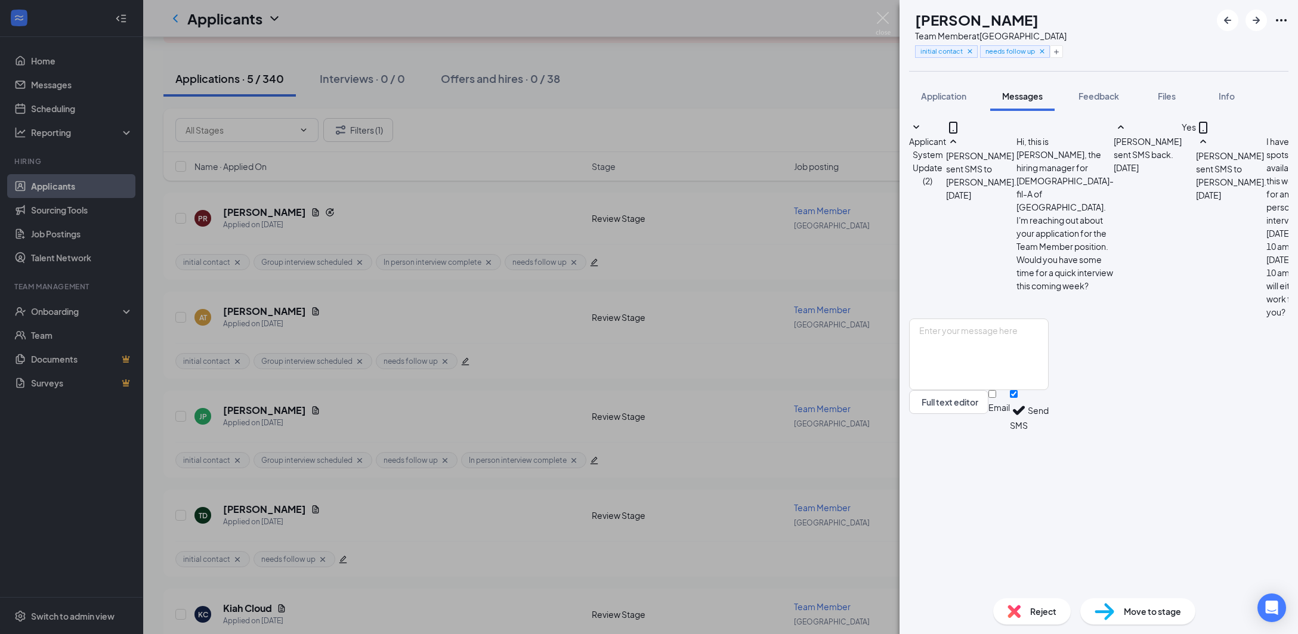
click at [869, 526] on div "TD [PERSON_NAME] Team Member at [GEOGRAPHIC_DATA] initial contact needs follow …" at bounding box center [649, 317] width 1298 height 634
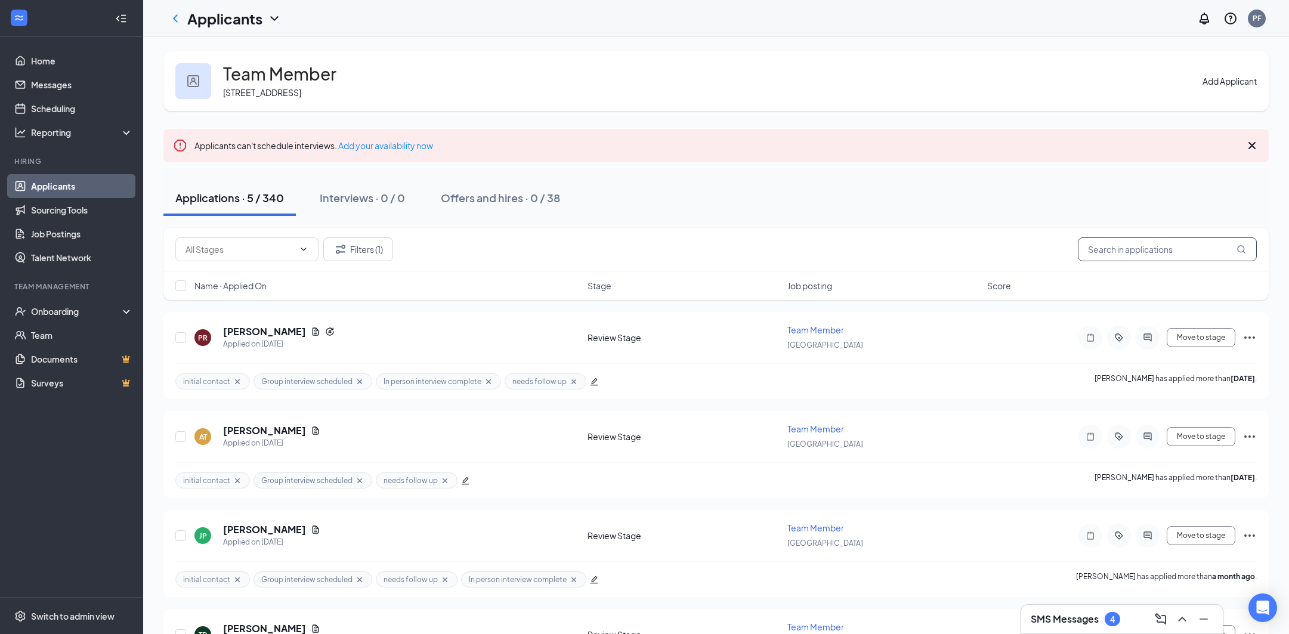
click at [1185, 252] on input "text" at bounding box center [1167, 249] width 179 height 24
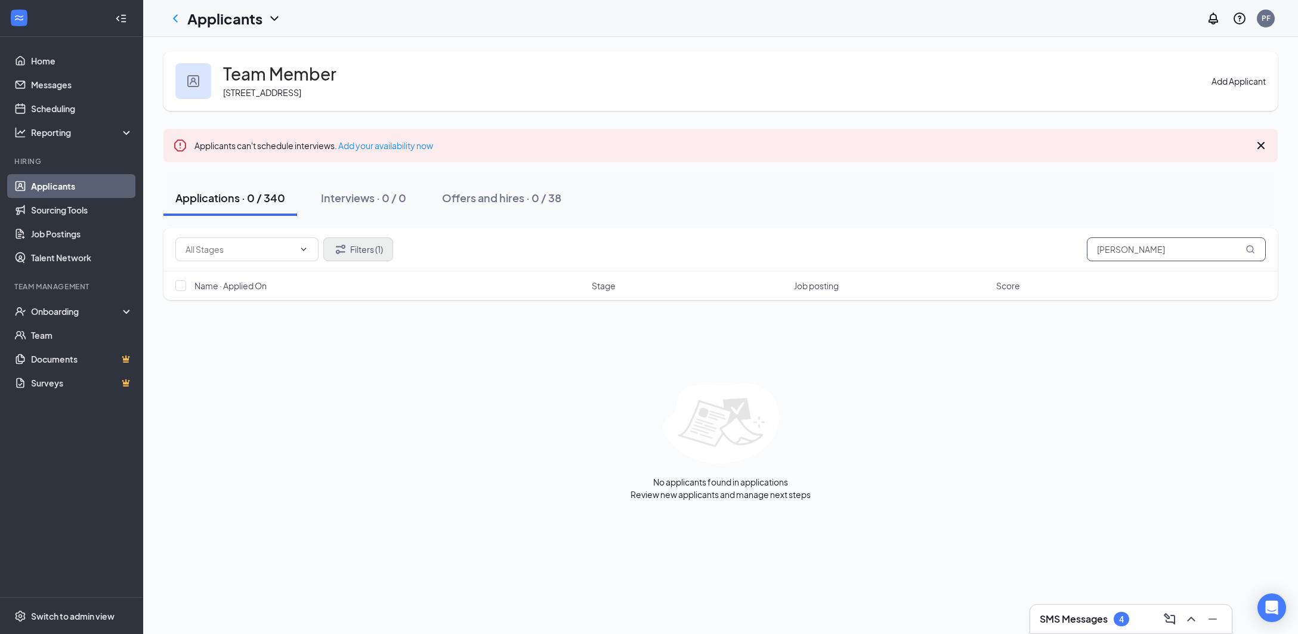
type input "[PERSON_NAME]"
click at [367, 244] on button "Filters (1)" at bounding box center [358, 249] width 70 height 24
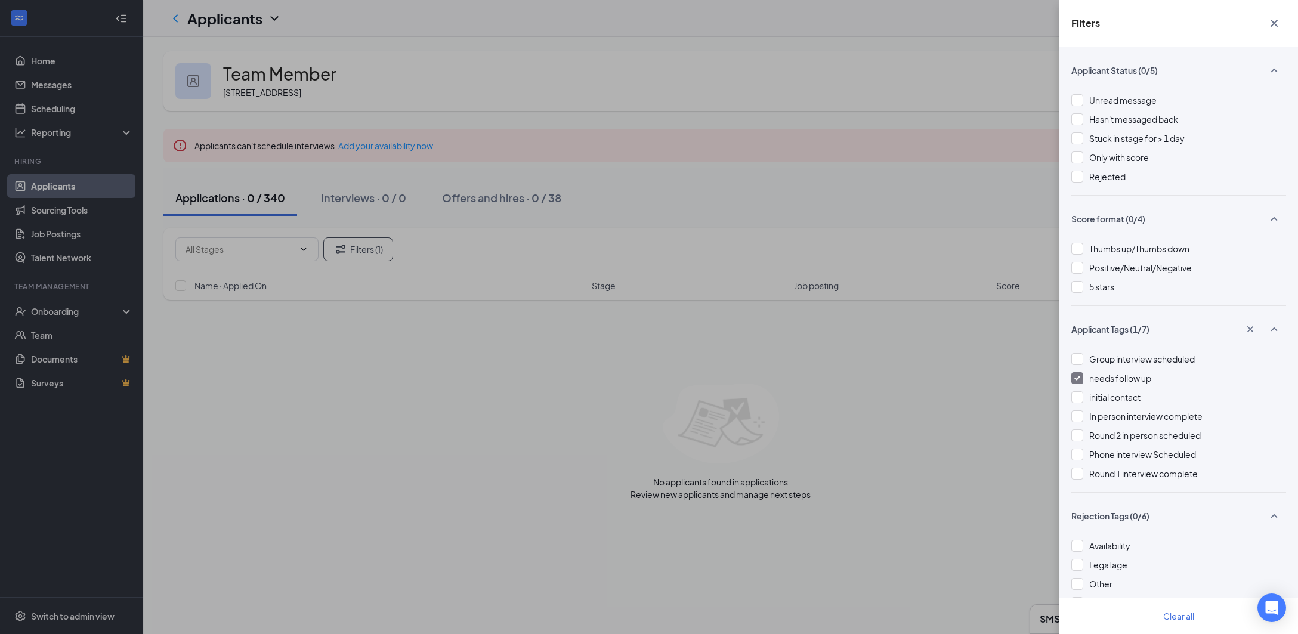
click at [1082, 383] on div at bounding box center [1077, 378] width 12 height 12
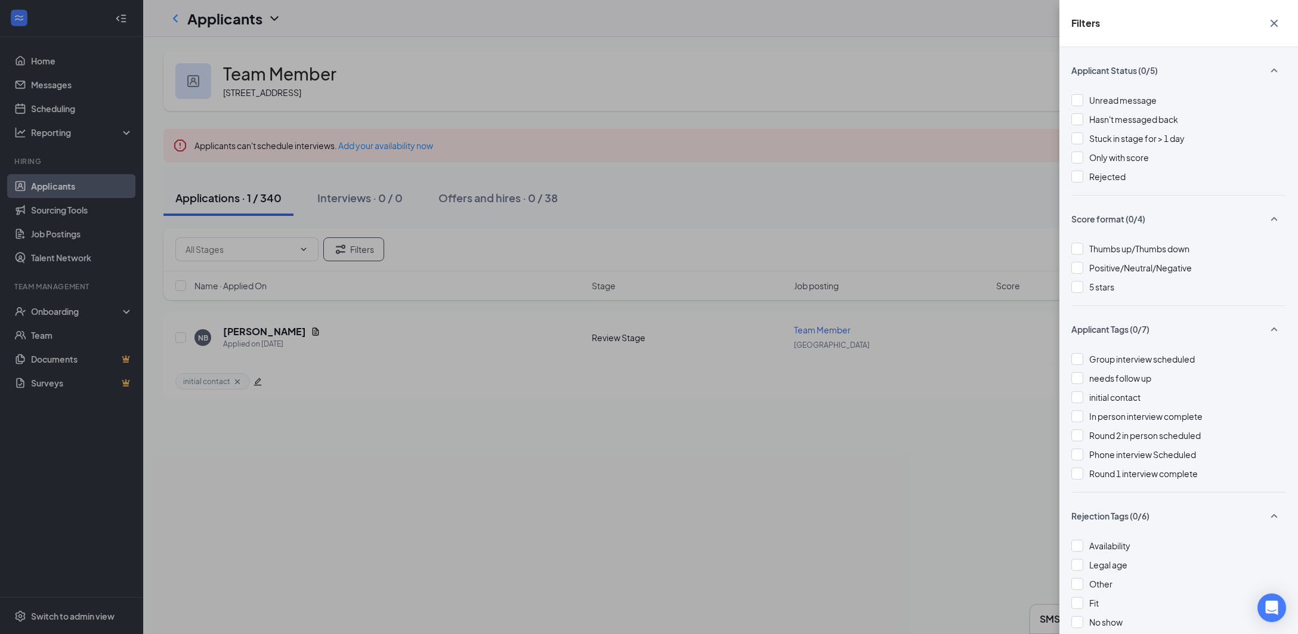
click at [919, 189] on div "Filters Applicant Status (0/5) Unread message Hasn't messaged back Stuck in sta…" at bounding box center [649, 317] width 1298 height 634
click at [1271, 27] on icon "Cross" at bounding box center [1274, 23] width 14 height 14
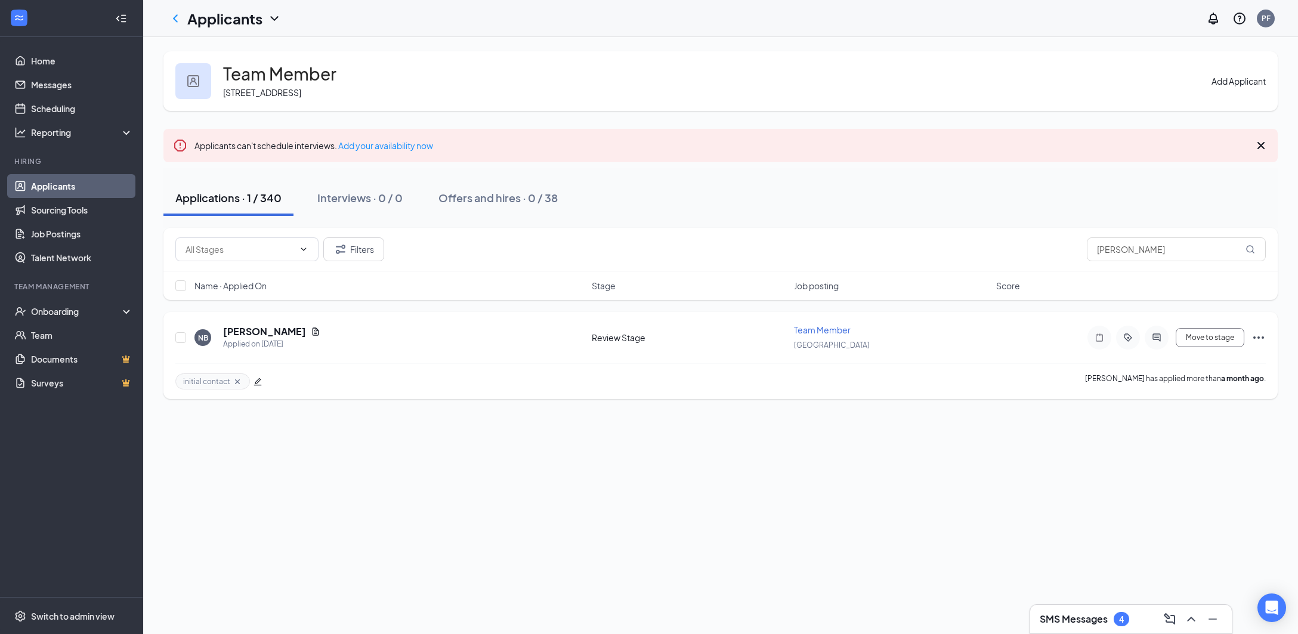
click at [258, 381] on icon "edit" at bounding box center [257, 381] width 8 height 8
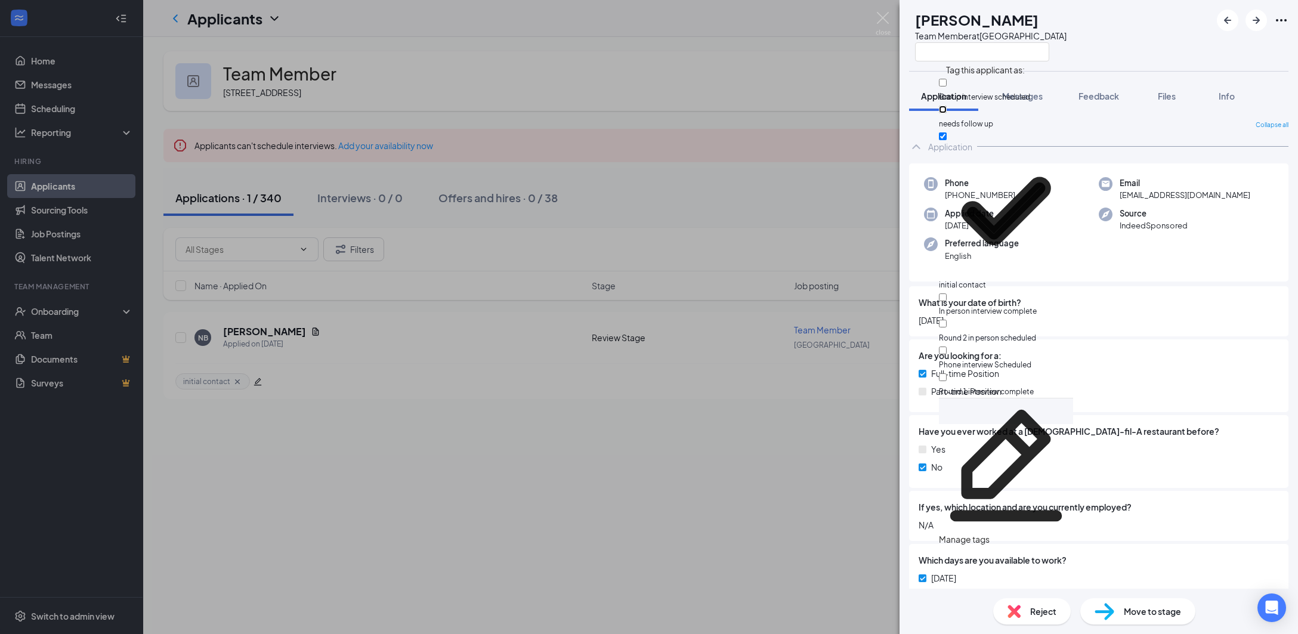
click at [946, 106] on input "needs follow up" at bounding box center [943, 110] width 8 height 8
checkbox input "true"
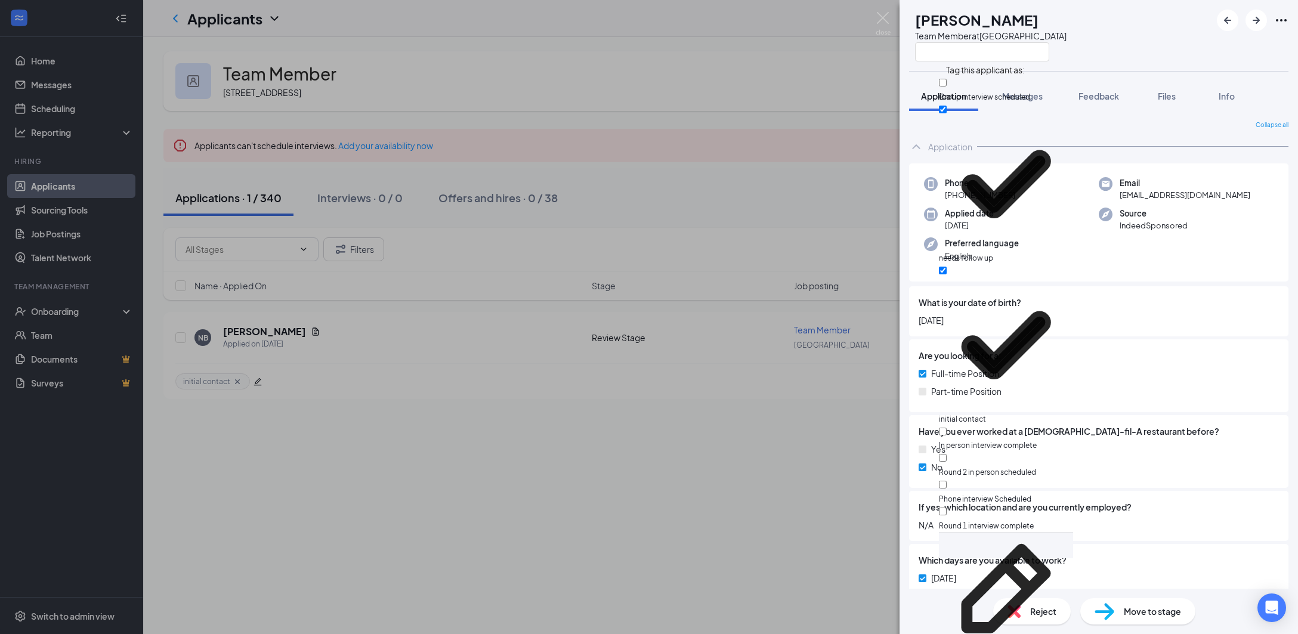
click at [733, 215] on div "NB [PERSON_NAME] Team Member at [GEOGRAPHIC_DATA] Application Messages Feedback…" at bounding box center [649, 317] width 1298 height 634
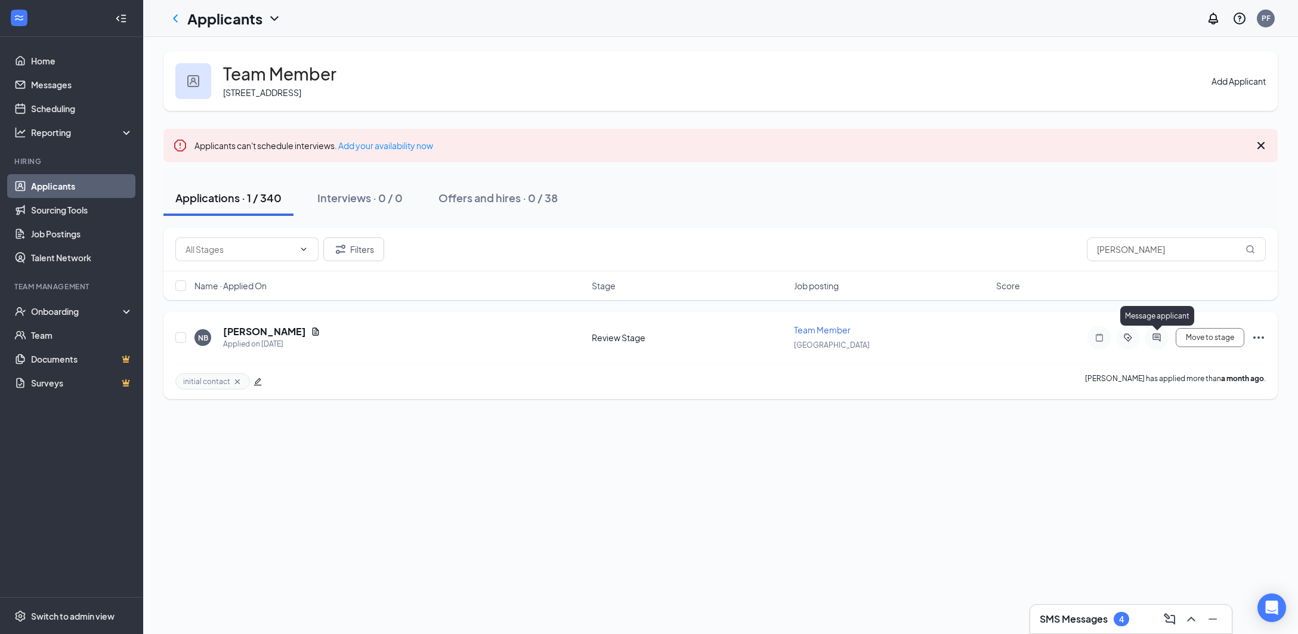
click at [1150, 336] on icon "ActiveChat" at bounding box center [1156, 338] width 14 height 10
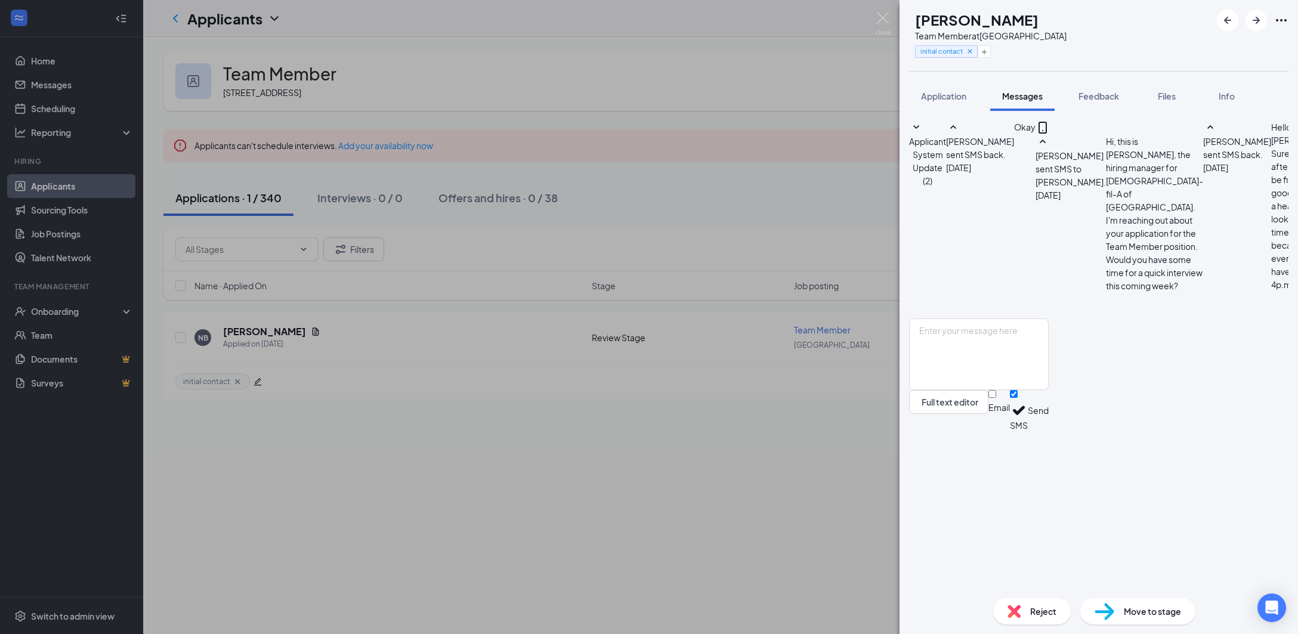
scroll to position [310, 0]
click at [977, 390] on textarea at bounding box center [979, 354] width 140 height 72
type textarea "Would you like"
click at [949, 101] on div "Application" at bounding box center [943, 96] width 45 height 12
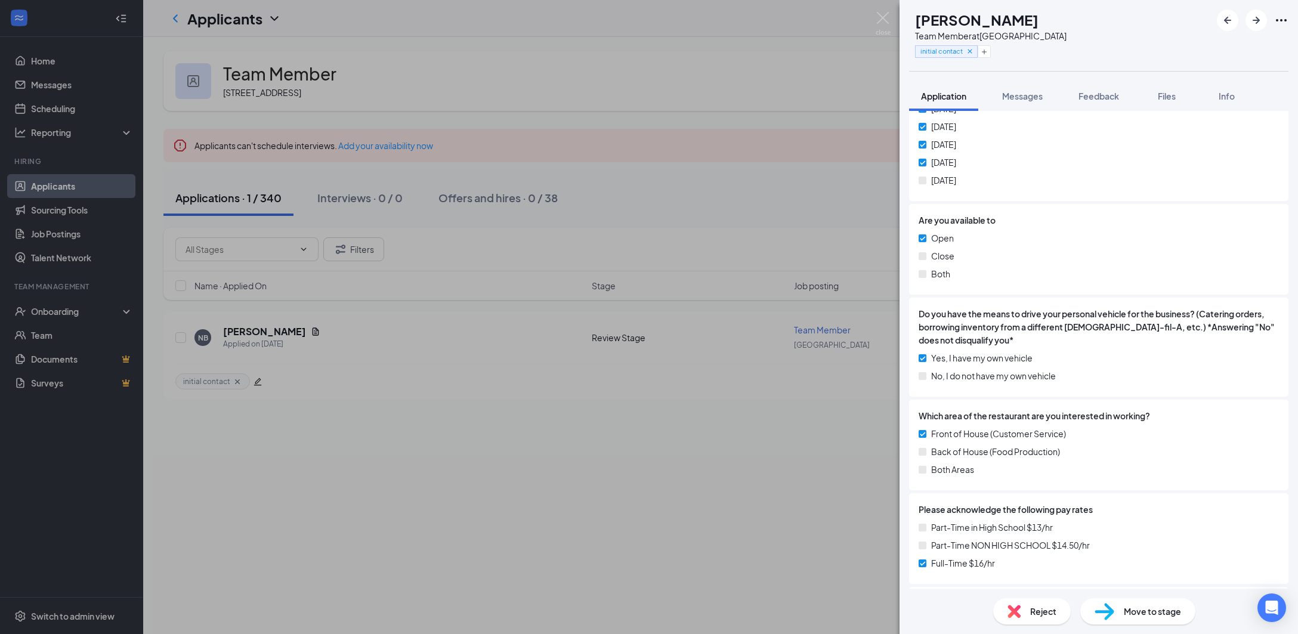
scroll to position [483, 0]
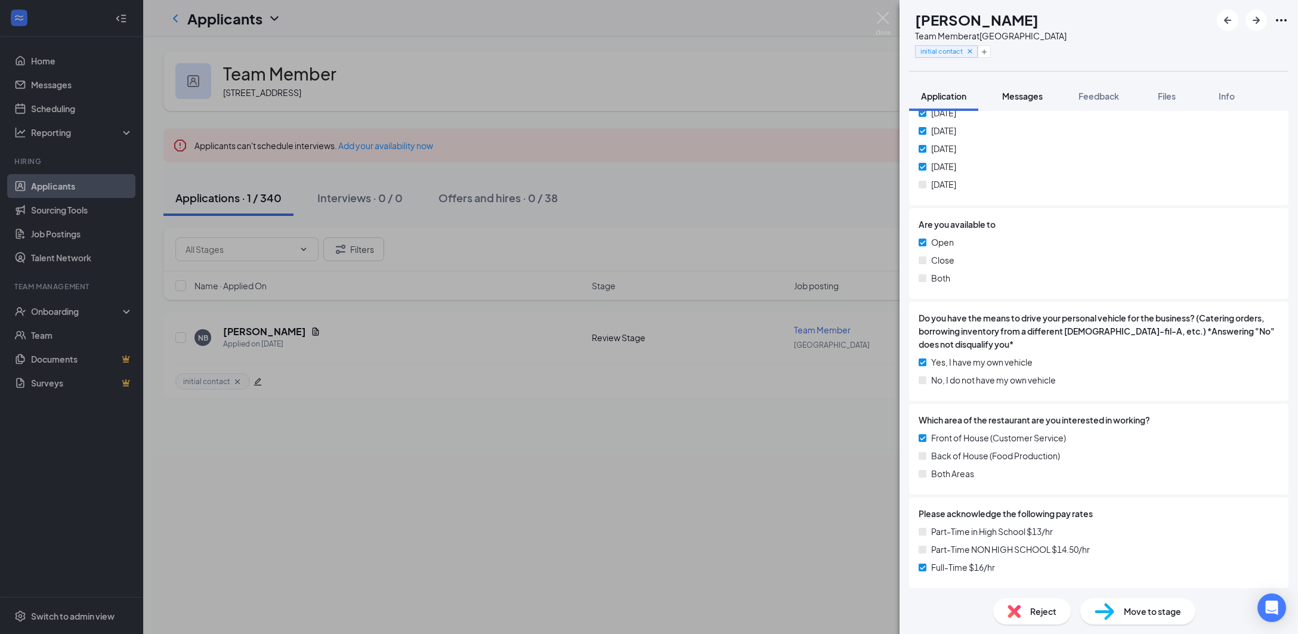
click at [1017, 99] on span "Messages" at bounding box center [1022, 96] width 41 height 11
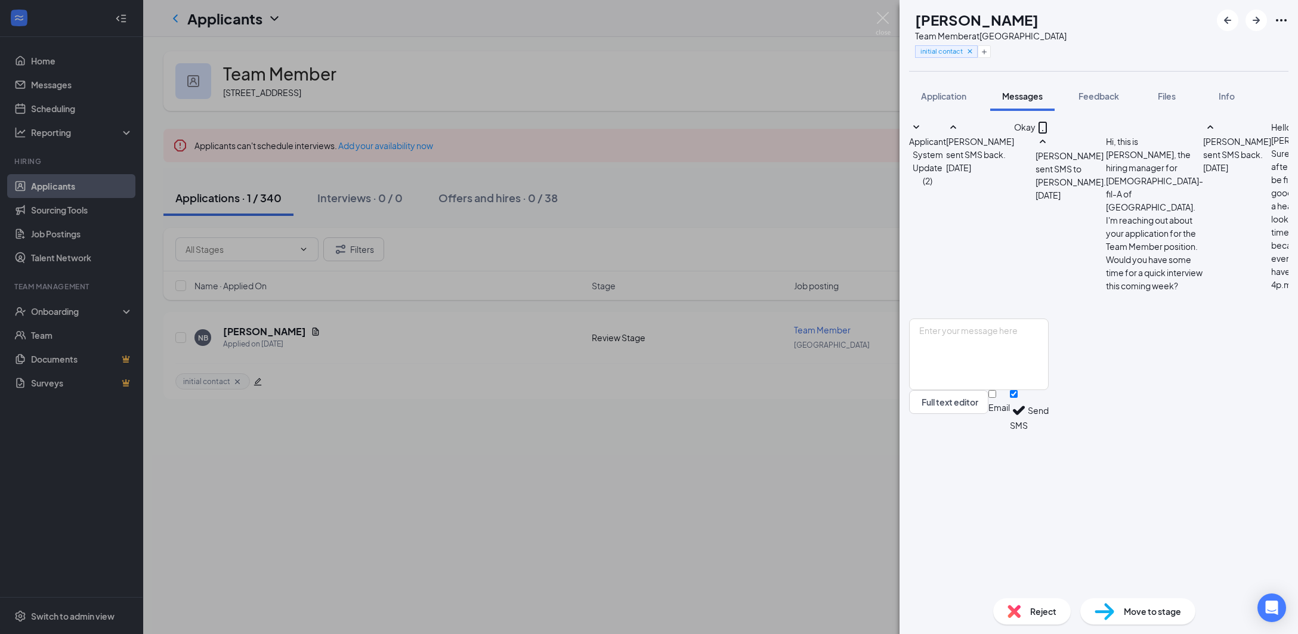
scroll to position [310, 0]
click at [1048, 390] on textarea at bounding box center [979, 354] width 140 height 72
type textarea "Q"
type textarea "Would you like to schedule for 10 am [DATE]?"
click at [1048, 431] on button "Send" at bounding box center [1037, 410] width 21 height 41
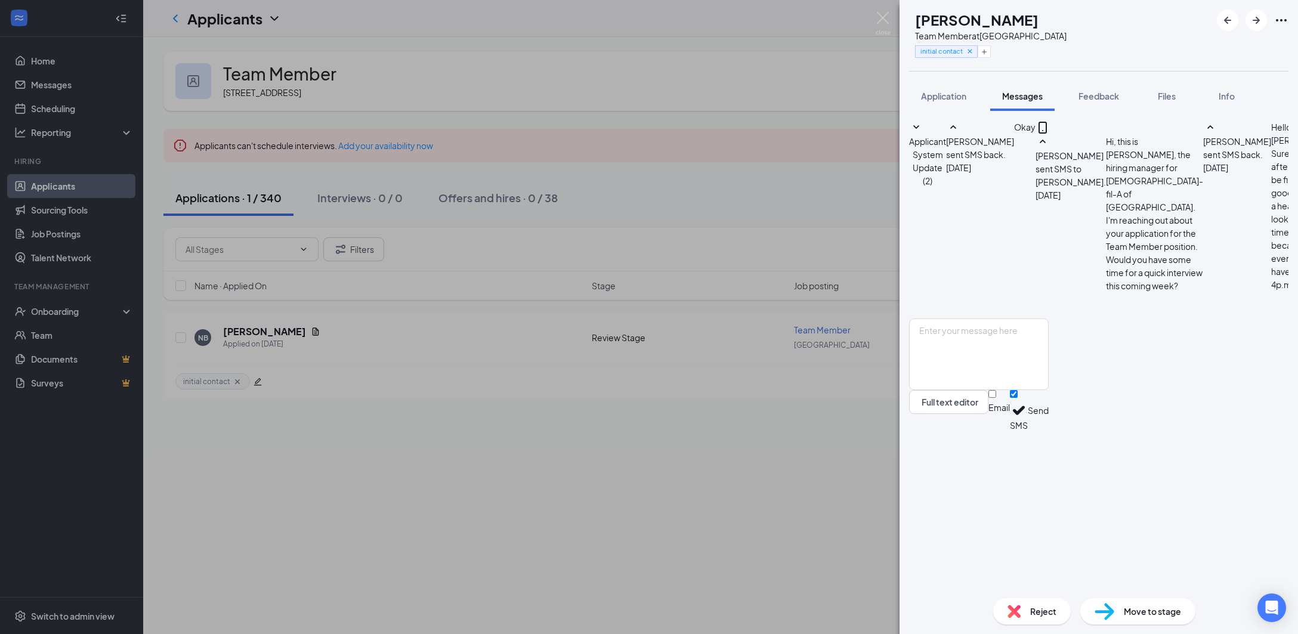
scroll to position [374, 0]
drag, startPoint x: 669, startPoint y: 525, endPoint x: 674, endPoint y: 500, distance: 25.6
click at [668, 525] on div "NB [PERSON_NAME] Team Member at [GEOGRAPHIC_DATA] initial contact Application M…" at bounding box center [649, 317] width 1298 height 634
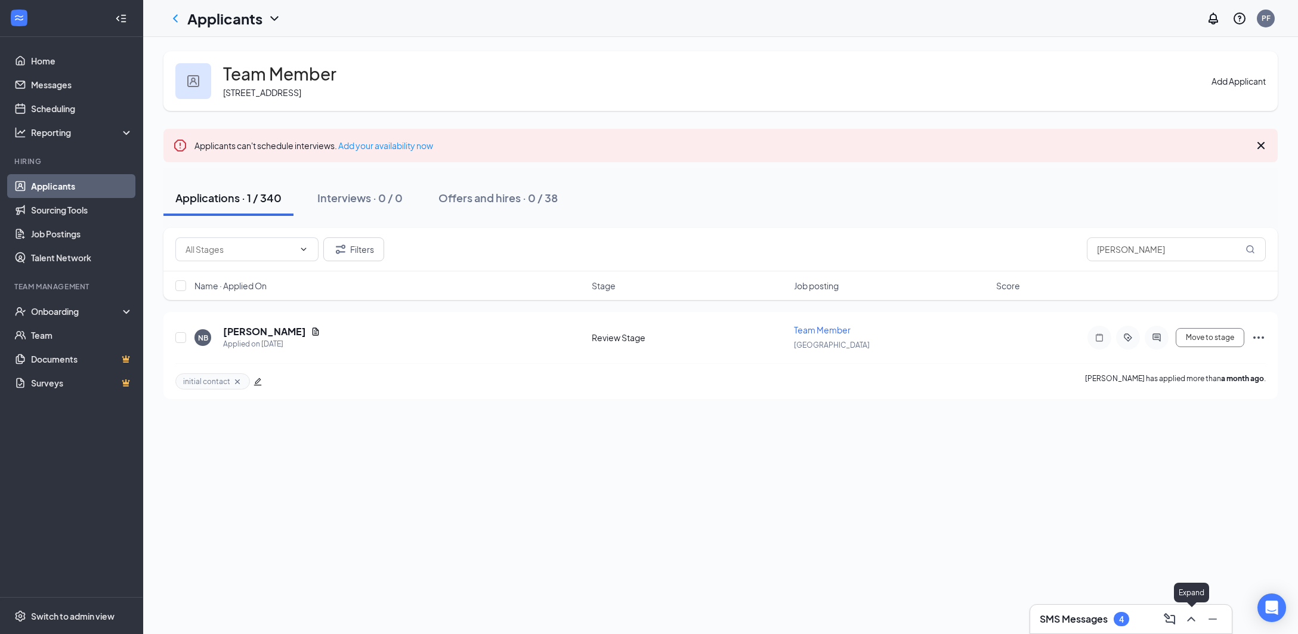
click at [1188, 626] on button at bounding box center [1190, 618] width 19 height 19
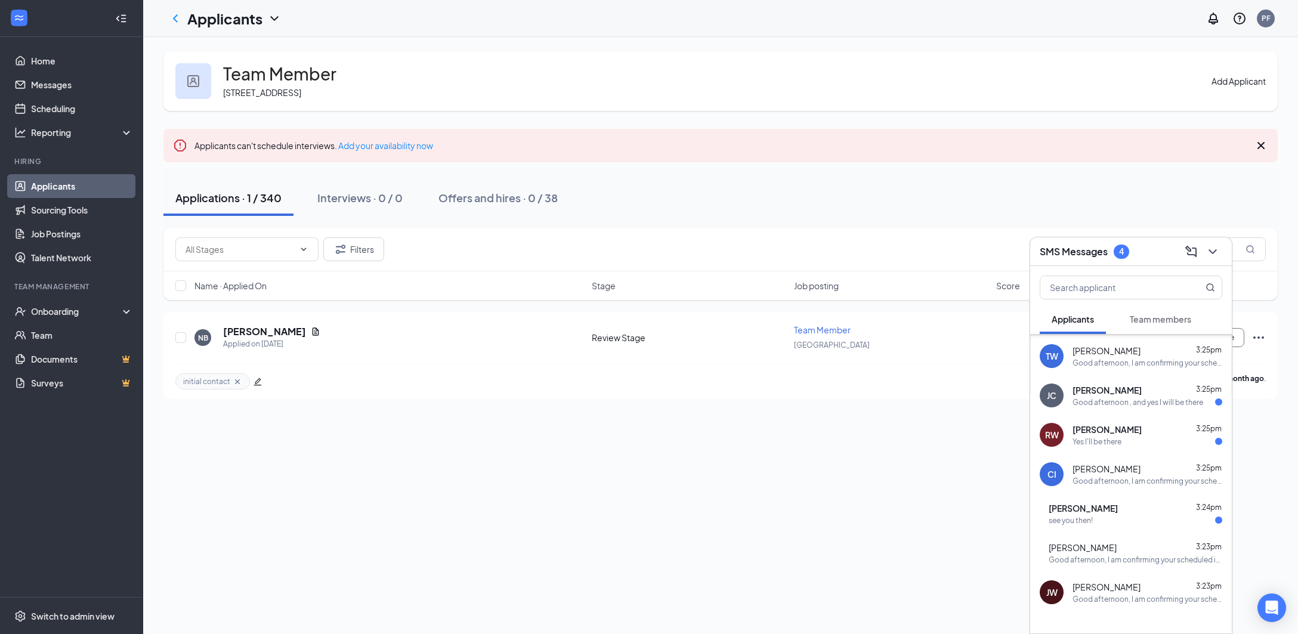
scroll to position [119, 0]
click at [1123, 517] on div "see you then!" at bounding box center [1135, 517] width 174 height 10
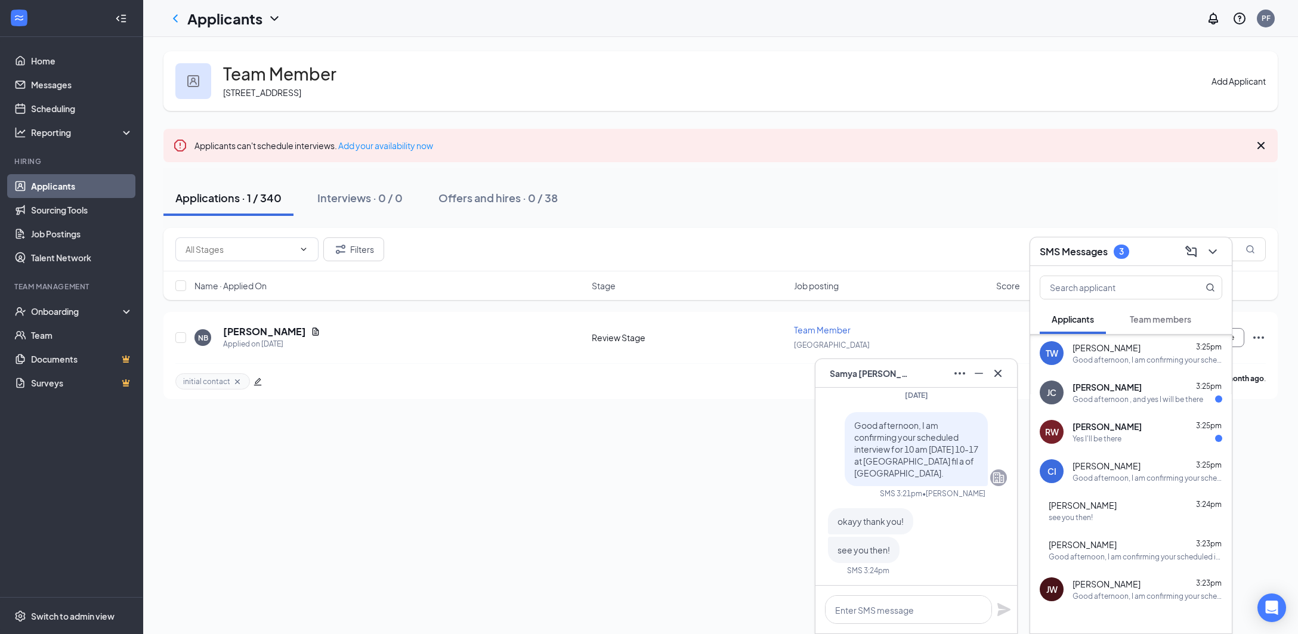
click at [1135, 443] on div "Yes I'll be there" at bounding box center [1147, 439] width 150 height 10
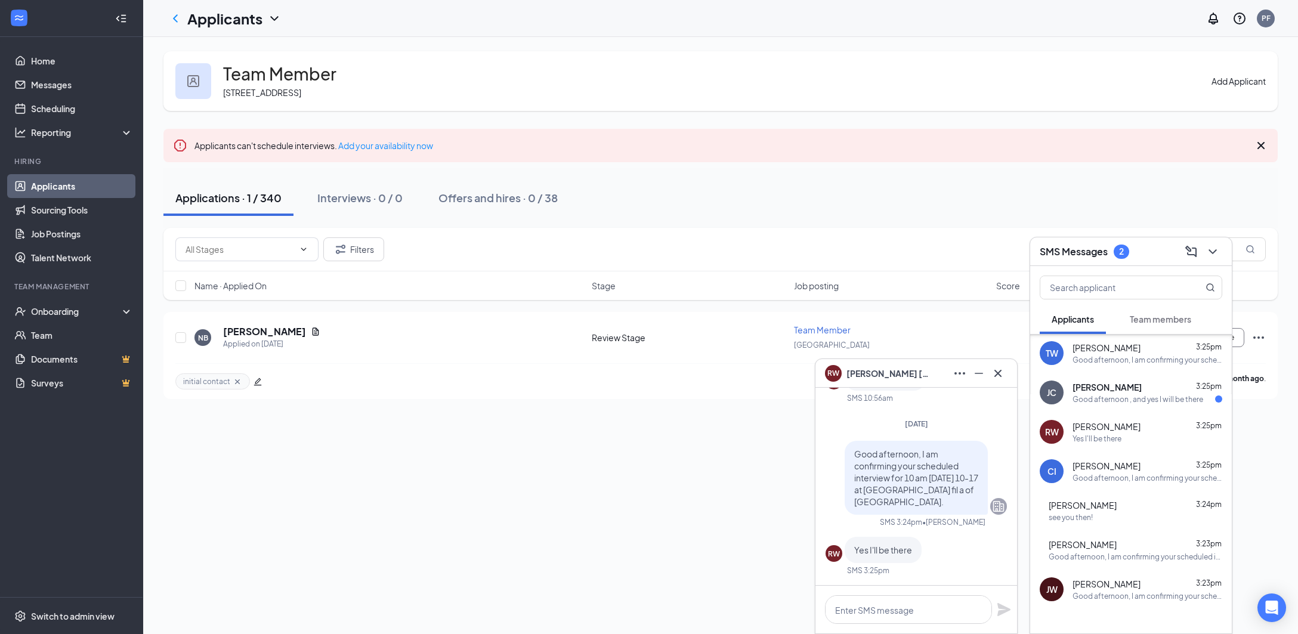
click at [1137, 407] on div "[PERSON_NAME] 3:25pm Good afternoon , and yes I will be there" at bounding box center [1131, 392] width 202 height 39
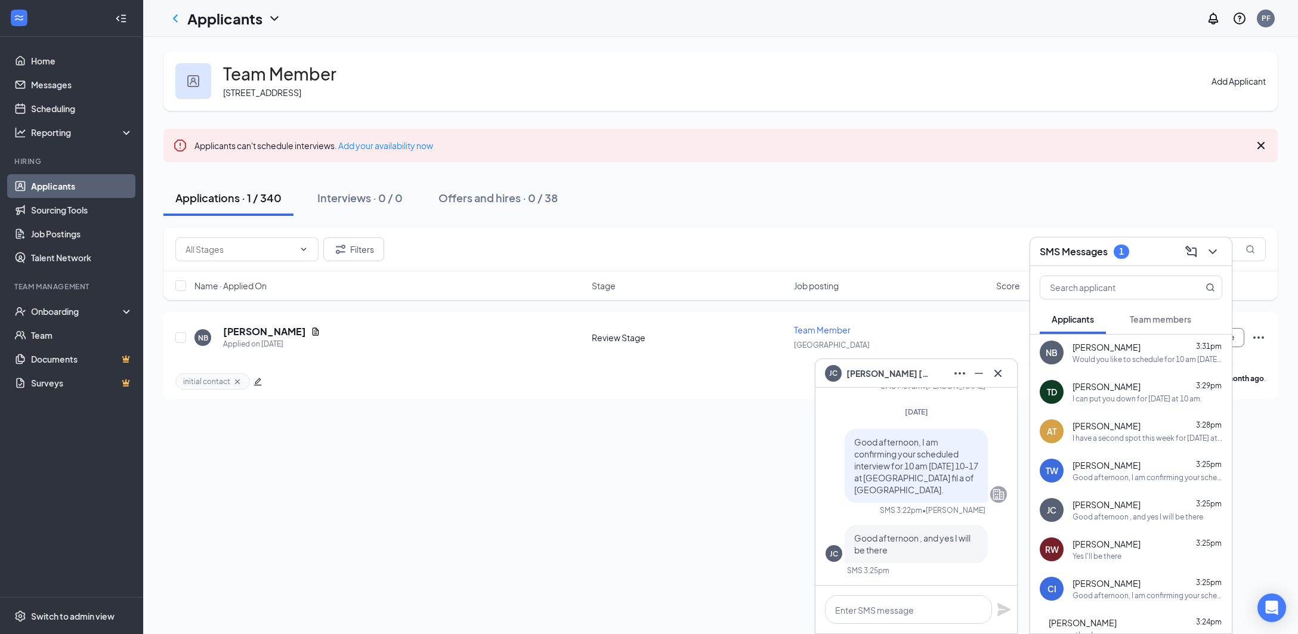
scroll to position [0, 0]
click at [612, 461] on div "Team Member [STREET_ADDRESS] Add Applicant Applicants can't schedule interviews…" at bounding box center [720, 335] width 1154 height 597
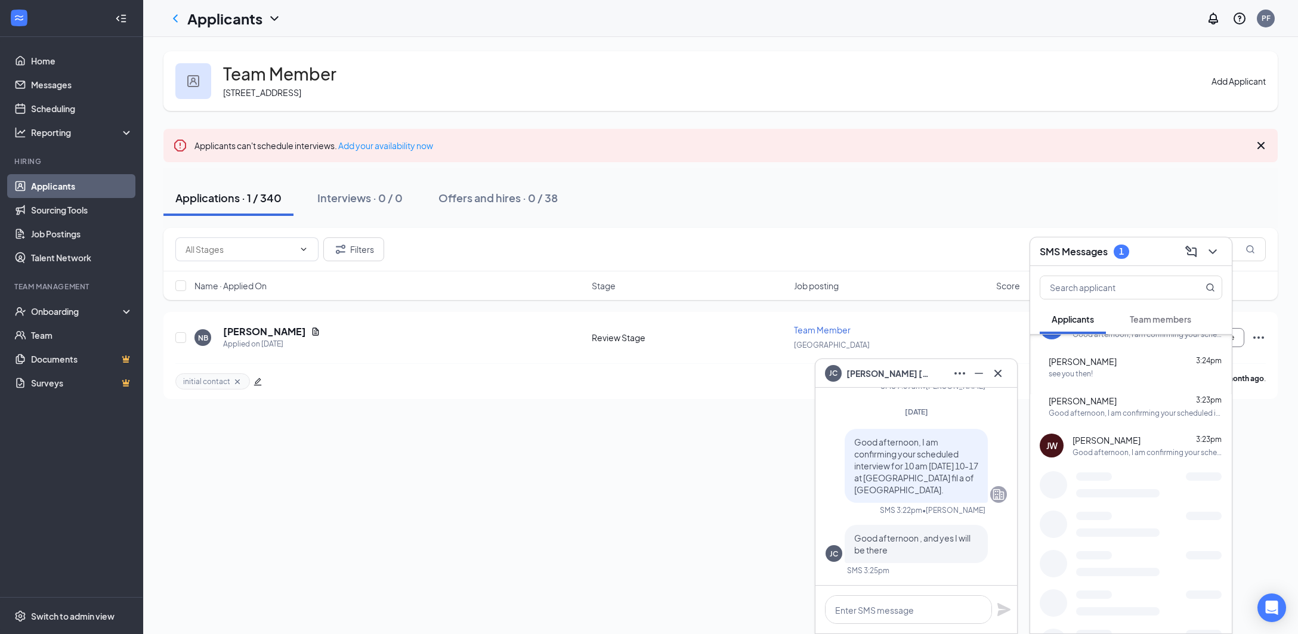
scroll to position [274, 0]
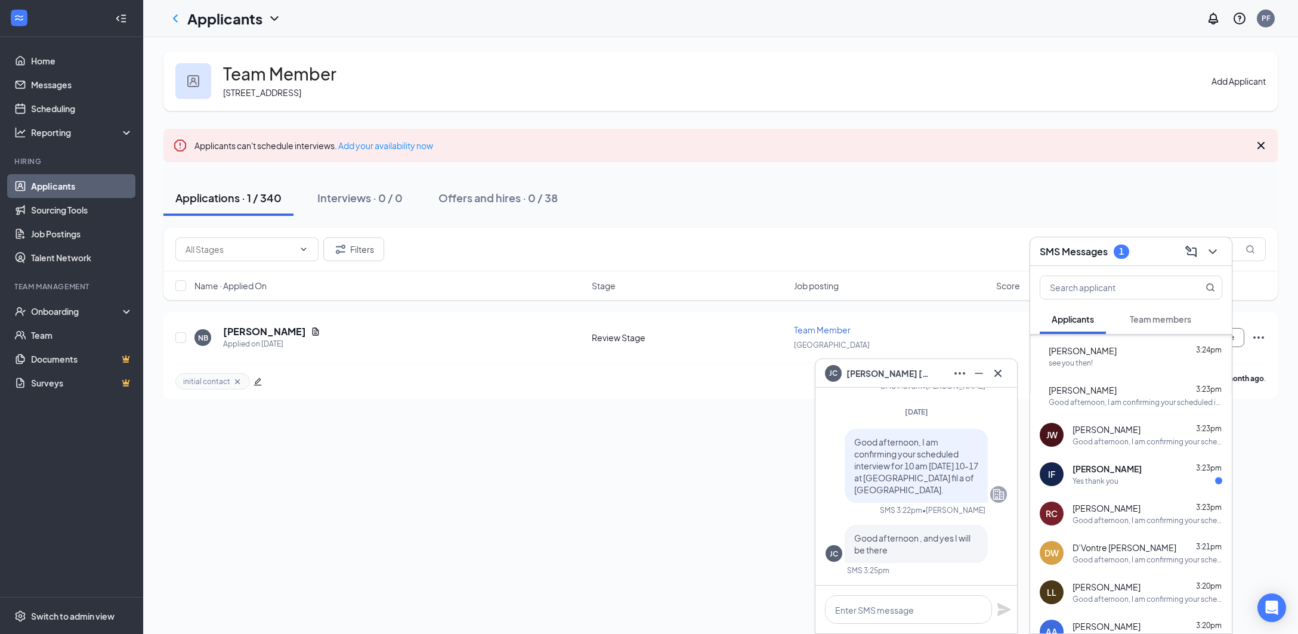
click at [1094, 461] on div "IF [PERSON_NAME] 3:23pm Yes thank you" at bounding box center [1131, 473] width 202 height 39
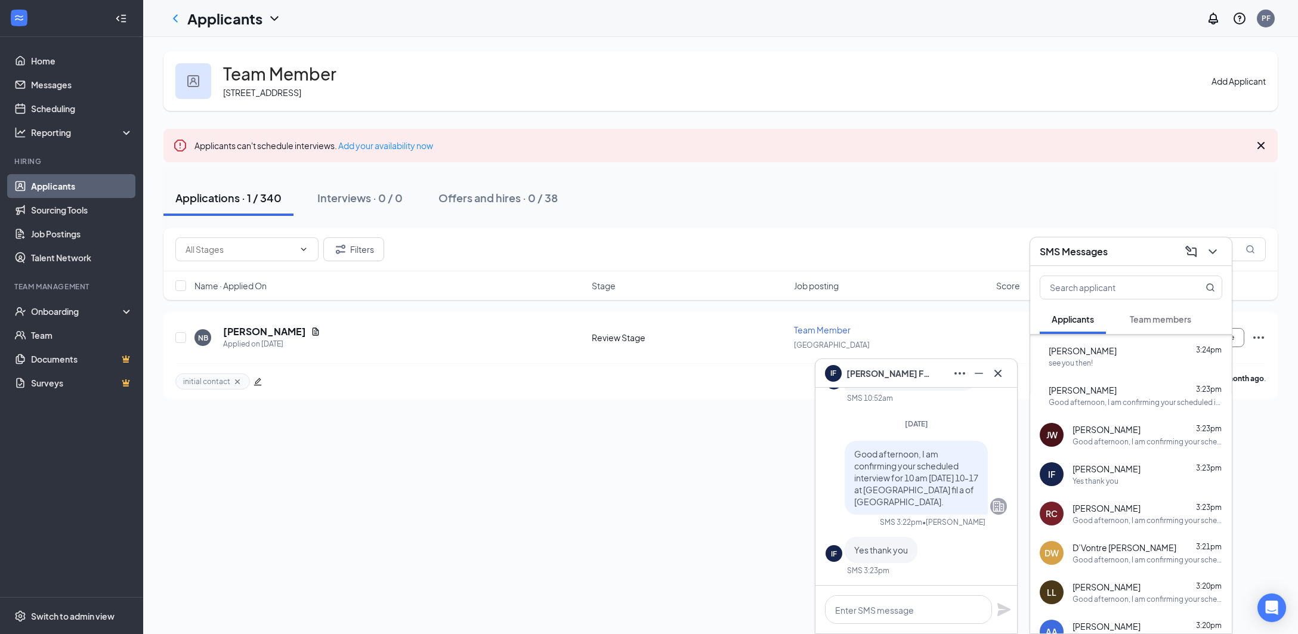
scroll to position [0, 0]
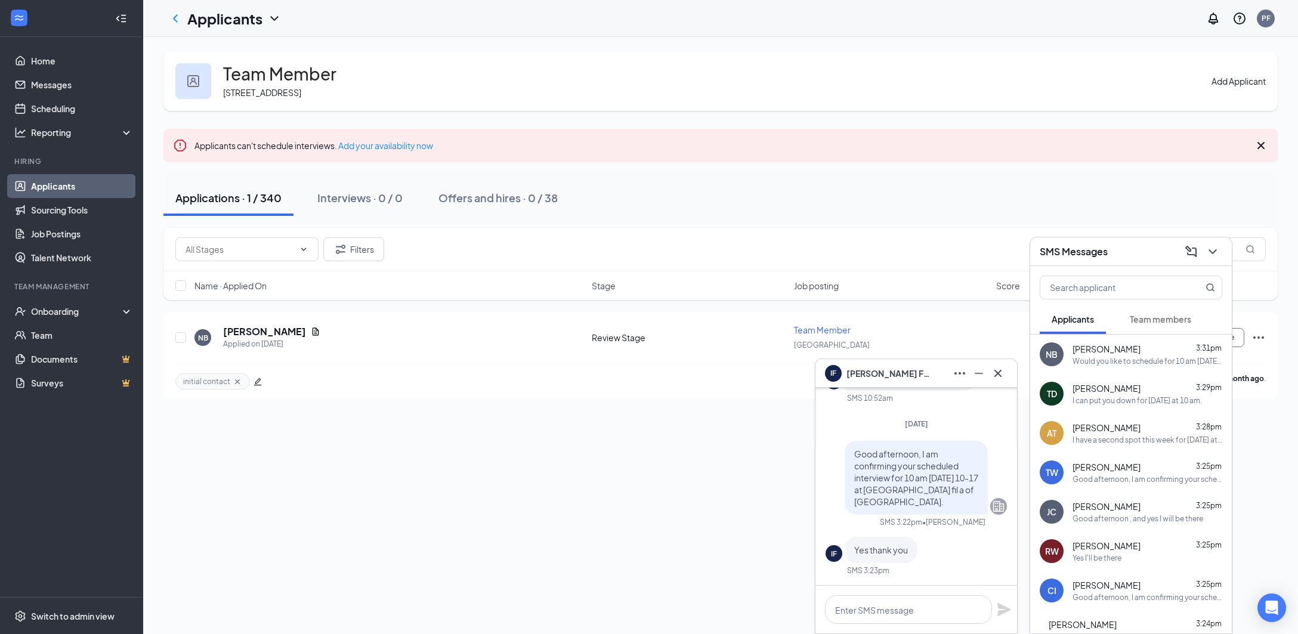
click at [1165, 326] on button "Team members" at bounding box center [1160, 319] width 85 height 30
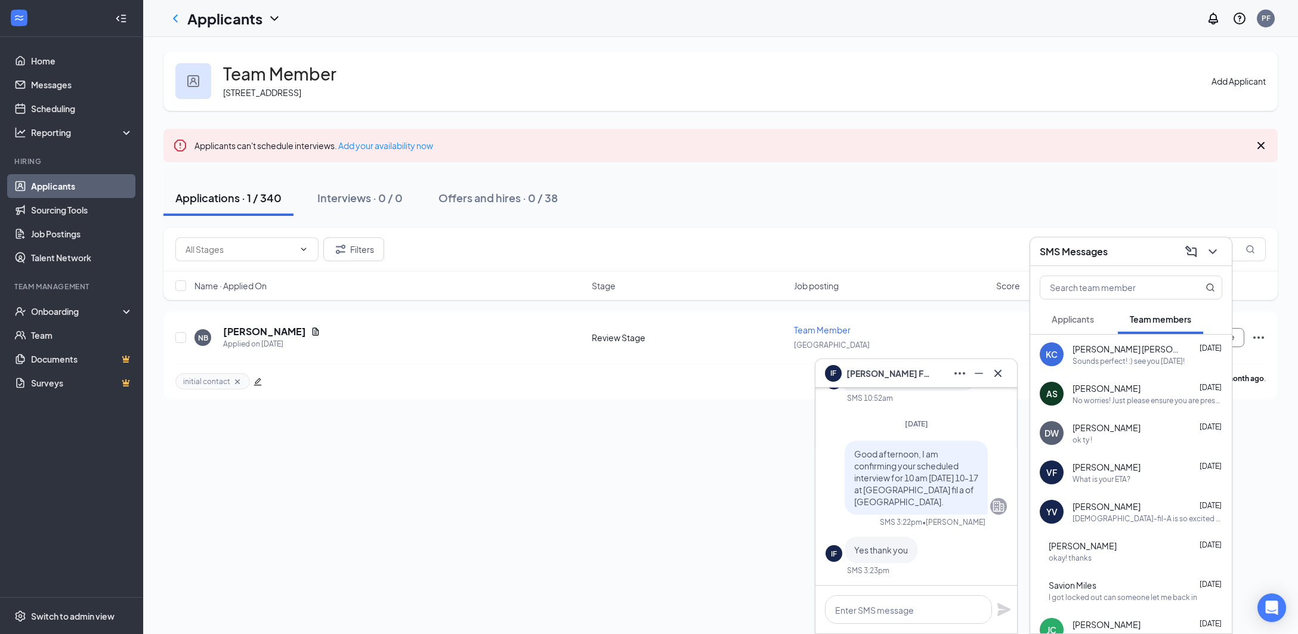
click at [1081, 323] on span "Applicants" at bounding box center [1072, 319] width 42 height 11
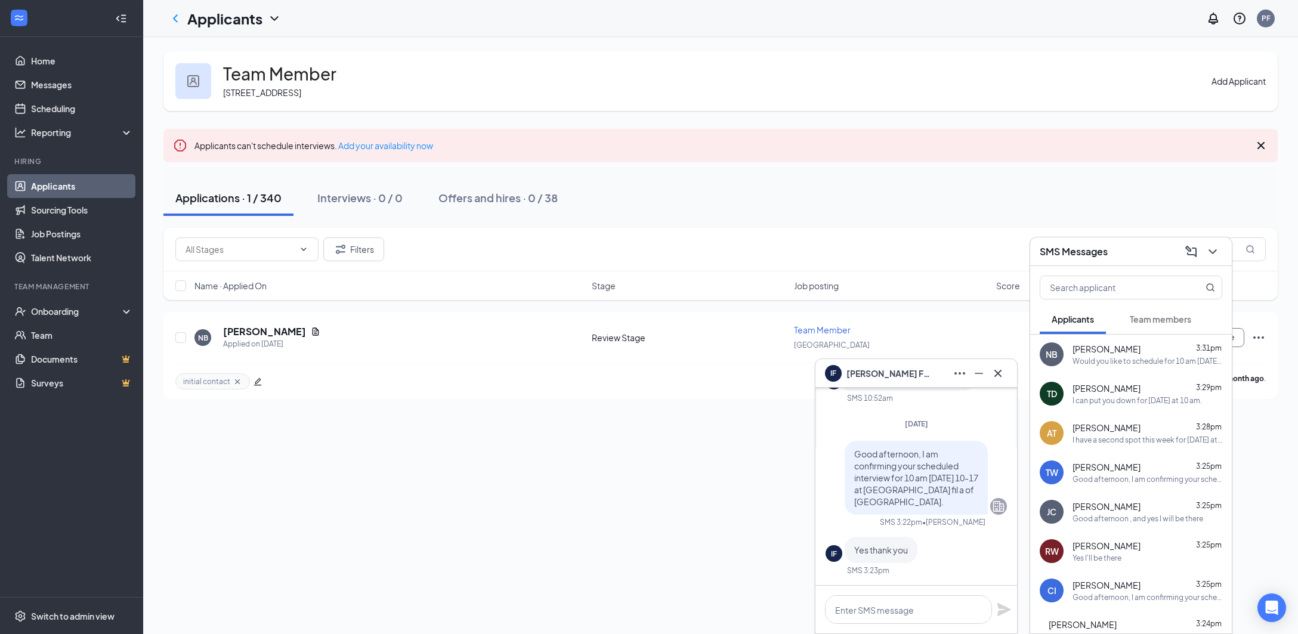
click at [512, 460] on div "Team Member [STREET_ADDRESS] Add Applicant Applicants can't schedule interviews…" at bounding box center [720, 335] width 1154 height 597
click at [1214, 250] on icon "ChevronDown" at bounding box center [1212, 251] width 14 height 14
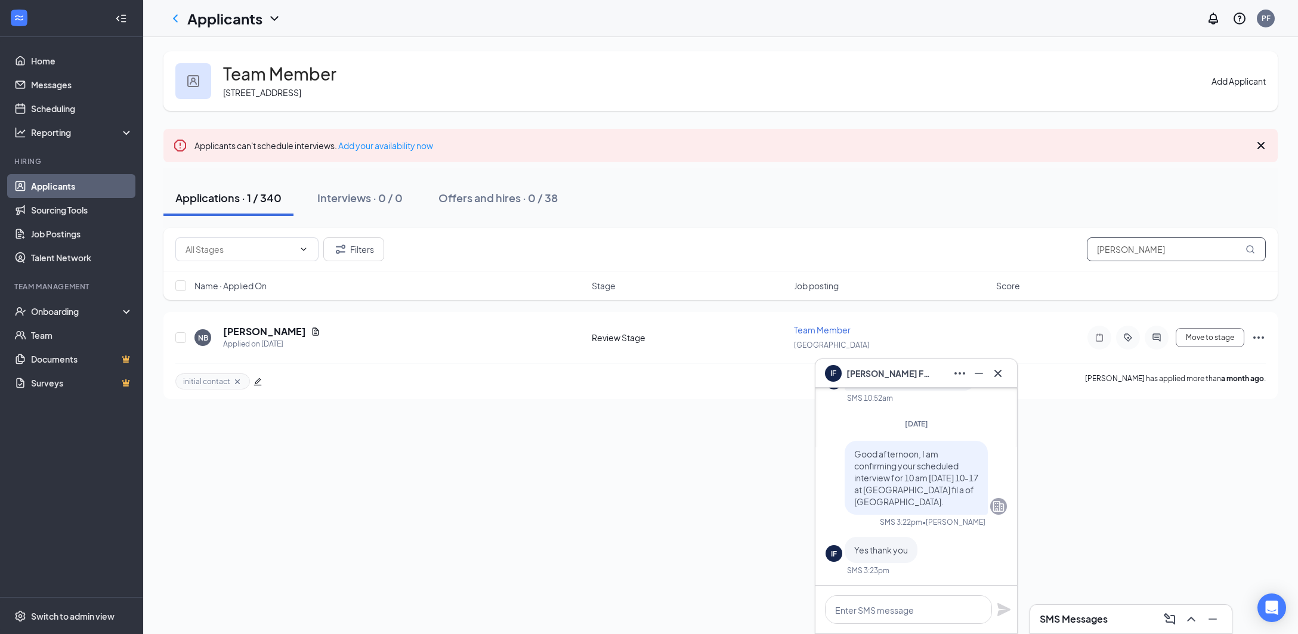
click at [1170, 253] on input "[PERSON_NAME]" at bounding box center [1176, 249] width 179 height 24
click at [1172, 252] on input "[PERSON_NAME]" at bounding box center [1176, 249] width 179 height 24
type input "steph"
click at [1002, 371] on icon "Cross" at bounding box center [997, 373] width 14 height 14
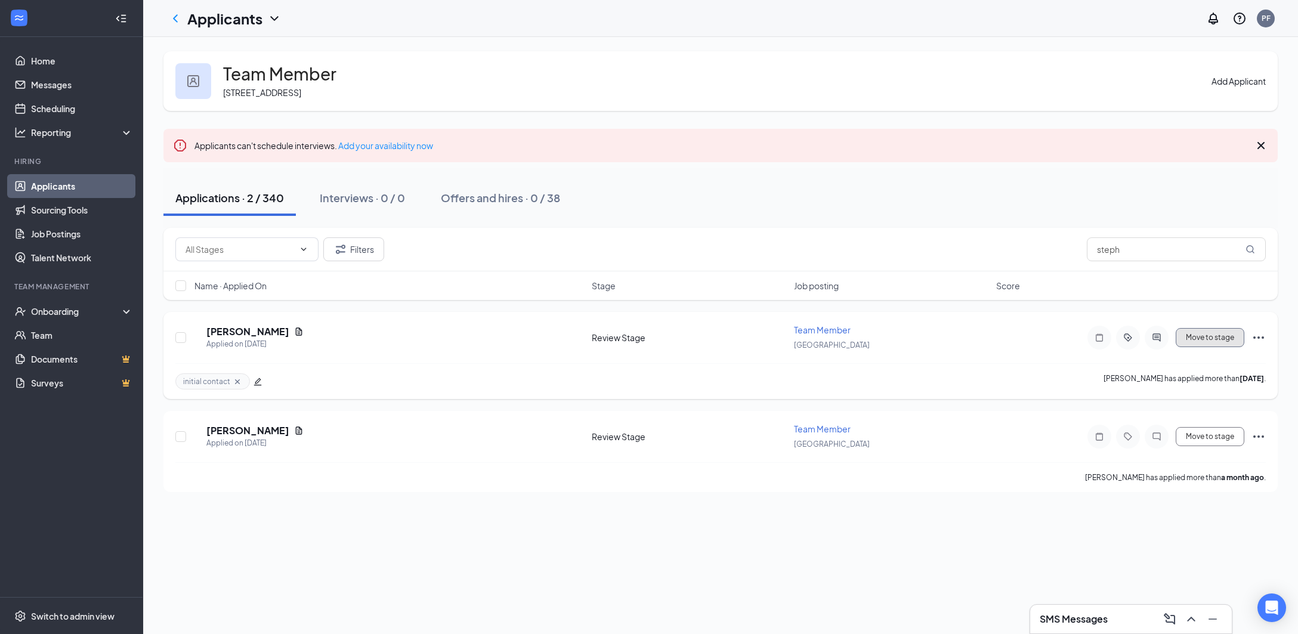
click at [1202, 338] on button "Move to stage" at bounding box center [1209, 337] width 69 height 19
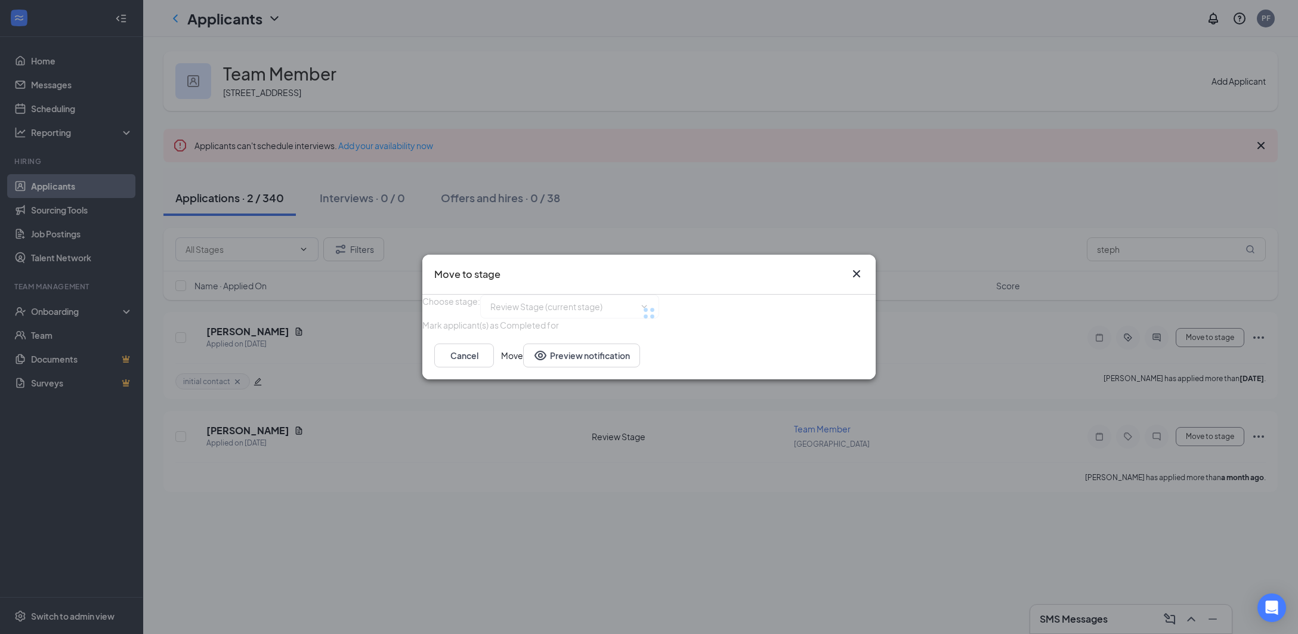
type input "Hiring Complete (final stage)"
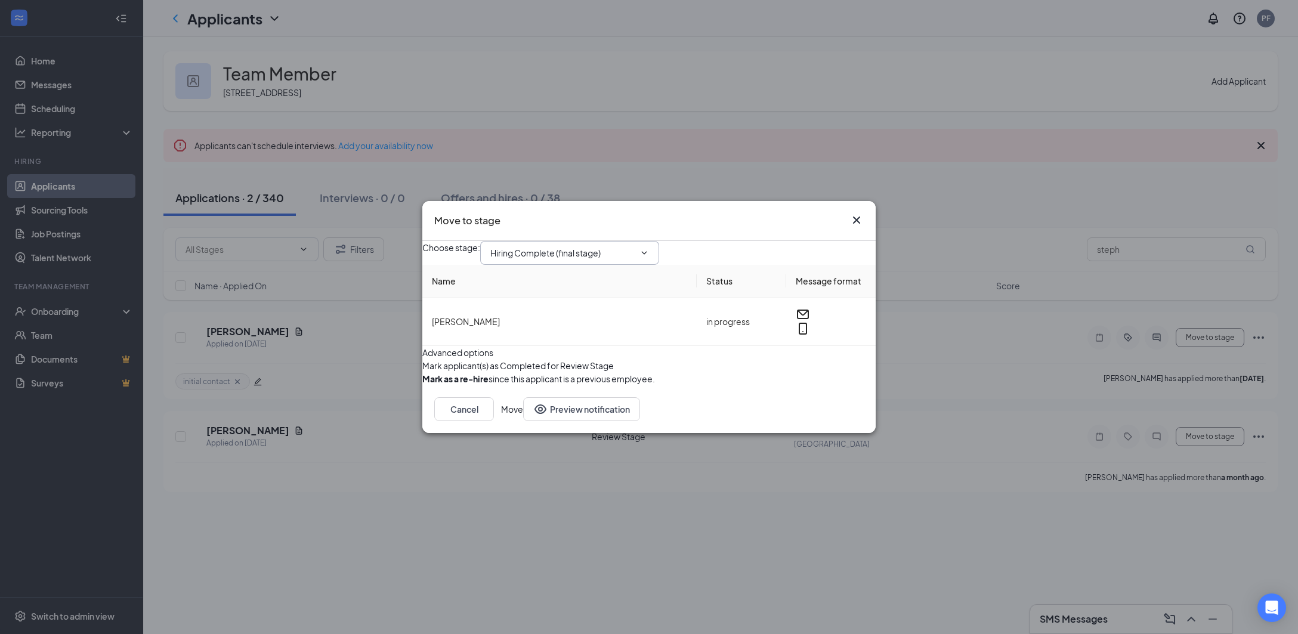
click at [649, 248] on icon "ChevronDown" at bounding box center [644, 253] width 10 height 10
click at [659, 241] on span "Hiring Complete (final stage) Application Review Stage (current stage) Hiring C…" at bounding box center [569, 253] width 179 height 24
click at [649, 248] on icon "ChevronDown" at bounding box center [644, 253] width 10 height 10
click at [804, 241] on div "Choose stage : Hiring Complete (final stage) Application Review Stage (current …" at bounding box center [648, 253] width 453 height 24
click at [852, 213] on icon "Cross" at bounding box center [856, 220] width 14 height 14
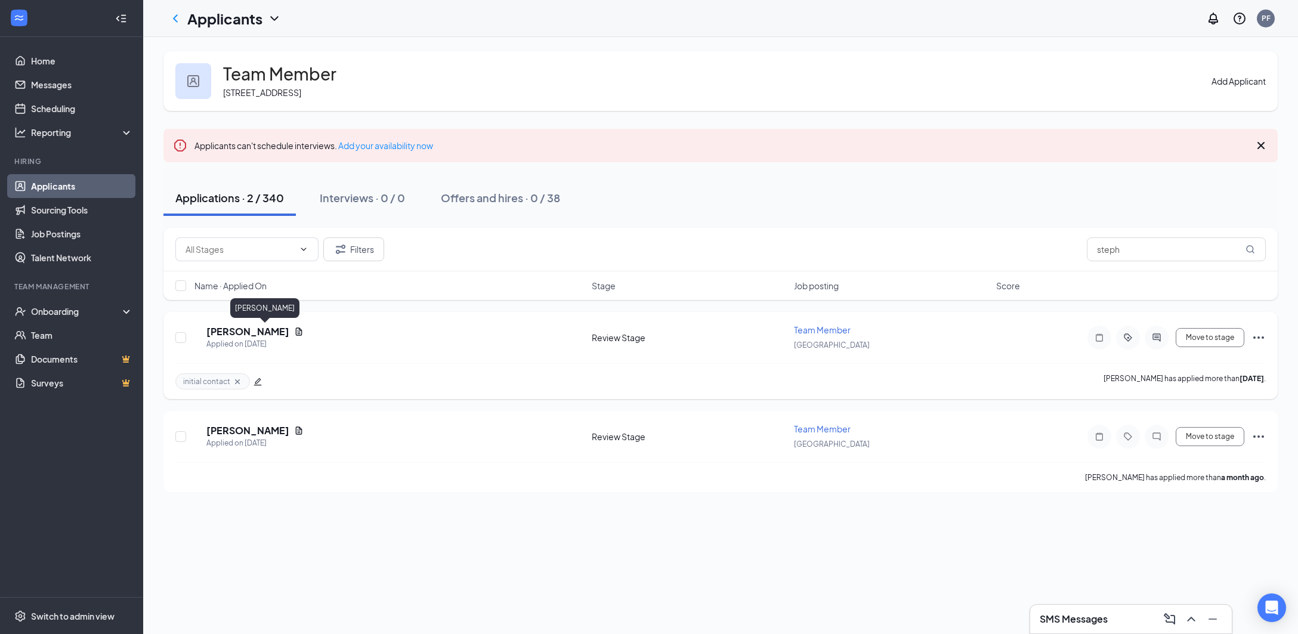
click at [289, 331] on h5 "[PERSON_NAME]" at bounding box center [247, 331] width 83 height 13
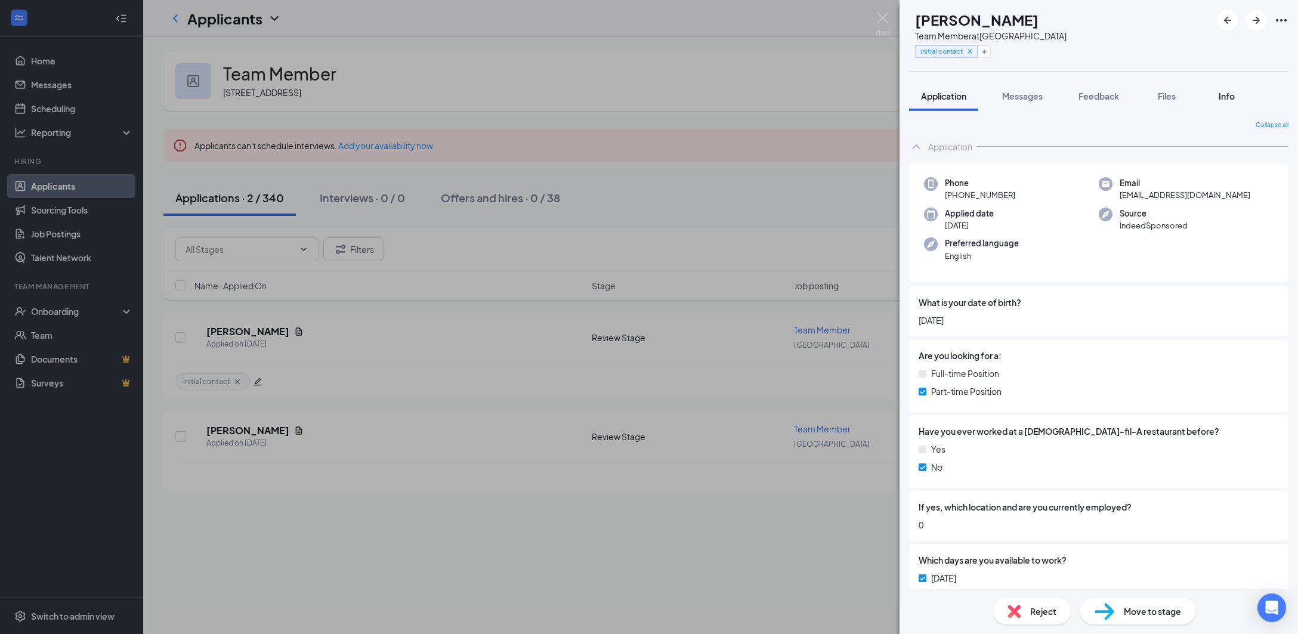
click at [1233, 96] on span "Info" at bounding box center [1226, 96] width 16 height 11
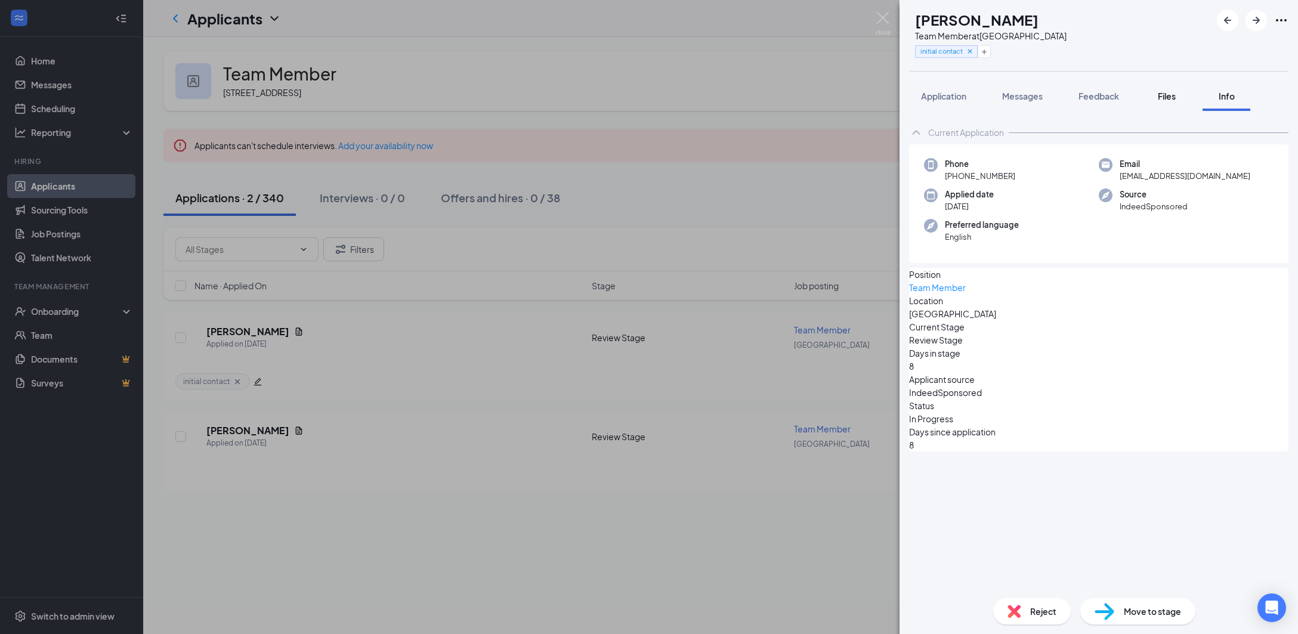
click at [1174, 97] on span "Files" at bounding box center [1166, 96] width 18 height 11
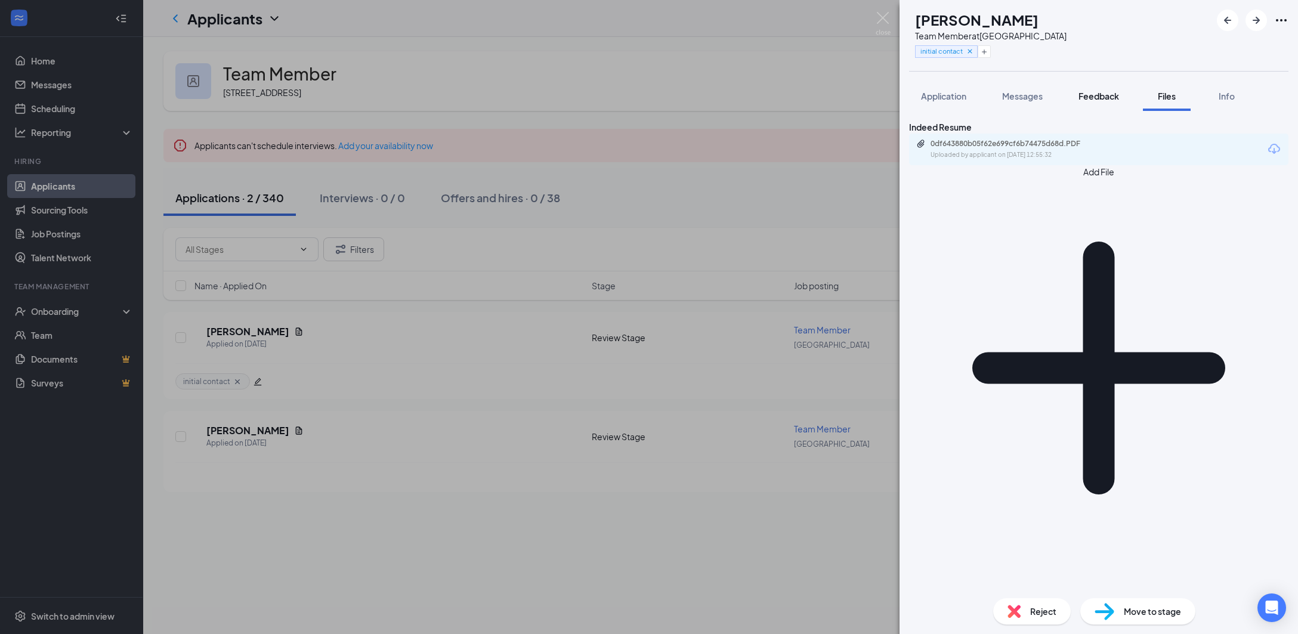
click at [1083, 95] on span "Feedback" at bounding box center [1098, 96] width 41 height 11
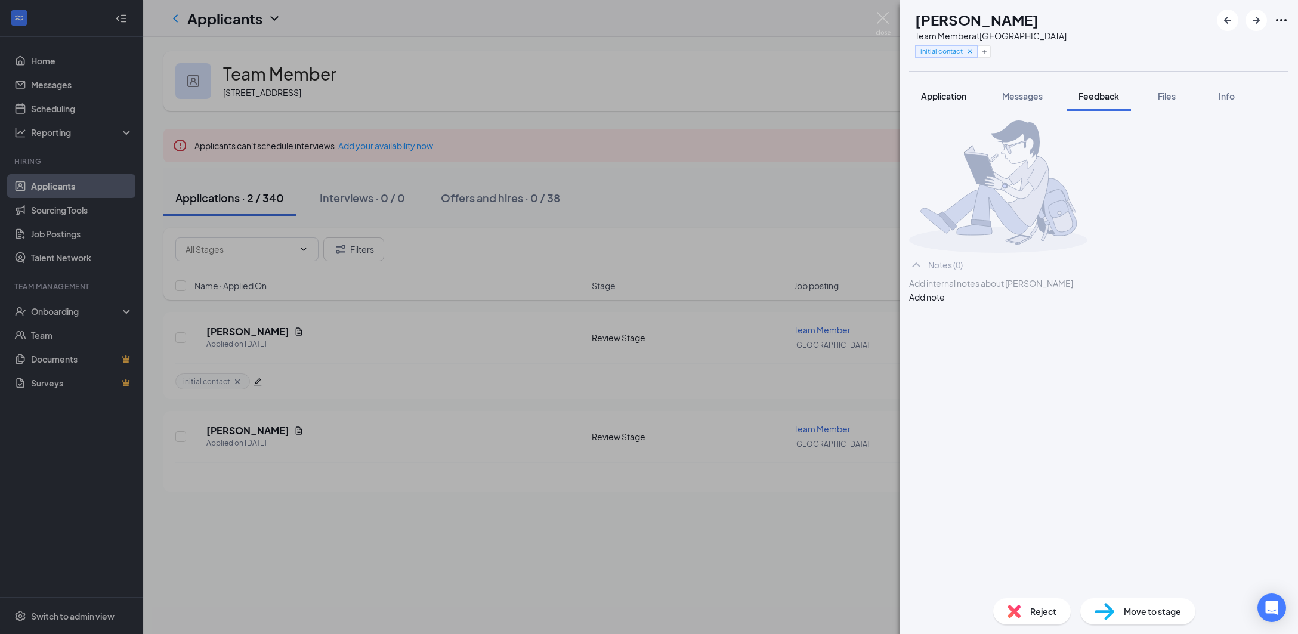
click at [942, 101] on span "Application" at bounding box center [943, 96] width 45 height 11
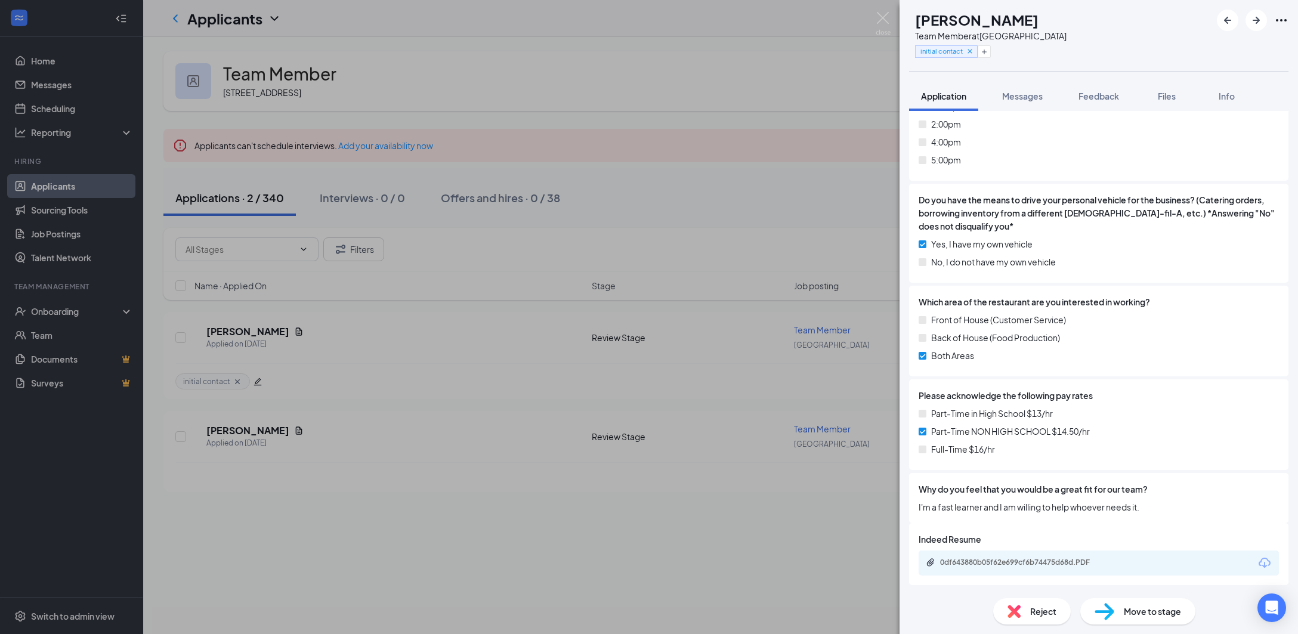
scroll to position [745, 0]
click at [714, 200] on div "SR [PERSON_NAME] Team Member at [GEOGRAPHIC_DATA] initial contact Application M…" at bounding box center [649, 317] width 1298 height 634
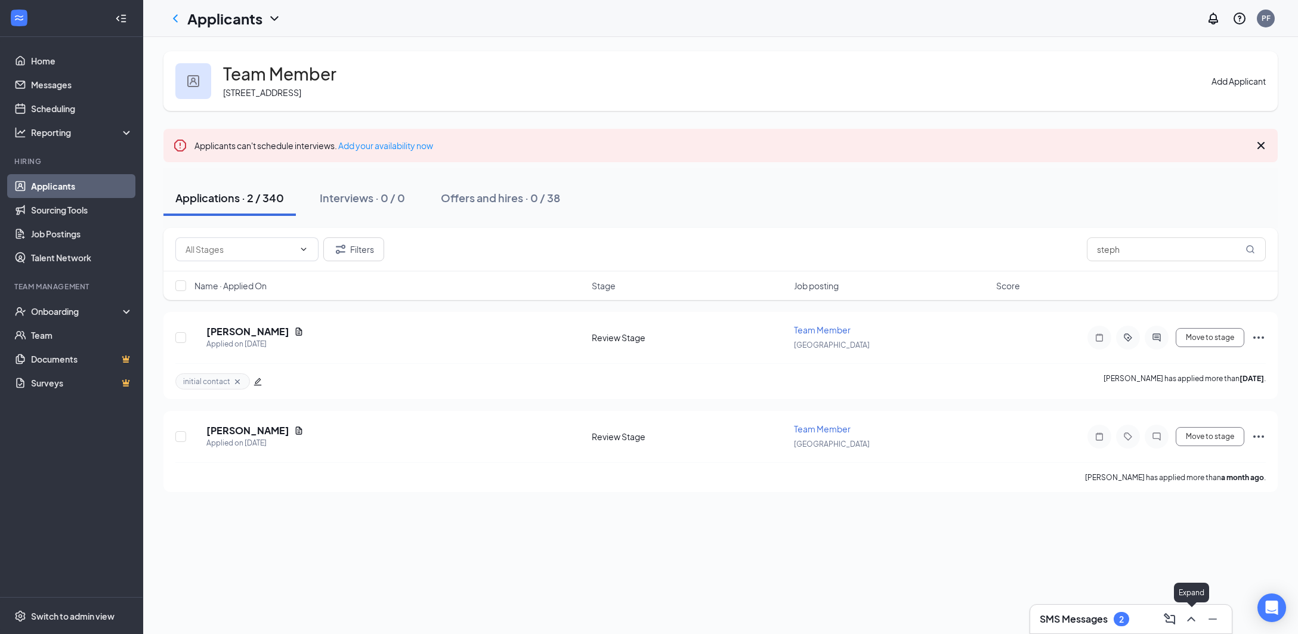
click at [1194, 620] on icon "ChevronUp" at bounding box center [1191, 619] width 8 height 5
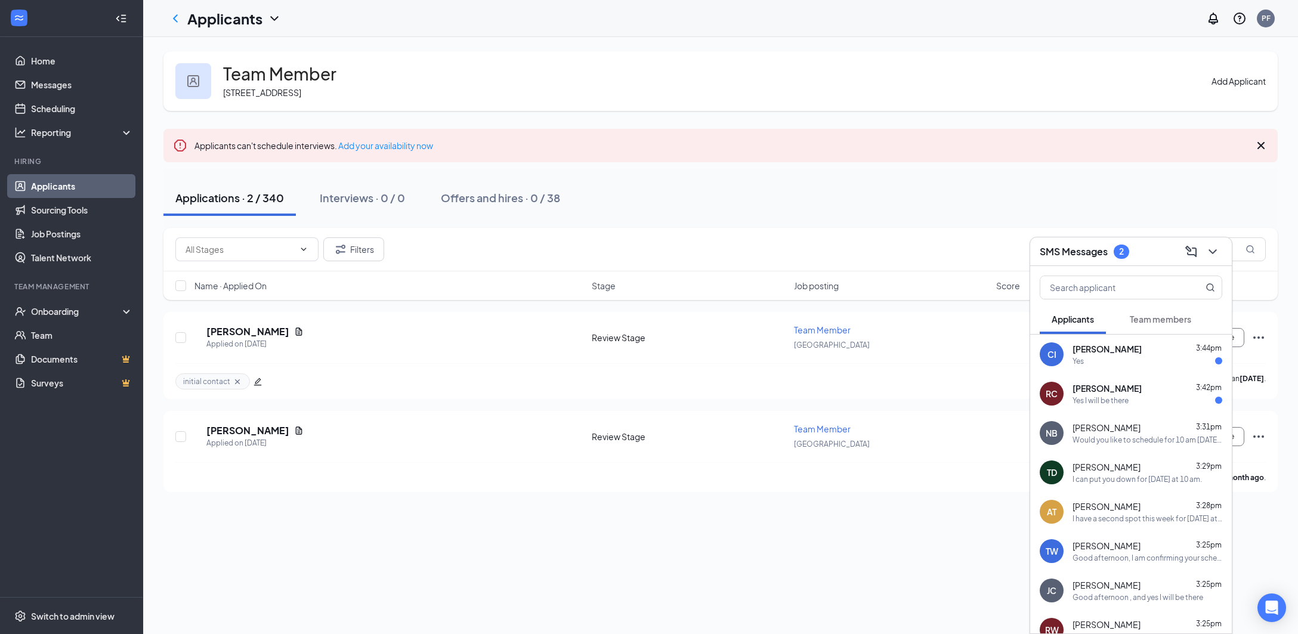
click at [1112, 368] on div "CI [PERSON_NAME] 3:44pm Yes" at bounding box center [1131, 354] width 202 height 39
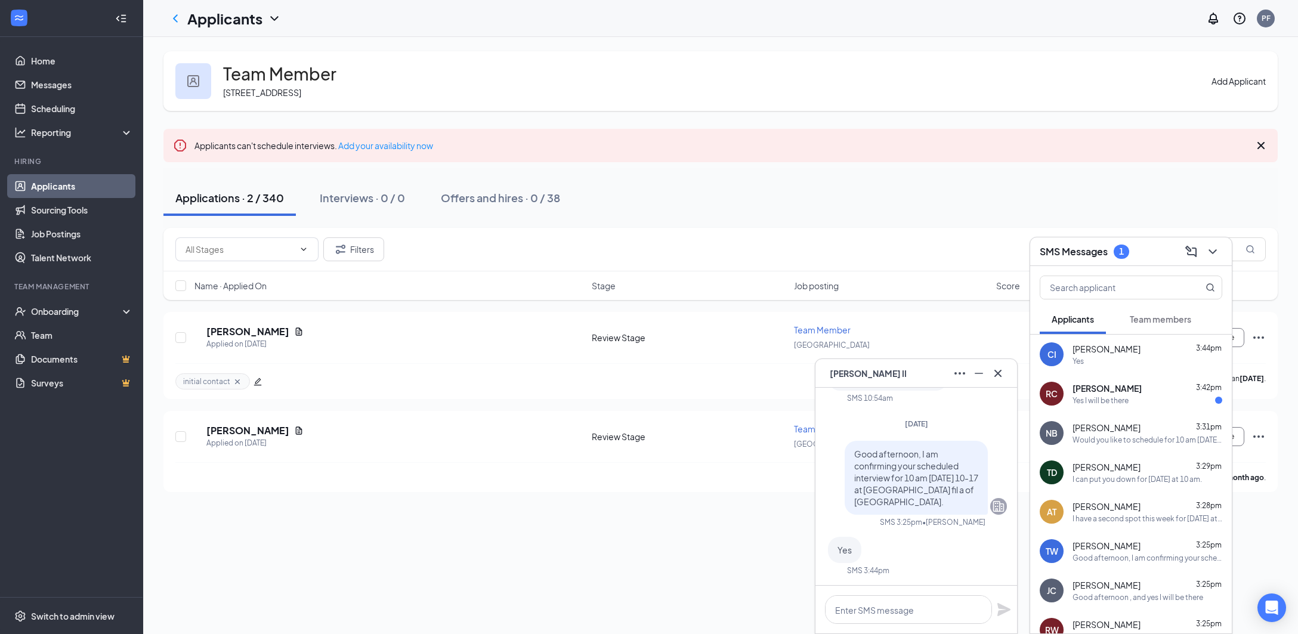
click at [1101, 387] on span "[PERSON_NAME]" at bounding box center [1106, 388] width 69 height 12
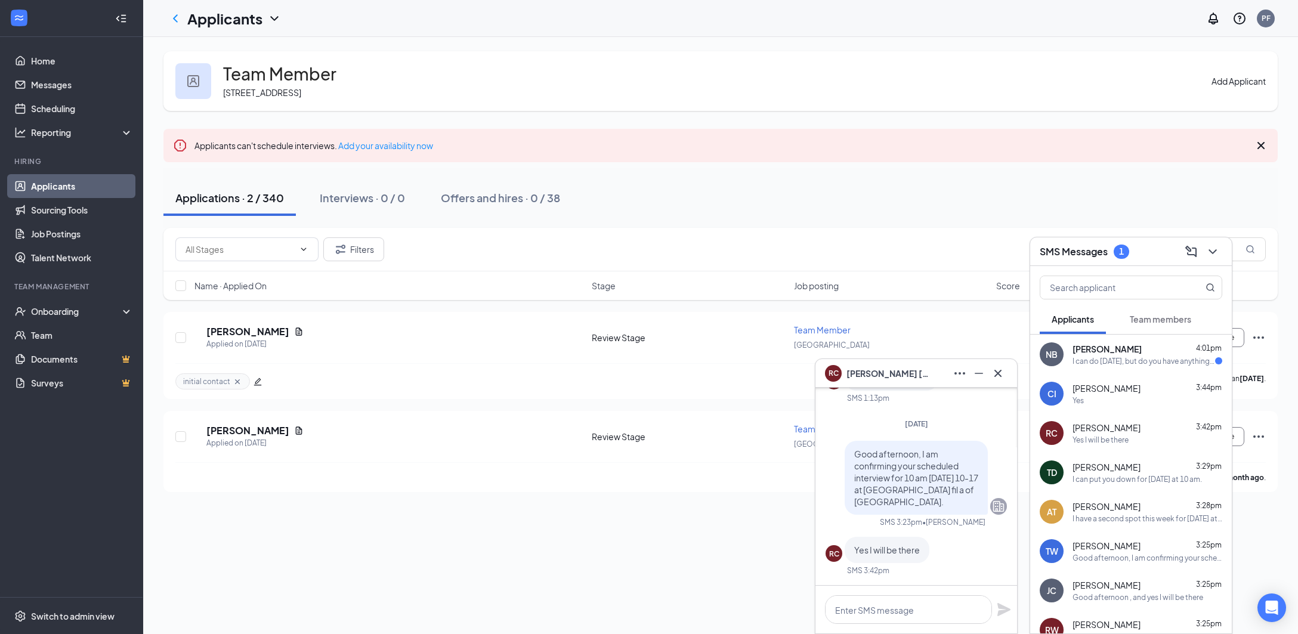
click at [1081, 365] on div "I can do [DATE], but do you have anything a little later than 10 a.m." at bounding box center [1143, 361] width 143 height 10
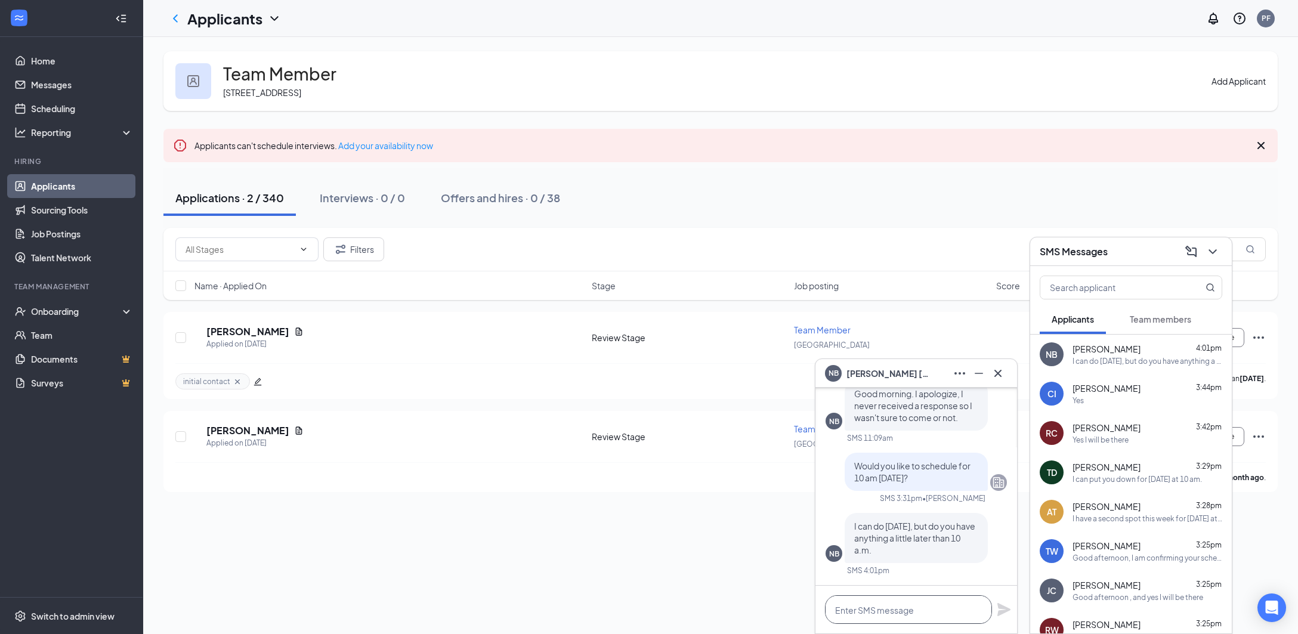
click at [868, 605] on textarea at bounding box center [908, 609] width 167 height 29
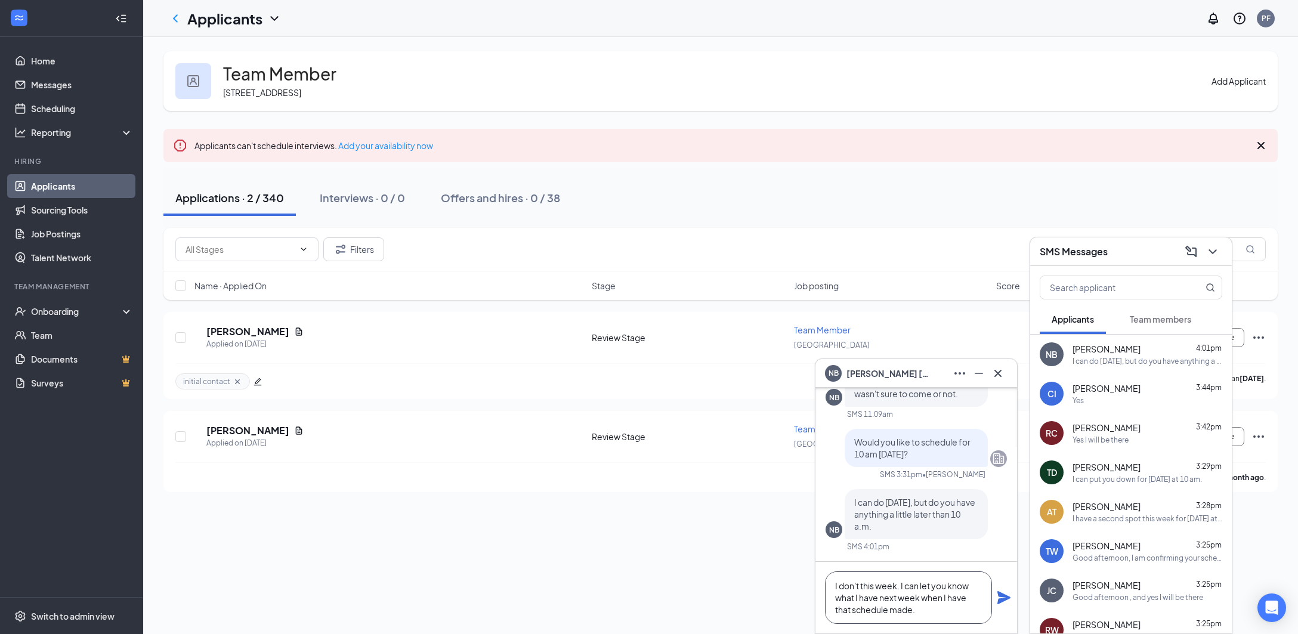
type textarea "I don't this week. I can let you know what I have next week when I have that sc…"
click at [1007, 598] on icon "Plane" at bounding box center [1003, 597] width 13 height 13
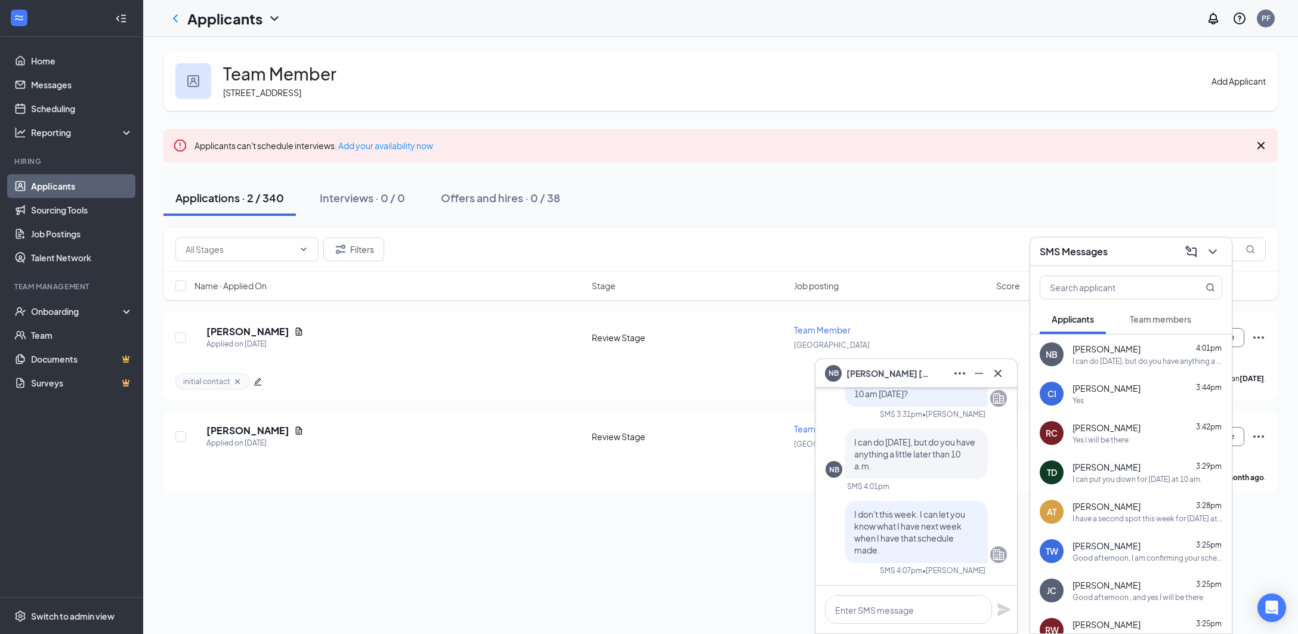
click at [675, 553] on div "Team Member [STREET_ADDRESS] Add Applicant Applicants can't schedule interviews…" at bounding box center [720, 335] width 1154 height 597
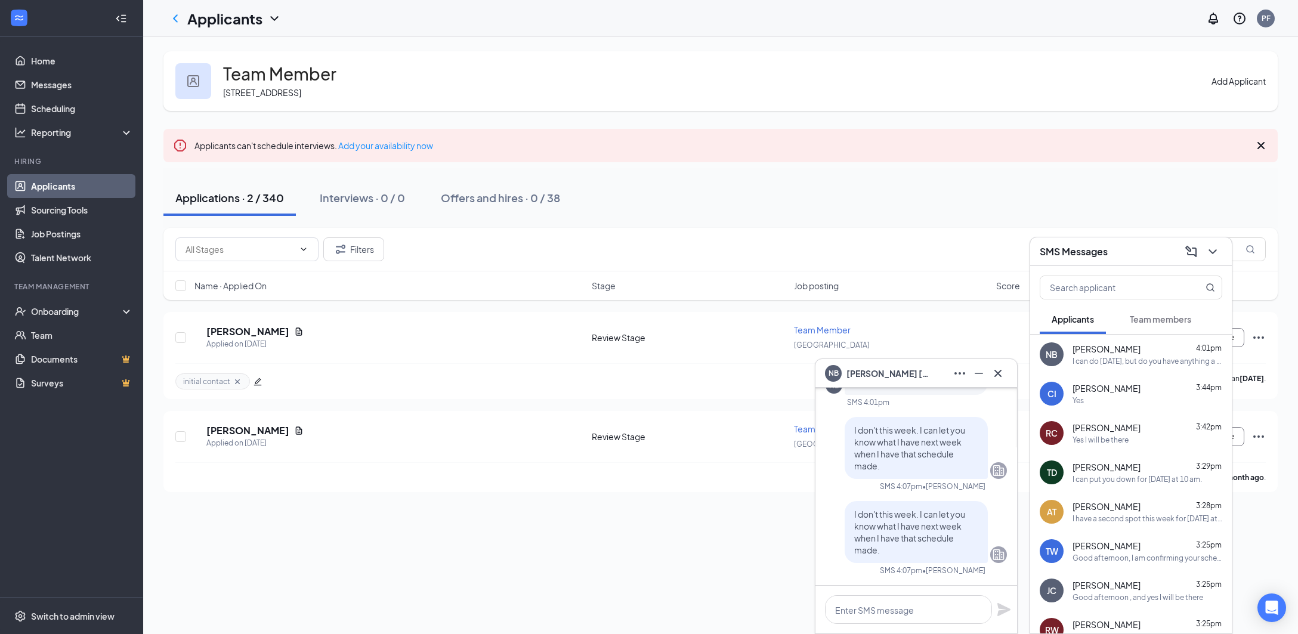
click at [873, 248] on div "Filters steph" at bounding box center [720, 249] width 1090 height 24
click at [902, 205] on div "Applications · 2 / 340 Interviews · 0 / 0 Offers and hires · 0 / 38" at bounding box center [720, 198] width 1114 height 36
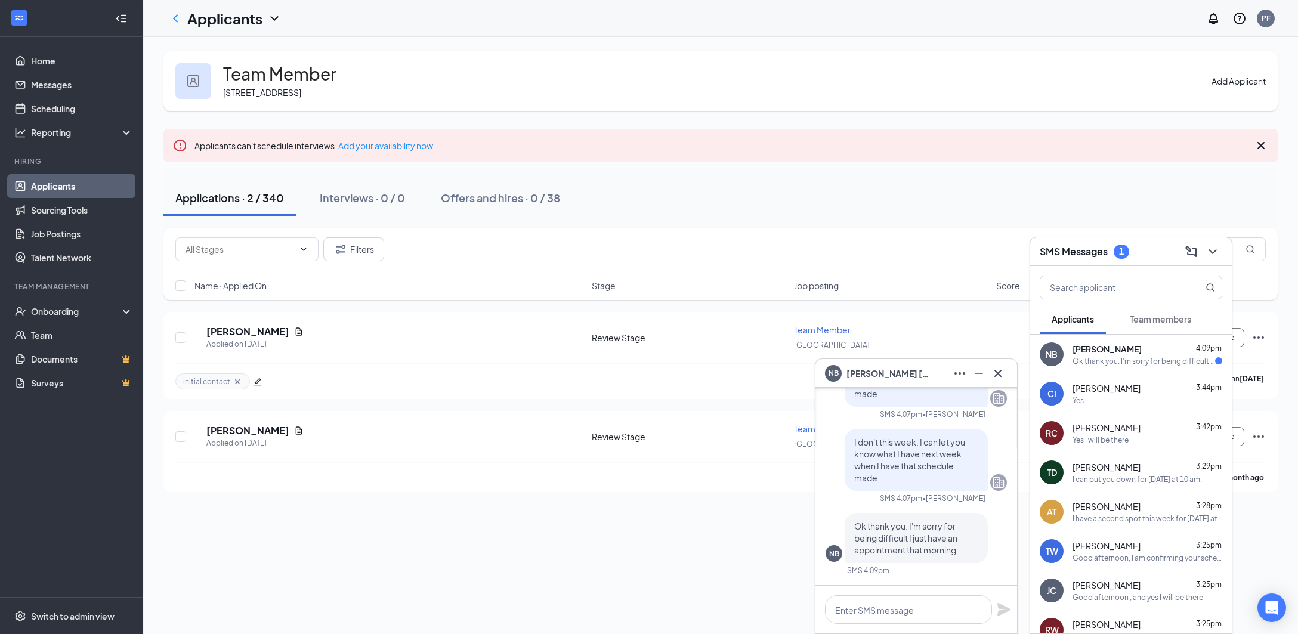
click at [714, 513] on div "Team Member [STREET_ADDRESS] Add Applicant Applicants can't schedule interviews…" at bounding box center [720, 335] width 1154 height 597
click at [1146, 292] on input "text" at bounding box center [1110, 287] width 141 height 23
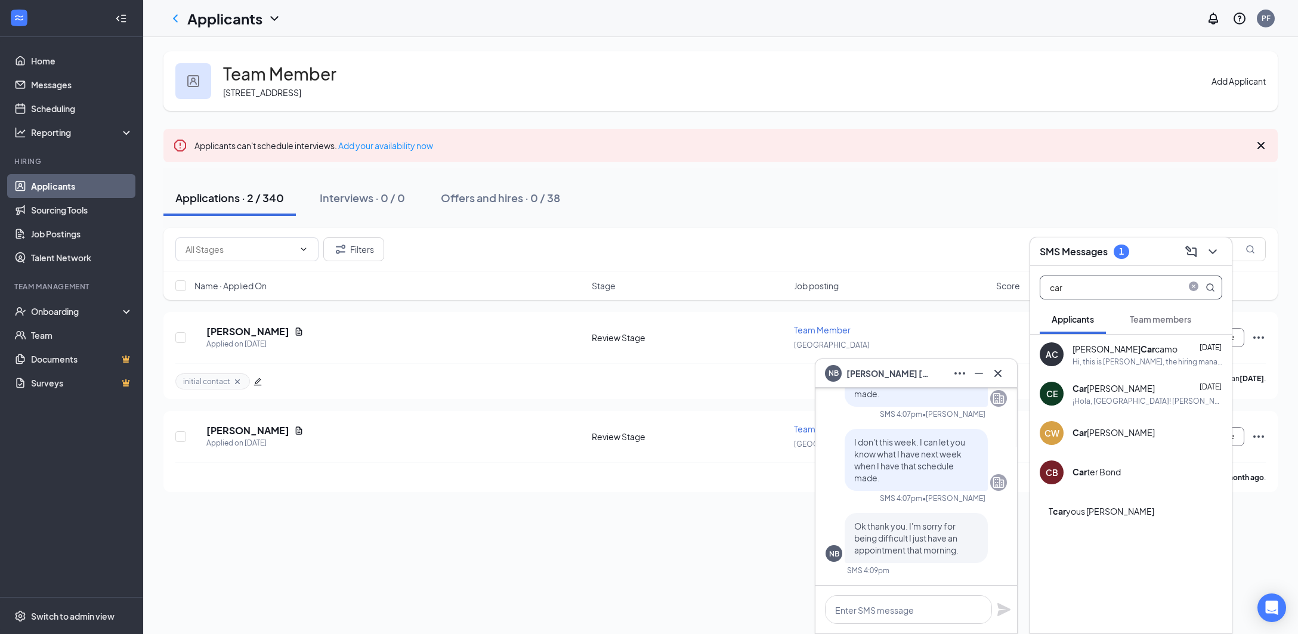
type input "car"
click at [1112, 406] on div "CE Car [PERSON_NAME] [DATE] ¡Hola, [GEOGRAPHIC_DATA]! [PERSON_NAME] disfrutó de…" at bounding box center [1131, 393] width 202 height 39
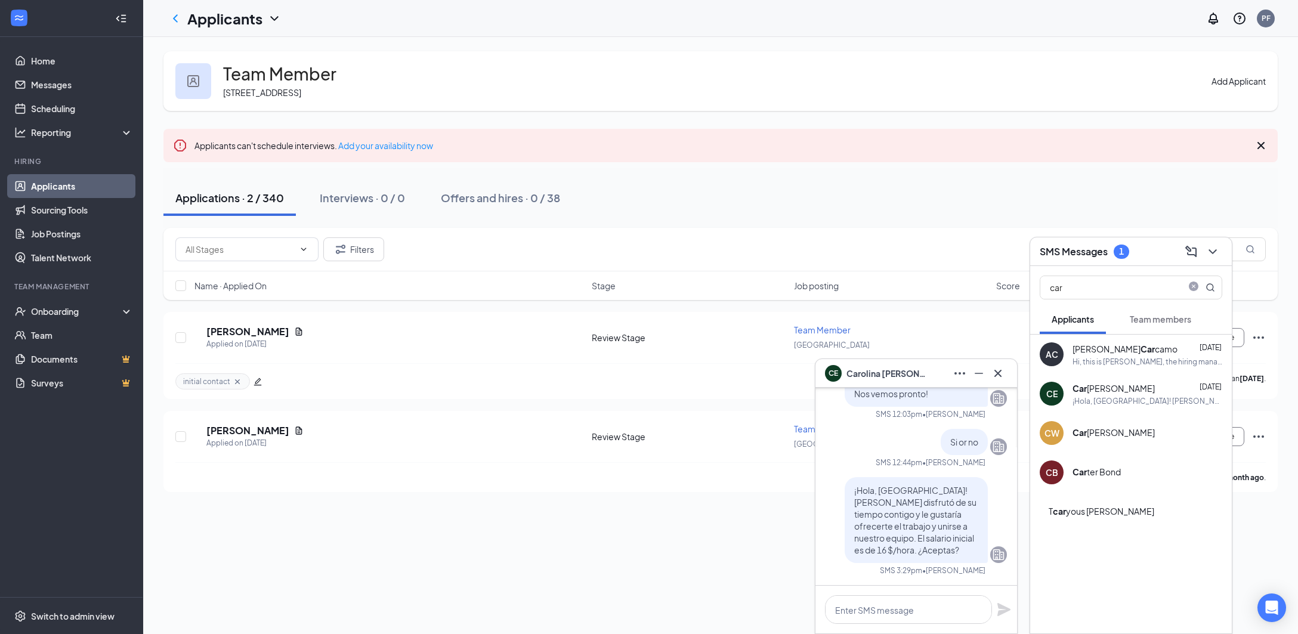
click at [758, 555] on div "Team Member [STREET_ADDRESS] Add Applicant Applicants can't schedule interviews…" at bounding box center [720, 335] width 1154 height 597
click at [1209, 255] on icon "ChevronDown" at bounding box center [1212, 251] width 14 height 14
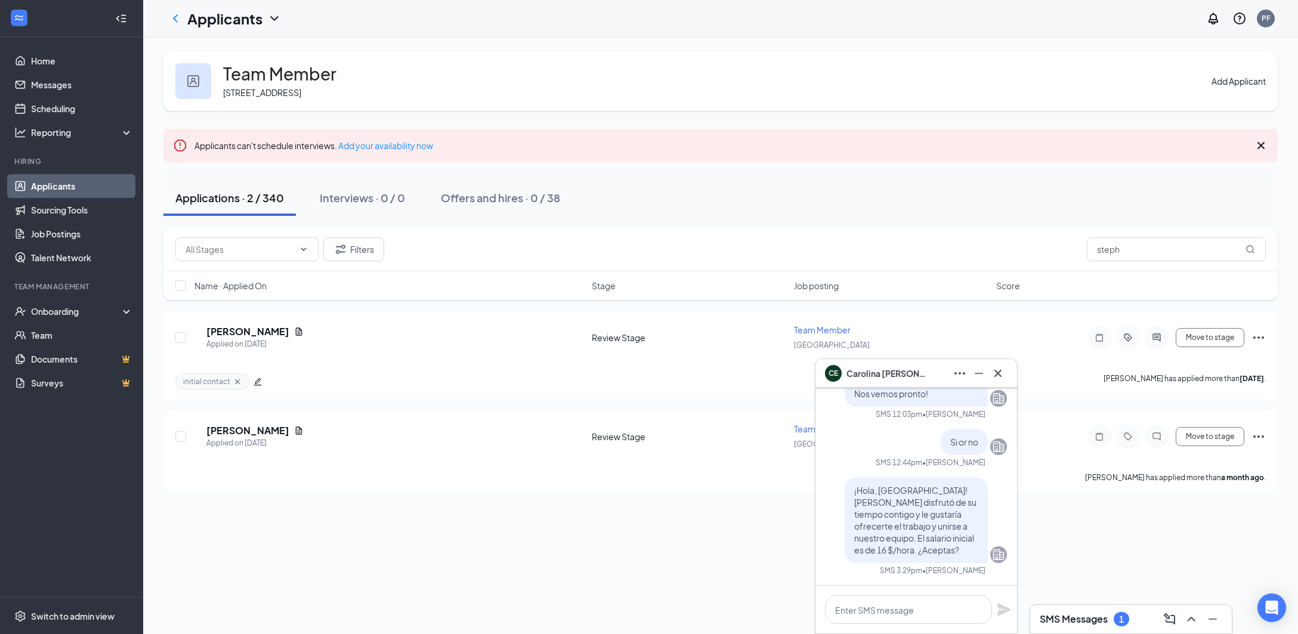
drag, startPoint x: 1194, startPoint y: 556, endPoint x: 1208, endPoint y: 551, distance: 14.2
click at [1198, 554] on div "Team Member [STREET_ADDRESS] Add Applicant Applicants can't schedule interviews…" at bounding box center [720, 335] width 1154 height 597
click at [1098, 525] on div "Team Member [STREET_ADDRESS] Add Applicant Applicants can't schedule interviews…" at bounding box center [720, 335] width 1154 height 597
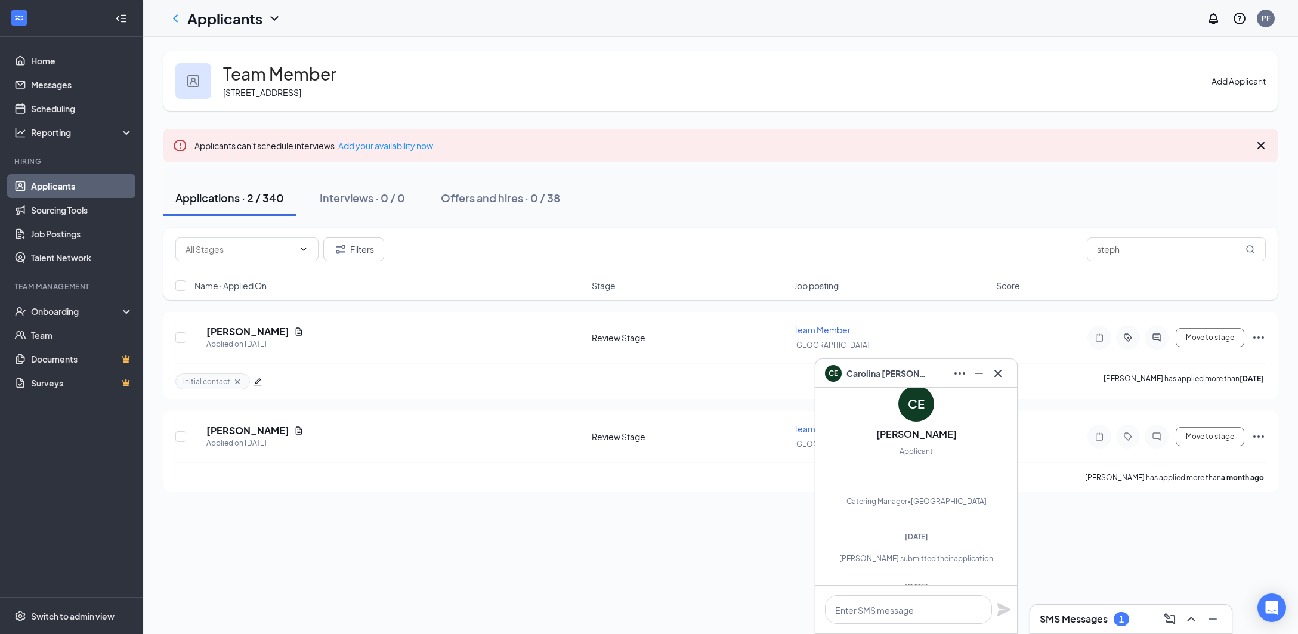
scroll to position [-1109, 0]
click at [1076, 531] on div "Team Member [STREET_ADDRESS] Add Applicant Applicants can't schedule interviews…" at bounding box center [720, 335] width 1154 height 597
click at [985, 374] on icon "Minimize" at bounding box center [978, 373] width 14 height 14
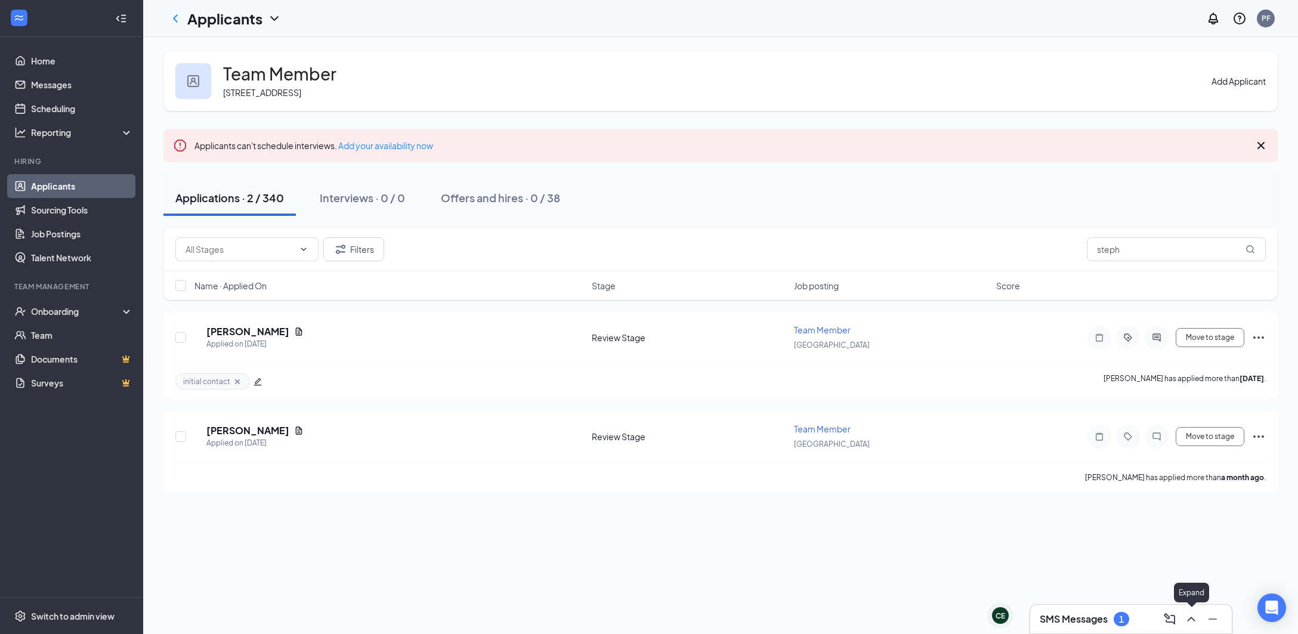
click at [1194, 623] on icon "ChevronUp" at bounding box center [1191, 619] width 14 height 14
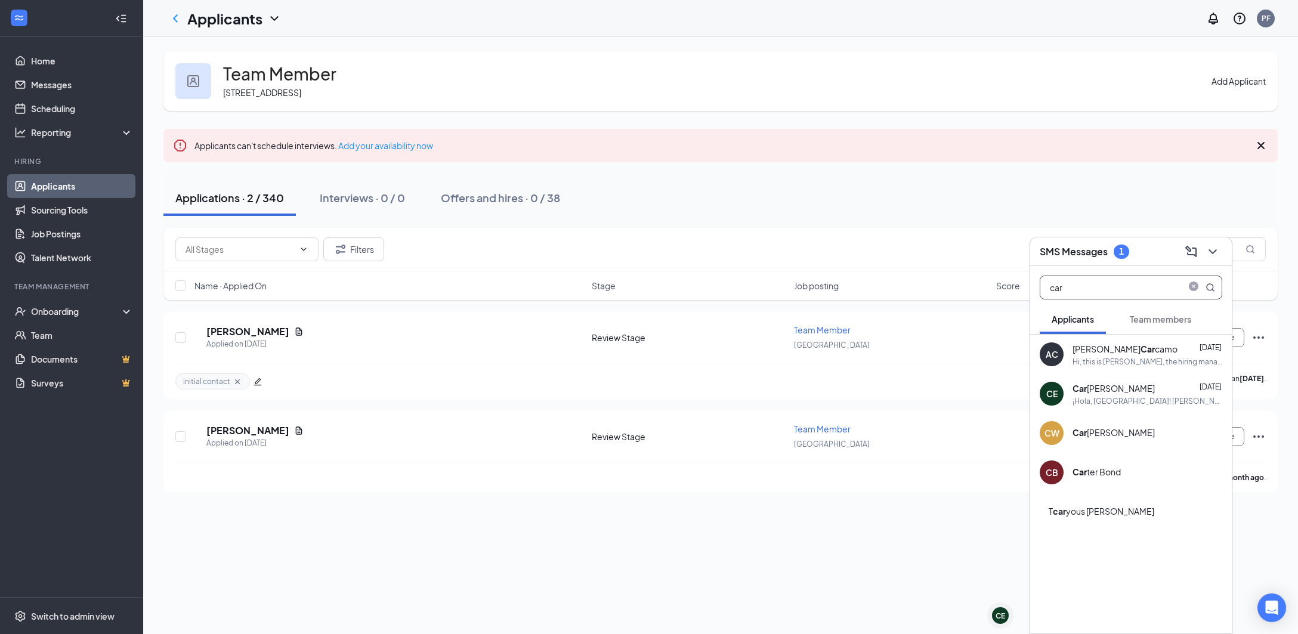
click at [1150, 284] on input "car" at bounding box center [1110, 287] width 141 height 23
click at [1189, 287] on icon "close-circle" at bounding box center [1193, 288] width 10 height 10
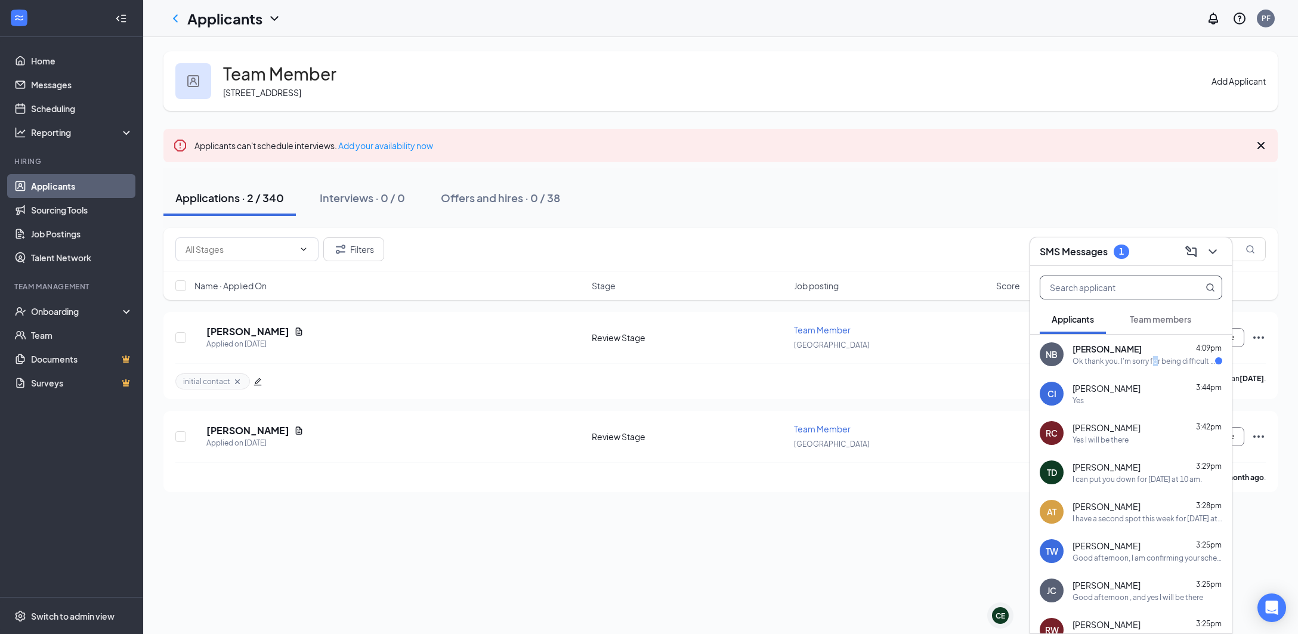
click at [1154, 362] on div "Ok thank you. I'm sorry for being difficult I just have an appointment that mor…" at bounding box center [1143, 361] width 143 height 10
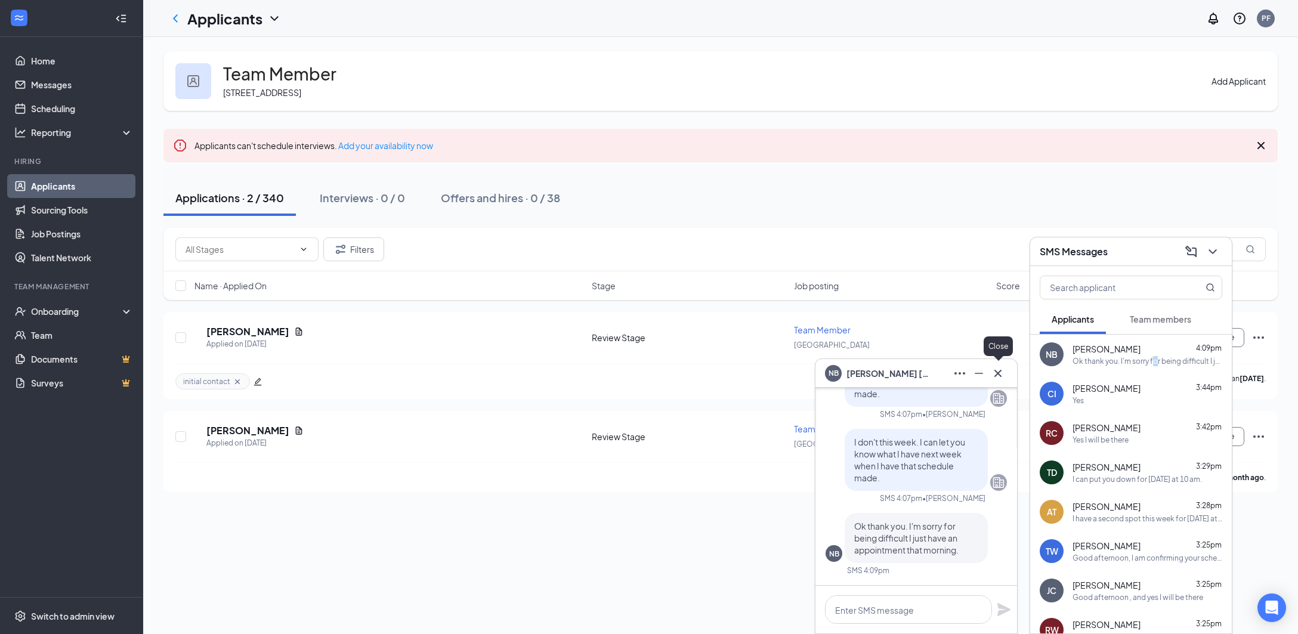
click at [996, 374] on icon "Cross" at bounding box center [997, 372] width 7 height 7
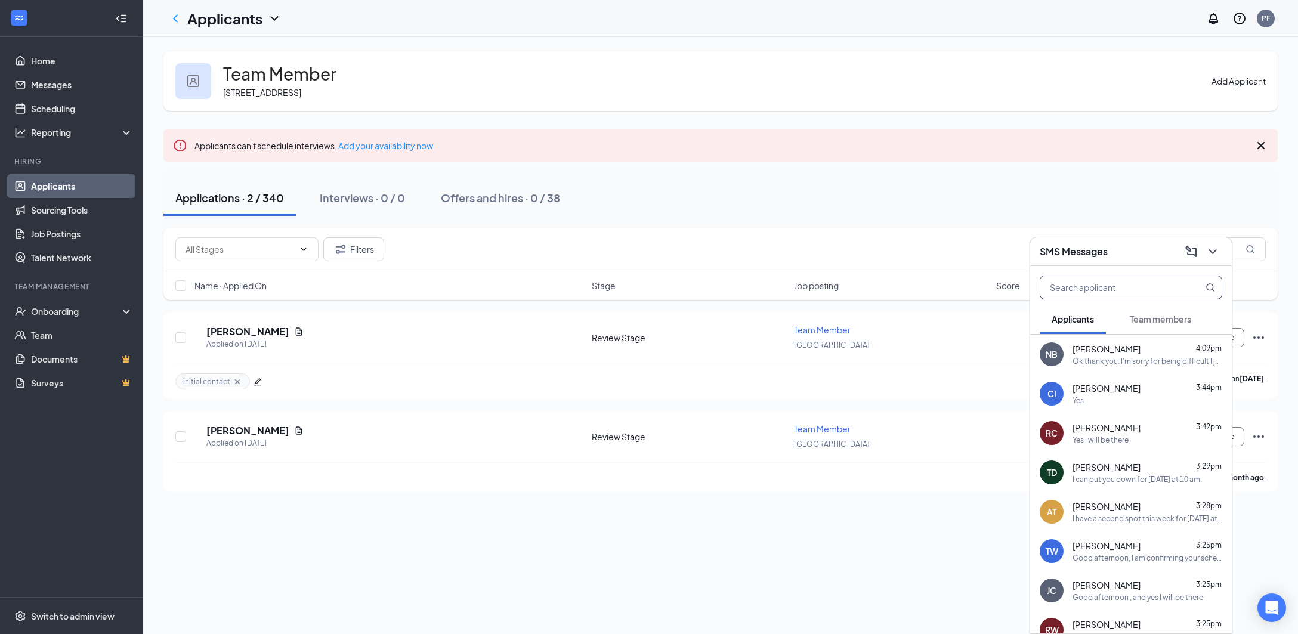
click at [1107, 292] on input "text" at bounding box center [1110, 287] width 141 height 23
click at [1045, 175] on div "Applications · 2 / 340 Interviews · 0 / 0 Offers and hires · 0 / 38" at bounding box center [720, 198] width 1114 height 60
click at [1217, 250] on icon "ChevronDown" at bounding box center [1212, 251] width 14 height 14
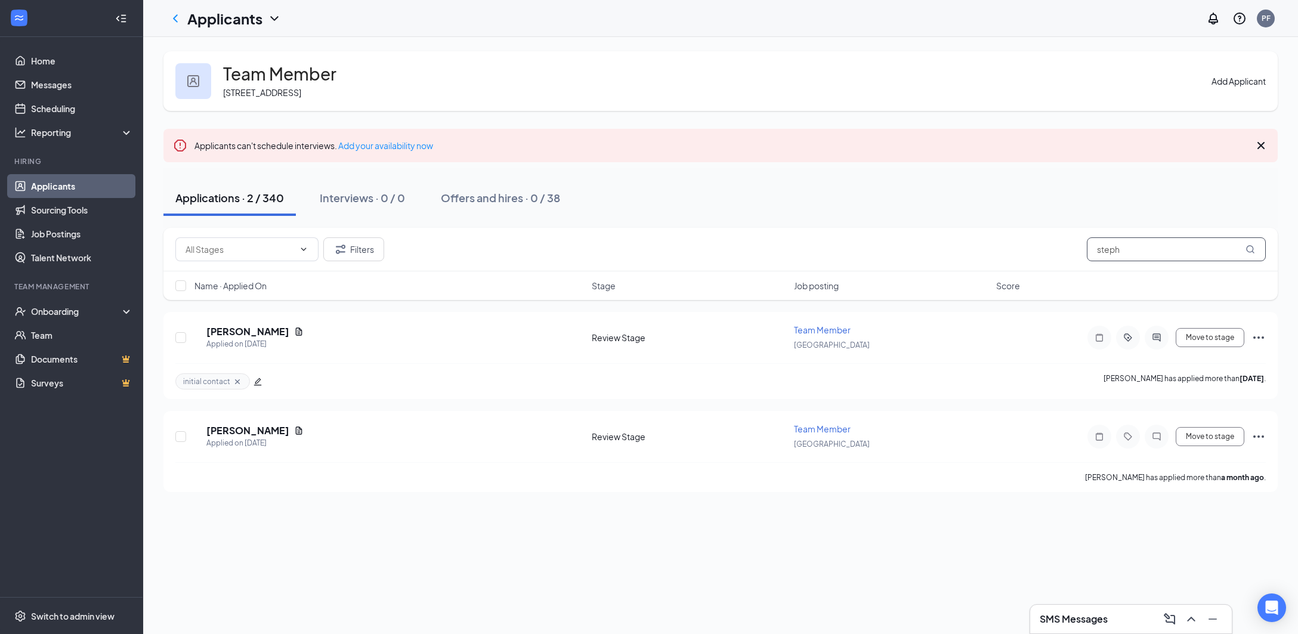
click at [1165, 247] on input "steph" at bounding box center [1176, 249] width 179 height 24
click at [1152, 250] on input "steph" at bounding box center [1176, 249] width 179 height 24
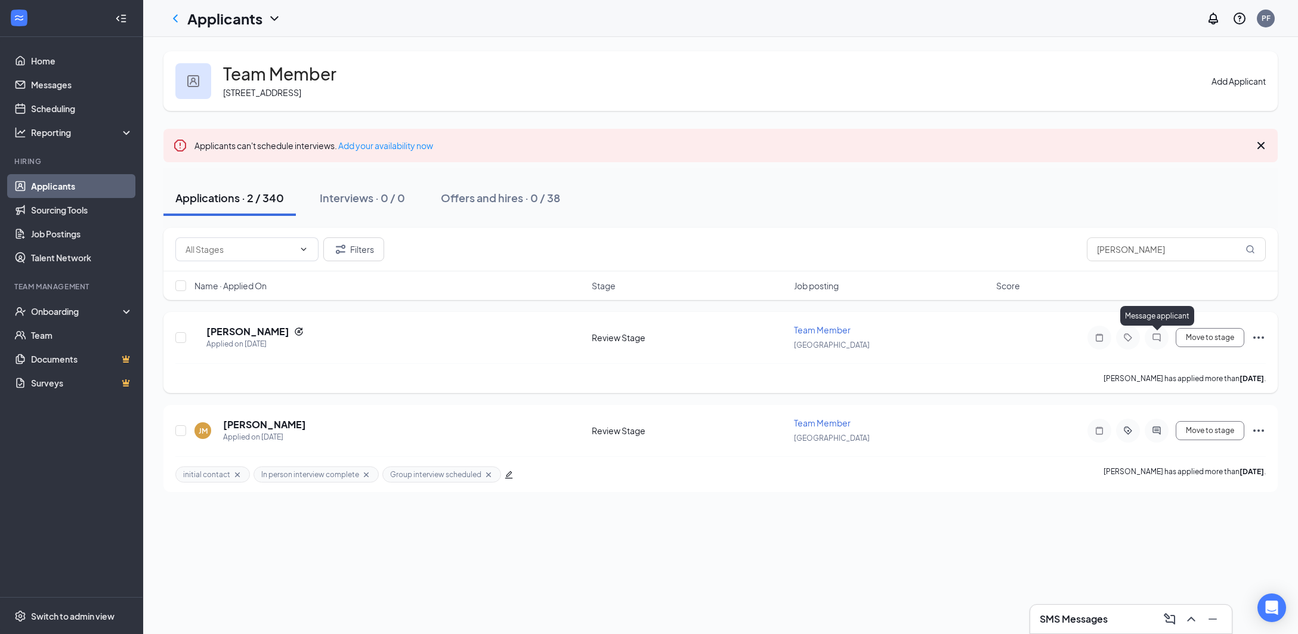
click at [1154, 337] on icon "ChatInactive" at bounding box center [1156, 338] width 14 height 10
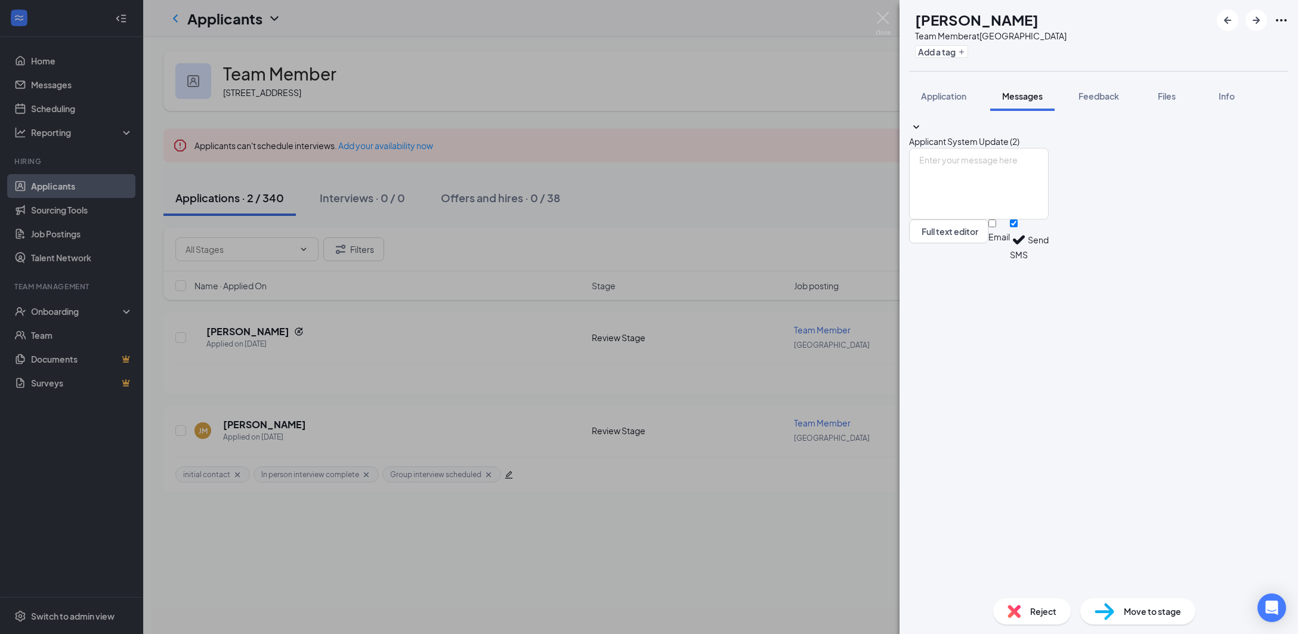
click at [697, 515] on div "[PERSON_NAME] Team Member at [GEOGRAPHIC_DATA] Add a tag Application Messages F…" at bounding box center [649, 317] width 1298 height 634
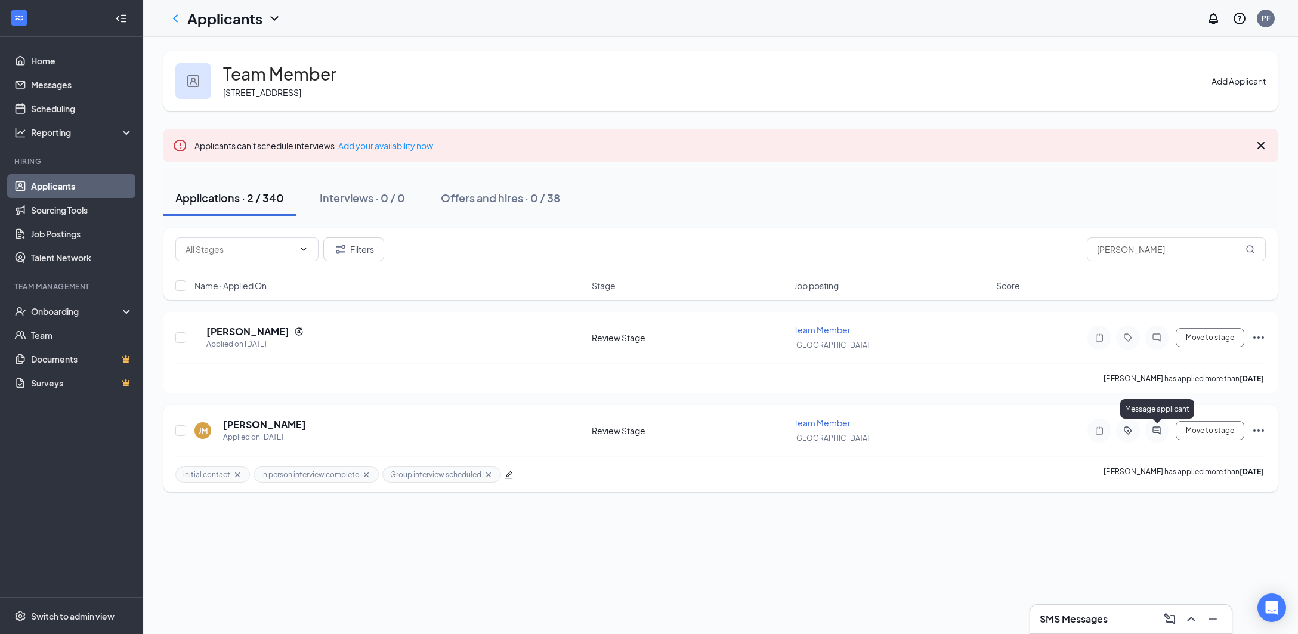
click at [1156, 428] on icon "ActiveChat" at bounding box center [1156, 431] width 14 height 10
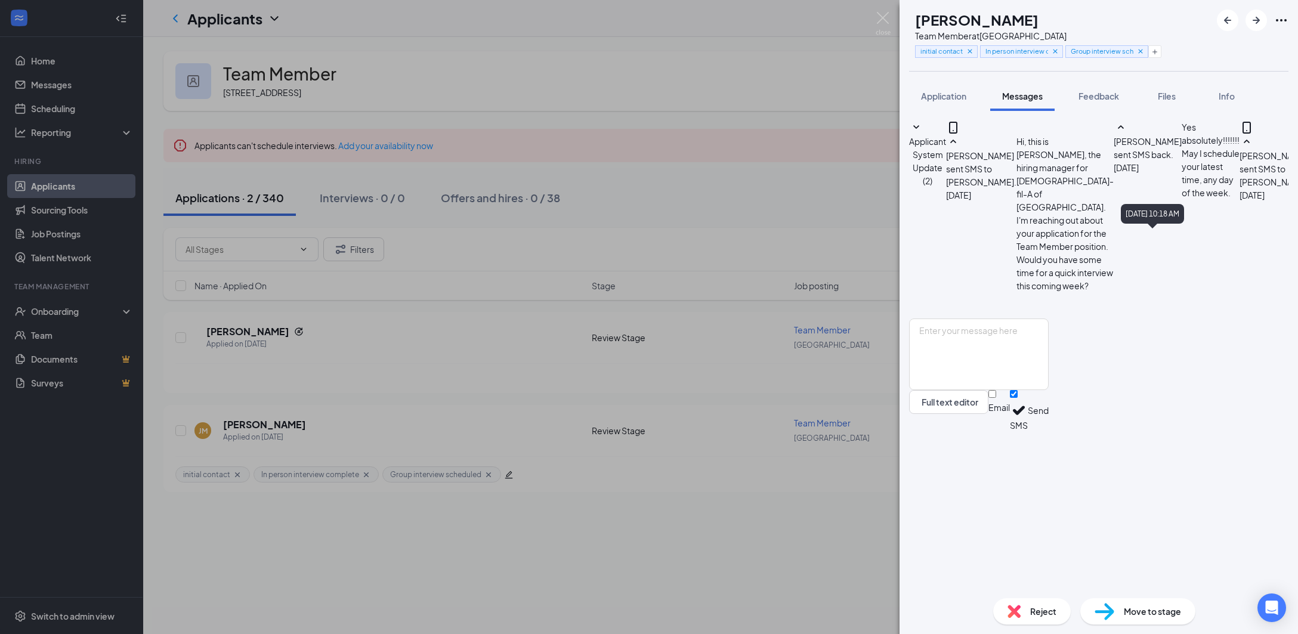
scroll to position [384, 0]
click at [1048, 390] on textarea at bounding box center [979, 354] width 140 height 72
click at [960, 105] on button "Application" at bounding box center [943, 96] width 69 height 30
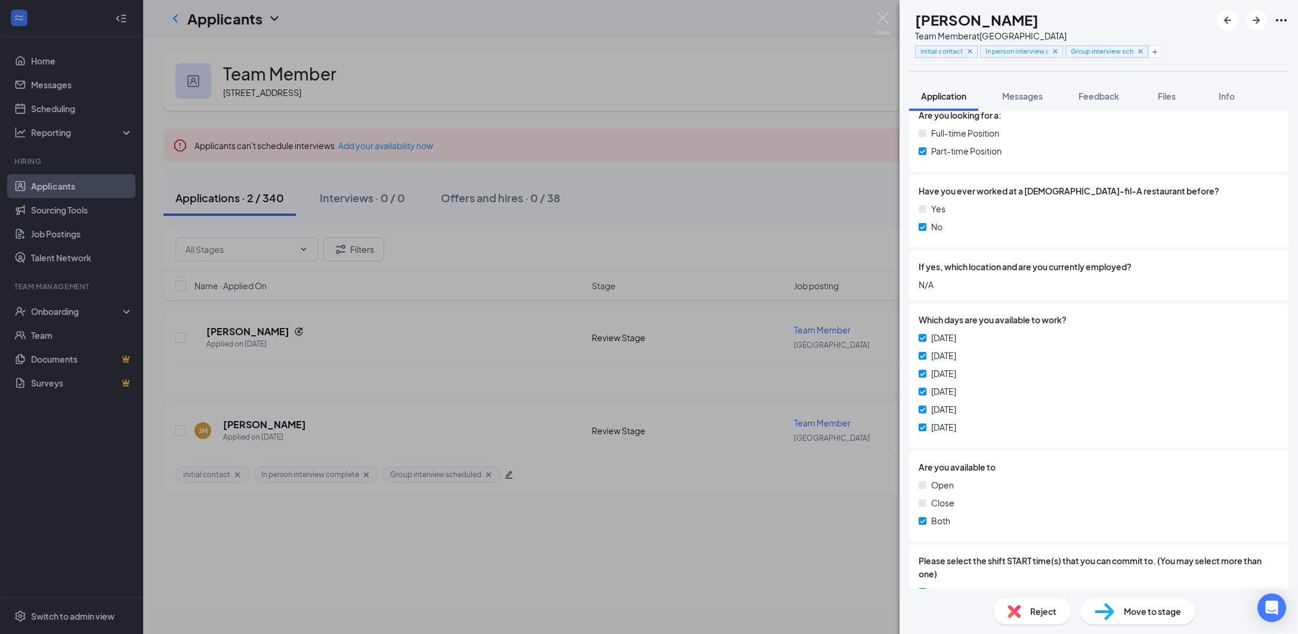
scroll to position [239, 0]
click at [1007, 89] on button "Messages" at bounding box center [1022, 96] width 64 height 30
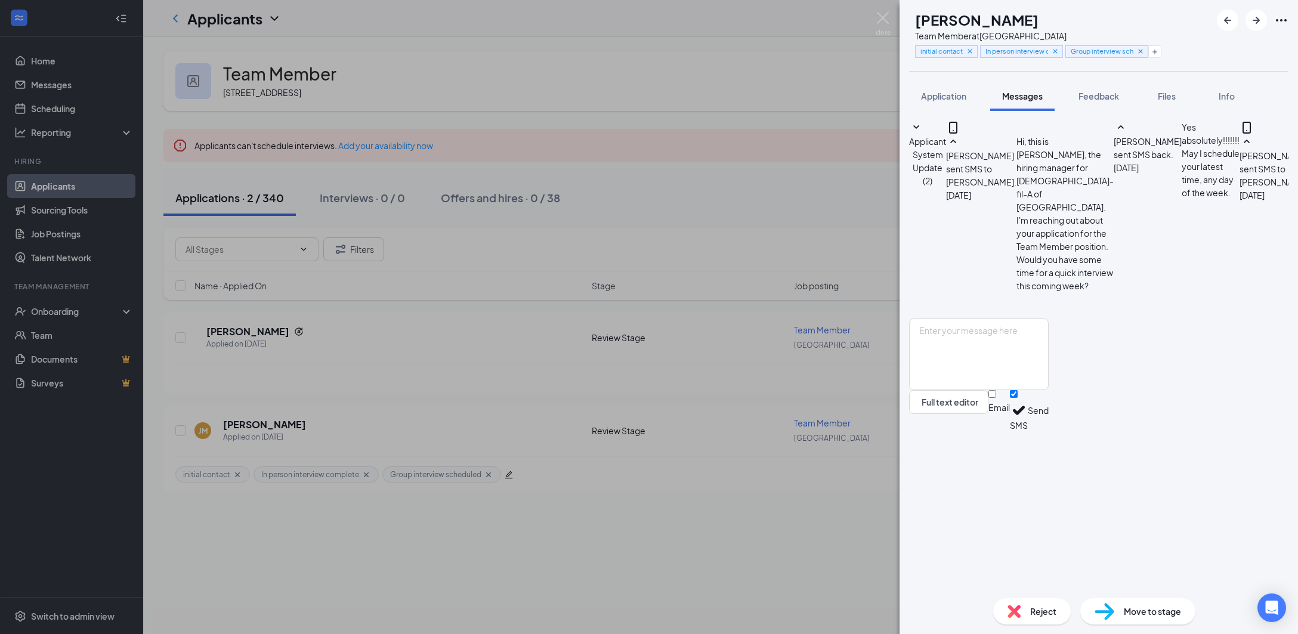
scroll to position [384, 0]
click at [1048, 390] on textarea at bounding box center [979, 354] width 140 height 72
click at [934, 104] on button "Application" at bounding box center [943, 96] width 69 height 30
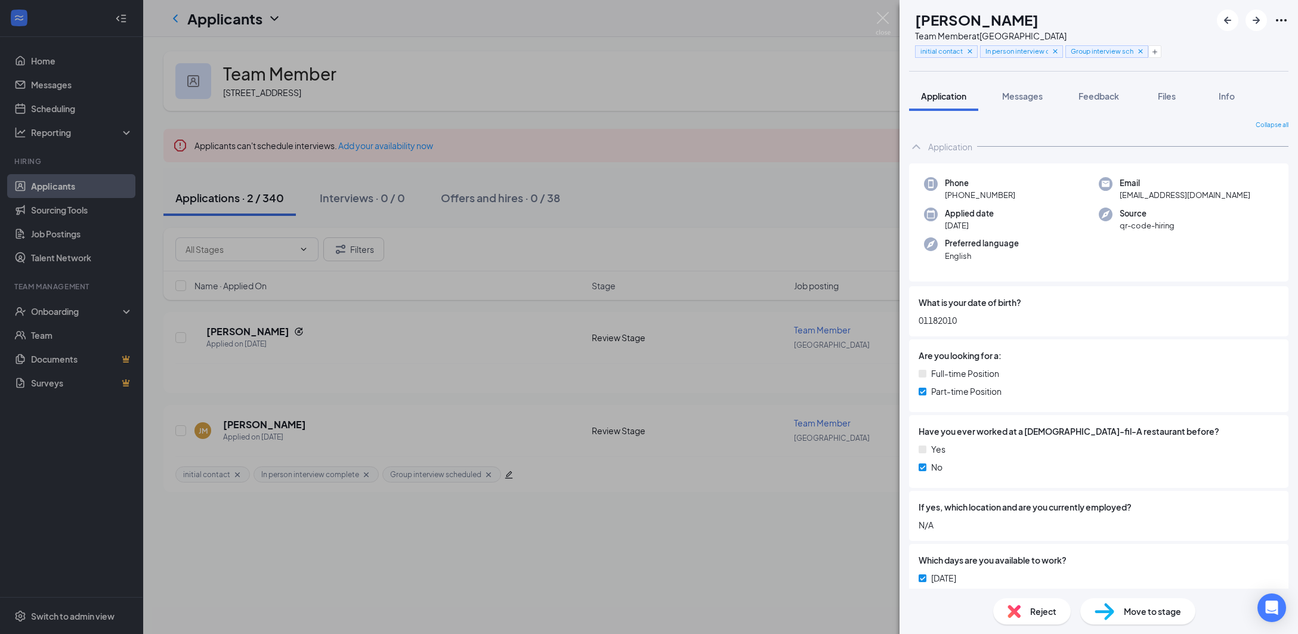
click at [847, 97] on div "[PERSON_NAME] Team Member at [GEOGRAPHIC_DATA] initial contact In person interv…" at bounding box center [649, 317] width 1298 height 634
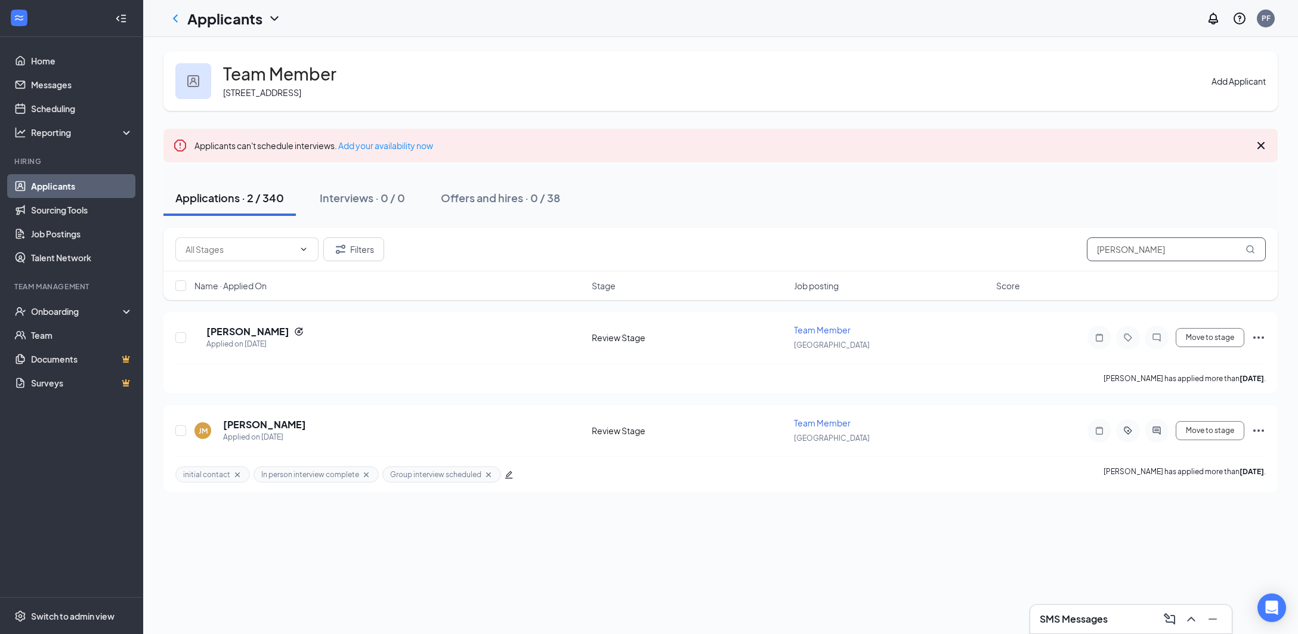
click at [1210, 258] on input "[PERSON_NAME]" at bounding box center [1176, 249] width 179 height 24
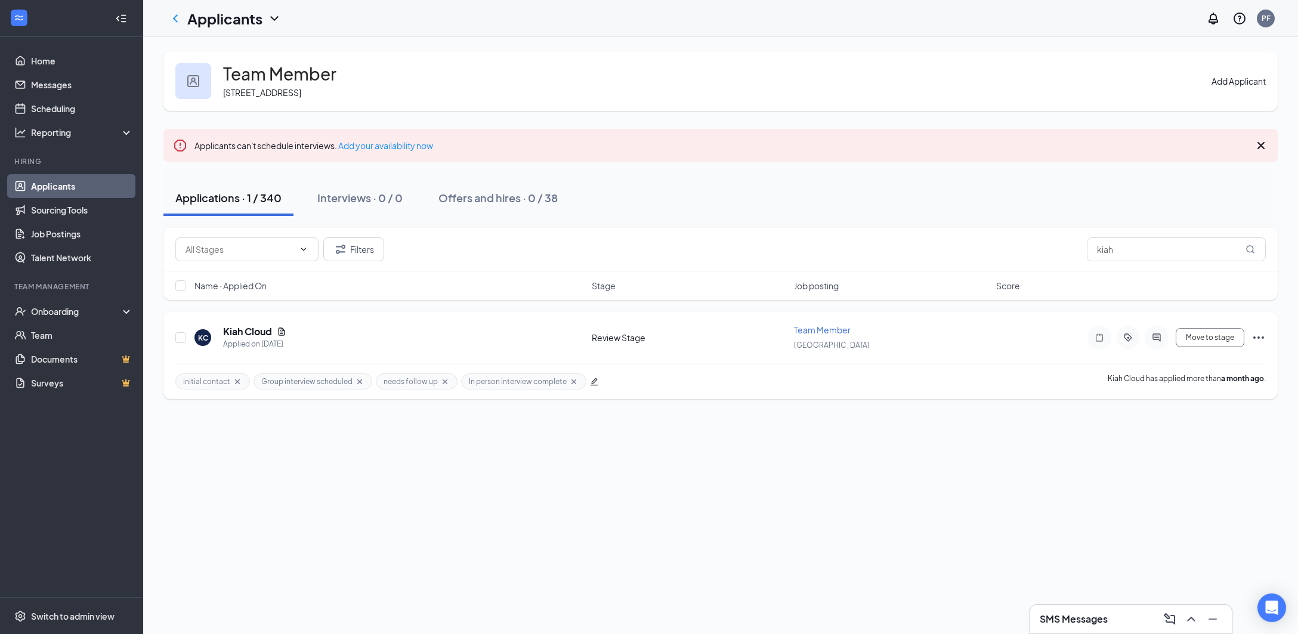
click at [1149, 339] on div at bounding box center [1156, 338] width 24 height 24
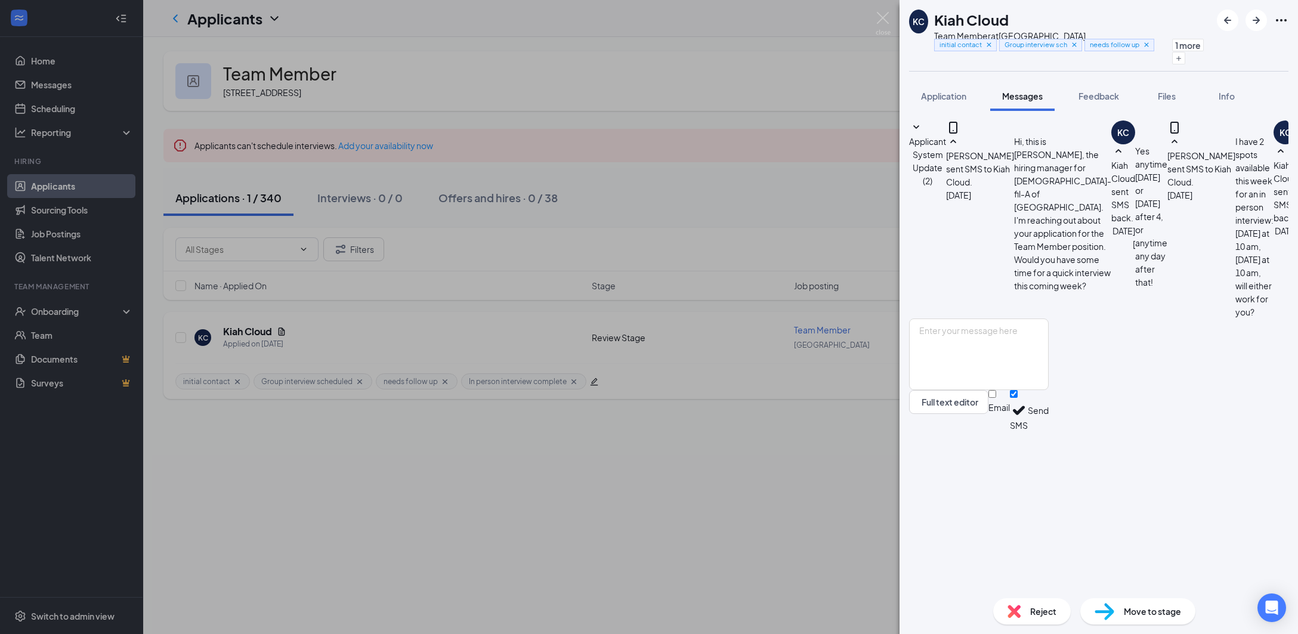
scroll to position [233, 0]
click at [812, 445] on div "[PERSON_NAME] Cloud Team Member at [GEOGRAPHIC_DATA] initial contact Group inte…" at bounding box center [649, 317] width 1298 height 634
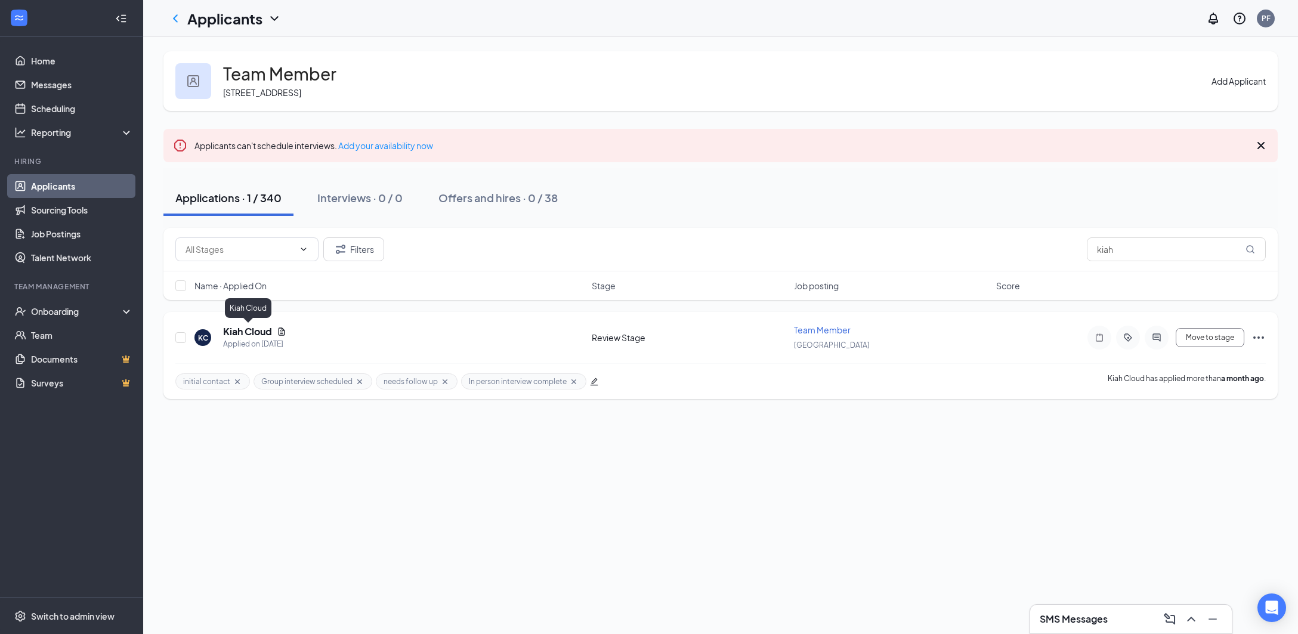
click at [234, 327] on h5 "Kiah Cloud" at bounding box center [247, 331] width 49 height 13
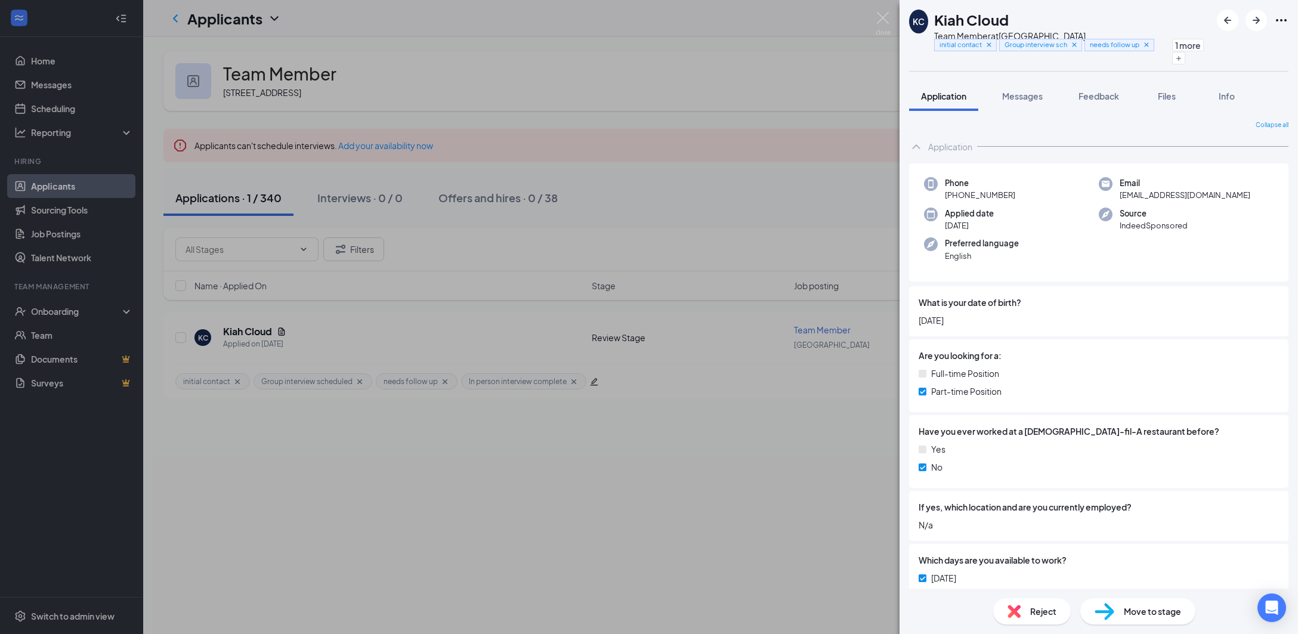
click at [803, 453] on div "[PERSON_NAME] Cloud Team Member at [GEOGRAPHIC_DATA] initial contact Group inte…" at bounding box center [649, 317] width 1298 height 634
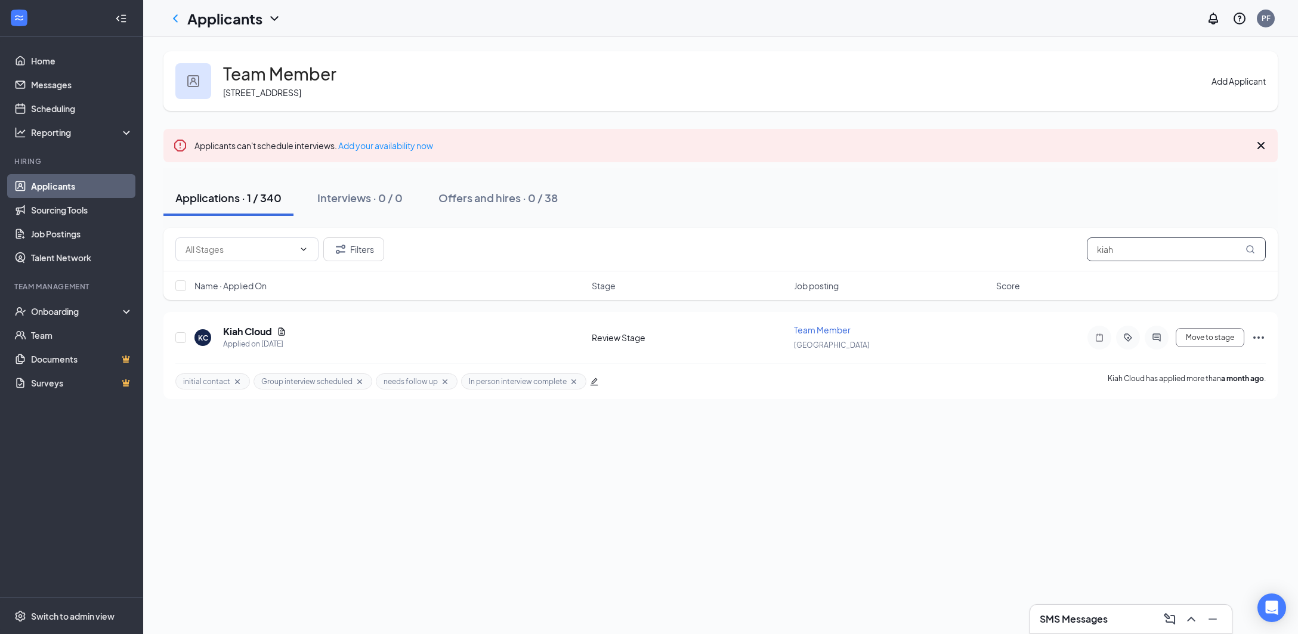
click at [1154, 251] on input "kiah" at bounding box center [1176, 249] width 179 height 24
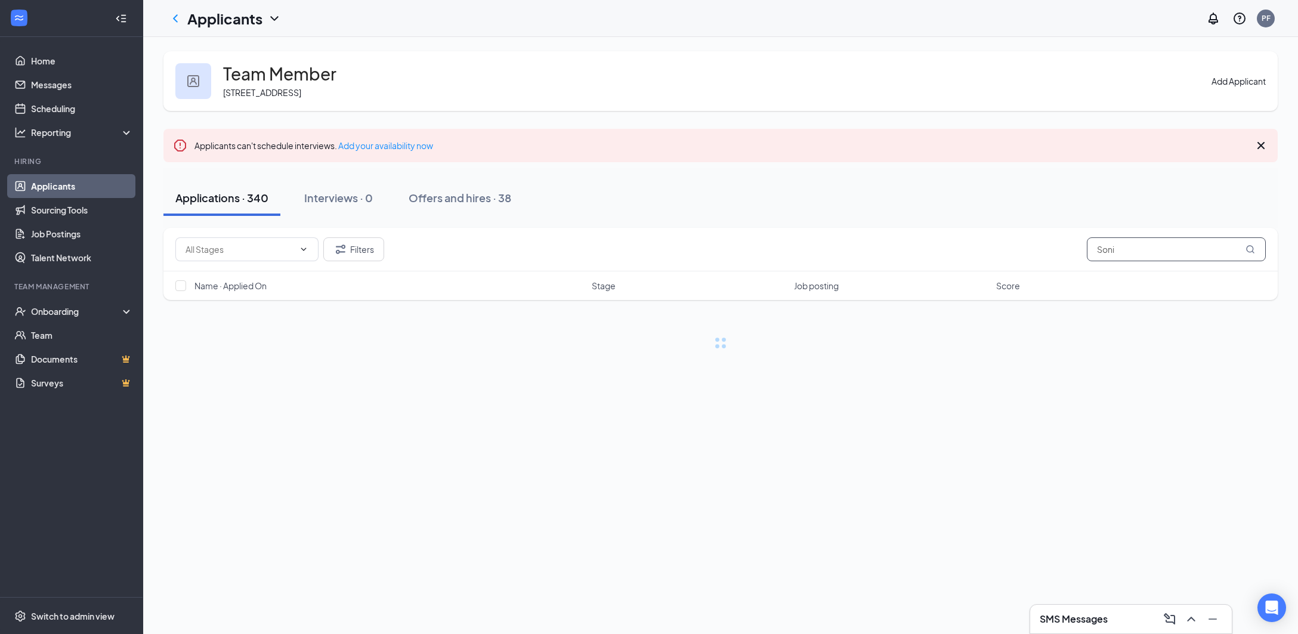
type input "[PERSON_NAME]"
click at [1154, 251] on input "[PERSON_NAME]" at bounding box center [1176, 249] width 179 height 24
click at [1154, 250] on input "[PERSON_NAME]" at bounding box center [1176, 249] width 179 height 24
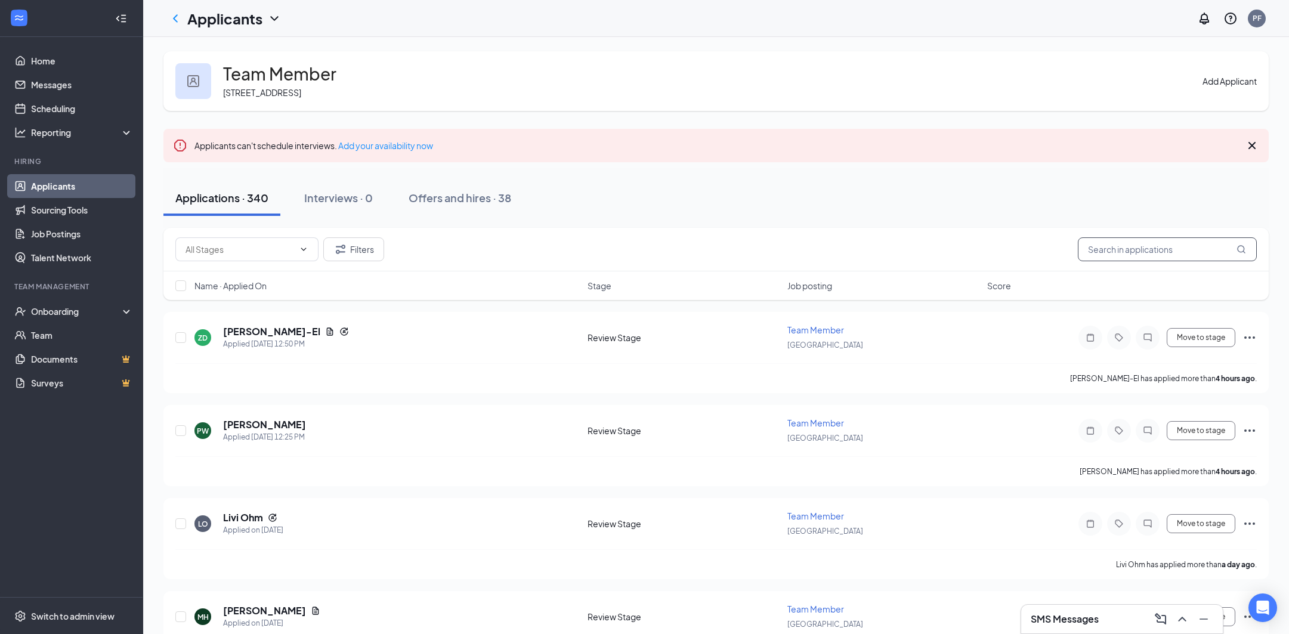
click at [1124, 247] on input "text" at bounding box center [1167, 249] width 179 height 24
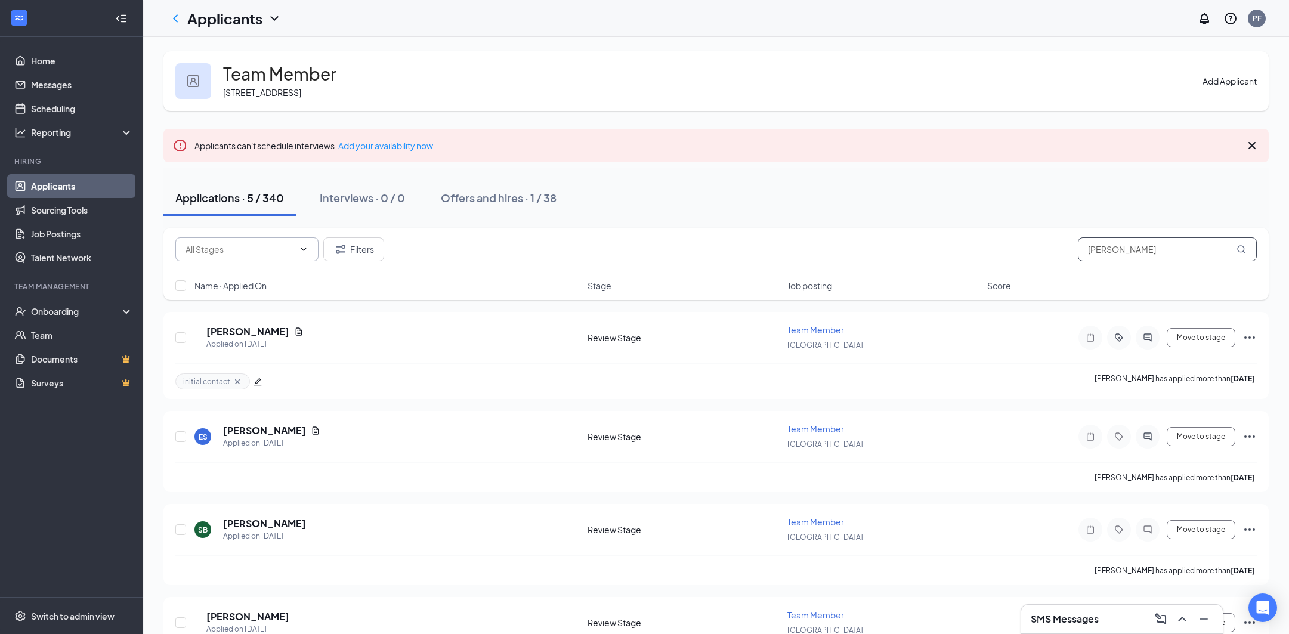
type input "[PERSON_NAME]"
click at [312, 252] on span at bounding box center [246, 249] width 143 height 24
click at [1218, 247] on input "[PERSON_NAME]" at bounding box center [1167, 249] width 179 height 24
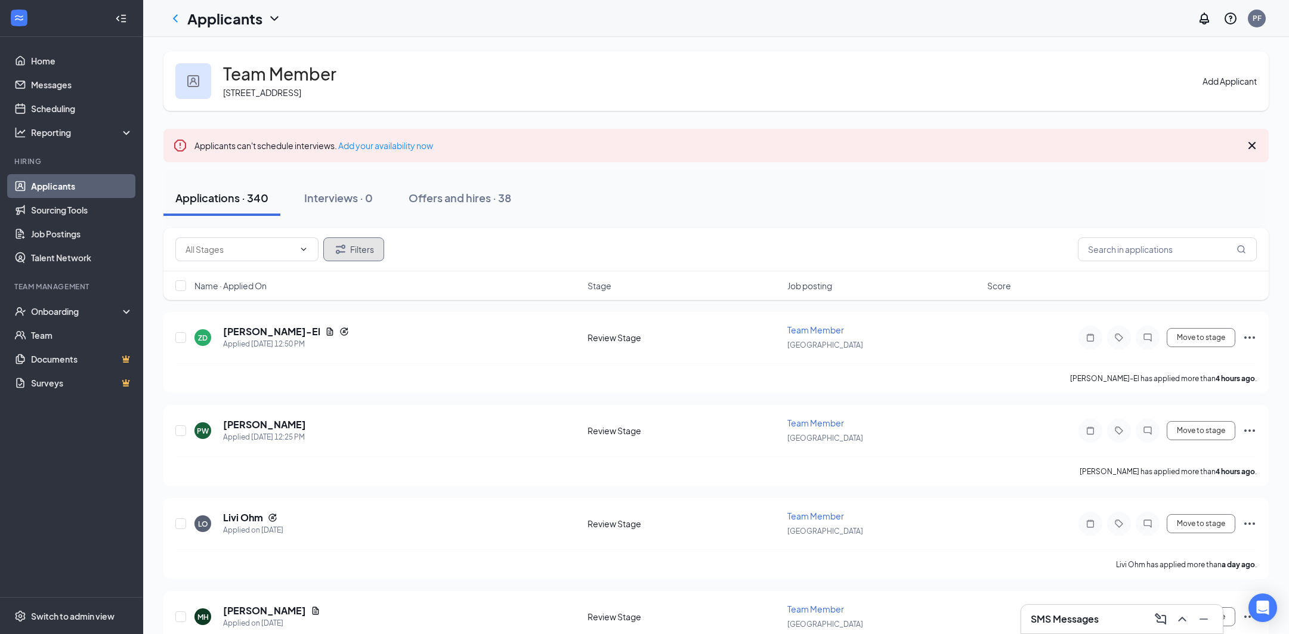
click at [353, 248] on button "Filters" at bounding box center [353, 249] width 61 height 24
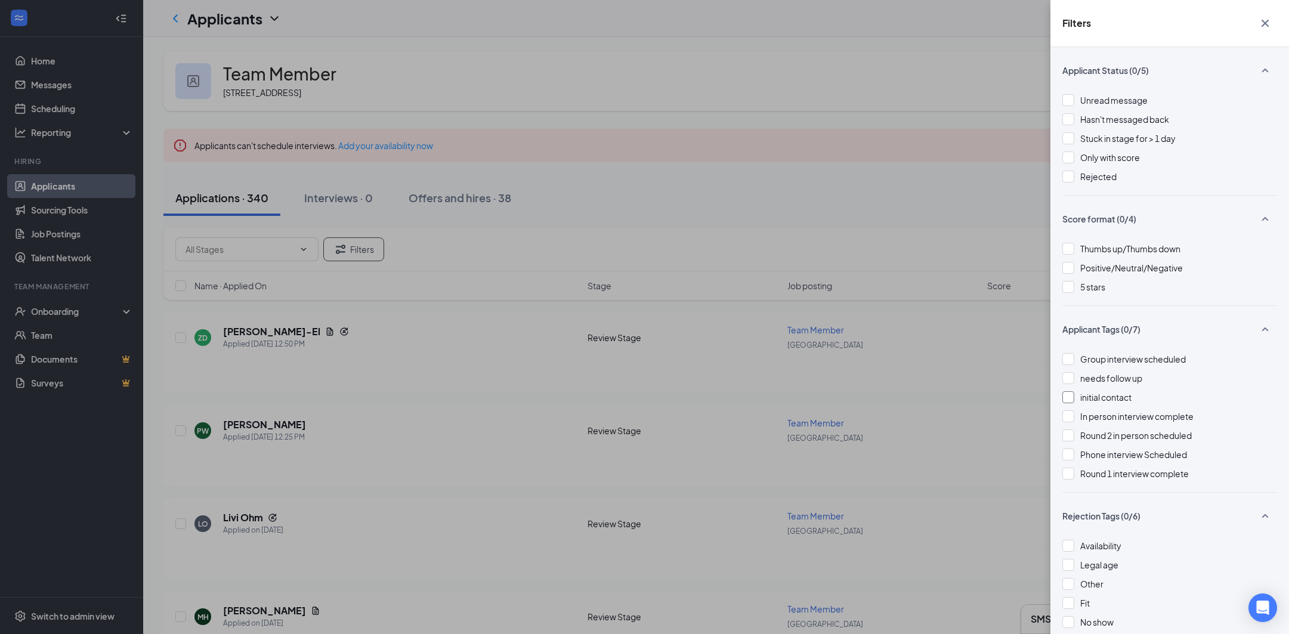
click at [1080, 395] on span "initial contact" at bounding box center [1105, 397] width 51 height 11
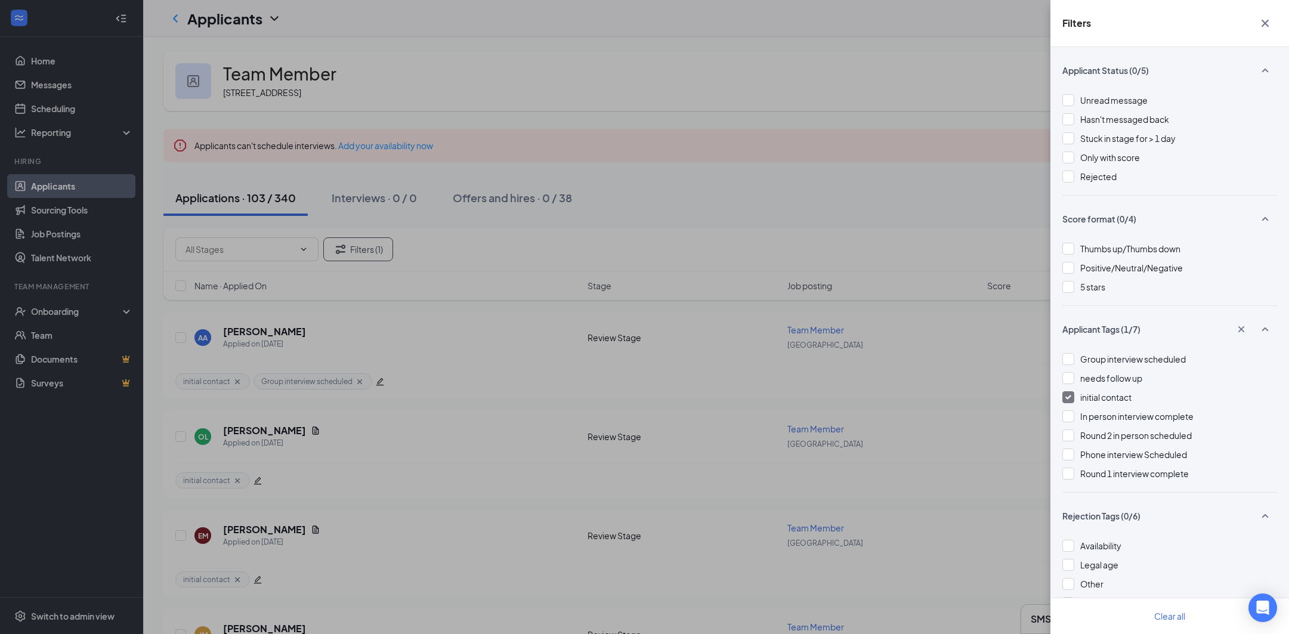
click at [739, 175] on div "Filters Applicant Status (0/5) Unread message Hasn't messaged back Stuck in sta…" at bounding box center [644, 317] width 1289 height 634
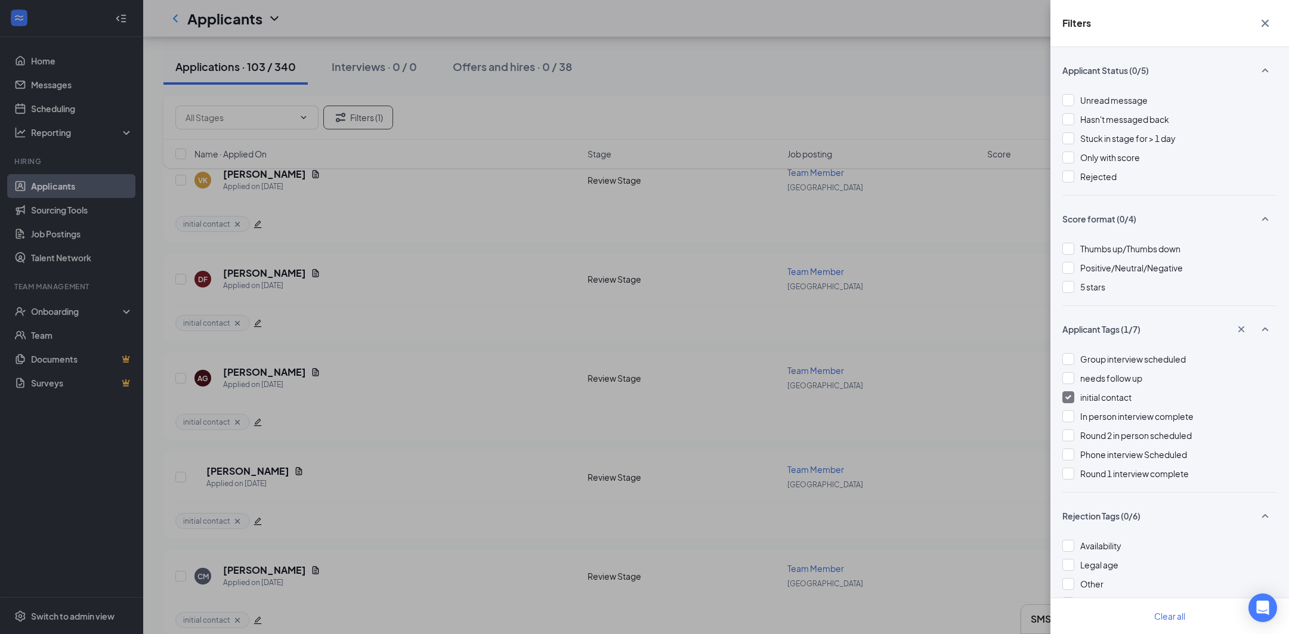
scroll to position [954, 0]
click at [1113, 417] on span "In person interview complete" at bounding box center [1136, 416] width 113 height 11
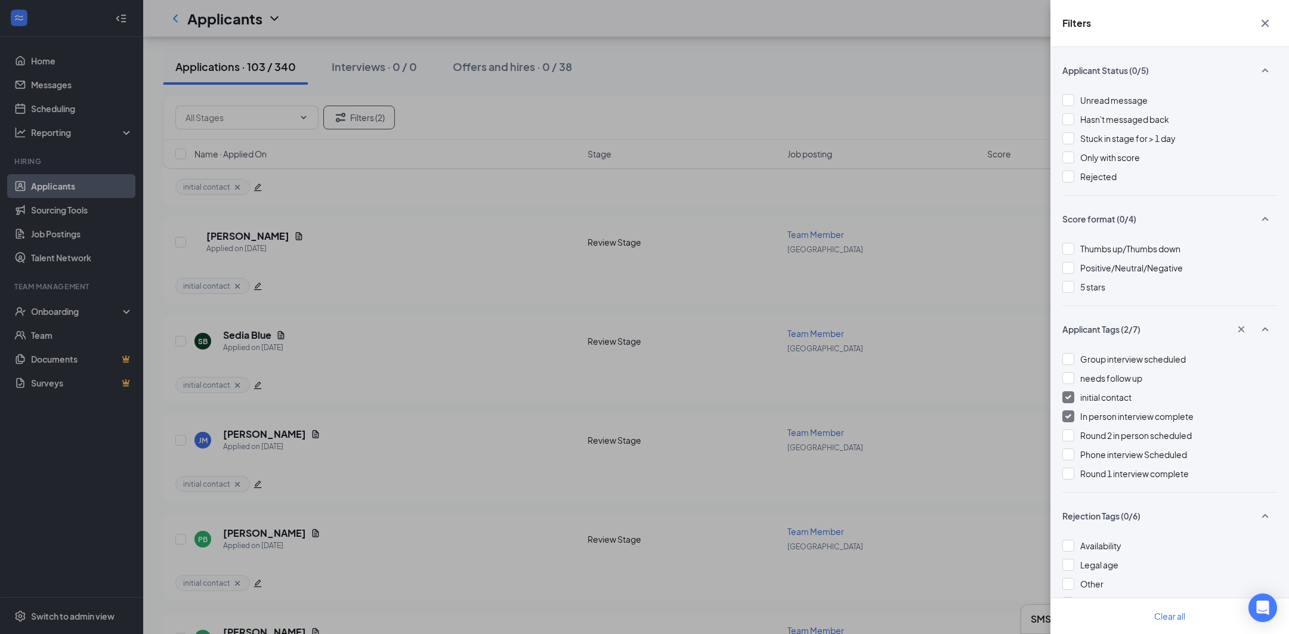
scroll to position [2147, 0]
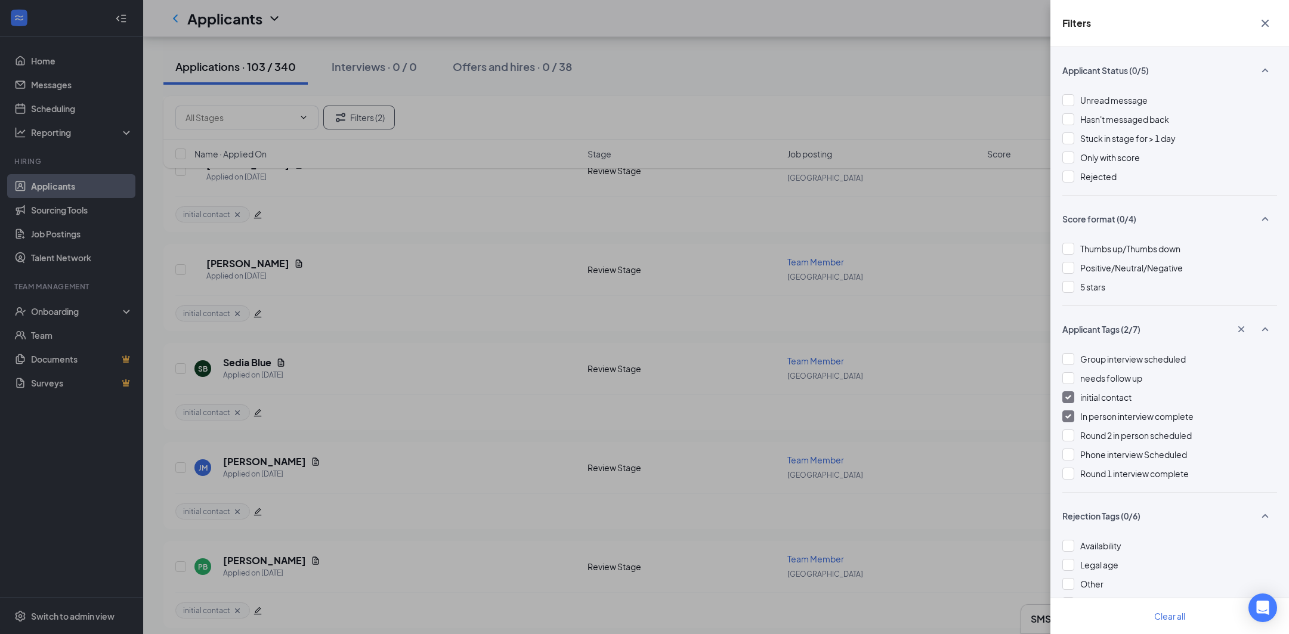
click at [1069, 394] on div at bounding box center [1068, 397] width 12 height 12
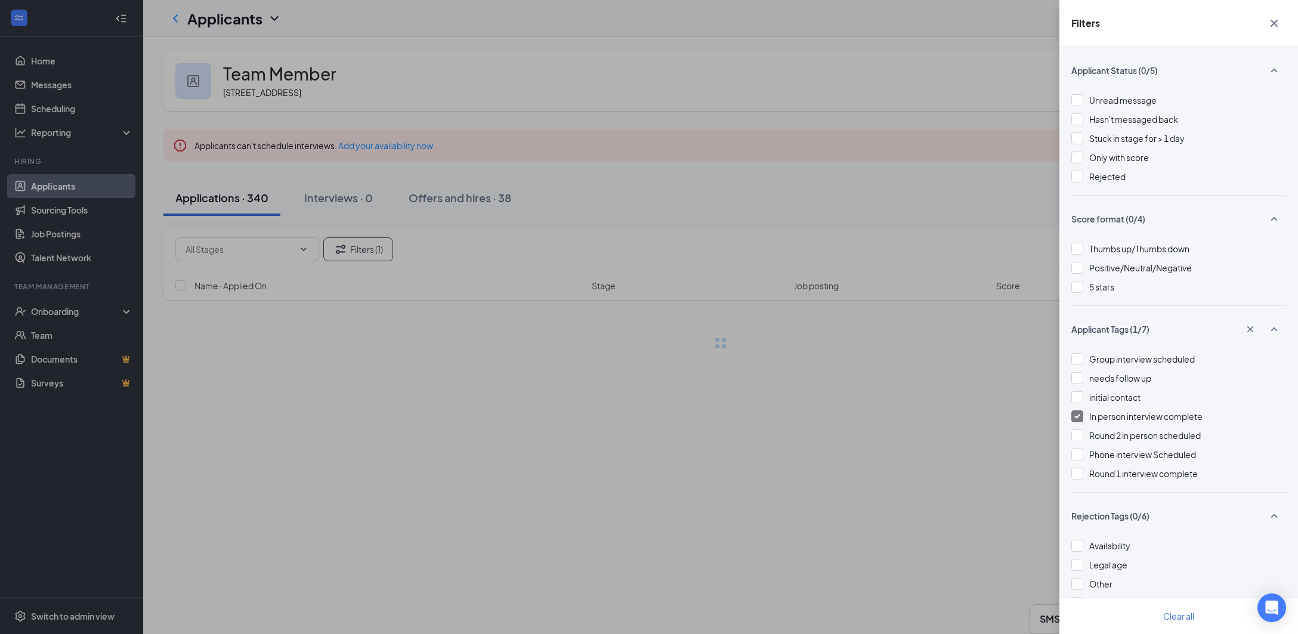
click at [1075, 413] on div at bounding box center [1077, 416] width 12 height 12
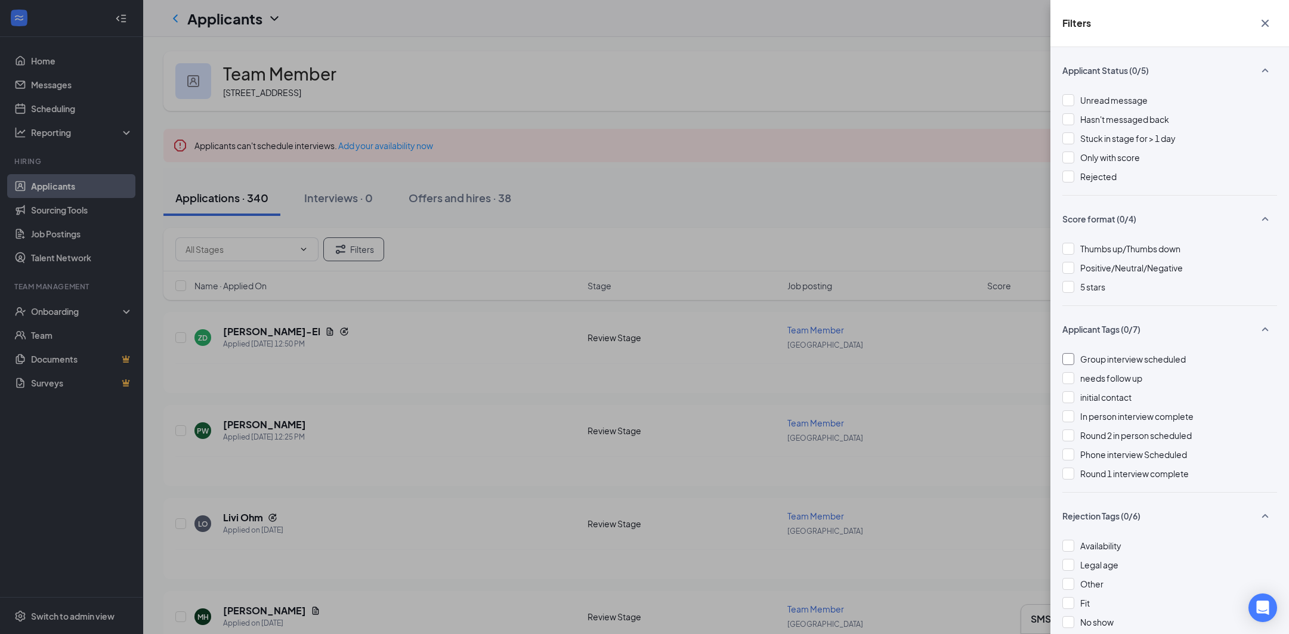
click at [1072, 360] on div at bounding box center [1068, 359] width 12 height 12
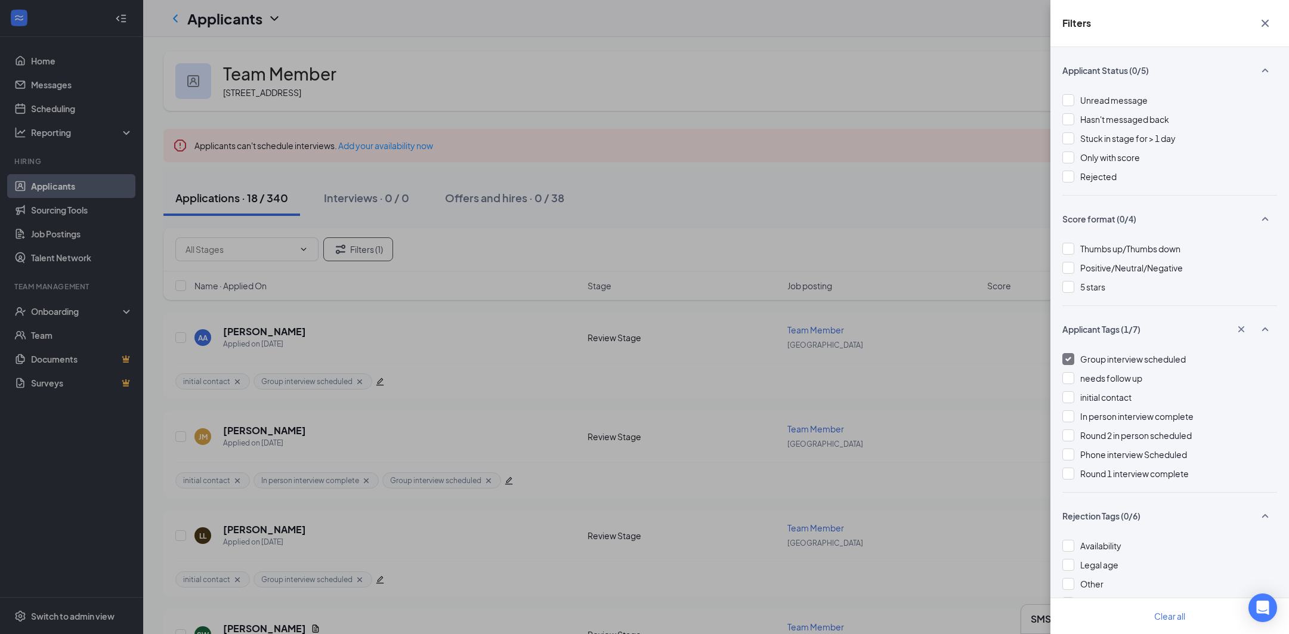
click at [1270, 28] on icon "Cross" at bounding box center [1265, 23] width 14 height 14
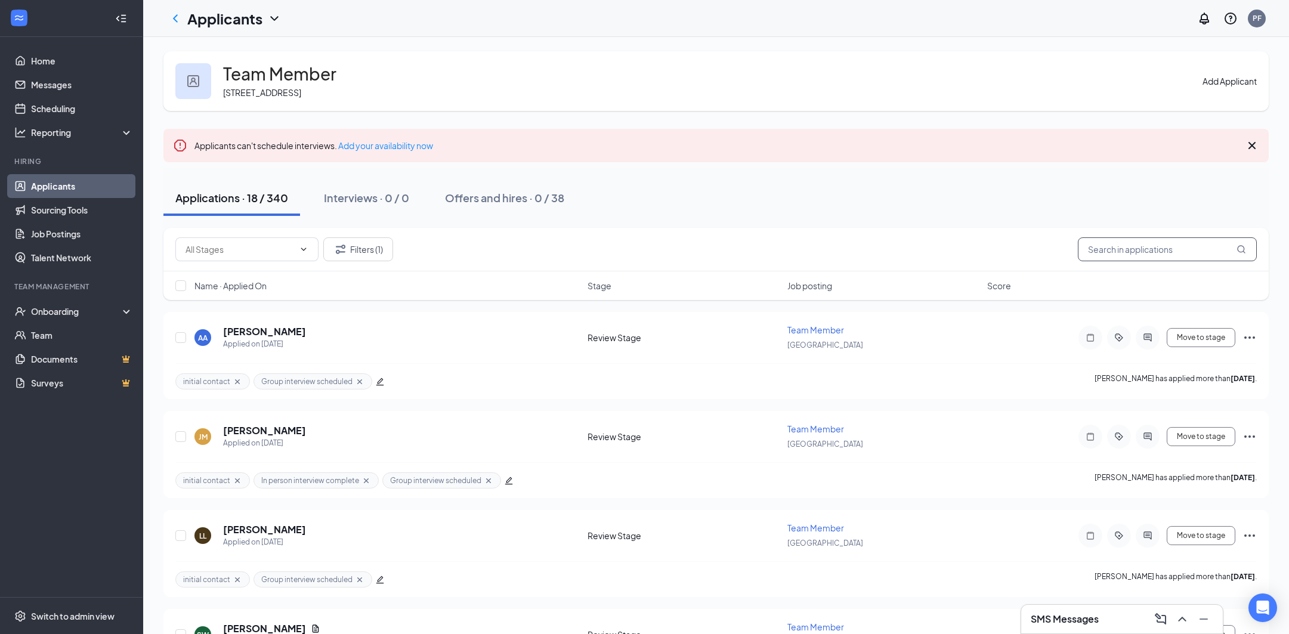
click at [1150, 254] on input "text" at bounding box center [1167, 249] width 179 height 24
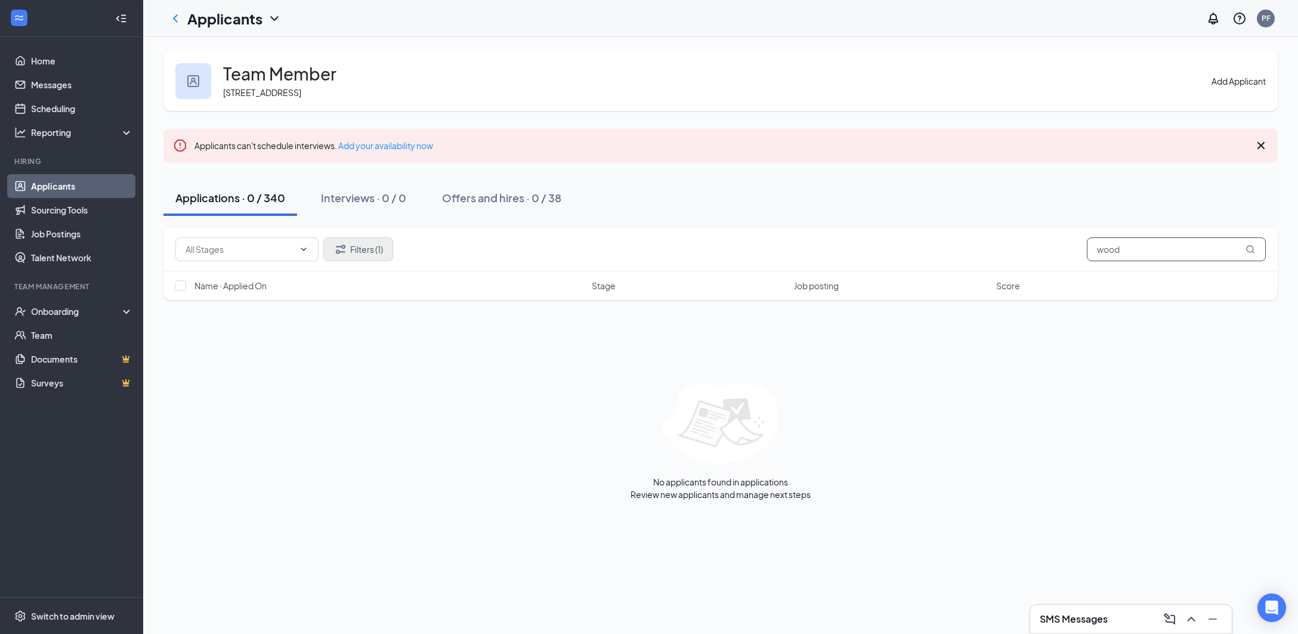
type input "wood"
click at [357, 243] on button "Filters (1)" at bounding box center [358, 249] width 70 height 24
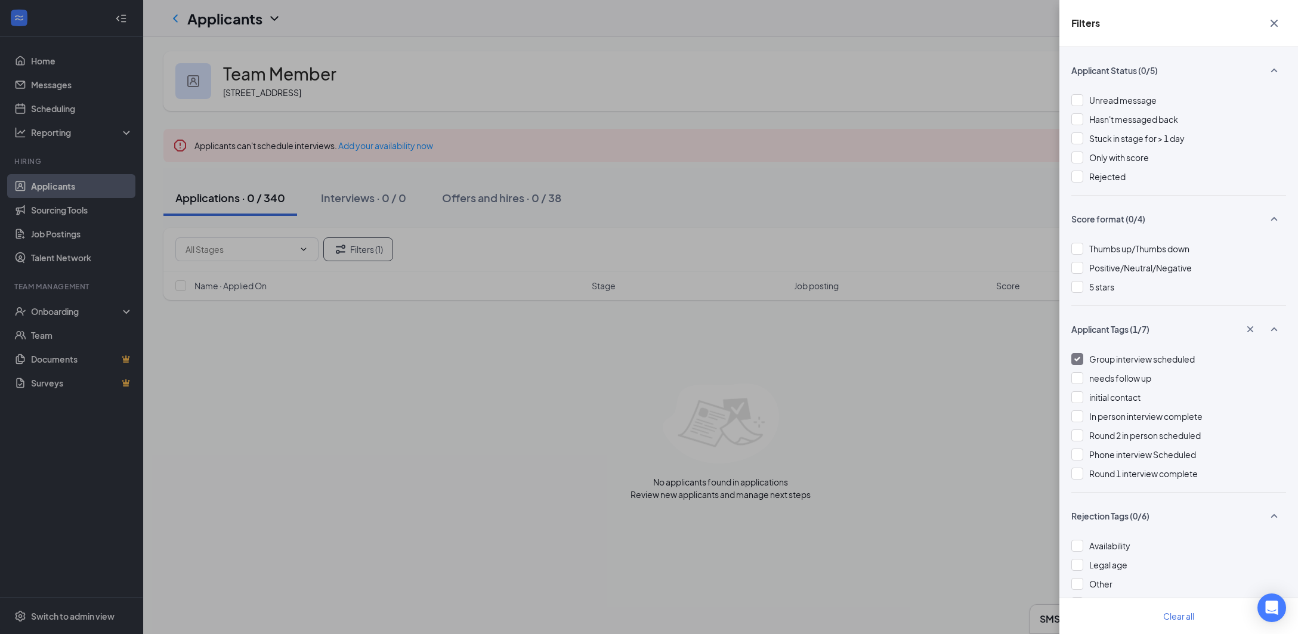
click at [1077, 360] on img at bounding box center [1077, 359] width 6 height 5
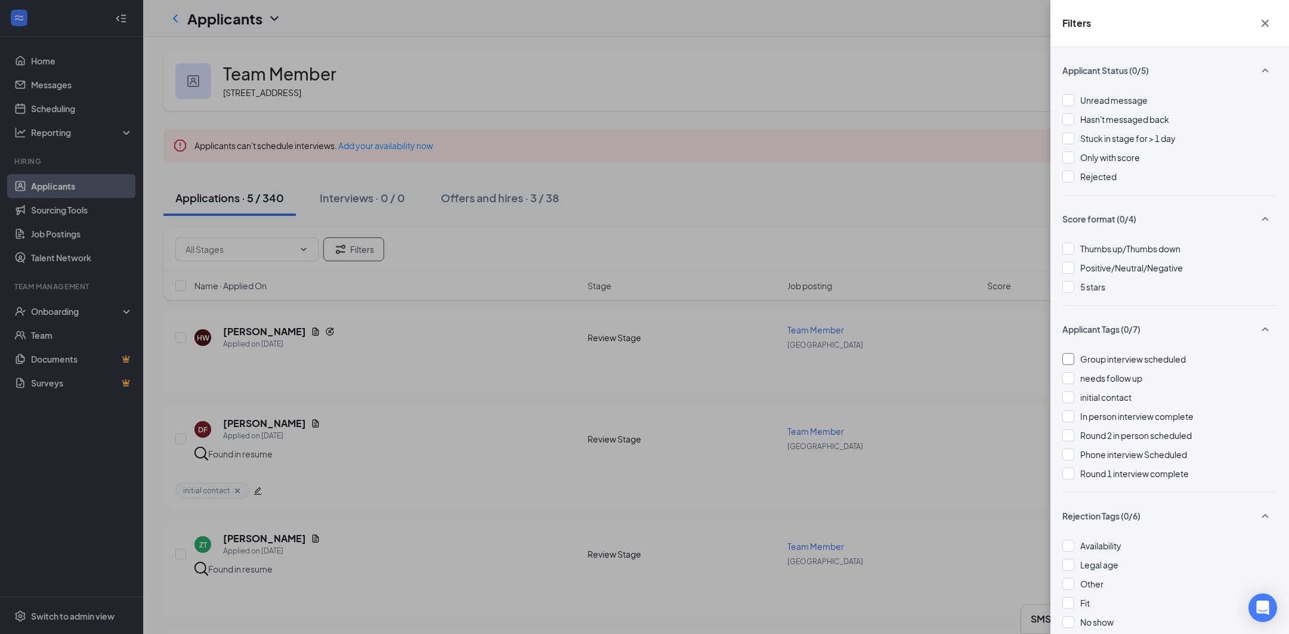
click at [810, 199] on div "Filters Applicant Status (0/5) Unread message Hasn't messaged back Stuck in sta…" at bounding box center [644, 317] width 1289 height 634
click at [171, 20] on div "Filters Applicant Status (0/5) Unread message Hasn't messaged back Stuck in sta…" at bounding box center [644, 317] width 1289 height 634
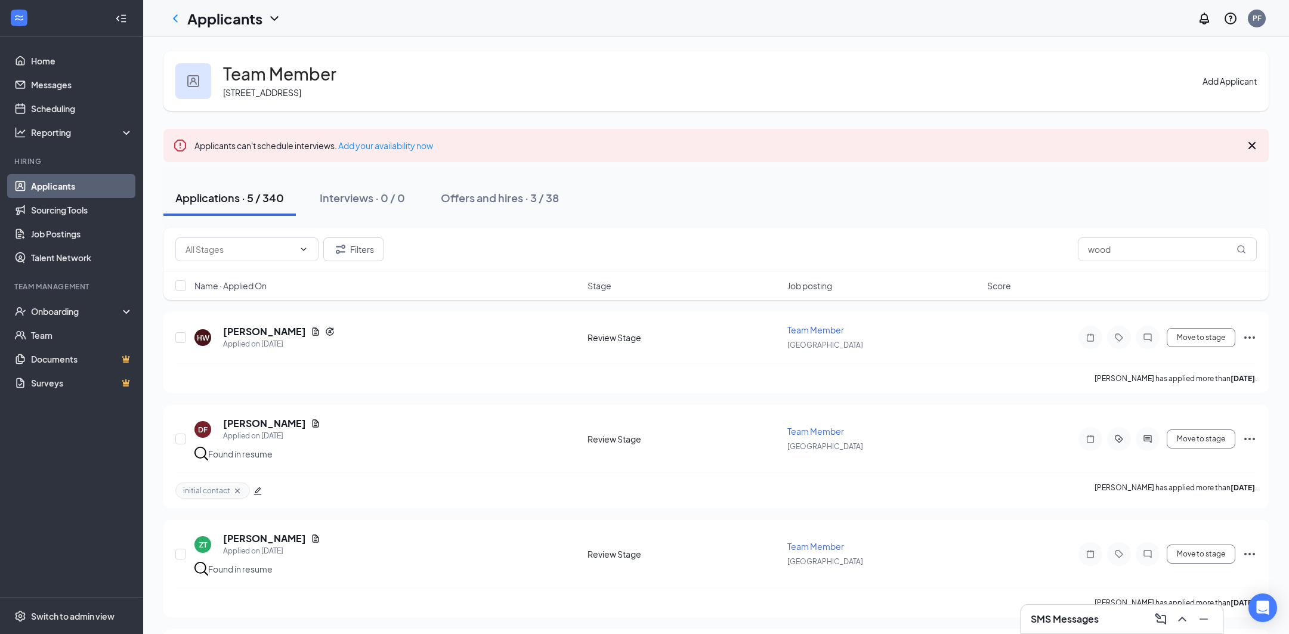
click at [171, 20] on icon "ChevronLeft" at bounding box center [175, 18] width 14 height 14
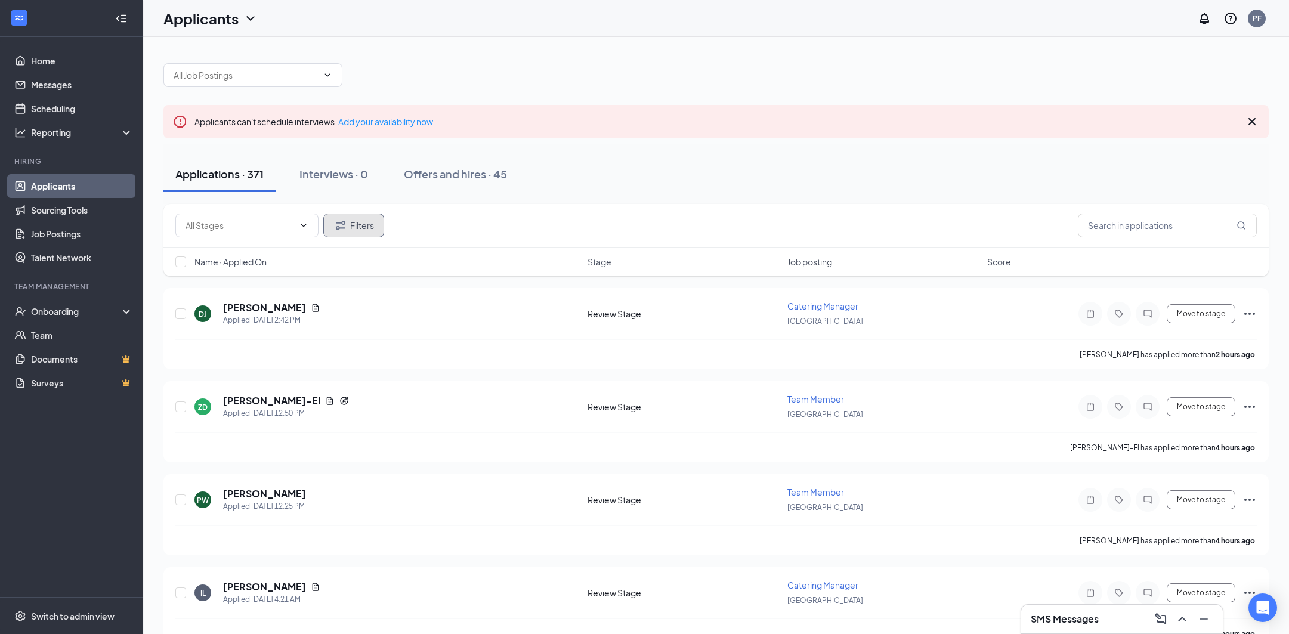
click at [351, 233] on button "Filters" at bounding box center [353, 225] width 61 height 24
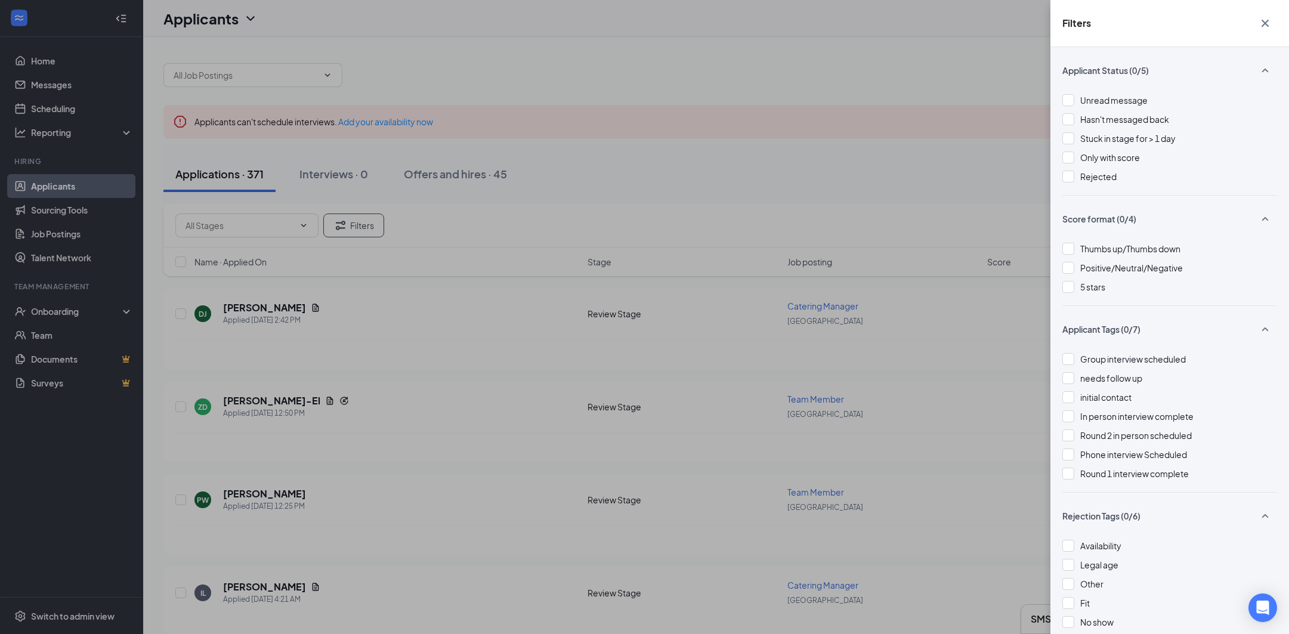
click at [988, 318] on div "Filters Applicant Status (0/5) Unread message Hasn't messaged back Stuck in sta…" at bounding box center [644, 317] width 1289 height 634
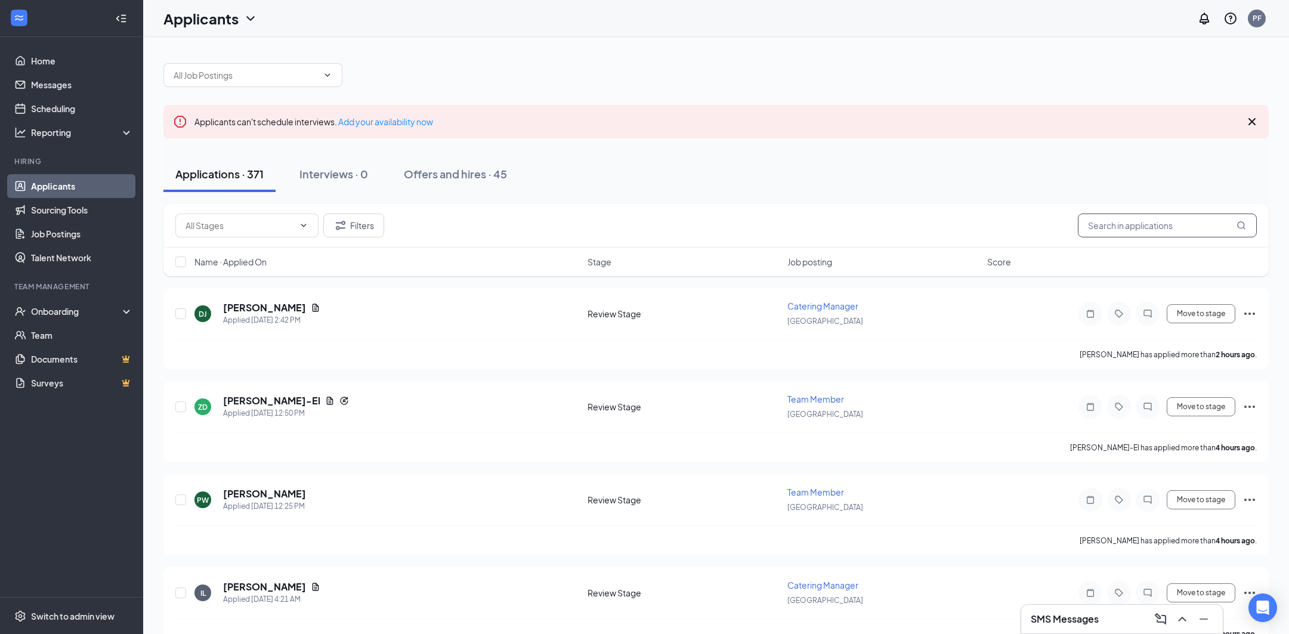
click at [1116, 224] on input "text" at bounding box center [1167, 225] width 179 height 24
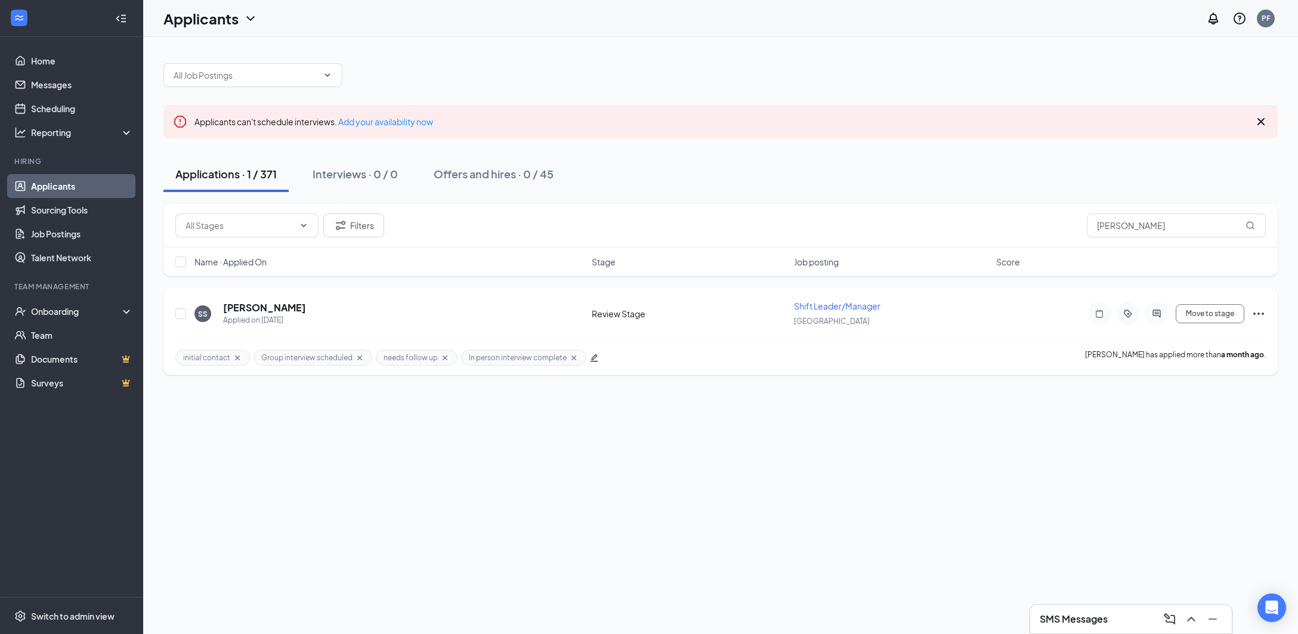
click at [1155, 320] on div at bounding box center [1156, 314] width 24 height 24
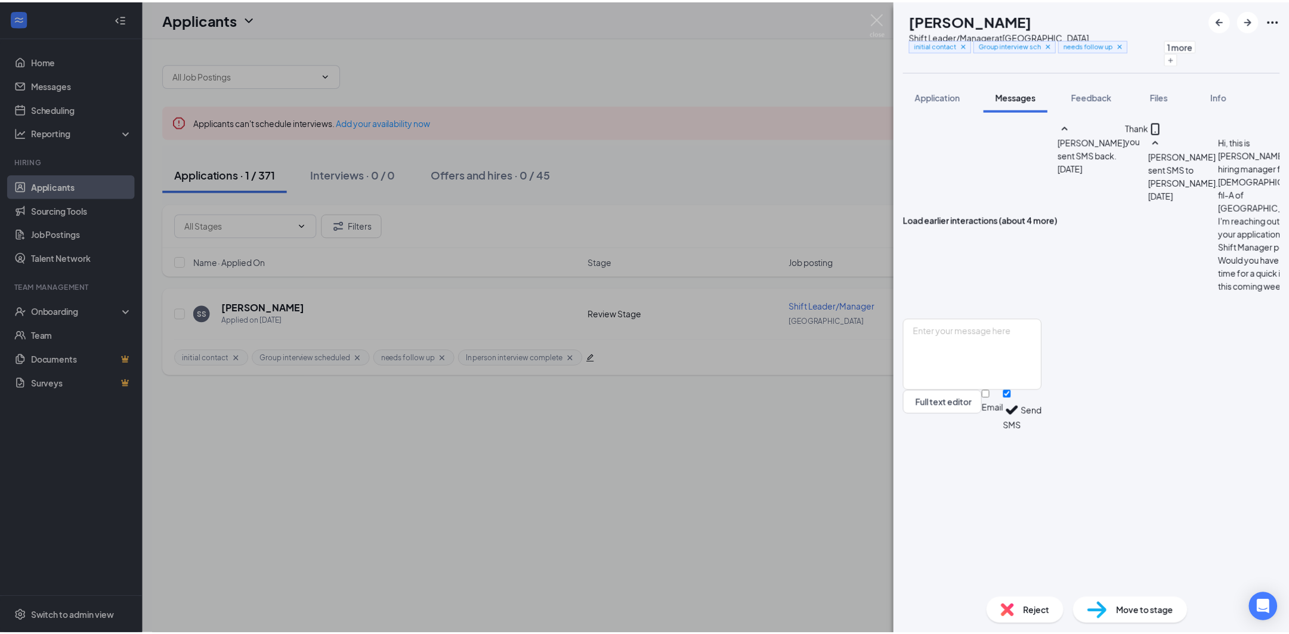
scroll to position [503, 0]
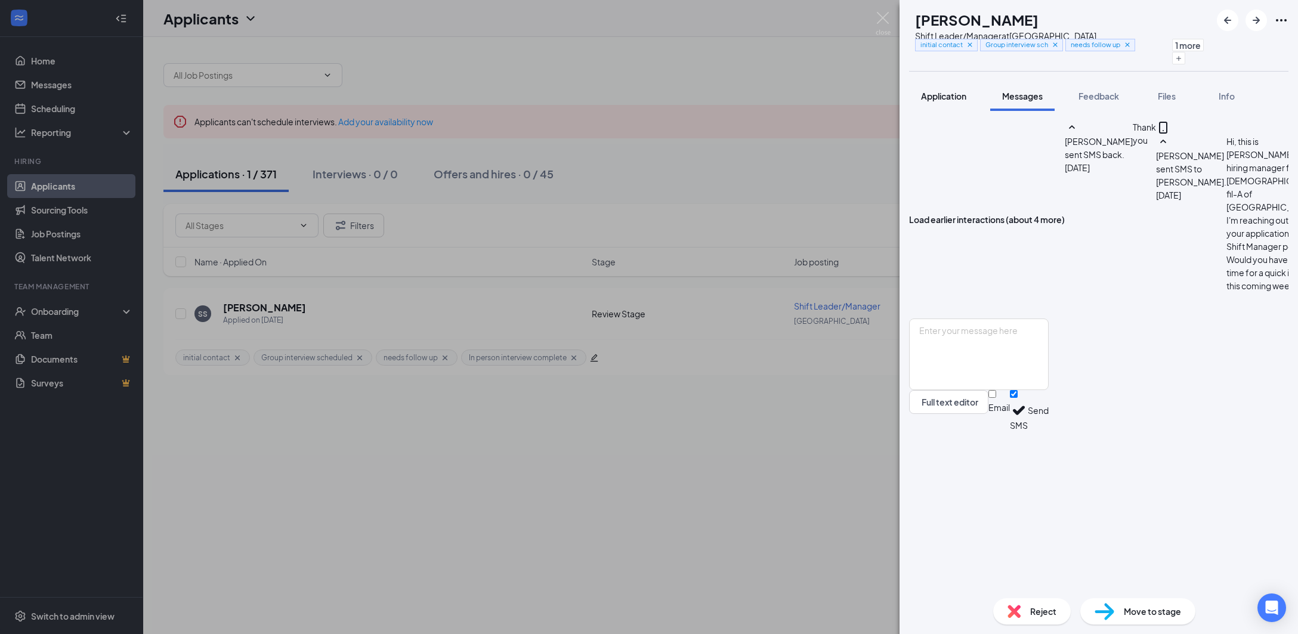
click at [924, 92] on span "Application" at bounding box center [943, 96] width 45 height 11
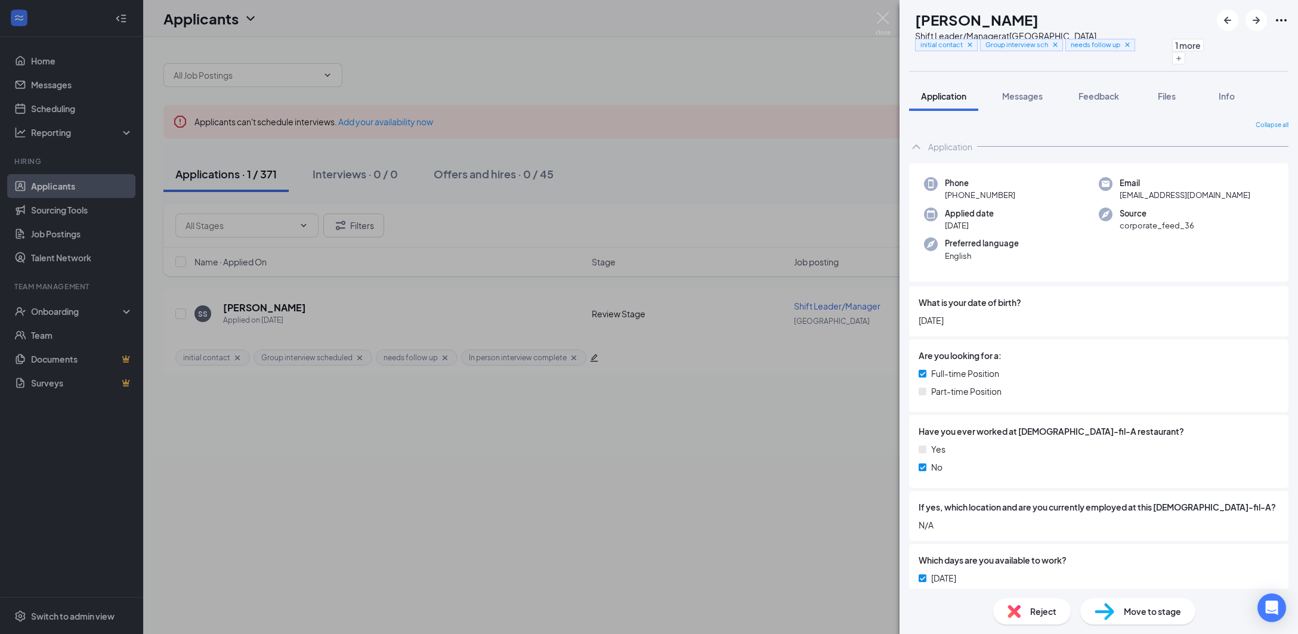
click at [723, 398] on div "SS [PERSON_NAME] Shift Leader/Manager at [GEOGRAPHIC_DATA] initial contact Grou…" at bounding box center [649, 317] width 1298 height 634
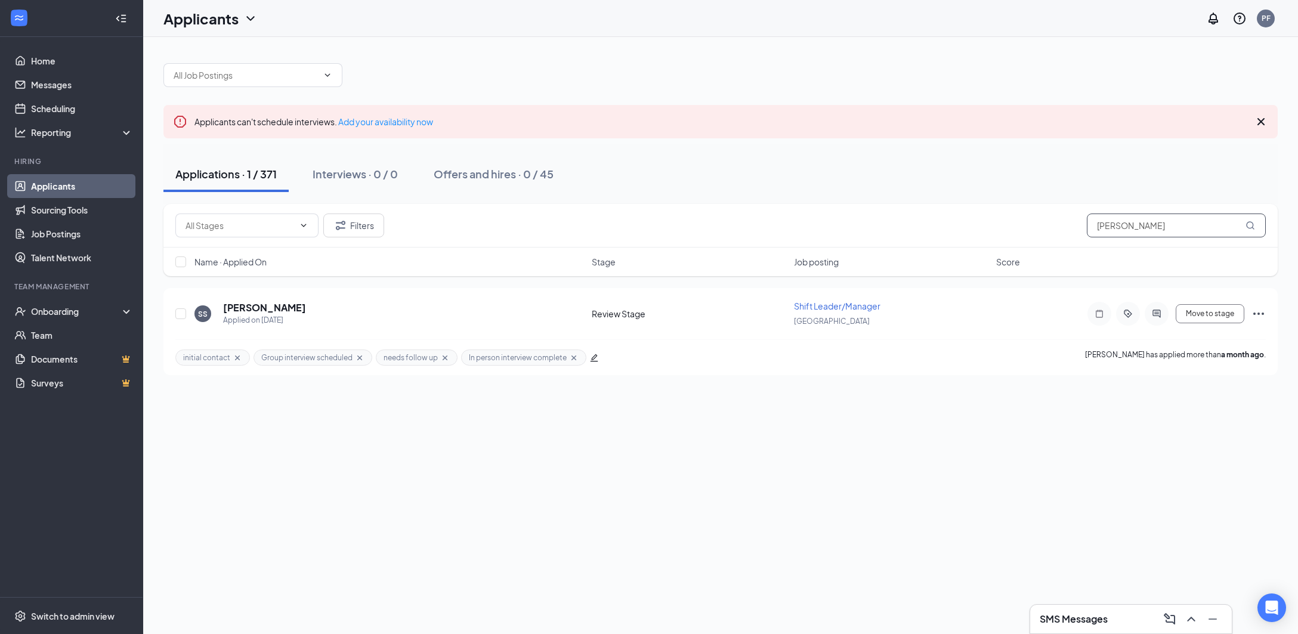
click at [1119, 216] on input "[PERSON_NAME]" at bounding box center [1176, 225] width 179 height 24
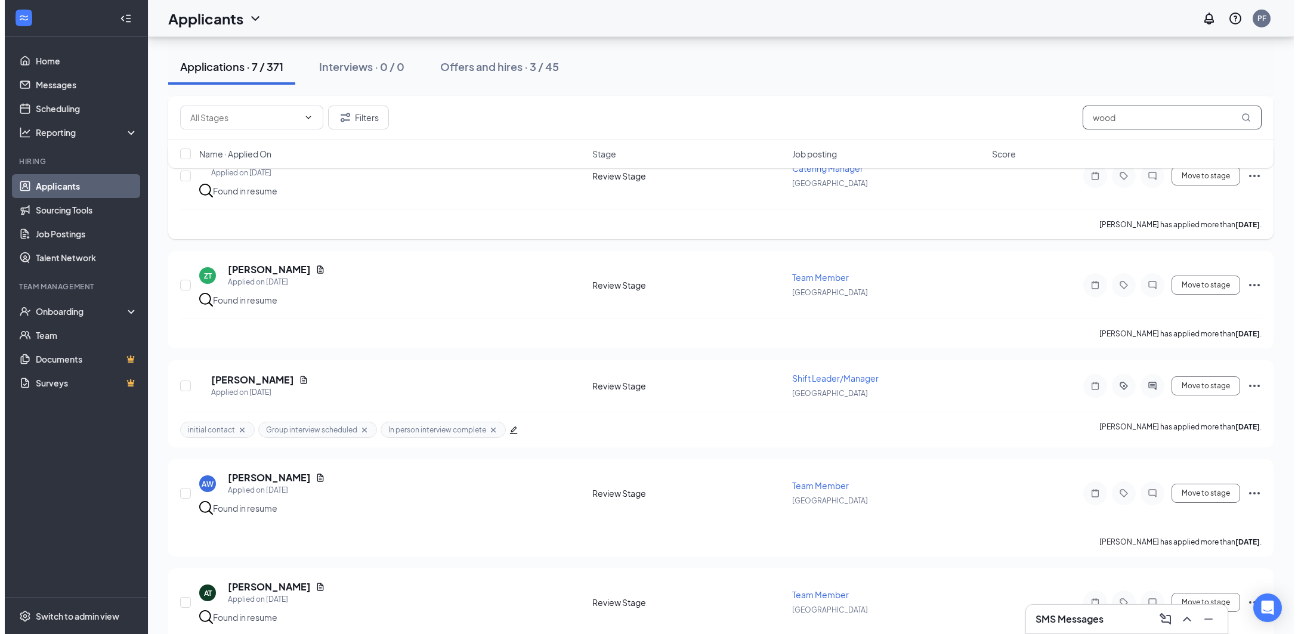
scroll to position [358, 0]
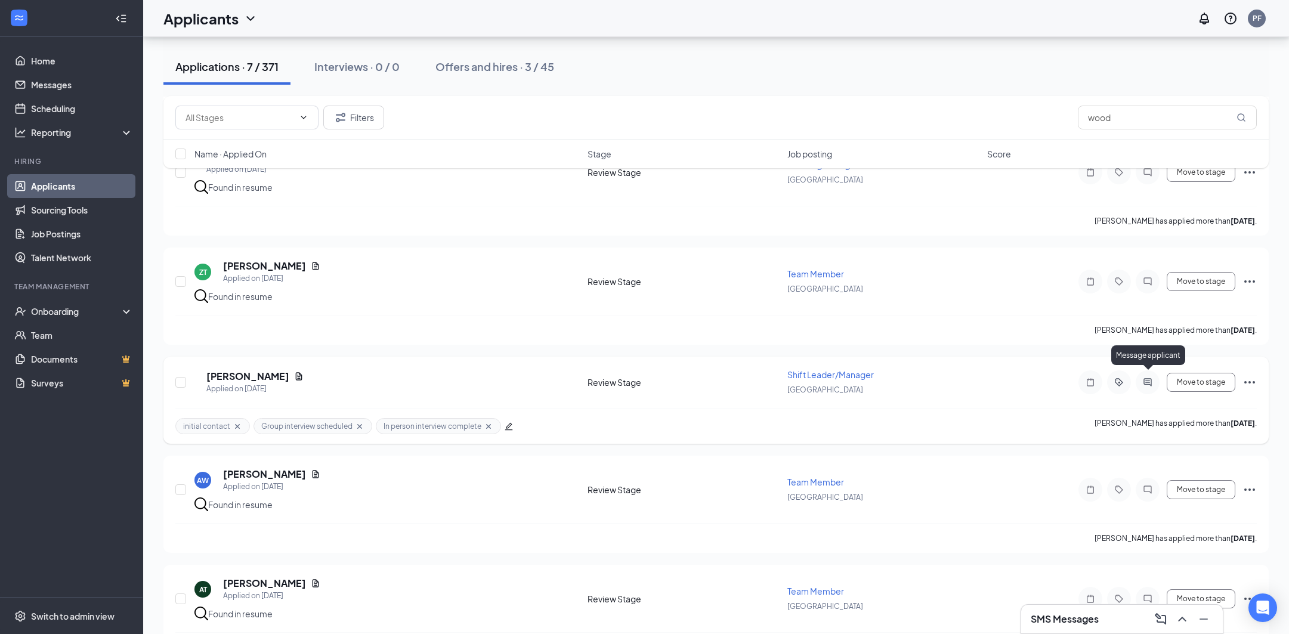
click at [1147, 377] on icon "ActiveChat" at bounding box center [1147, 382] width 14 height 10
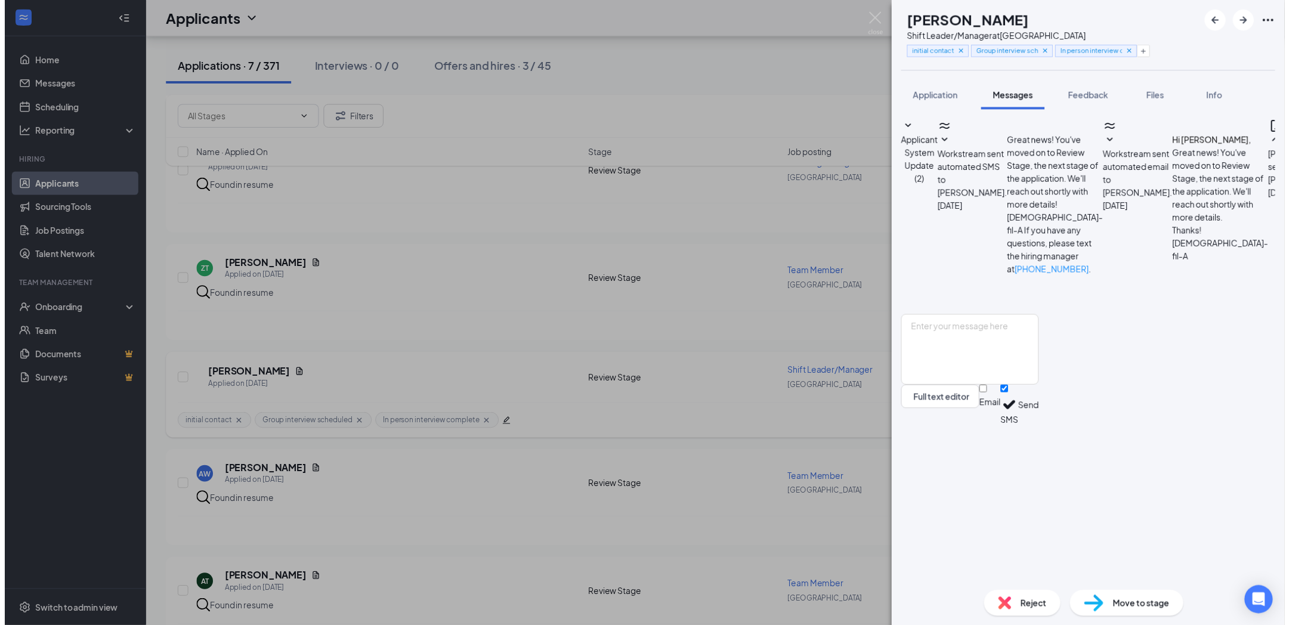
scroll to position [380, 0]
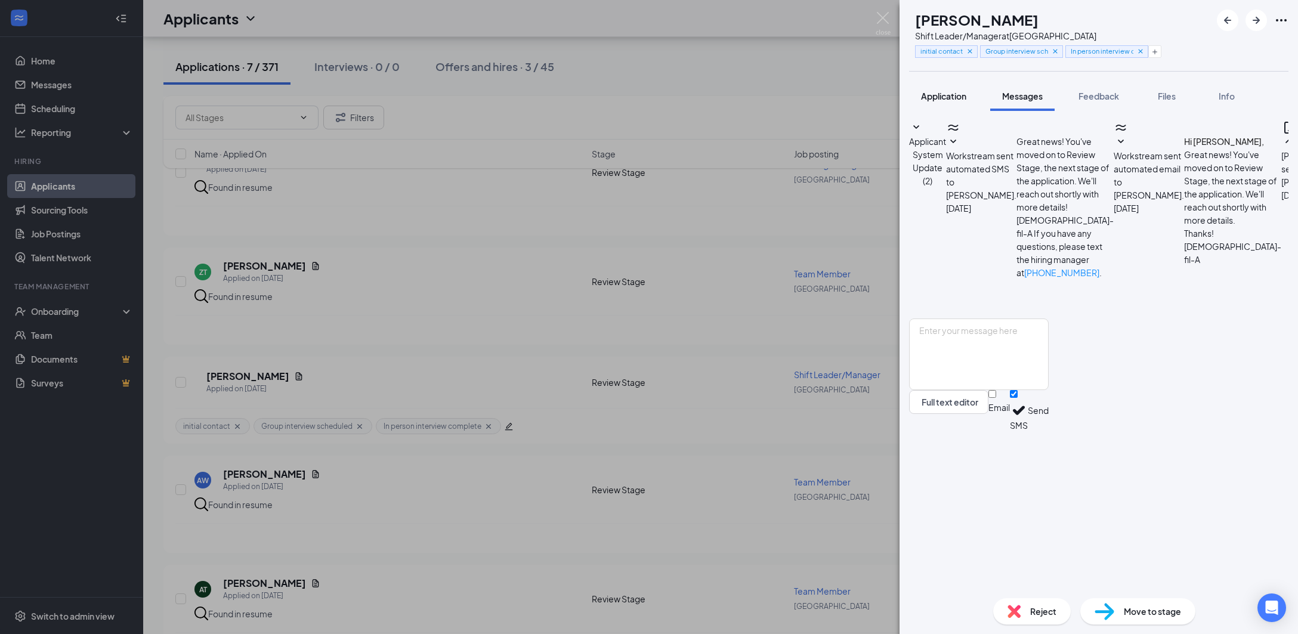
click at [953, 103] on button "Application" at bounding box center [943, 96] width 69 height 30
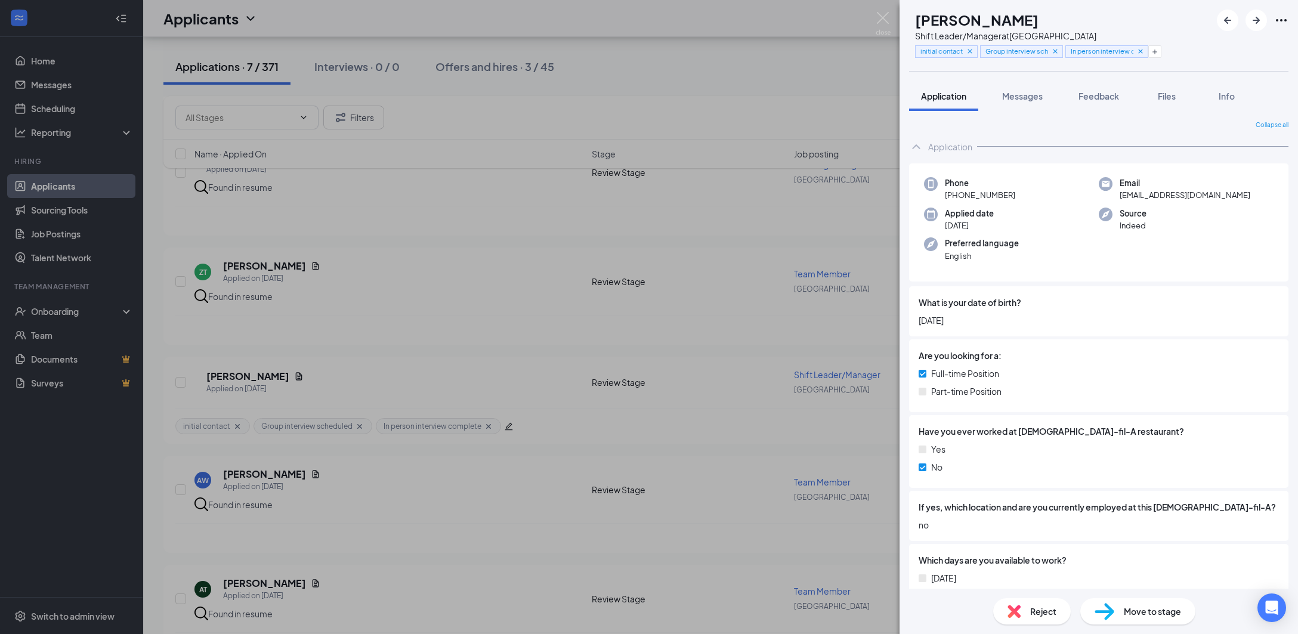
click at [817, 81] on div "SW [PERSON_NAME] Shift Leader/Manager at [GEOGRAPHIC_DATA] initial contact Grou…" at bounding box center [649, 317] width 1298 height 634
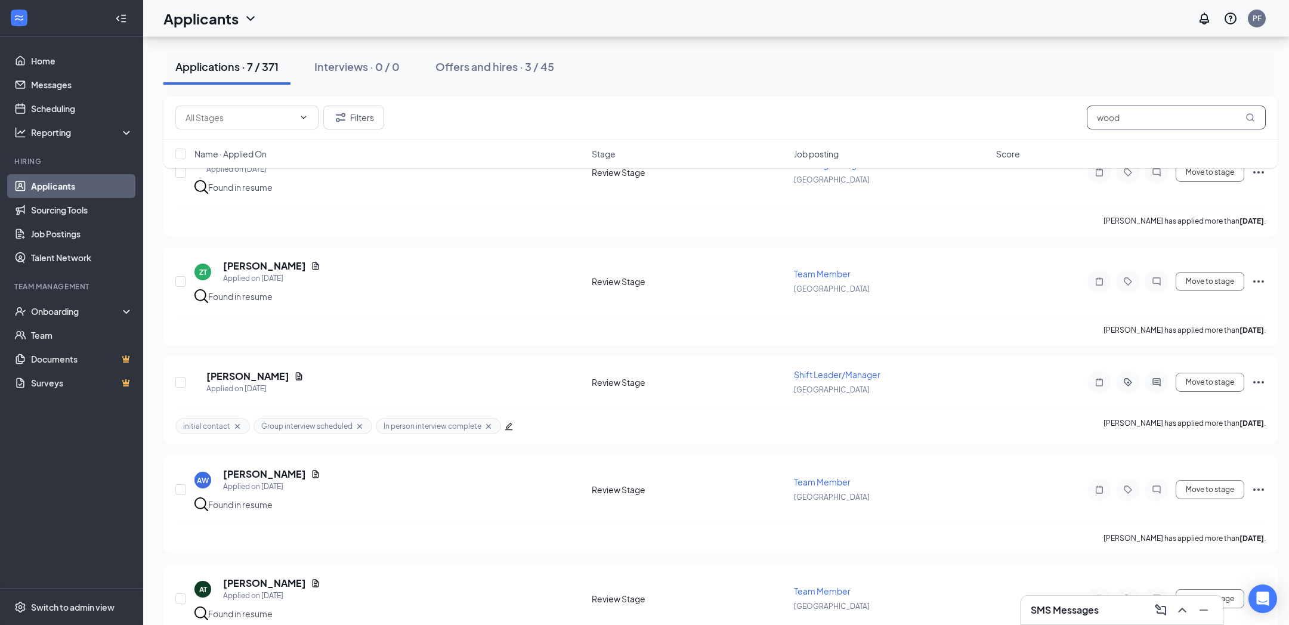
click at [1149, 117] on input "wood" at bounding box center [1176, 118] width 179 height 24
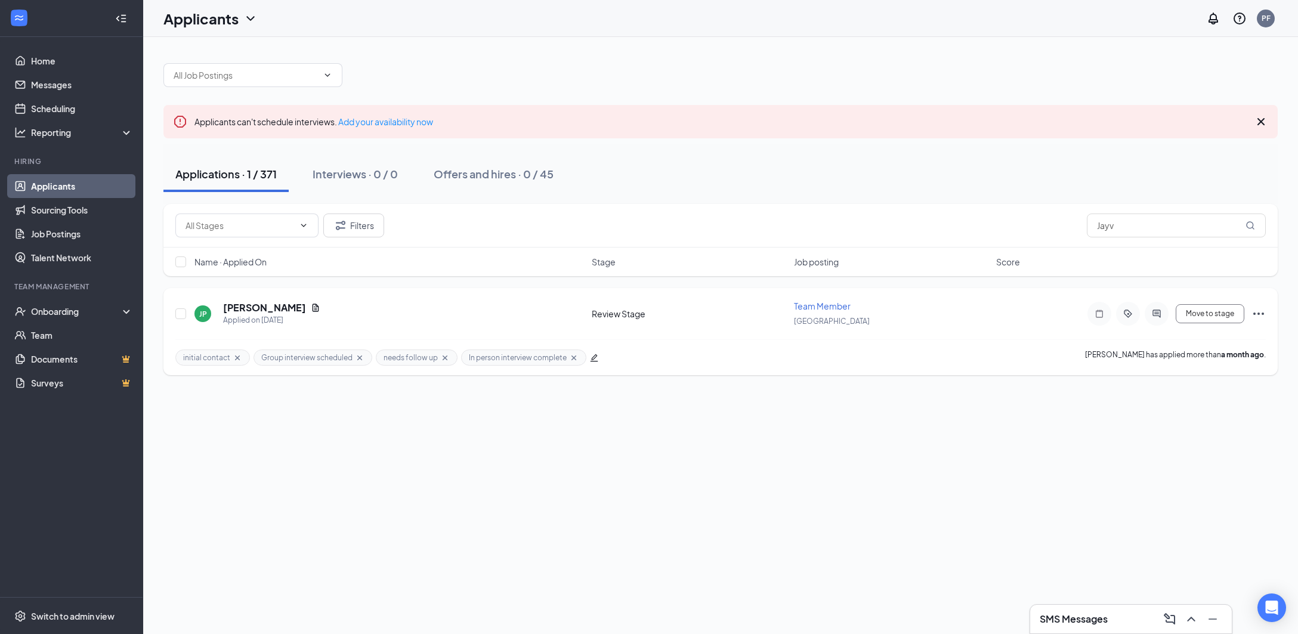
click at [1154, 308] on div at bounding box center [1156, 314] width 24 height 24
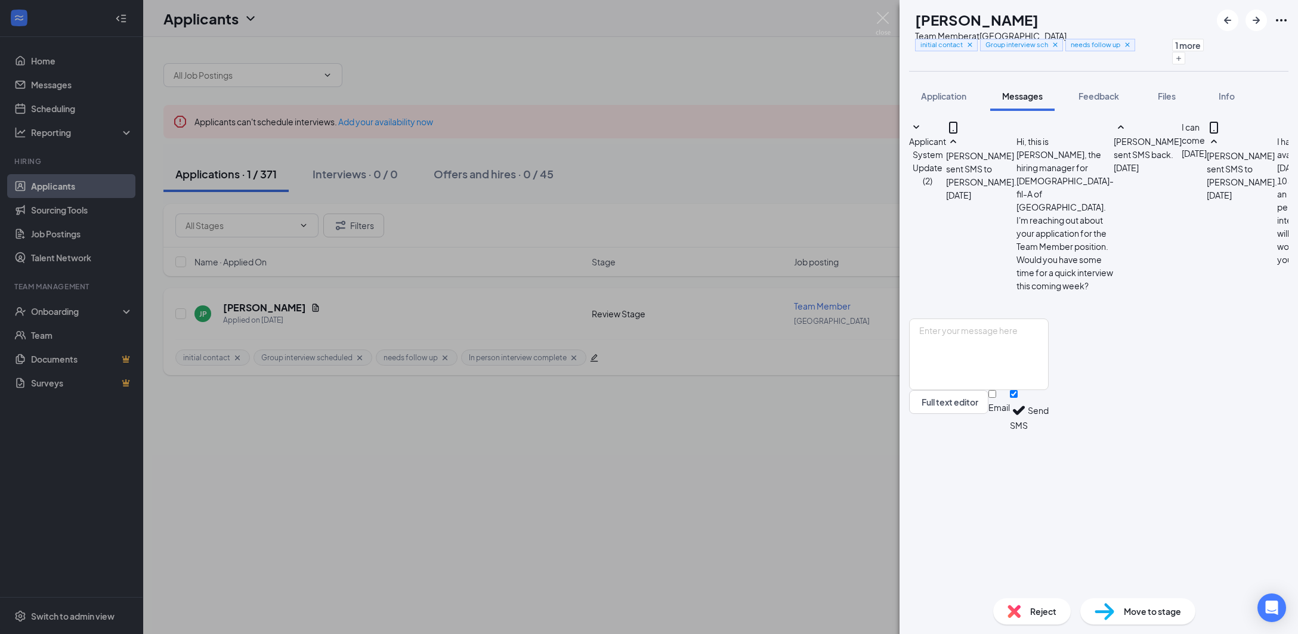
scroll to position [229, 0]
click at [939, 93] on span "Application" at bounding box center [943, 96] width 45 height 11
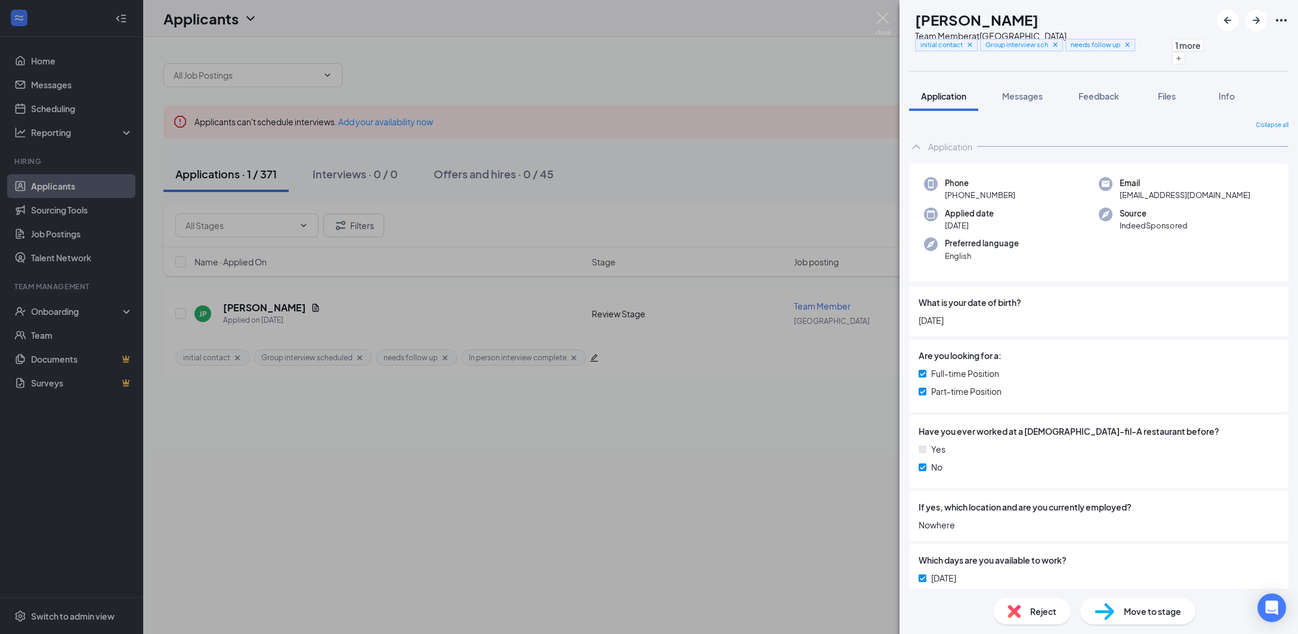
click at [806, 488] on div "[PERSON_NAME] Team Member at [GEOGRAPHIC_DATA] initial contact Group interview …" at bounding box center [649, 317] width 1298 height 634
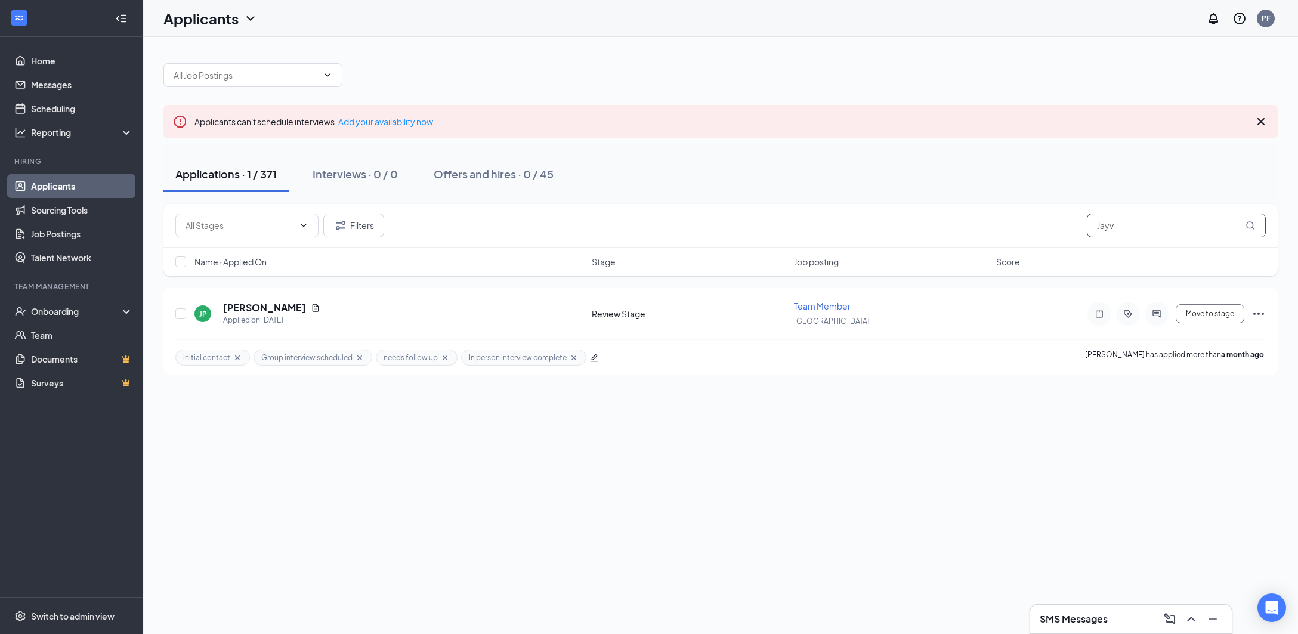
drag, startPoint x: 1178, startPoint y: 210, endPoint x: 1164, endPoint y: 224, distance: 19.8
click at [1178, 211] on div "Filters Jayv" at bounding box center [720, 226] width 1114 height 44
click at [1164, 224] on input "Jayv" at bounding box center [1176, 225] width 179 height 24
click at [1160, 317] on icon "ActiveChat" at bounding box center [1156, 313] width 8 height 8
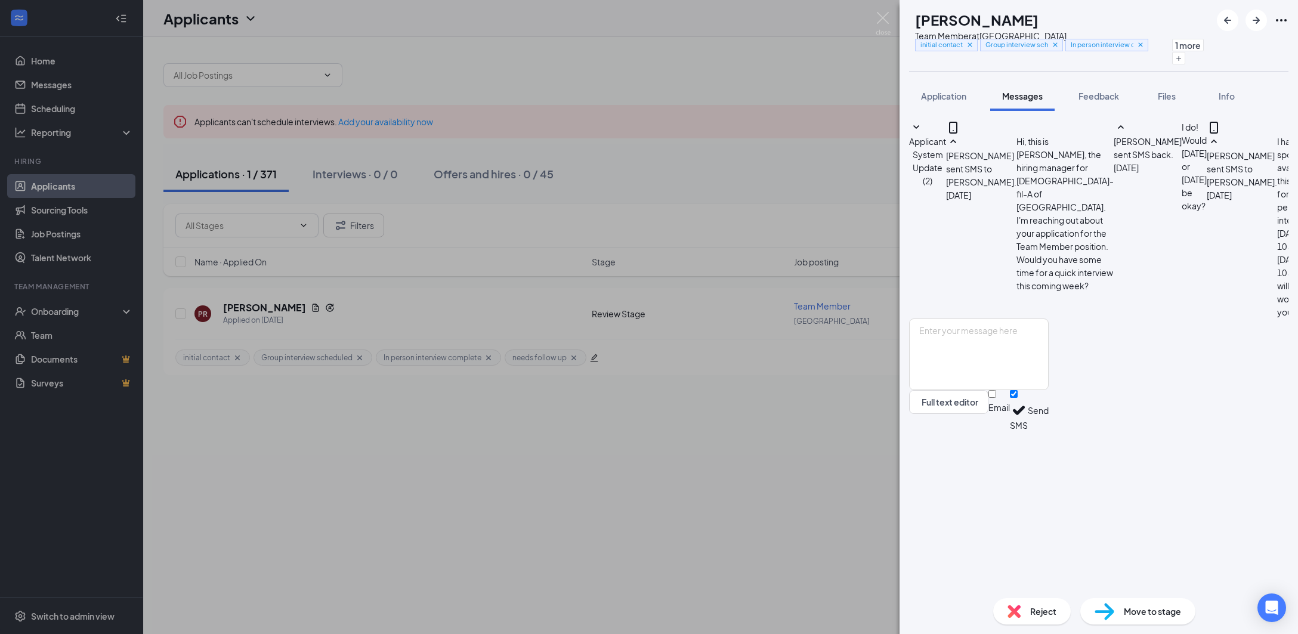
scroll to position [332, 0]
click at [942, 105] on button "Application" at bounding box center [943, 96] width 69 height 30
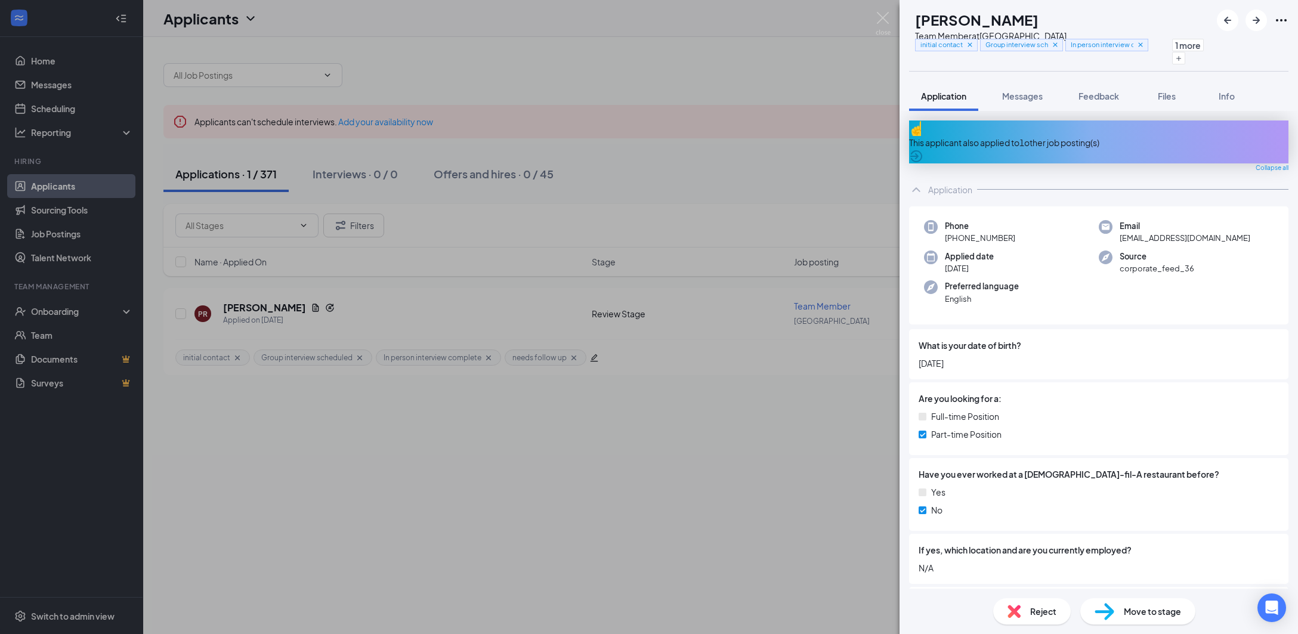
click at [785, 98] on div "[PERSON_NAME] Roadley Team Member at [GEOGRAPHIC_DATA] initial contact Group in…" at bounding box center [649, 317] width 1298 height 634
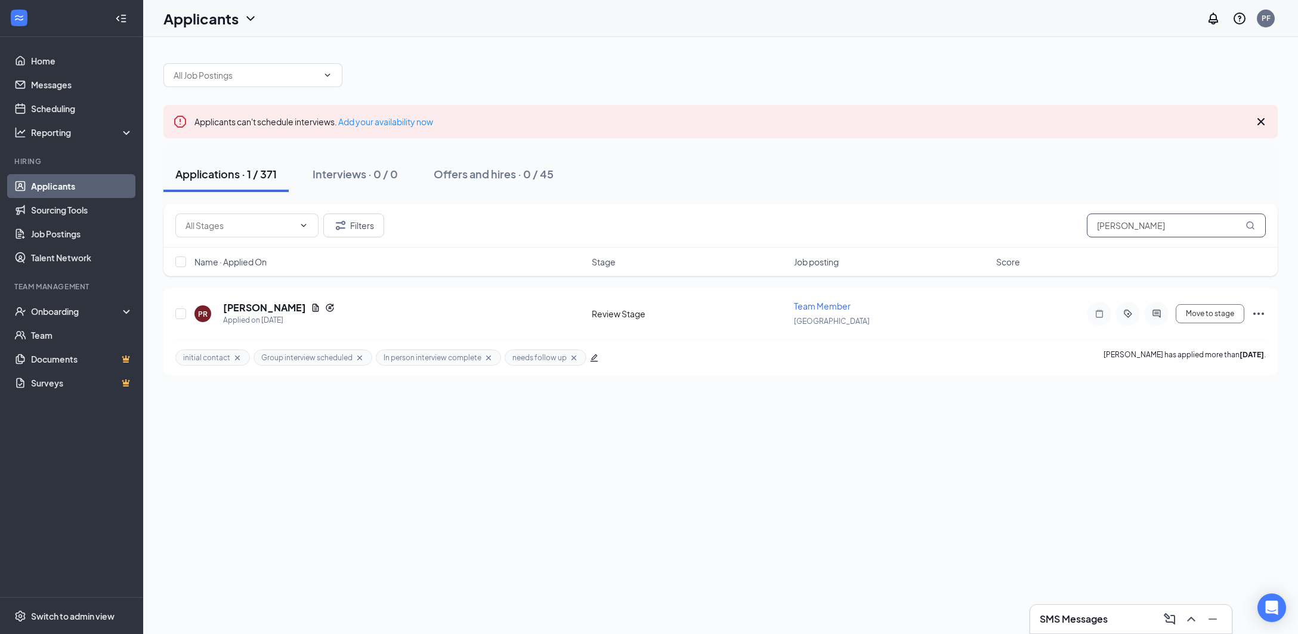
click at [1157, 224] on input "[PERSON_NAME]" at bounding box center [1176, 225] width 179 height 24
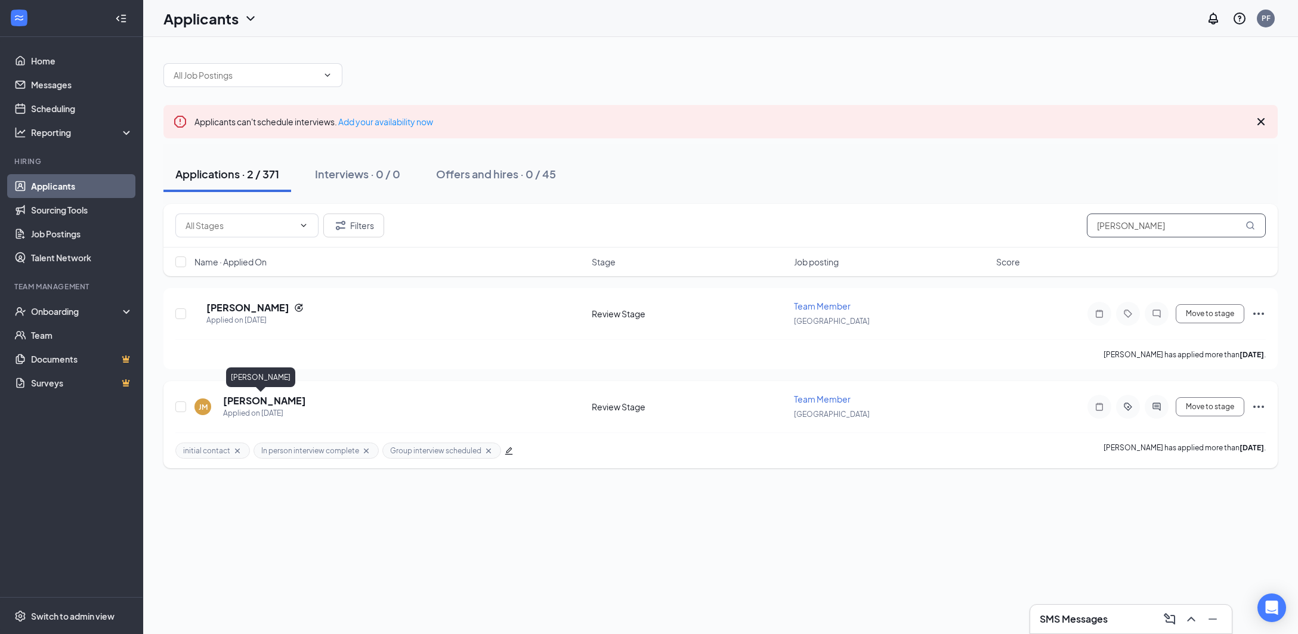
type input "[PERSON_NAME]"
click at [256, 404] on h5 "[PERSON_NAME]" at bounding box center [264, 400] width 83 height 13
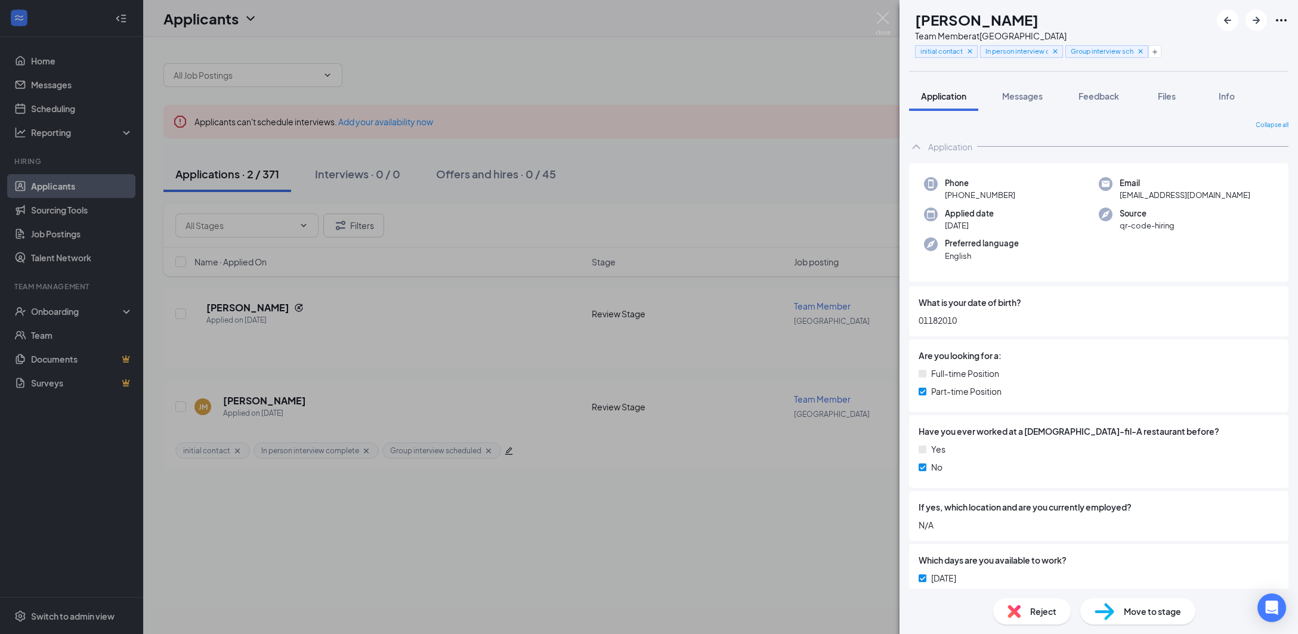
click at [648, 508] on div "[PERSON_NAME] Team Member at [GEOGRAPHIC_DATA] initial contact In person interv…" at bounding box center [649, 317] width 1298 height 634
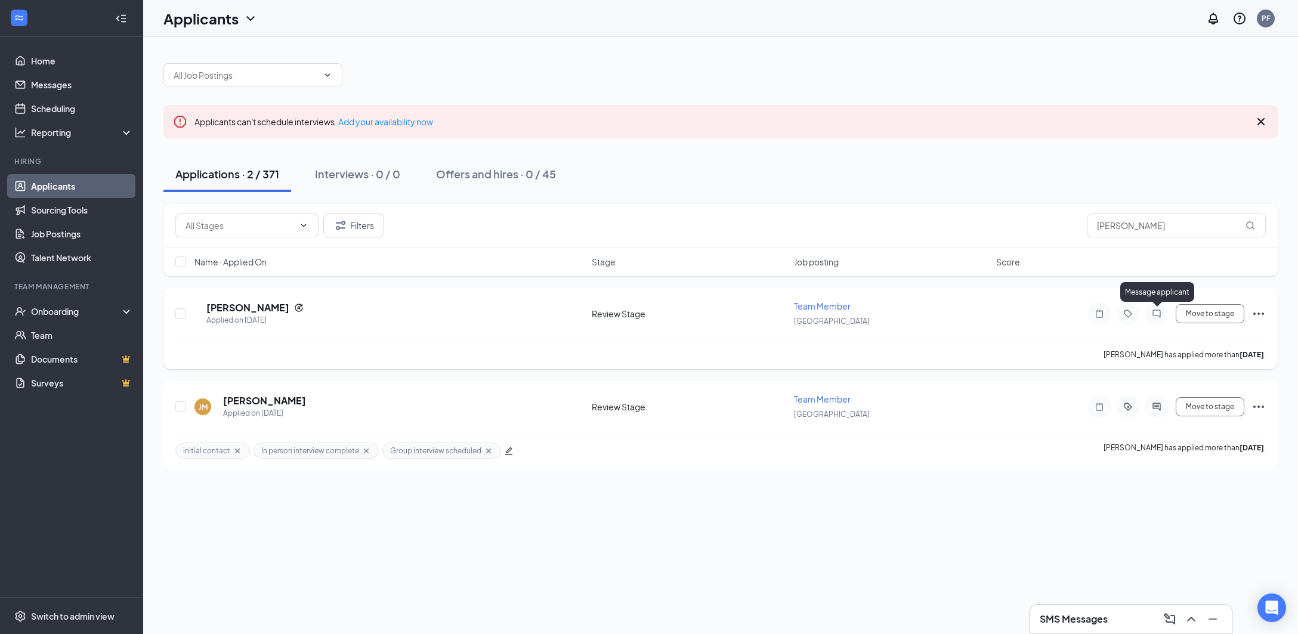
click at [1156, 314] on icon "ChatInactive" at bounding box center [1156, 314] width 14 height 10
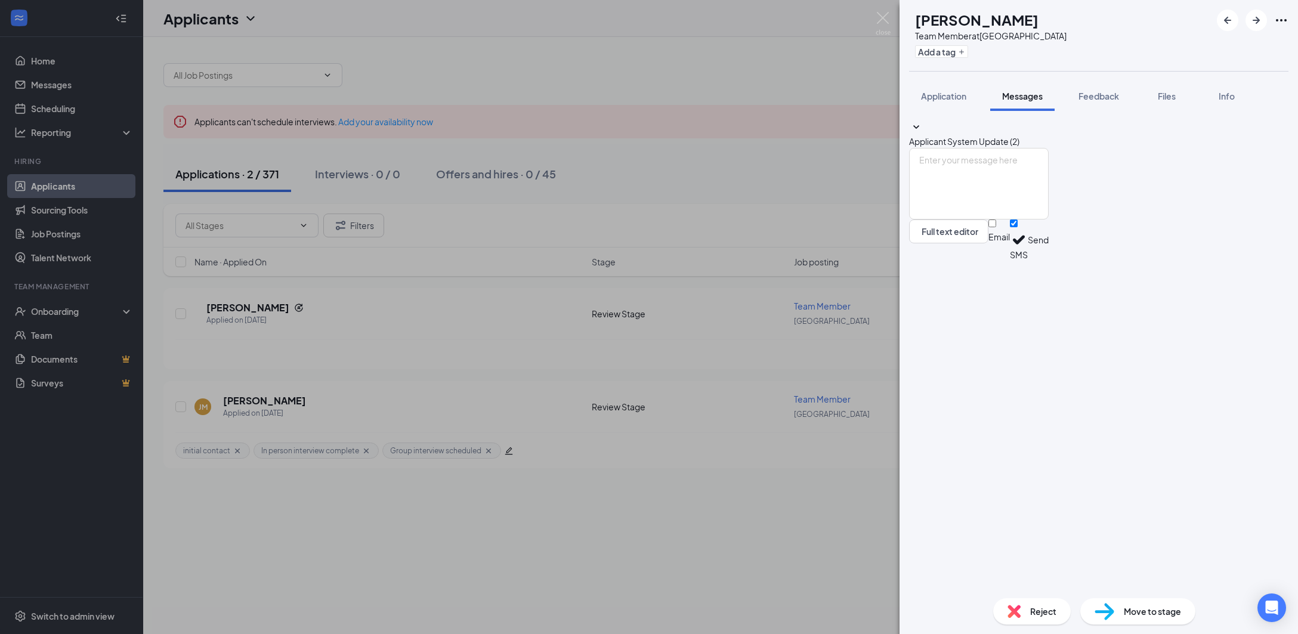
click at [727, 515] on div "[PERSON_NAME] Team Member at [GEOGRAPHIC_DATA] Add a tag Application Messages F…" at bounding box center [649, 317] width 1298 height 634
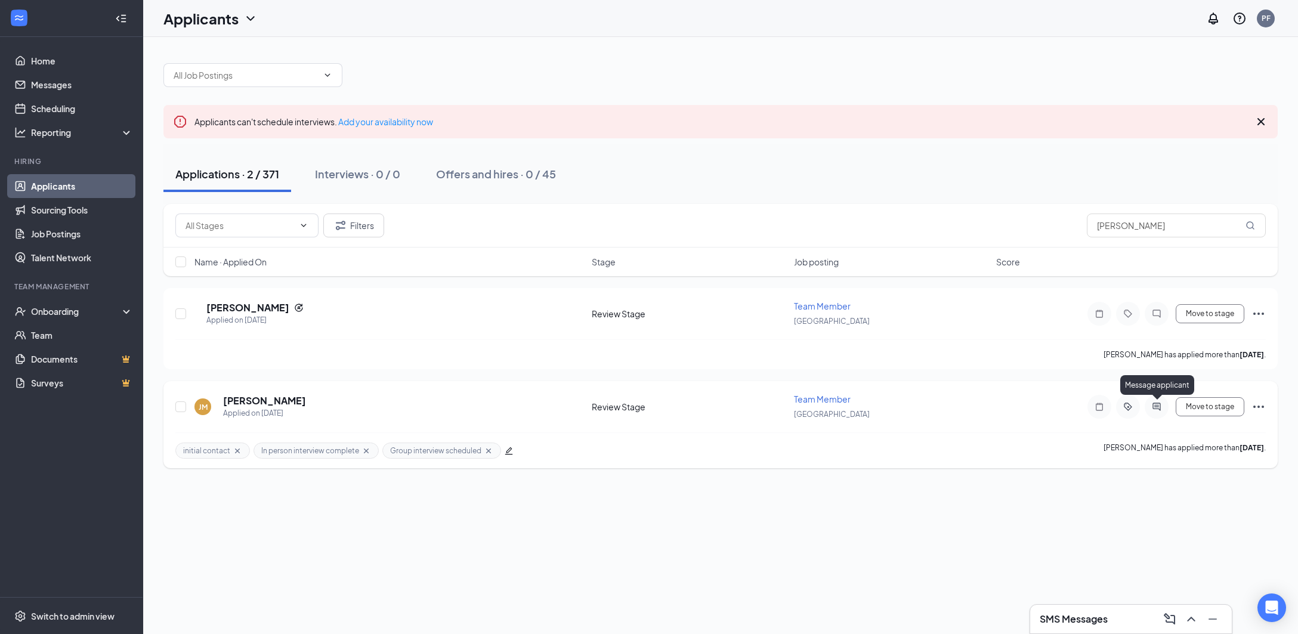
click at [1153, 402] on icon "ActiveChat" at bounding box center [1156, 407] width 14 height 10
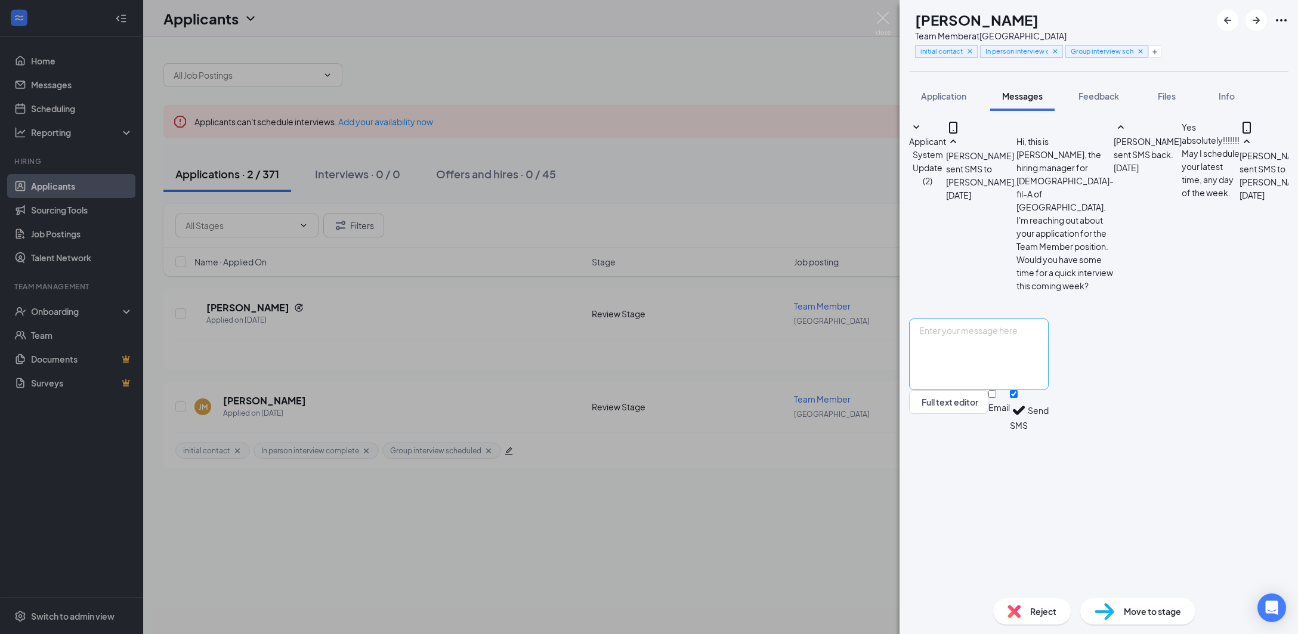
scroll to position [384, 0]
click at [1030, 390] on textarea at bounding box center [979, 354] width 140 height 72
type textarea "Good question [PERSON_NAME], as summer rolls around our dayshifts pick up in vo…"
click at [1048, 431] on button "Send" at bounding box center [1037, 410] width 21 height 41
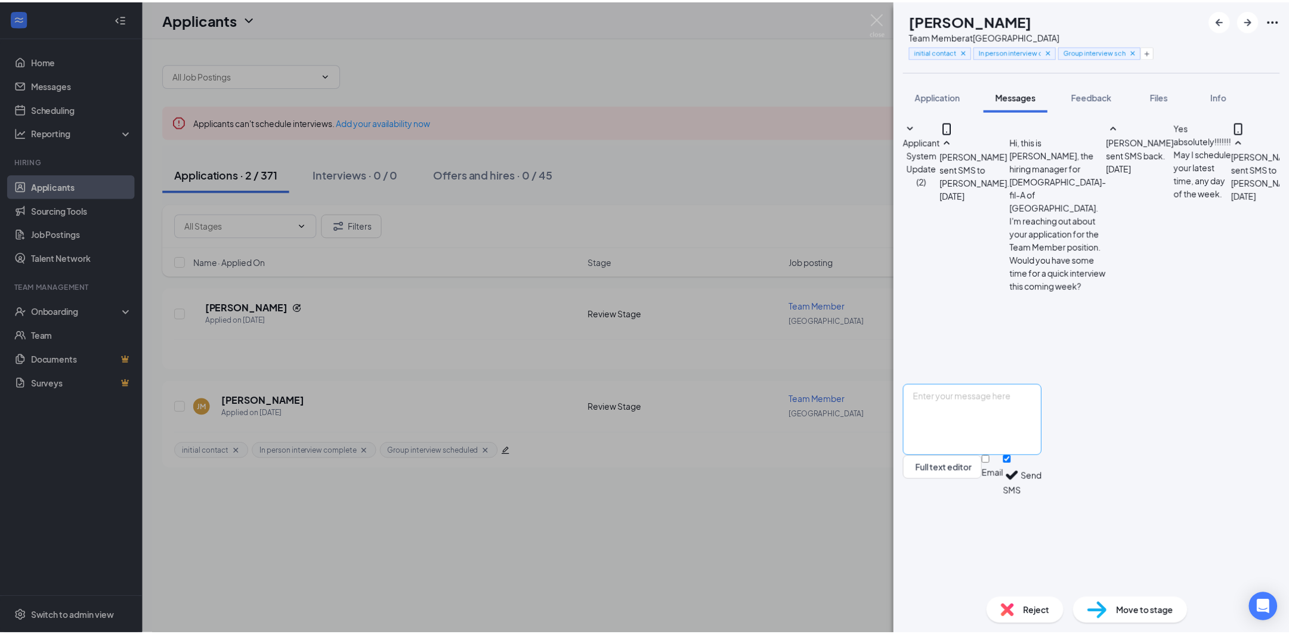
scroll to position [526, 0]
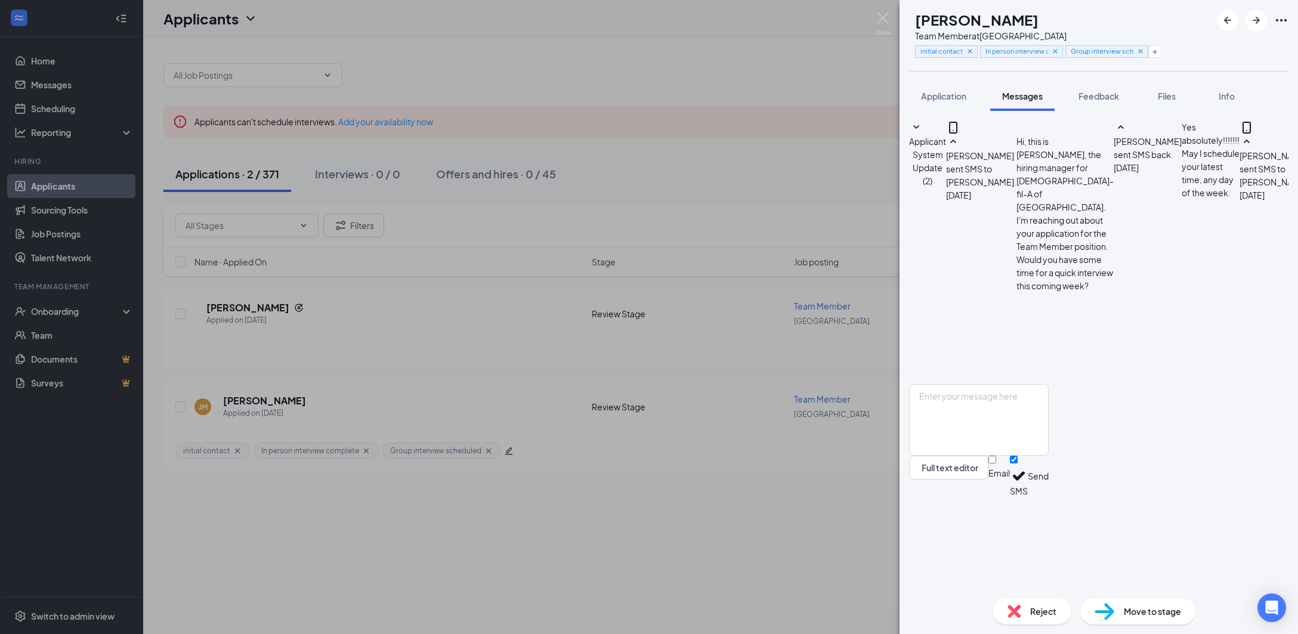
drag, startPoint x: 1038, startPoint y: 444, endPoint x: 1212, endPoint y: 399, distance: 179.9
copy span "I will reach out [DATE] for a short call with a few questions I have for you, w…"
click at [772, 170] on div "[PERSON_NAME] Team Member at [GEOGRAPHIC_DATA] initial contact In person interv…" at bounding box center [649, 317] width 1298 height 634
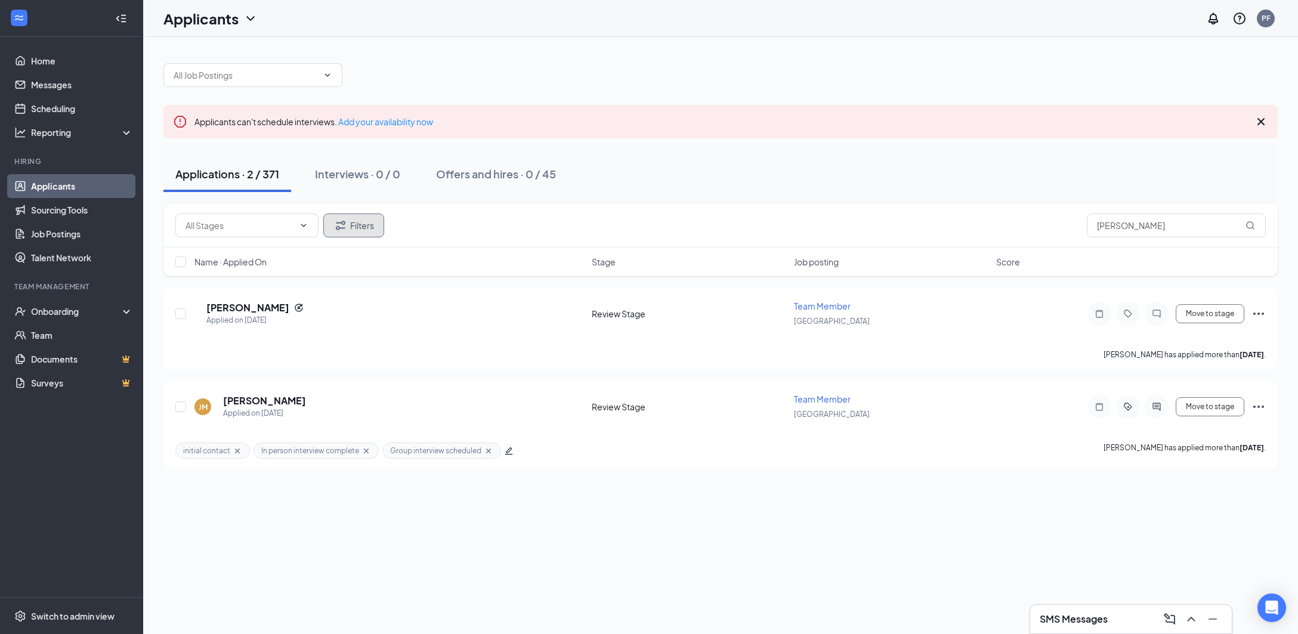
click at [334, 227] on icon "Filter" at bounding box center [340, 225] width 14 height 14
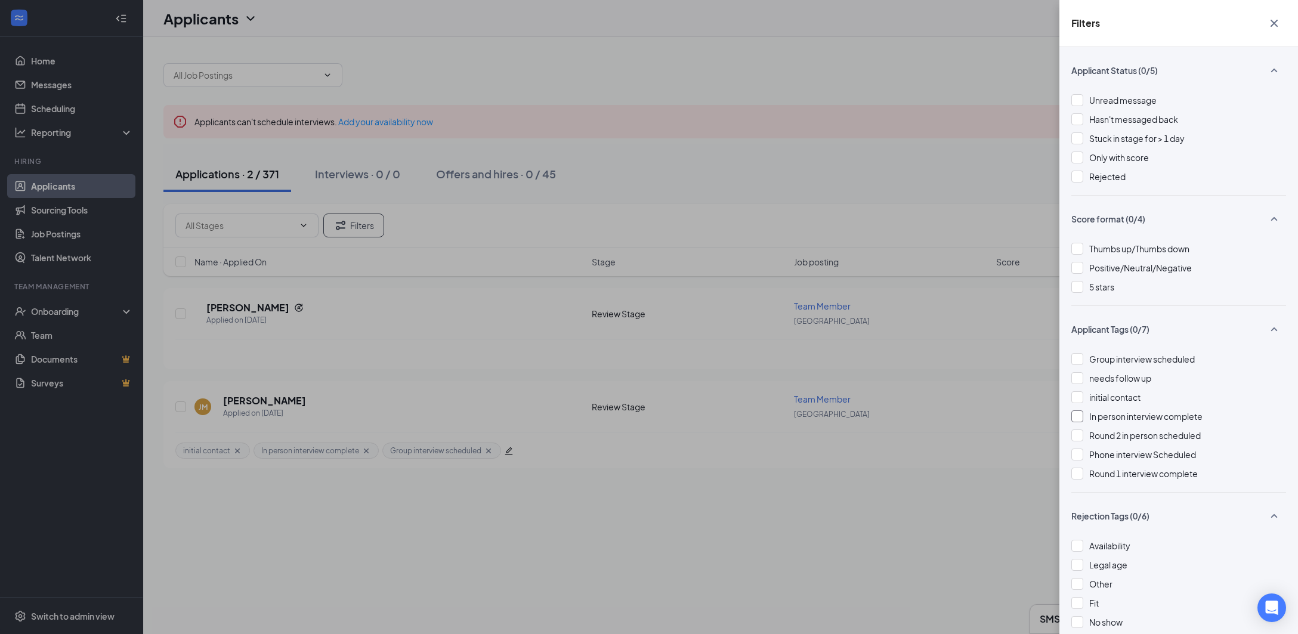
click at [1129, 413] on span "In person interview complete" at bounding box center [1145, 416] width 113 height 11
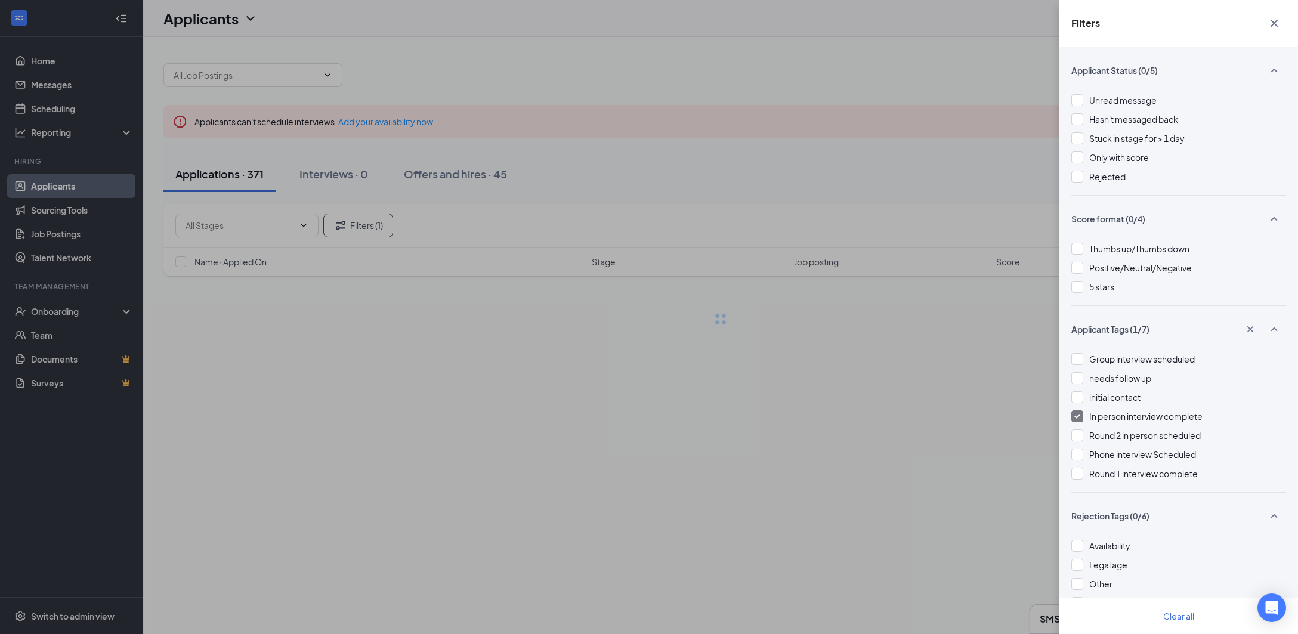
click at [872, 175] on div "Filters Applicant Status (0/5) Unread message Hasn't messaged back Stuck in sta…" at bounding box center [649, 317] width 1298 height 634
click at [1274, 15] on button "button" at bounding box center [1274, 23] width 24 height 23
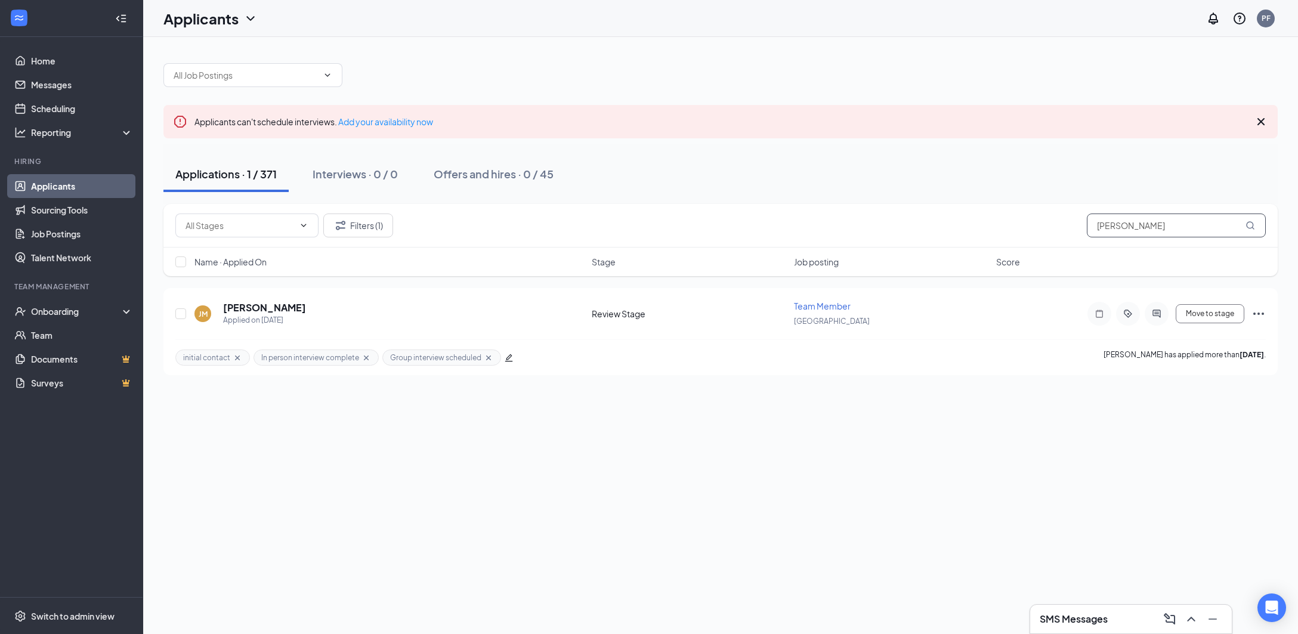
click at [1221, 230] on input "[PERSON_NAME]" at bounding box center [1176, 225] width 179 height 24
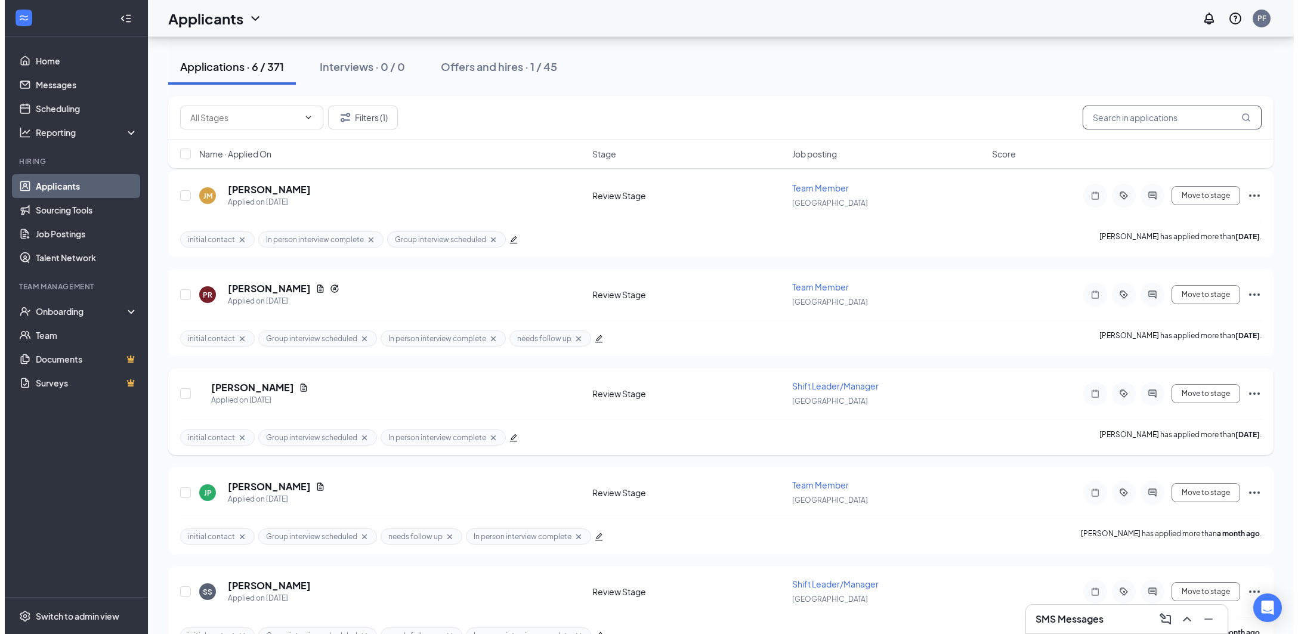
scroll to position [119, 0]
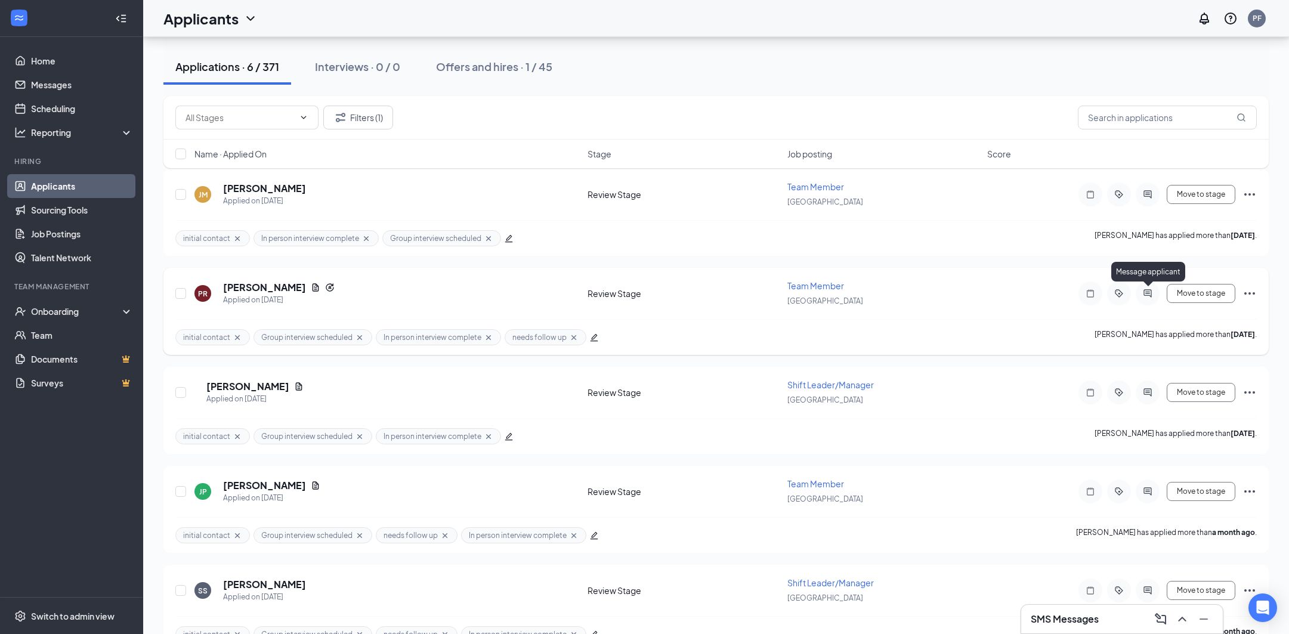
click at [1147, 292] on icon "ActiveChat" at bounding box center [1147, 293] width 8 height 8
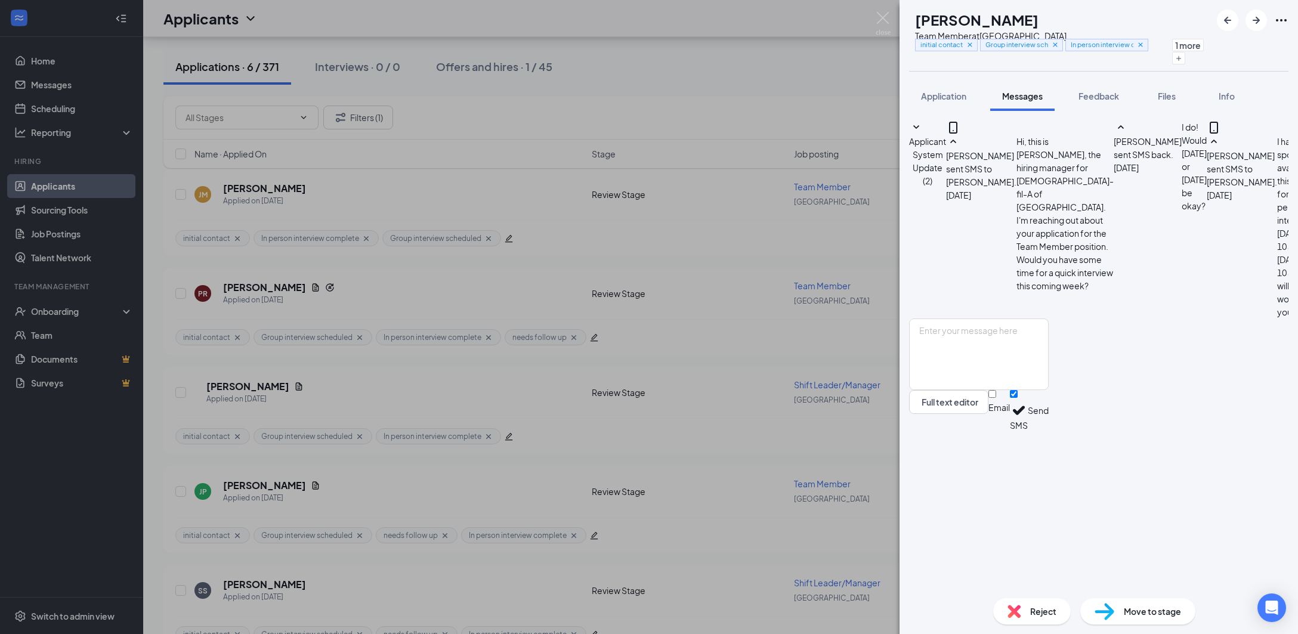
scroll to position [332, 0]
click at [1048, 390] on textarea at bounding box center [979, 354] width 140 height 72
click at [940, 390] on textarea "Part time can be 2-5 shifts a week, typically under 25 hours for the week" at bounding box center [979, 354] width 140 height 72
paste textarea "I will reach out [DATE] for a short call with a few questions I have for you, w…"
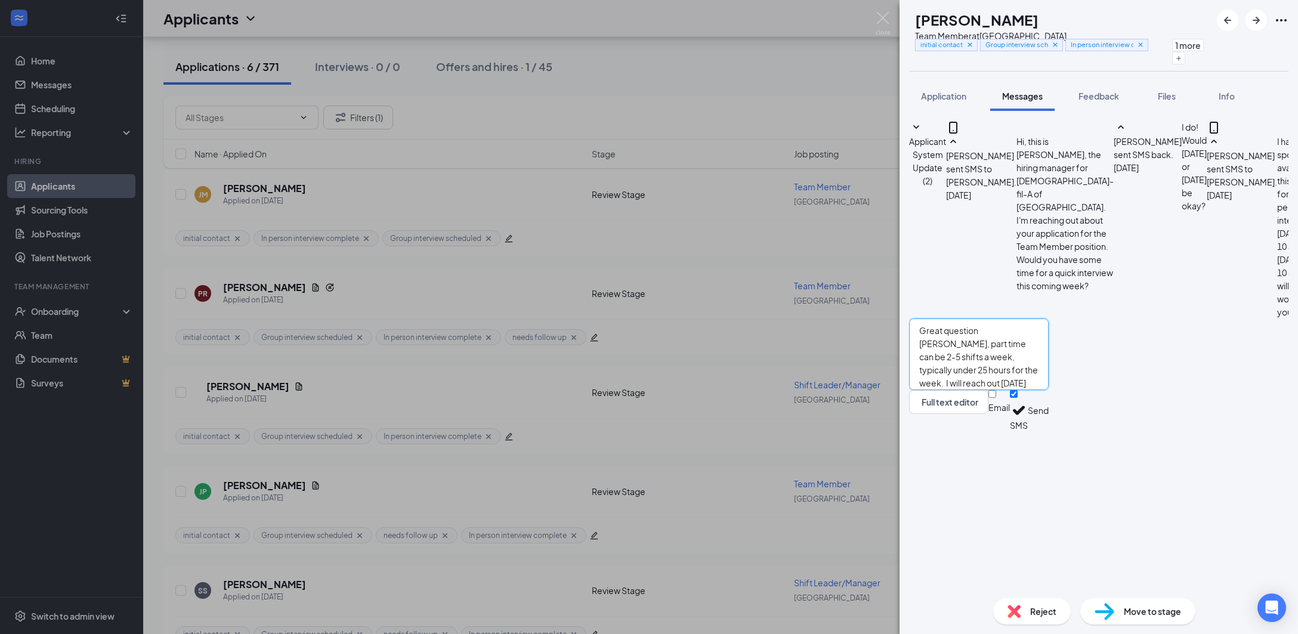
type textarea "Great question [PERSON_NAME], part time can be 2-5 shifts a week, typically und…"
click at [1048, 431] on button "Send" at bounding box center [1037, 410] width 21 height 41
click at [863, 430] on div "[PERSON_NAME] Roadley Team Member at [GEOGRAPHIC_DATA] initial contact Group in…" at bounding box center [649, 317] width 1298 height 634
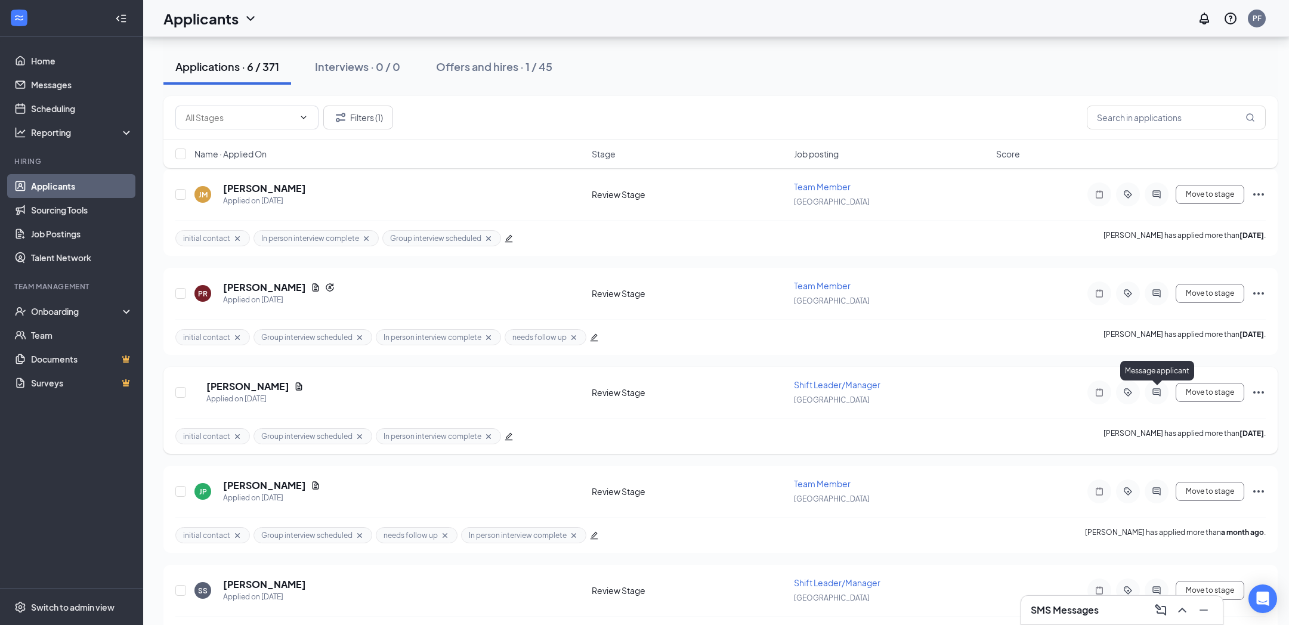
click at [1149, 389] on icon "ActiveChat" at bounding box center [1156, 393] width 14 height 10
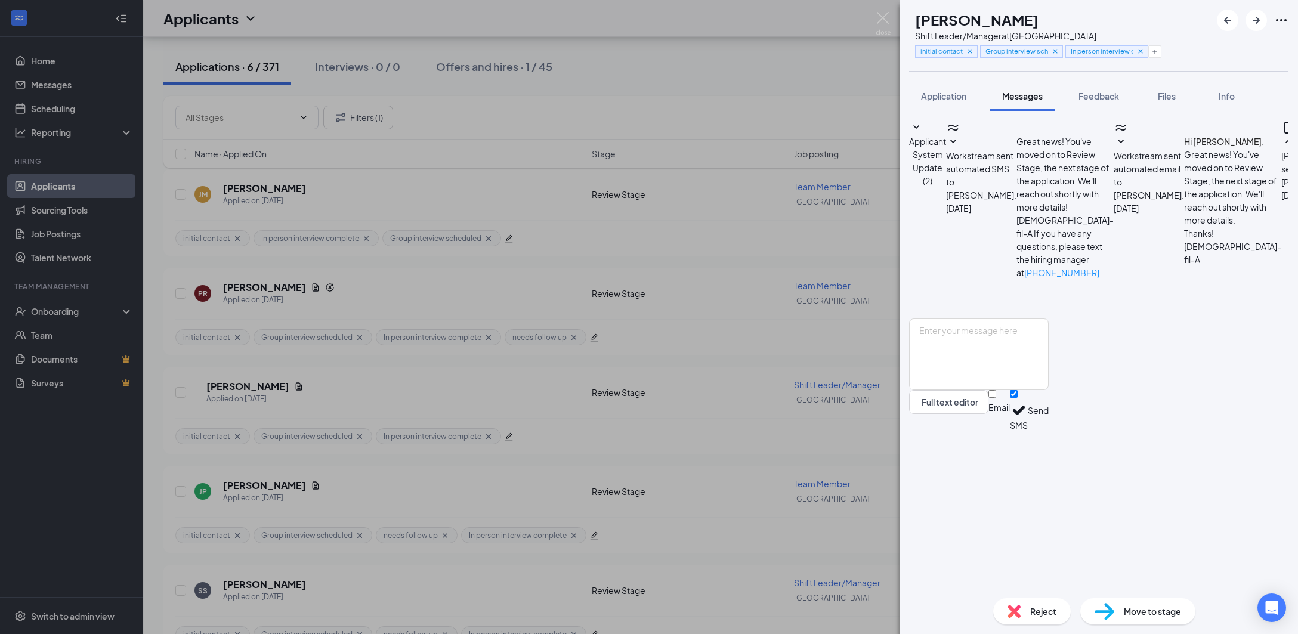
scroll to position [380, 0]
click at [1048, 390] on textarea at bounding box center [979, 354] width 140 height 72
paste textarea "I will reach out [DATE] for a short call with a few questions I have for you, w…"
type textarea "Thank you [PERSON_NAME]! I will reach out [DATE] for a short call with a few qu…"
click at [1048, 431] on button "Send" at bounding box center [1037, 410] width 21 height 41
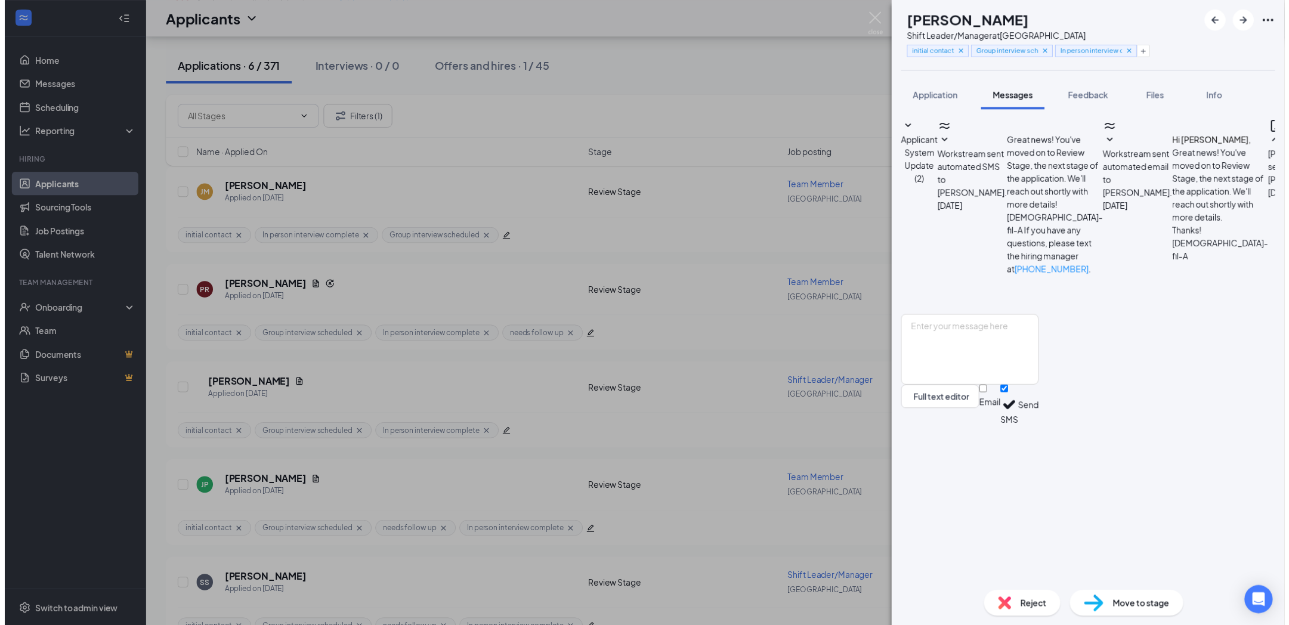
scroll to position [483, 0]
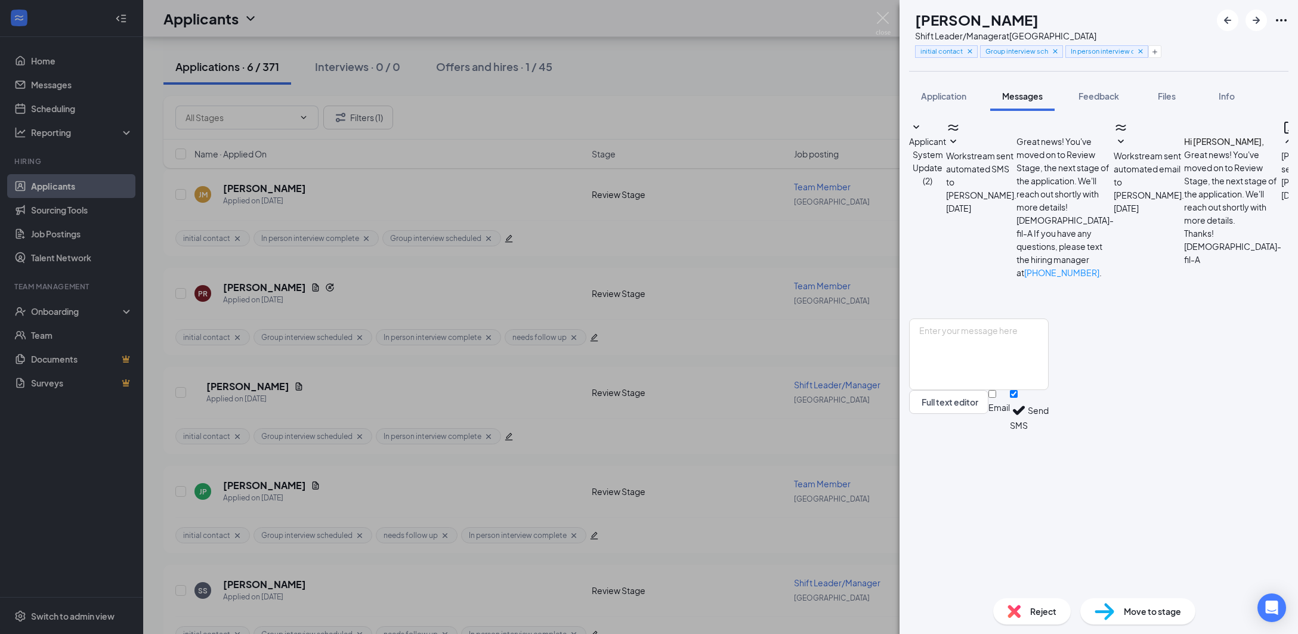
click at [853, 448] on div "SW [PERSON_NAME] Shift Leader/Manager at [GEOGRAPHIC_DATA] initial contact Grou…" at bounding box center [649, 317] width 1298 height 634
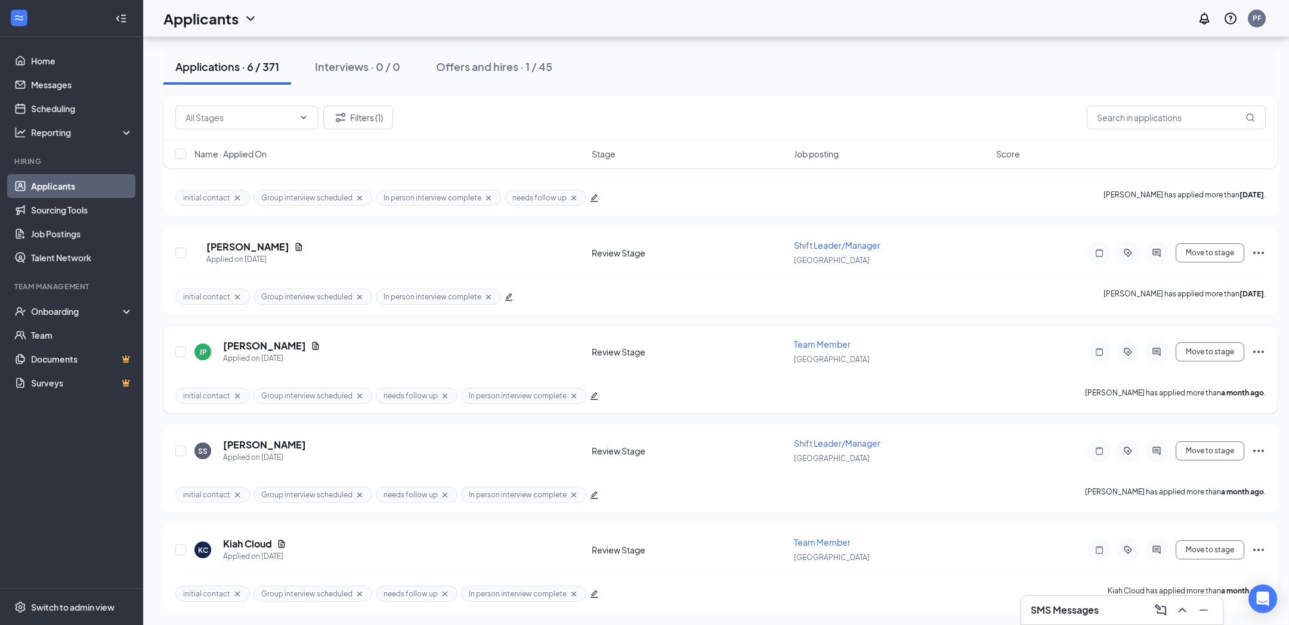
scroll to position [259, 0]
click at [1150, 351] on icon "ActiveChat" at bounding box center [1156, 351] width 14 height 10
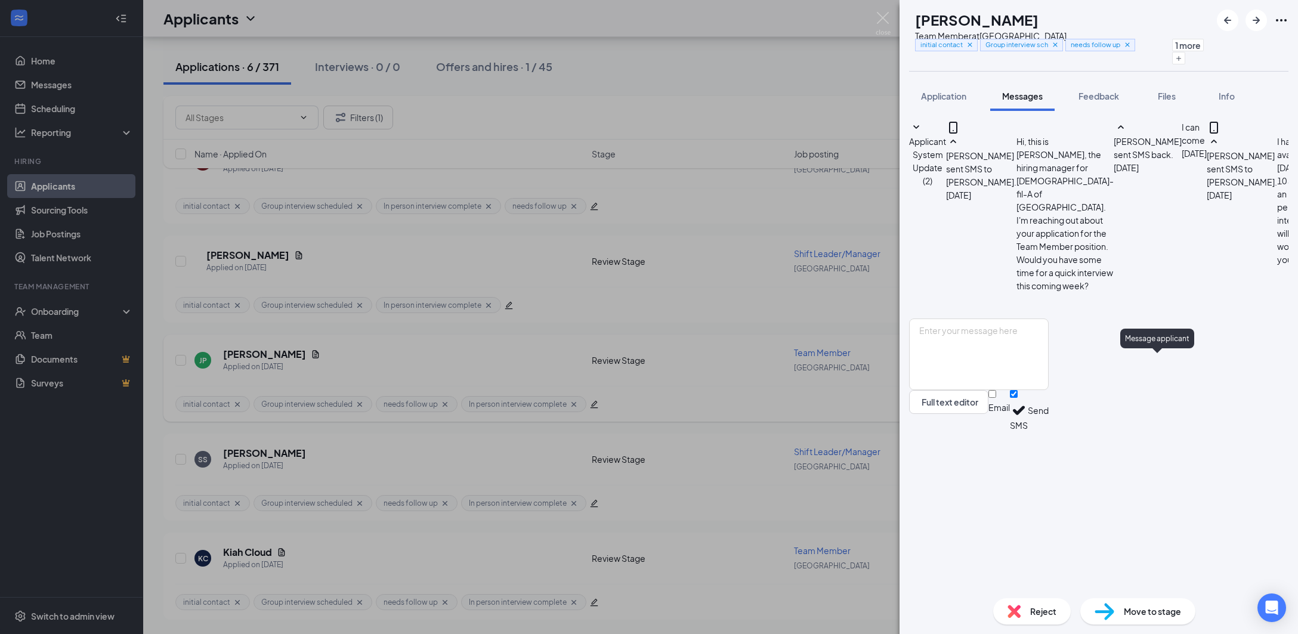
scroll to position [229, 0]
click at [1048, 390] on textarea at bounding box center [979, 354] width 140 height 72
type textarea "G"
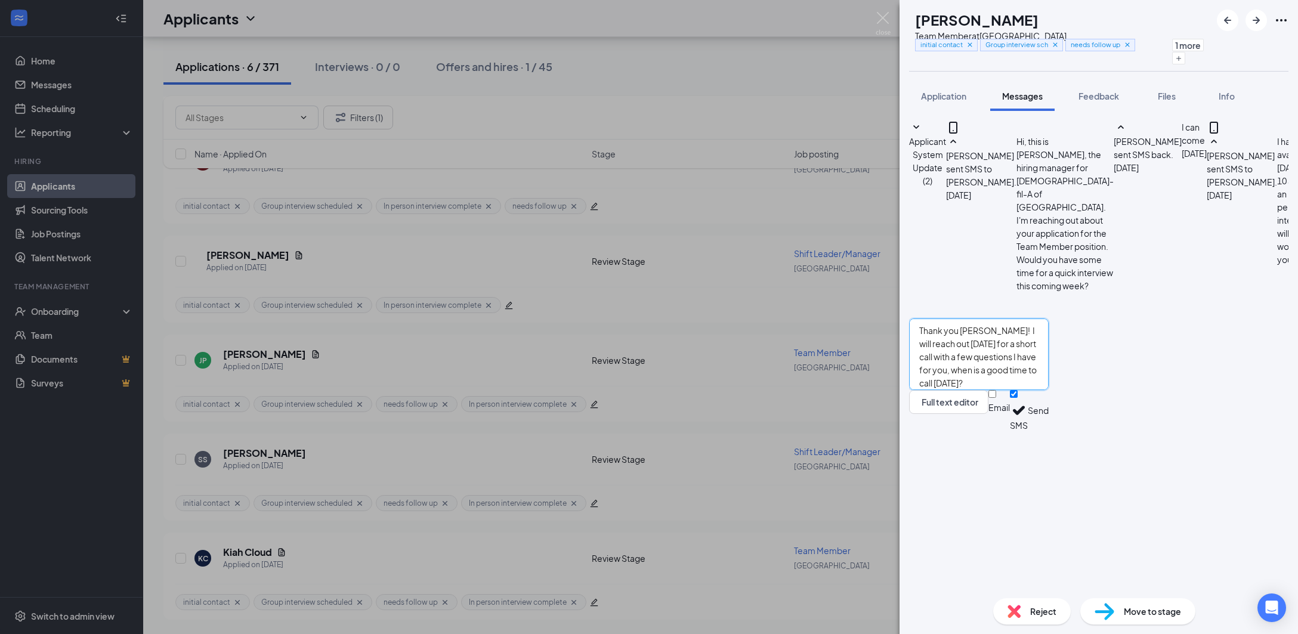
type textarea "Thank you [PERSON_NAME]! I will reach out [DATE] for a short call with a few qu…"
click at [1048, 431] on button "Send" at bounding box center [1037, 410] width 21 height 41
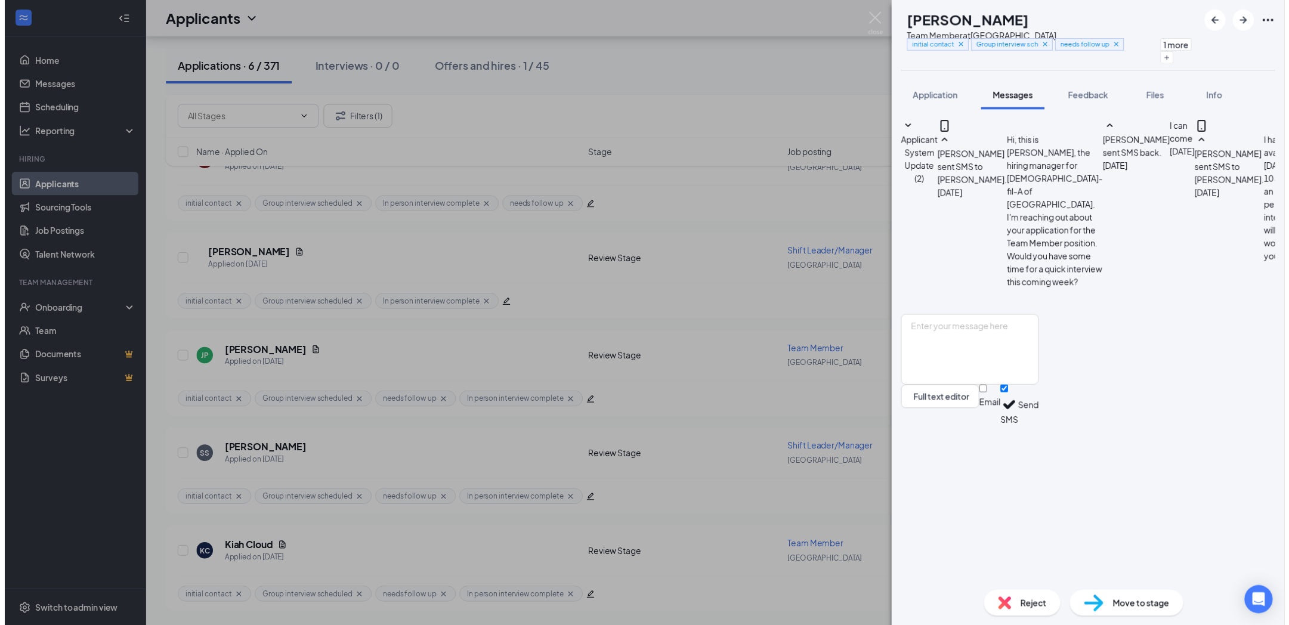
scroll to position [332, 0]
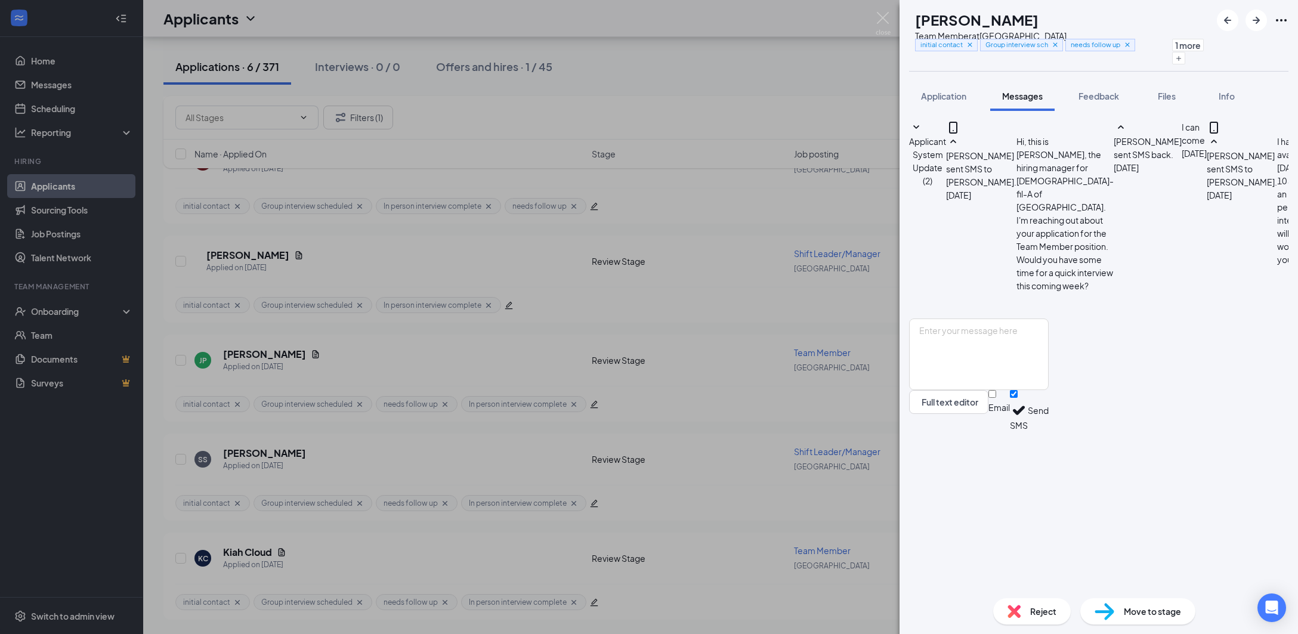
click at [852, 503] on div "[PERSON_NAME] Team Member at [GEOGRAPHIC_DATA] initial contact Group interview …" at bounding box center [649, 317] width 1298 height 634
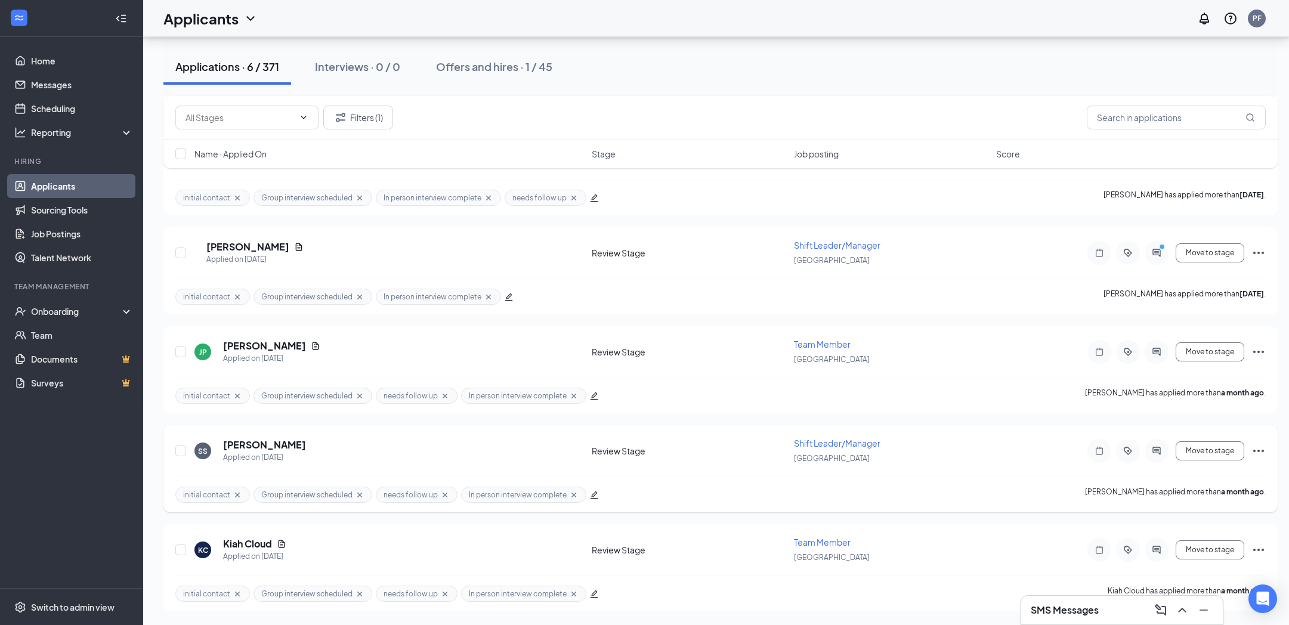
scroll to position [259, 0]
click at [1154, 447] on icon "ActiveChat" at bounding box center [1156, 450] width 14 height 10
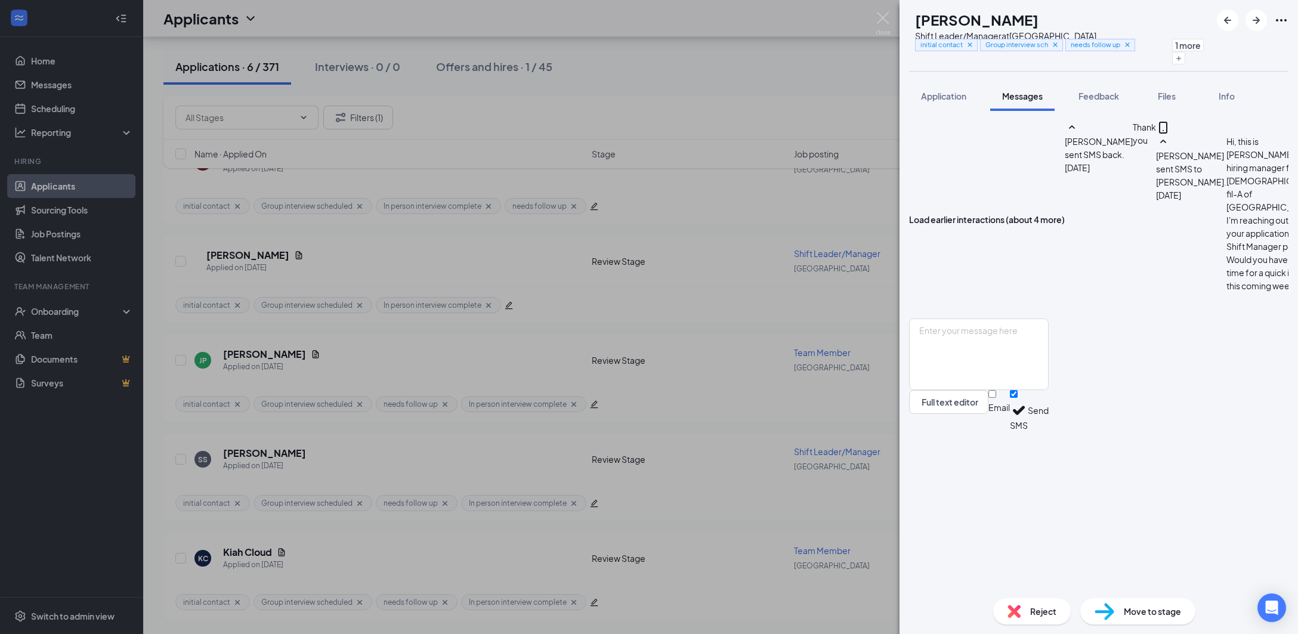
scroll to position [503, 0]
click at [1003, 390] on textarea at bounding box center [979, 354] width 140 height 72
type textarea "[PERSON_NAME], the hourly rate for a Shift lead is $18. I will reach out [DATE]…"
click at [1048, 431] on button "Send" at bounding box center [1037, 410] width 21 height 41
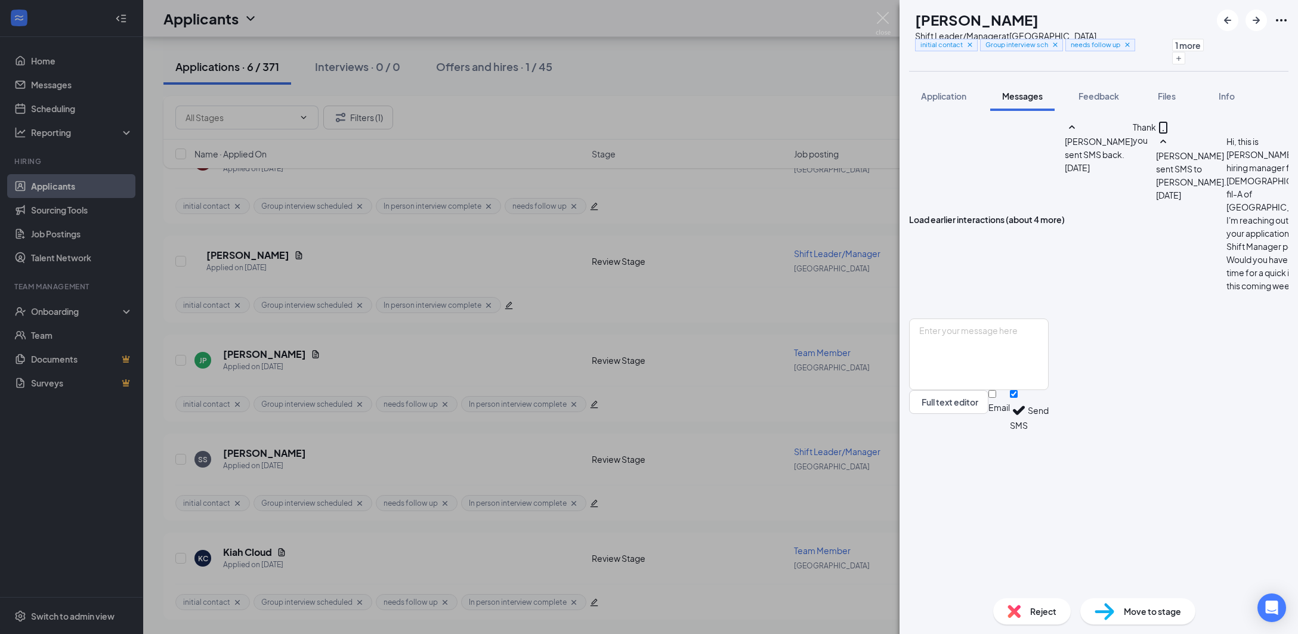
click at [778, 507] on div "SS [PERSON_NAME] Shift Leader/Manager at [GEOGRAPHIC_DATA] initial contact Grou…" at bounding box center [649, 317] width 1298 height 634
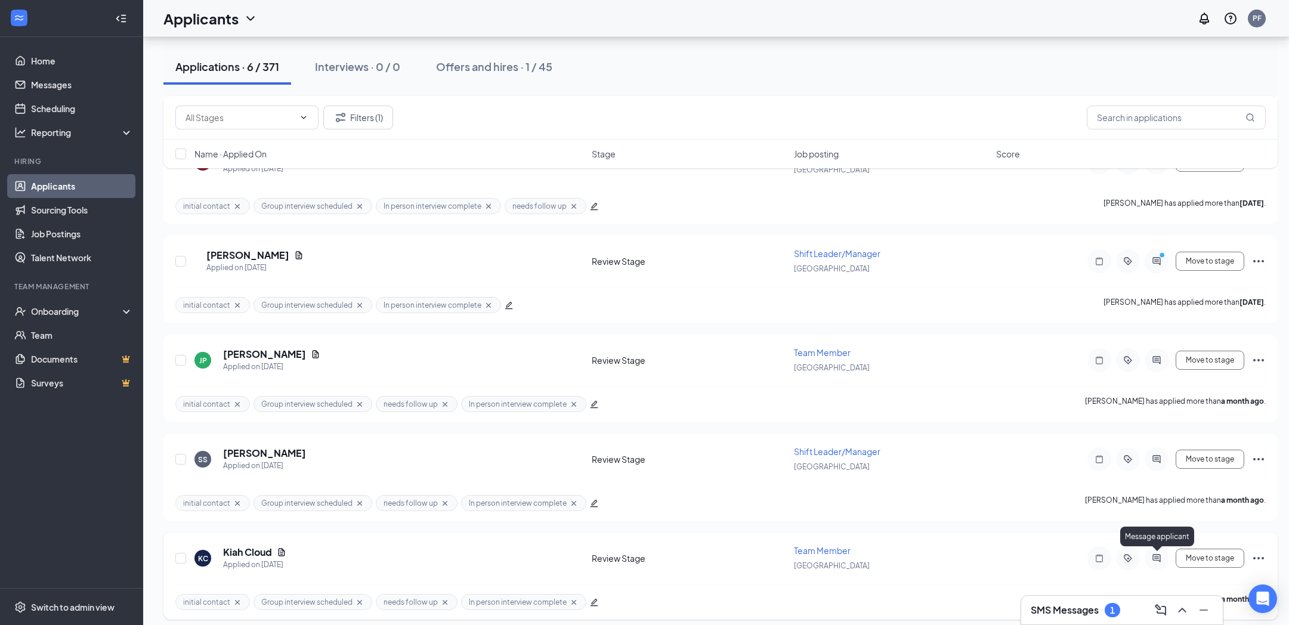
click at [1154, 555] on icon "ActiveChat" at bounding box center [1156, 558] width 14 height 10
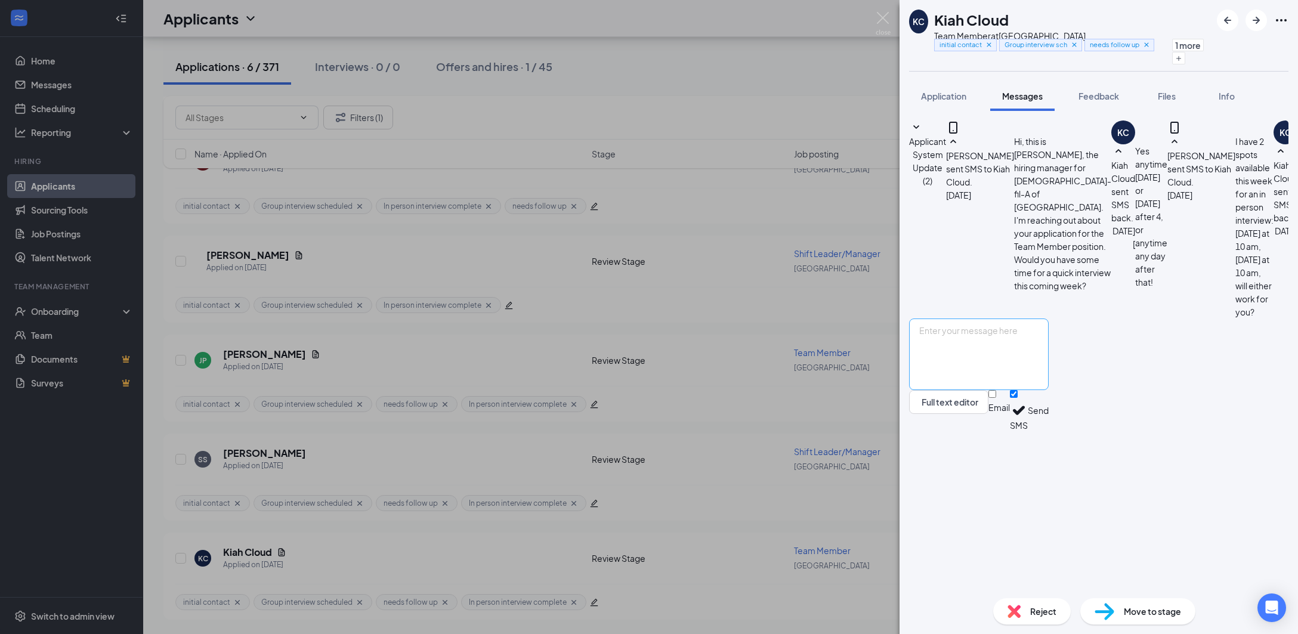
scroll to position [233, 0]
click at [1048, 390] on textarea at bounding box center [979, 354] width 140 height 72
type textarea "Kiah, that is a great question. There are 2 traits to successful team members, …"
click at [1048, 431] on button "Send" at bounding box center [1037, 410] width 21 height 41
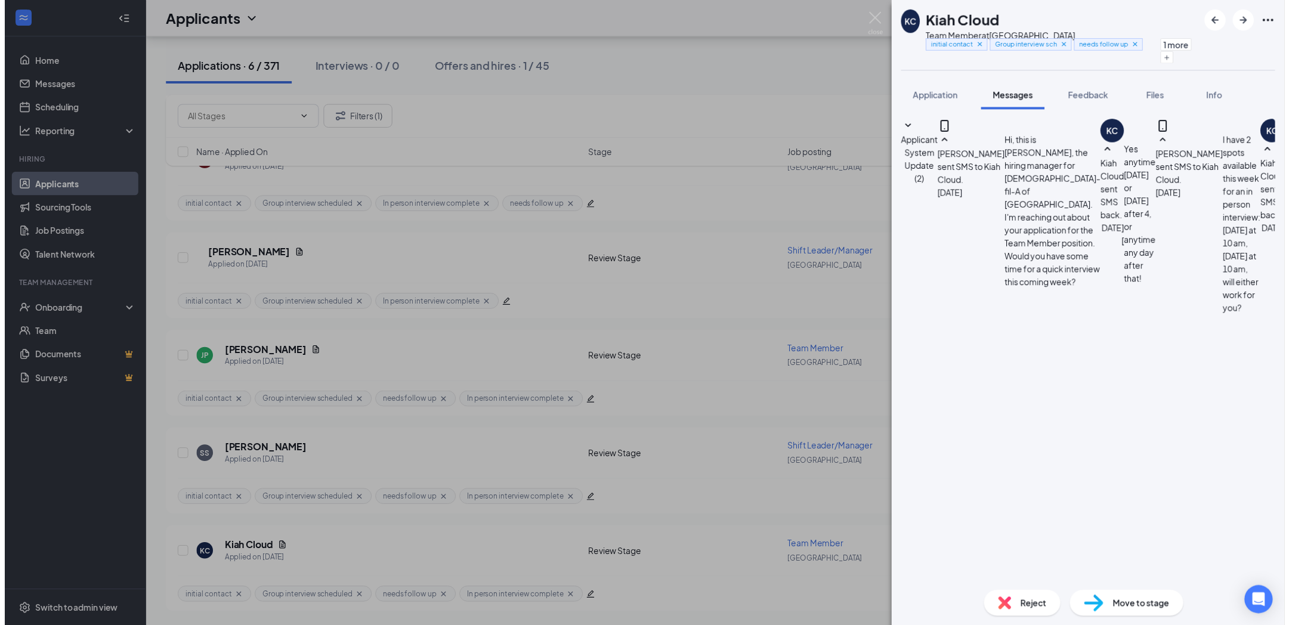
scroll to position [389, 0]
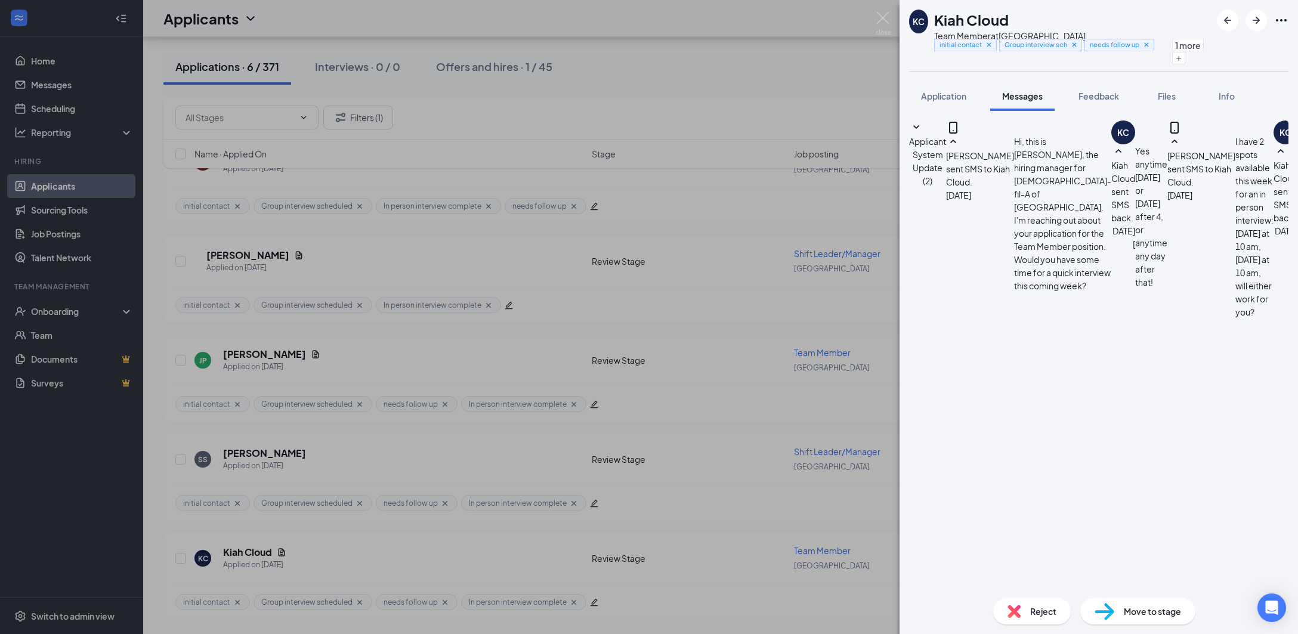
click at [840, 78] on div "[PERSON_NAME] Cloud Team Member at [GEOGRAPHIC_DATA] initial contact Group inte…" at bounding box center [649, 317] width 1298 height 634
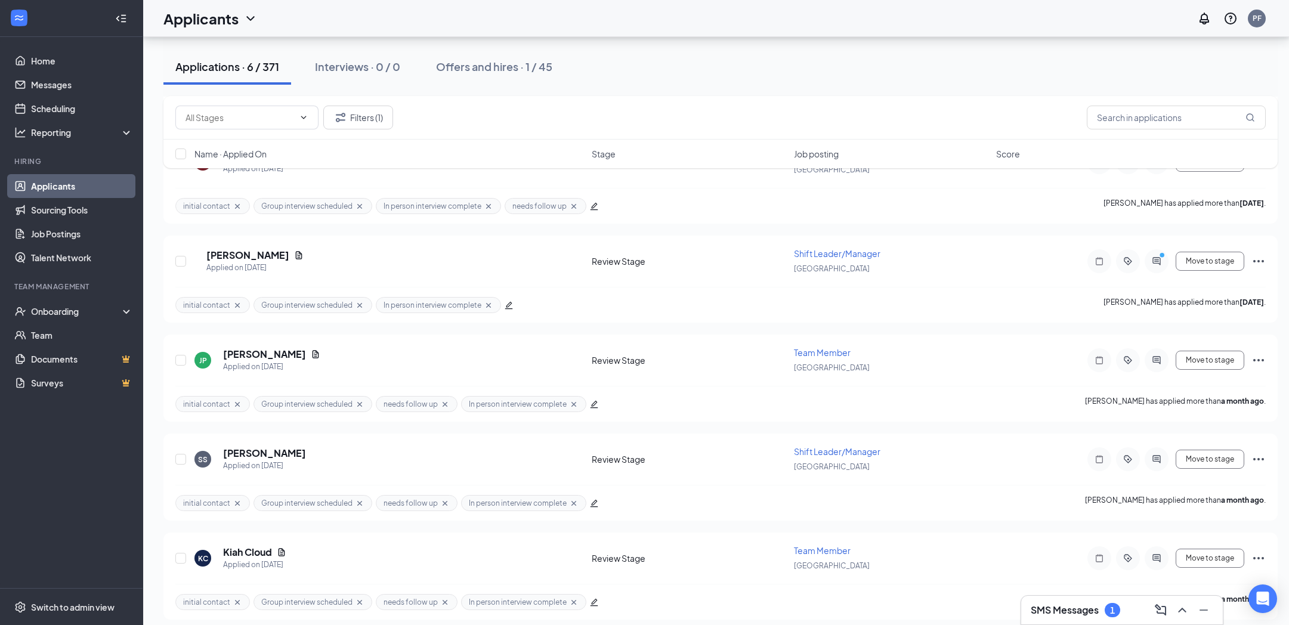
click at [1115, 609] on div "1" at bounding box center [1112, 610] width 5 height 10
